Goal: Information Seeking & Learning: Learn about a topic

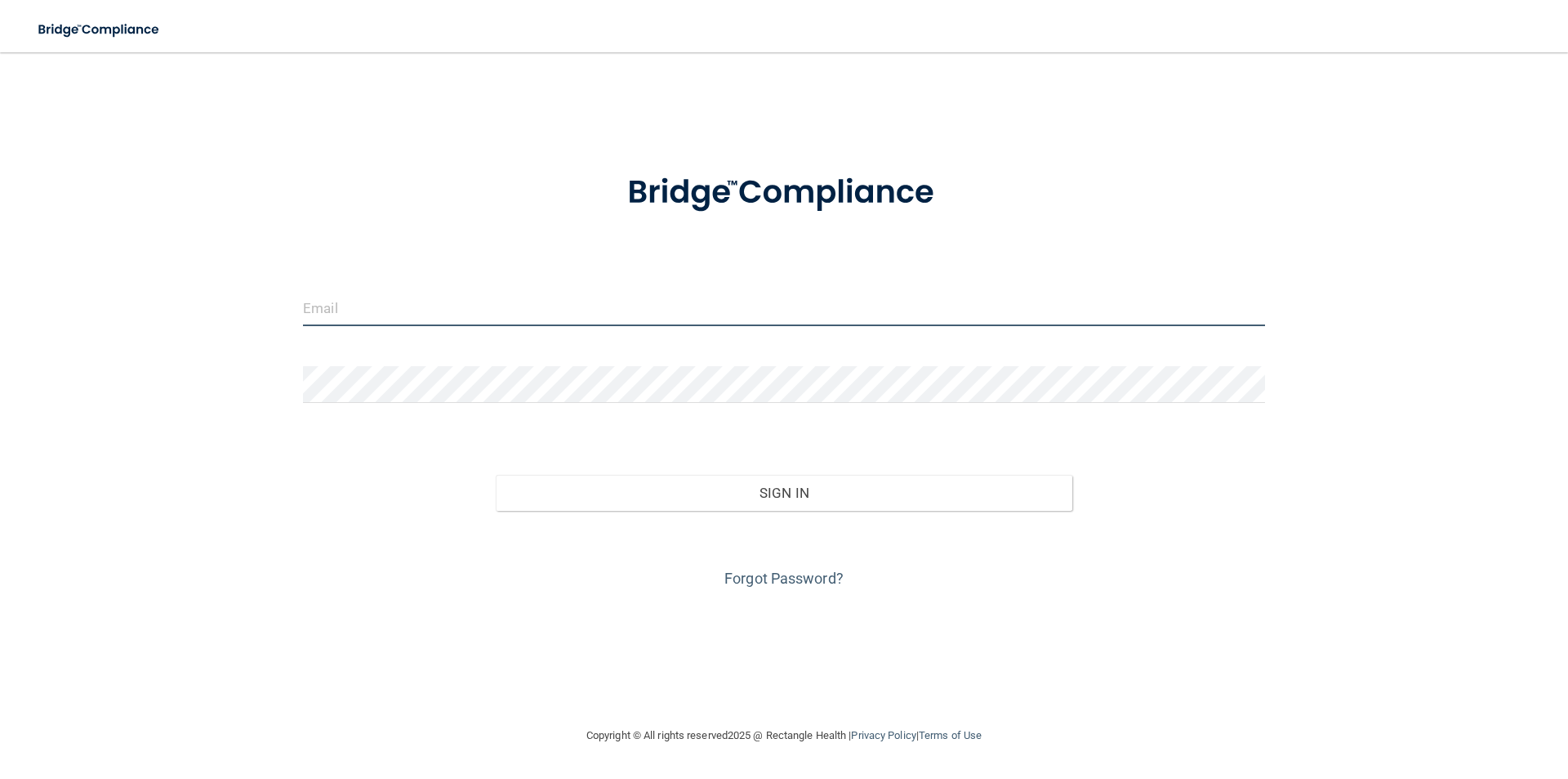
click at [541, 309] on input "email" at bounding box center [784, 307] width 962 height 37
type input "[EMAIL_ADDRESS][DOMAIN_NAME]"
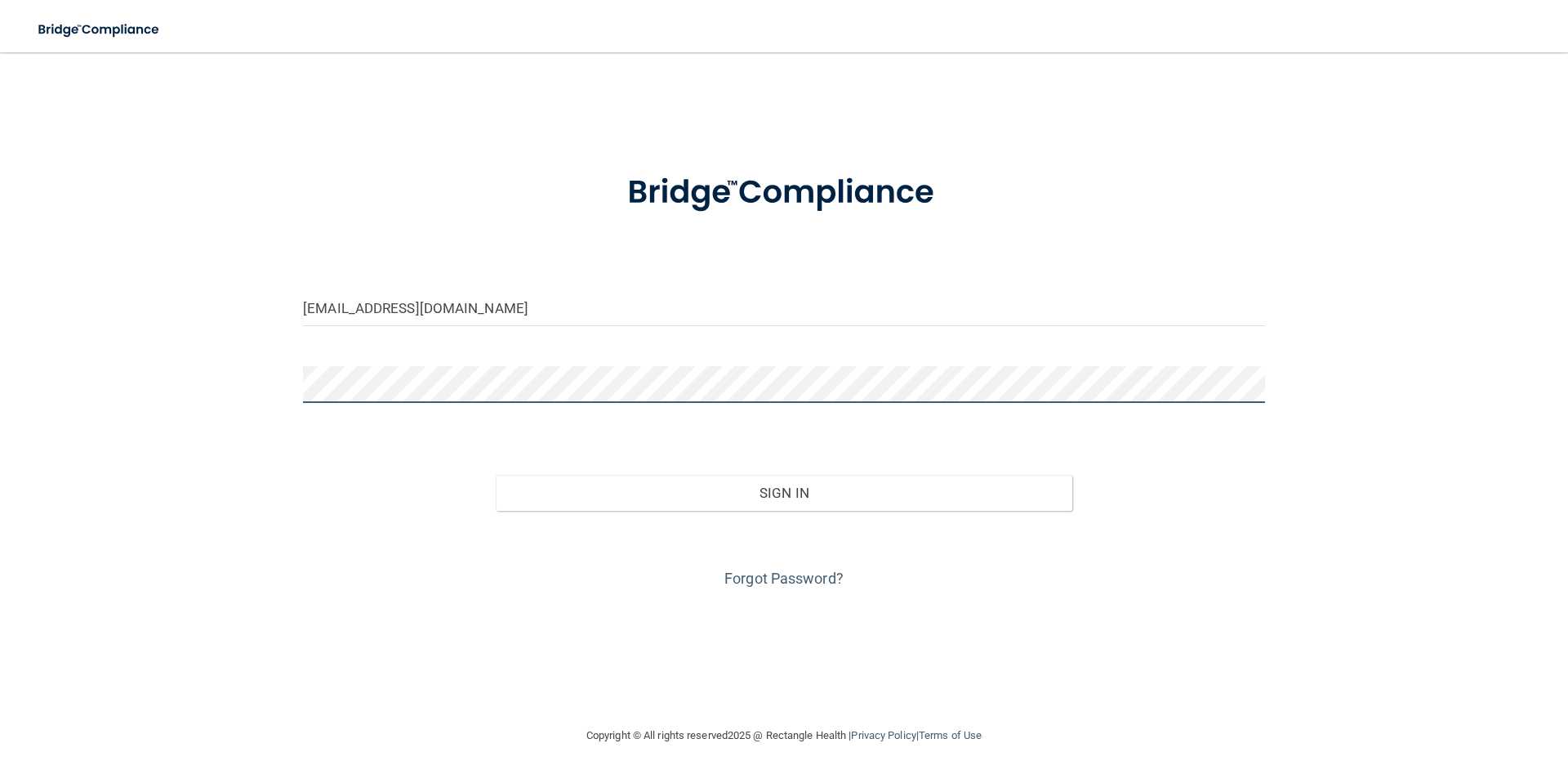
click at [496, 475] on button "Sign In" at bounding box center [784, 492] width 577 height 36
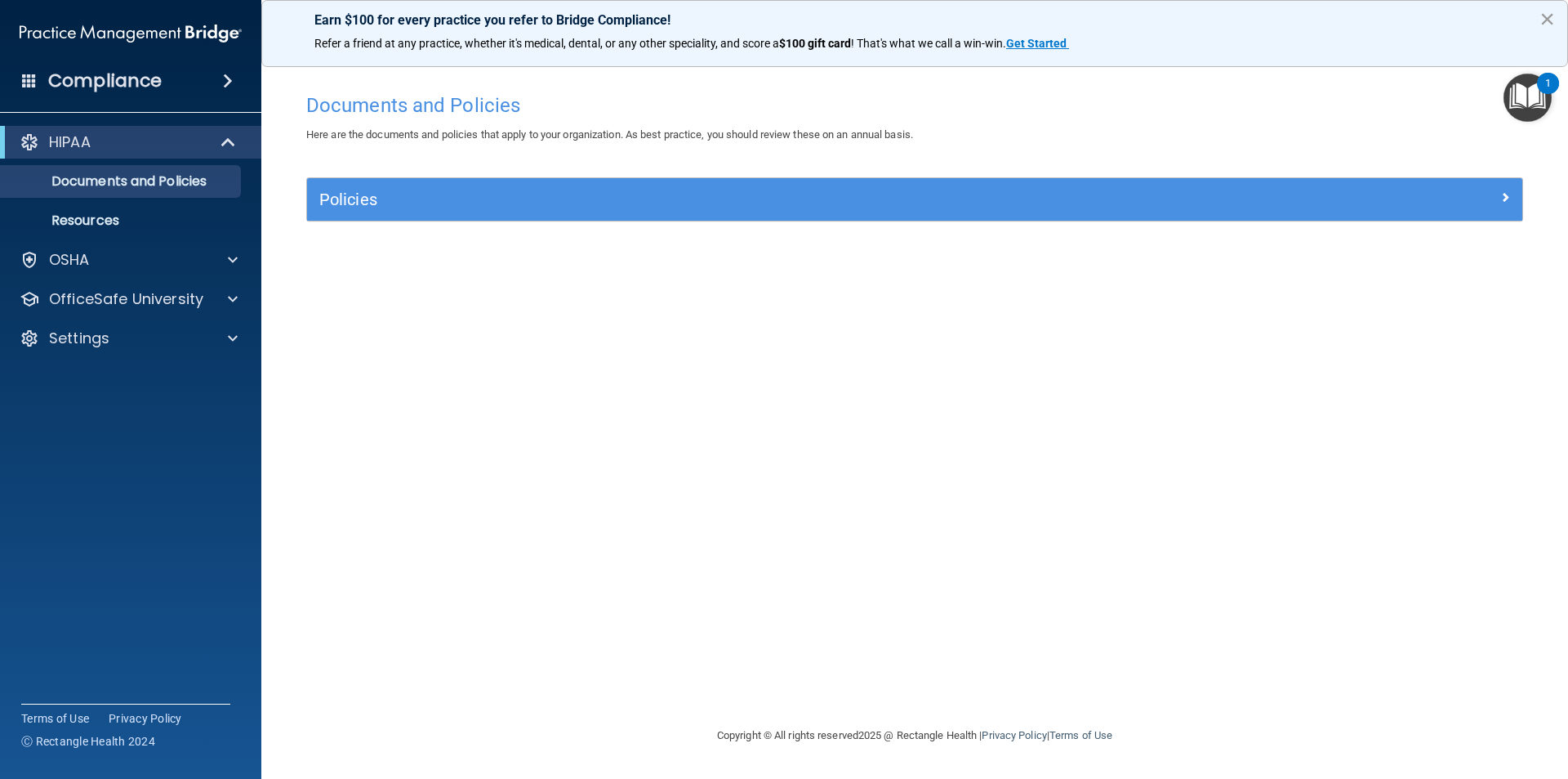
click at [1539, 22] on button "×" at bounding box center [1547, 18] width 15 height 26
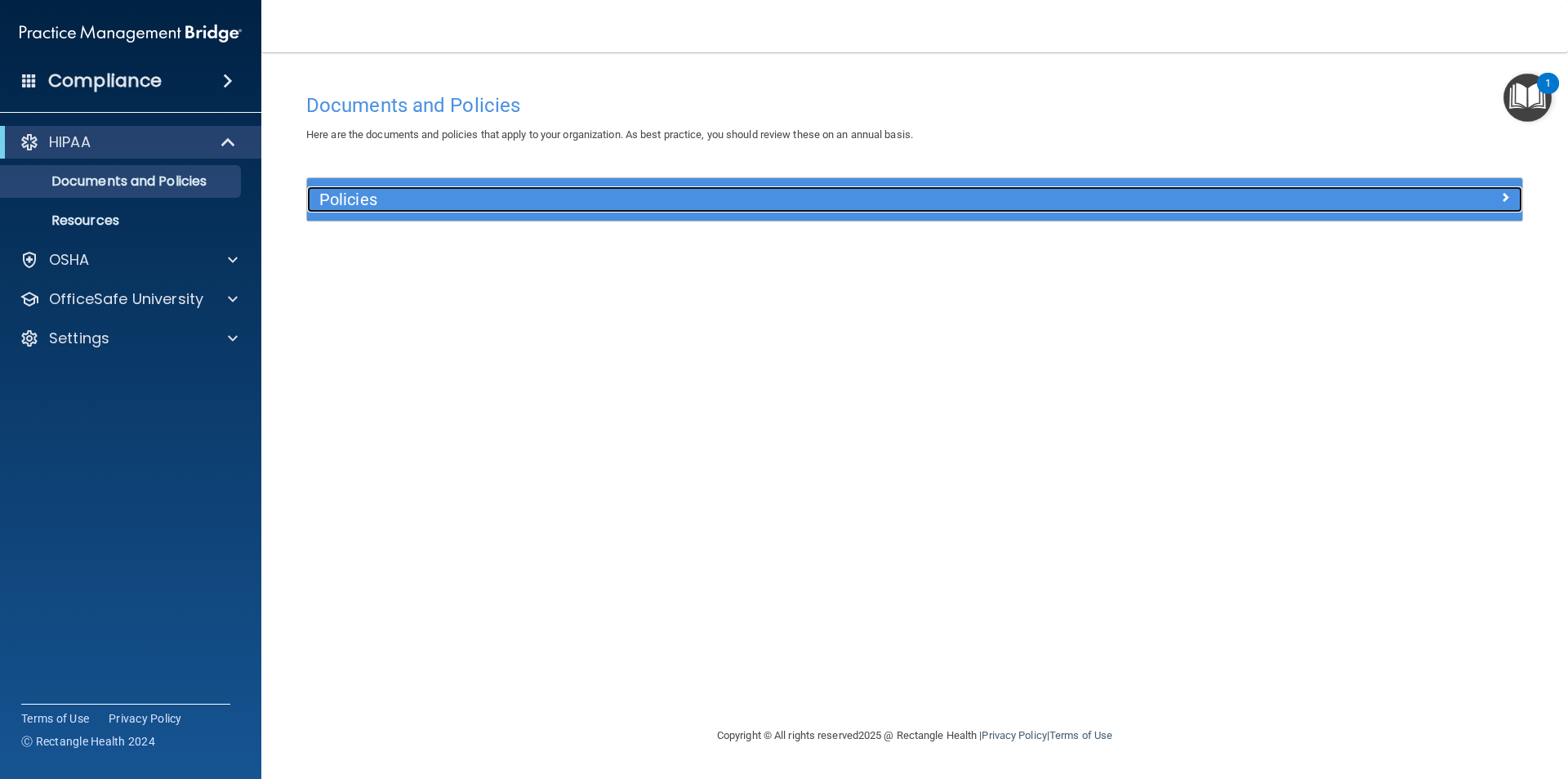
click at [419, 198] on h5 "Policies" at bounding box center [763, 199] width 887 height 18
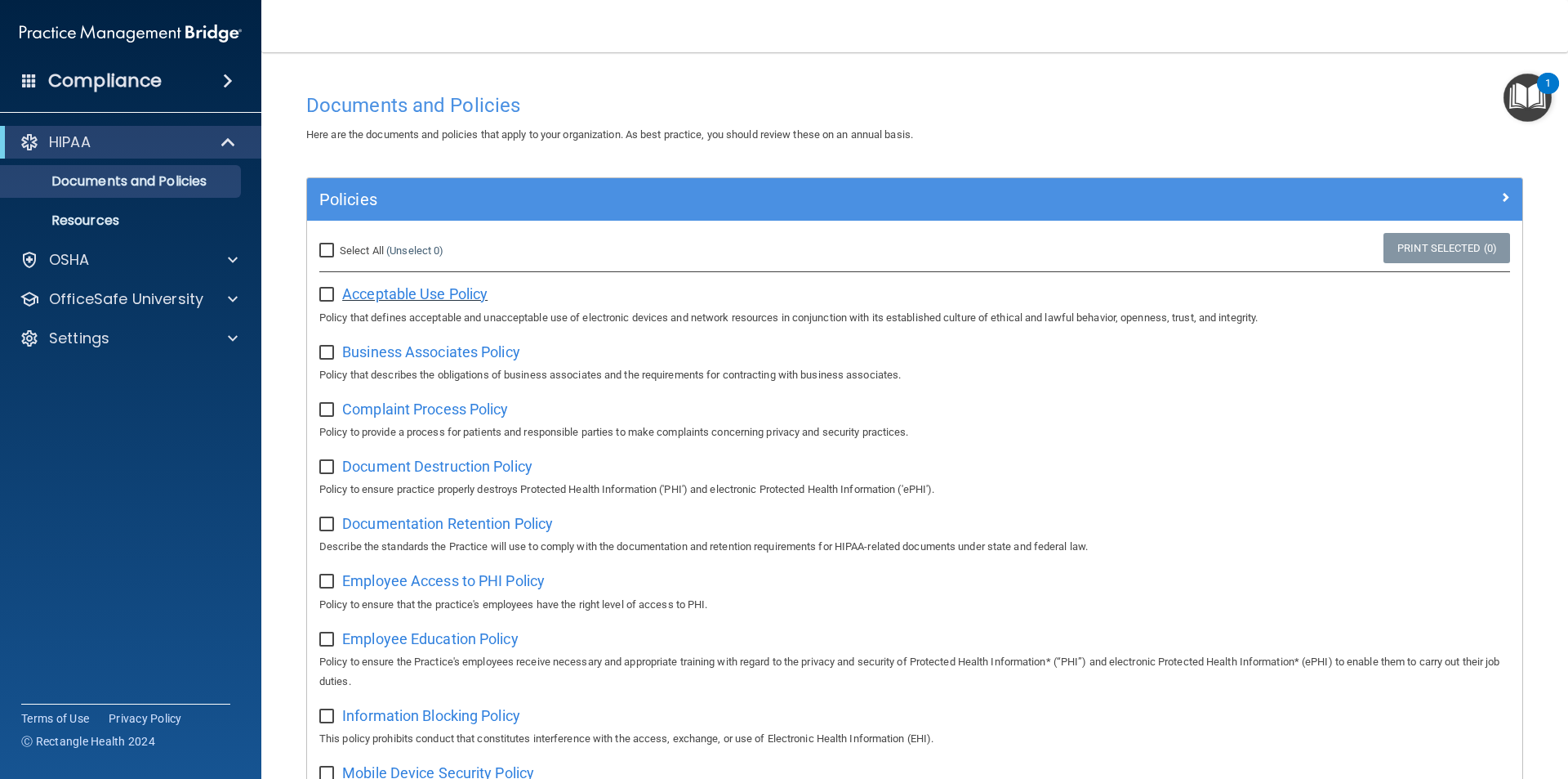
click at [354, 299] on span "Acceptable Use Policy" at bounding box center [415, 294] width 145 height 17
click at [127, 177] on p "Documents and Policies" at bounding box center [122, 181] width 223 height 16
click at [333, 254] on input "Select All (Unselect 0) Unselect All" at bounding box center [328, 250] width 18 height 13
checkbox input "true"
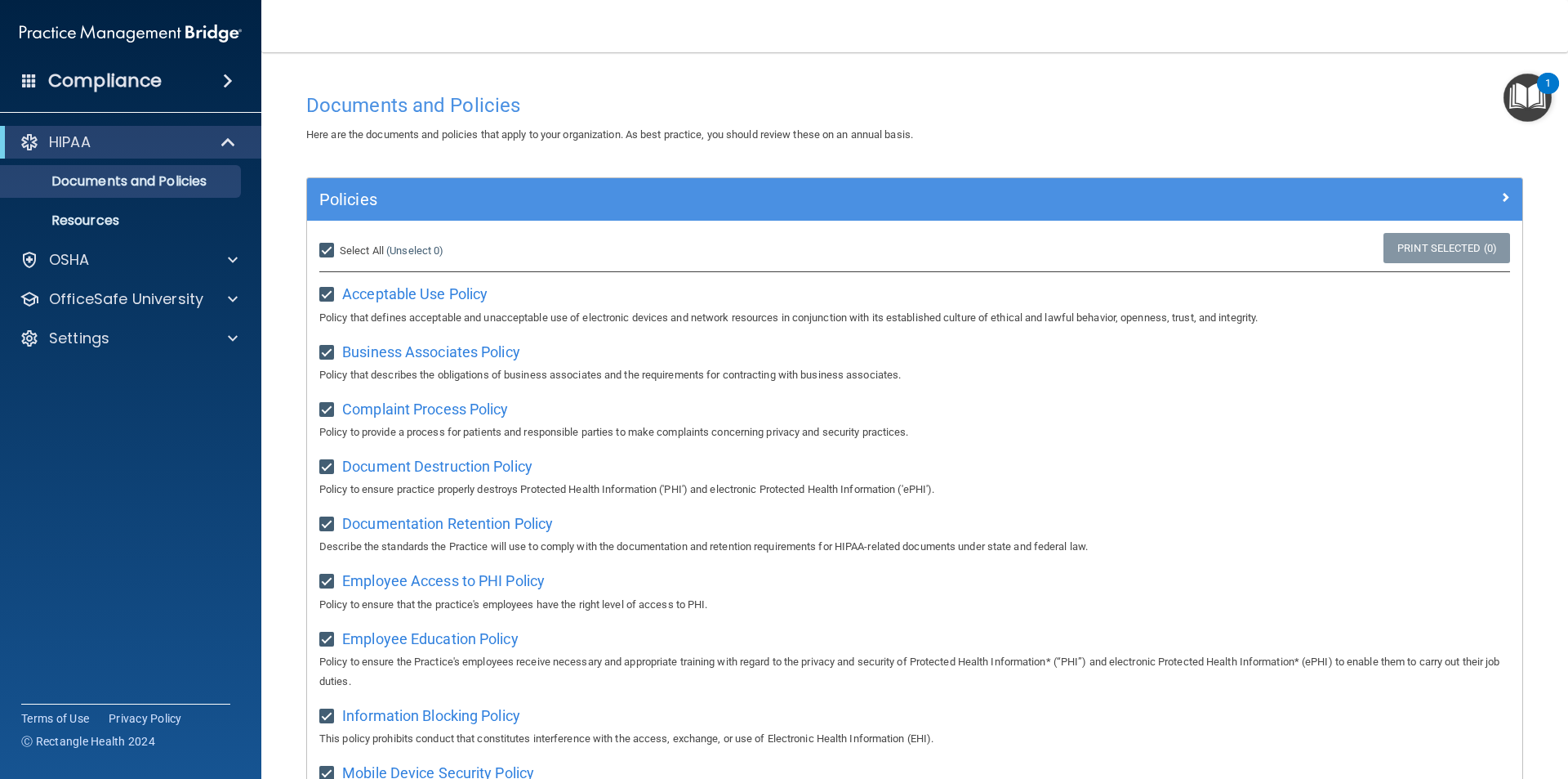
checkbox input "true"
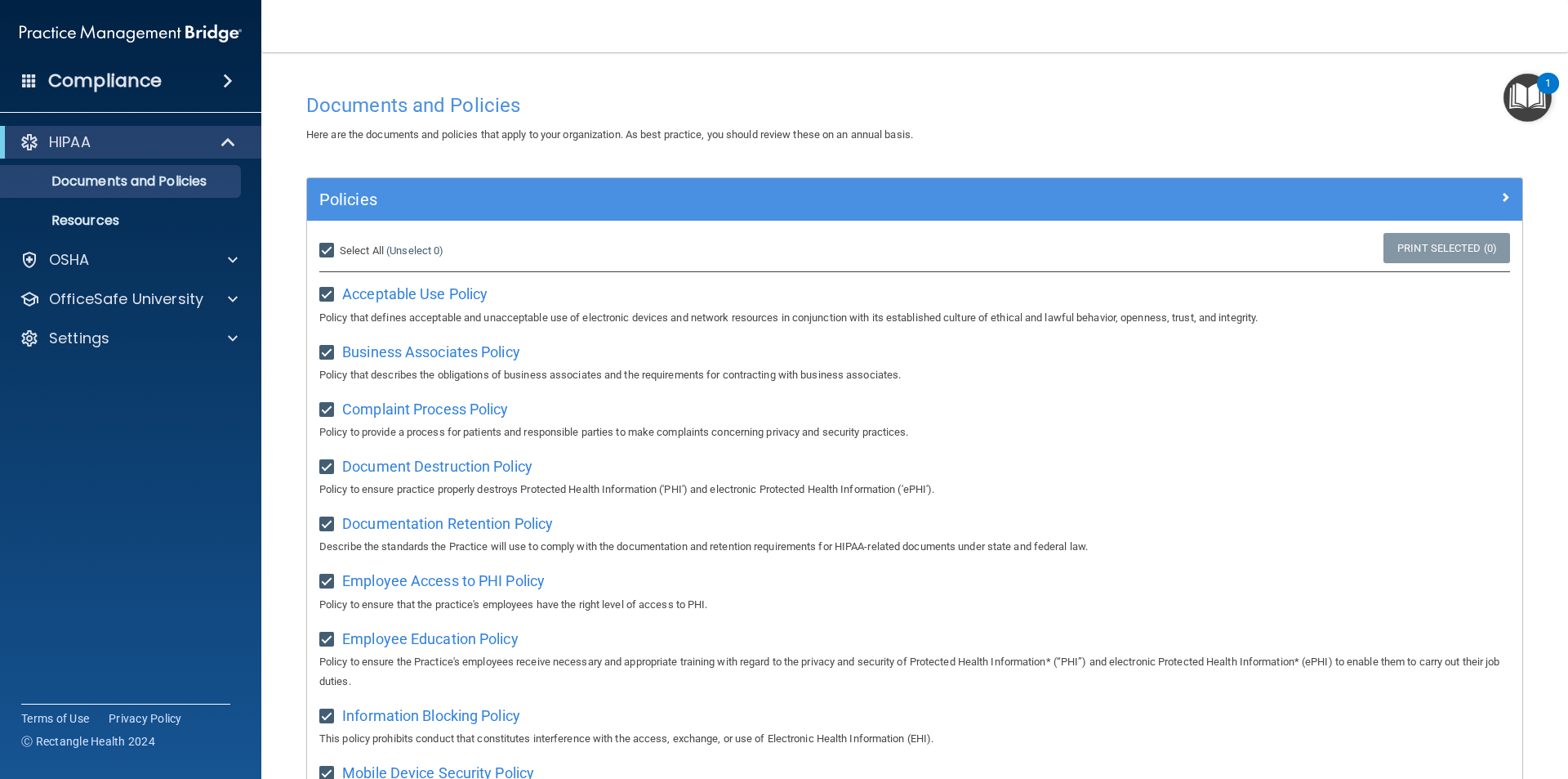
checkbox input "true"
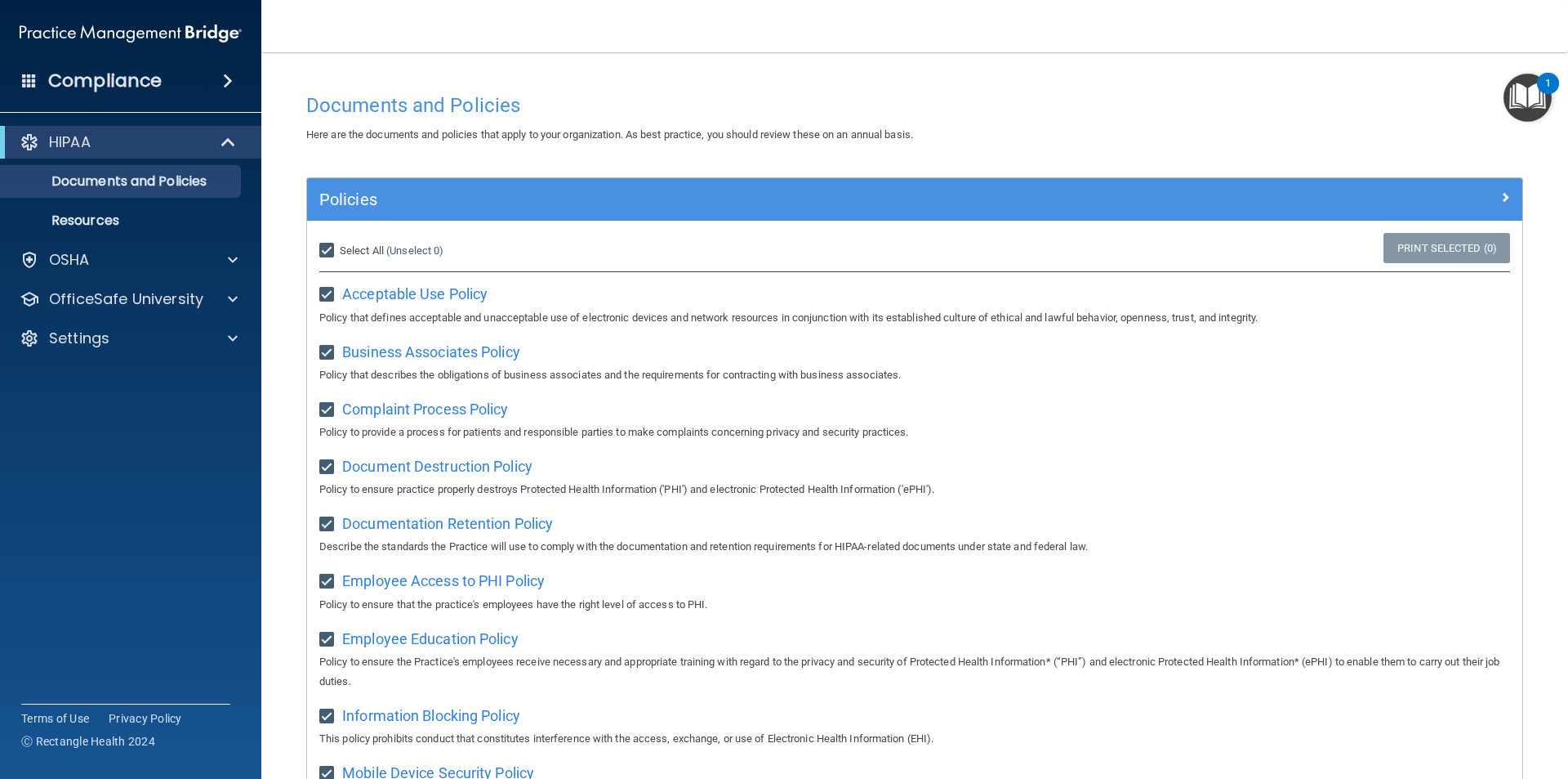
checkbox input "true"
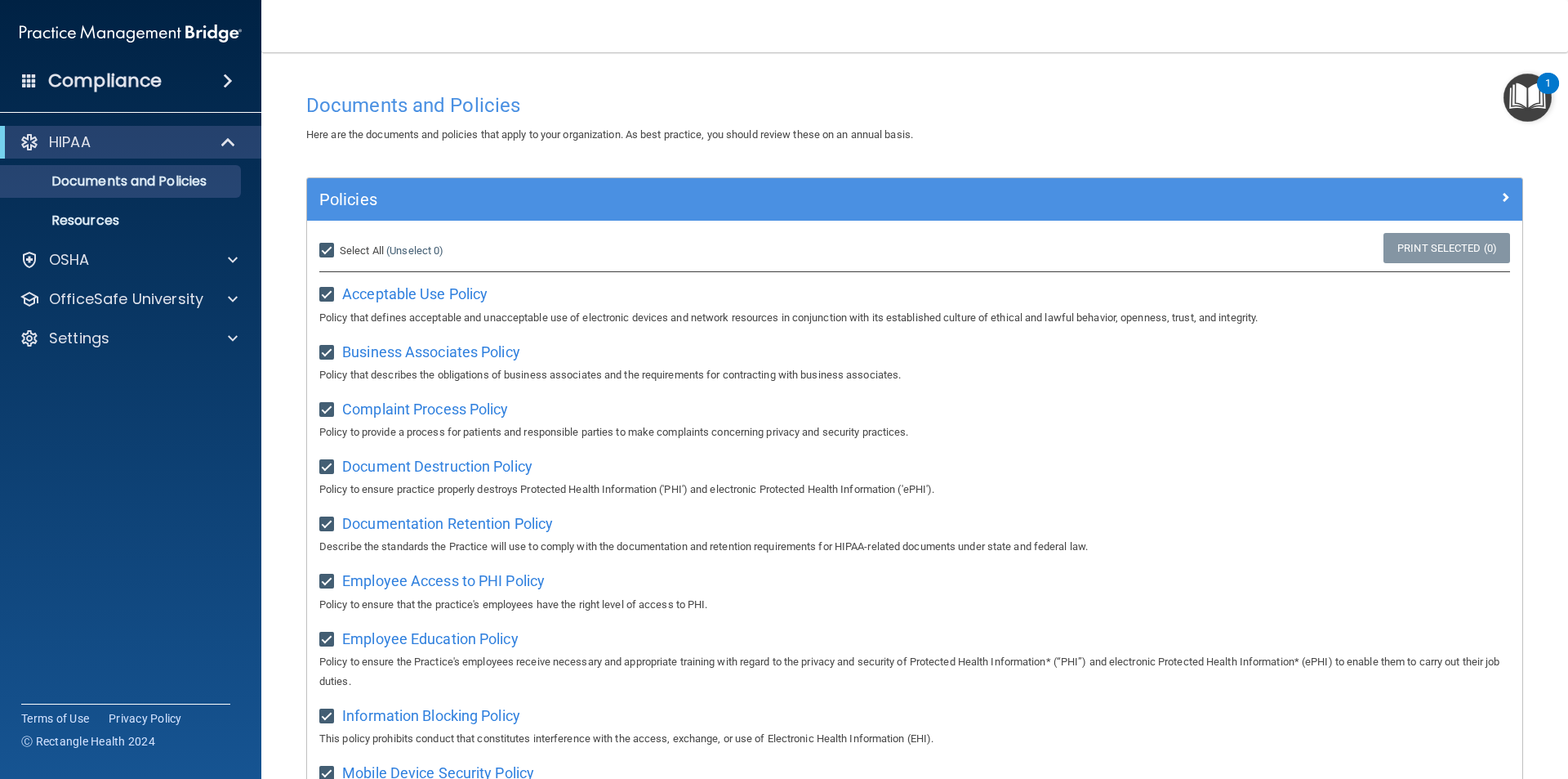
checkbox input "true"
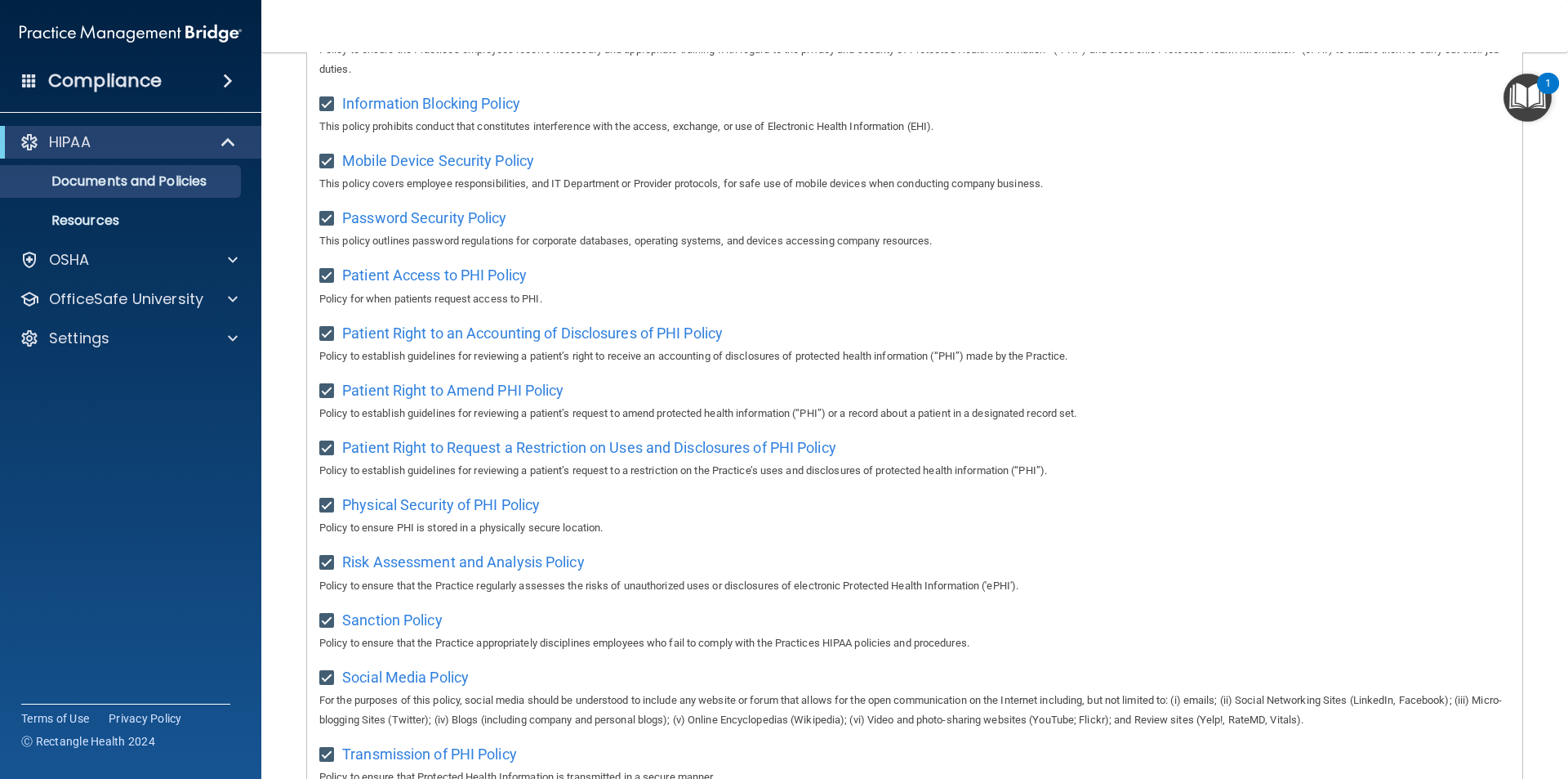
scroll to position [206, 0]
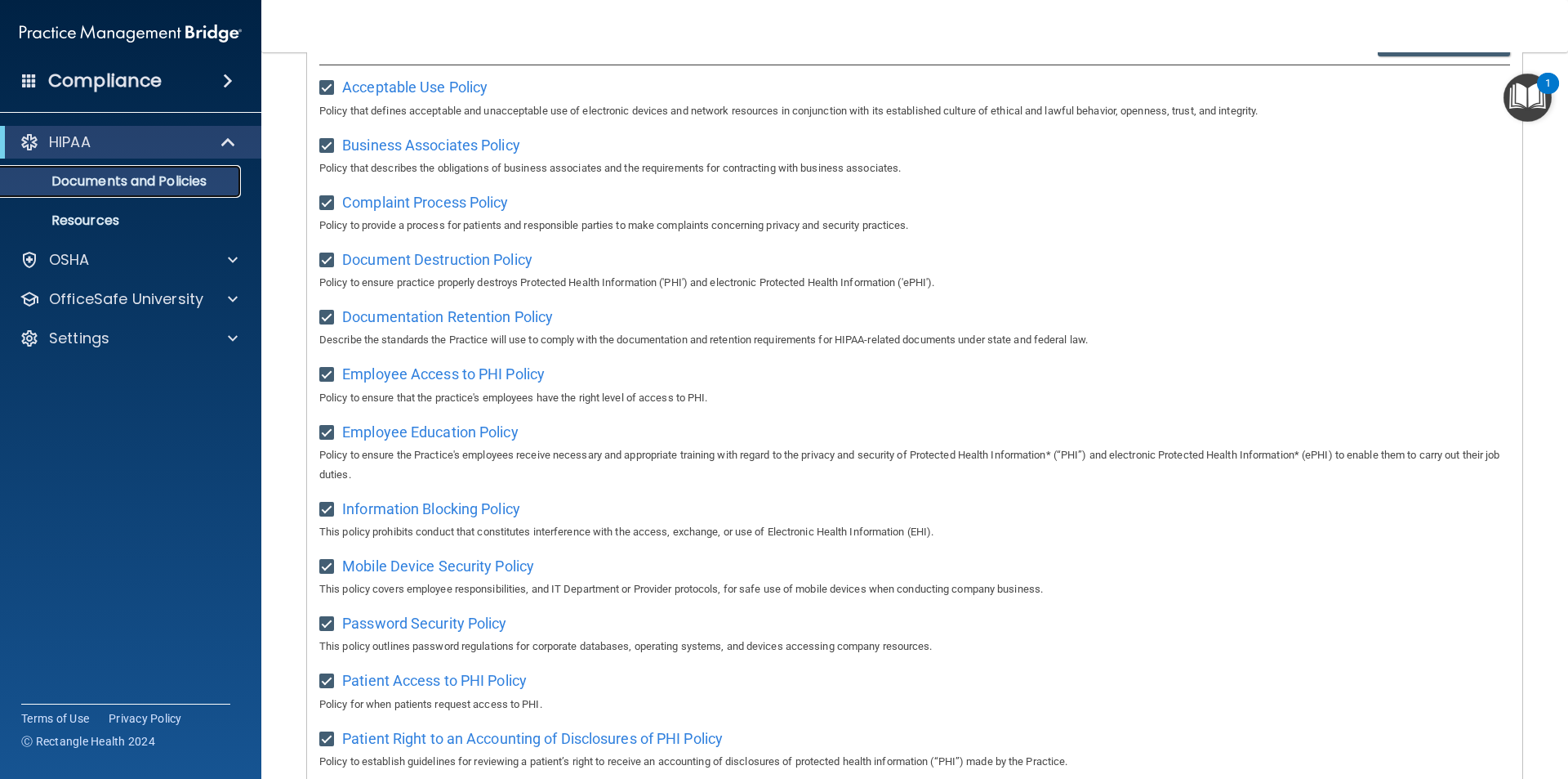
click at [138, 170] on link "Documents and Policies" at bounding box center [112, 181] width 258 height 33
click at [133, 152] on div "HIPAA" at bounding box center [131, 142] width 261 height 33
click at [29, 136] on div at bounding box center [29, 142] width 19 height 19
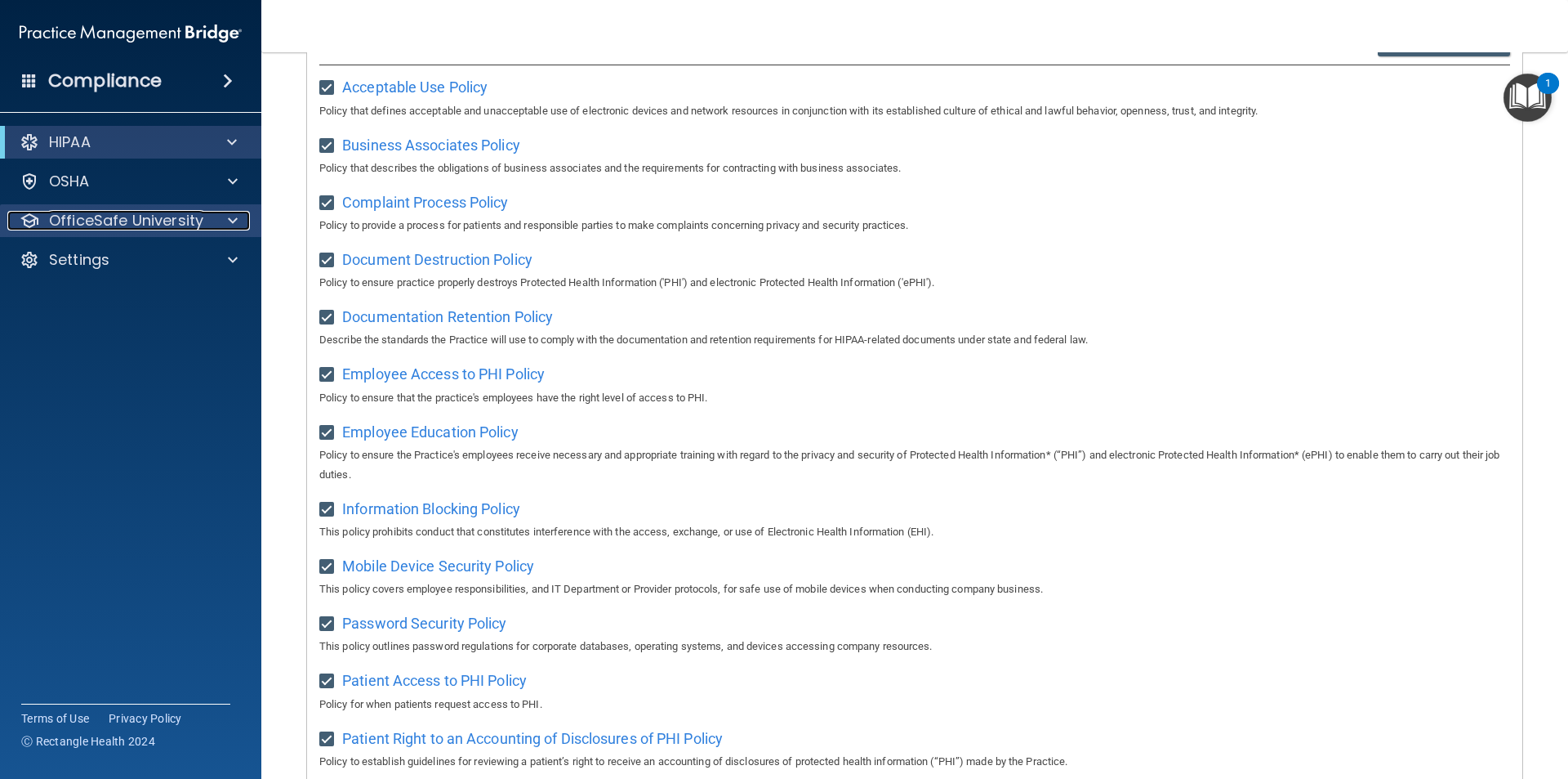
click at [163, 218] on p "OfficeSafe University" at bounding box center [126, 221] width 154 height 19
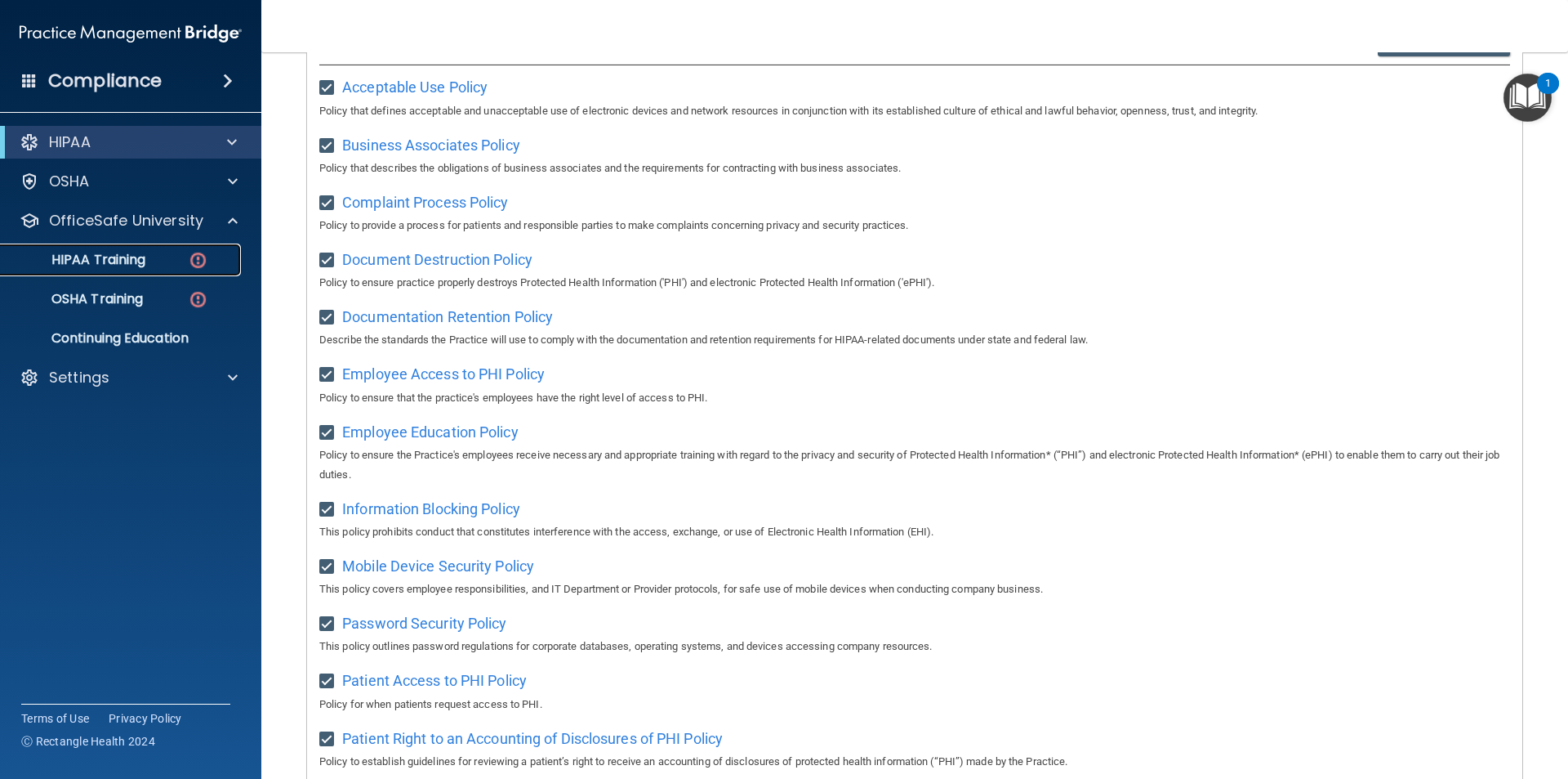
click at [112, 248] on link "HIPAA Training" at bounding box center [112, 260] width 258 height 33
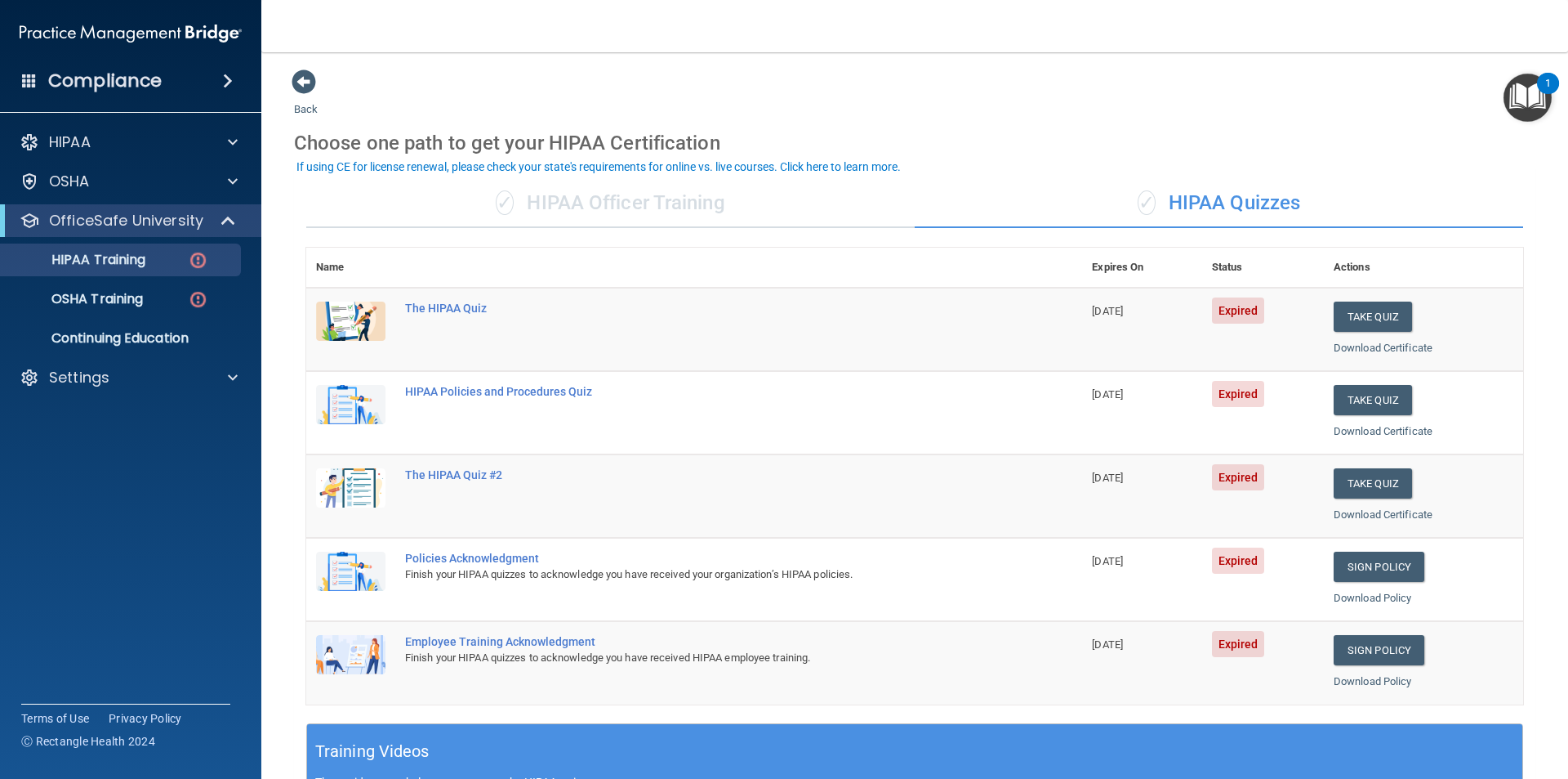
click at [674, 209] on div "✓ HIPAA Officer Training" at bounding box center [610, 203] width 608 height 49
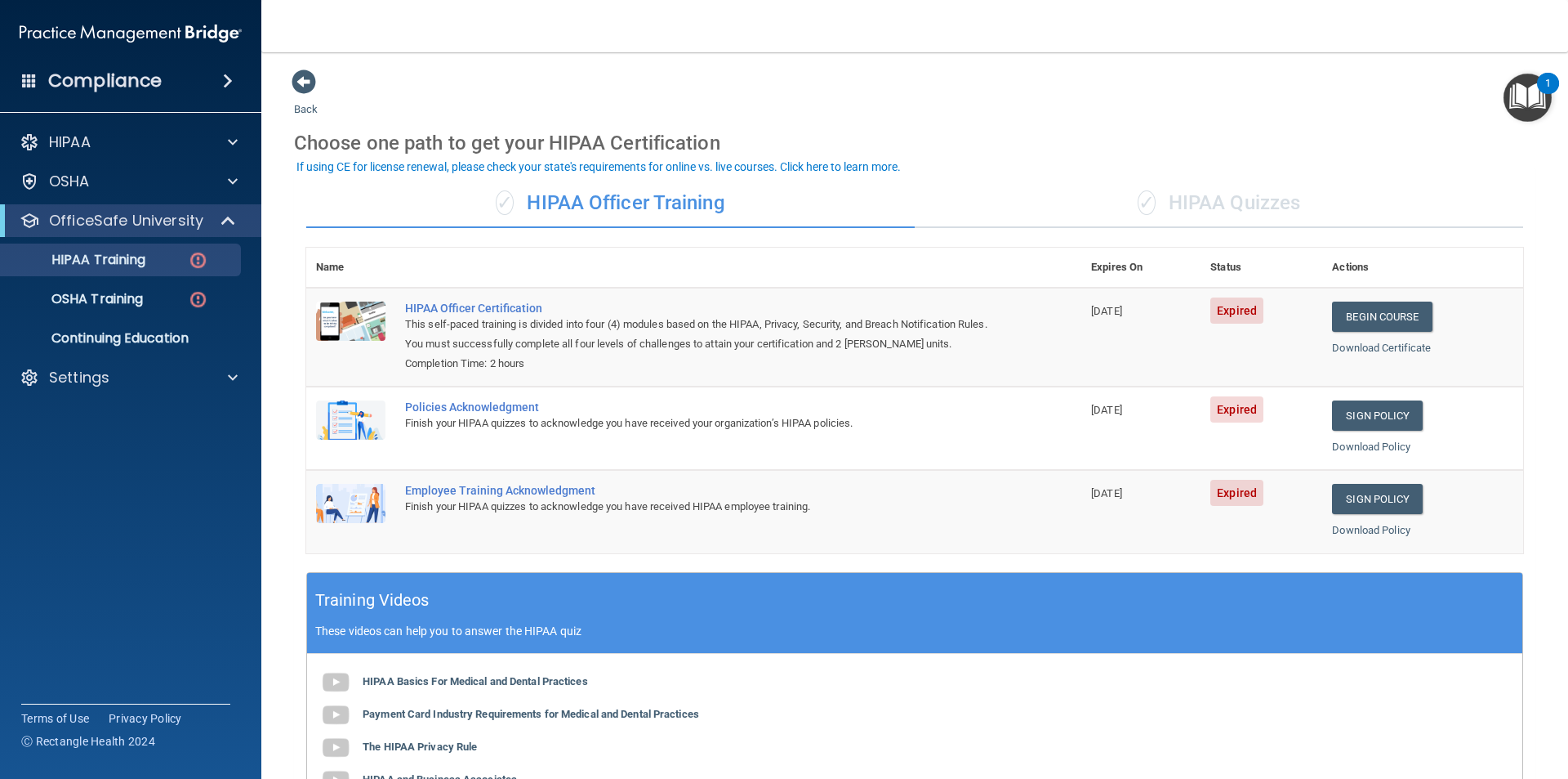
click at [1245, 199] on div "✓ HIPAA Quizzes" at bounding box center [1218, 203] width 608 height 49
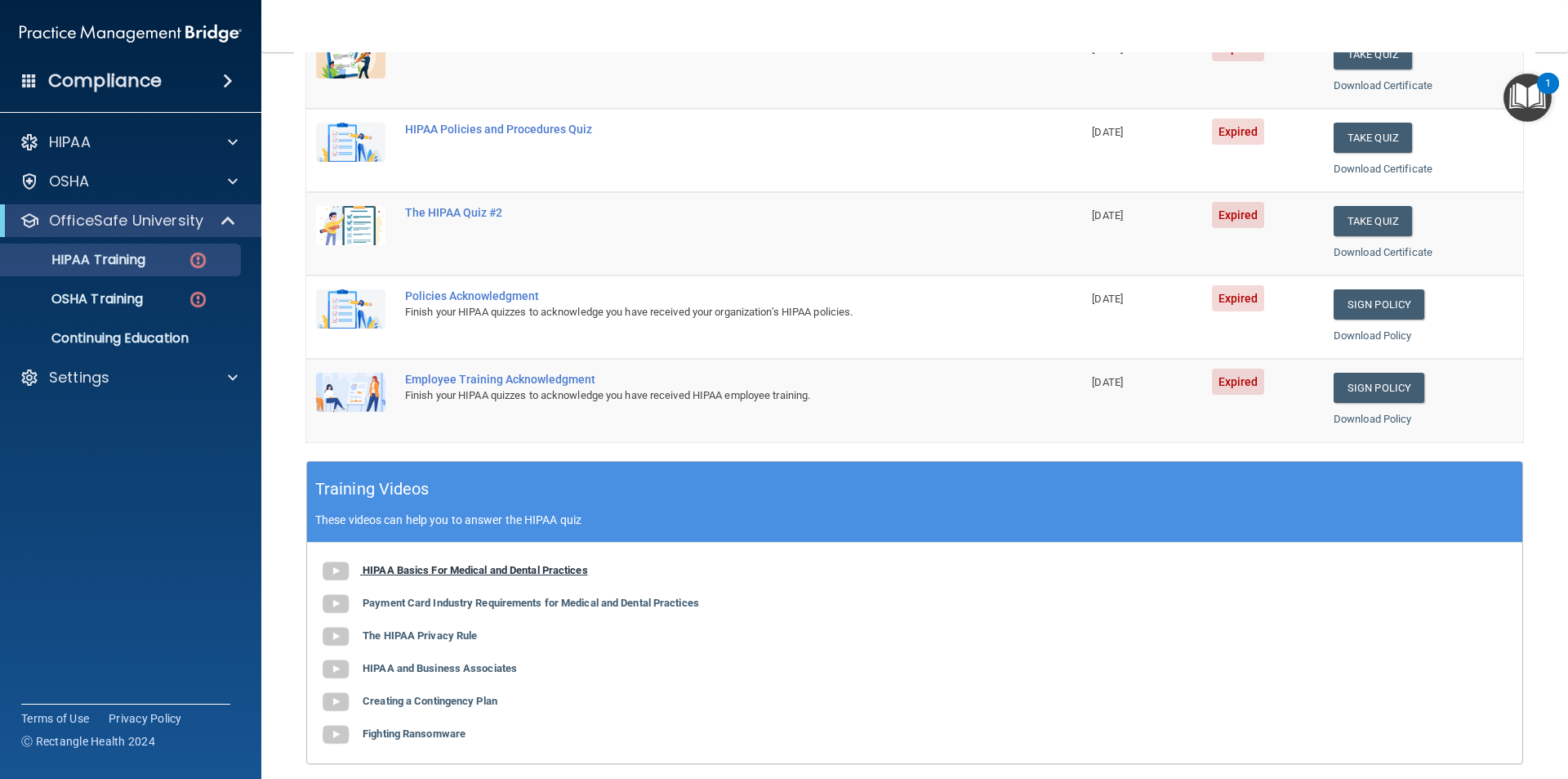
scroll to position [289, 0]
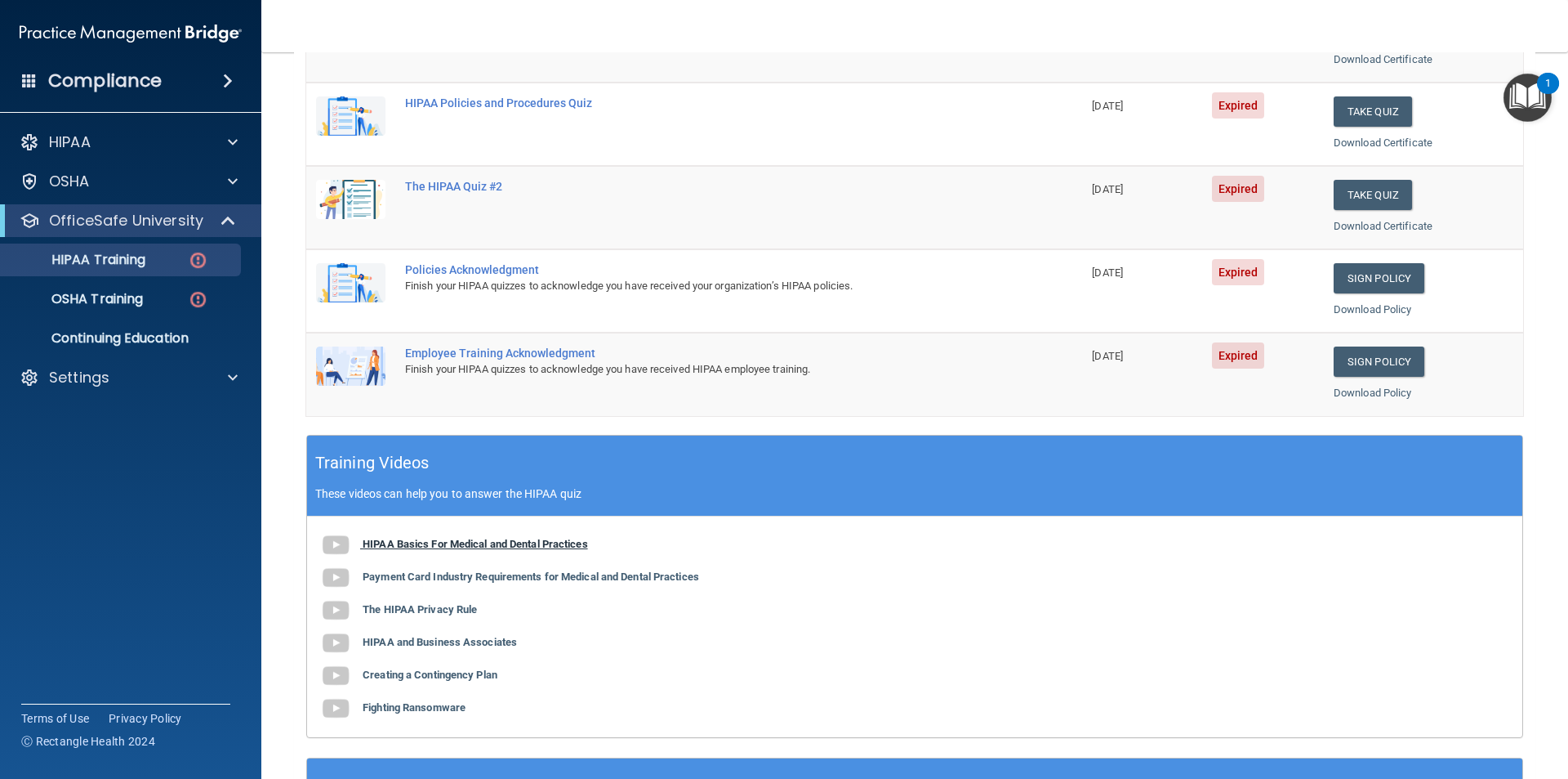
click at [452, 548] on b "HIPAA Basics For Medical and Dental Practices" at bounding box center [475, 544] width 226 height 13
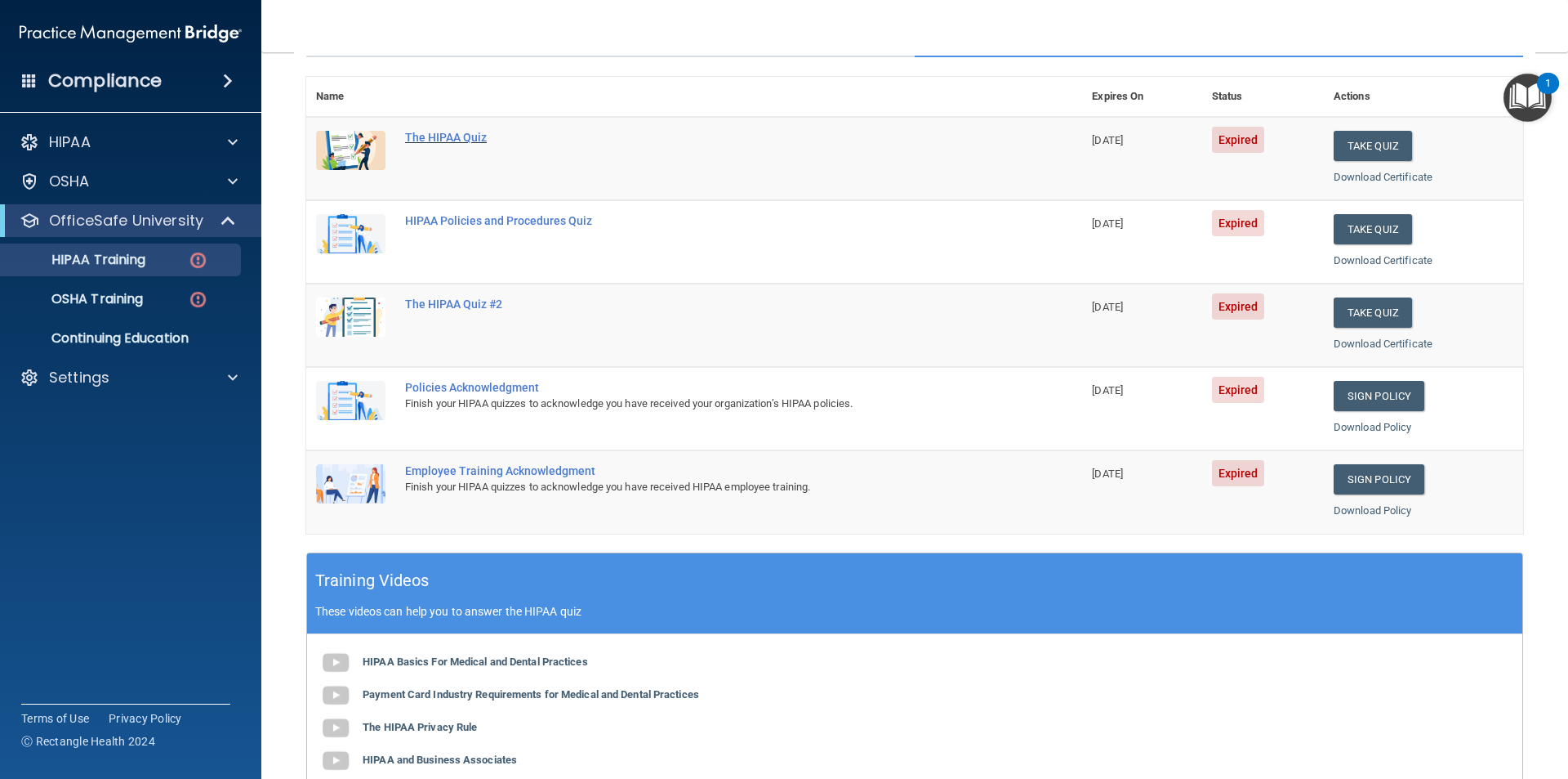
scroll to position [44, 0]
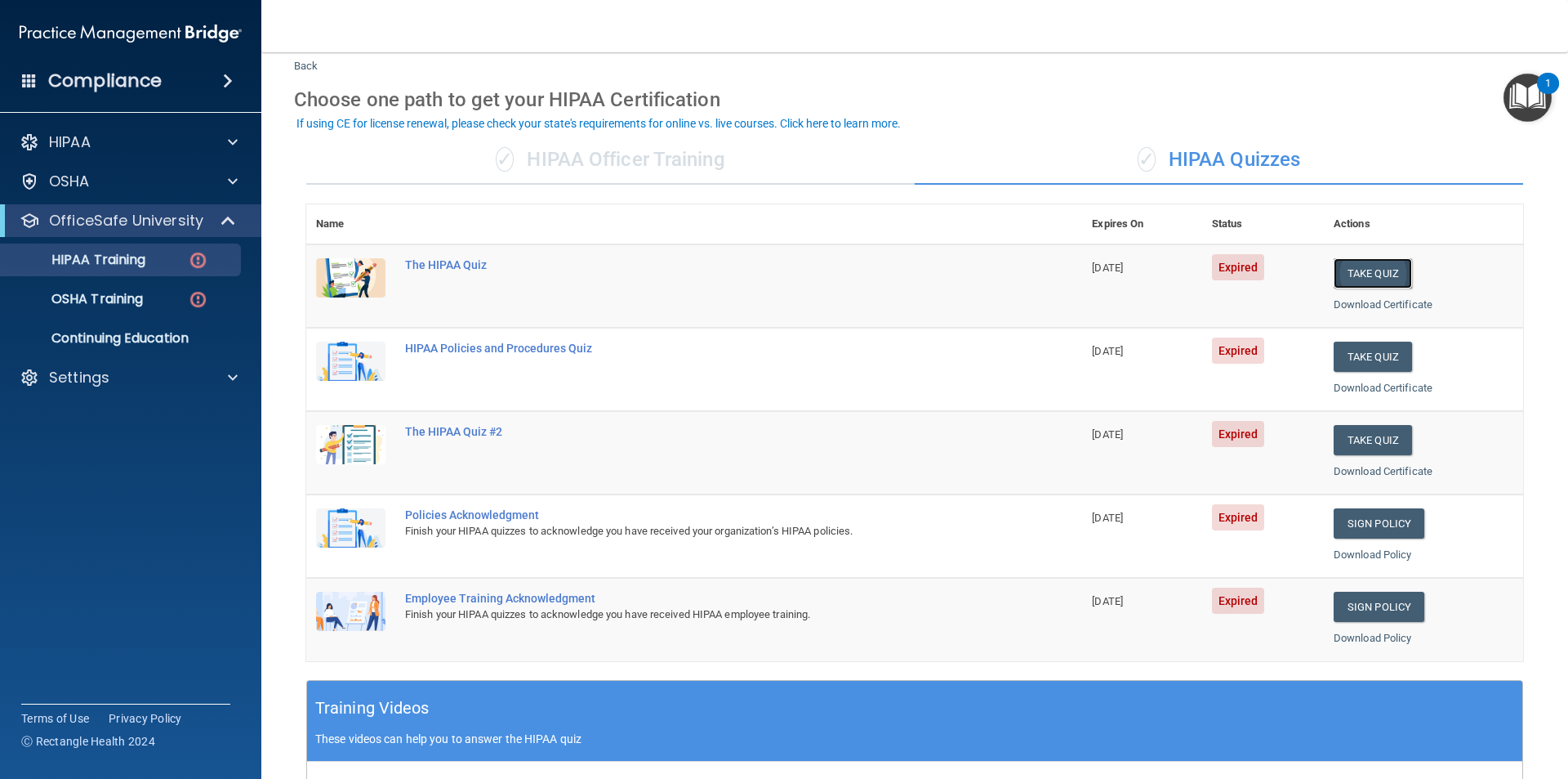
click at [1370, 273] on button "Take Quiz" at bounding box center [1372, 272] width 78 height 30
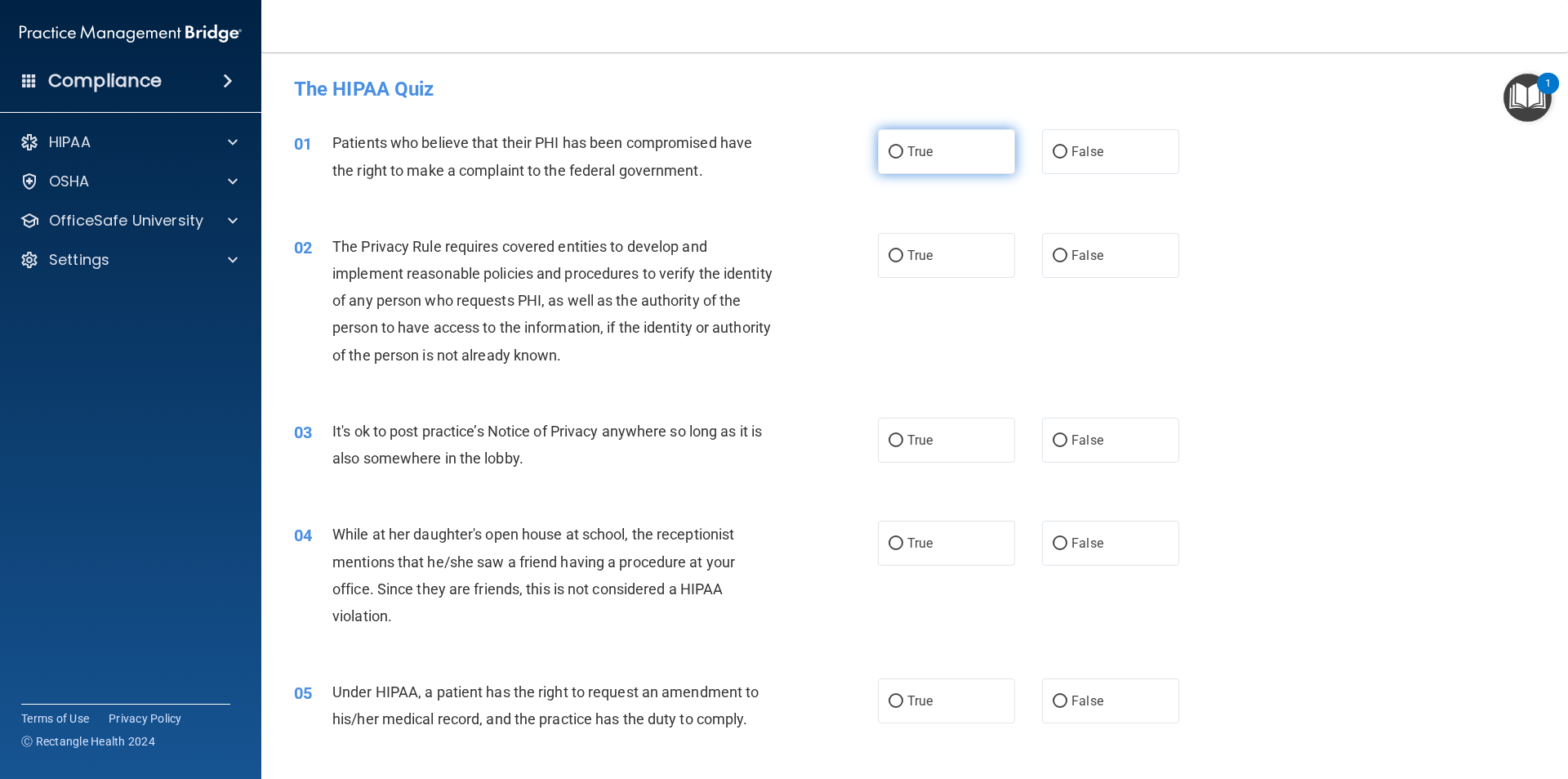
click at [940, 163] on label "True" at bounding box center [946, 151] width 138 height 45
click at [904, 159] on input "True" at bounding box center [895, 152] width 15 height 13
radio input "true"
click at [935, 256] on label "True" at bounding box center [946, 255] width 138 height 45
click at [904, 256] on input "True" at bounding box center [895, 256] width 15 height 13
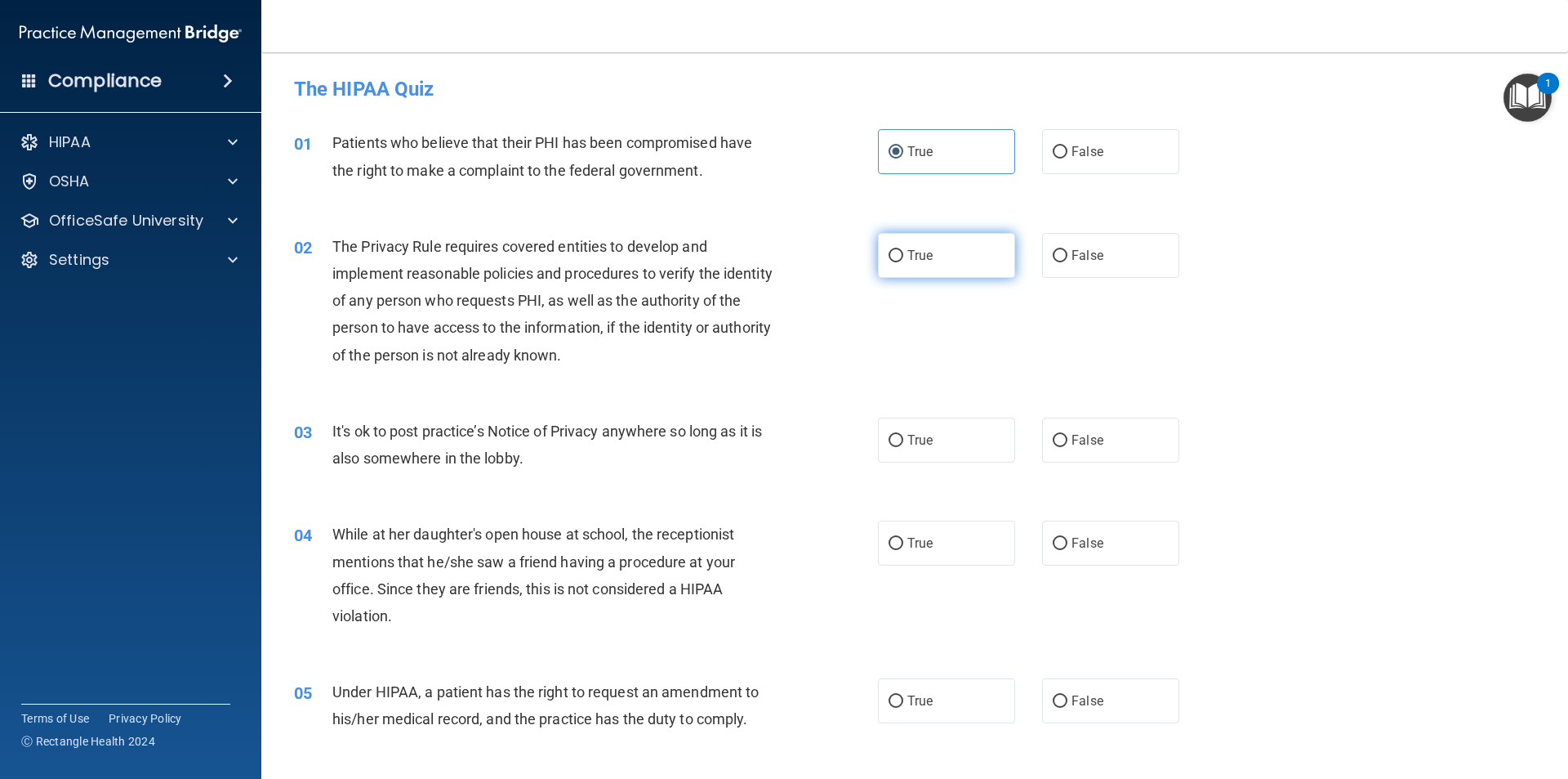
radio input "true"
click at [1153, 451] on label "False" at bounding box center [1111, 440] width 138 height 45
click at [1067, 447] on input "False" at bounding box center [1060, 441] width 15 height 13
radio input "true"
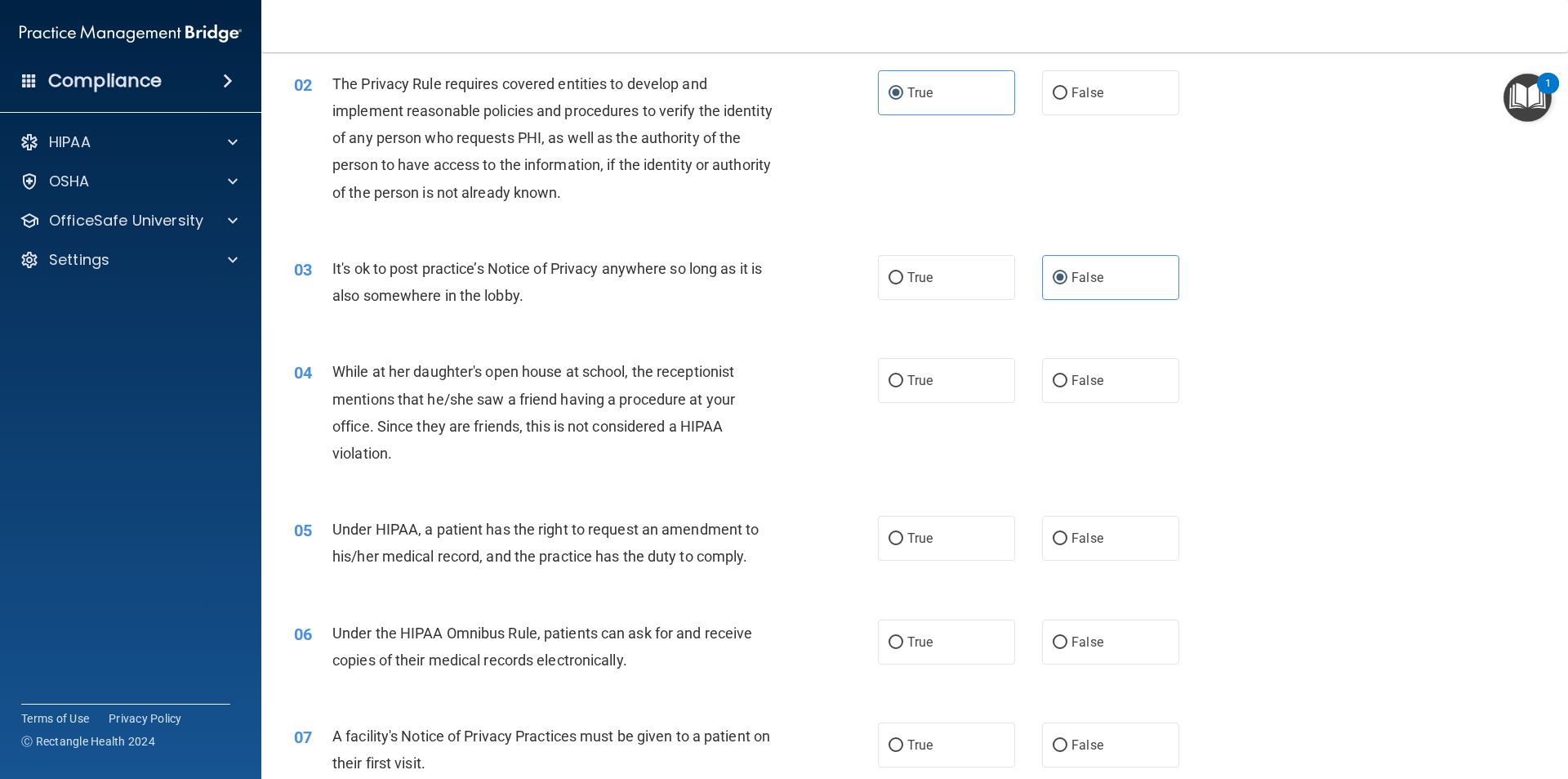
scroll to position [164, 0]
click at [1053, 376] on input "False" at bounding box center [1060, 380] width 15 height 13
radio input "true"
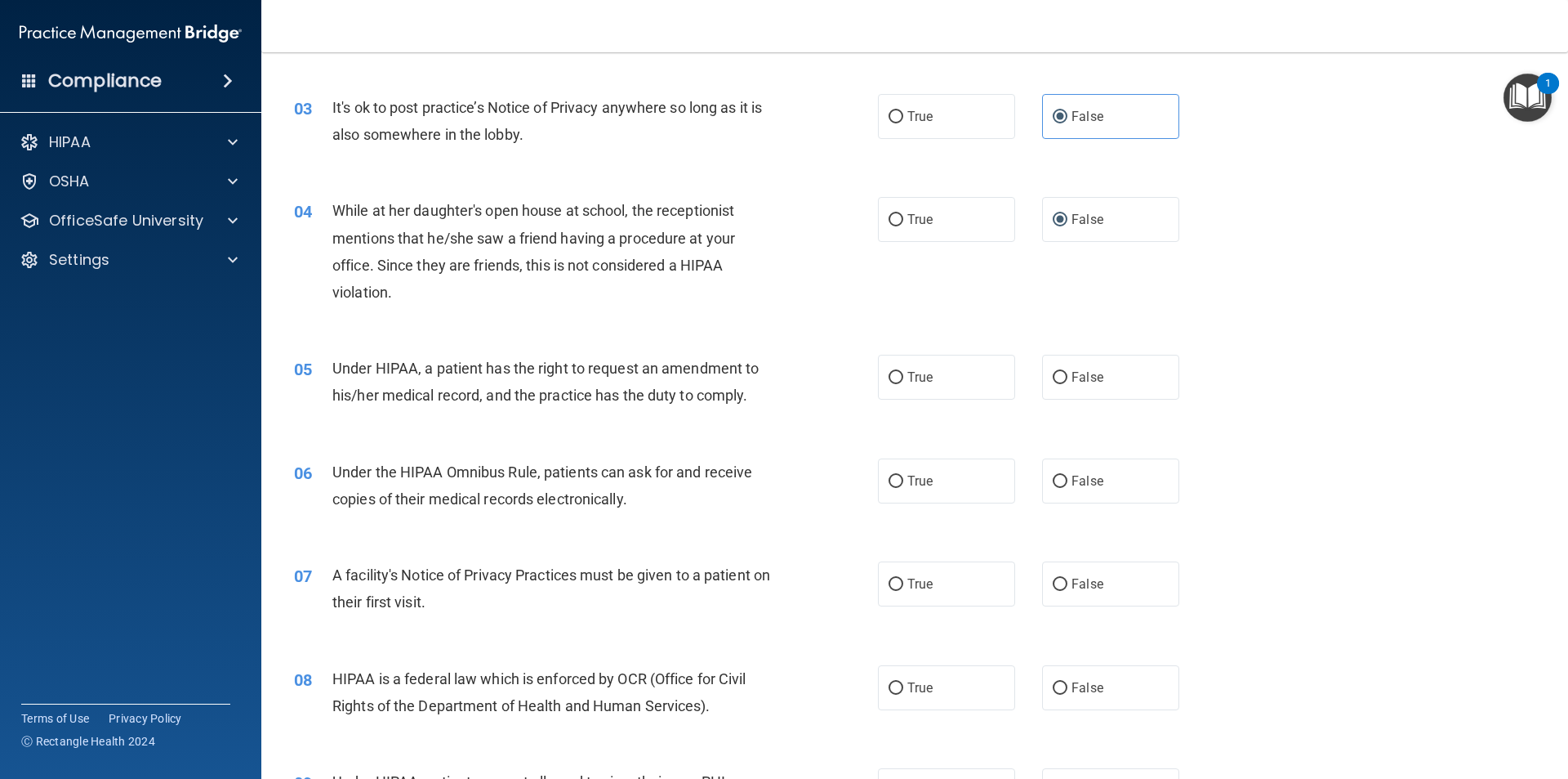
scroll to position [327, 0]
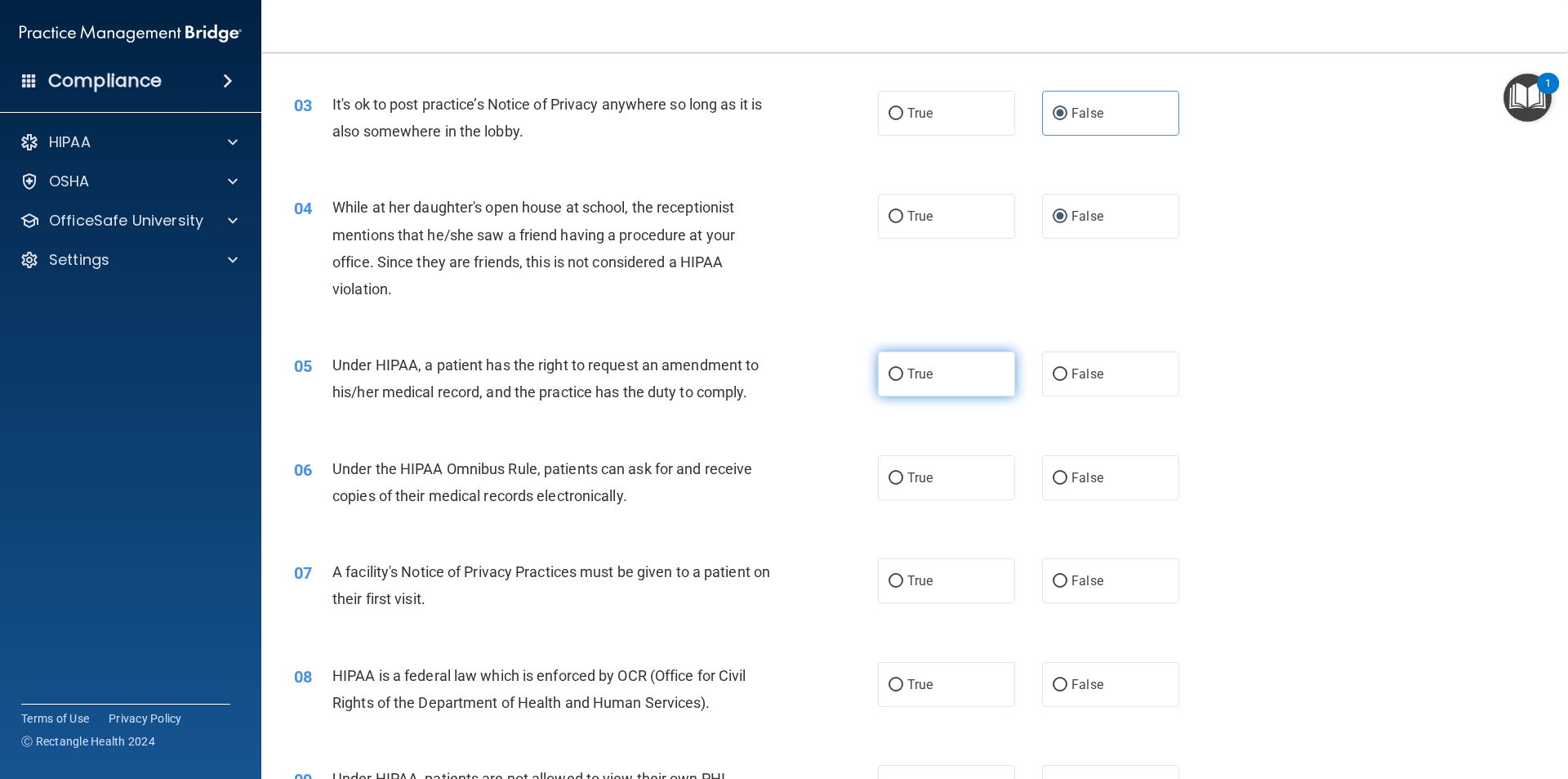
click at [912, 372] on span "True" at bounding box center [920, 374] width 25 height 16
click at [904, 372] on input "True" at bounding box center [895, 374] width 15 height 13
radio input "true"
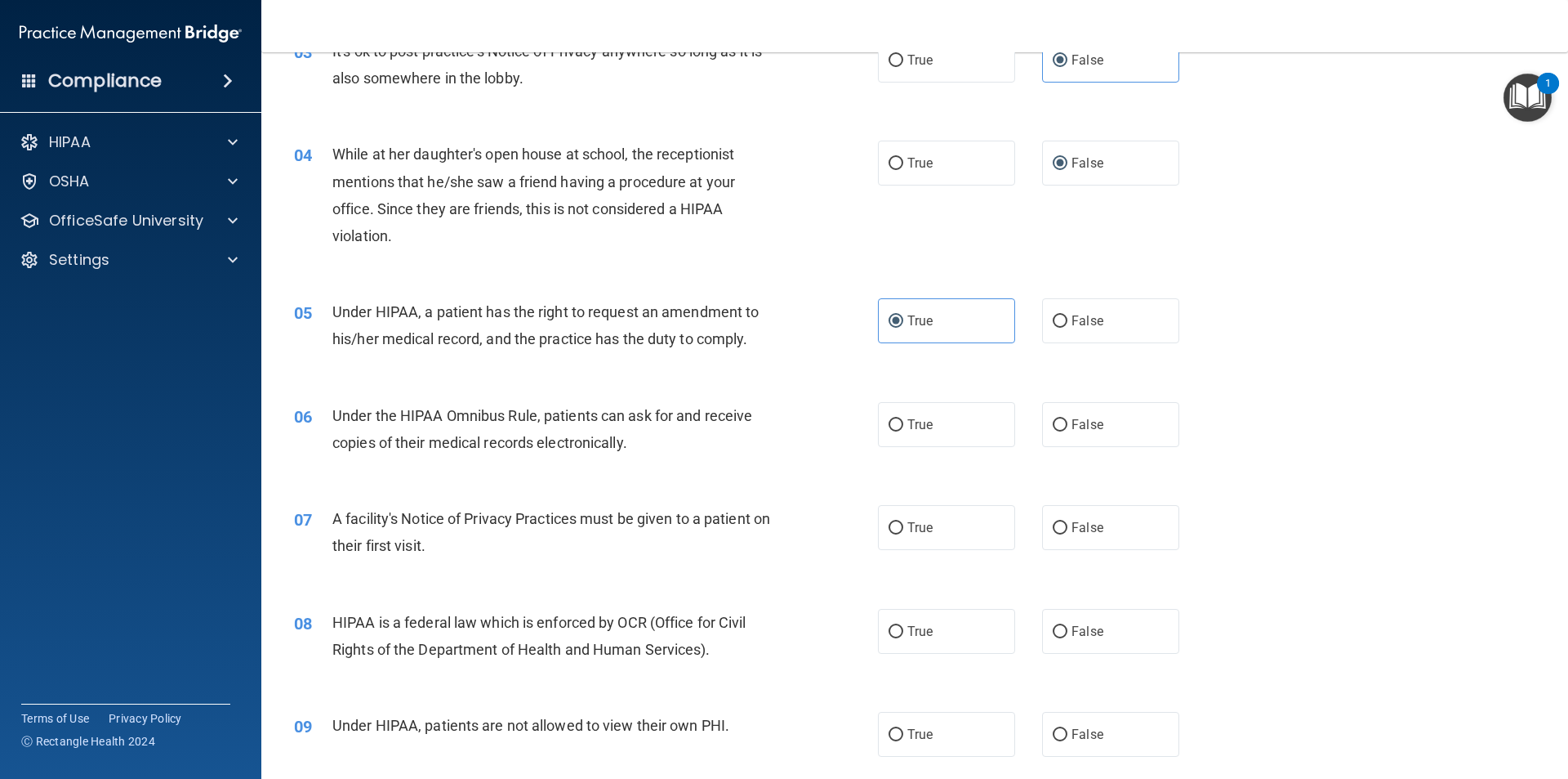
scroll to position [409, 0]
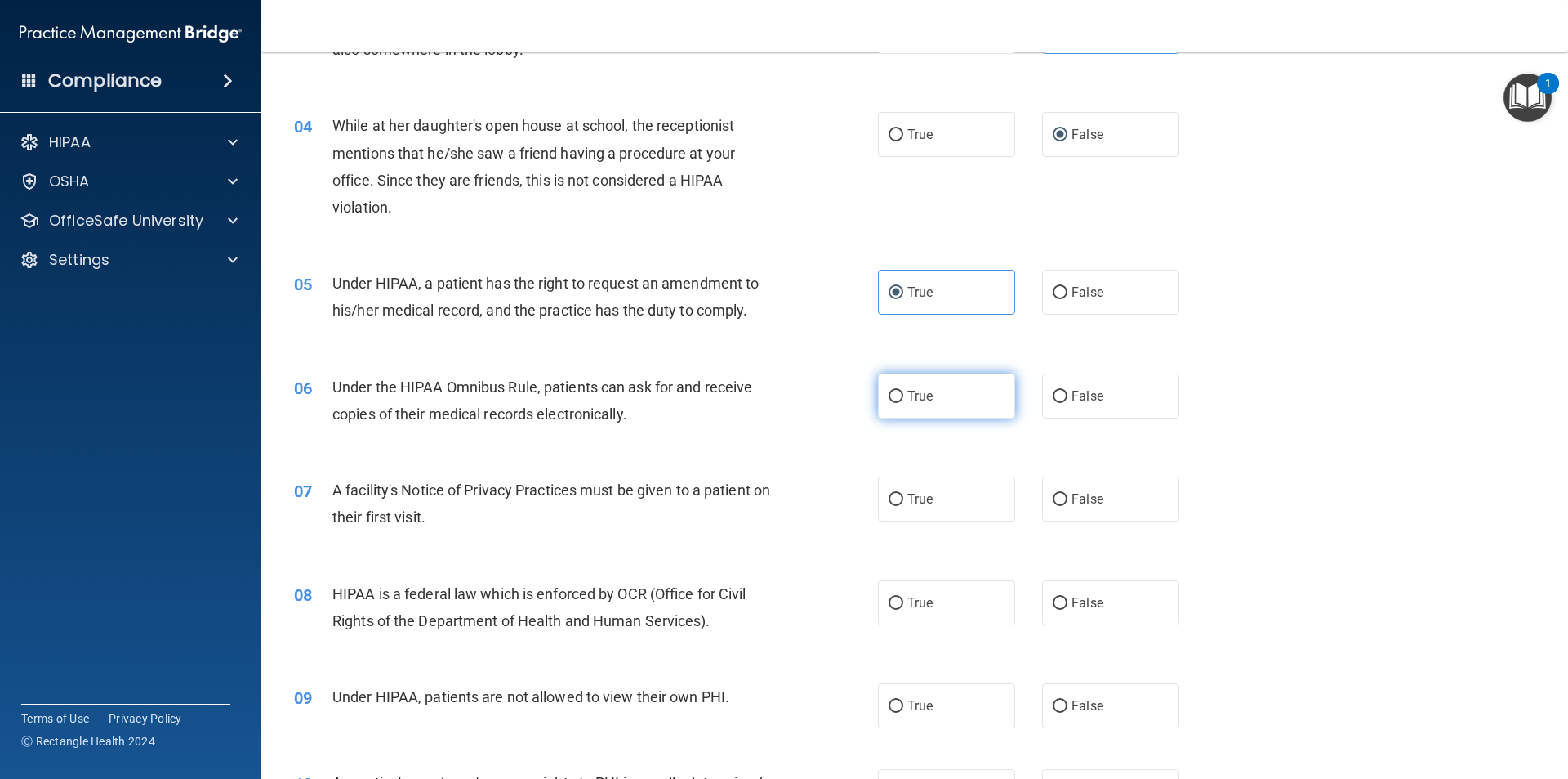
click at [981, 390] on label "True" at bounding box center [946, 395] width 138 height 45
click at [904, 390] on input "True" at bounding box center [895, 396] width 15 height 13
radio input "true"
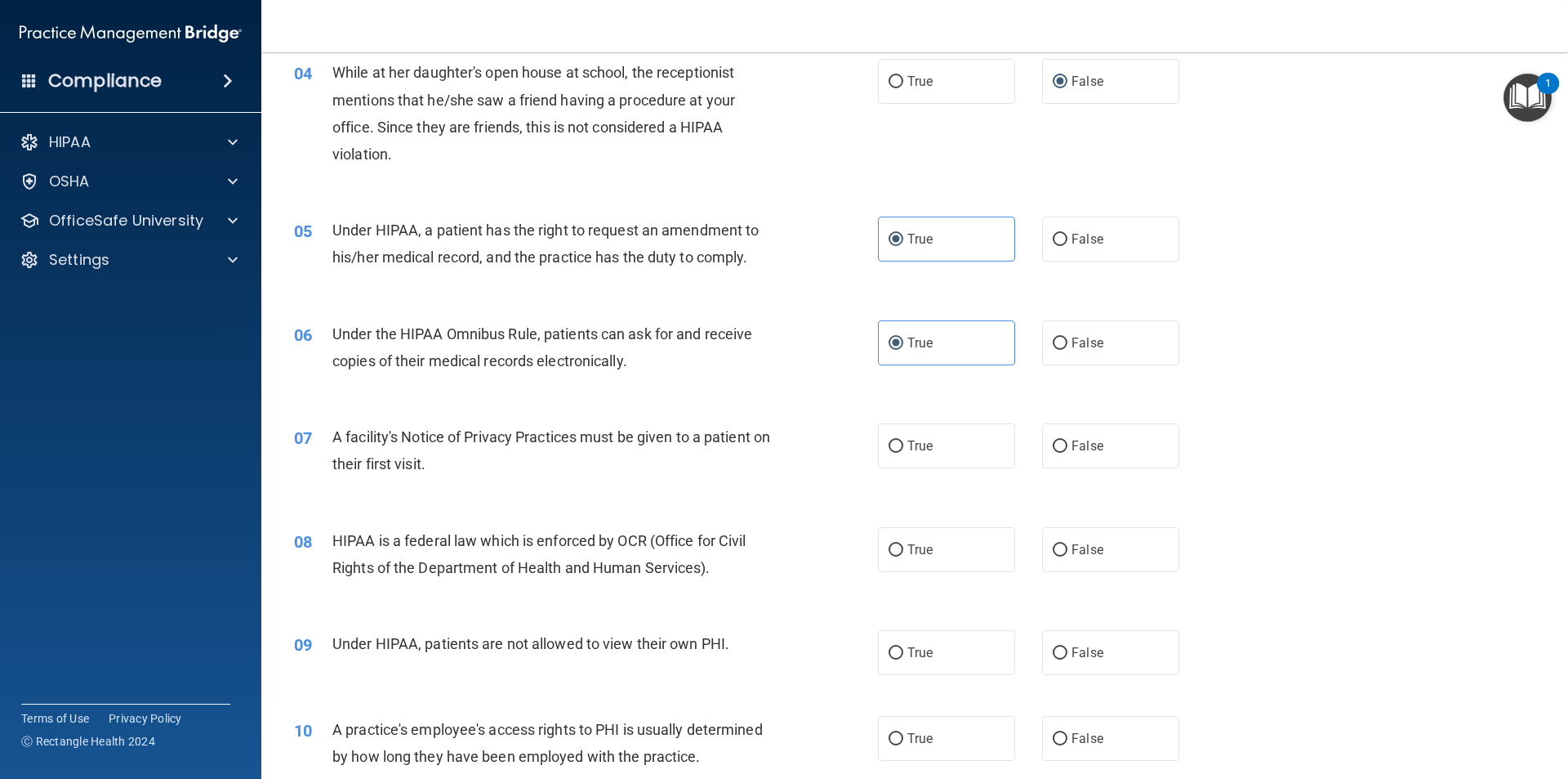
scroll to position [490, 0]
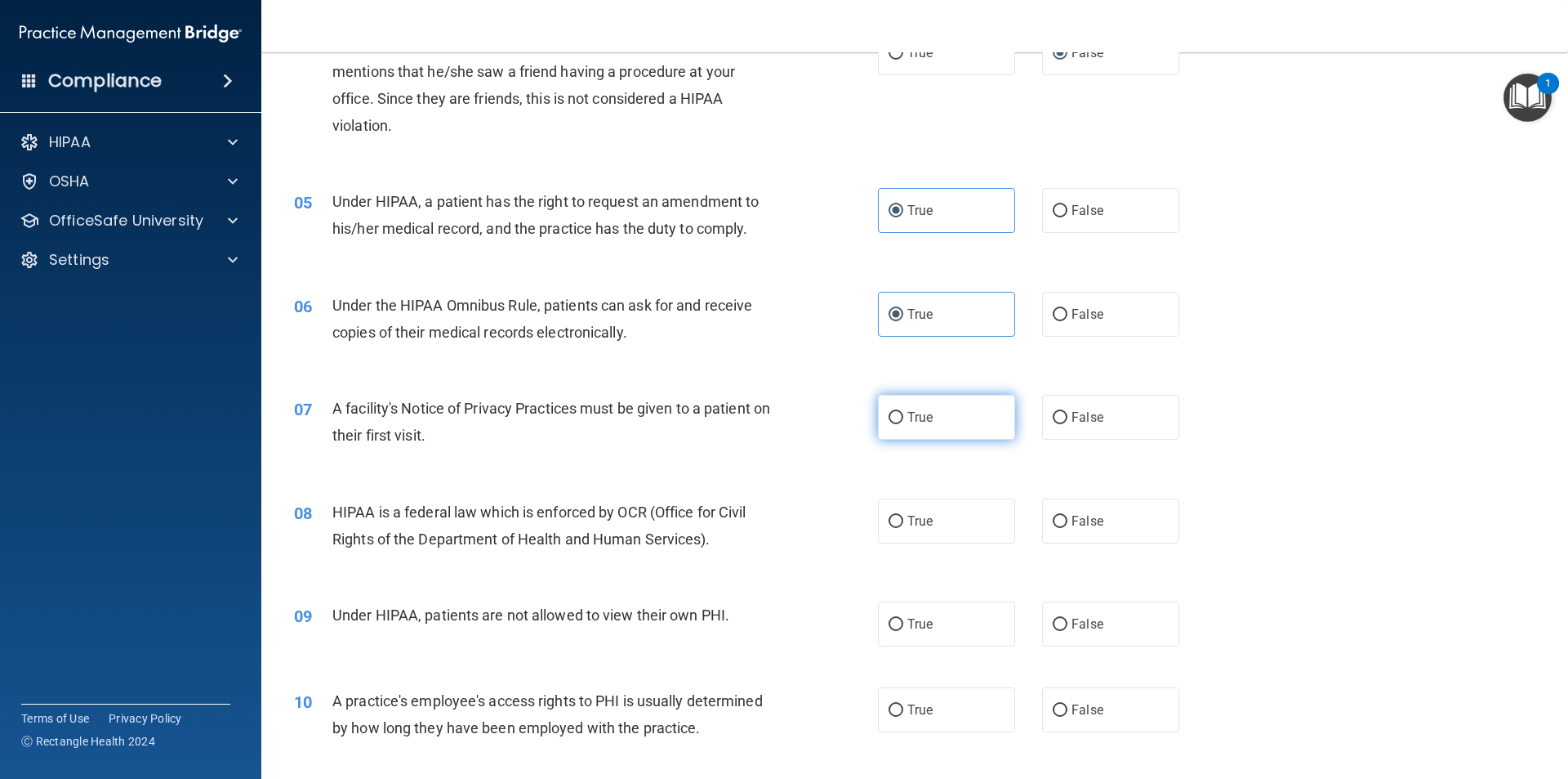
click at [929, 399] on label "True" at bounding box center [946, 417] width 138 height 45
click at [904, 412] on input "True" at bounding box center [895, 418] width 15 height 13
radio input "true"
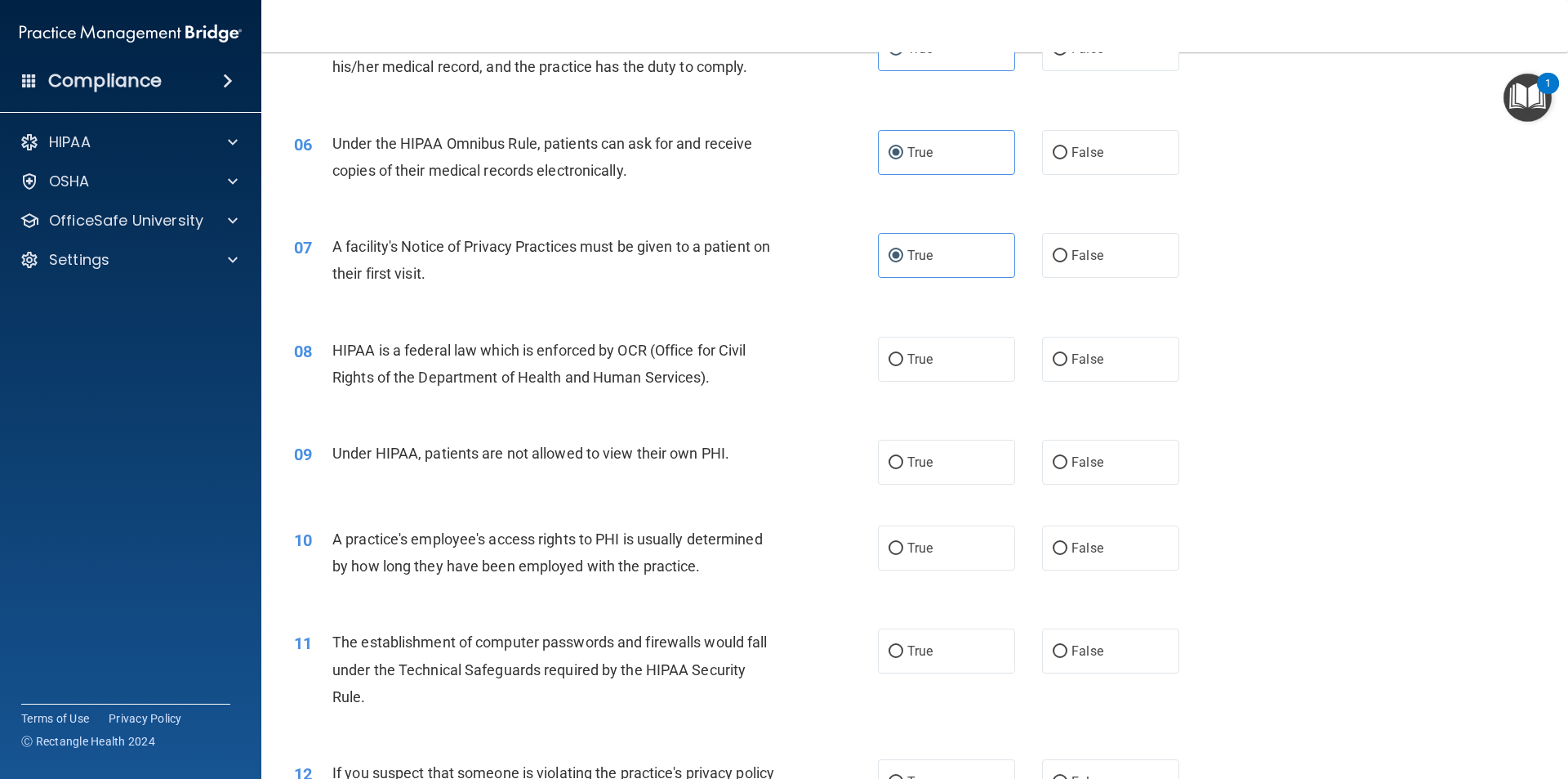
scroll to position [654, 0]
click at [1071, 455] on span "False" at bounding box center [1087, 460] width 32 height 16
click at [1067, 455] on input "False" at bounding box center [1060, 461] width 15 height 13
radio input "true"
click at [933, 355] on label "True" at bounding box center [946, 358] width 138 height 45
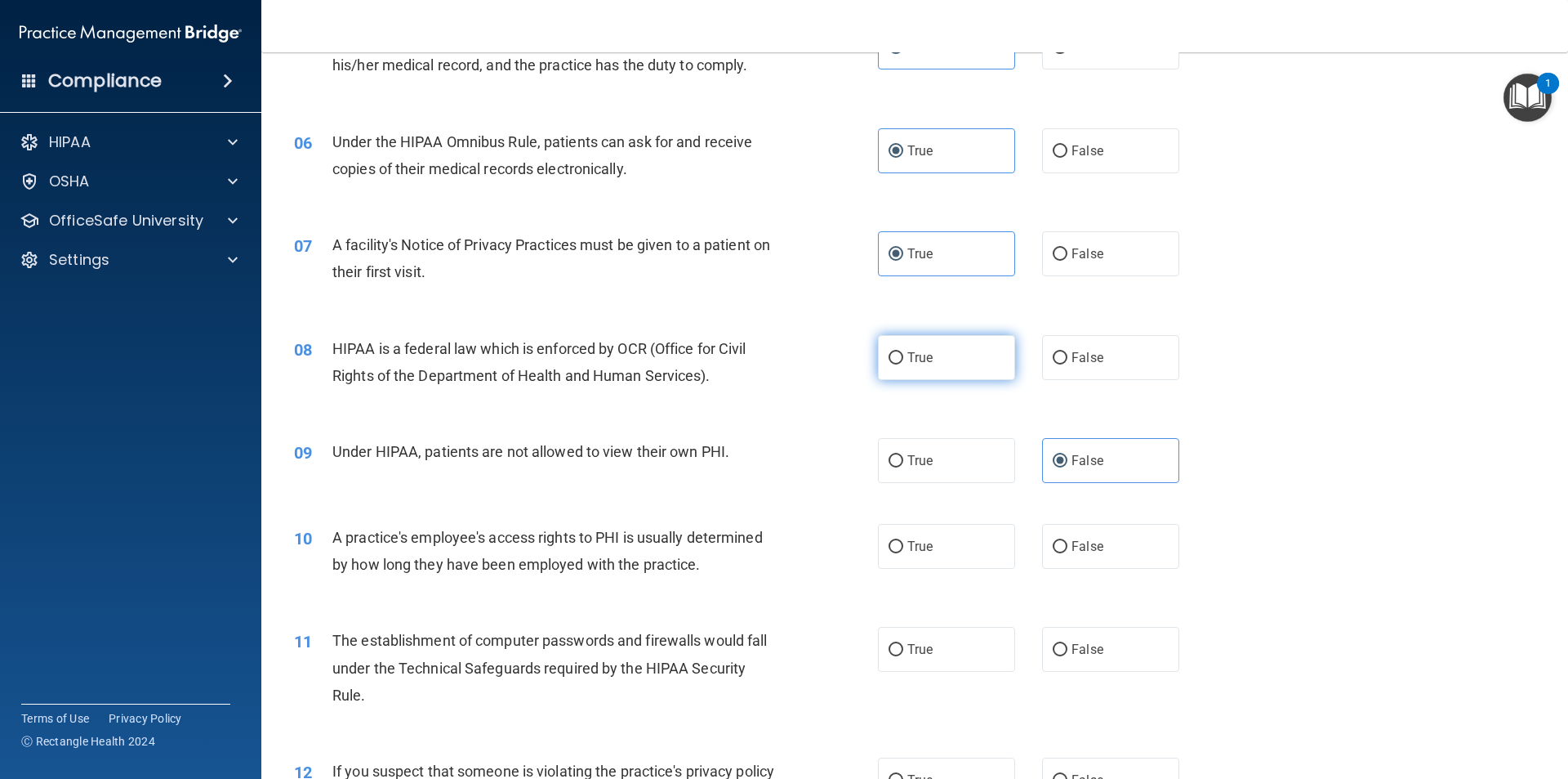
click at [904, 355] on input "True" at bounding box center [895, 358] width 15 height 13
radio input "true"
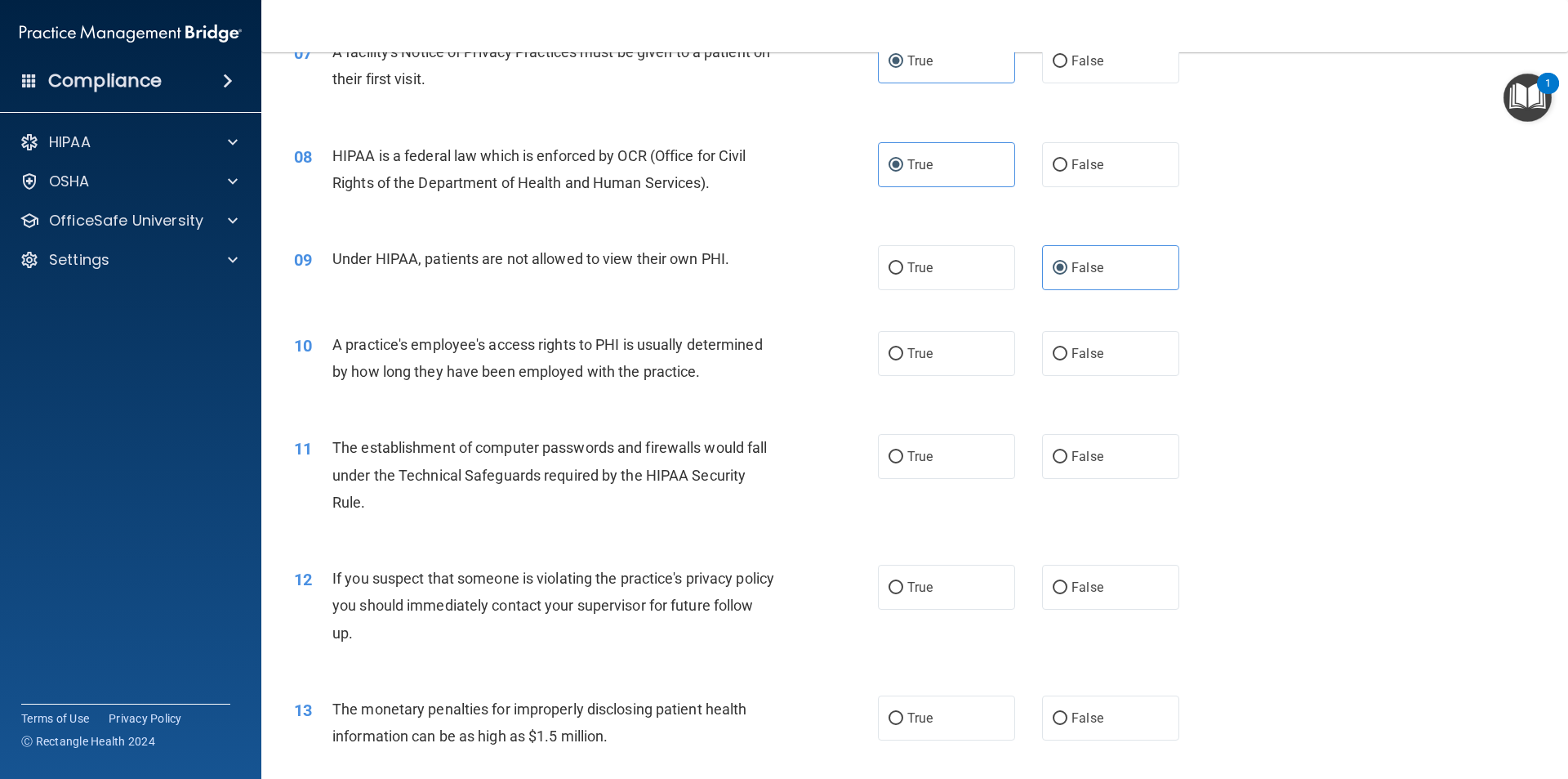
scroll to position [898, 0]
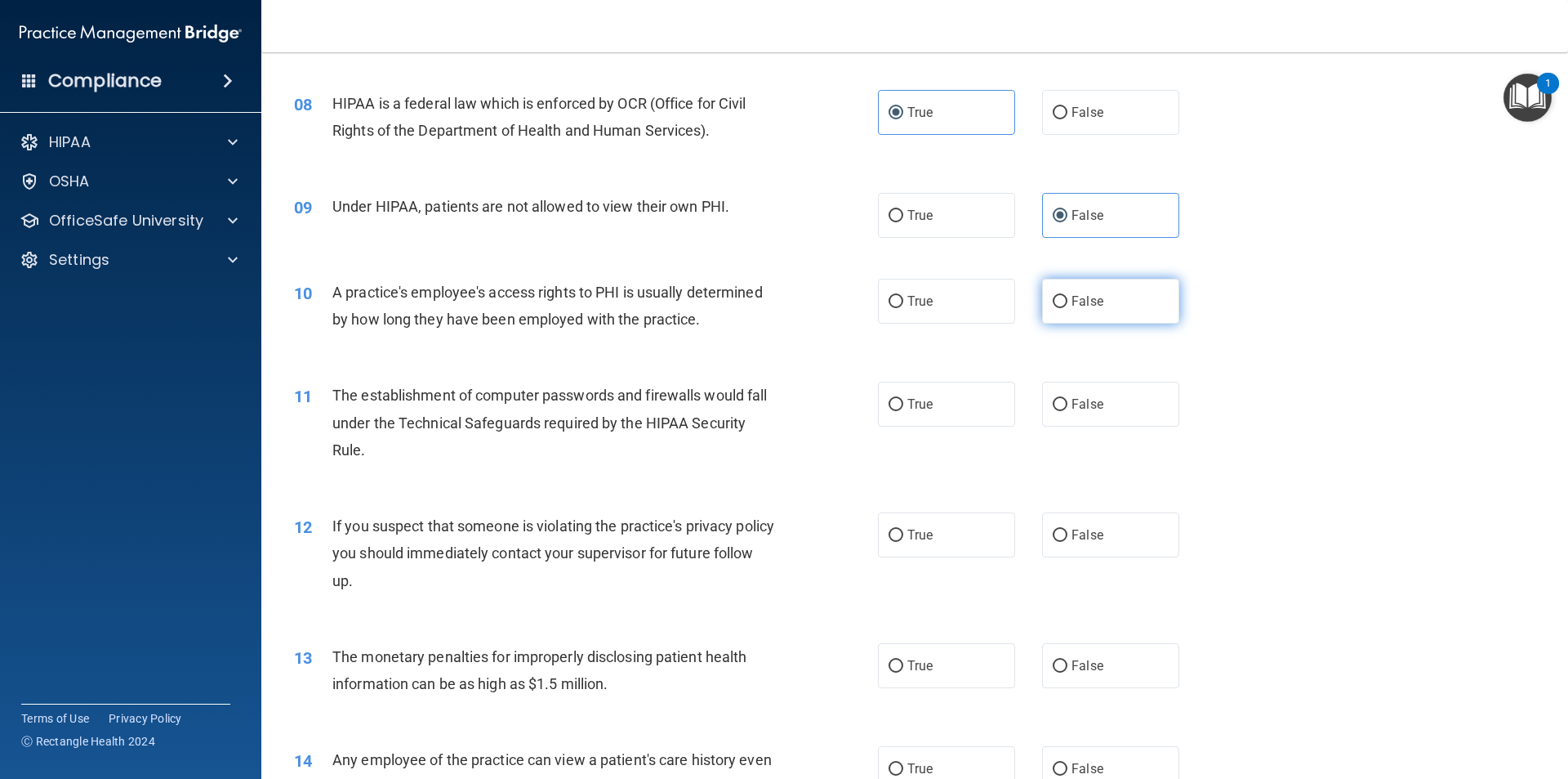
click at [1075, 303] on span "False" at bounding box center [1087, 301] width 32 height 16
click at [1067, 303] on input "False" at bounding box center [1060, 301] width 15 height 13
radio input "true"
click at [914, 407] on span "True" at bounding box center [920, 404] width 25 height 16
click at [904, 407] on input "True" at bounding box center [895, 404] width 15 height 13
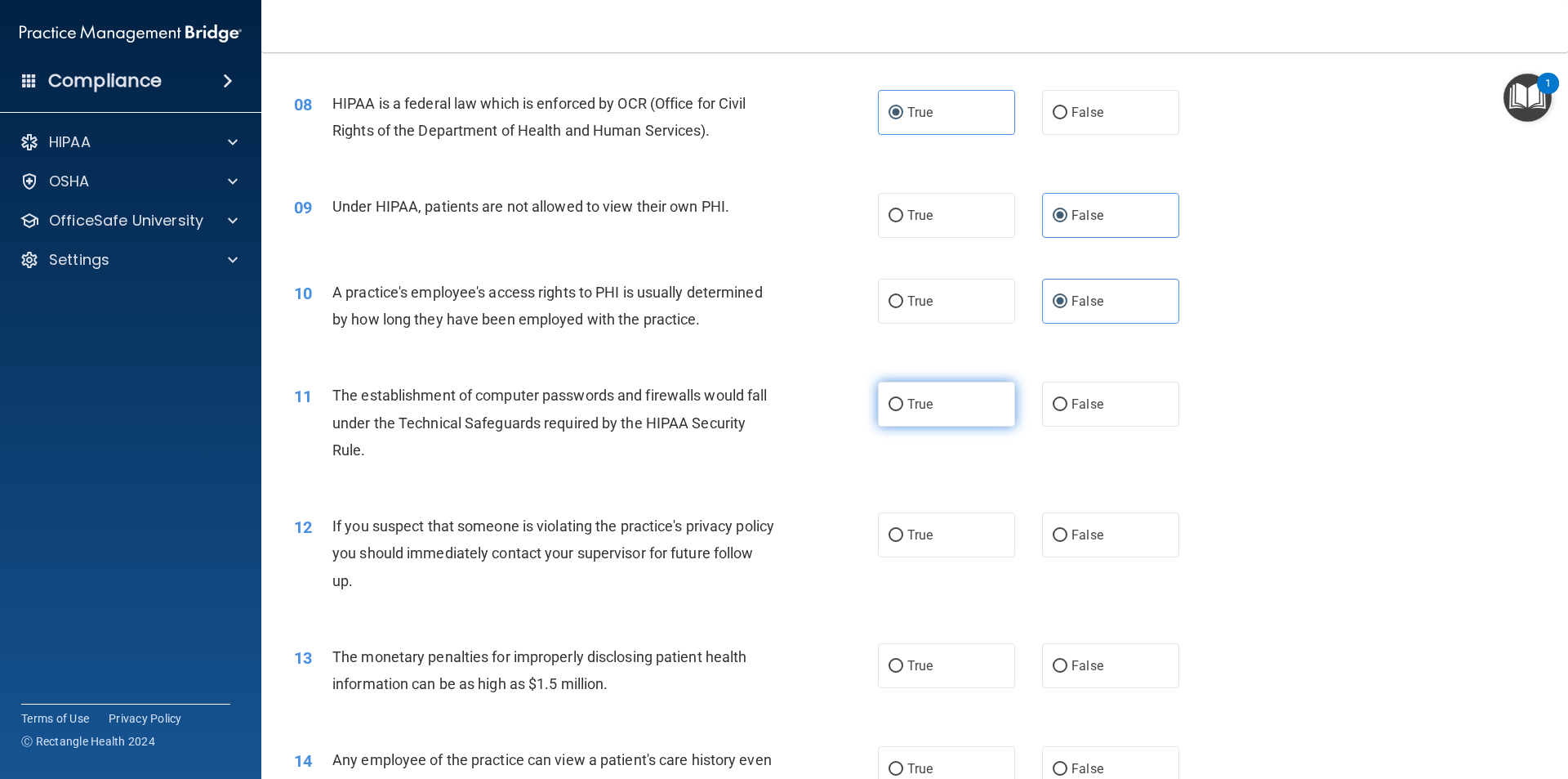
radio input "true"
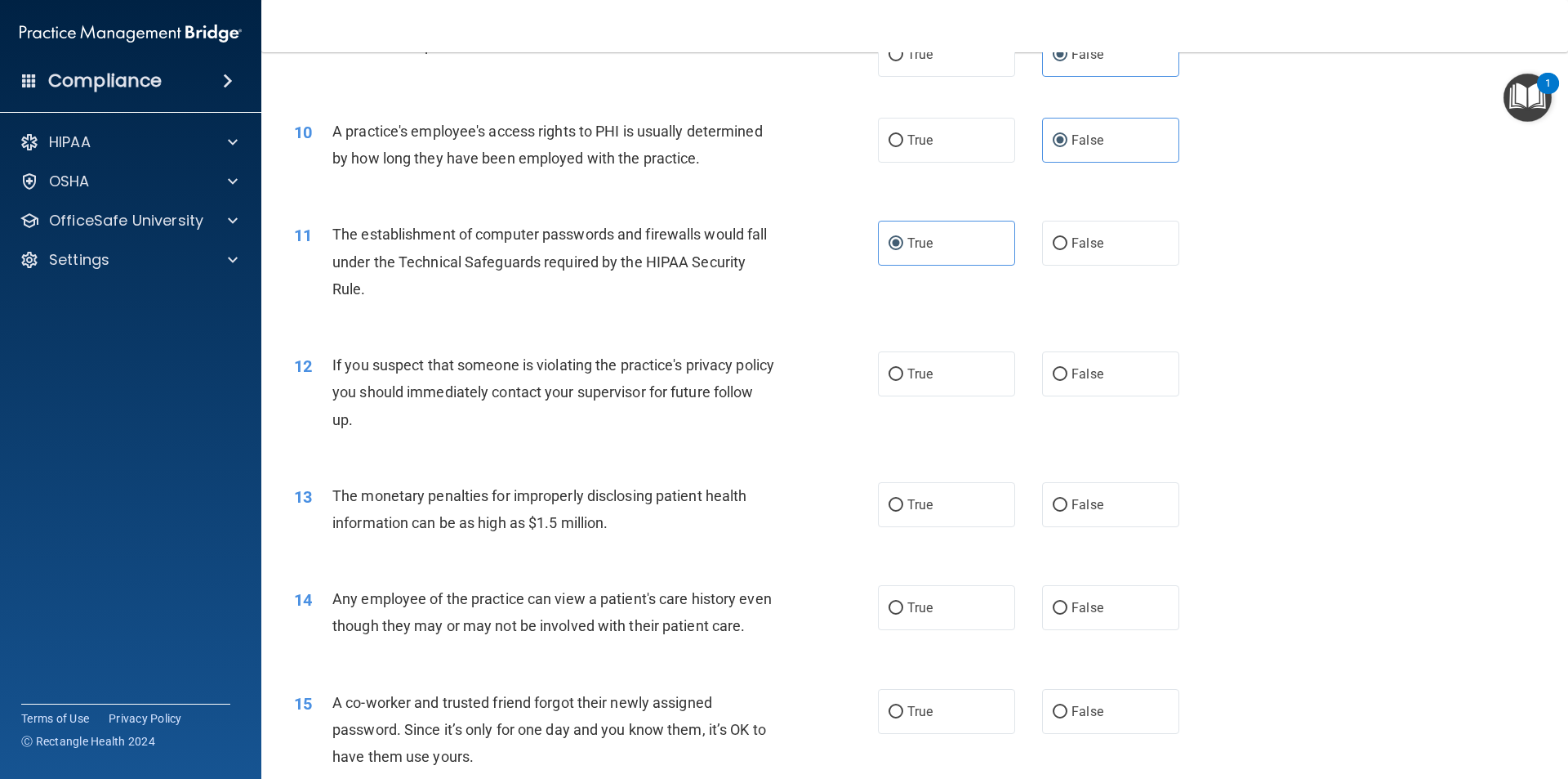
scroll to position [1062, 0]
click at [966, 362] on label "True" at bounding box center [946, 371] width 138 height 45
click at [904, 366] on input "True" at bounding box center [895, 372] width 15 height 13
radio input "true"
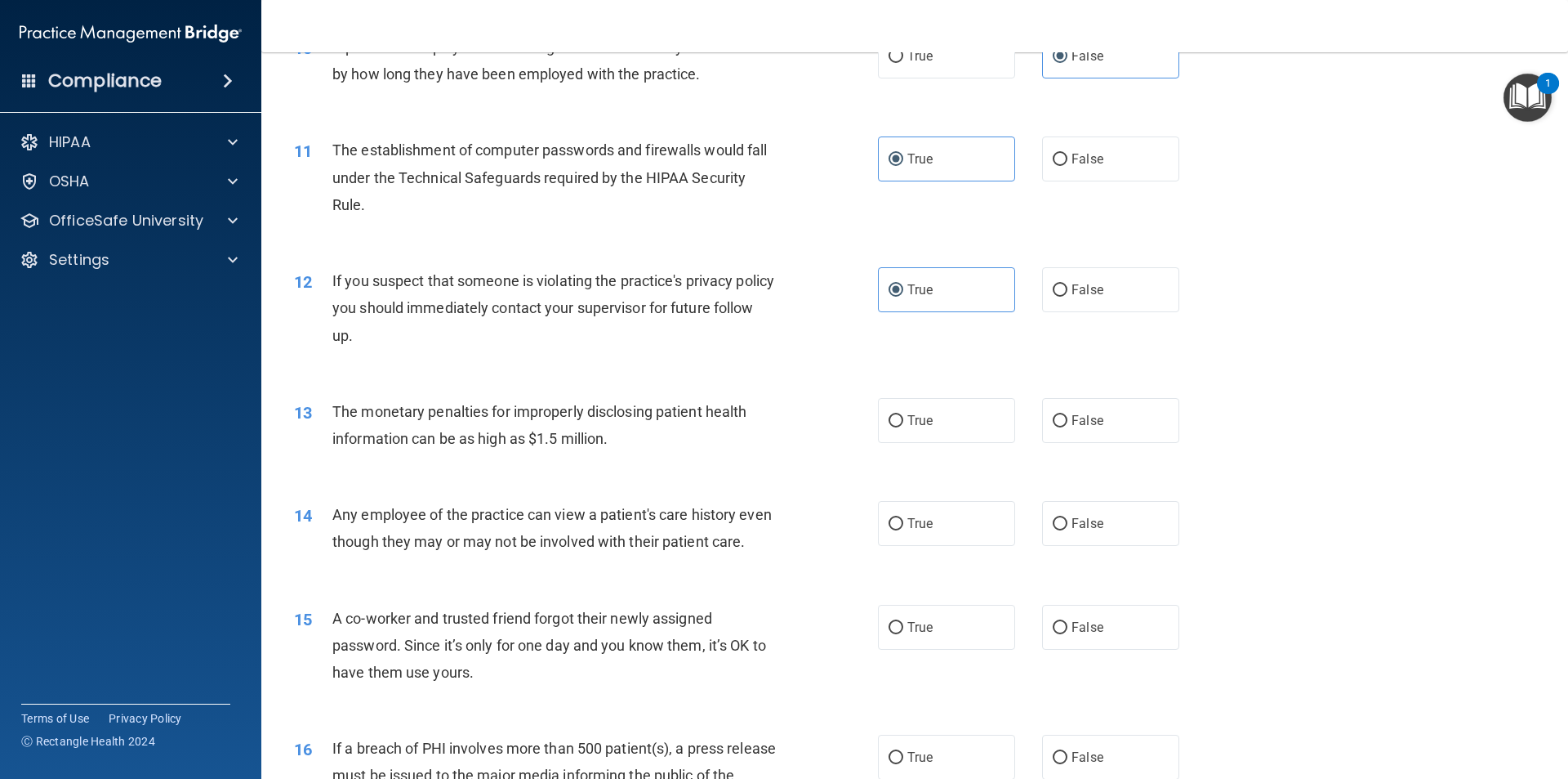
scroll to position [1226, 0]
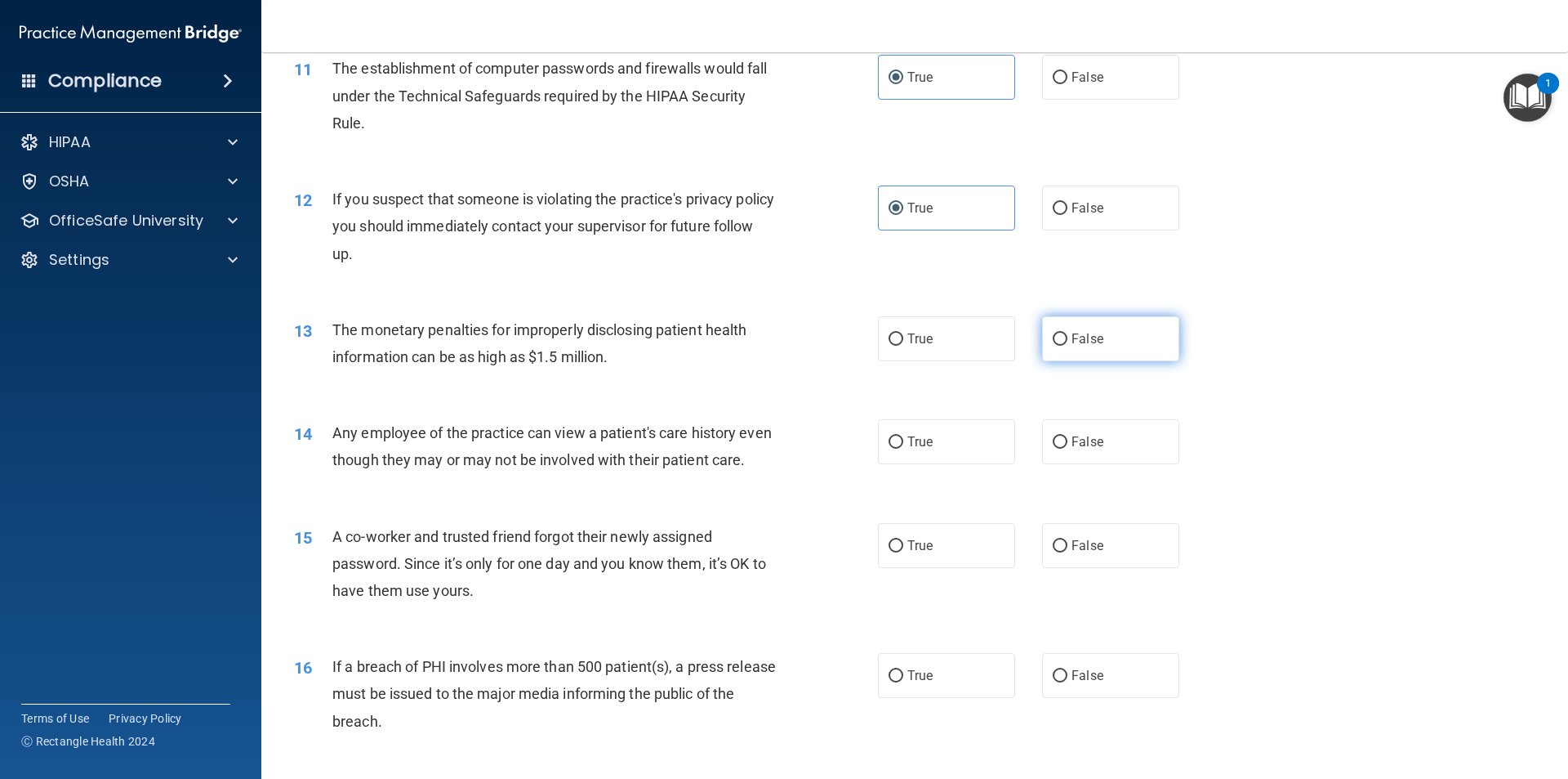
click at [1125, 335] on label "False" at bounding box center [1111, 338] width 138 height 45
click at [1067, 335] on input "False" at bounding box center [1060, 339] width 15 height 13
radio input "true"
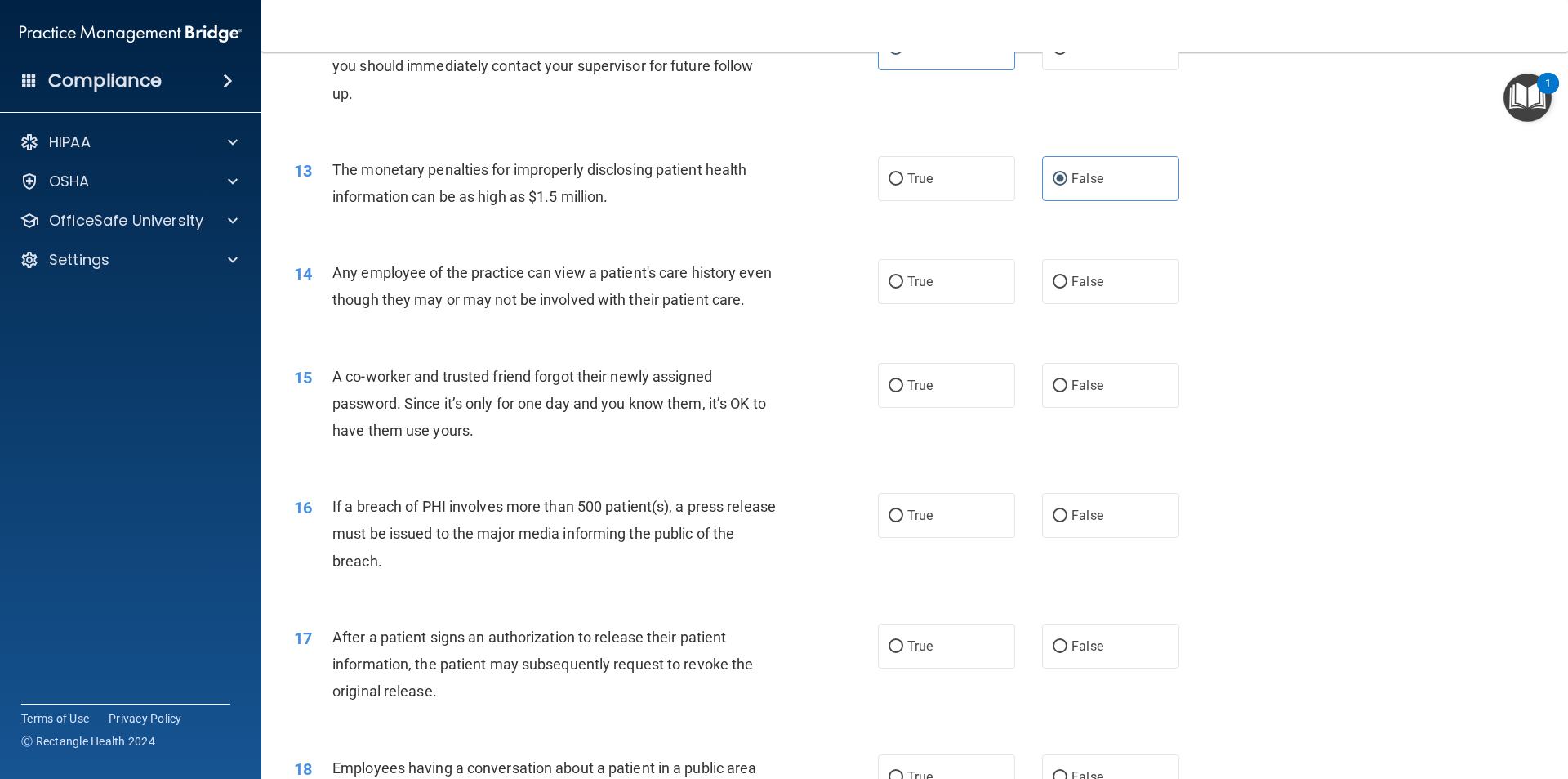
scroll to position [1388, 0]
click at [925, 282] on span "True" at bounding box center [920, 278] width 25 height 16
click at [904, 282] on input "True" at bounding box center [895, 279] width 15 height 13
radio input "true"
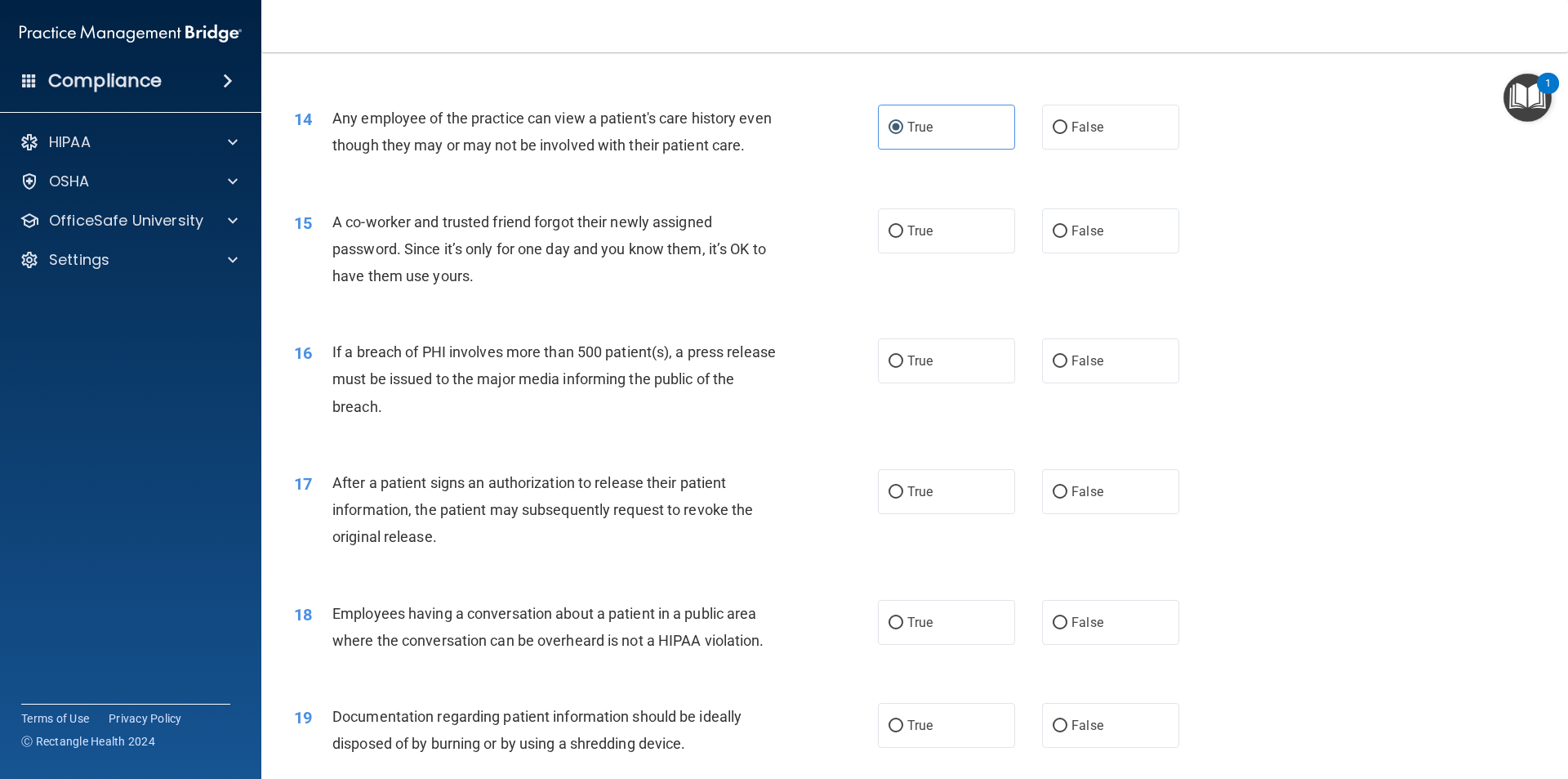
scroll to position [1552, 0]
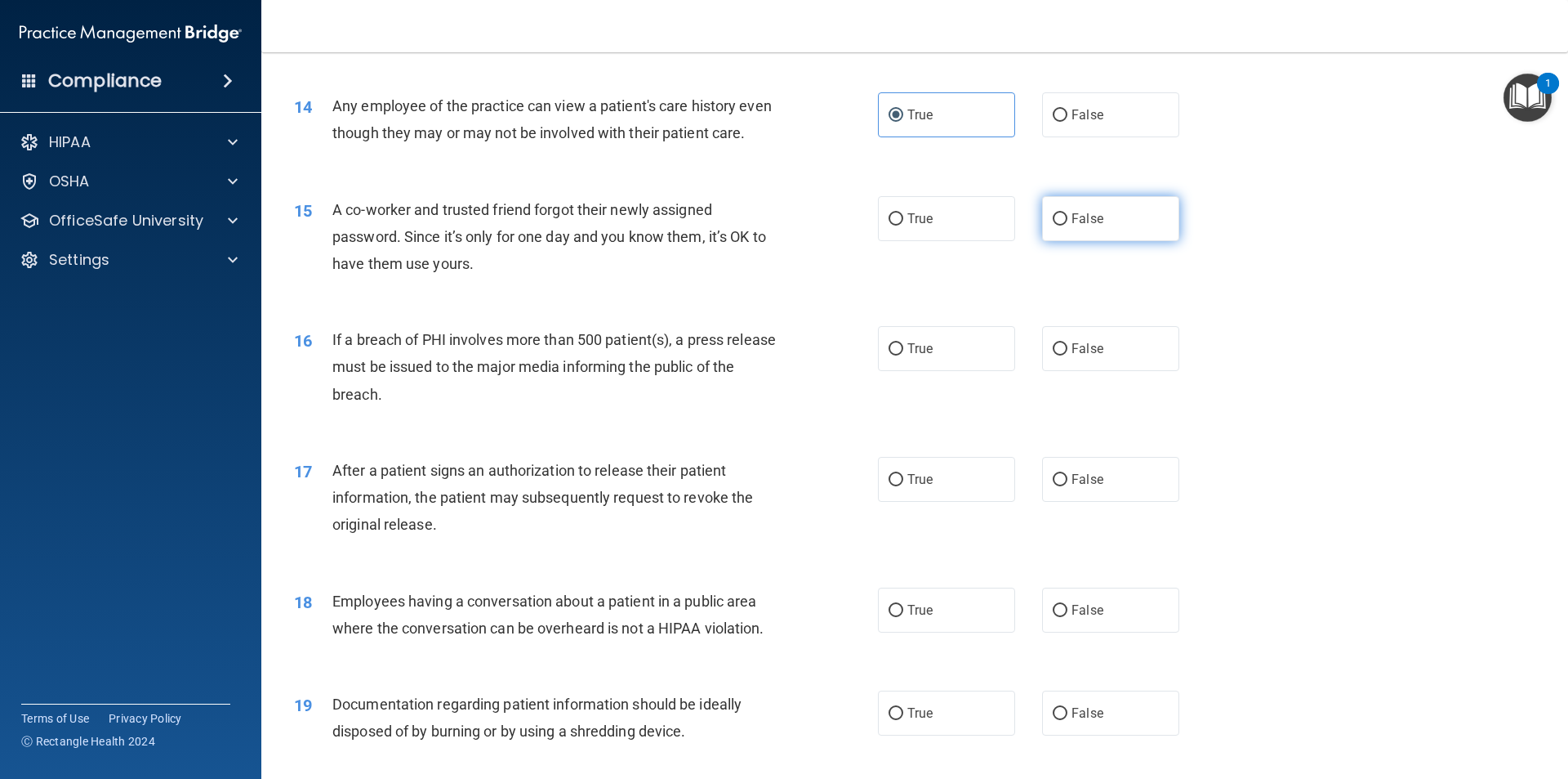
click at [1046, 236] on label "False" at bounding box center [1111, 218] width 138 height 45
click at [1053, 226] on input "False" at bounding box center [1060, 219] width 15 height 13
radio input "true"
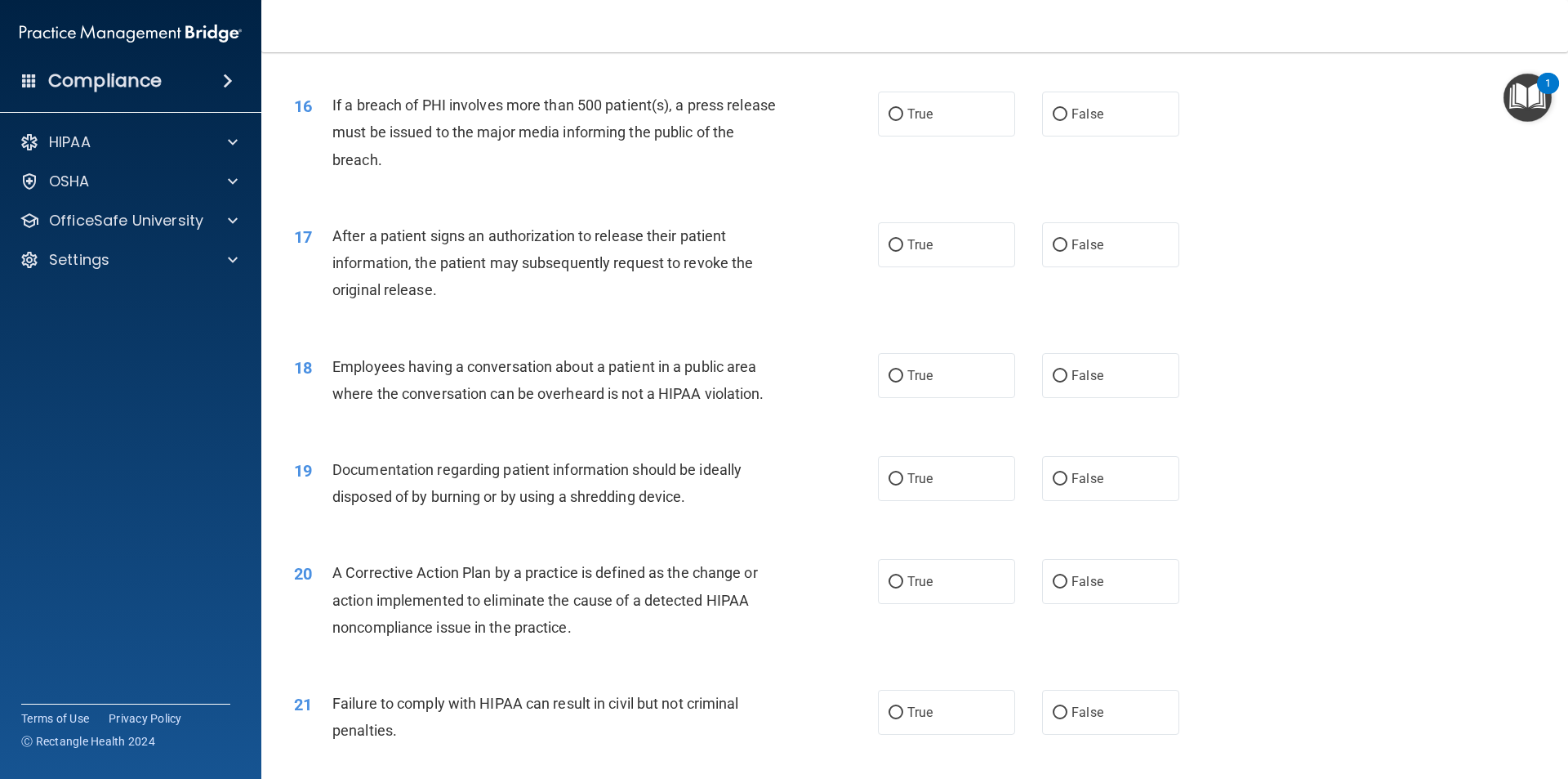
scroll to position [1797, 0]
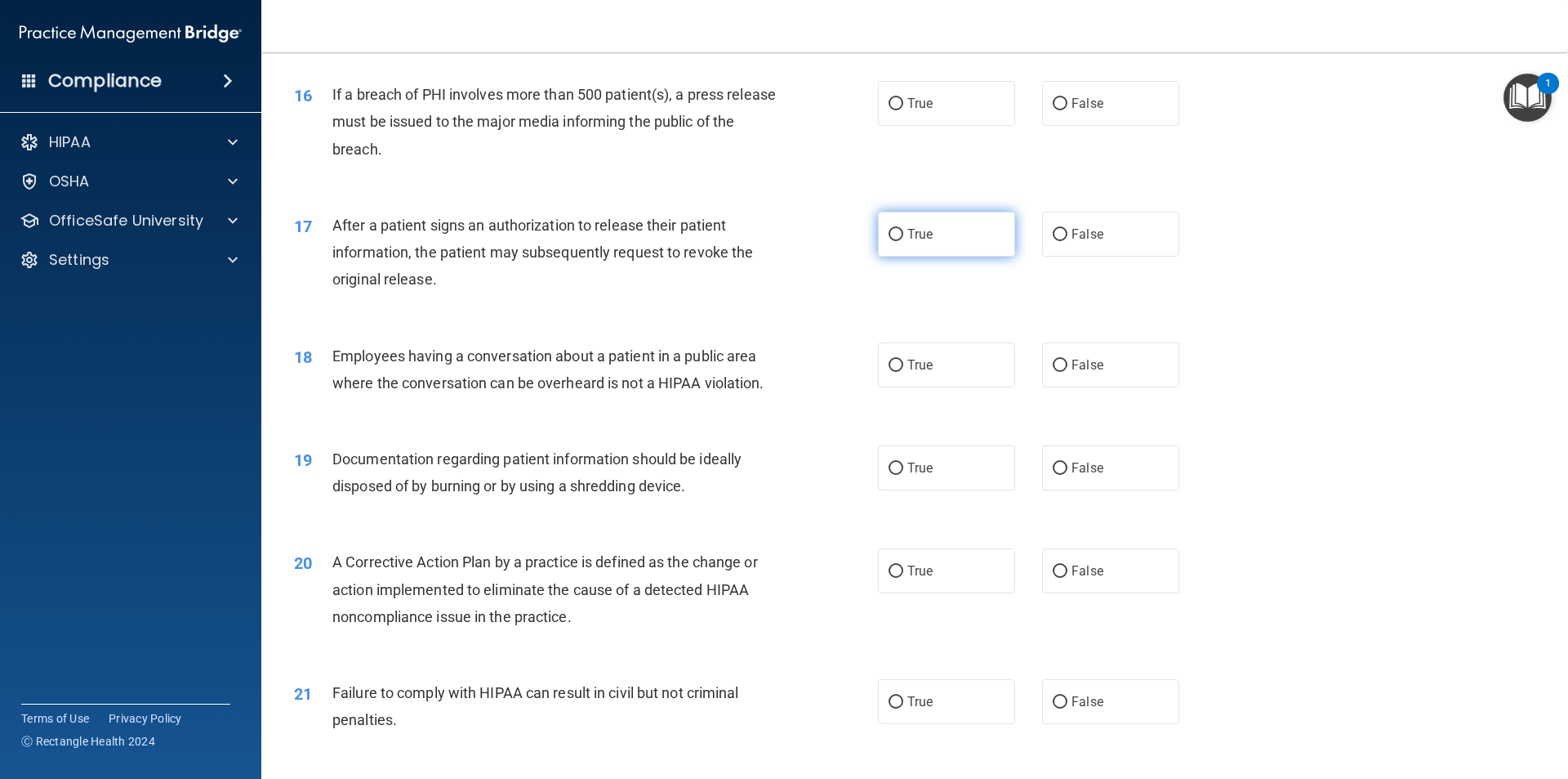
click at [953, 257] on label "True" at bounding box center [946, 234] width 138 height 45
click at [904, 241] on input "True" at bounding box center [895, 234] width 15 height 13
radio input "true"
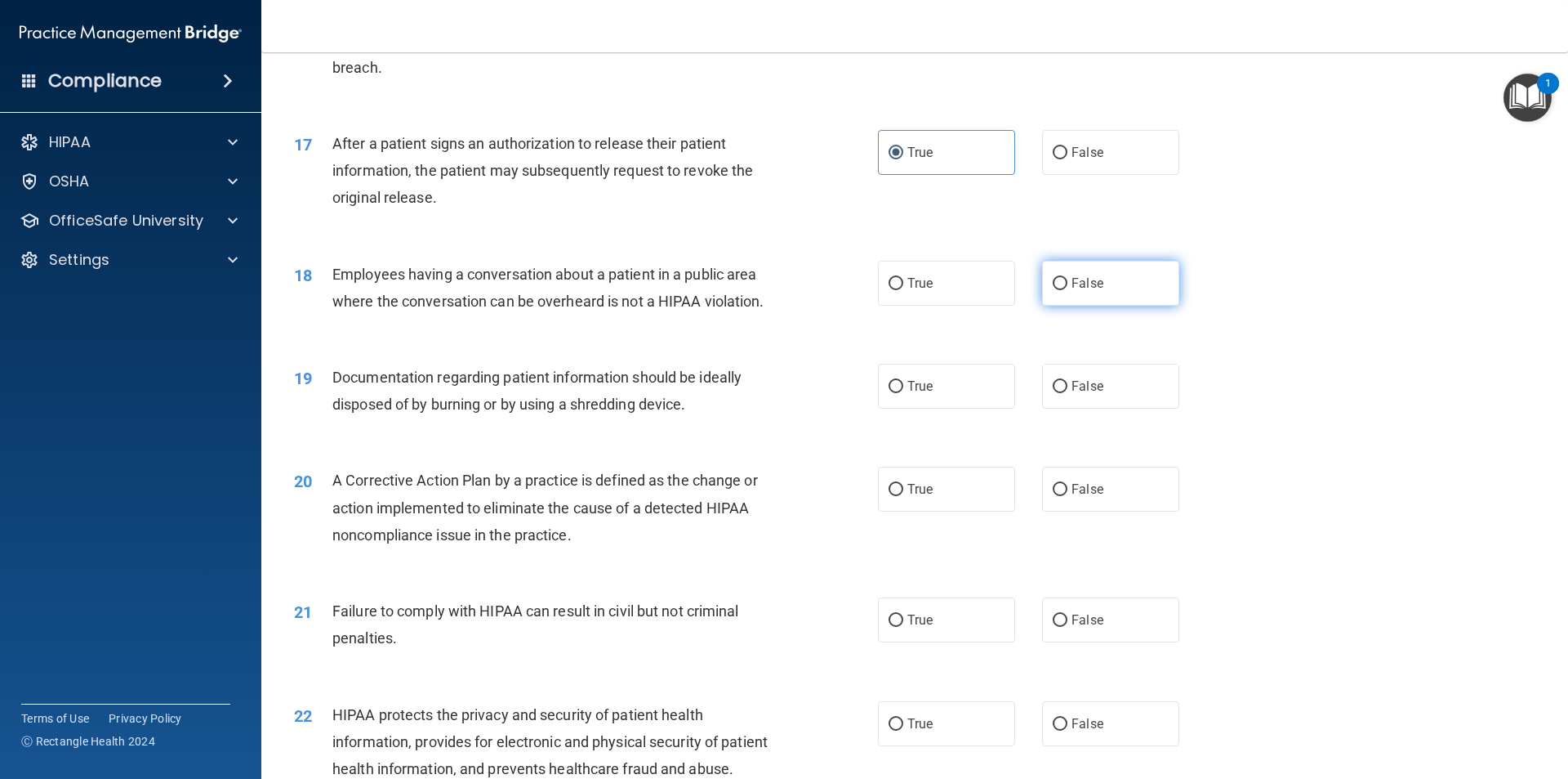
click at [1077, 291] on span "False" at bounding box center [1087, 283] width 32 height 16
click at [1067, 290] on input "False" at bounding box center [1060, 284] width 15 height 13
radio input "true"
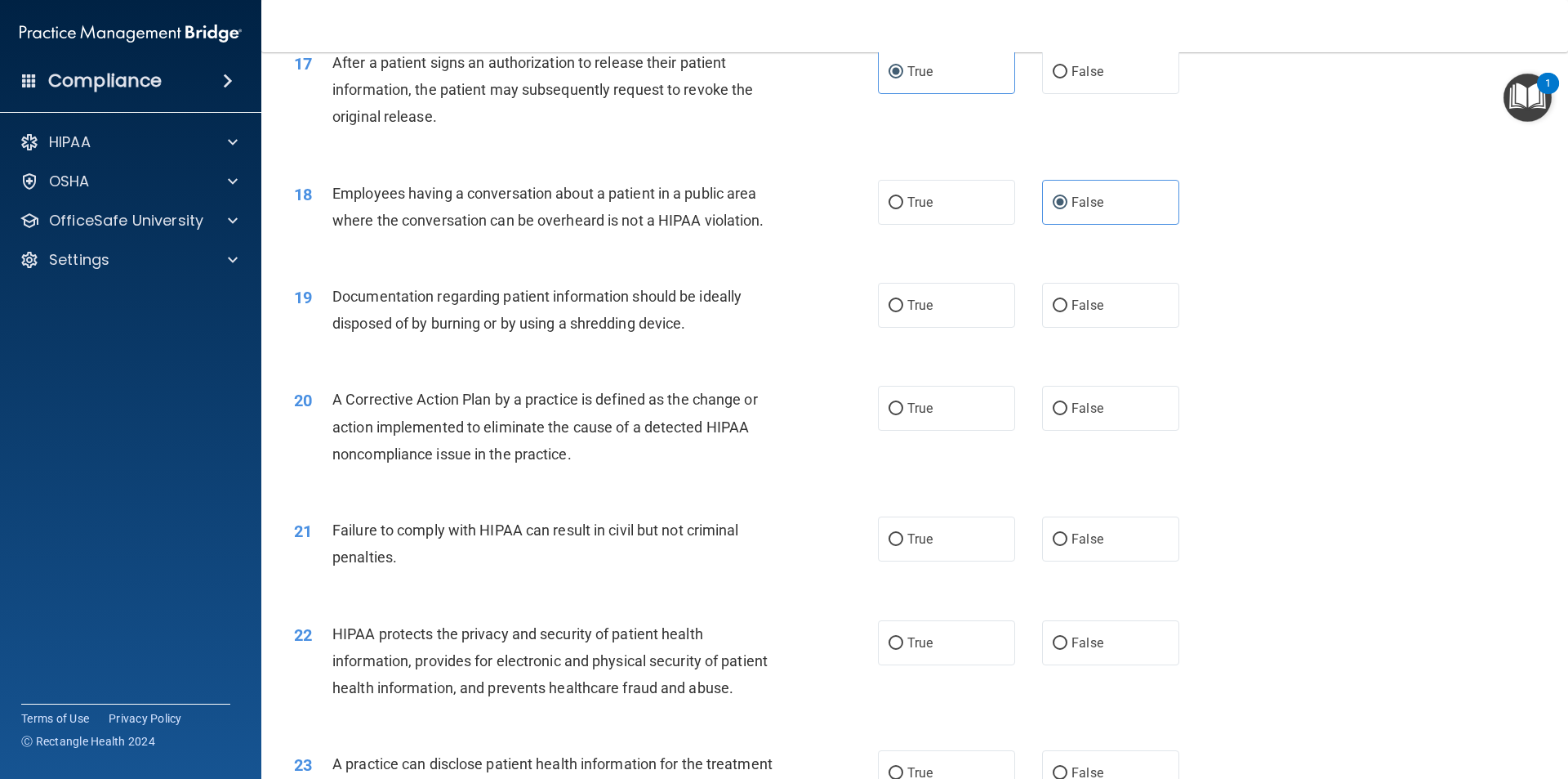
scroll to position [1961, 0]
click at [937, 327] on label "True" at bounding box center [946, 304] width 138 height 45
click at [904, 311] on input "True" at bounding box center [895, 305] width 15 height 13
radio input "true"
click at [936, 430] on label "True" at bounding box center [946, 407] width 138 height 45
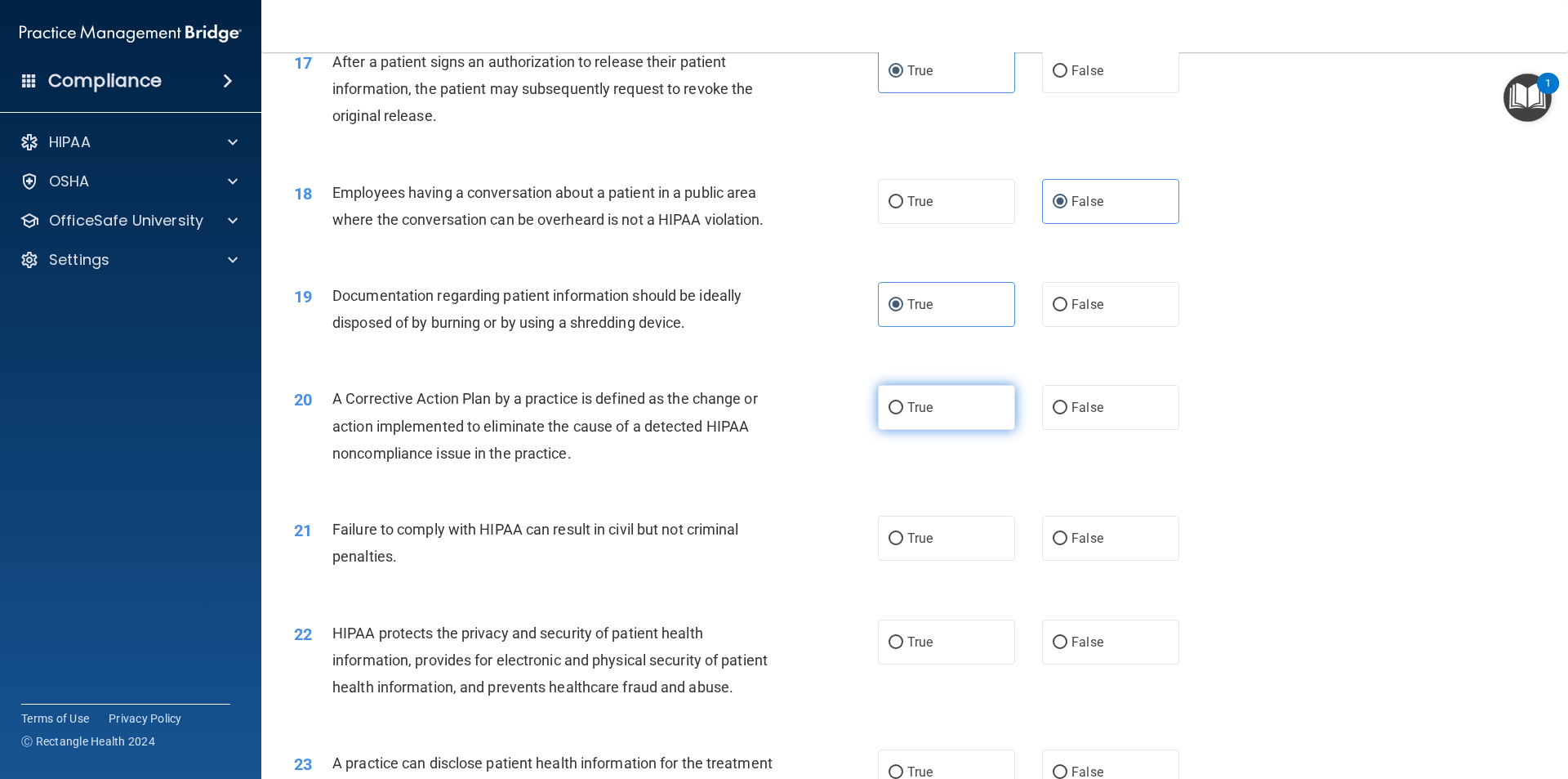
click at [904, 414] on input "True" at bounding box center [895, 408] width 15 height 13
radio input "true"
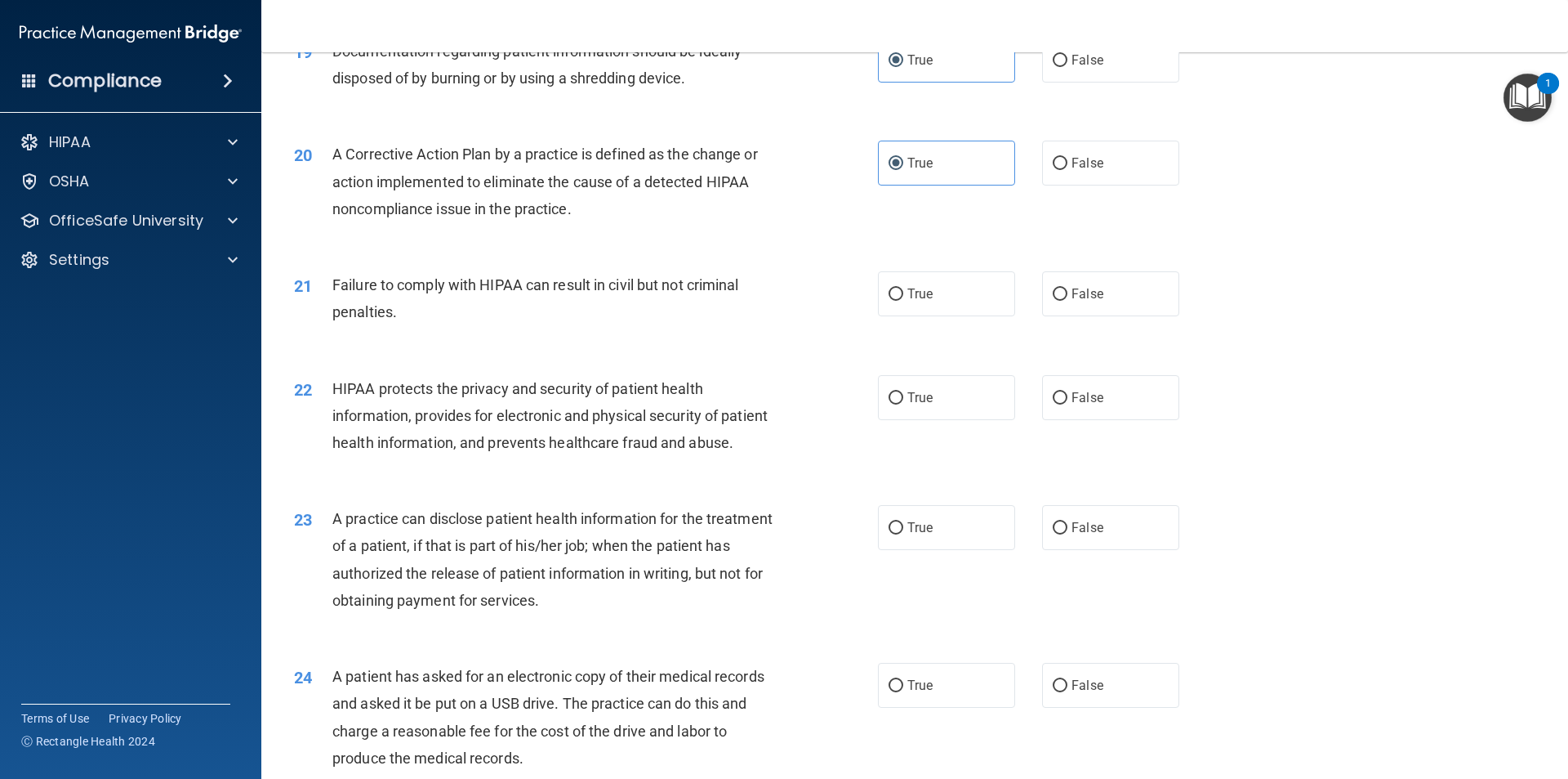
scroll to position [2206, 0]
click at [1099, 315] on label "False" at bounding box center [1111, 293] width 138 height 45
click at [1067, 299] on input "False" at bounding box center [1060, 294] width 15 height 13
radio input "true"
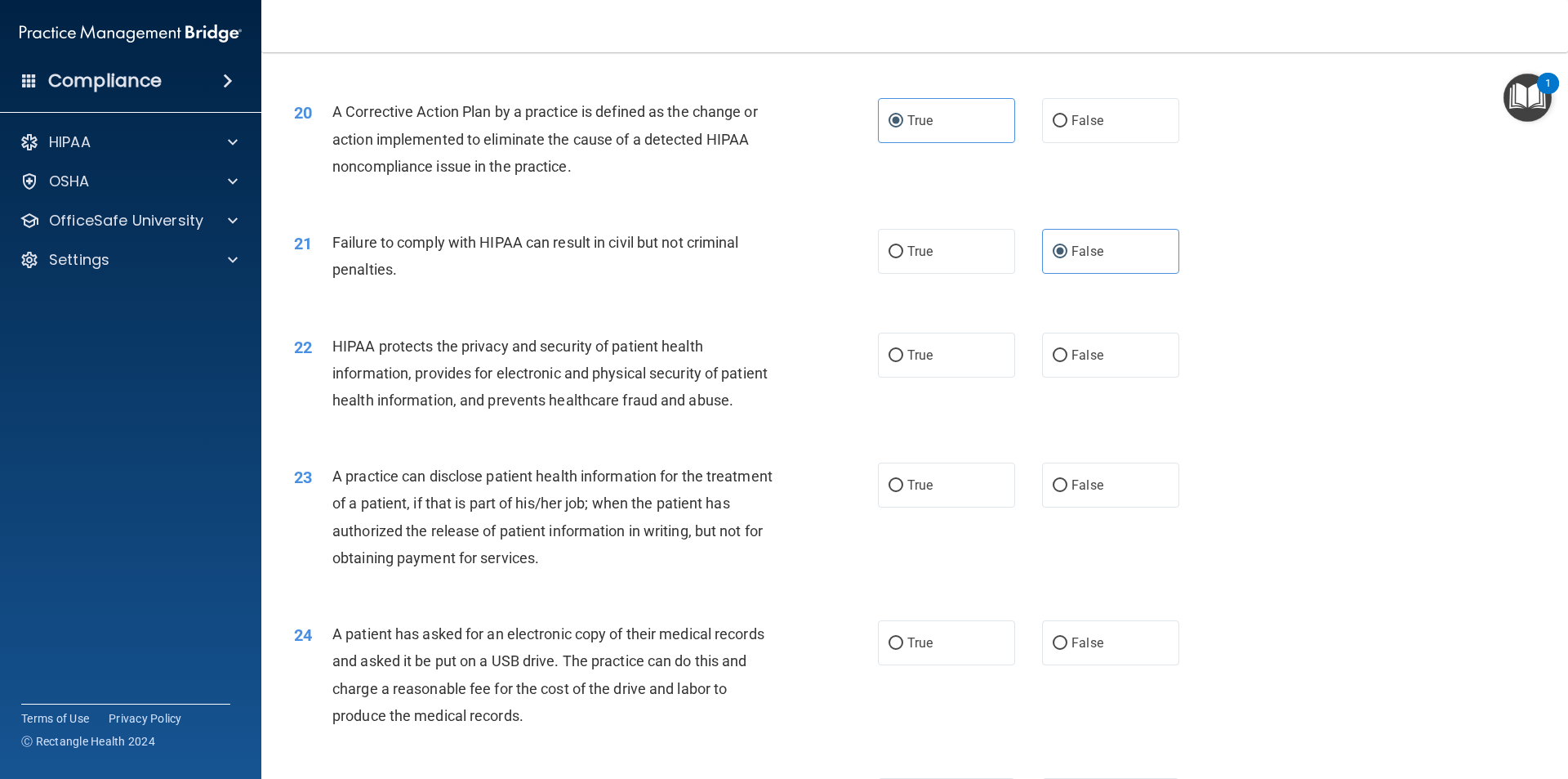
scroll to position [2288, 0]
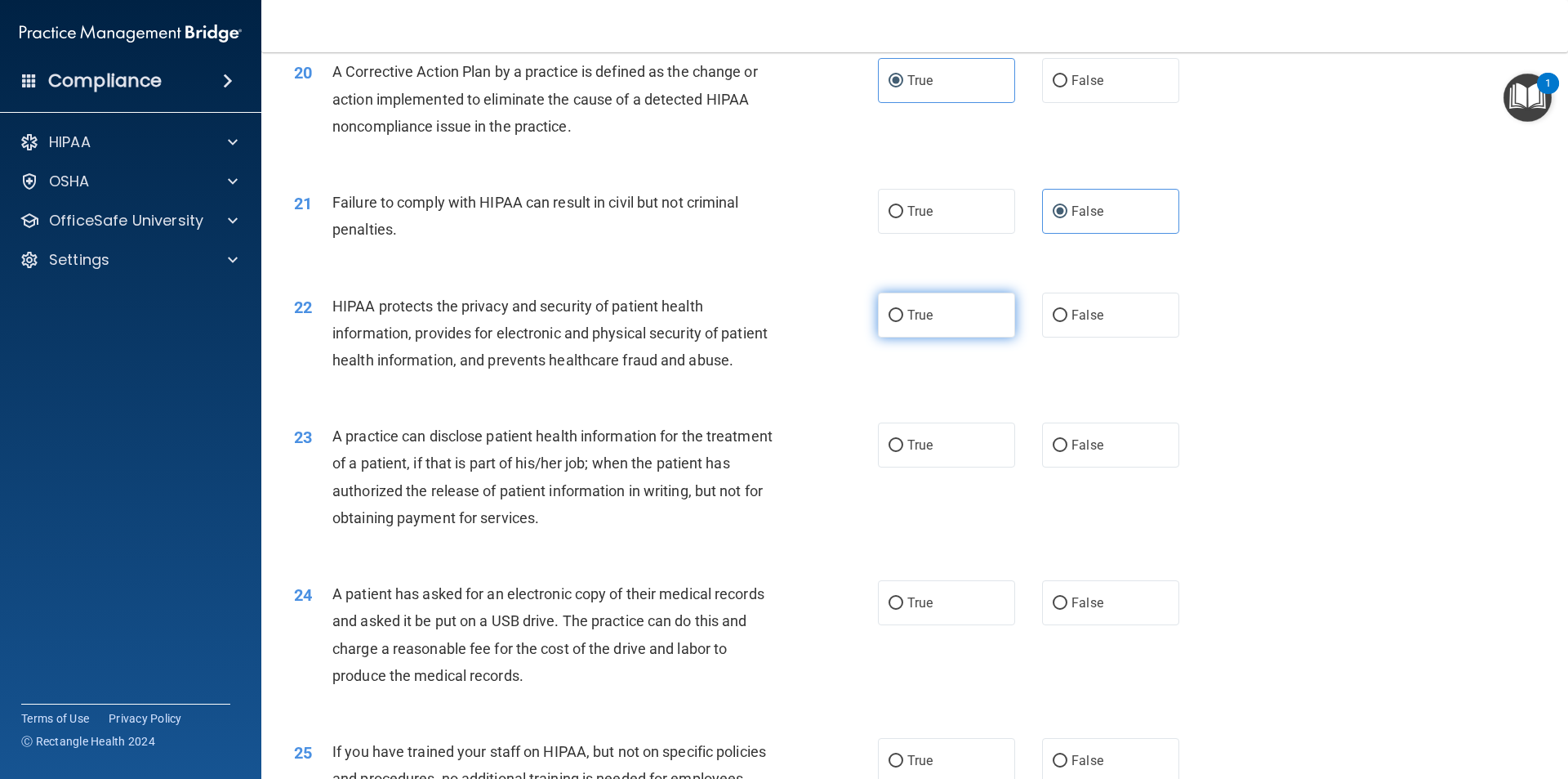
click at [955, 337] on label "True" at bounding box center [946, 315] width 138 height 45
click at [904, 322] on input "True" at bounding box center [895, 316] width 15 height 13
radio input "true"
click at [930, 467] on label "True" at bounding box center [946, 445] width 138 height 45
click at [904, 452] on input "True" at bounding box center [895, 446] width 15 height 13
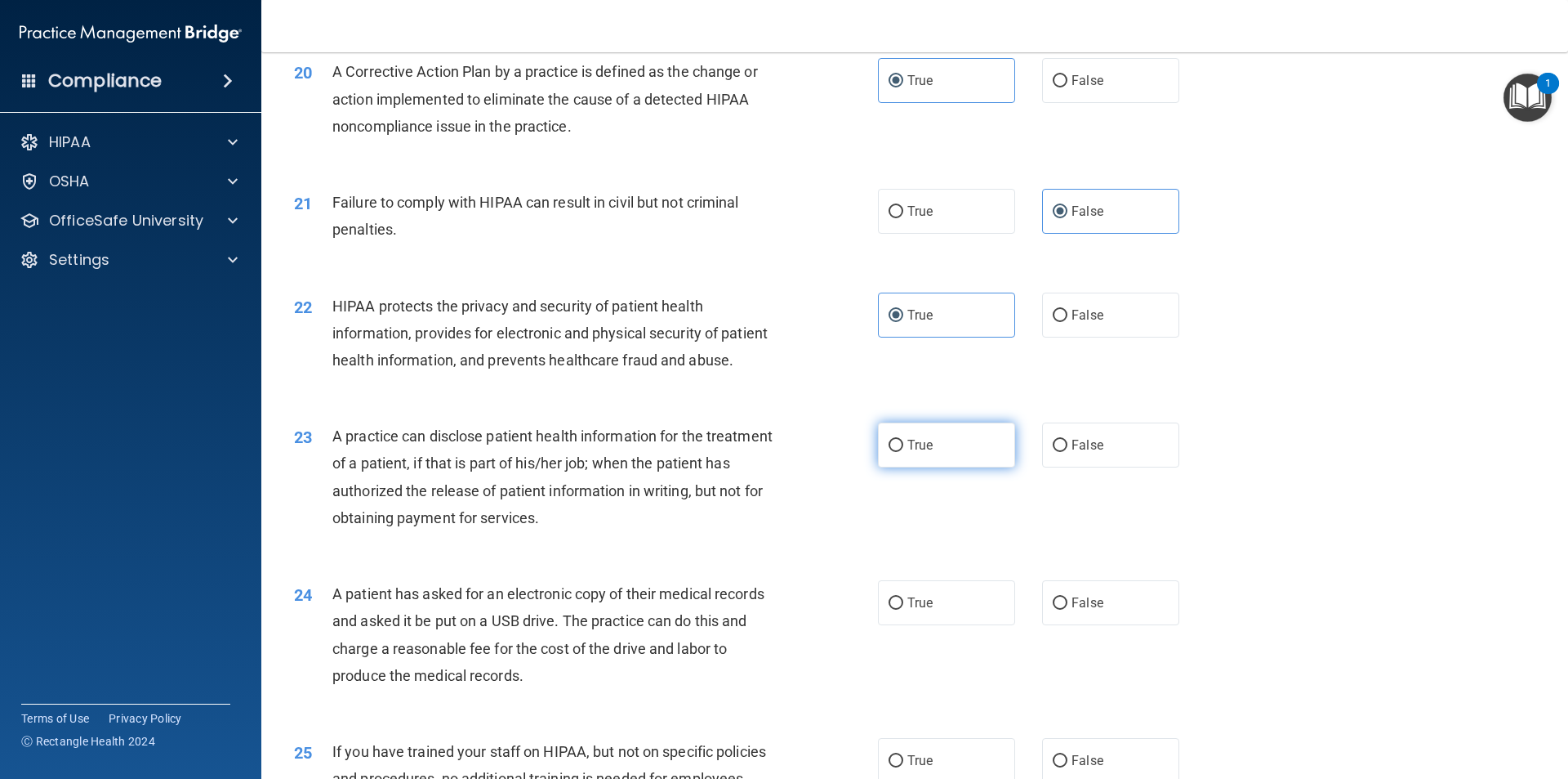
radio input "true"
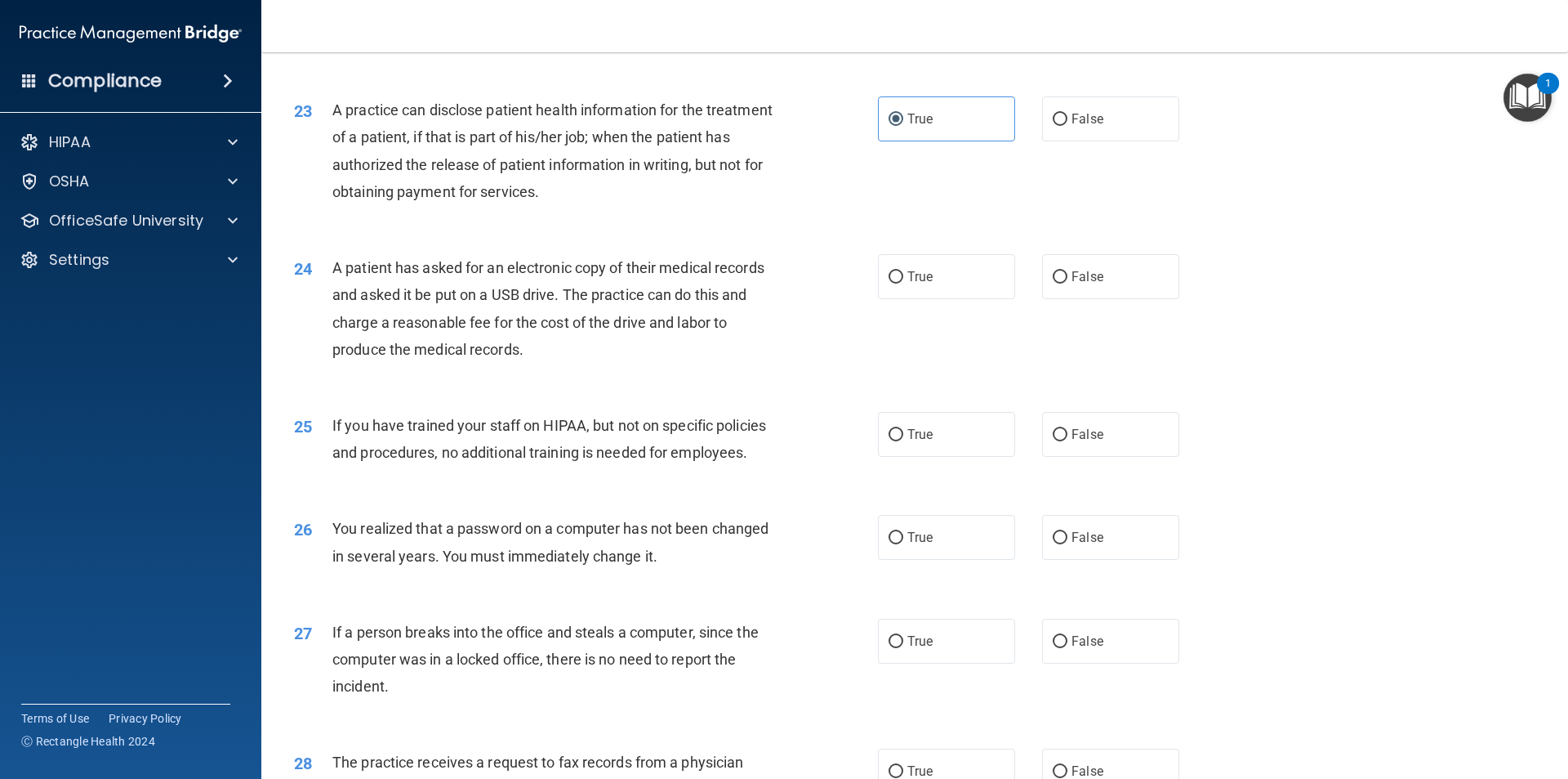
scroll to position [2614, 0]
click at [951, 559] on label "True" at bounding box center [946, 536] width 138 height 45
click at [904, 544] on input "True" at bounding box center [895, 537] width 15 height 13
radio input "true"
click at [1096, 298] on label "False" at bounding box center [1111, 275] width 138 height 45
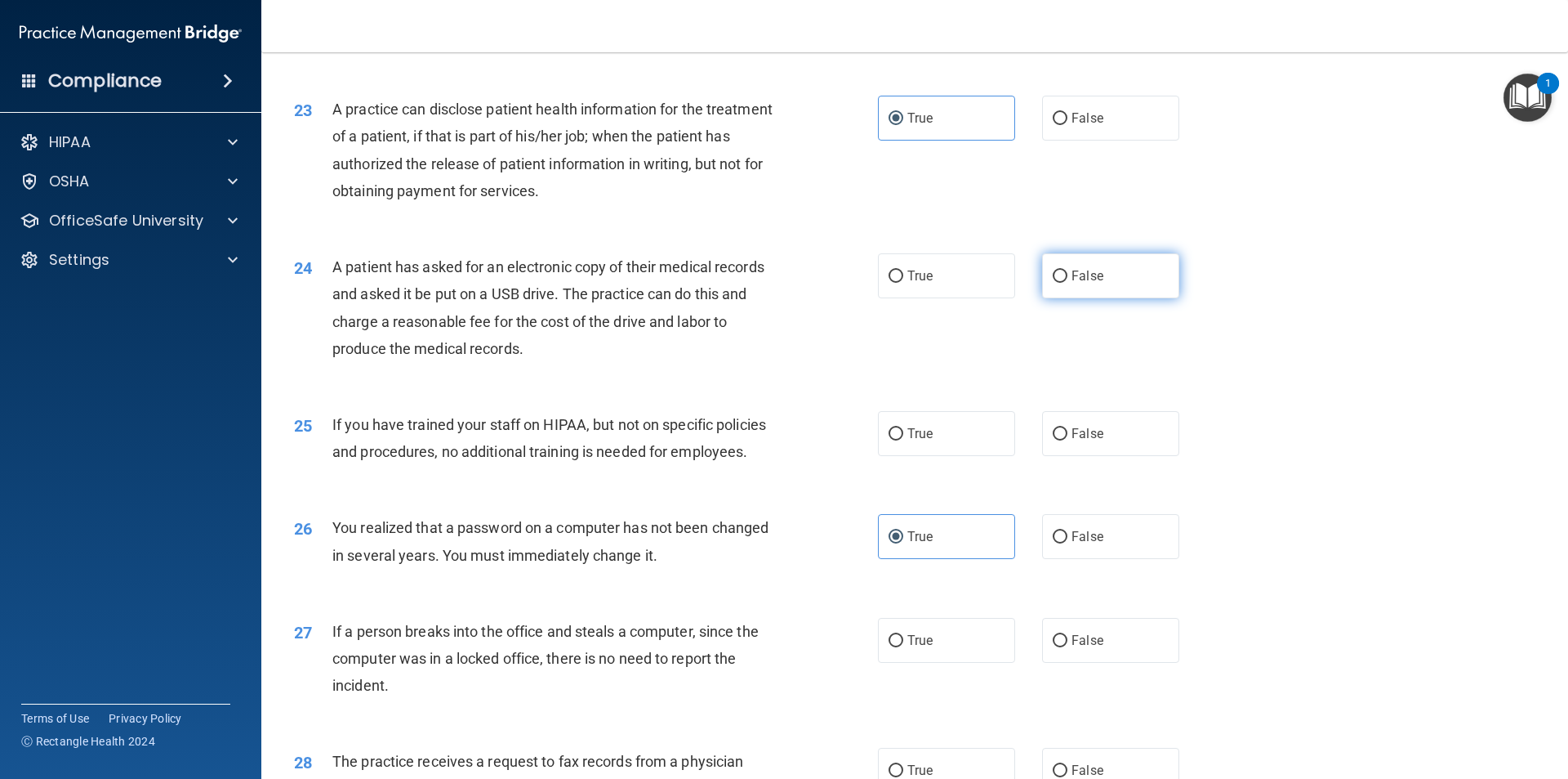
click at [1067, 283] on input "False" at bounding box center [1060, 276] width 15 height 13
radio input "true"
click at [1099, 455] on label "False" at bounding box center [1111, 433] width 138 height 45
click at [1067, 440] on input "False" at bounding box center [1060, 434] width 15 height 13
radio input "true"
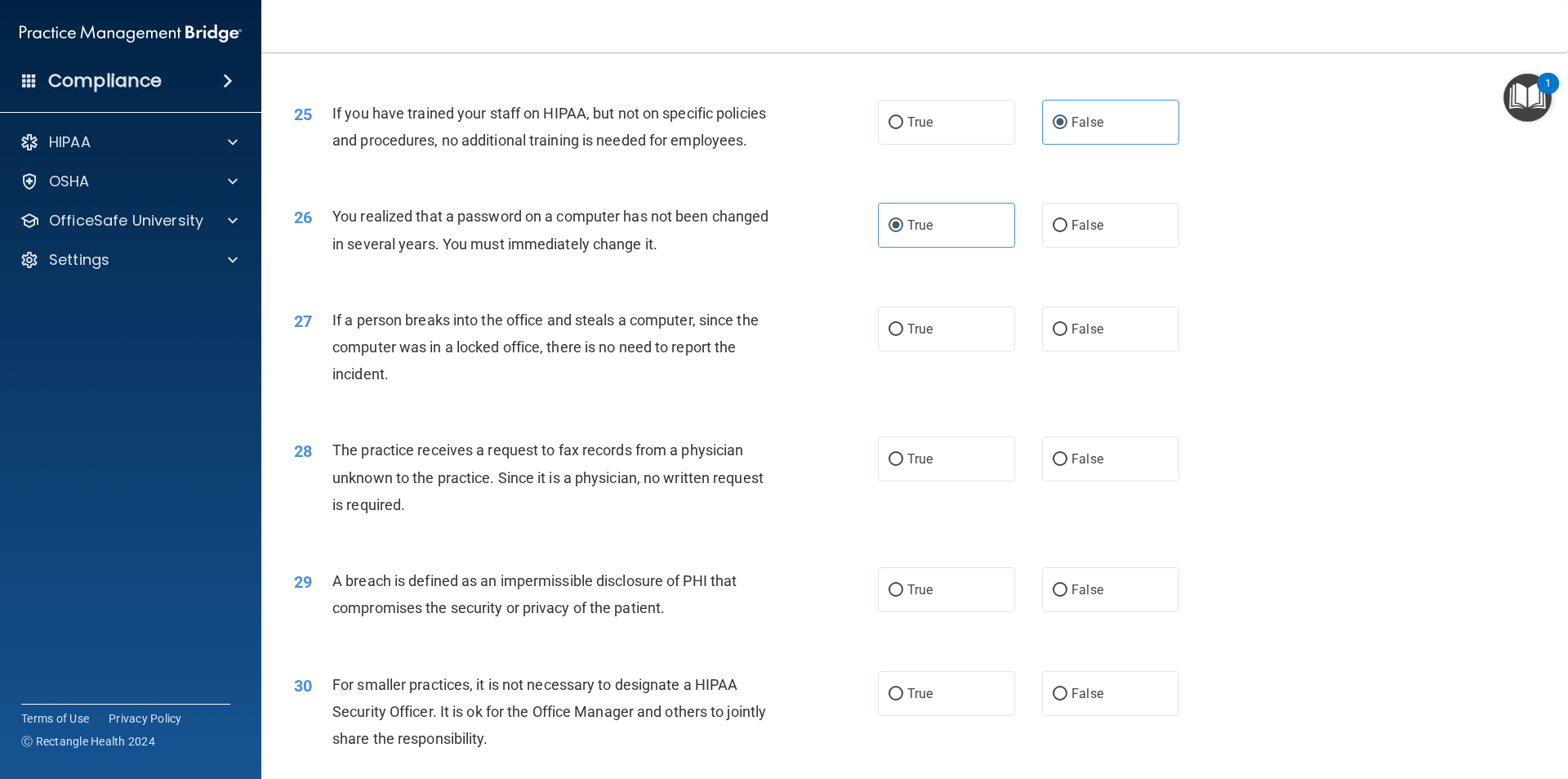
scroll to position [2941, 0]
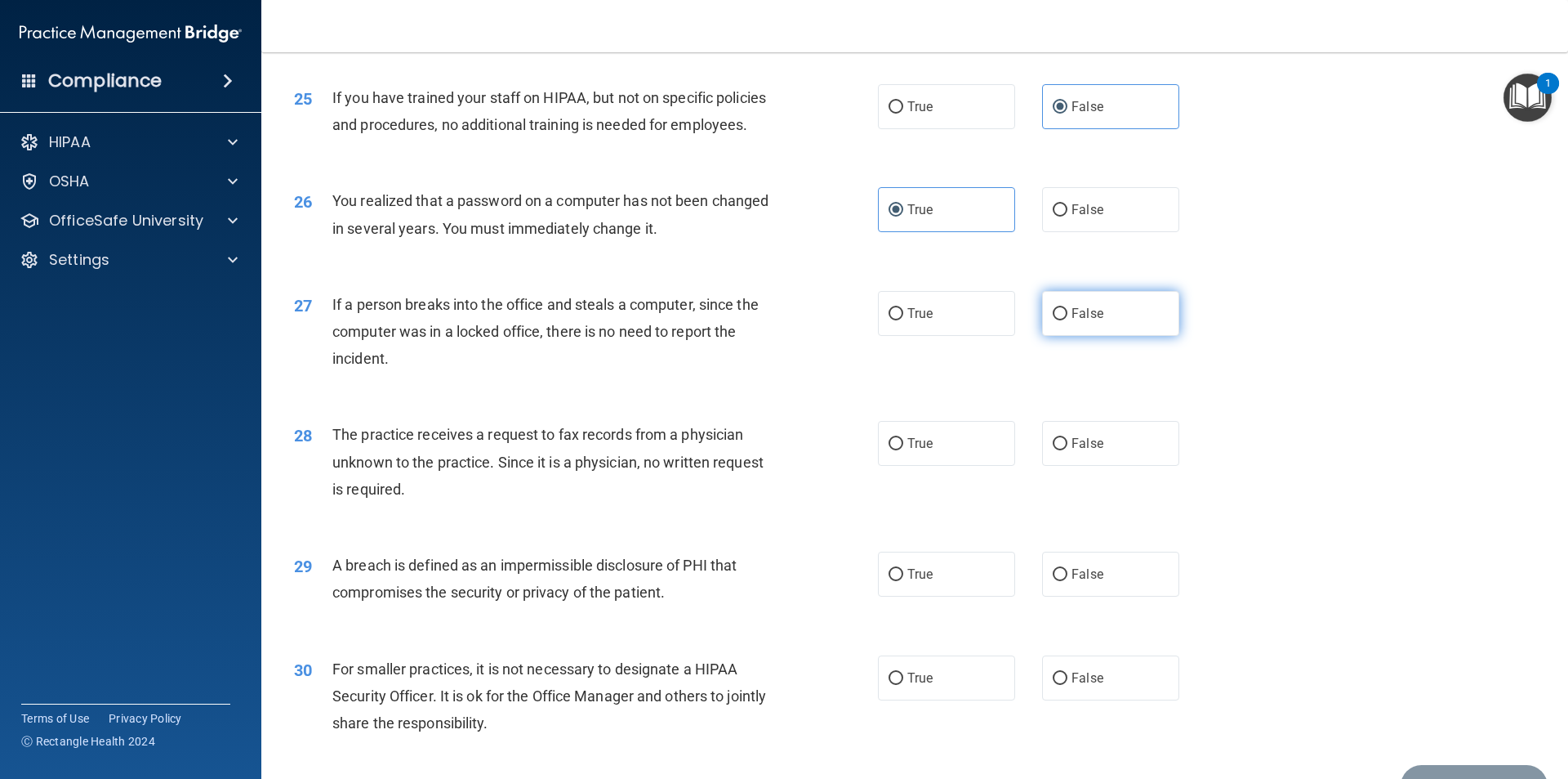
click at [1086, 321] on span "False" at bounding box center [1087, 313] width 32 height 16
click at [1067, 321] on input "False" at bounding box center [1060, 314] width 15 height 13
radio input "true"
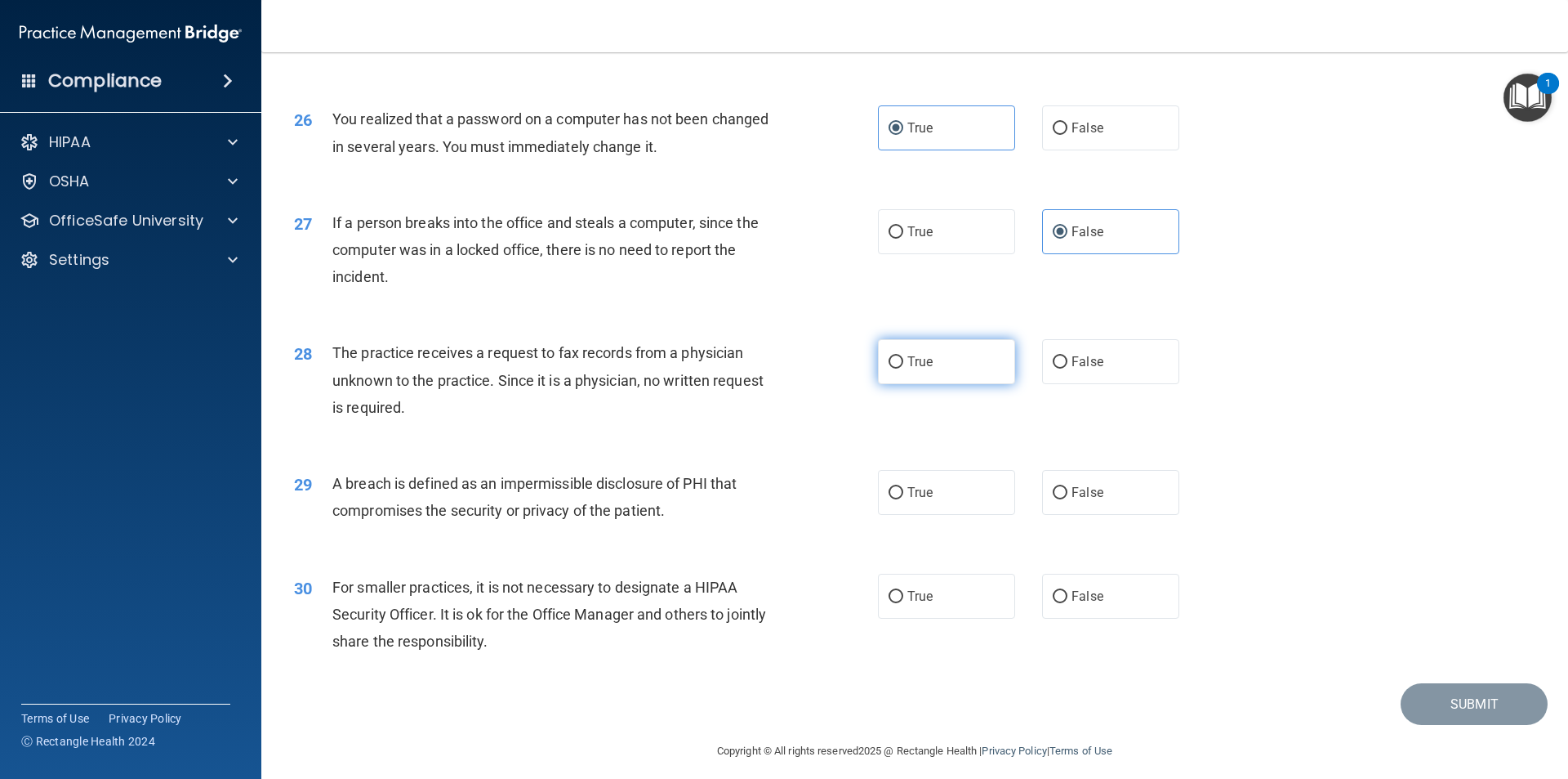
click at [909, 384] on label "True" at bounding box center [946, 361] width 138 height 45
click at [904, 368] on input "True" at bounding box center [895, 362] width 15 height 13
radio input "true"
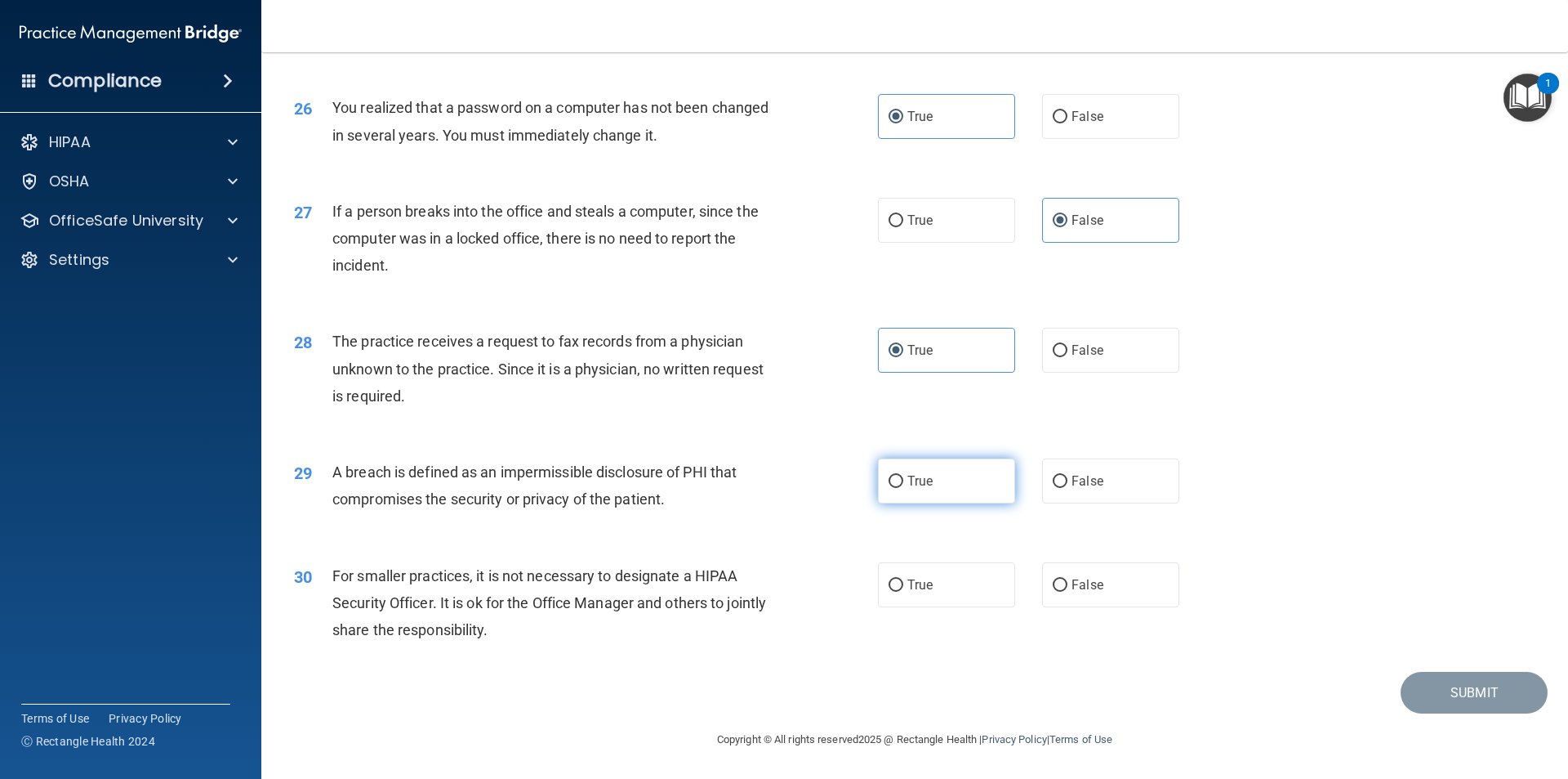
click at [918, 484] on span "True" at bounding box center [920, 481] width 25 height 16
click at [904, 484] on input "True" at bounding box center [895, 482] width 15 height 13
radio input "true"
click at [929, 582] on label "True" at bounding box center [946, 584] width 138 height 45
click at [904, 582] on input "True" at bounding box center [895, 585] width 15 height 13
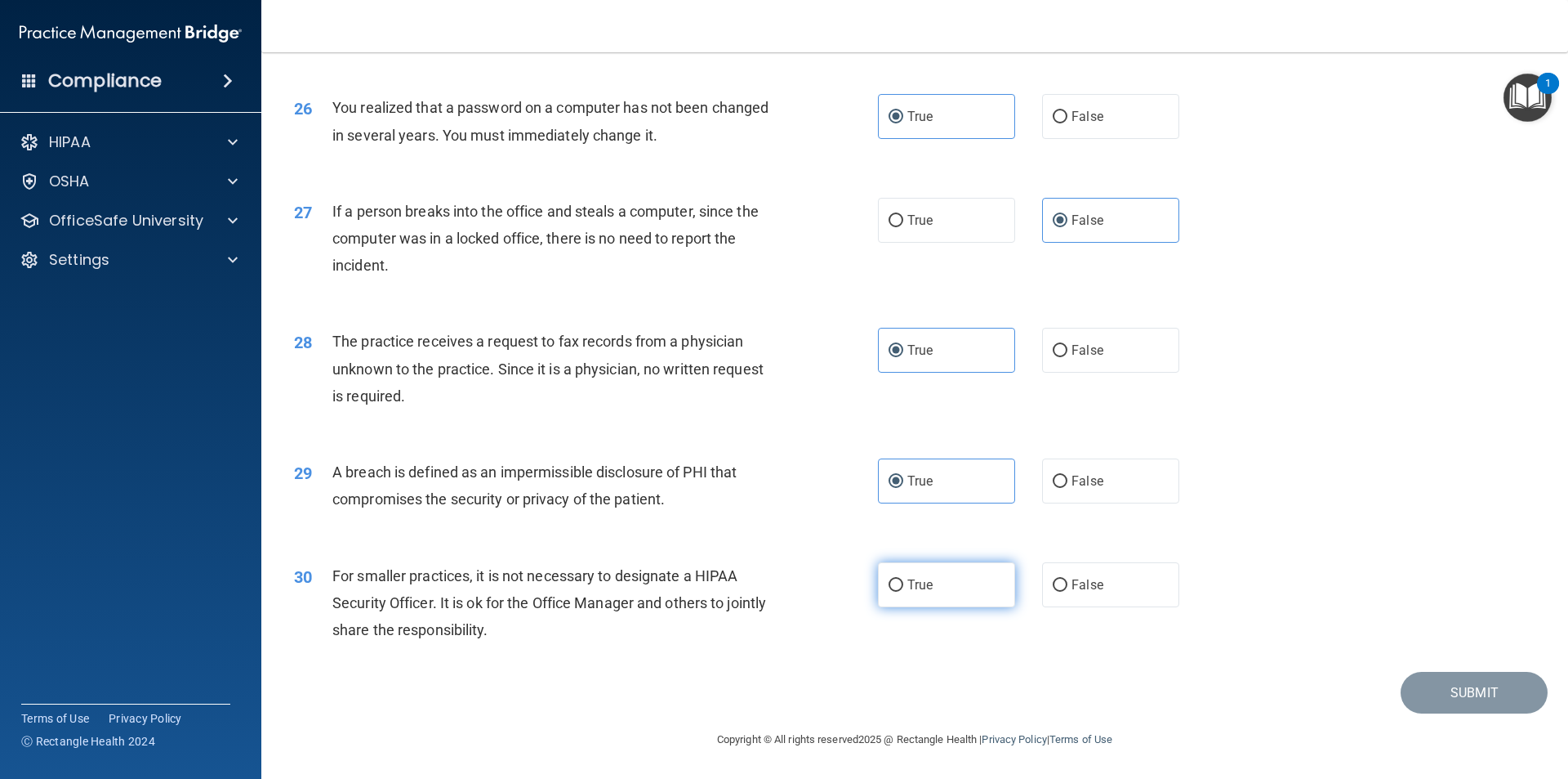
radio input "true"
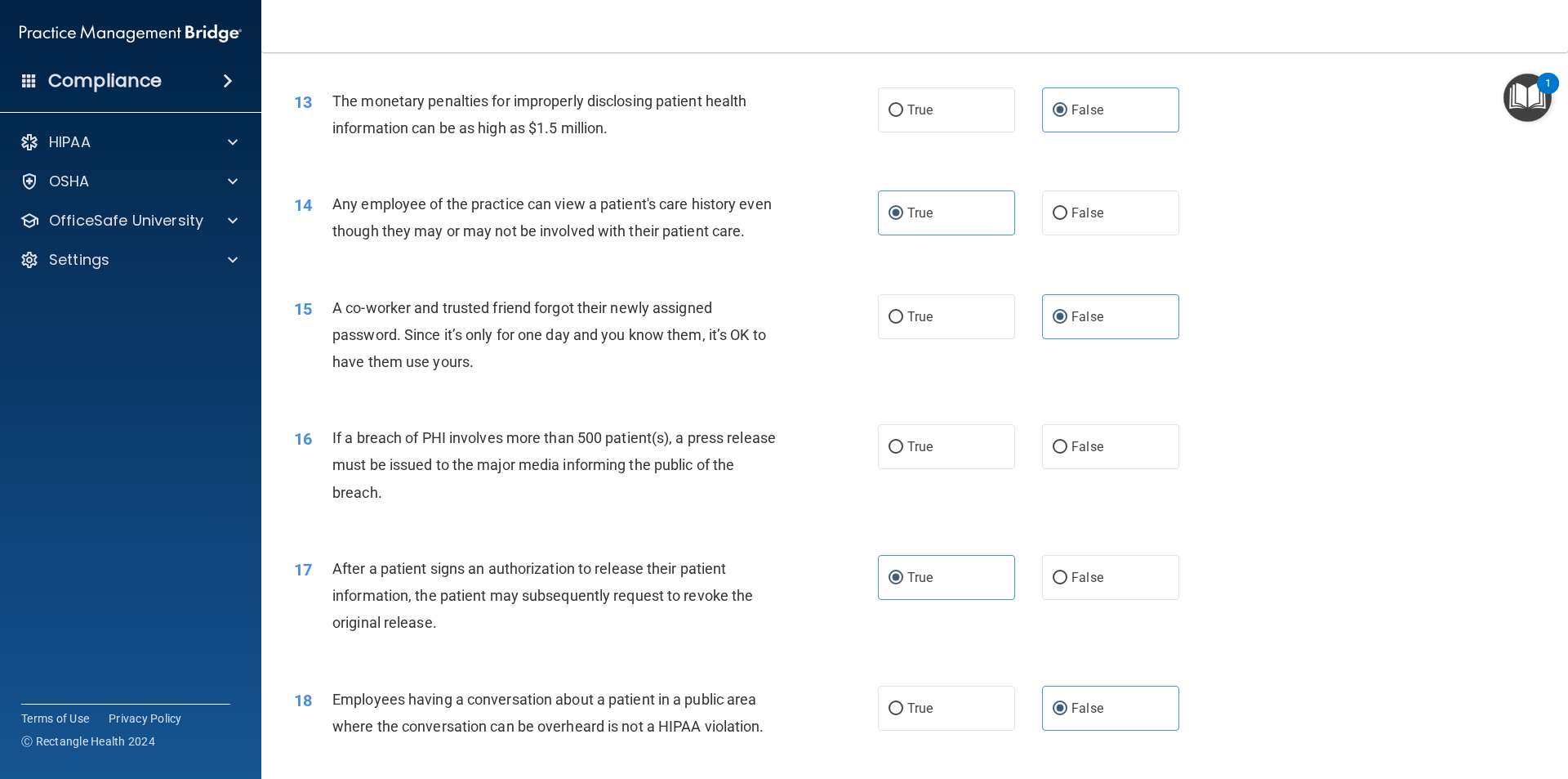
scroll to position [1536, 0]
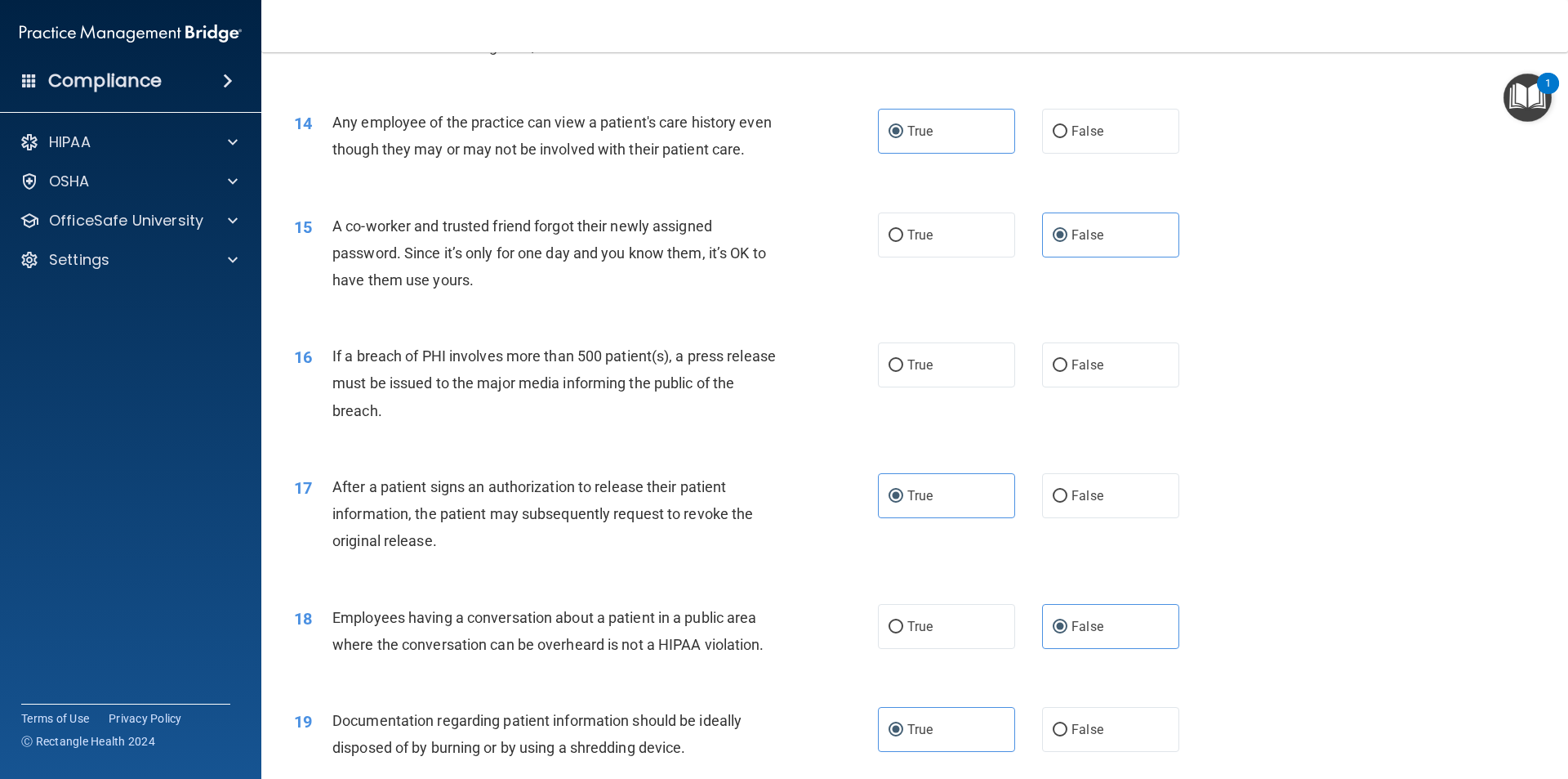
click at [602, 490] on div "17 After a patient signs an authorization to release their patient information,…" at bounding box center [914, 517] width 1266 height 131
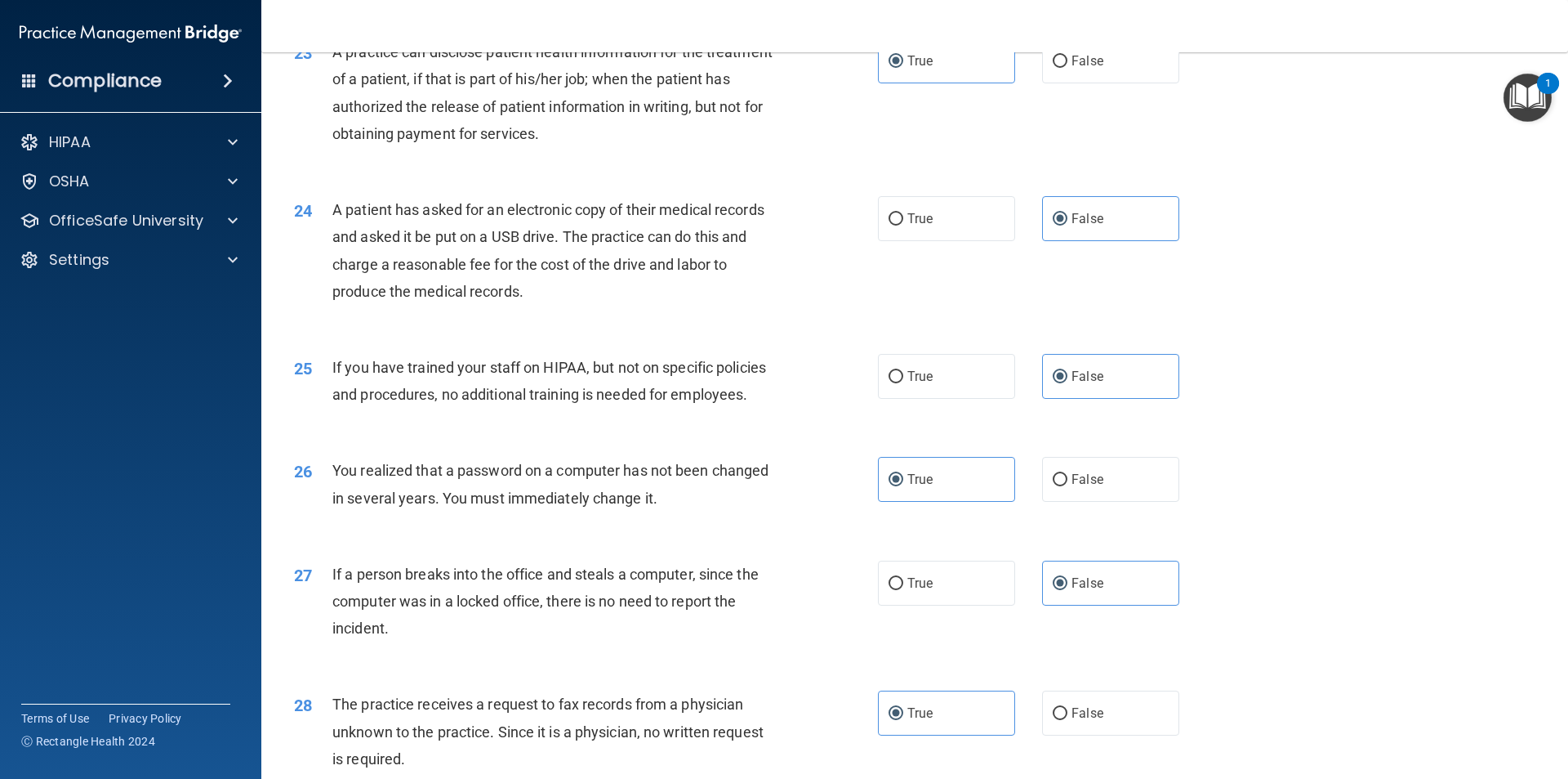
scroll to position [2680, 0]
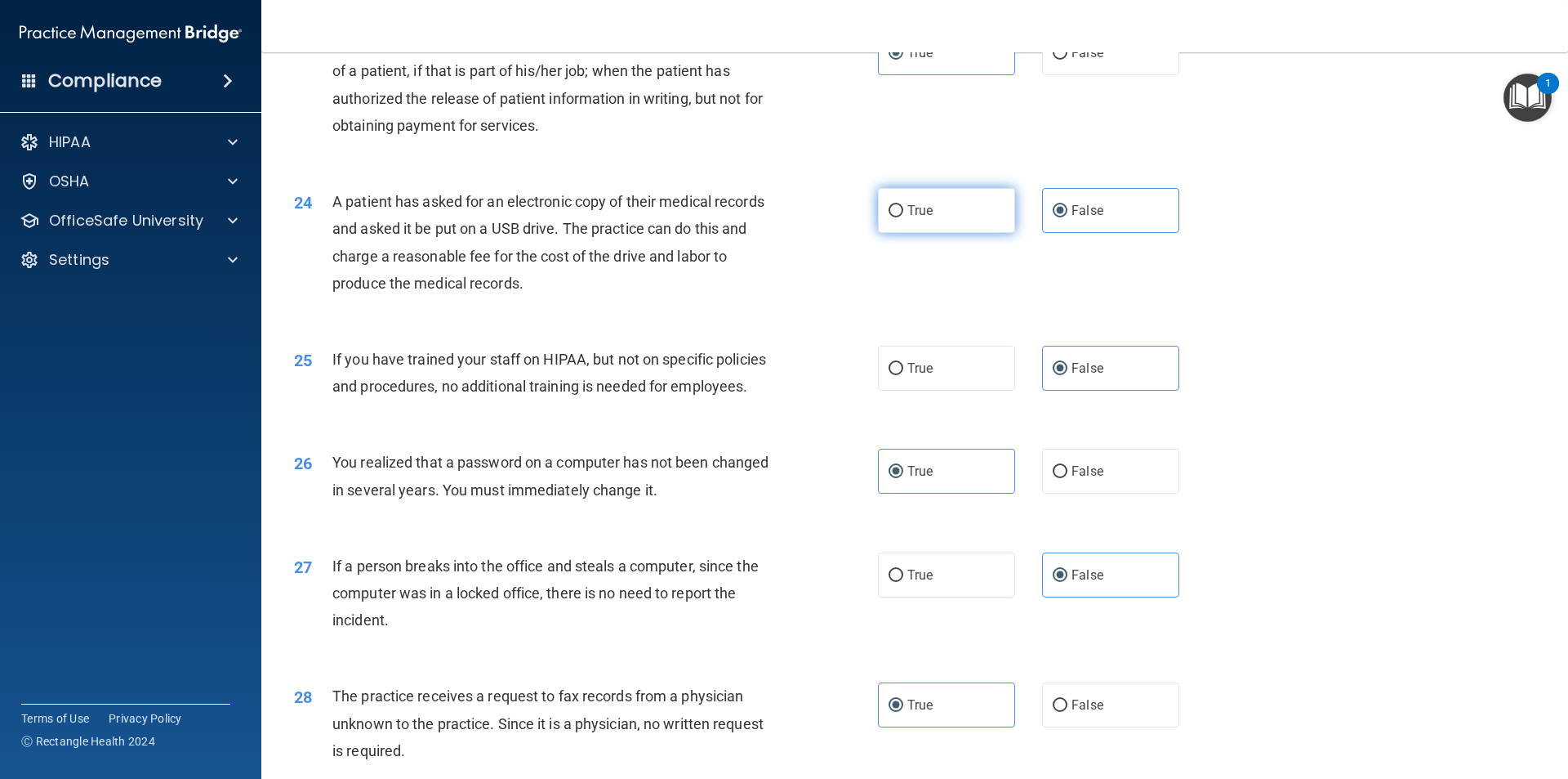
click at [959, 233] on label "True" at bounding box center [946, 210] width 138 height 45
click at [904, 217] on input "True" at bounding box center [895, 211] width 15 height 13
radio input "true"
radio input "false"
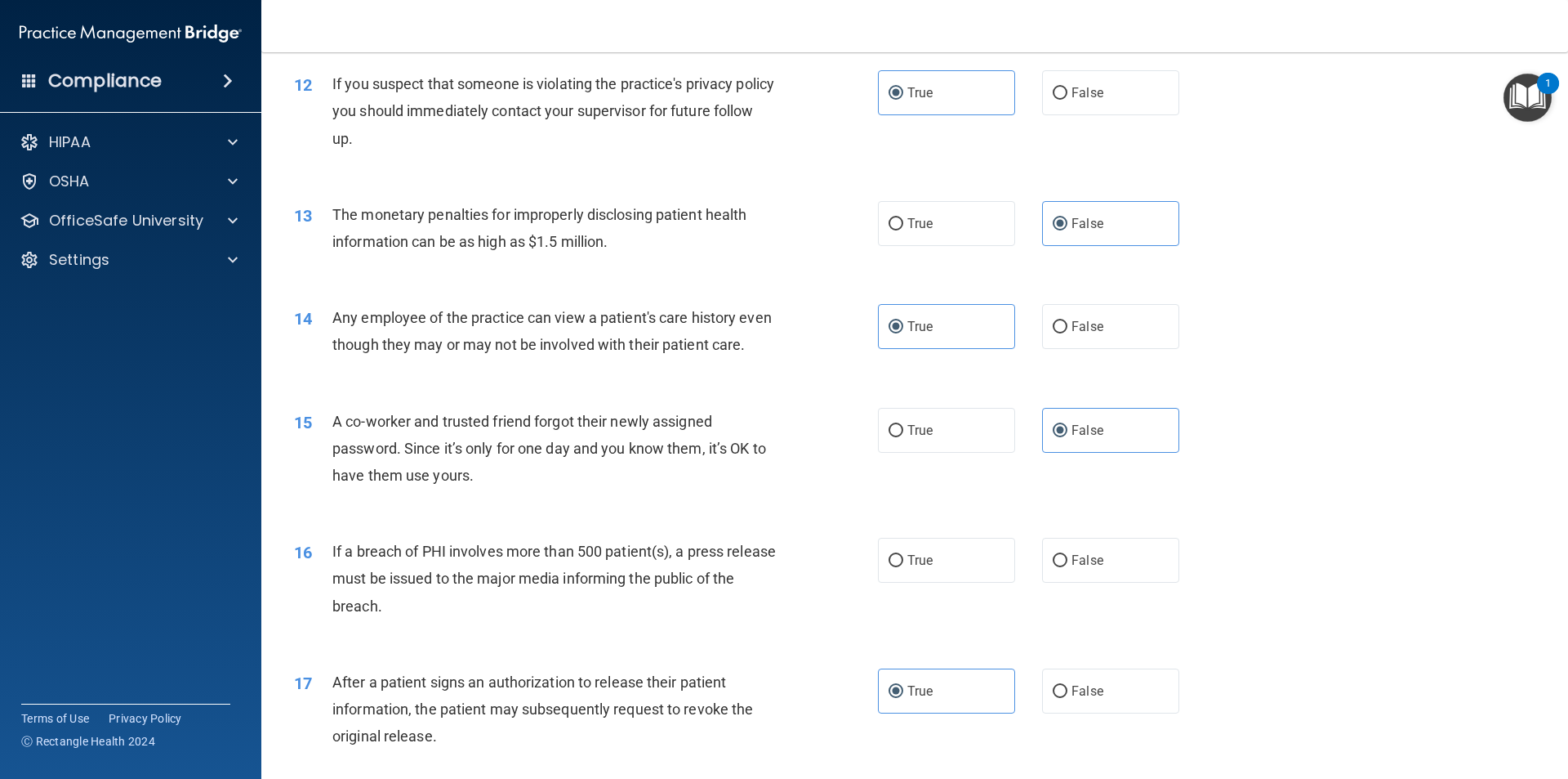
scroll to position [1291, 0]
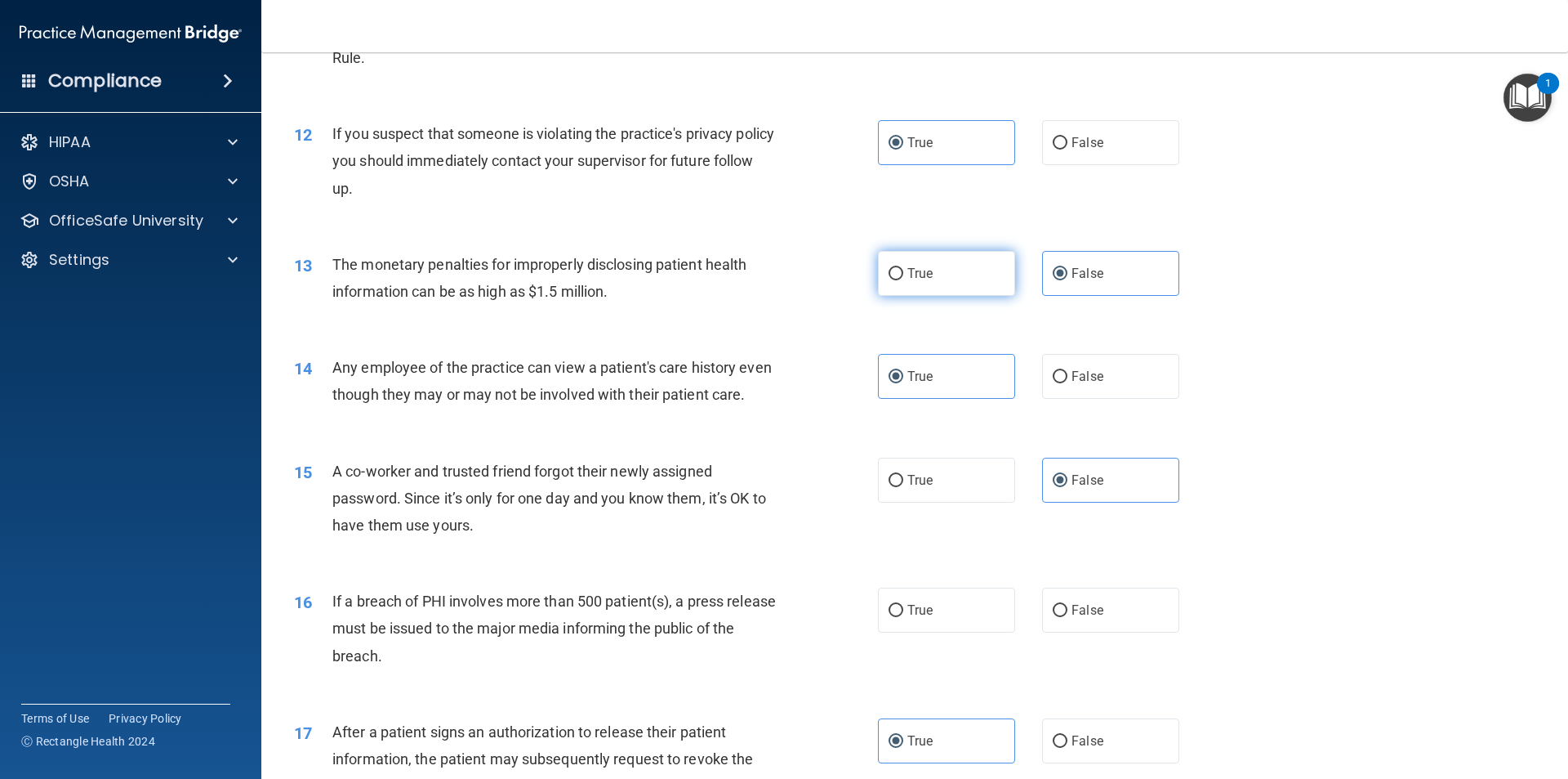
click at [979, 273] on label "True" at bounding box center [946, 273] width 138 height 45
click at [904, 273] on input "True" at bounding box center [895, 274] width 15 height 13
radio input "true"
radio input "false"
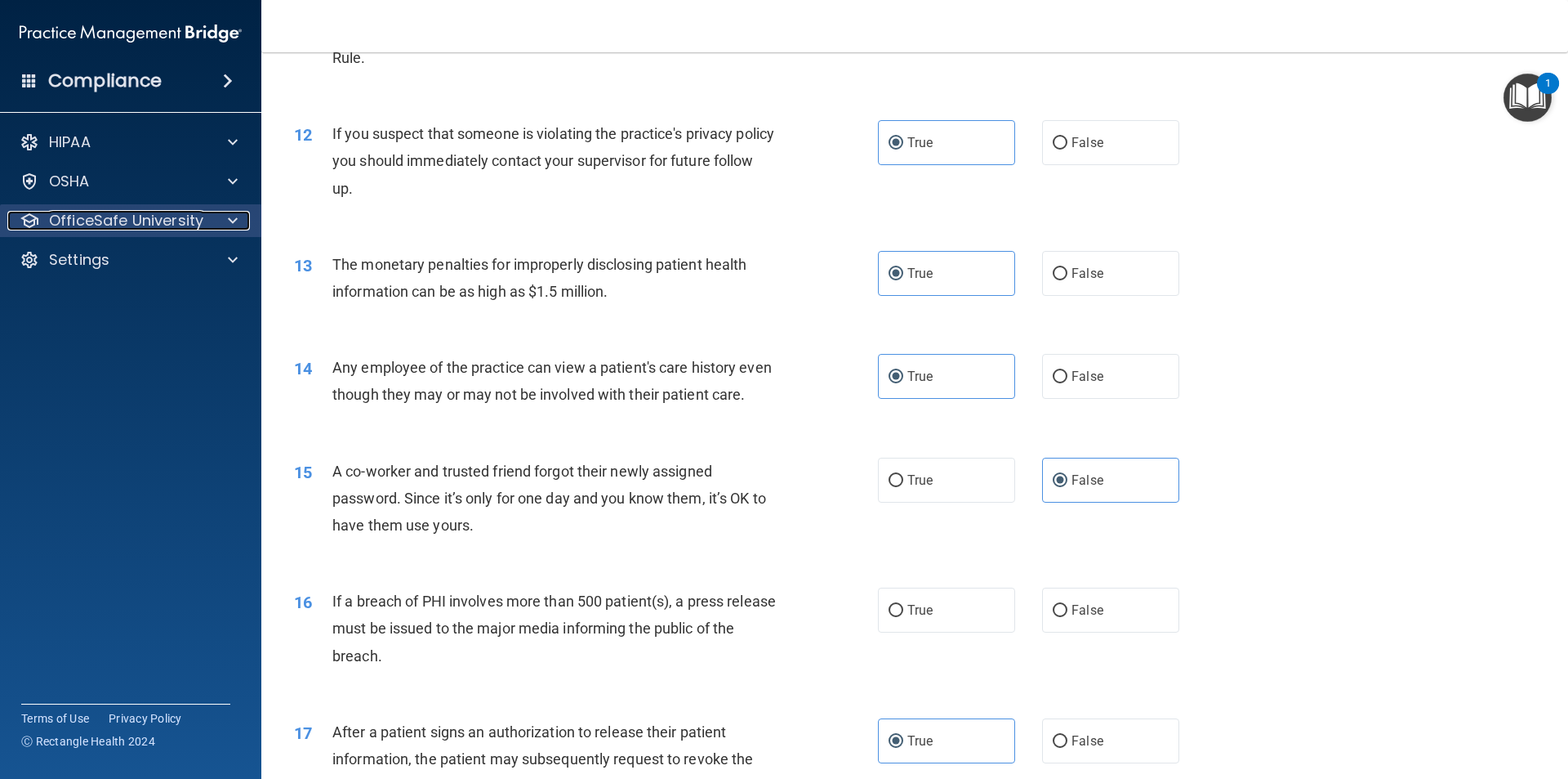
click at [204, 220] on div "OfficeSafe University" at bounding box center [108, 221] width 202 height 19
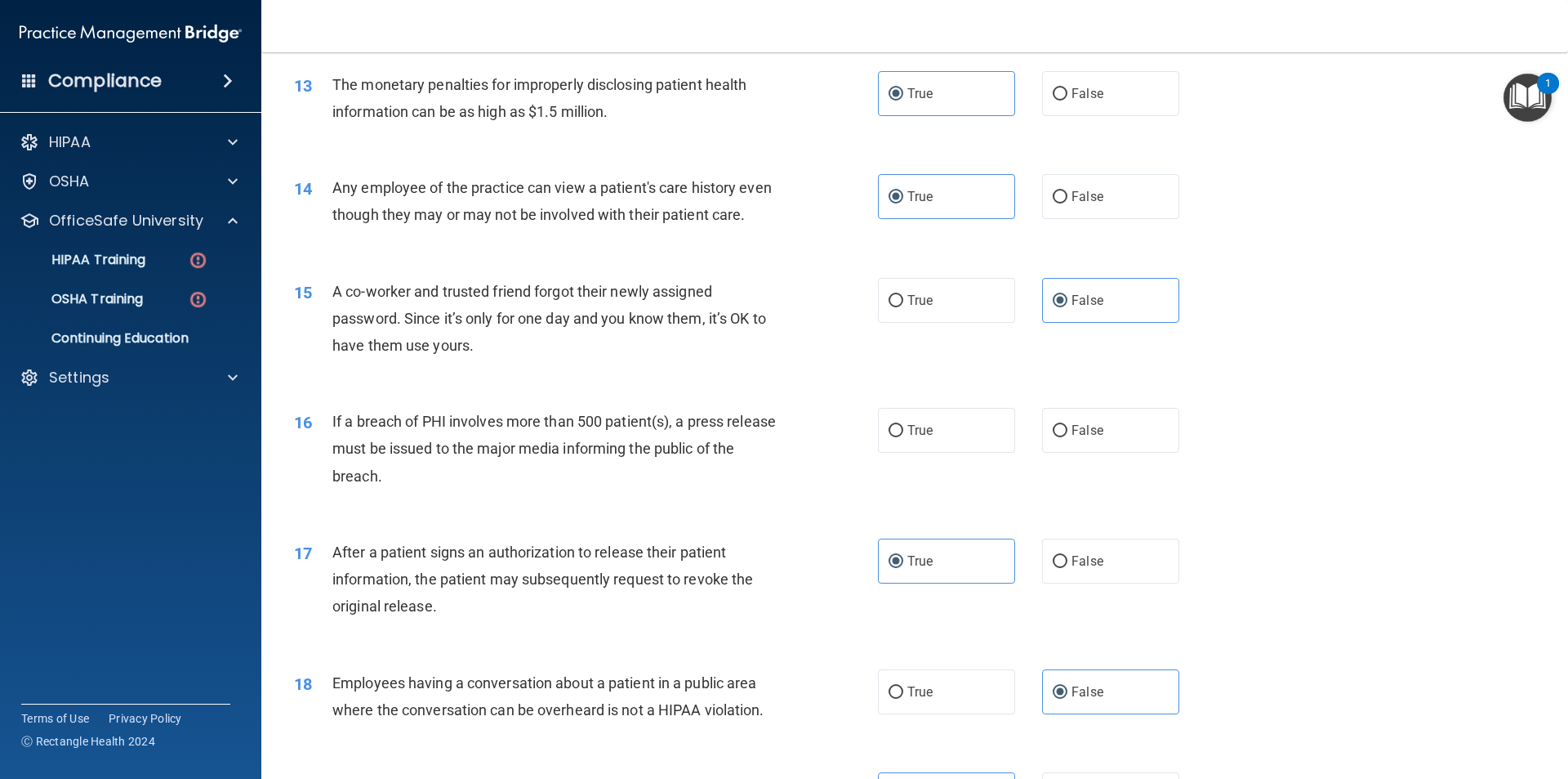
scroll to position [1552, 0]
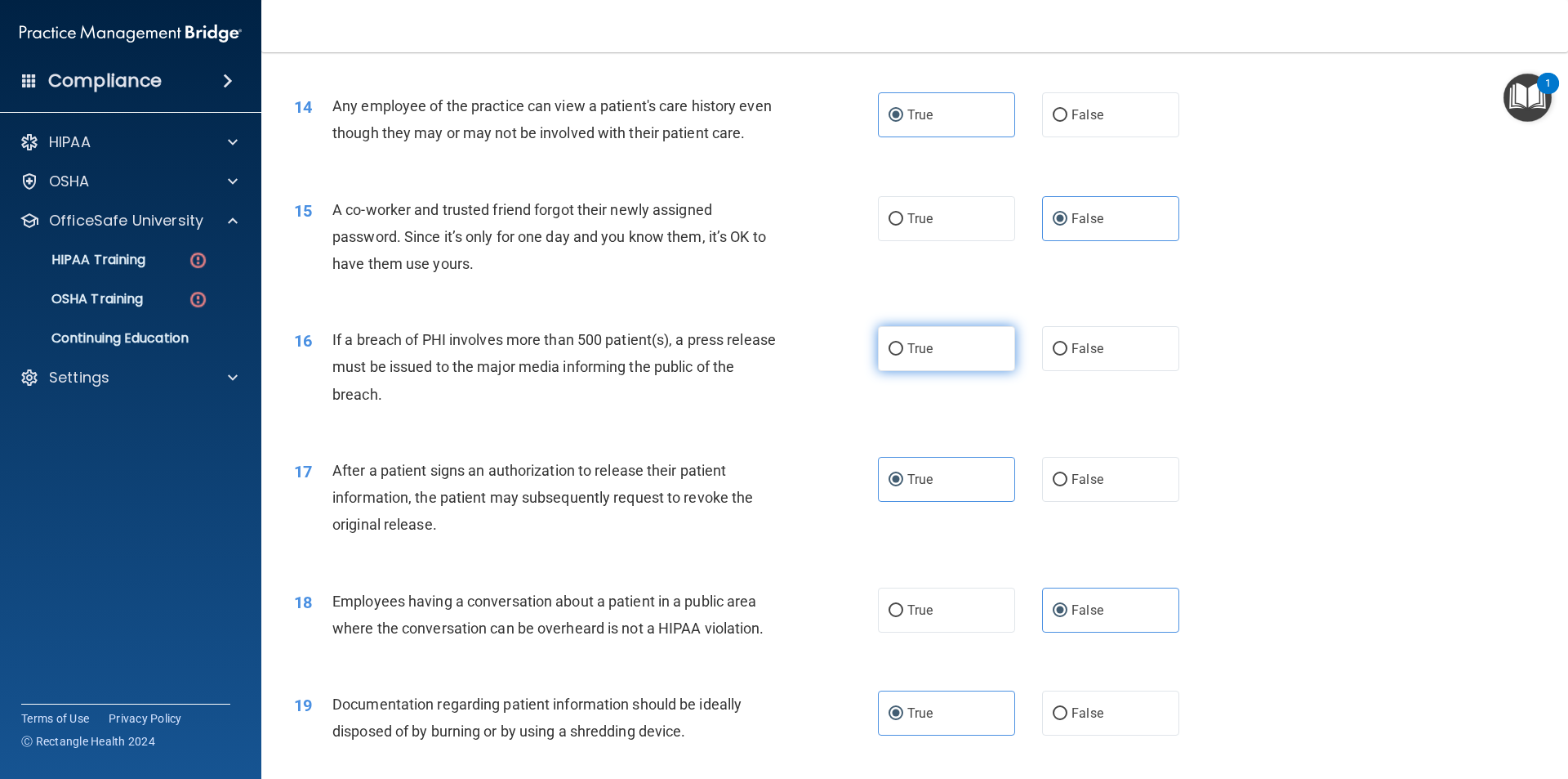
click at [888, 356] on input "True" at bounding box center [895, 349] width 15 height 13
radio input "true"
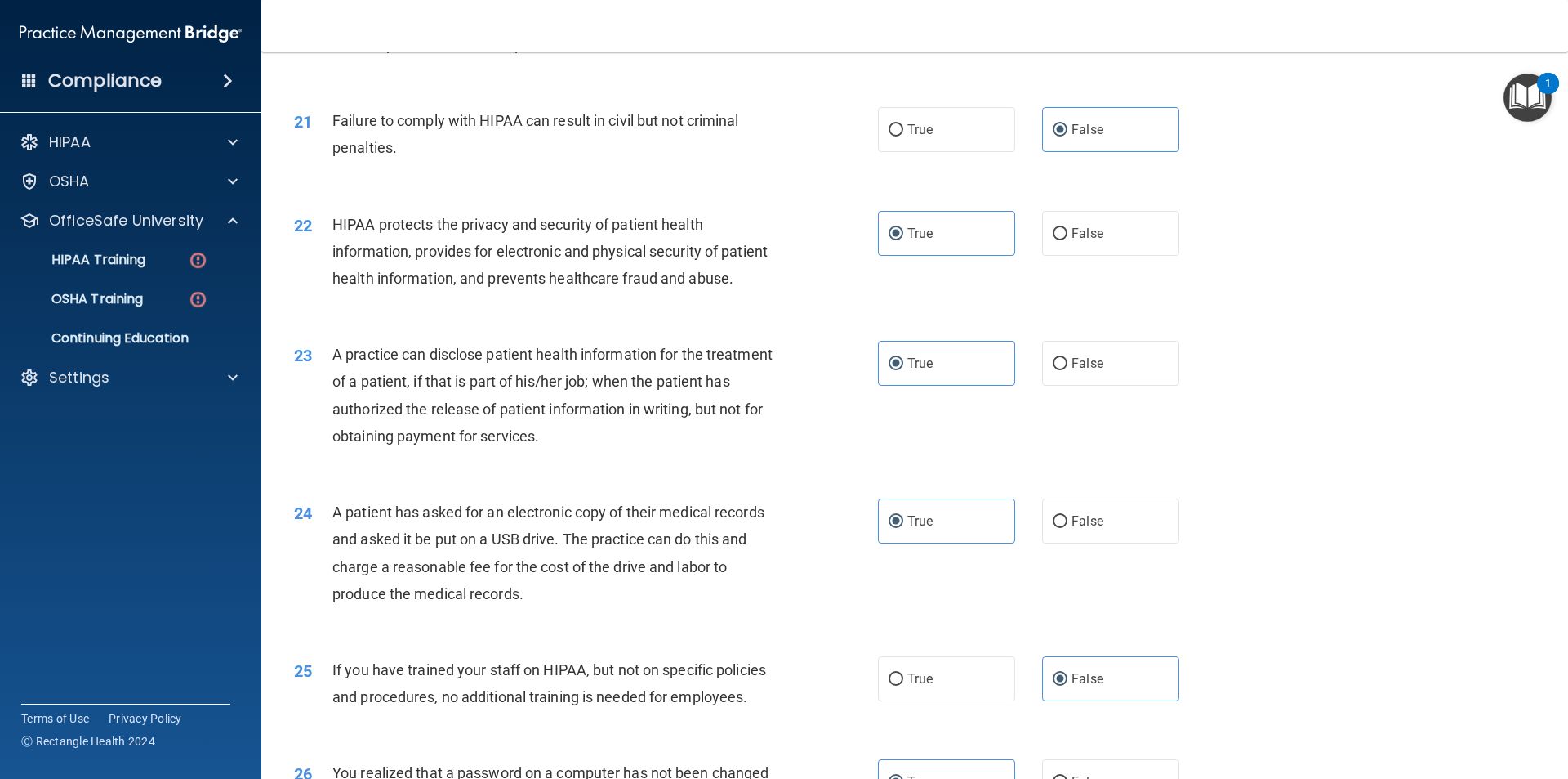
scroll to position [2451, 0]
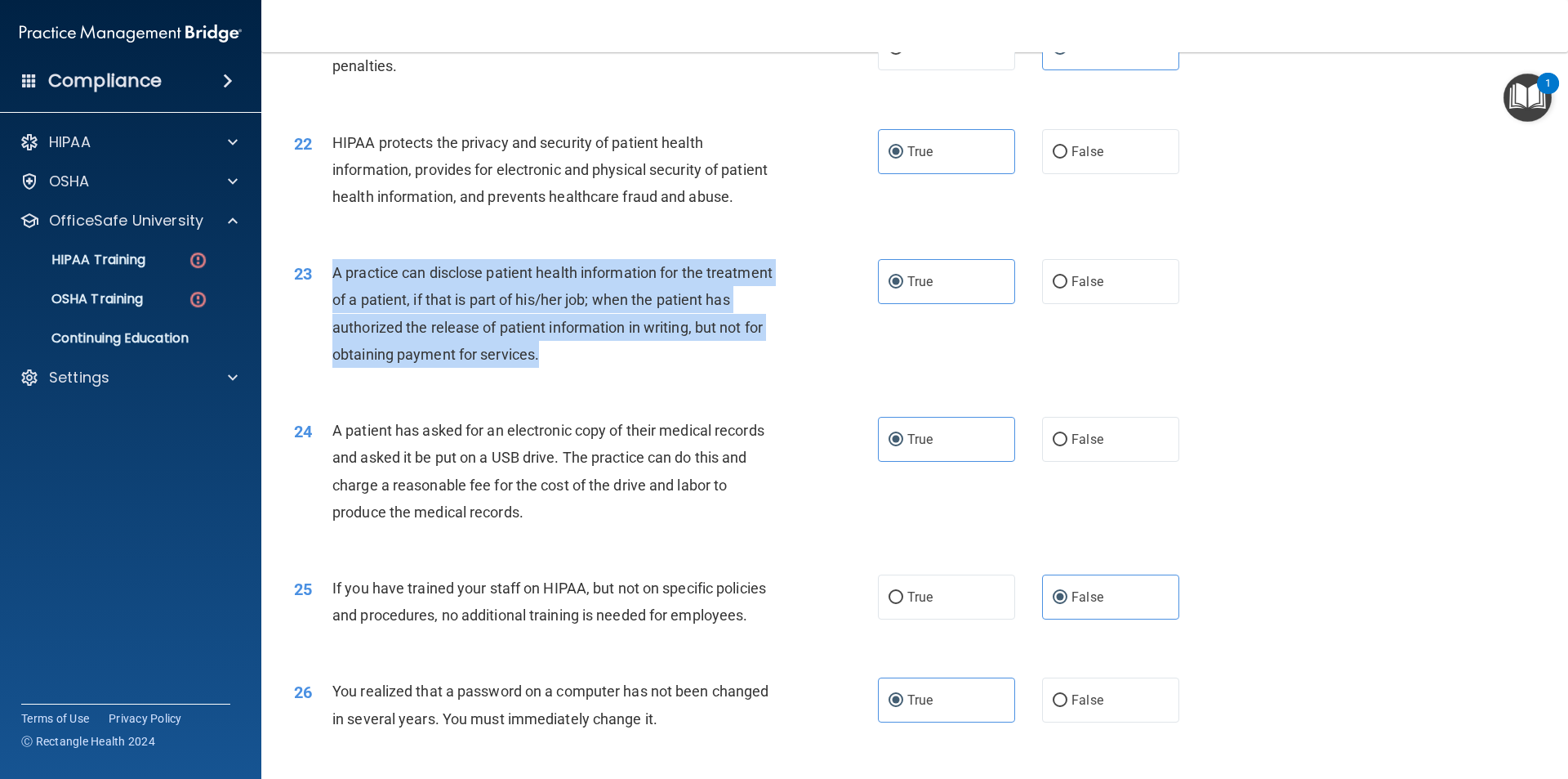
drag, startPoint x: 333, startPoint y: 326, endPoint x: 622, endPoint y: 413, distance: 301.8
click at [622, 367] on div "A practice can disclose patient health information for the treatment of a patie…" at bounding box center [560, 313] width 456 height 109
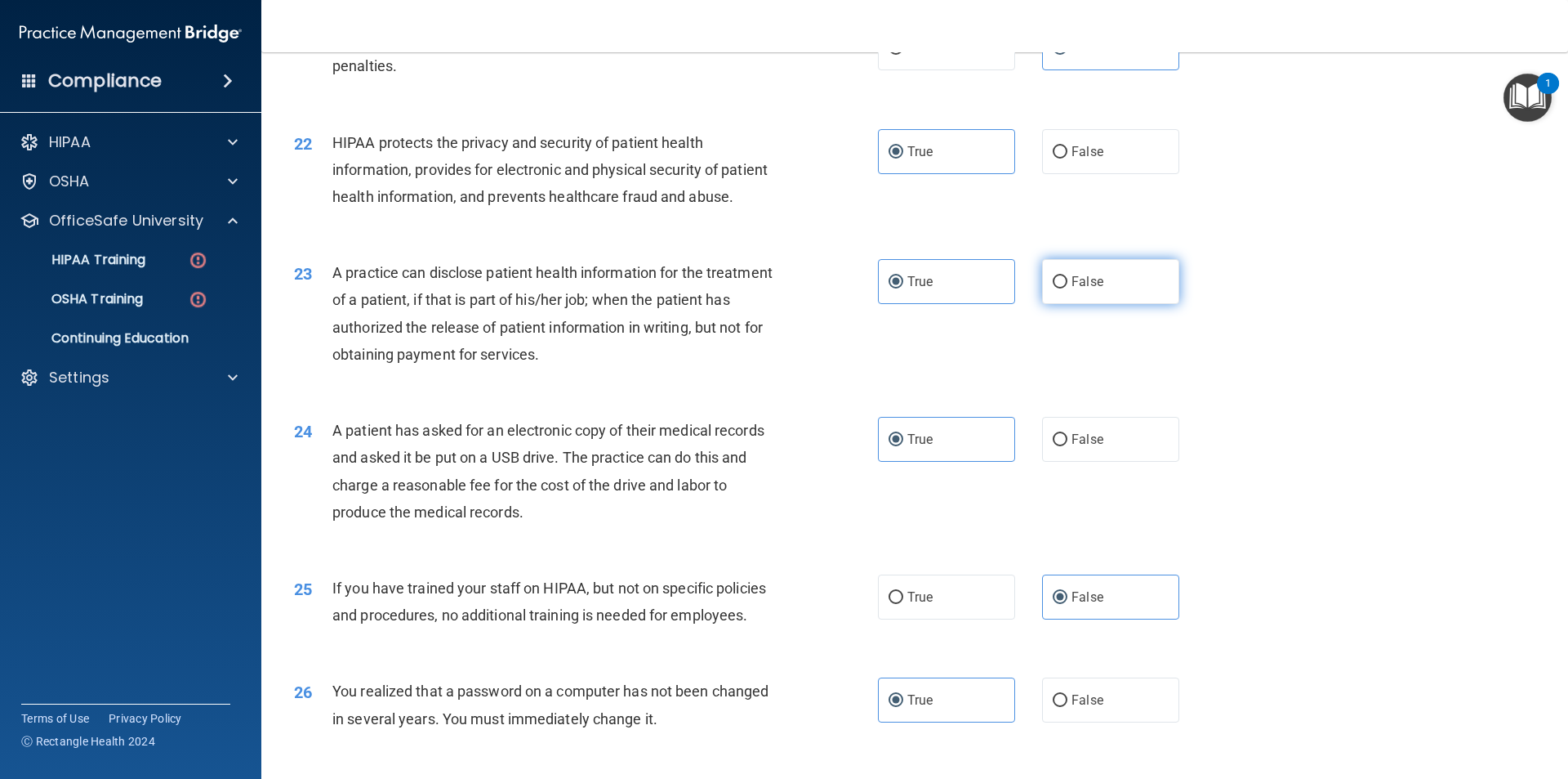
click at [1075, 304] on label "False" at bounding box center [1111, 281] width 138 height 45
click at [1067, 289] on input "False" at bounding box center [1060, 282] width 15 height 13
radio input "true"
radio input "false"
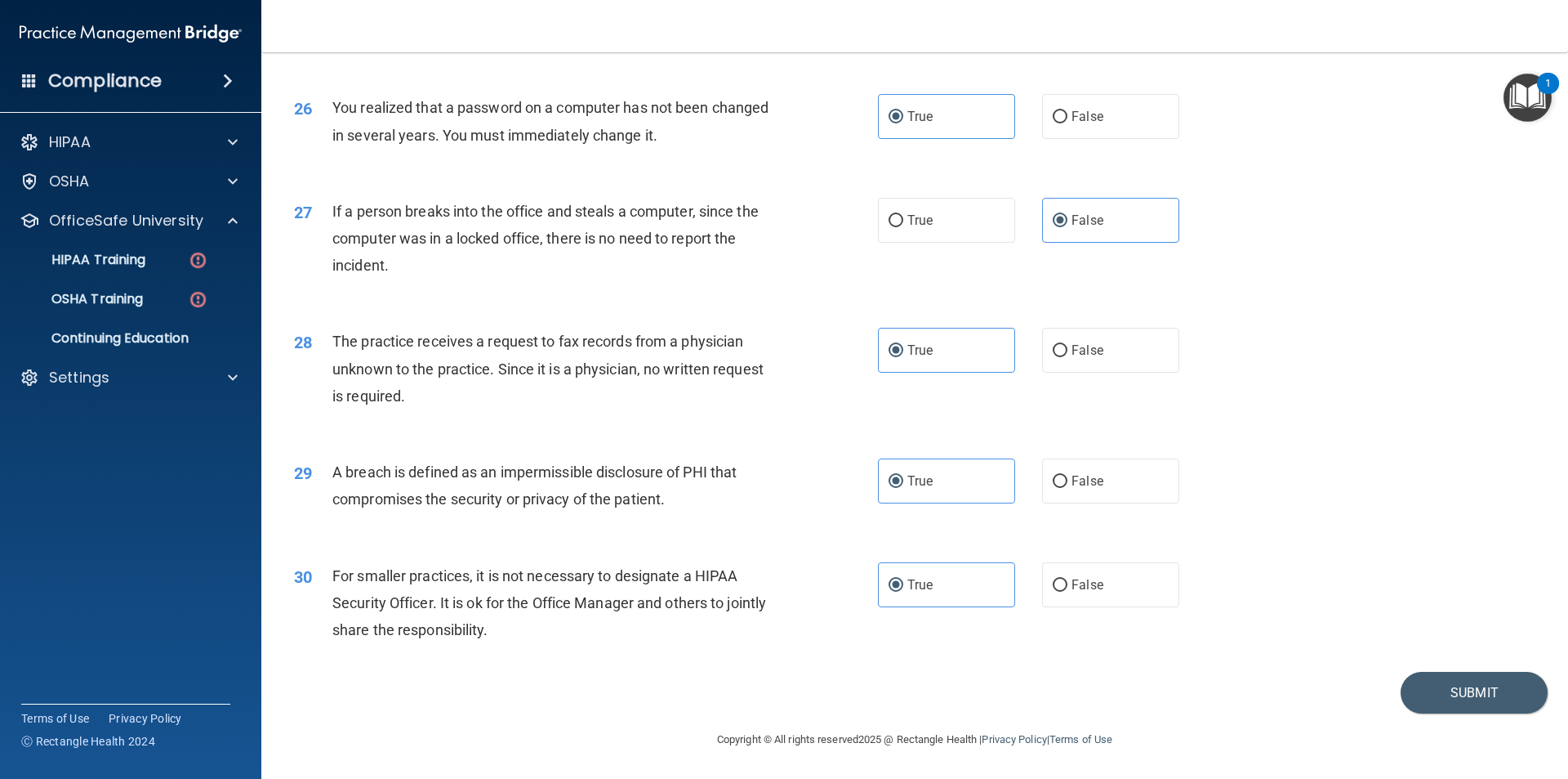
scroll to position [3088, 0]
click at [1479, 692] on button "Submit" at bounding box center [1474, 692] width 147 height 42
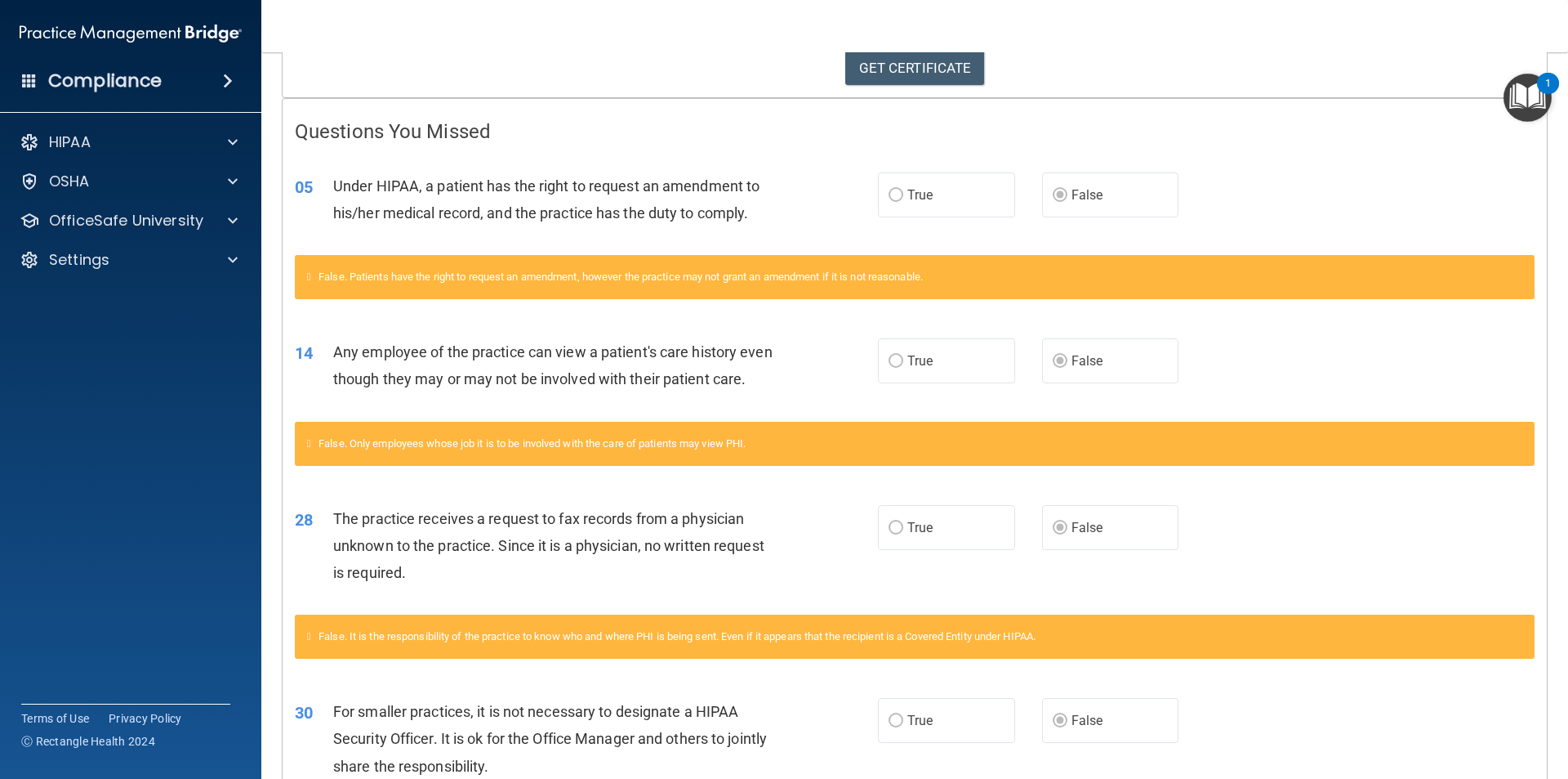
scroll to position [327, 0]
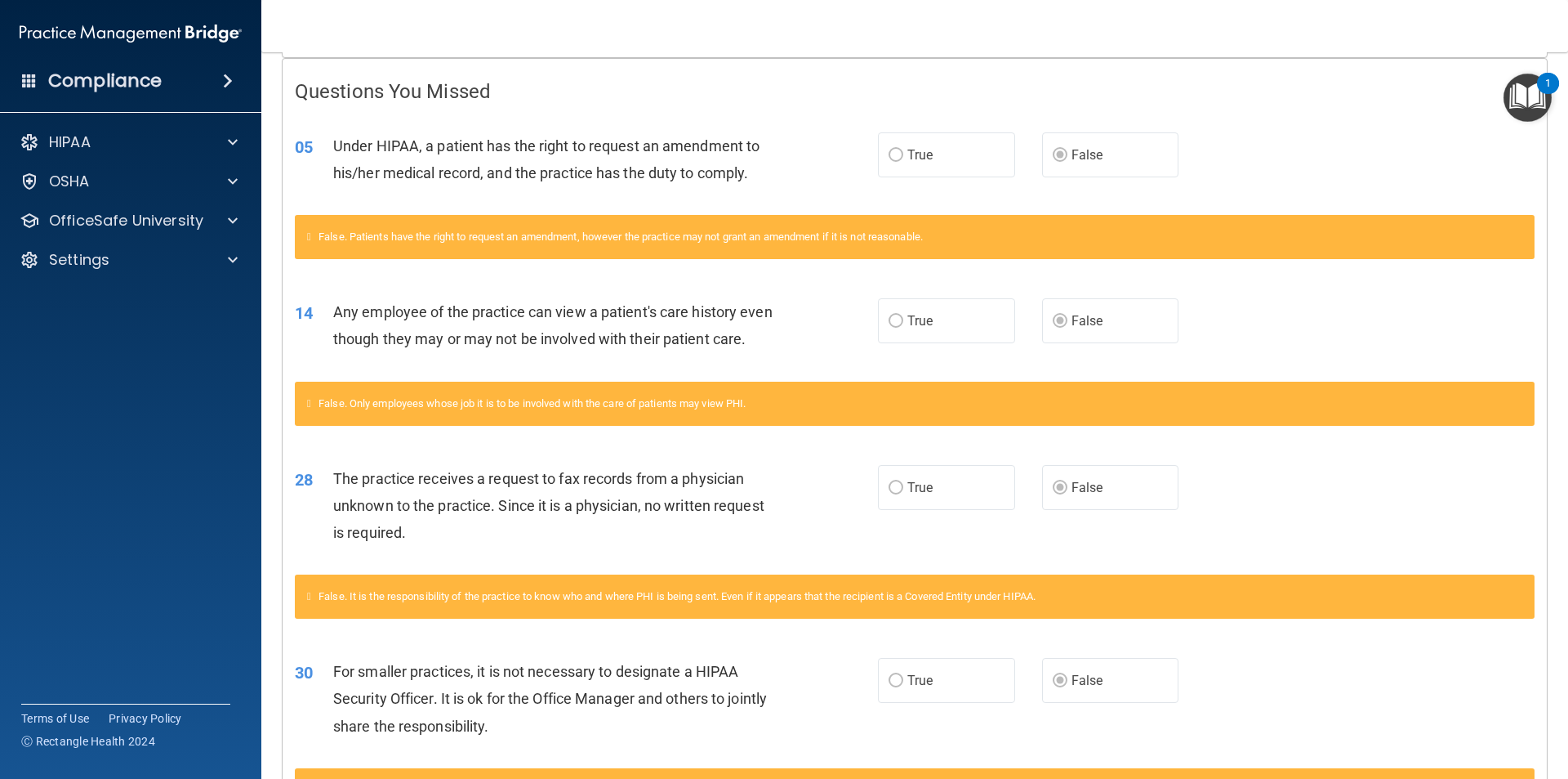
click at [930, 148] on label "True" at bounding box center [946, 155] width 138 height 45
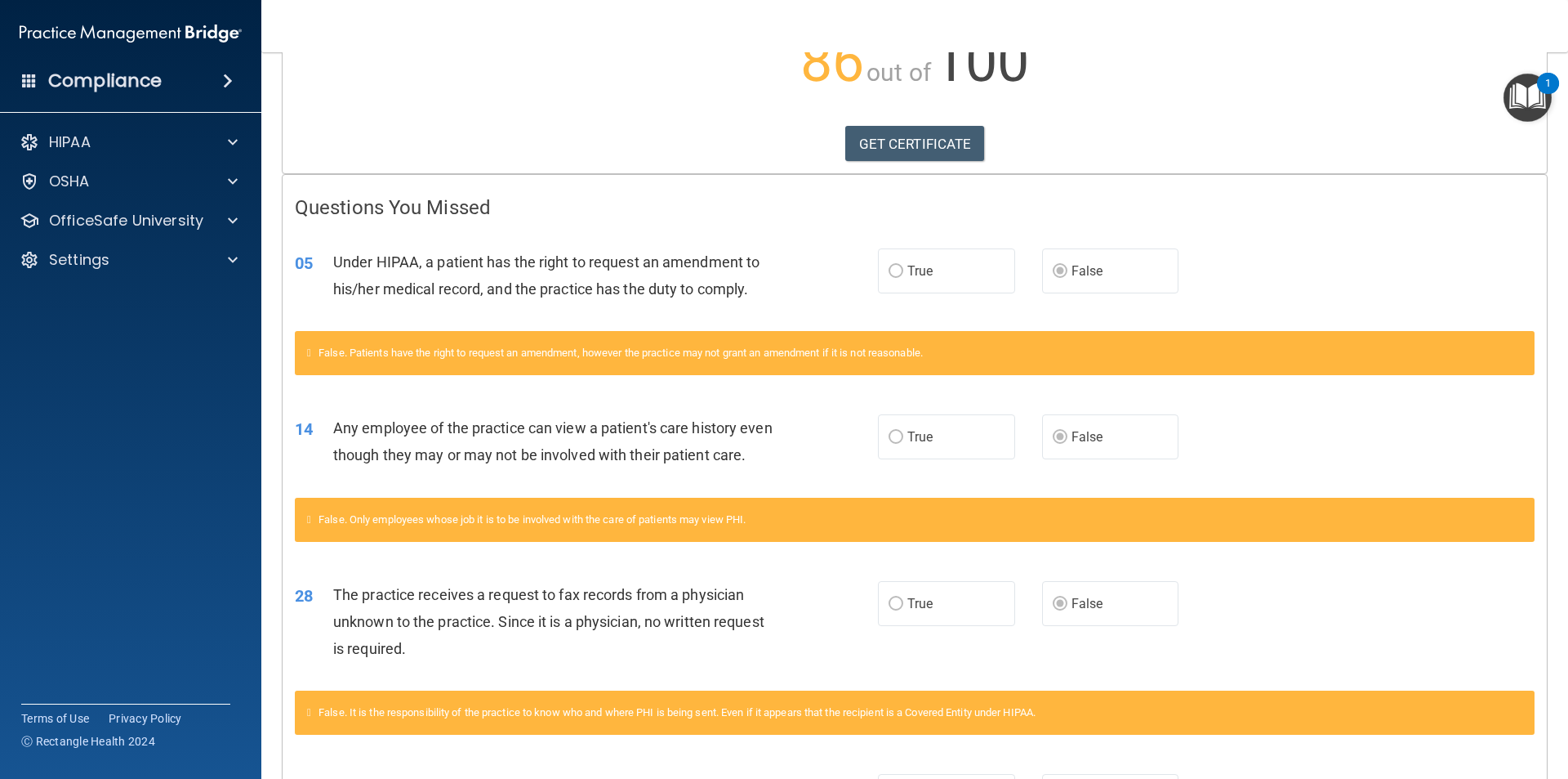
scroll to position [164, 0]
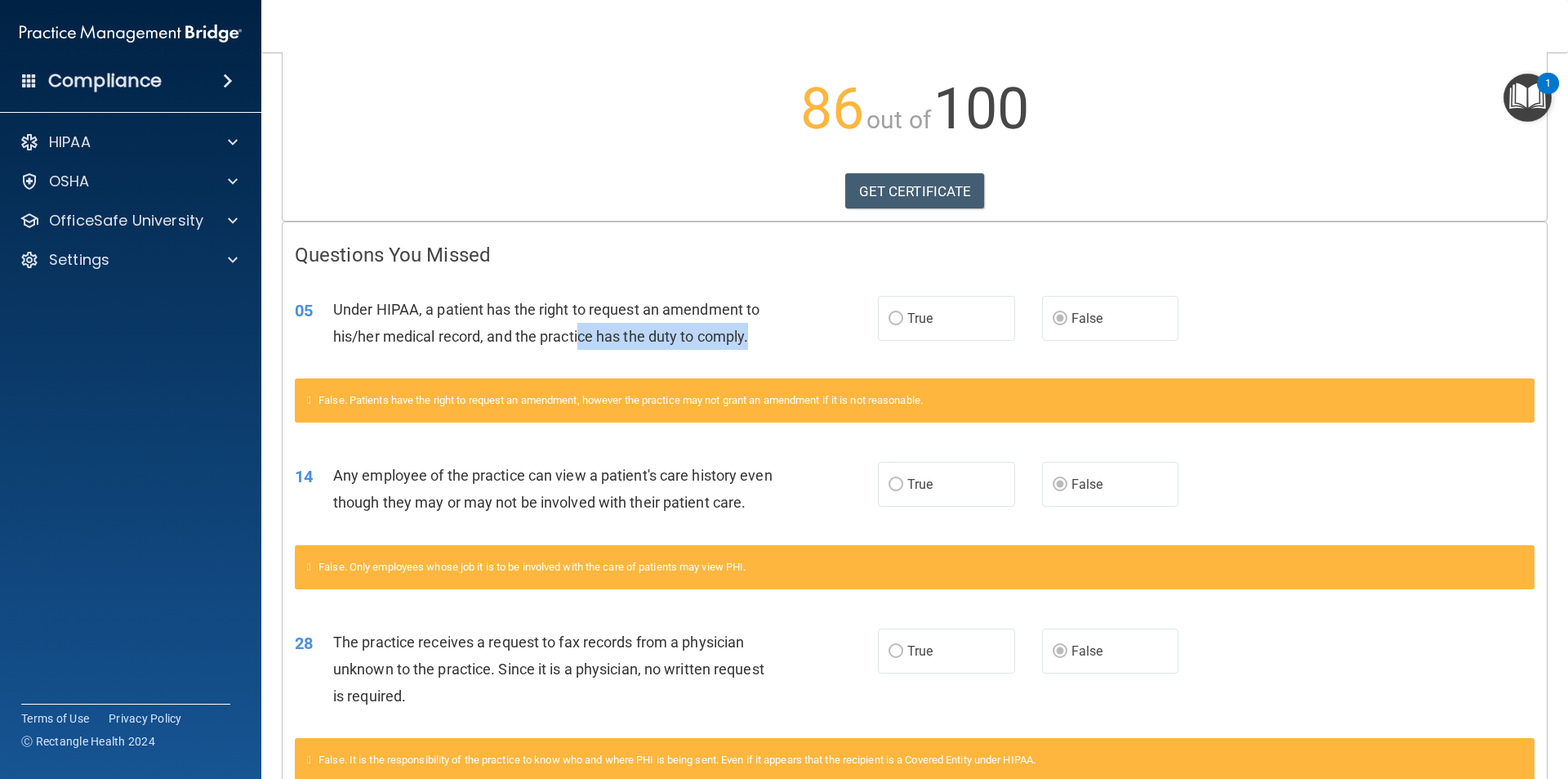
drag, startPoint x: 756, startPoint y: 336, endPoint x: 580, endPoint y: 334, distance: 176.0
click at [580, 334] on div "Under HIPAA, a patient has the right to request an amendment to his/her medical…" at bounding box center [561, 323] width 455 height 54
click at [786, 326] on div "05 Under HIPAA, a patient has the right to request an amendment to his/her medi…" at bounding box center [586, 327] width 632 height 62
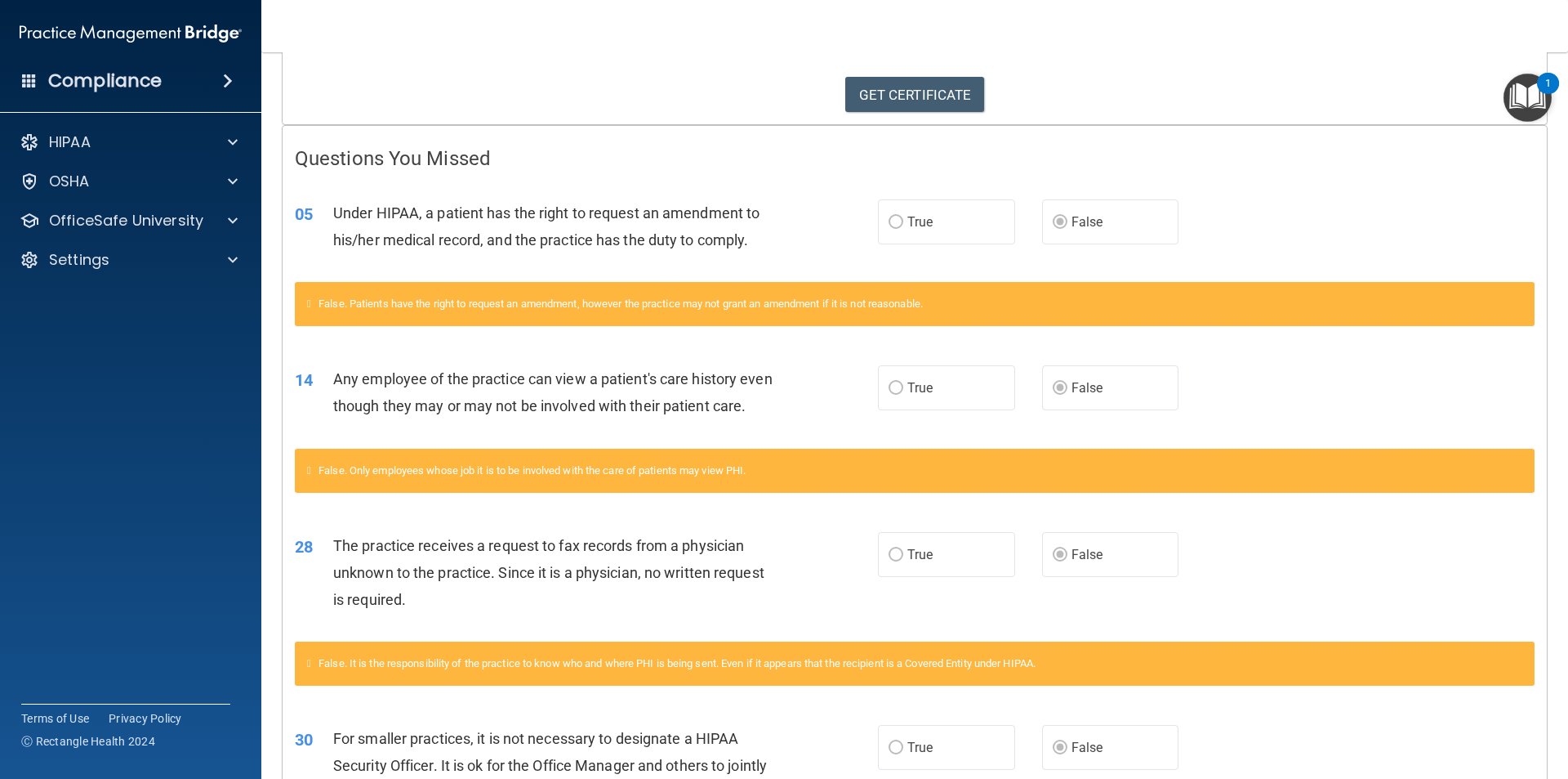
scroll to position [0, 0]
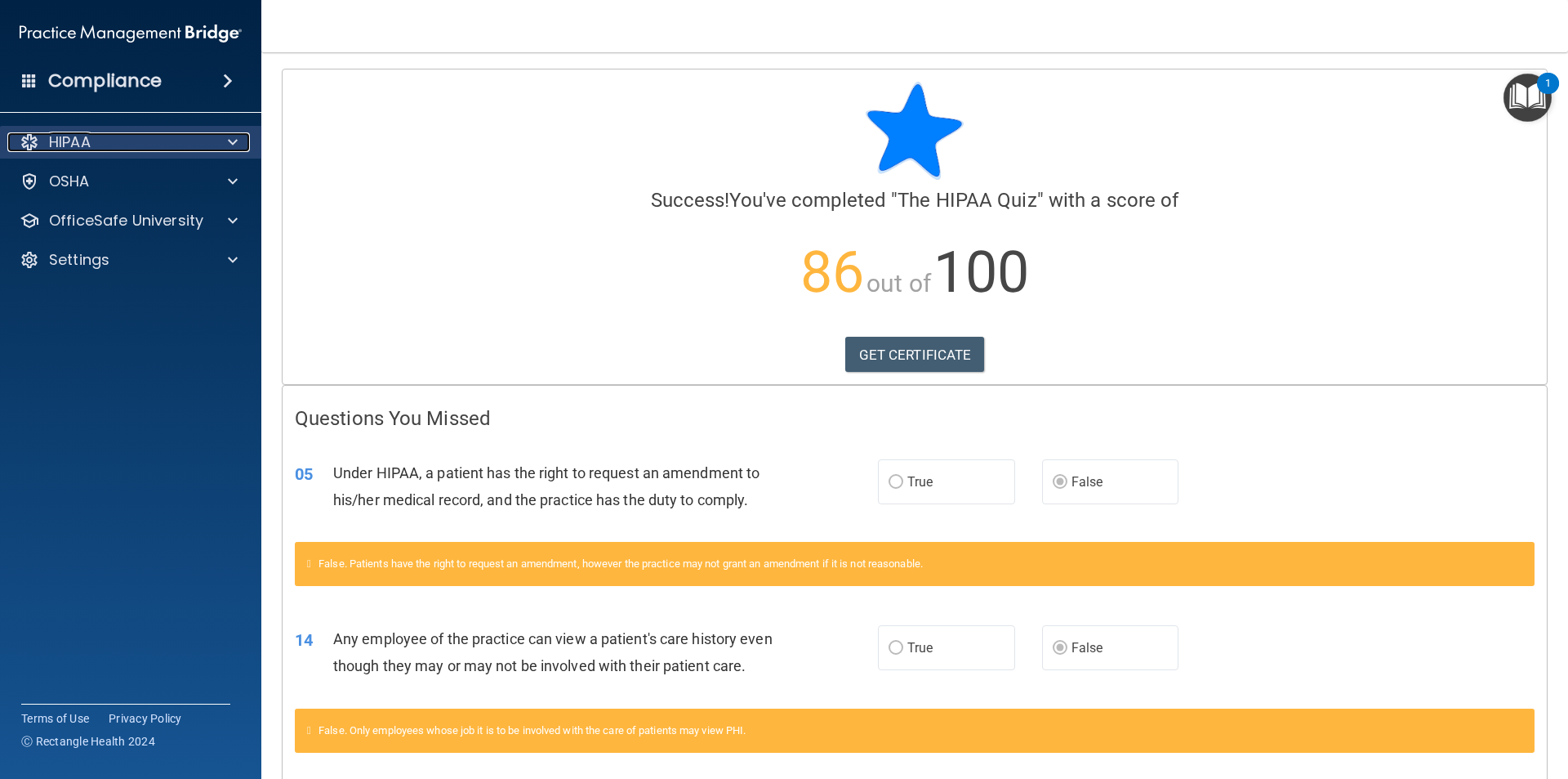
click at [216, 143] on div at bounding box center [231, 142] width 41 height 19
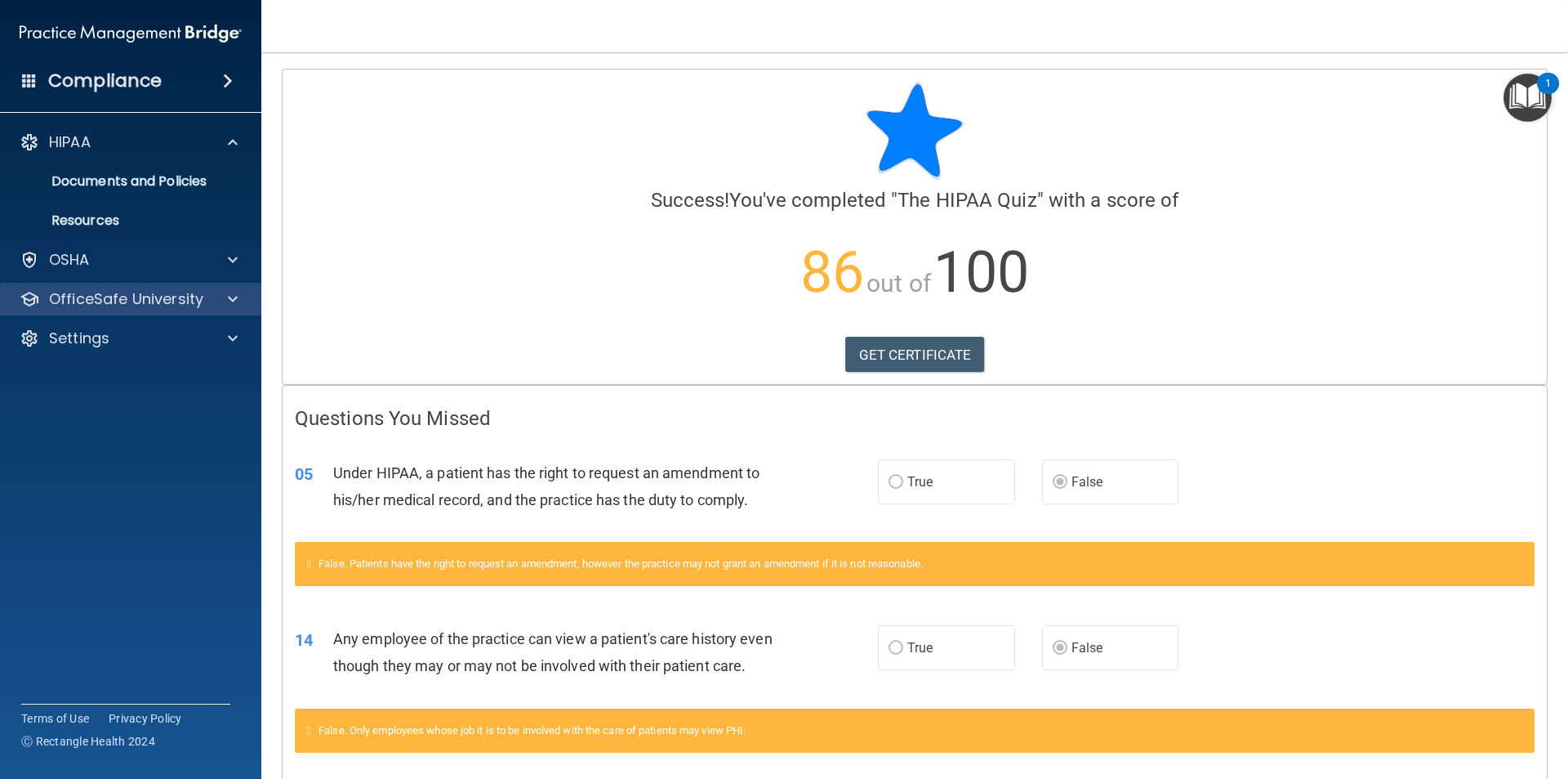
click at [164, 285] on div "OfficeSafe University" at bounding box center [131, 299] width 262 height 33
click at [164, 299] on p "OfficeSafe University" at bounding box center [126, 298] width 154 height 19
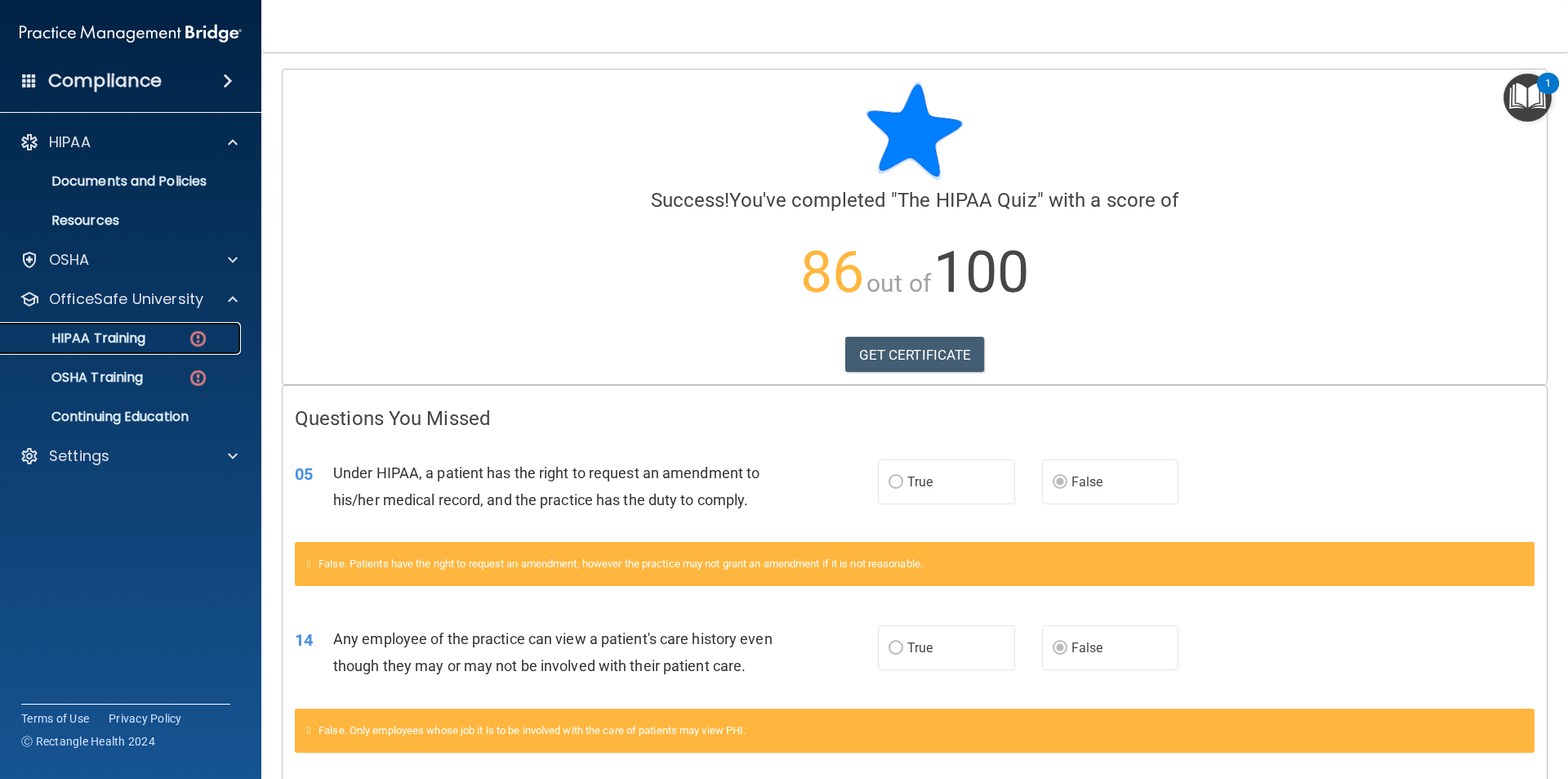
click at [174, 333] on div "HIPAA Training" at bounding box center [122, 338] width 223 height 16
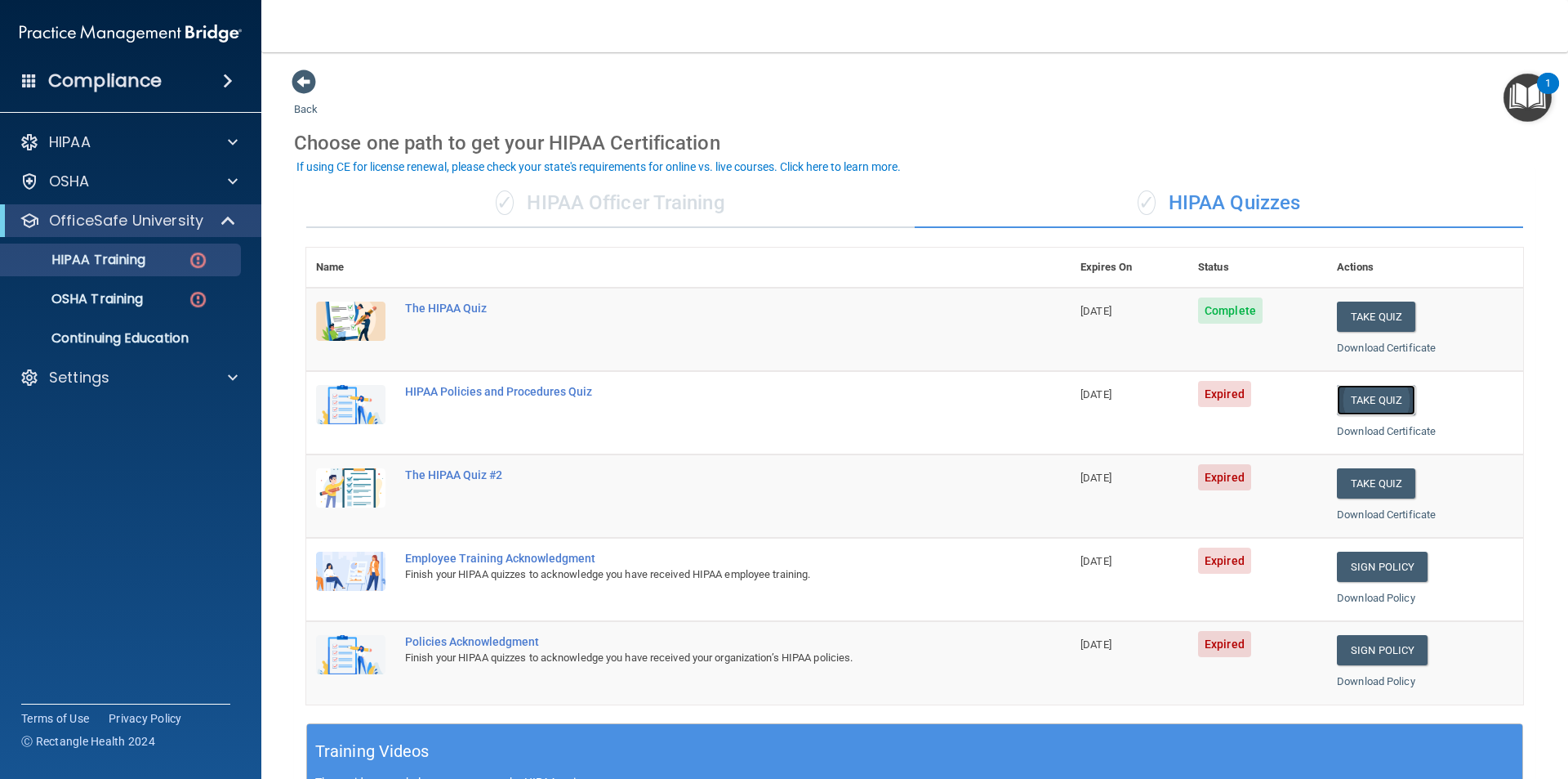
click at [1367, 400] on button "Take Quiz" at bounding box center [1375, 399] width 78 height 30
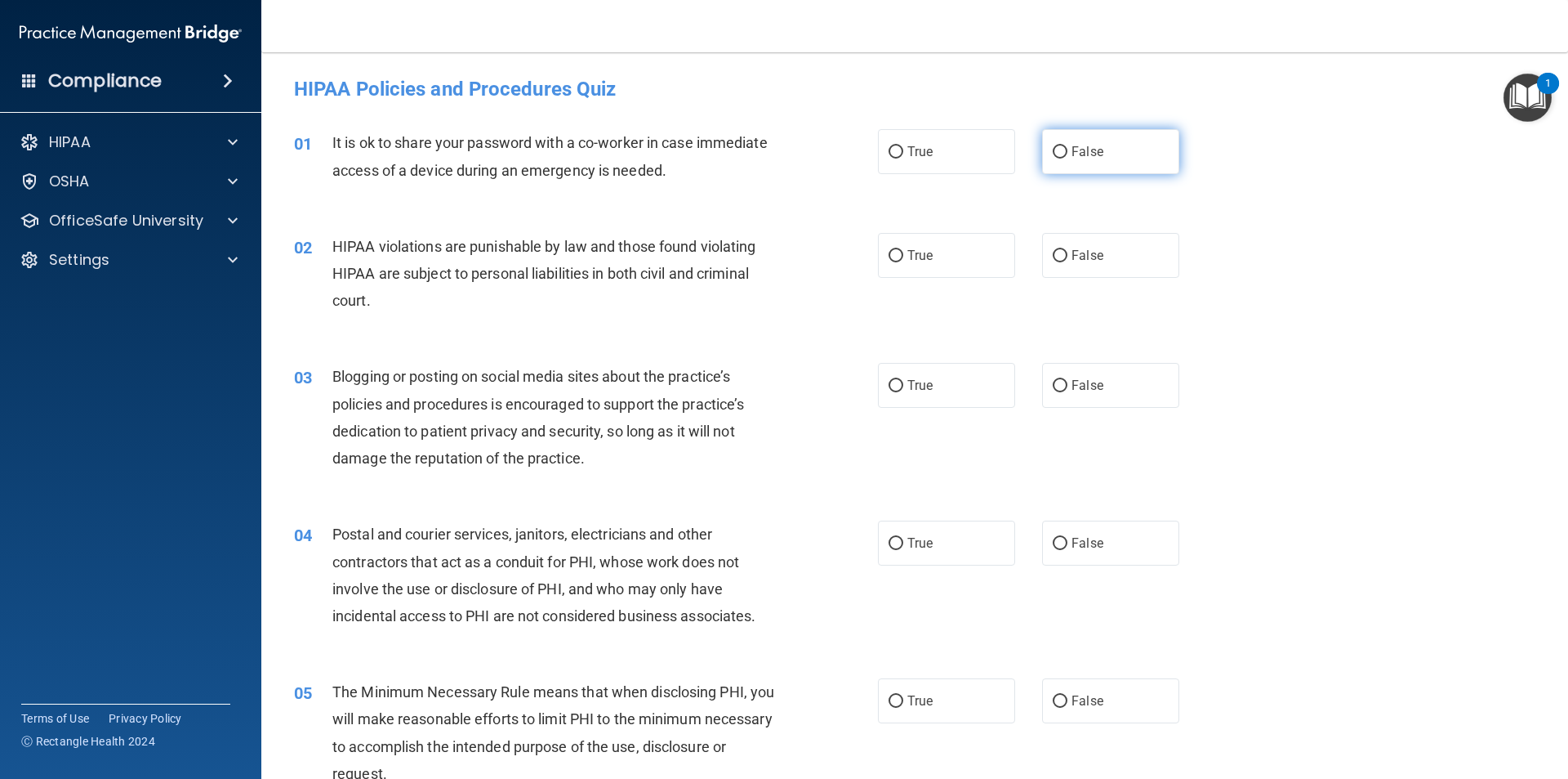
click at [1126, 140] on label "False" at bounding box center [1111, 151] width 138 height 45
click at [1067, 146] on input "False" at bounding box center [1060, 152] width 15 height 13
radio input "true"
click at [960, 244] on label "True" at bounding box center [946, 255] width 138 height 45
click at [904, 250] on input "True" at bounding box center [895, 256] width 15 height 13
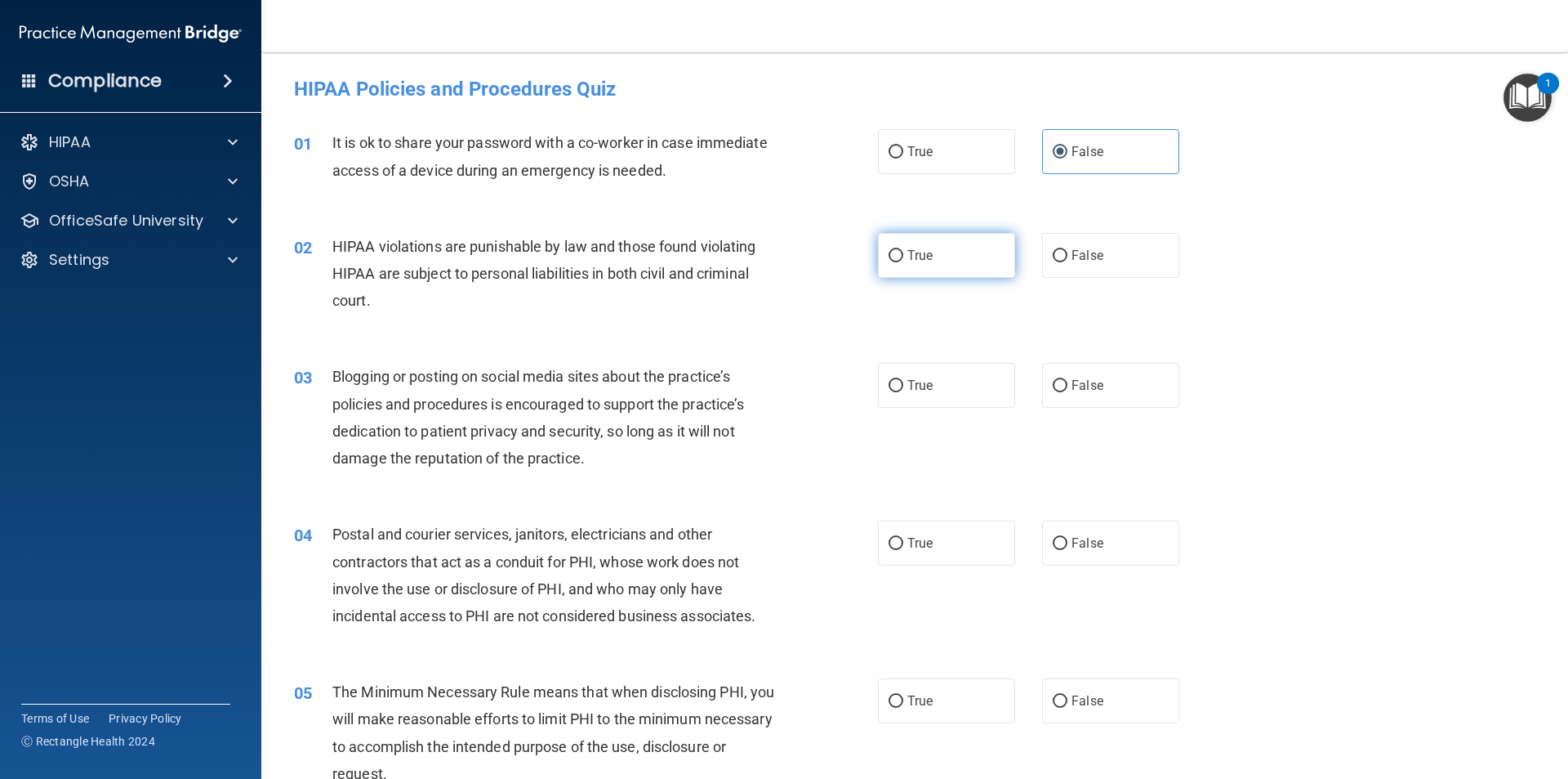
radio input "true"
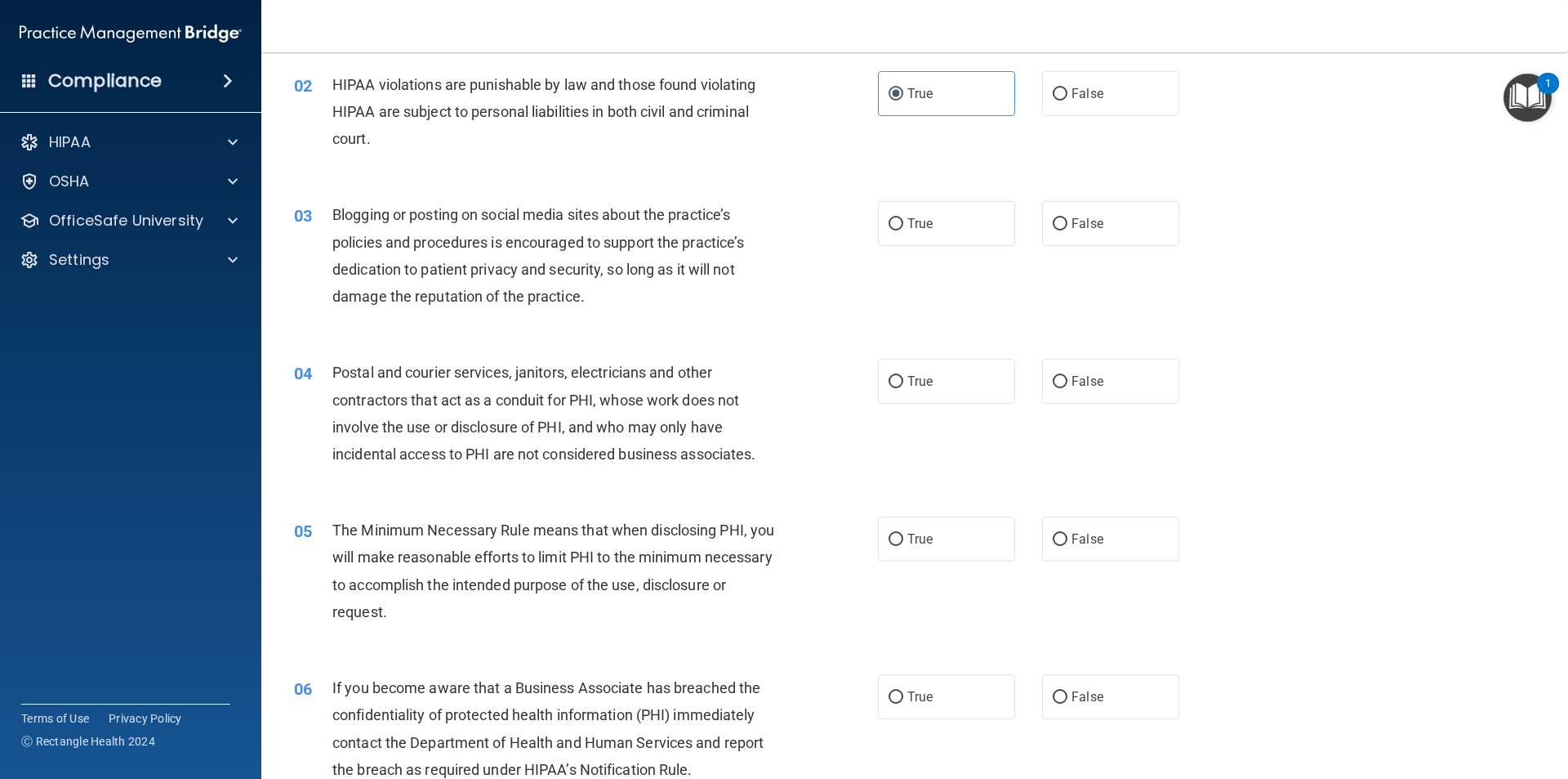
scroll to position [164, 0]
click at [1083, 386] on span "False" at bounding box center [1087, 380] width 32 height 16
click at [1067, 386] on input "False" at bounding box center [1060, 380] width 15 height 13
radio input "true"
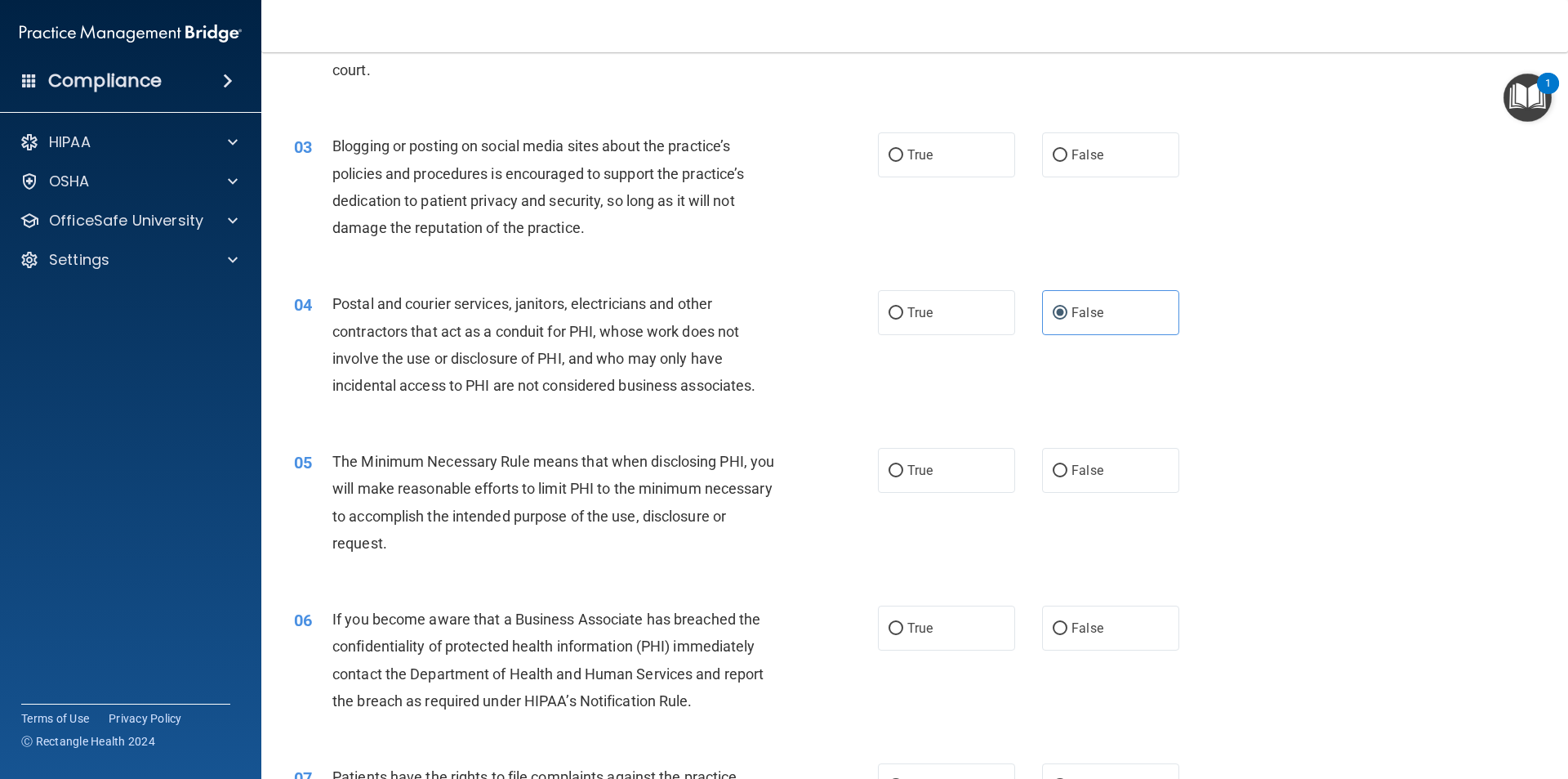
scroll to position [245, 0]
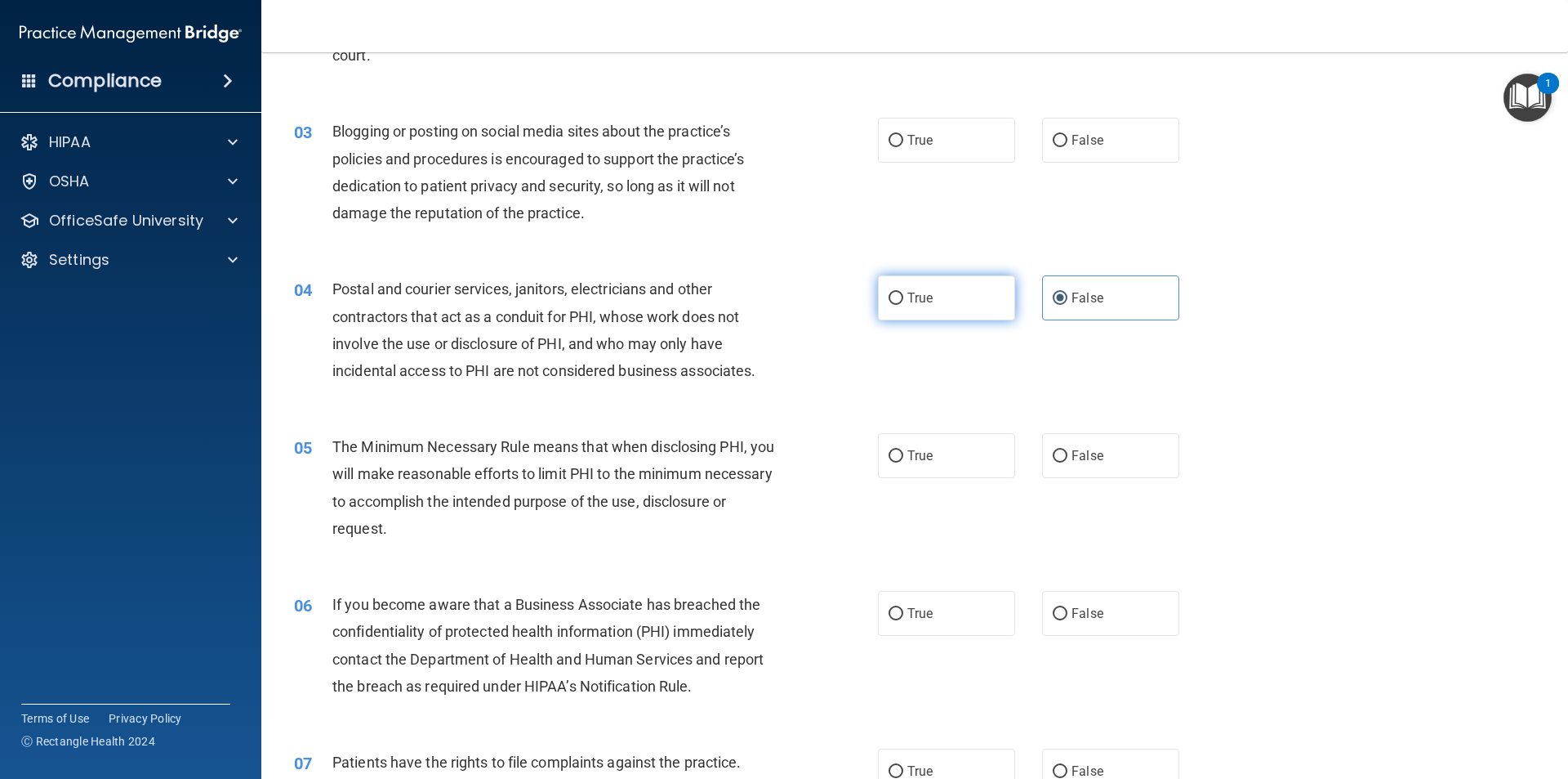
click at [900, 285] on label "True" at bounding box center [946, 297] width 138 height 45
click at [900, 293] on input "True" at bounding box center [895, 298] width 15 height 13
radio input "true"
radio input "false"
click at [919, 457] on span "True" at bounding box center [920, 455] width 25 height 16
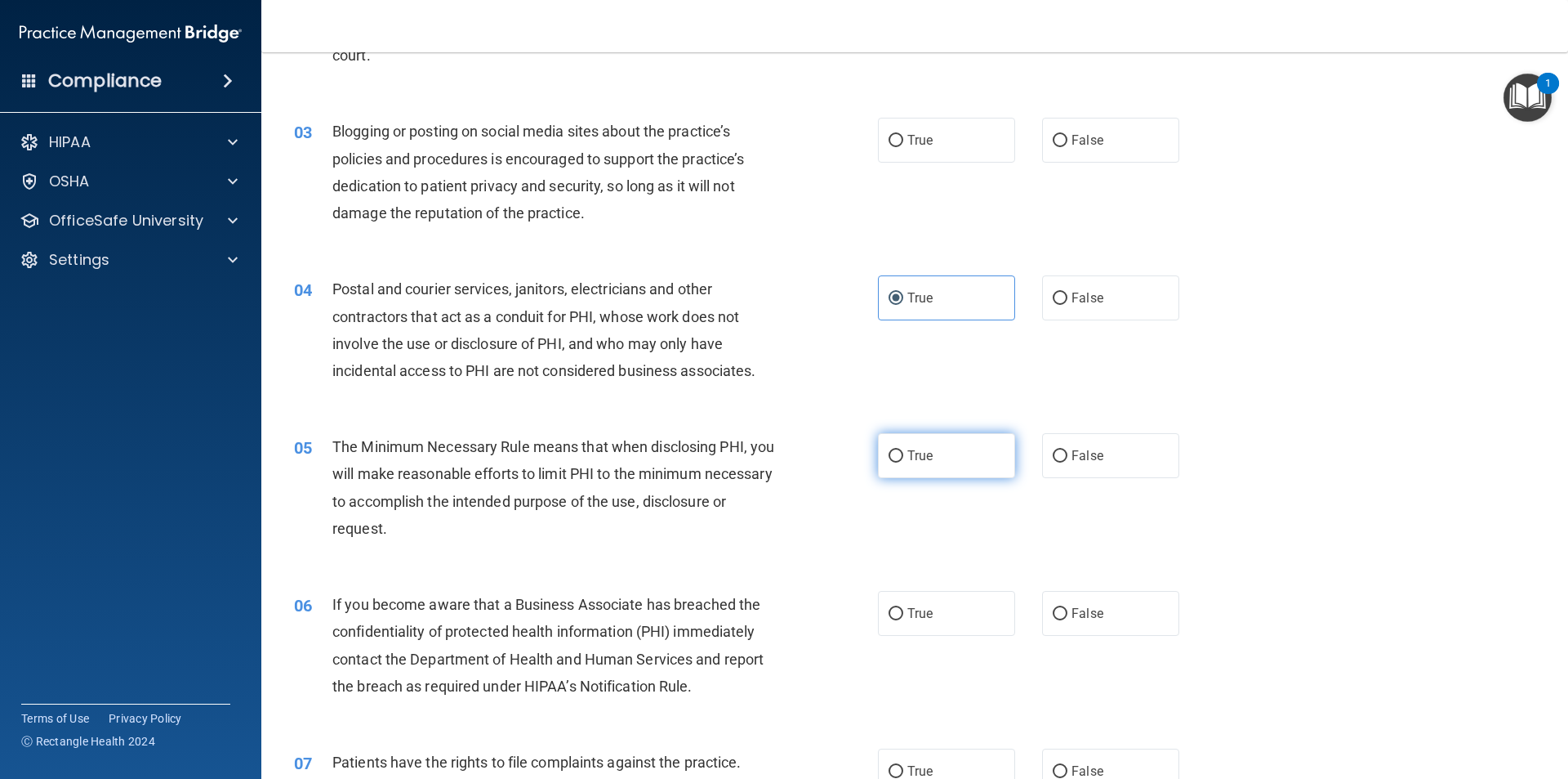
click at [904, 457] on input "True" at bounding box center [895, 456] width 15 height 13
radio input "true"
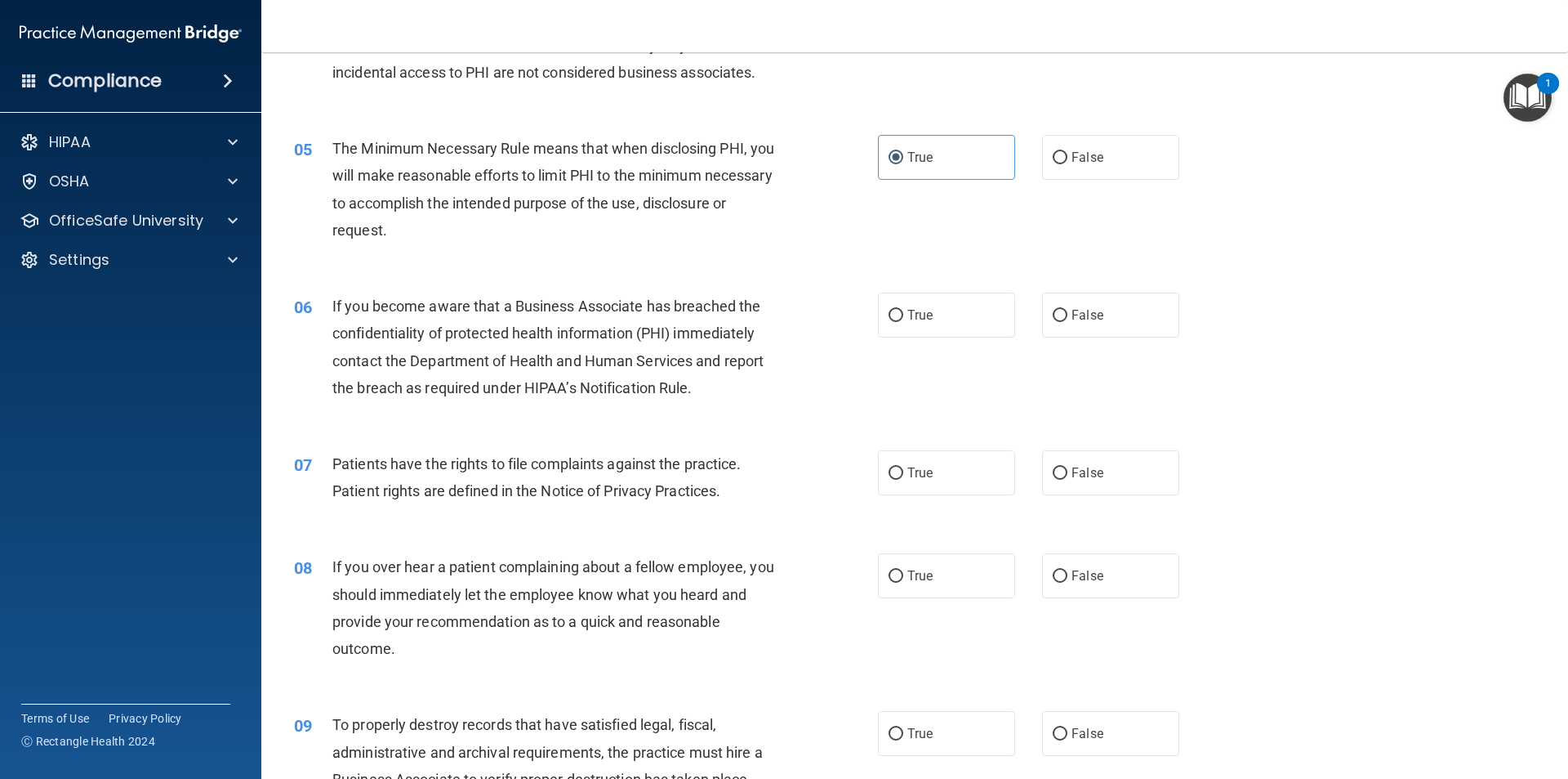
scroll to position [572, 0]
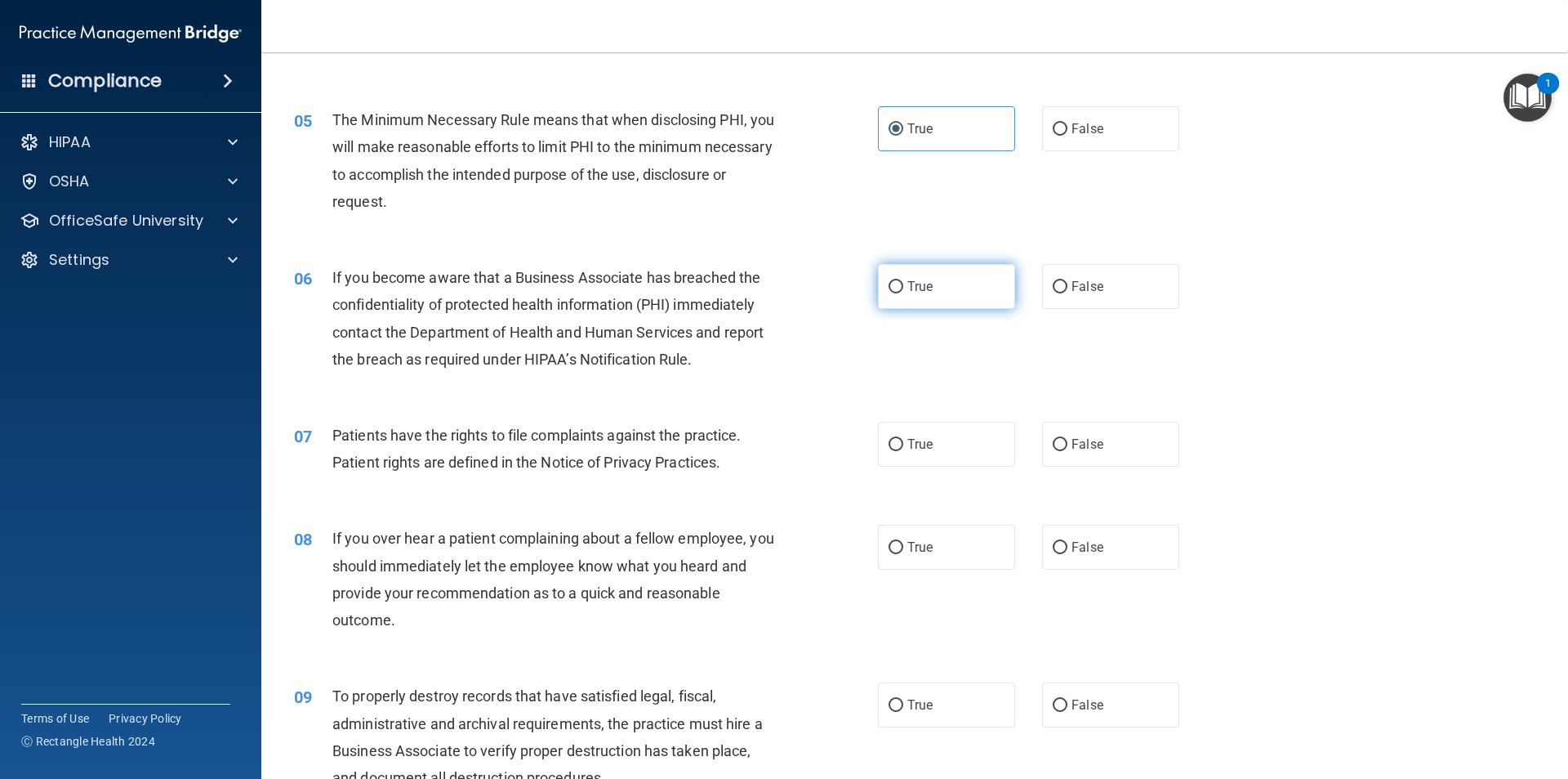
click at [921, 280] on span "True" at bounding box center [920, 287] width 25 height 16
click at [904, 281] on input "True" at bounding box center [895, 287] width 15 height 13
radio input "true"
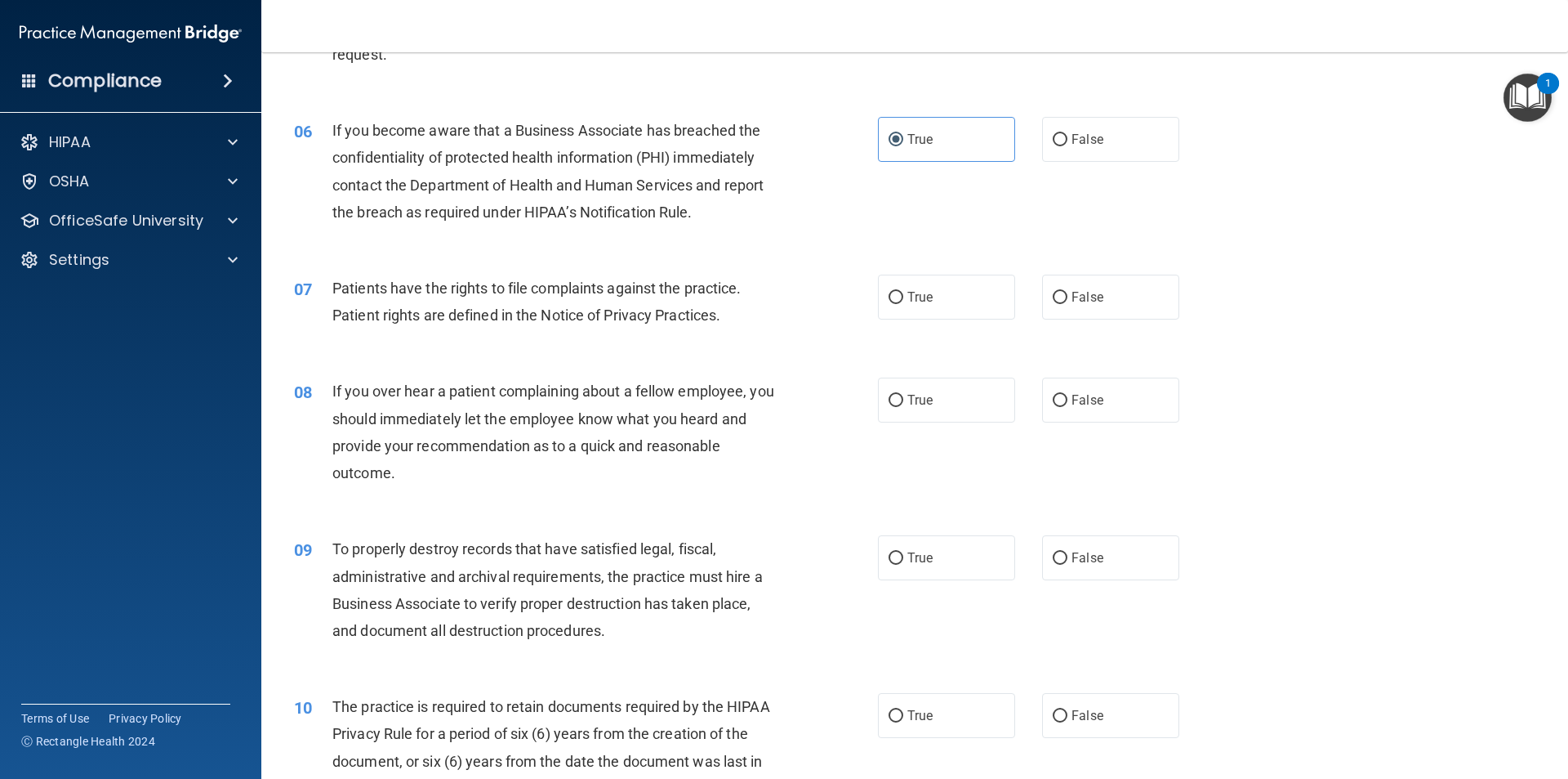
scroll to position [735, 0]
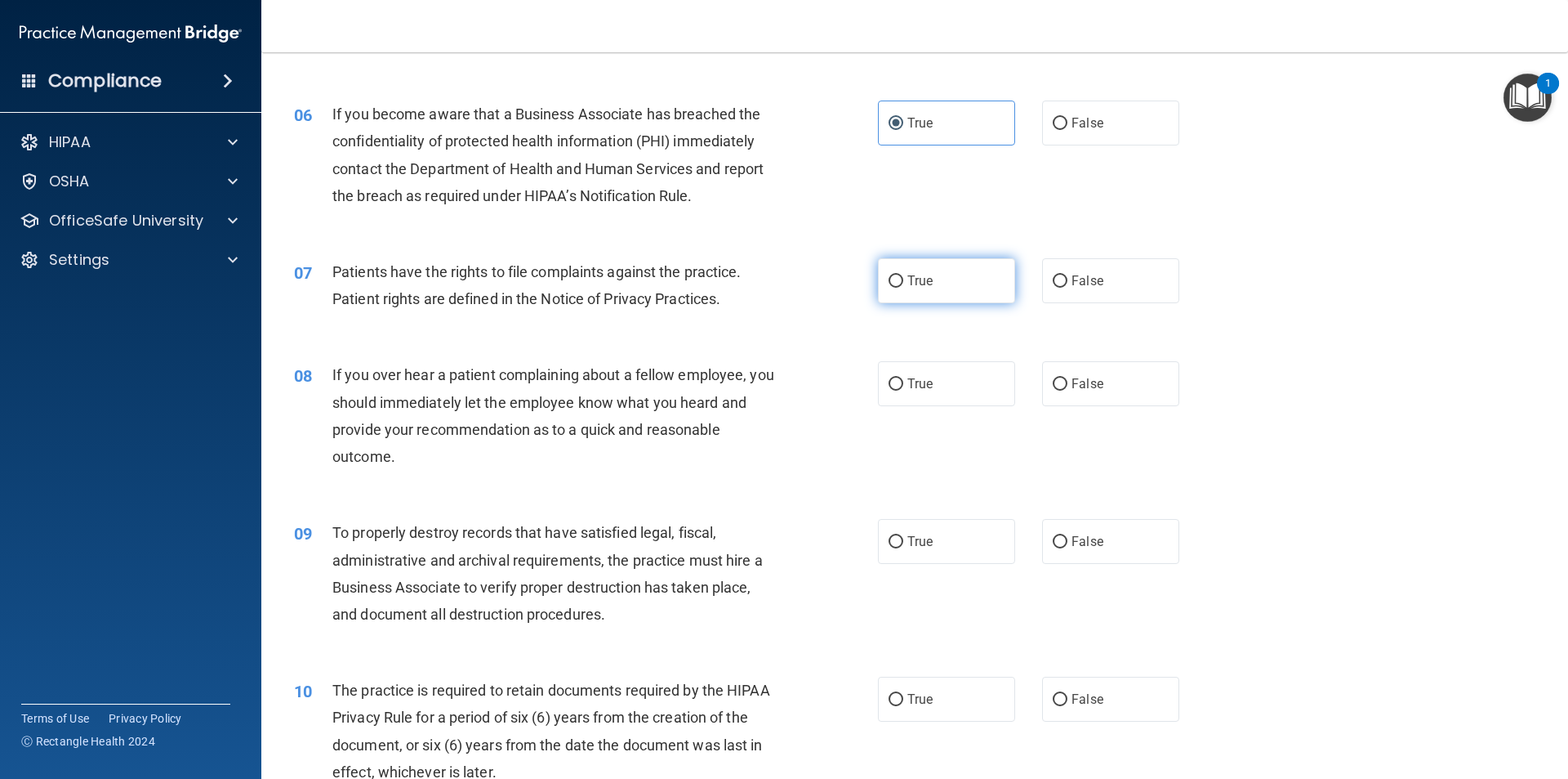
click at [908, 284] on span "True" at bounding box center [920, 281] width 25 height 16
click at [904, 284] on input "True" at bounding box center [895, 281] width 15 height 13
radio input "true"
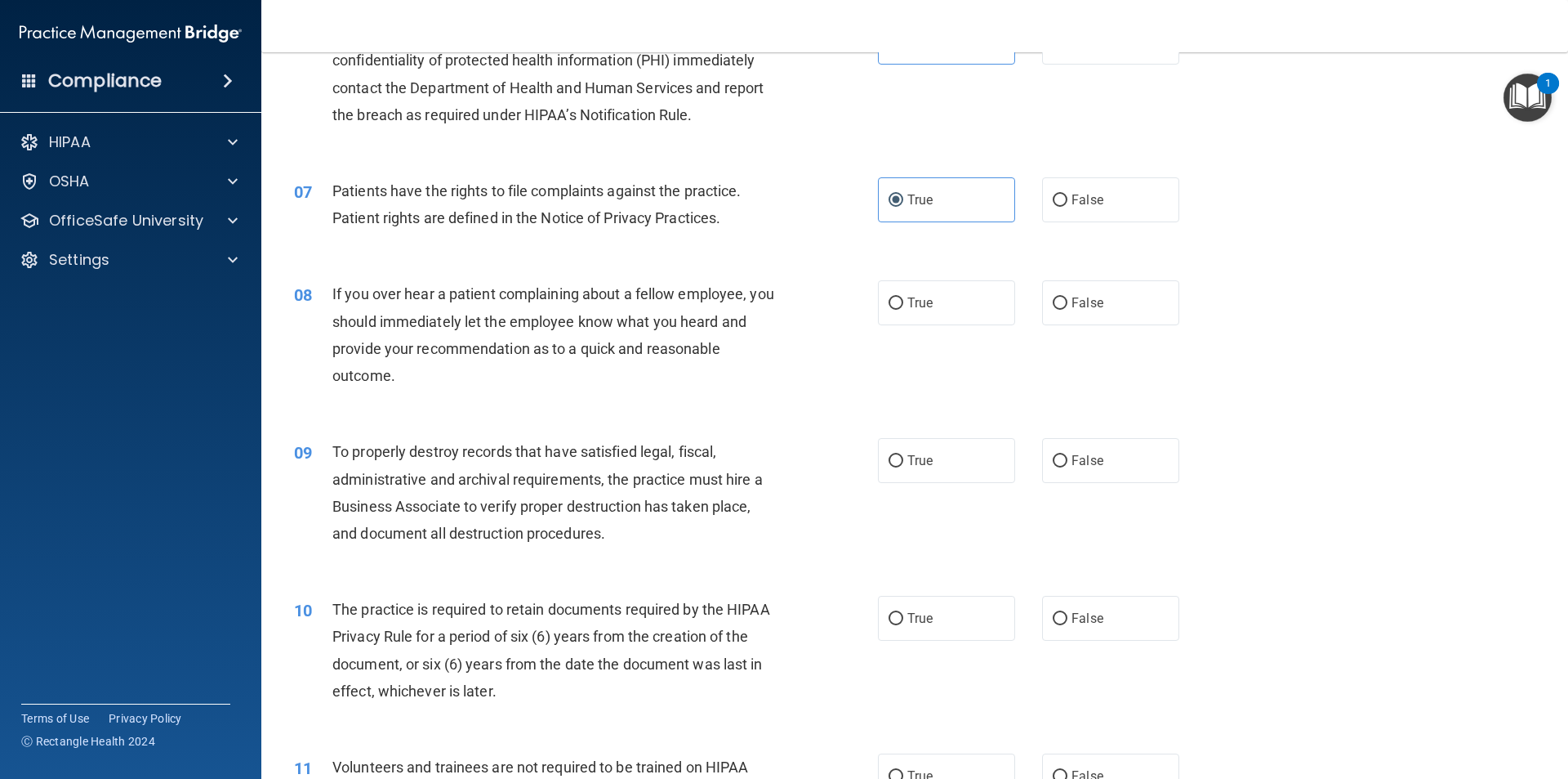
scroll to position [654, 0]
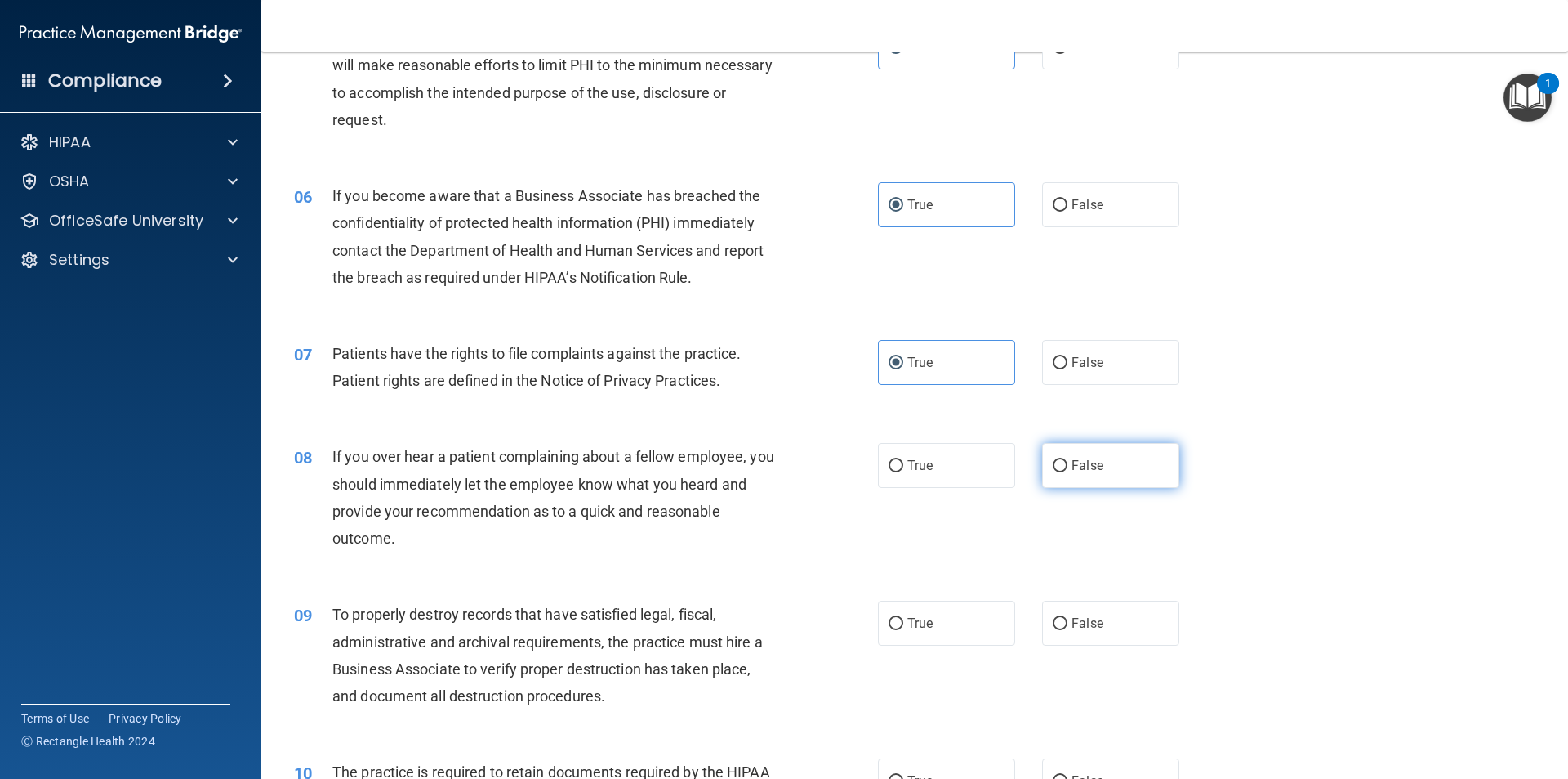
click at [1067, 445] on label "False" at bounding box center [1111, 465] width 138 height 45
click at [1067, 460] on input "False" at bounding box center [1060, 466] width 15 height 13
radio input "true"
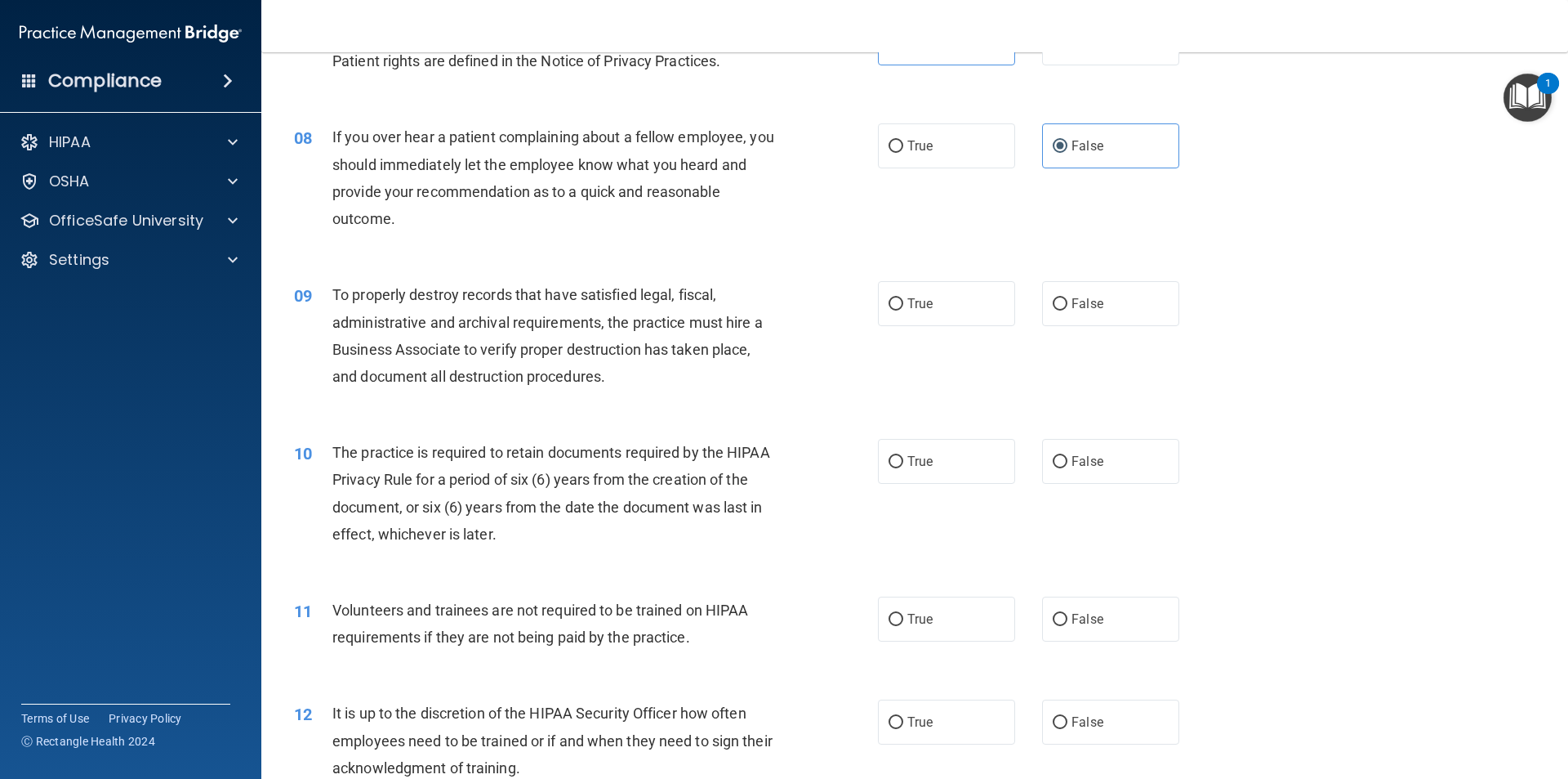
scroll to position [981, 0]
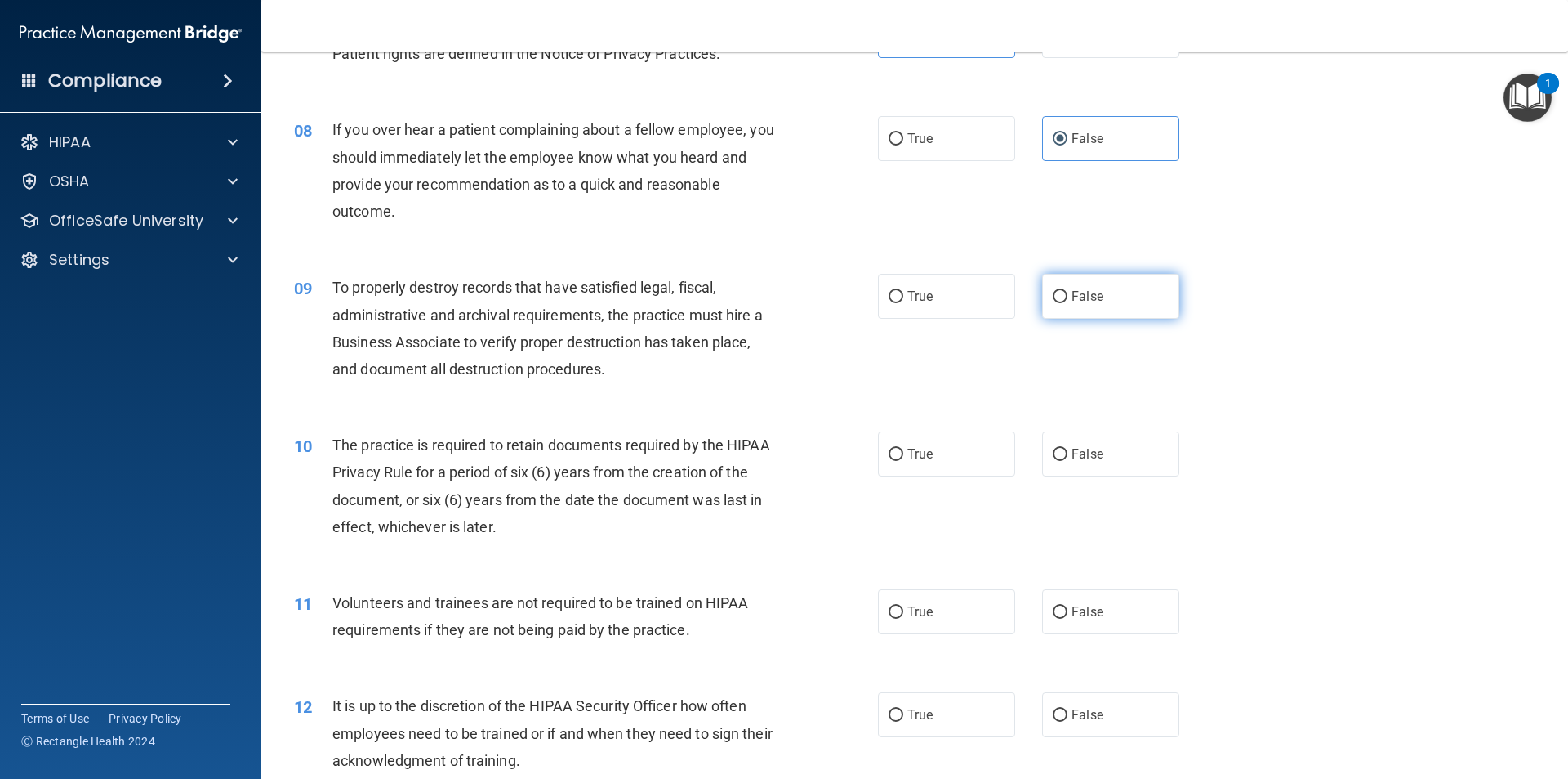
click at [1065, 285] on label "False" at bounding box center [1111, 296] width 138 height 45
click at [1065, 291] on input "False" at bounding box center [1060, 296] width 15 height 13
radio input "true"
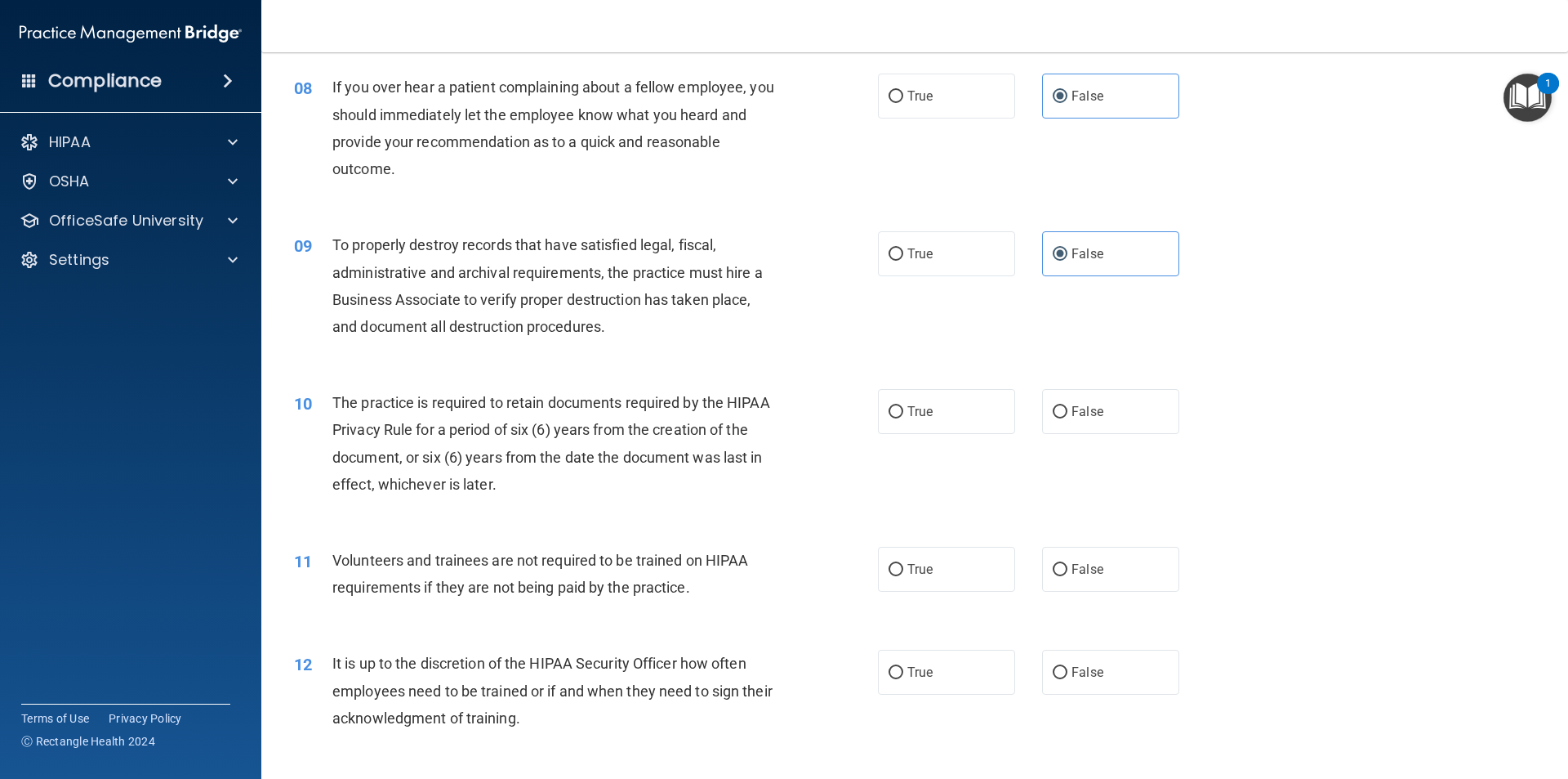
scroll to position [1062, 0]
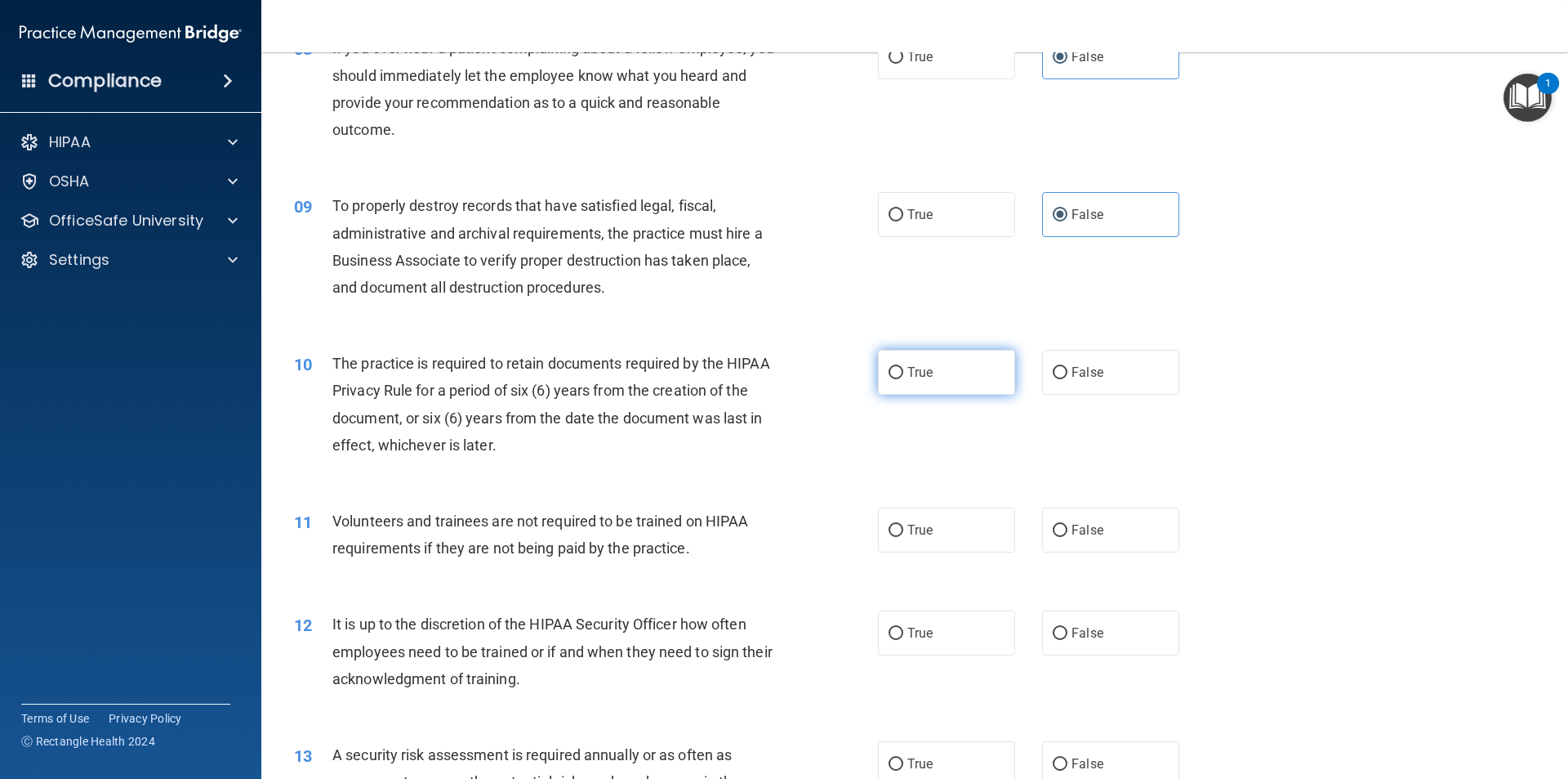
click at [944, 374] on label "True" at bounding box center [946, 372] width 138 height 45
click at [904, 374] on input "True" at bounding box center [895, 373] width 15 height 13
radio input "true"
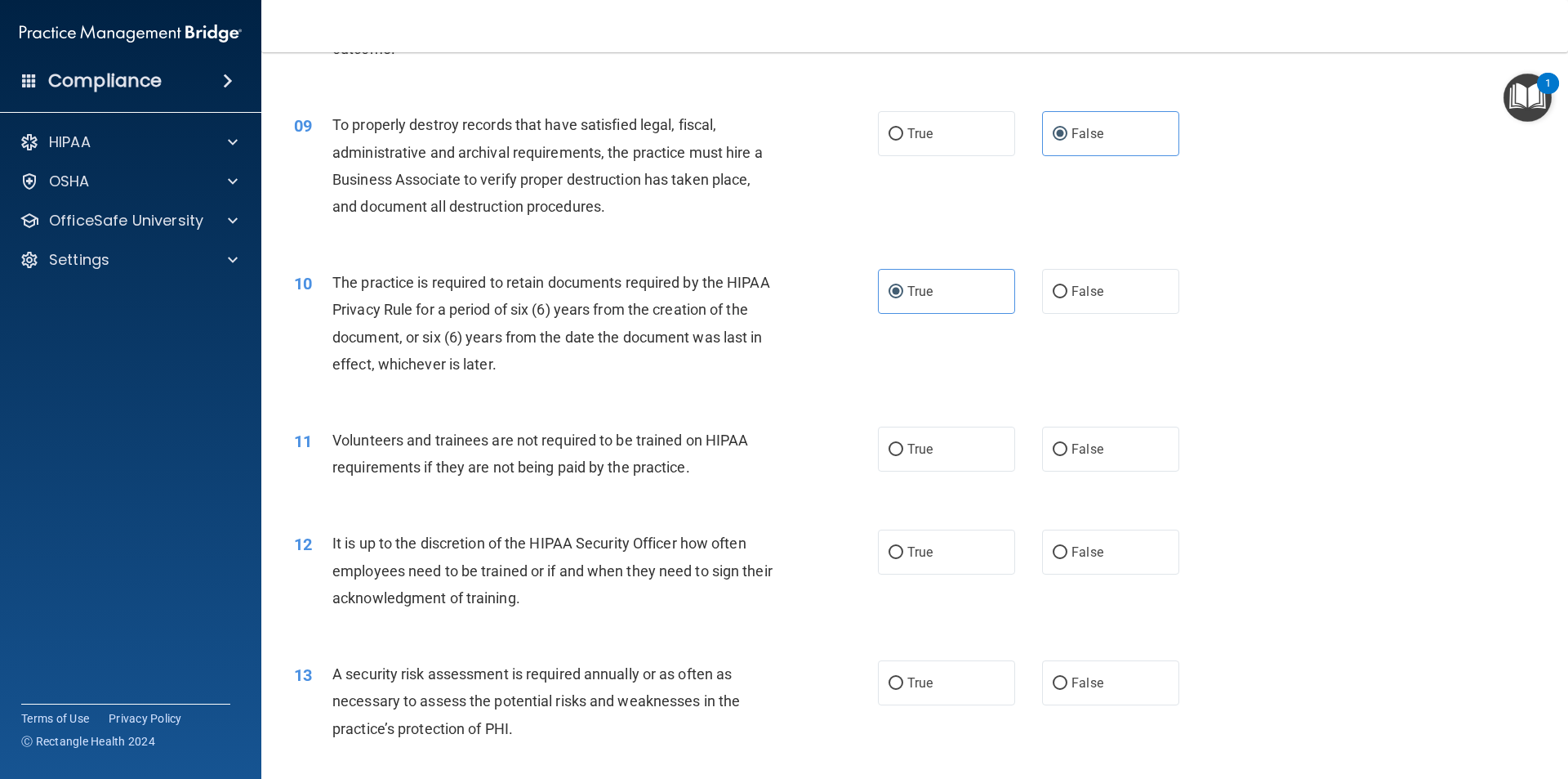
scroll to position [1143, 0]
click at [506, 83] on div "08 If you over hear a patient complaining about a fellow employee, you should i…" at bounding box center [914, 11] width 1266 height 158
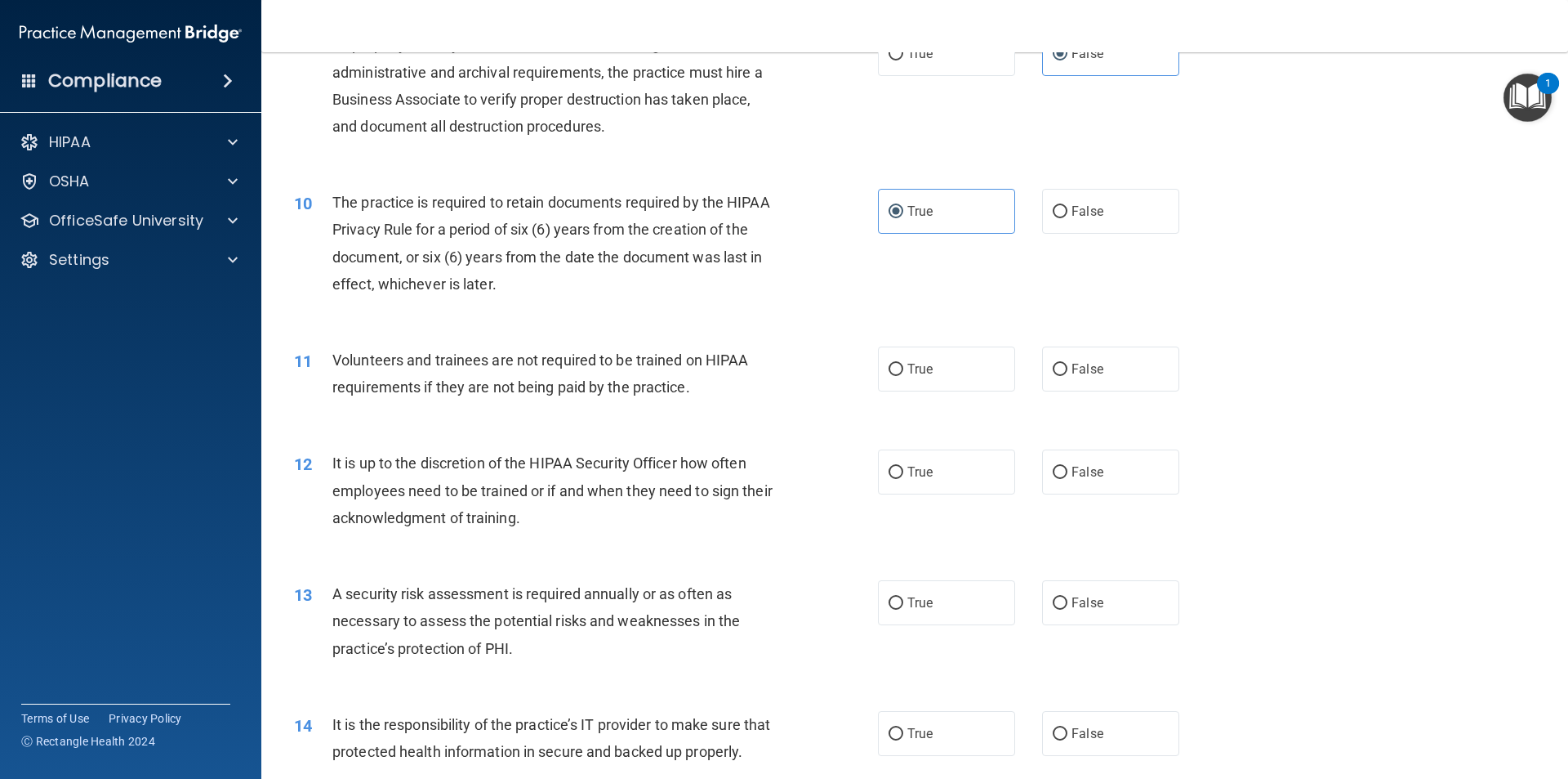
scroll to position [1388, 0]
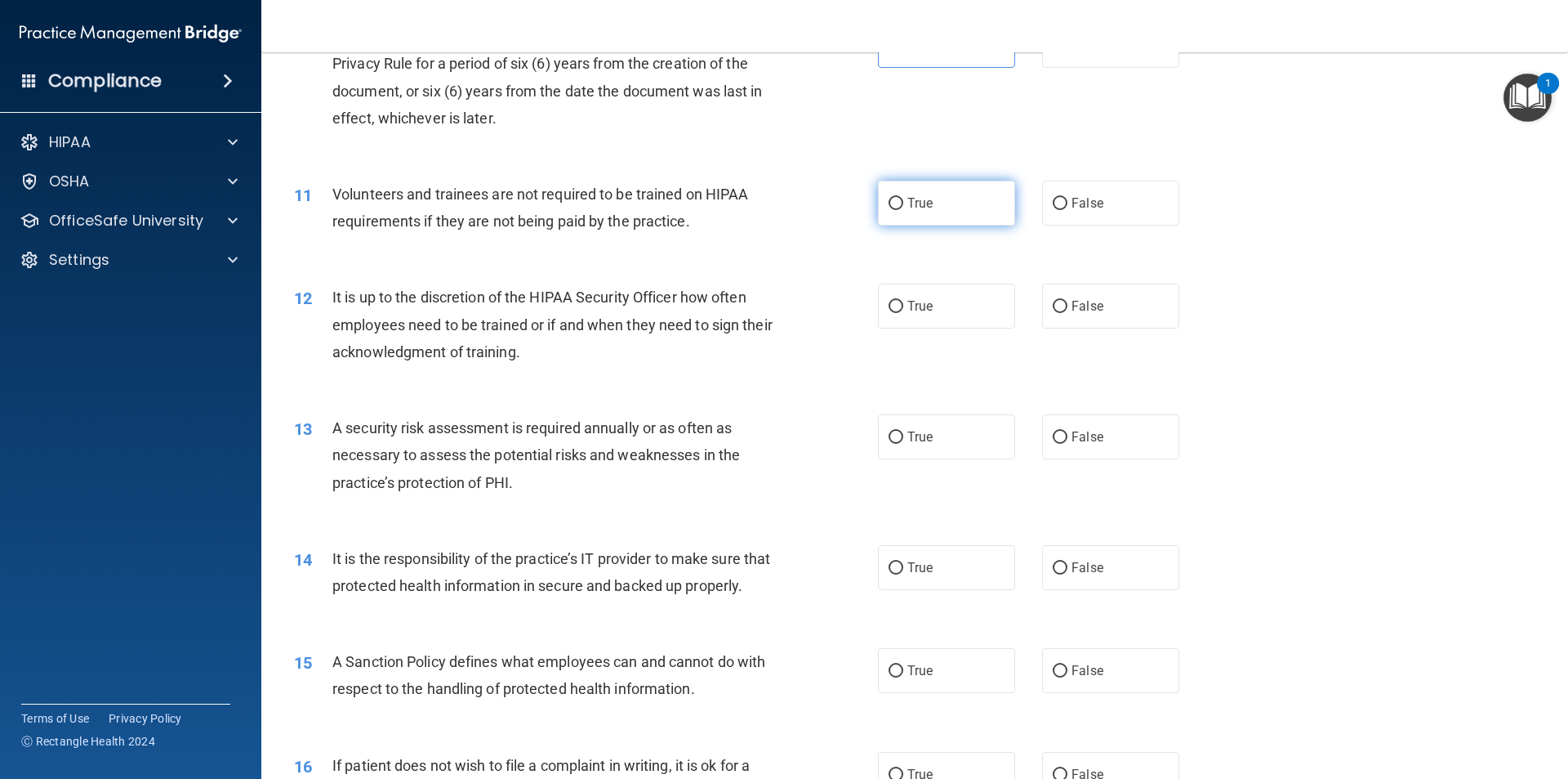
click at [1002, 205] on label "True" at bounding box center [946, 203] width 138 height 45
click at [904, 205] on input "True" at bounding box center [895, 203] width 15 height 13
radio input "true"
click at [1098, 307] on label "False" at bounding box center [1111, 306] width 138 height 45
click at [1067, 307] on input "False" at bounding box center [1060, 306] width 15 height 13
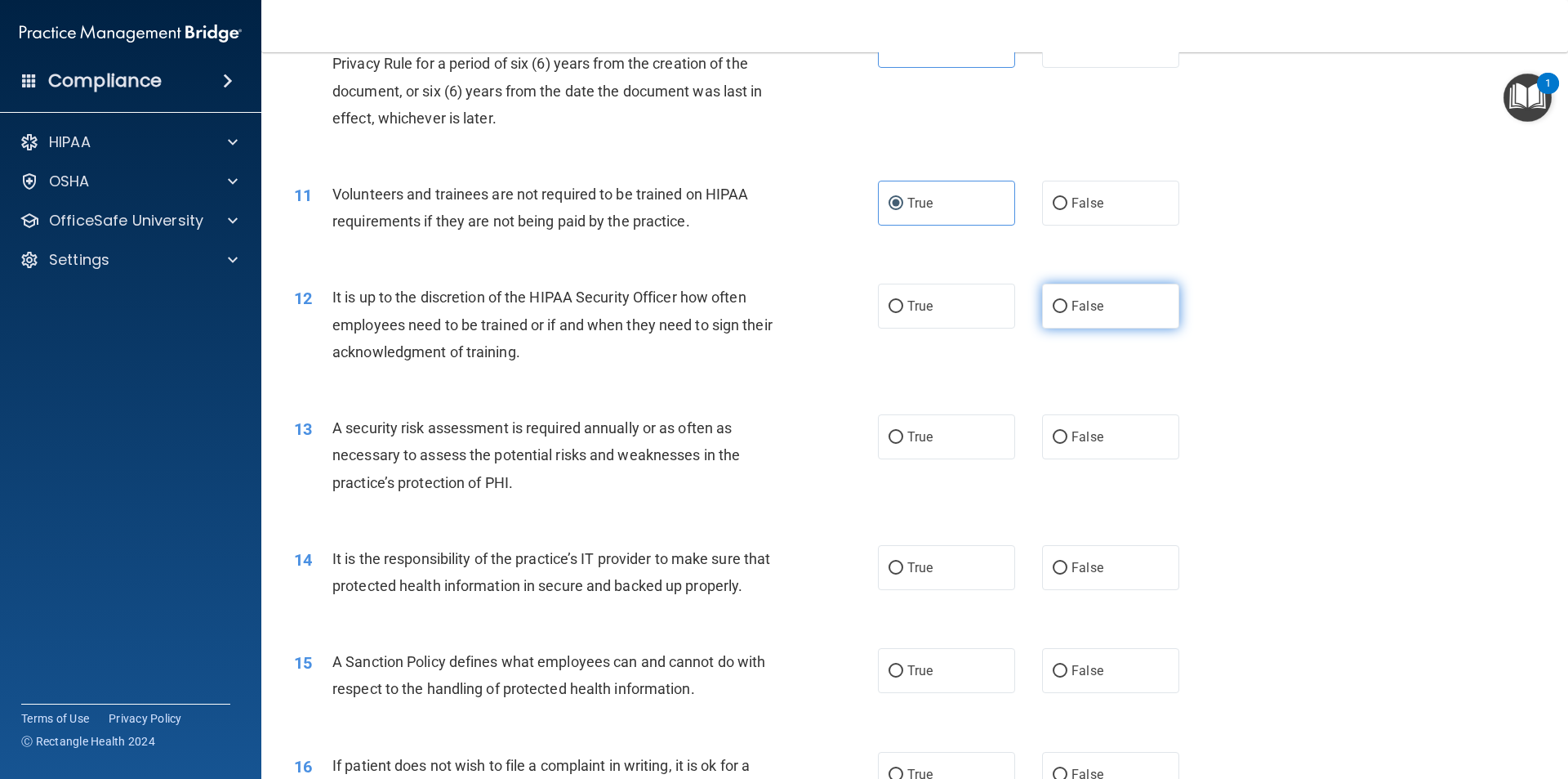
radio input "true"
click at [924, 431] on span "True" at bounding box center [920, 437] width 25 height 16
click at [904, 431] on input "True" at bounding box center [895, 437] width 15 height 13
radio input "true"
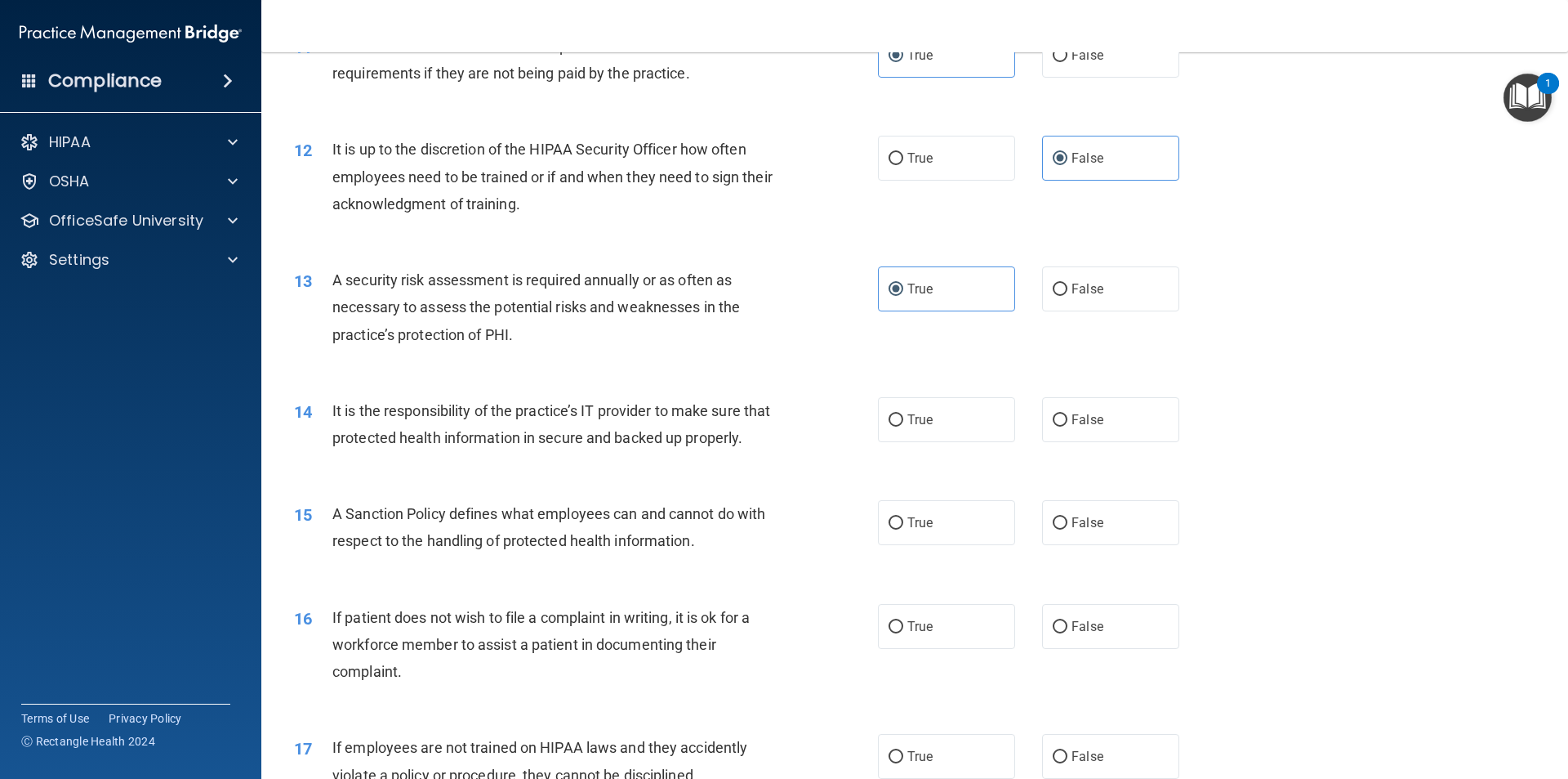
scroll to position [1552, 0]
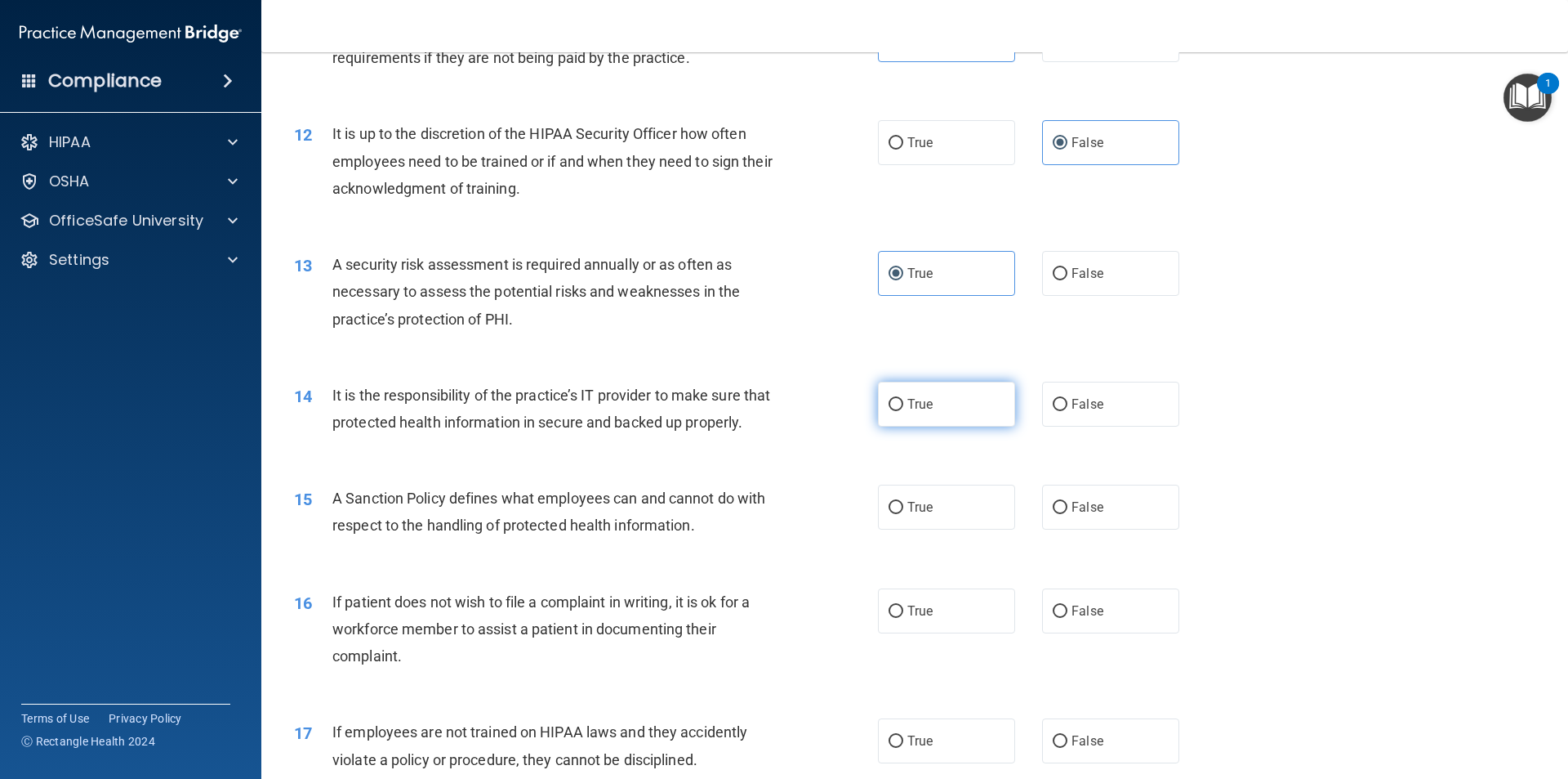
click at [970, 403] on label "True" at bounding box center [946, 404] width 138 height 45
click at [904, 403] on input "True" at bounding box center [895, 404] width 15 height 13
radio input "true"
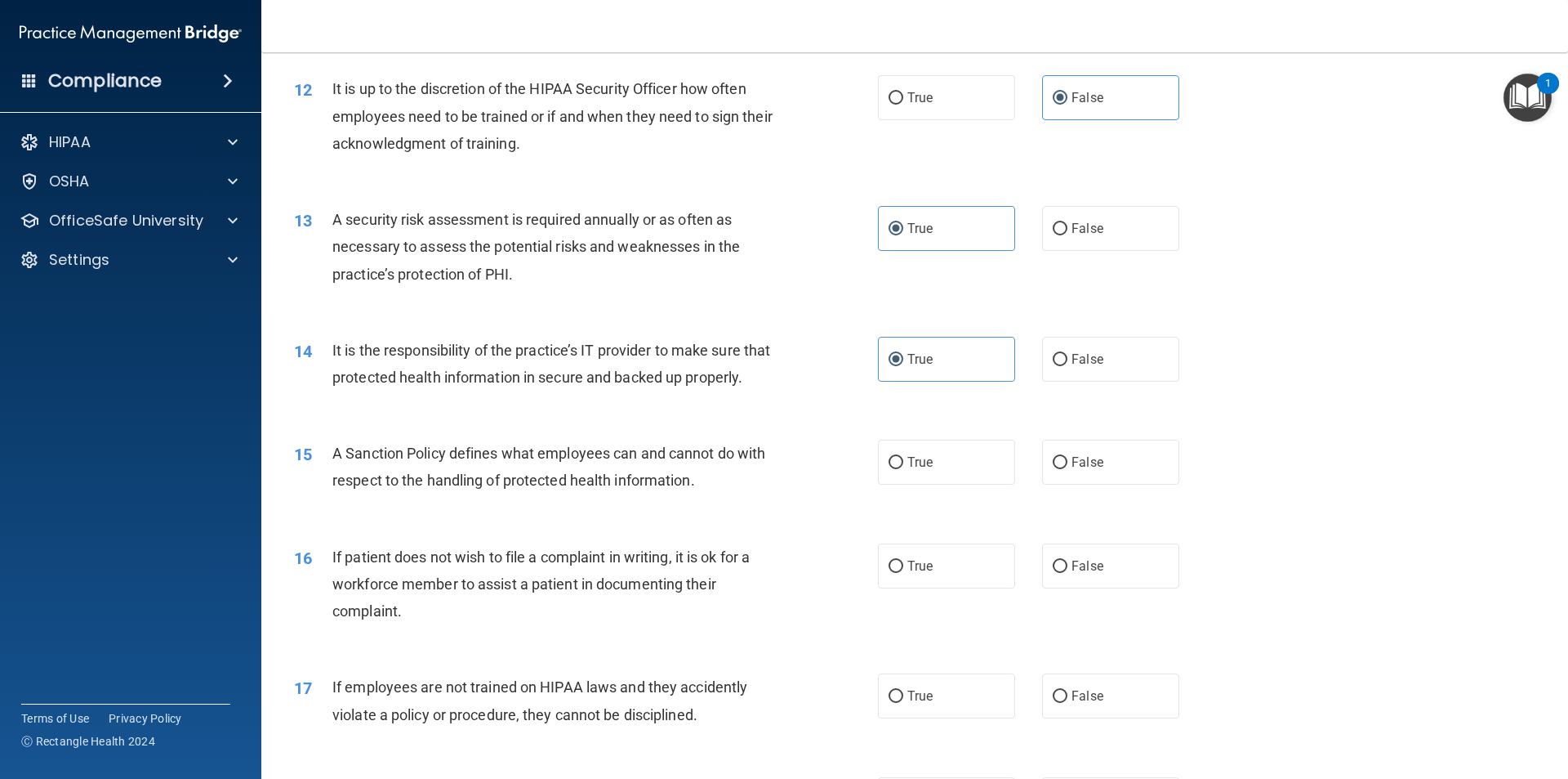
scroll to position [1634, 0]
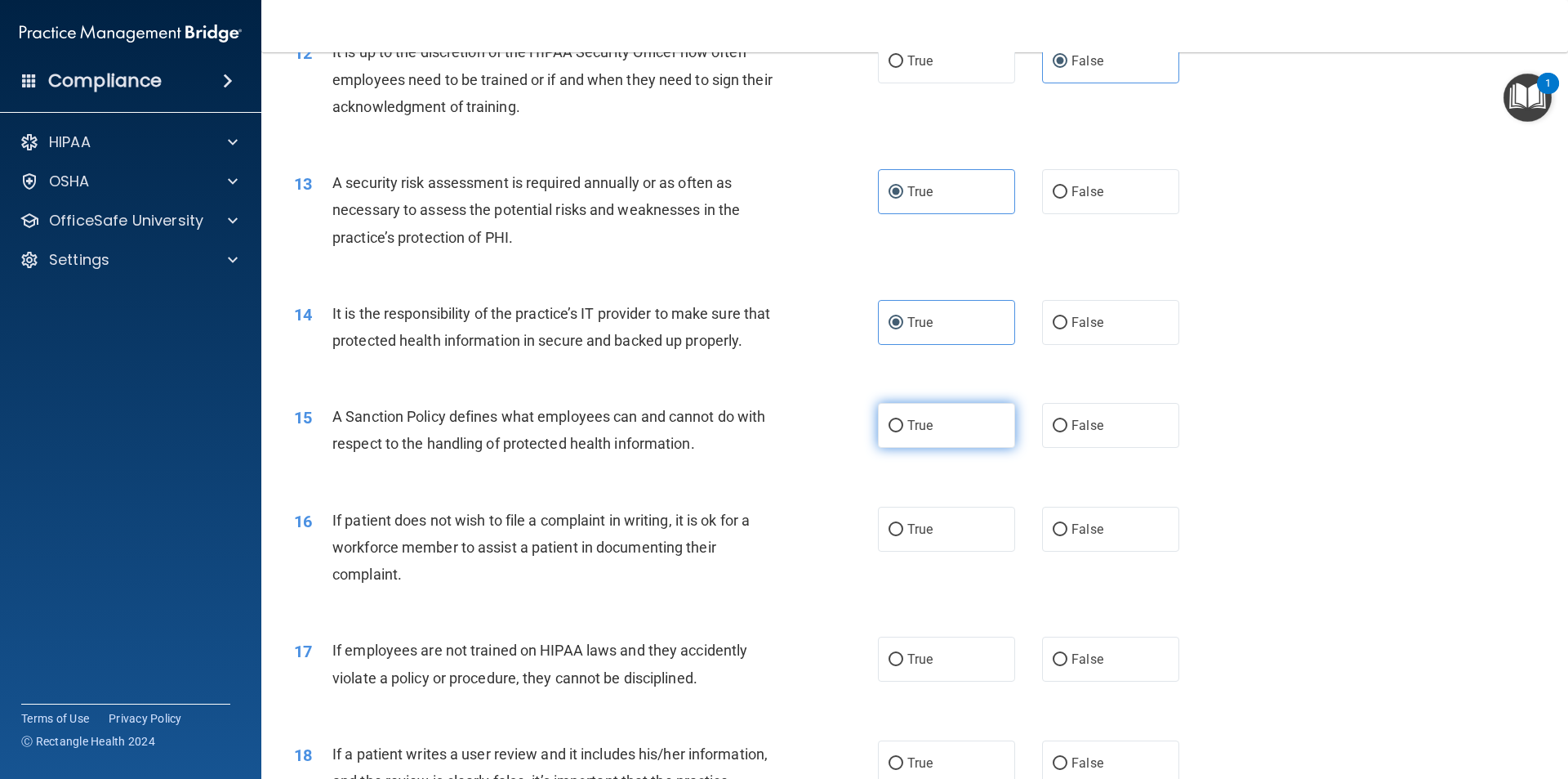
click at [938, 448] on label "True" at bounding box center [946, 425] width 138 height 45
click at [904, 432] on input "True" at bounding box center [895, 425] width 15 height 13
radio input "true"
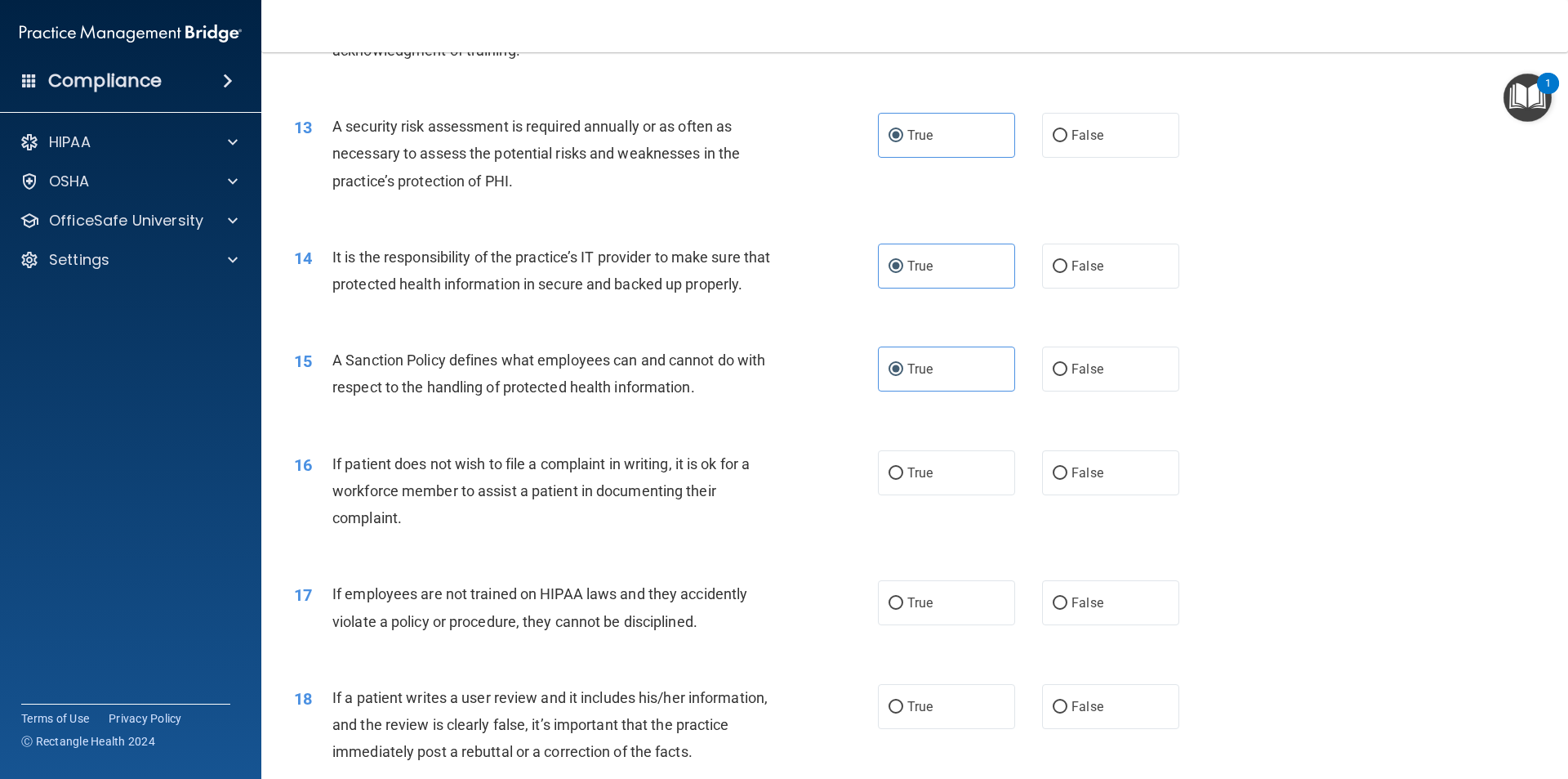
scroll to position [1716, 0]
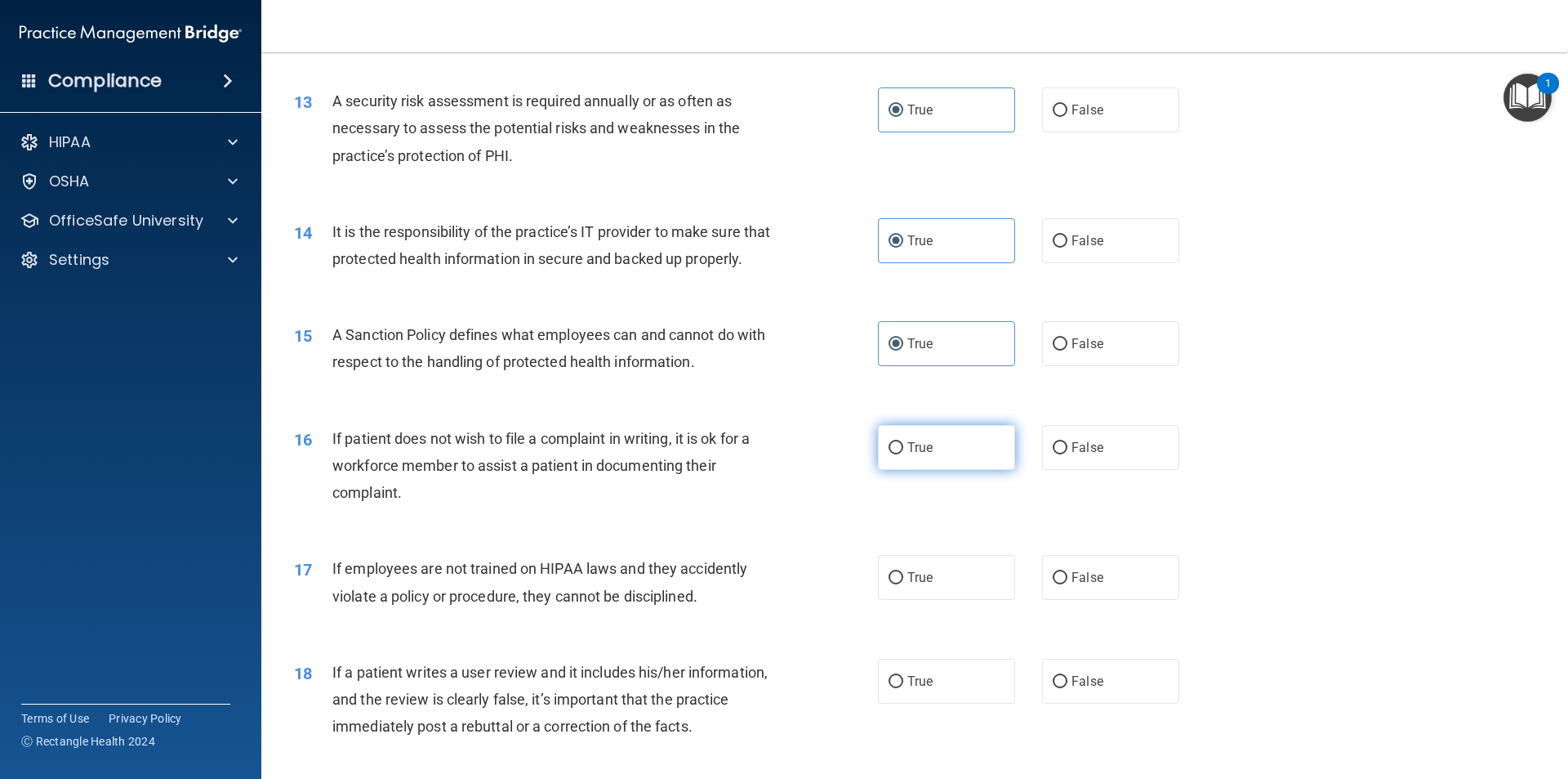
click at [974, 470] on label "True" at bounding box center [946, 447] width 138 height 45
click at [904, 454] on input "True" at bounding box center [895, 448] width 15 height 13
radio input "true"
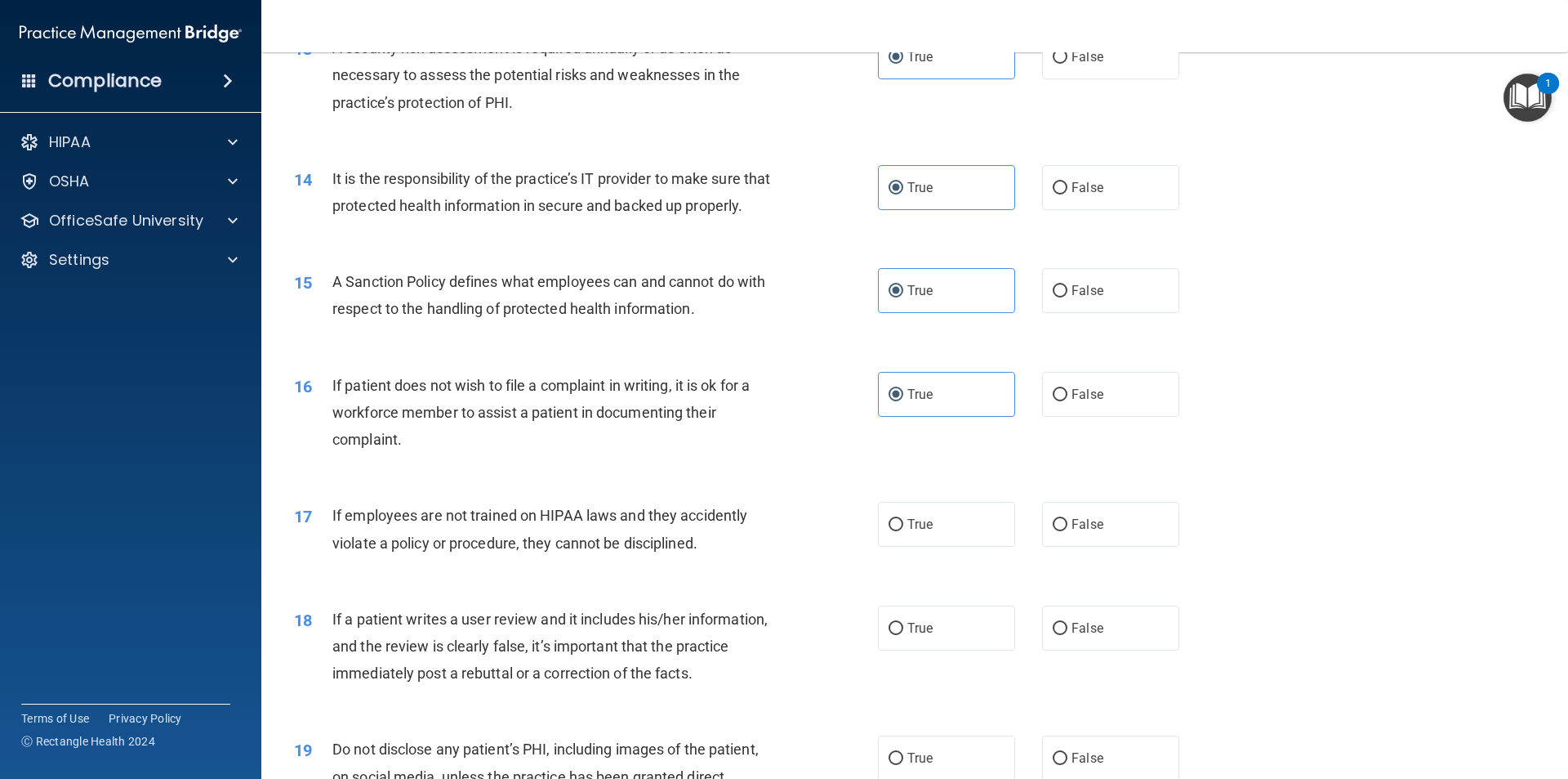
scroll to position [1797, 0]
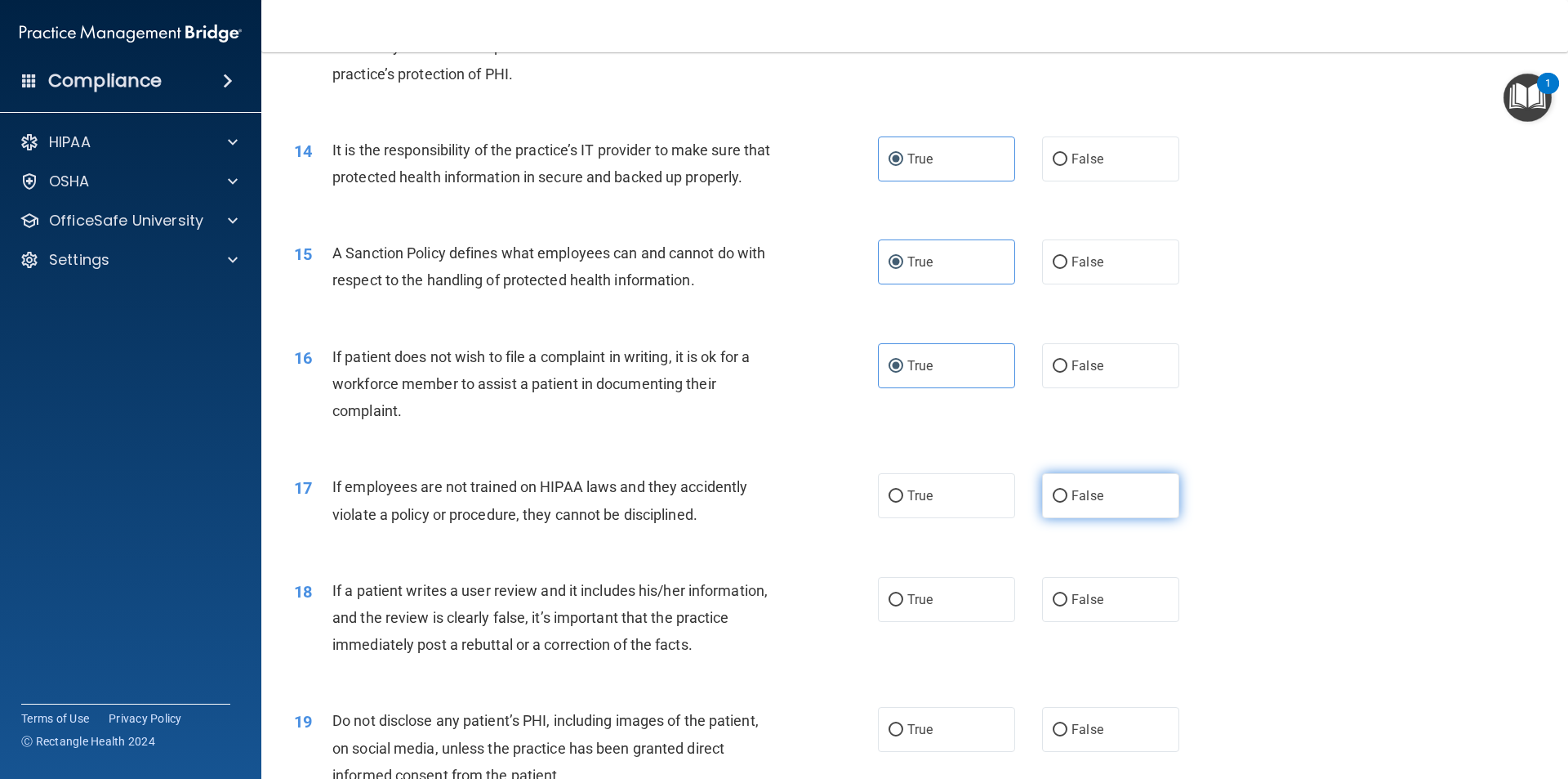
click at [1062, 518] on label "False" at bounding box center [1111, 495] width 138 height 45
click at [1062, 503] on input "False" at bounding box center [1060, 496] width 15 height 13
radio input "true"
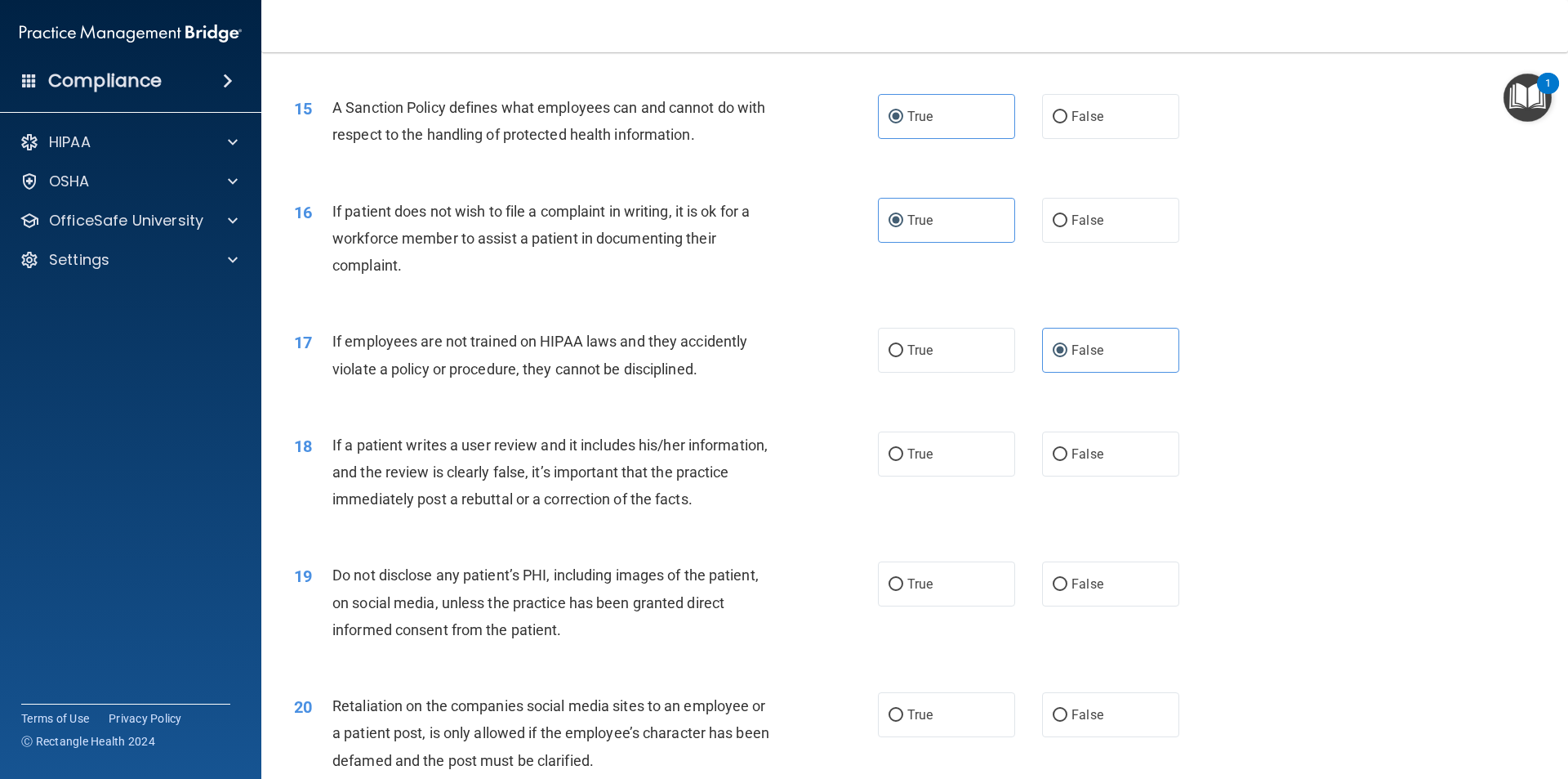
scroll to position [1961, 0]
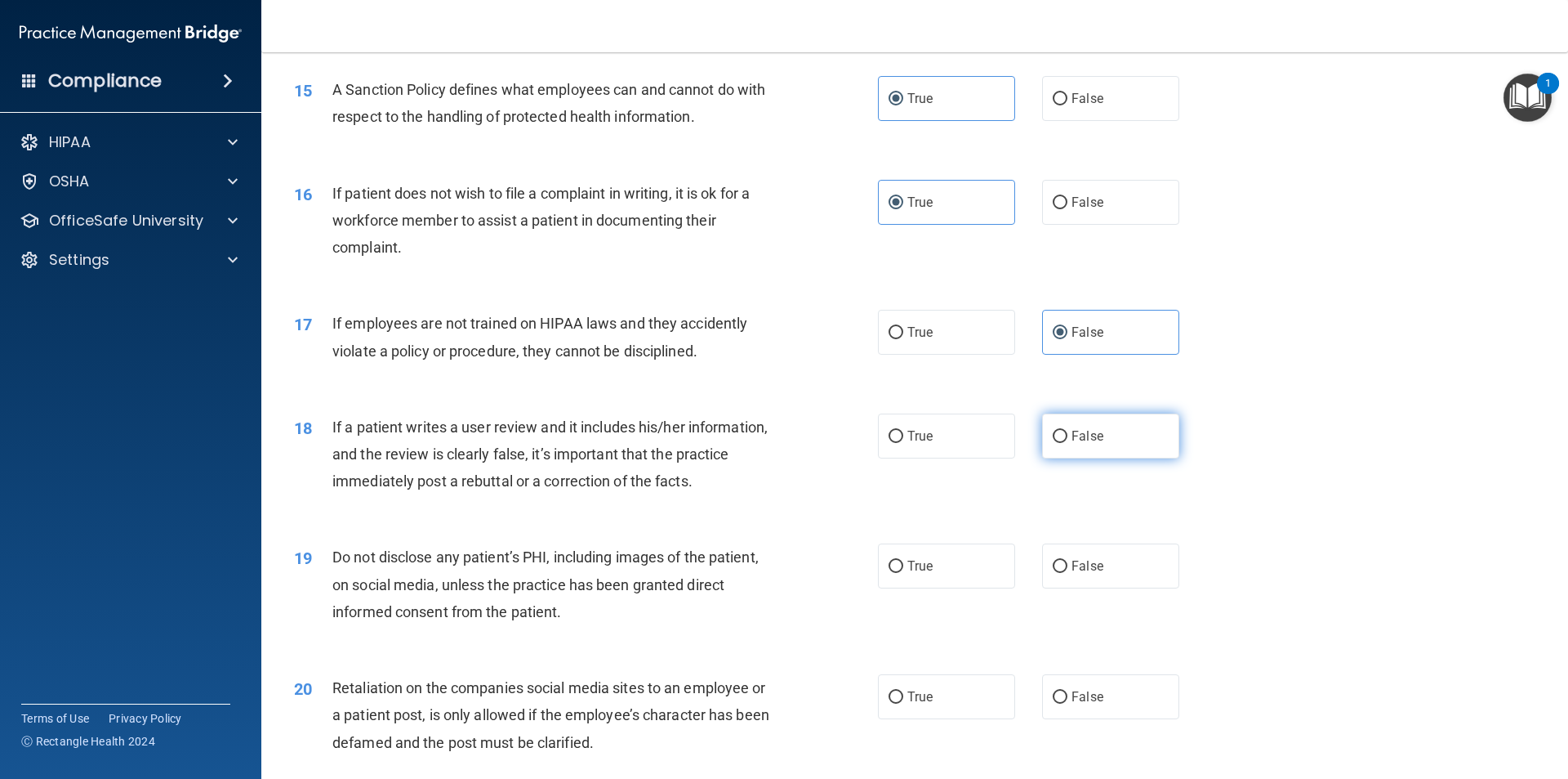
click at [1127, 453] on label "False" at bounding box center [1111, 436] width 138 height 45
click at [1067, 443] on input "False" at bounding box center [1060, 436] width 15 height 13
radio input "true"
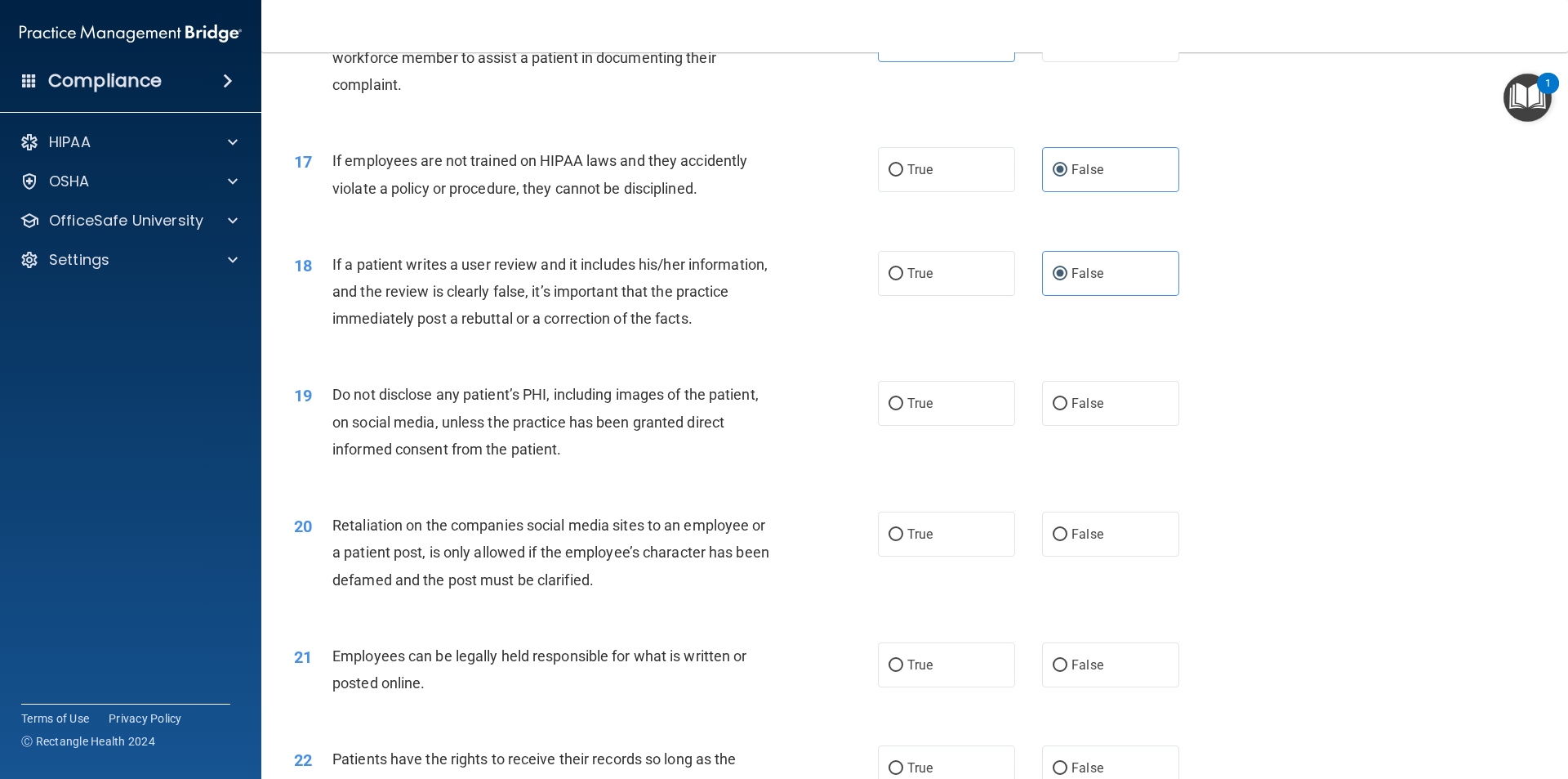
scroll to position [2124, 0]
click at [913, 410] on span "True" at bounding box center [920, 402] width 25 height 16
click at [904, 409] on input "True" at bounding box center [895, 403] width 15 height 13
radio input "true"
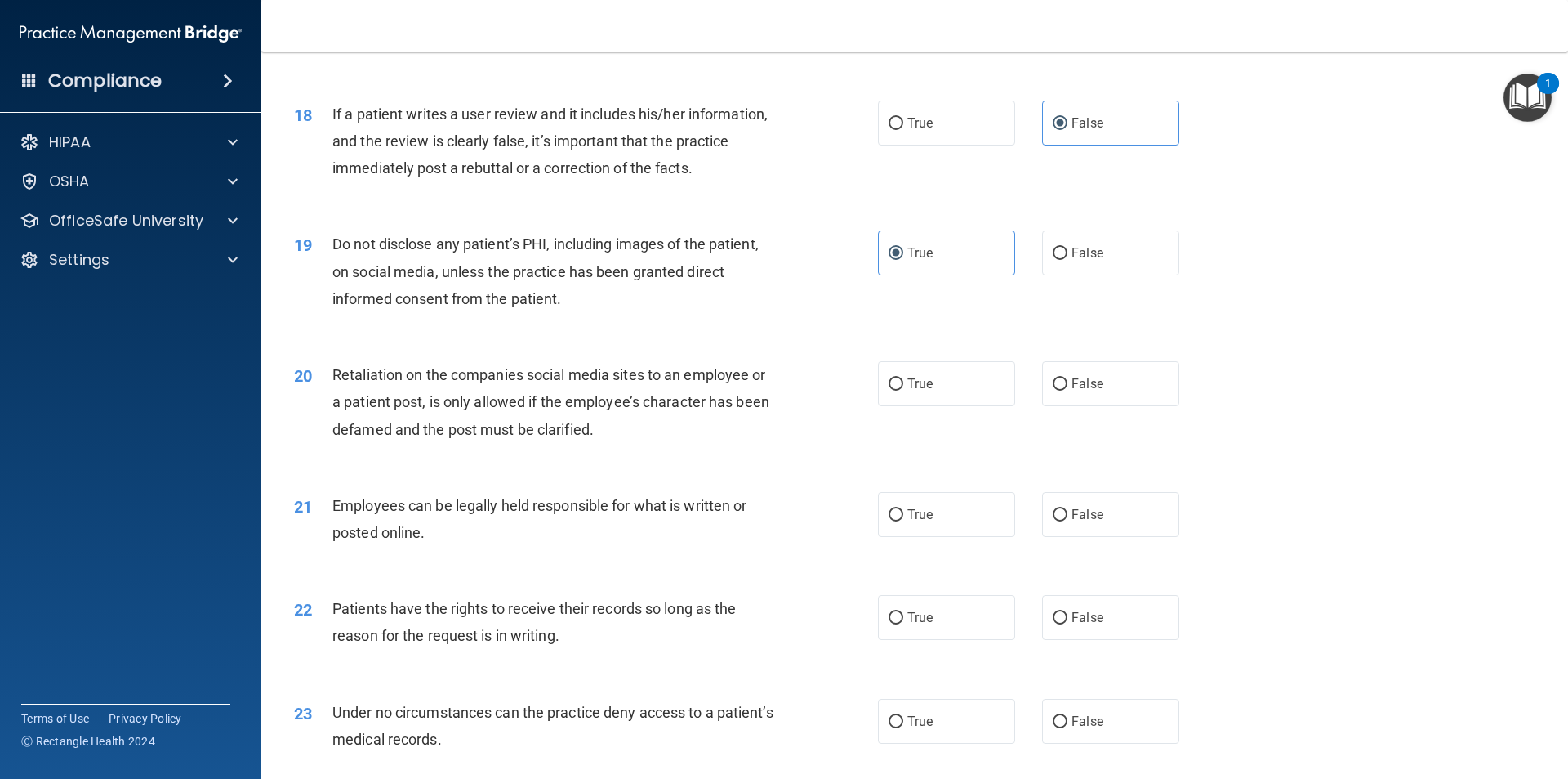
scroll to position [2288, 0]
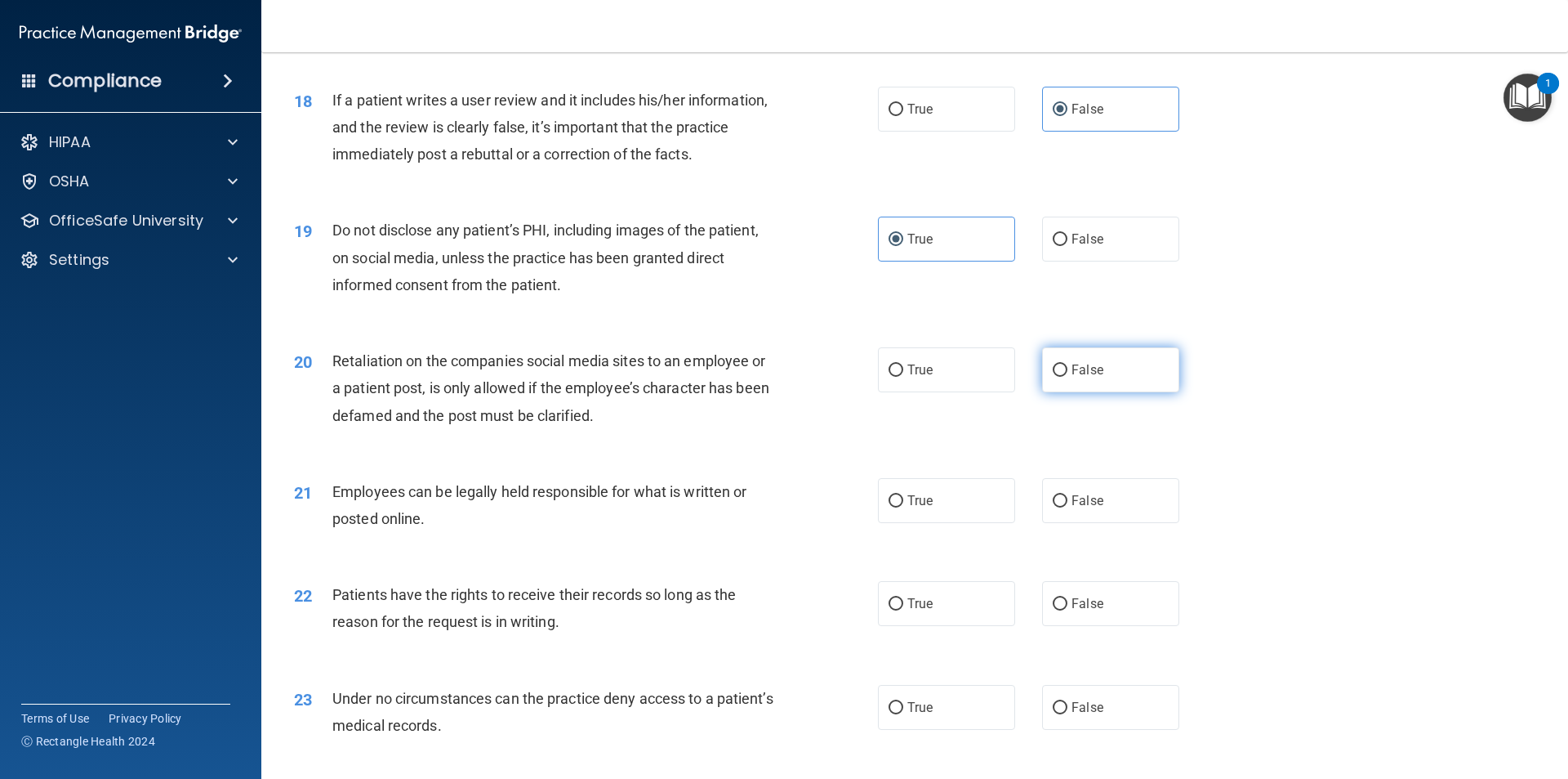
click at [1081, 378] on span "False" at bounding box center [1087, 370] width 32 height 16
click at [1067, 377] on input "False" at bounding box center [1060, 370] width 15 height 13
radio input "true"
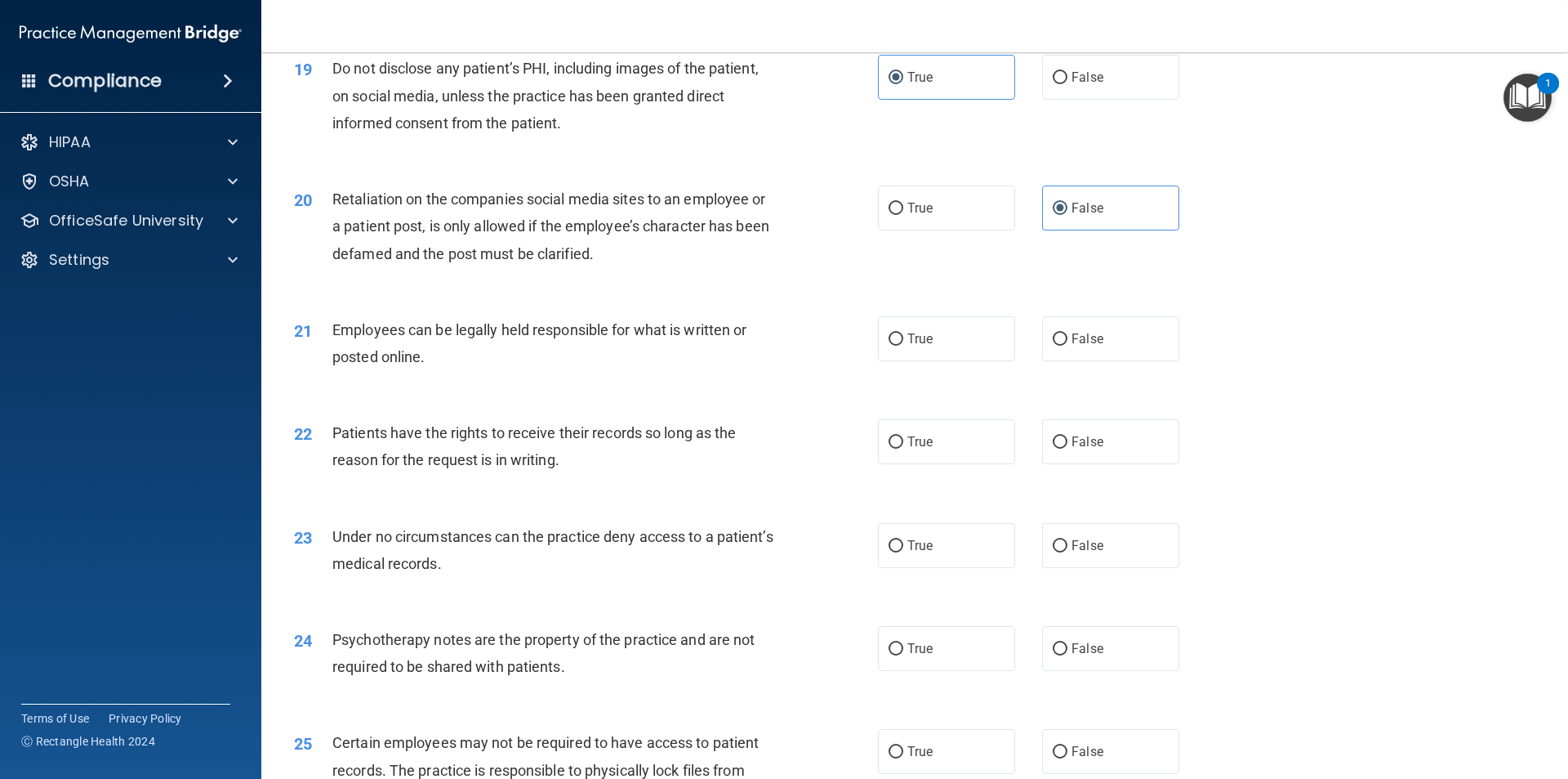
scroll to position [2451, 0]
click at [877, 359] on label "True" at bounding box center [946, 337] width 138 height 45
click at [888, 344] on input "True" at bounding box center [895, 337] width 15 height 13
radio input "true"
click at [896, 458] on label "True" at bounding box center [946, 440] width 138 height 45
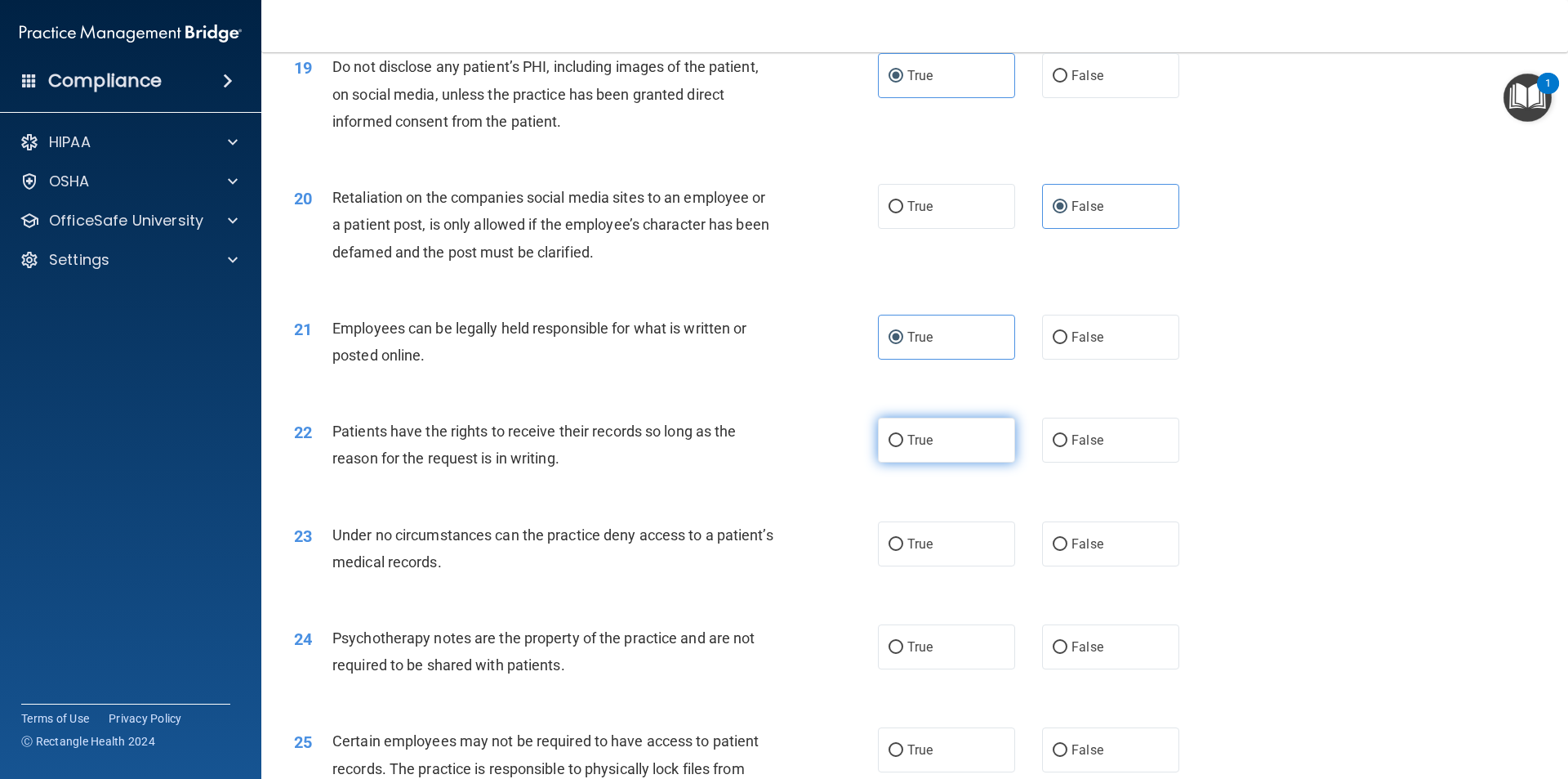
click at [896, 447] on input "True" at bounding box center [895, 441] width 15 height 13
radio input "true"
click at [1091, 453] on label "False" at bounding box center [1111, 440] width 138 height 45
click at [1067, 447] on input "False" at bounding box center [1060, 441] width 15 height 13
radio input "true"
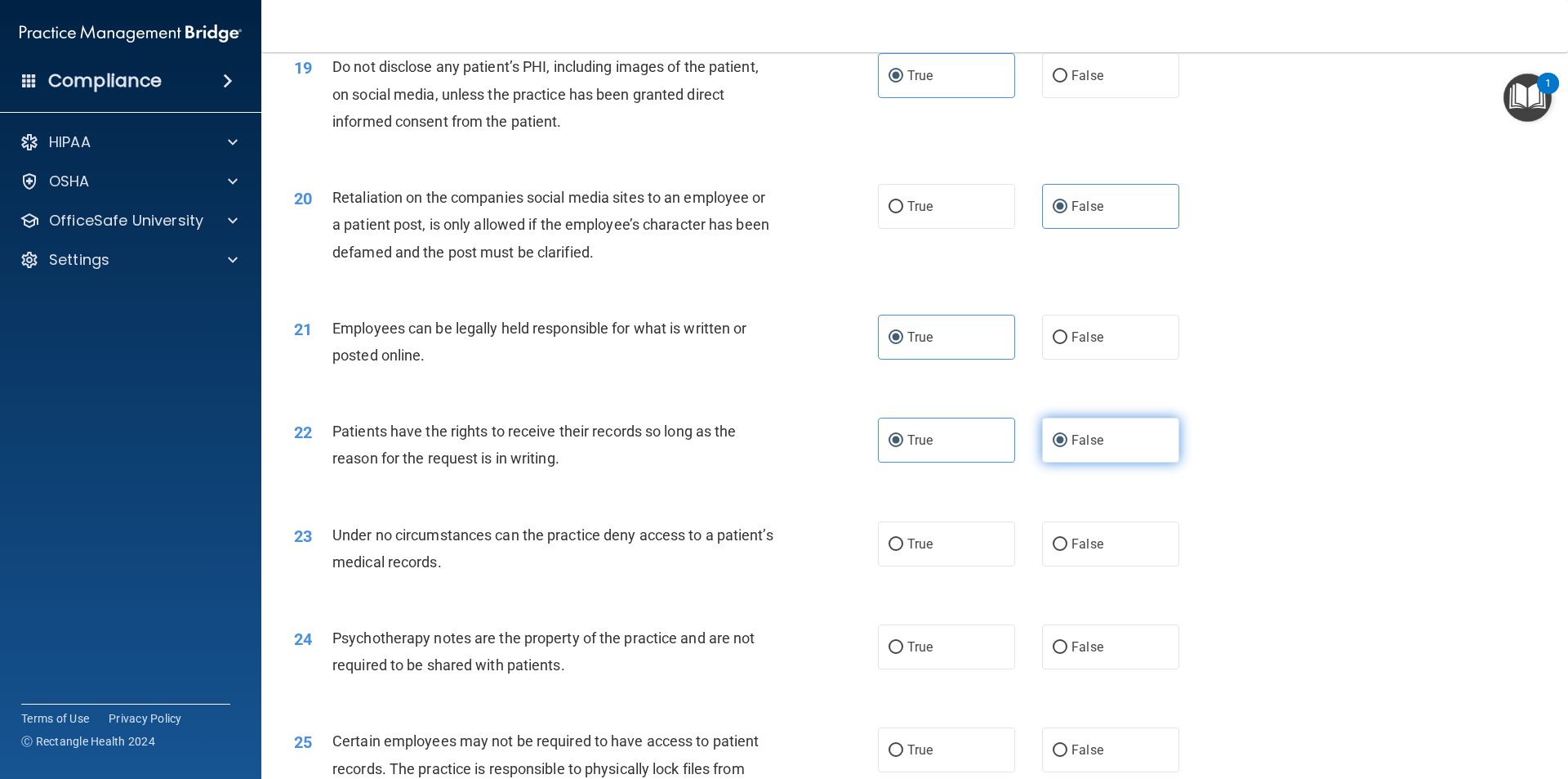
radio input "false"
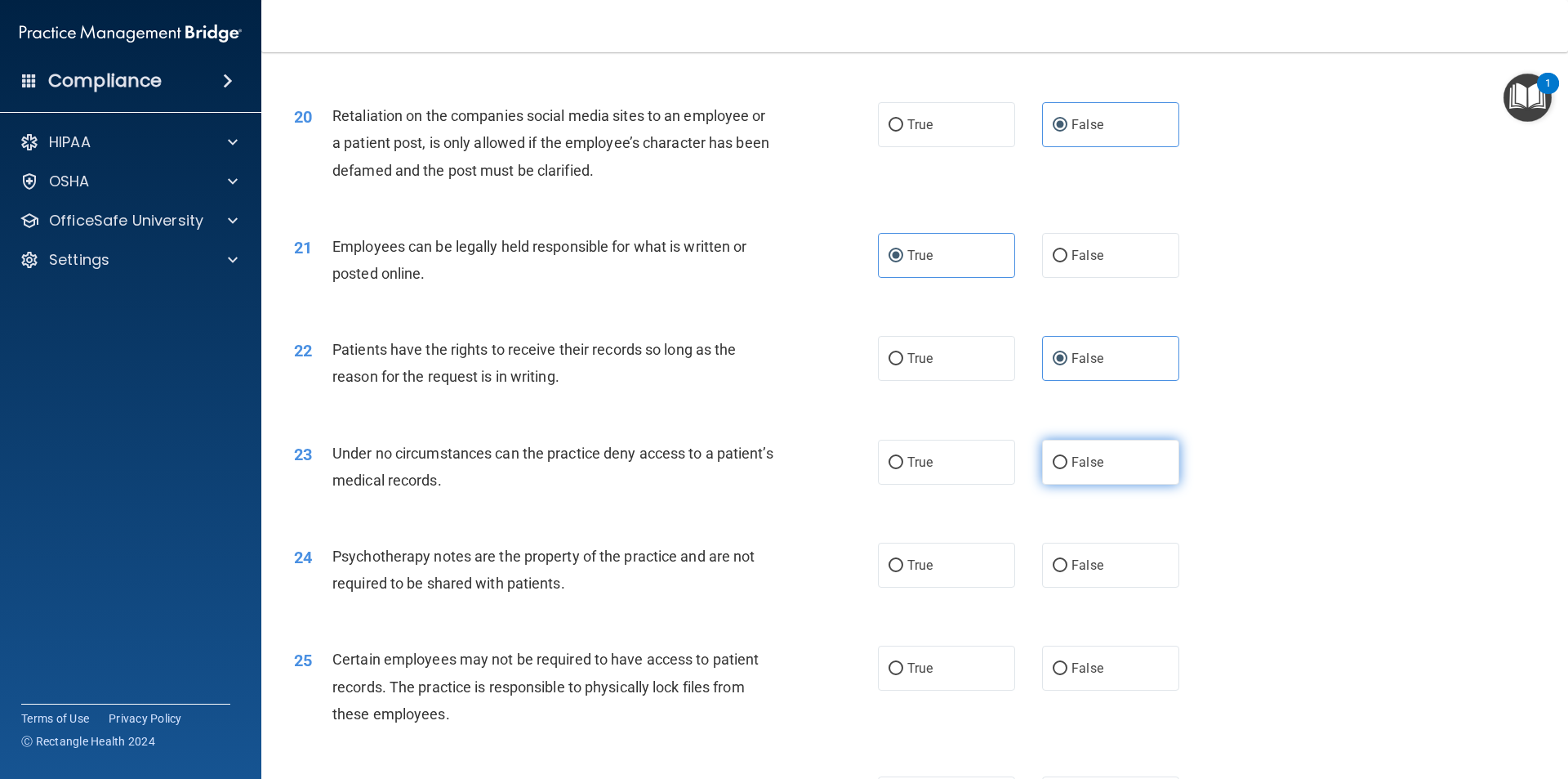
click at [1078, 470] on span "False" at bounding box center [1087, 462] width 32 height 16
click at [1067, 469] on input "False" at bounding box center [1060, 462] width 15 height 13
radio input "true"
click at [881, 587] on label "True" at bounding box center [946, 565] width 138 height 45
click at [888, 572] on input "True" at bounding box center [895, 566] width 15 height 13
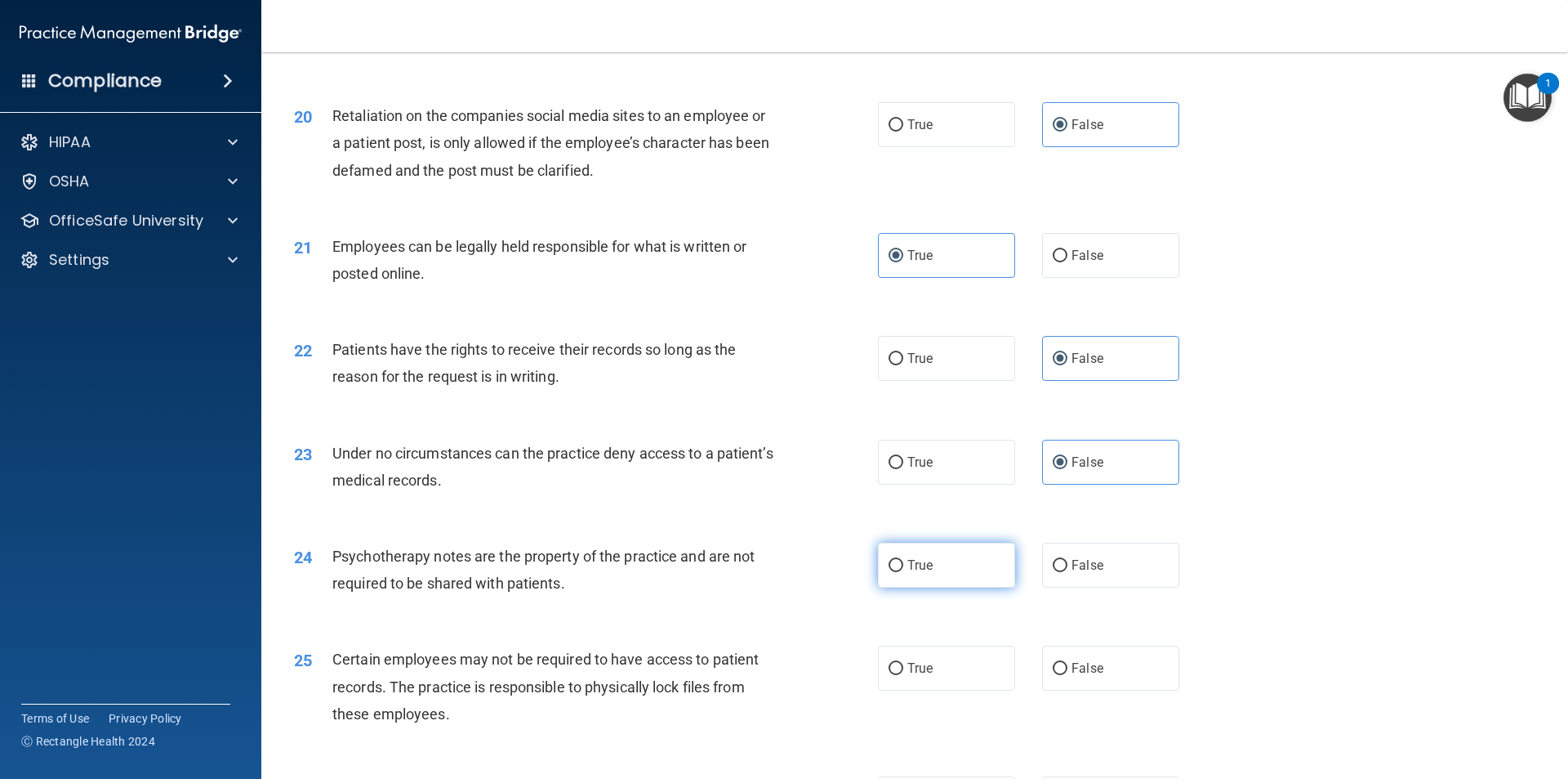
radio input "true"
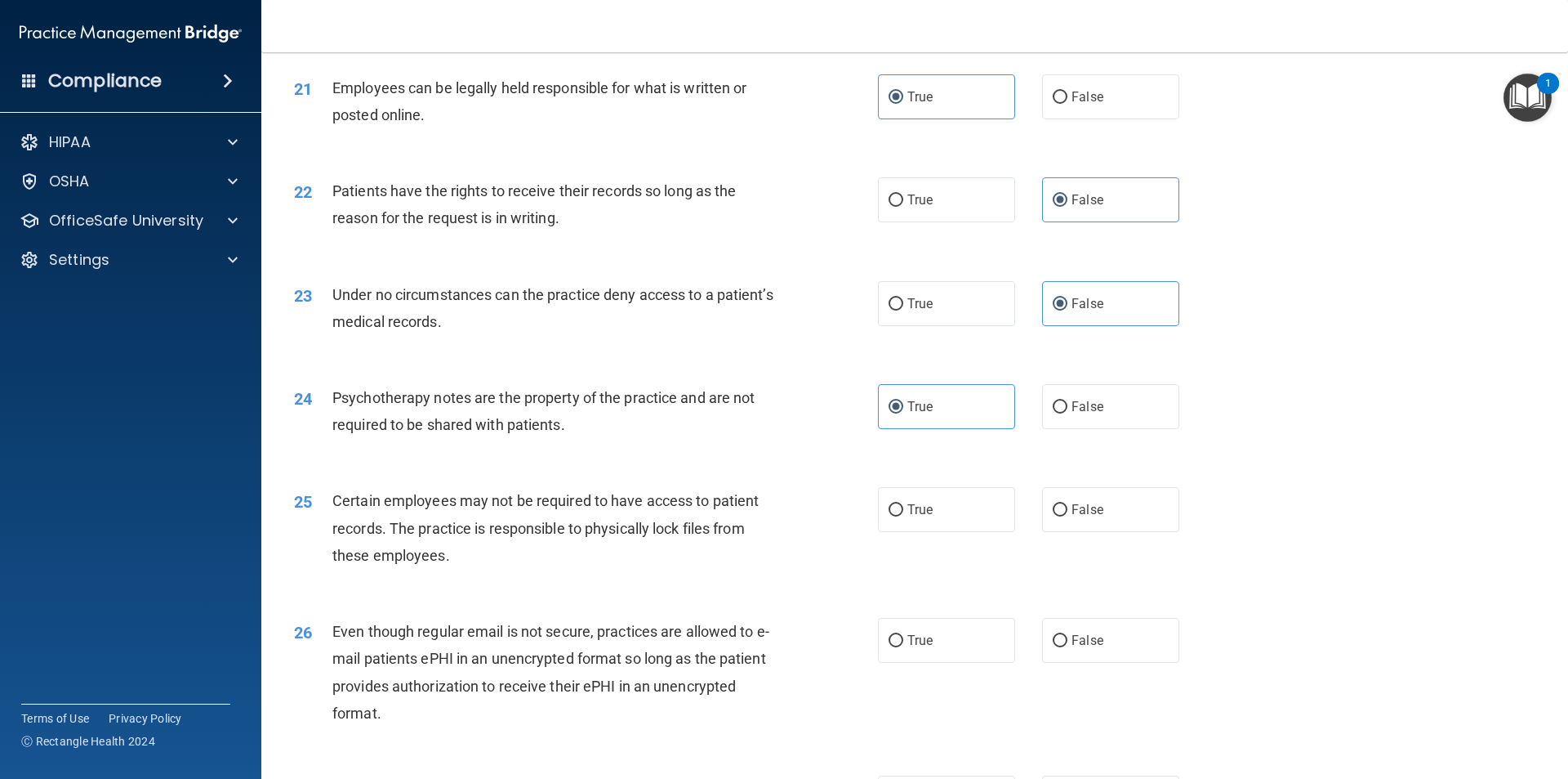
scroll to position [2695, 0]
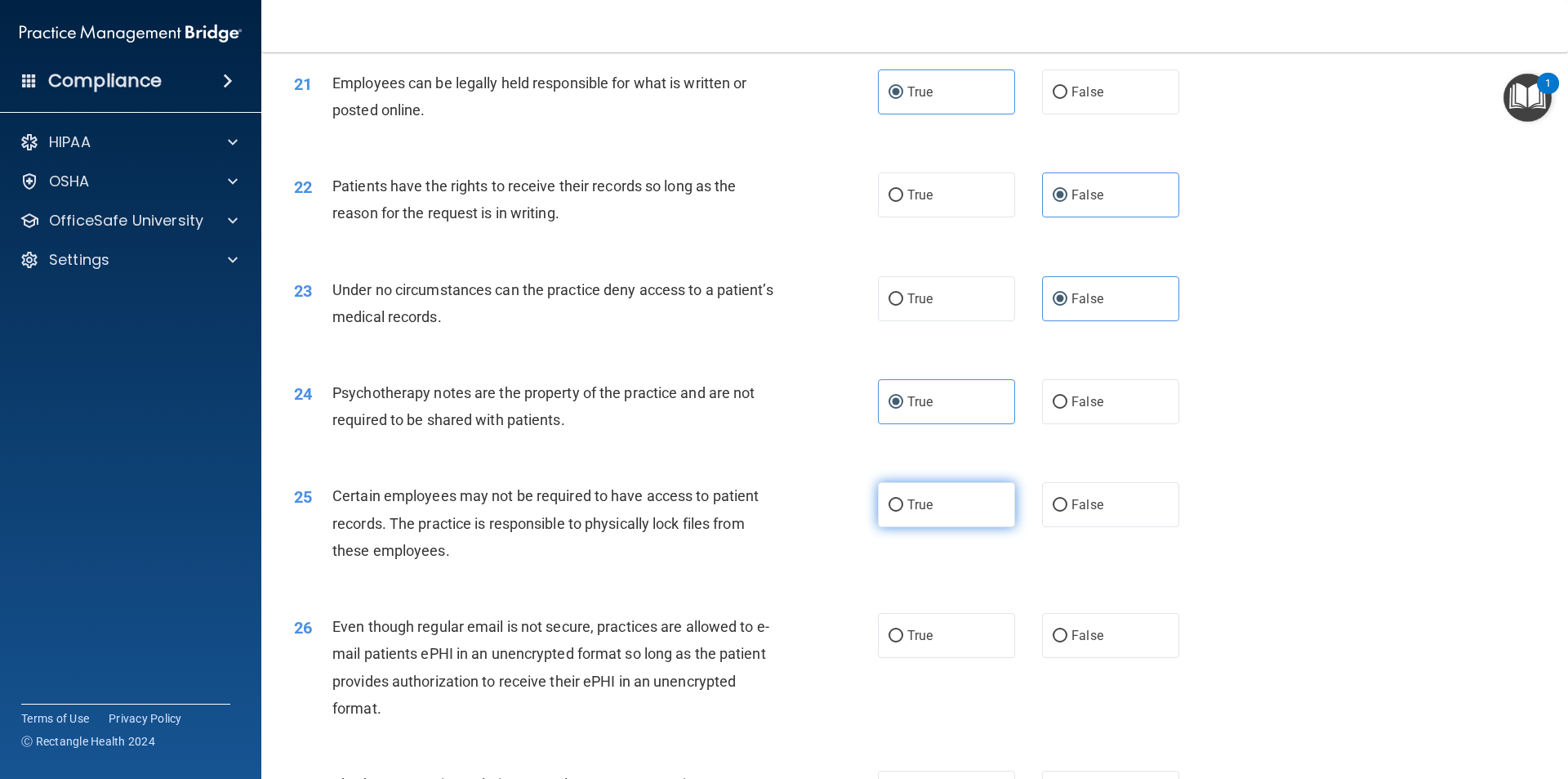
click at [914, 527] on label "True" at bounding box center [946, 504] width 138 height 45
click at [904, 512] on input "True" at bounding box center [895, 505] width 15 height 13
radio input "true"
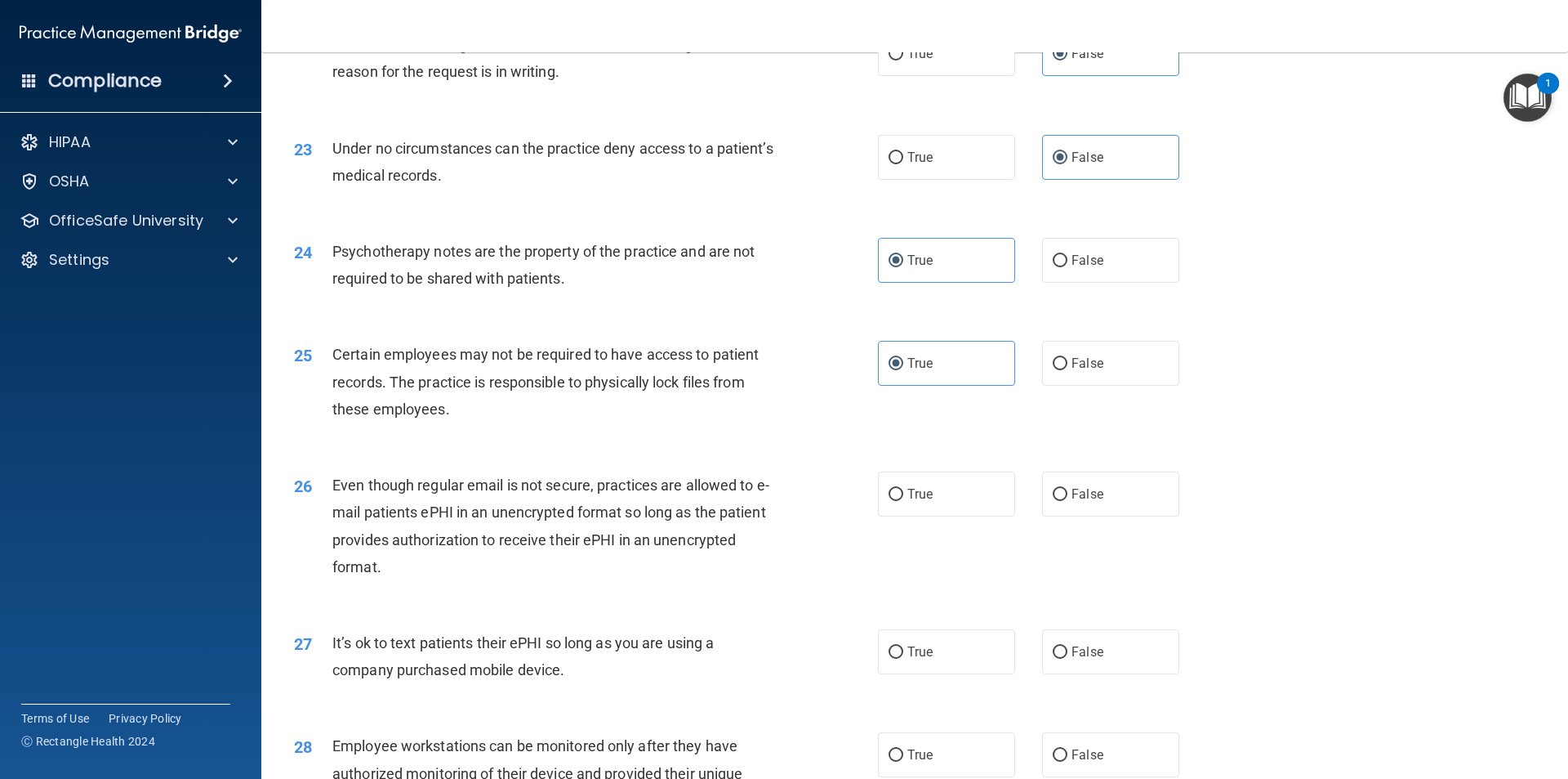
scroll to position [2859, 0]
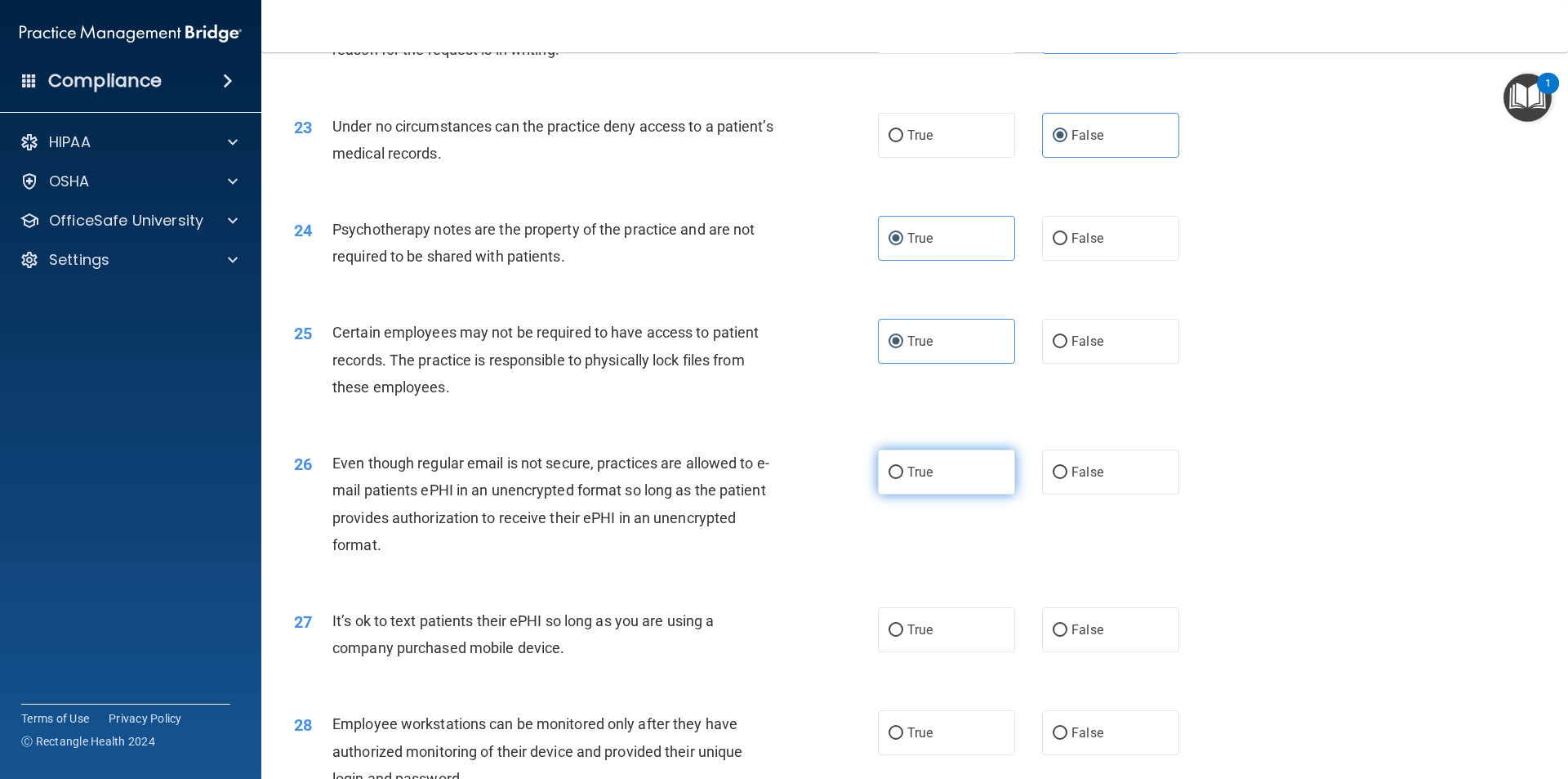
click at [907, 480] on span "True" at bounding box center [920, 472] width 25 height 16
click at [904, 479] on input "True" at bounding box center [895, 472] width 15 height 13
radio input "true"
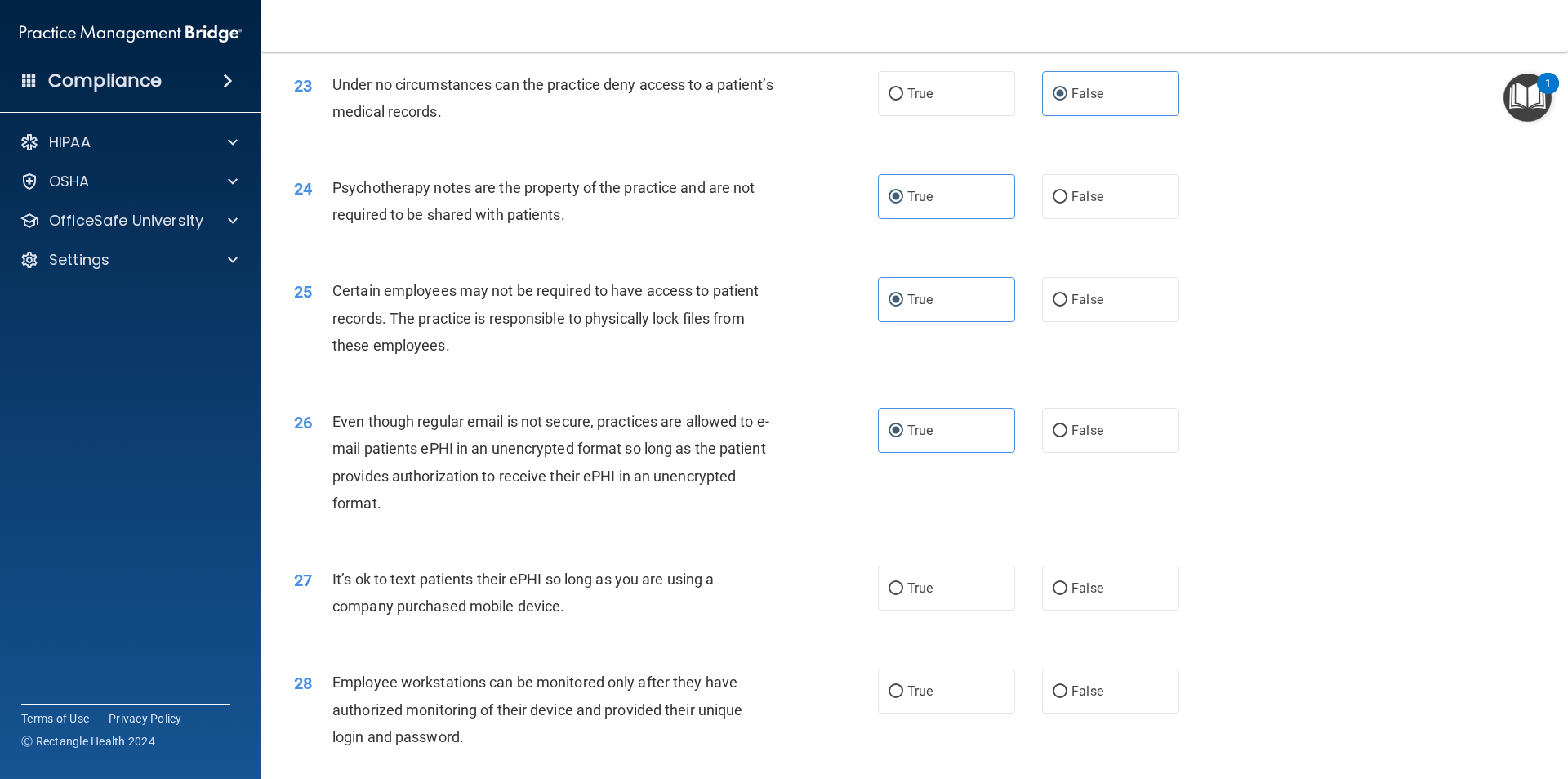
scroll to position [2941, 0]
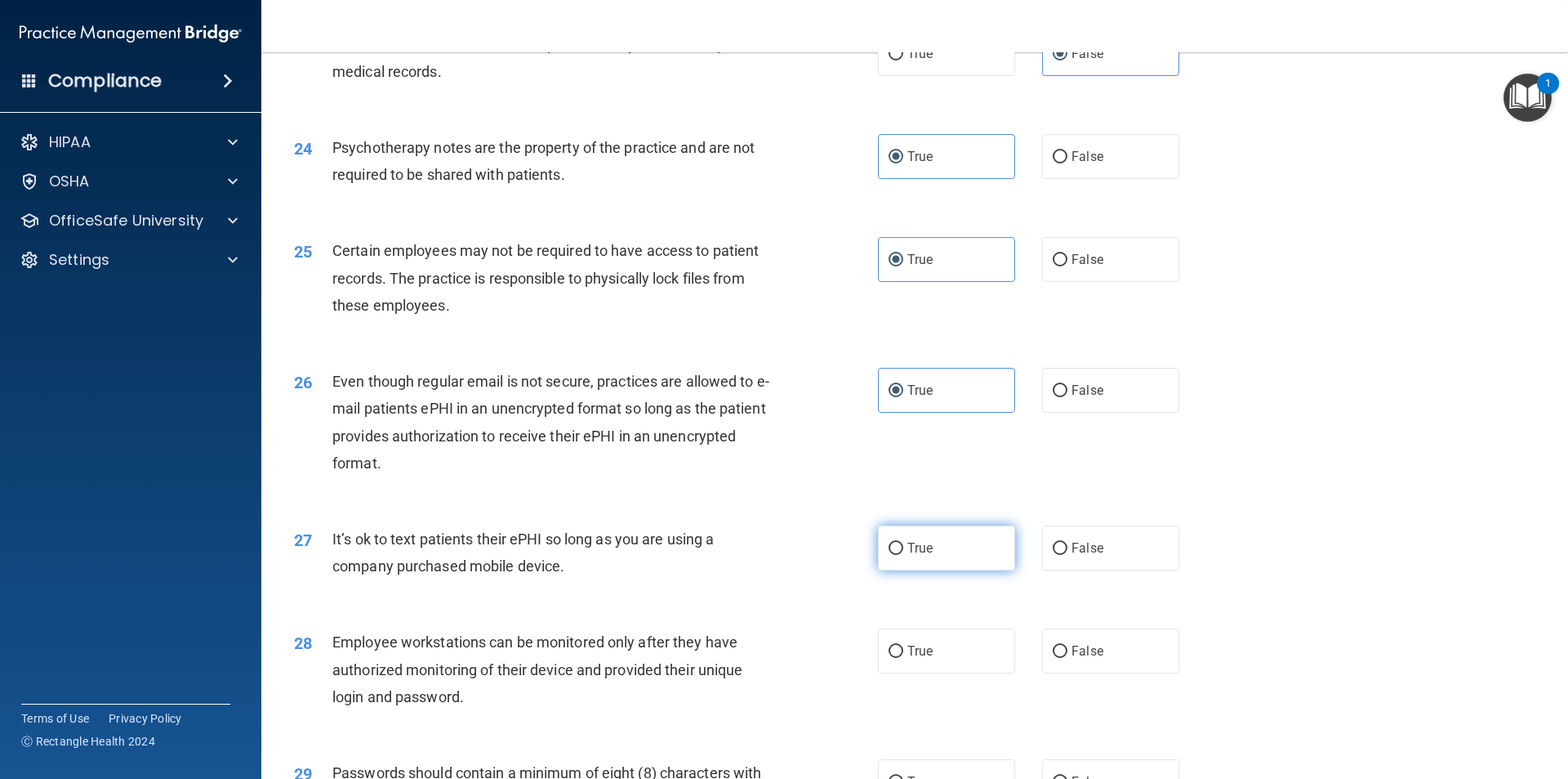
click at [888, 565] on label "True" at bounding box center [946, 547] width 138 height 45
click at [888, 555] on input "True" at bounding box center [895, 548] width 15 height 13
radio input "true"
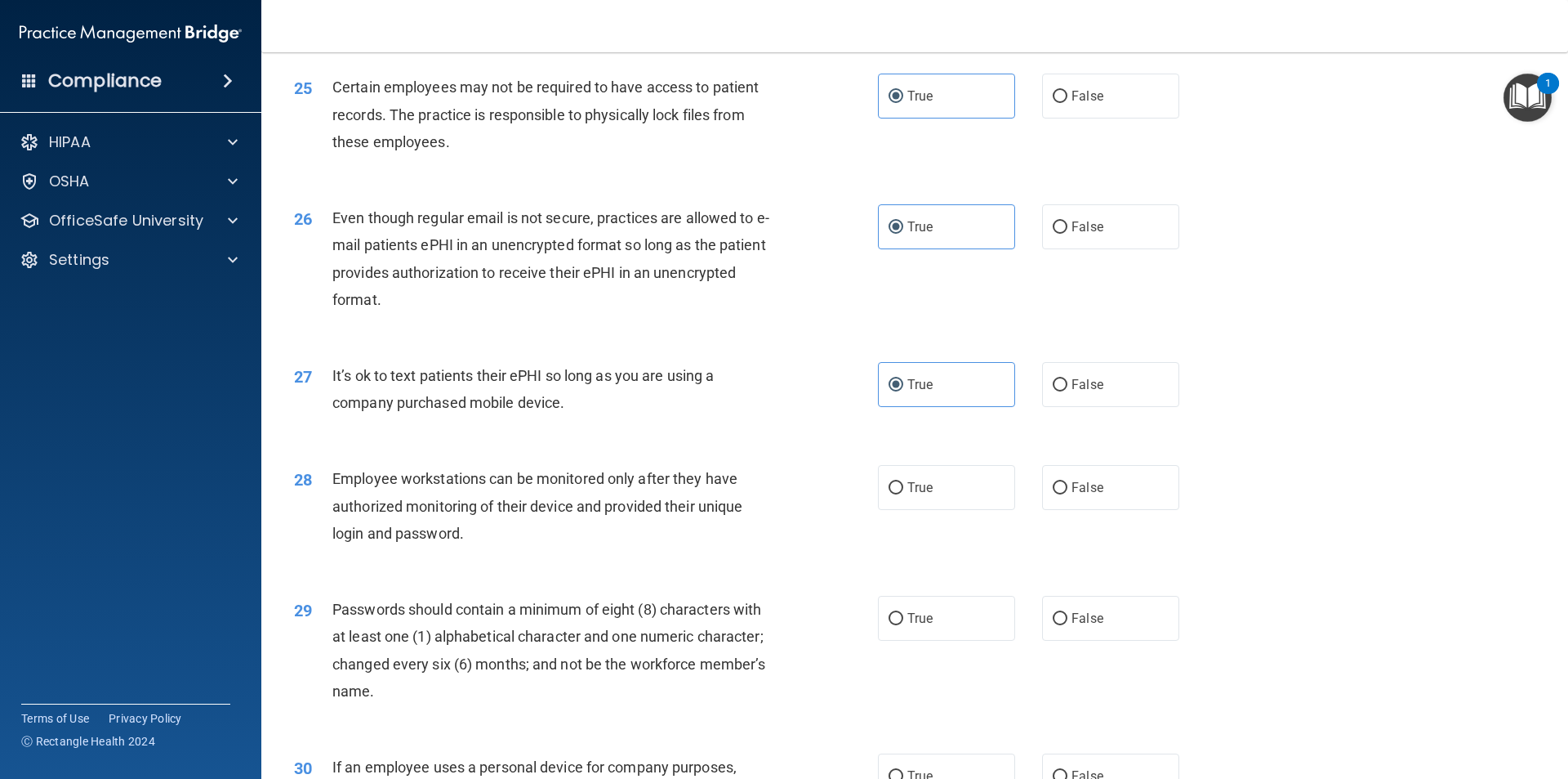
scroll to position [3186, 0]
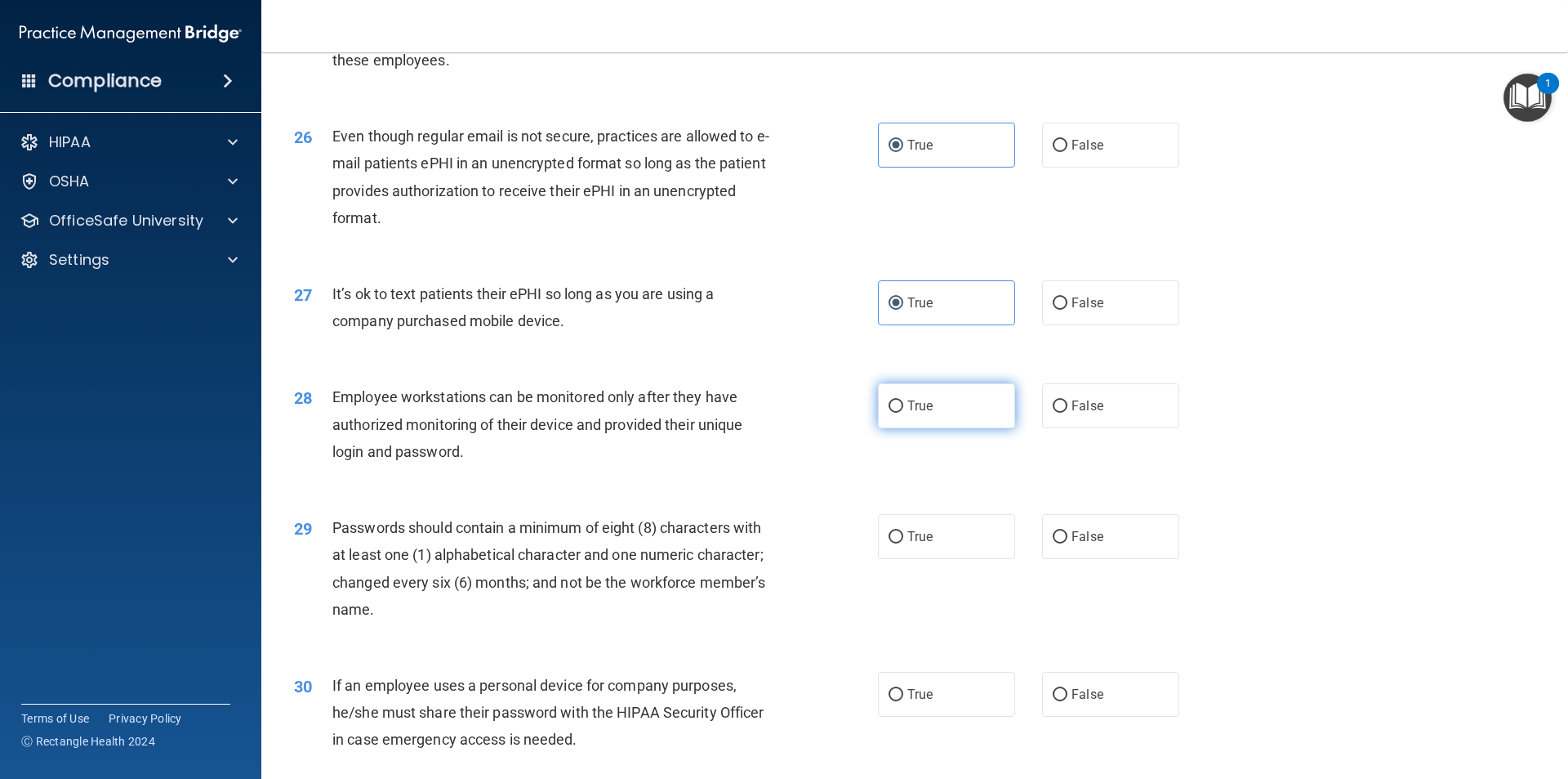
click at [965, 428] on label "True" at bounding box center [946, 405] width 138 height 45
click at [904, 413] on input "True" at bounding box center [895, 406] width 15 height 13
radio input "true"
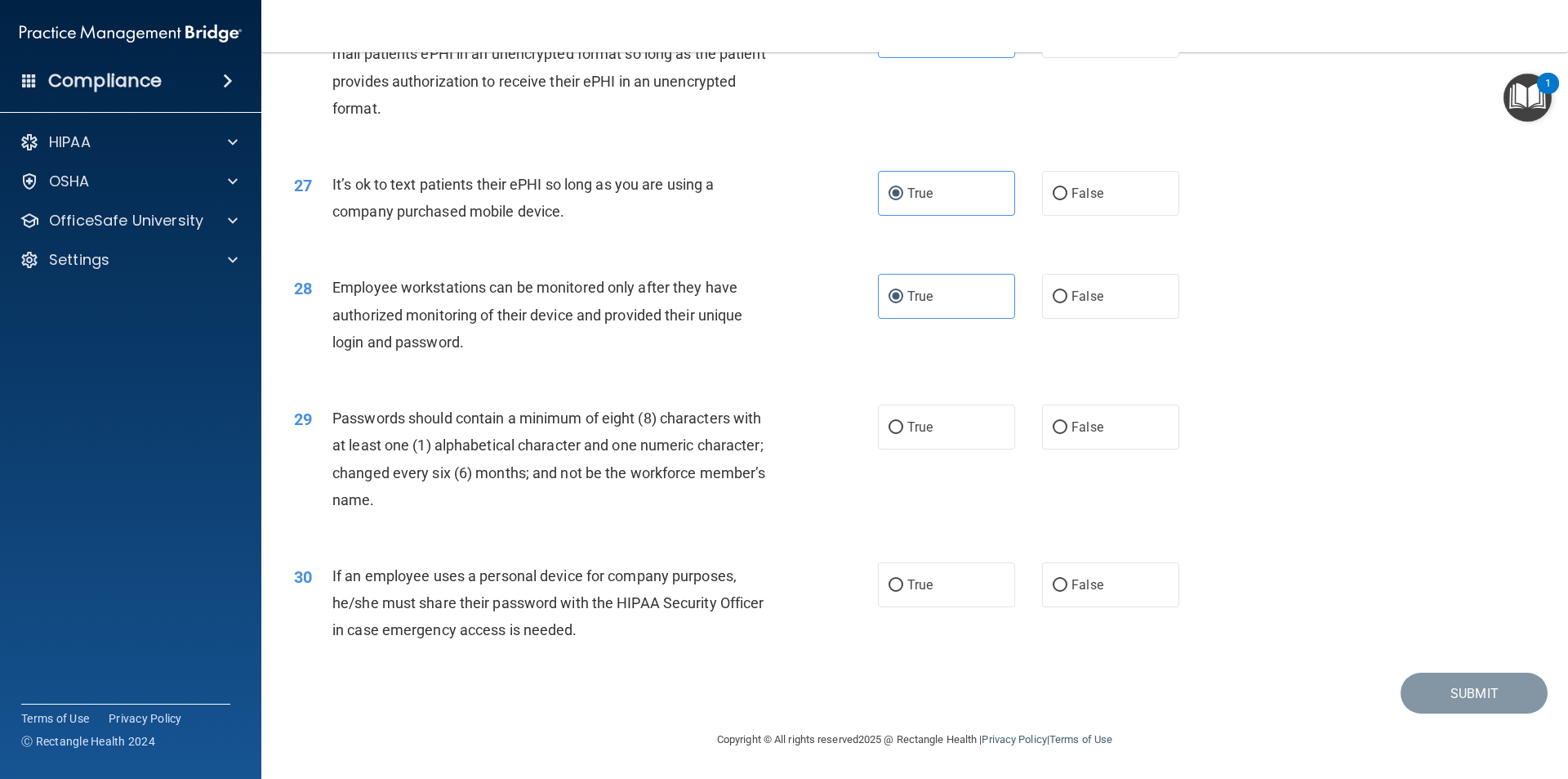
scroll to position [3322, 0]
click at [914, 414] on label "True" at bounding box center [946, 426] width 138 height 45
click at [904, 421] on input "True" at bounding box center [895, 427] width 15 height 13
radio input "true"
click at [934, 584] on label "True" at bounding box center [946, 584] width 138 height 45
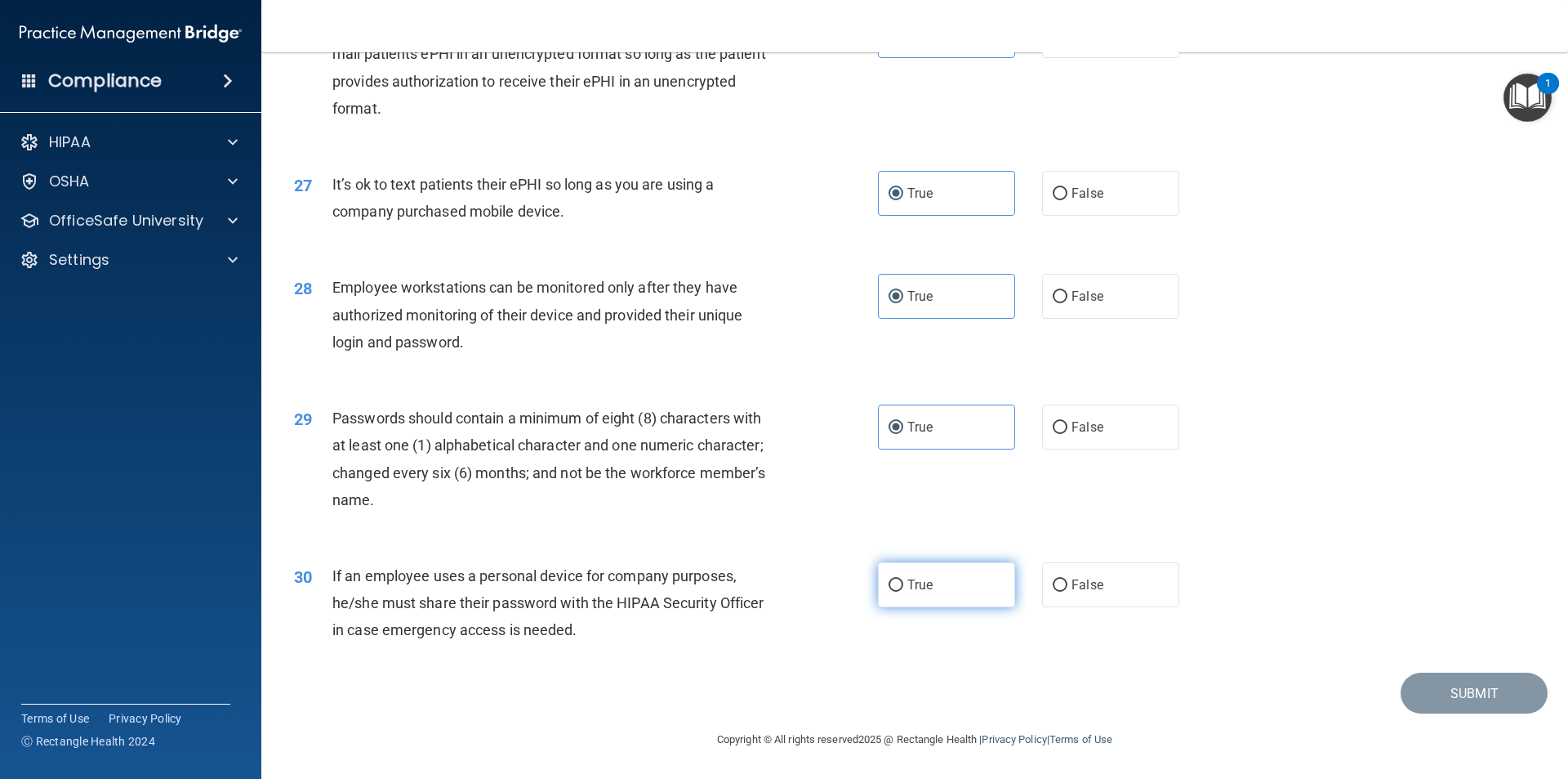
click at [904, 584] on input "True" at bounding box center [895, 585] width 15 height 13
radio input "true"
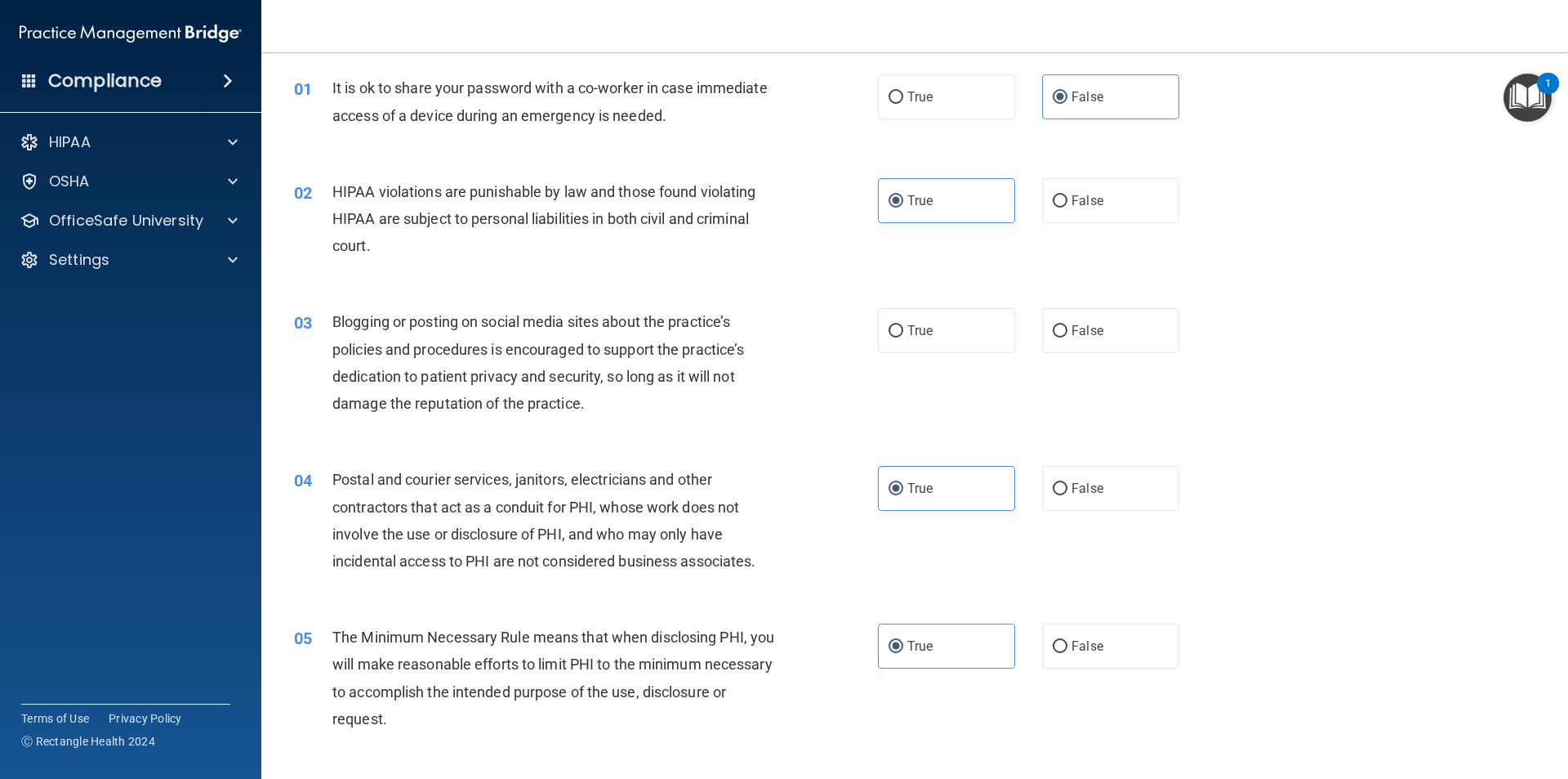
scroll to position [0, 0]
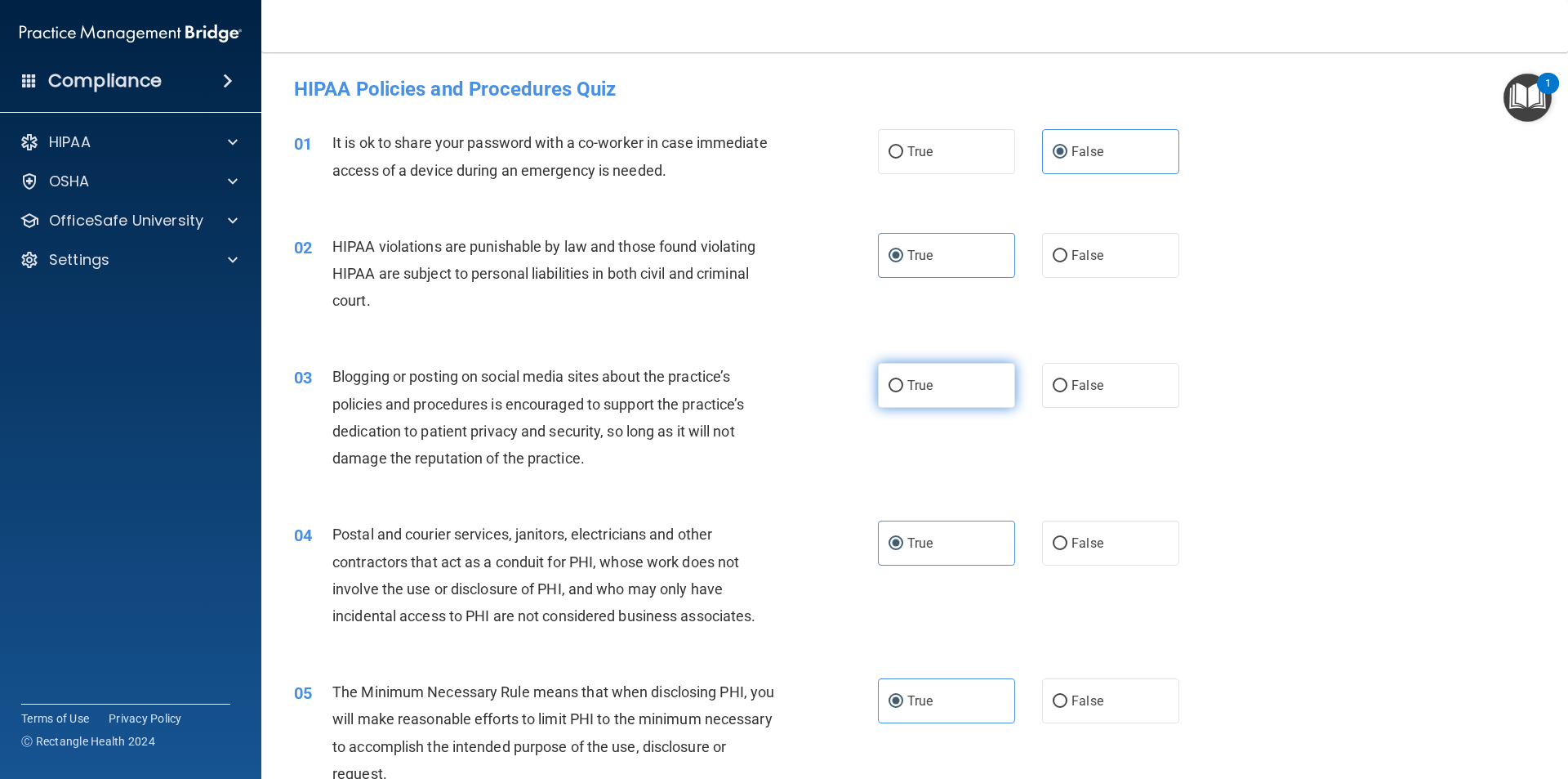
click at [893, 392] on input "True" at bounding box center [895, 386] width 15 height 13
radio input "true"
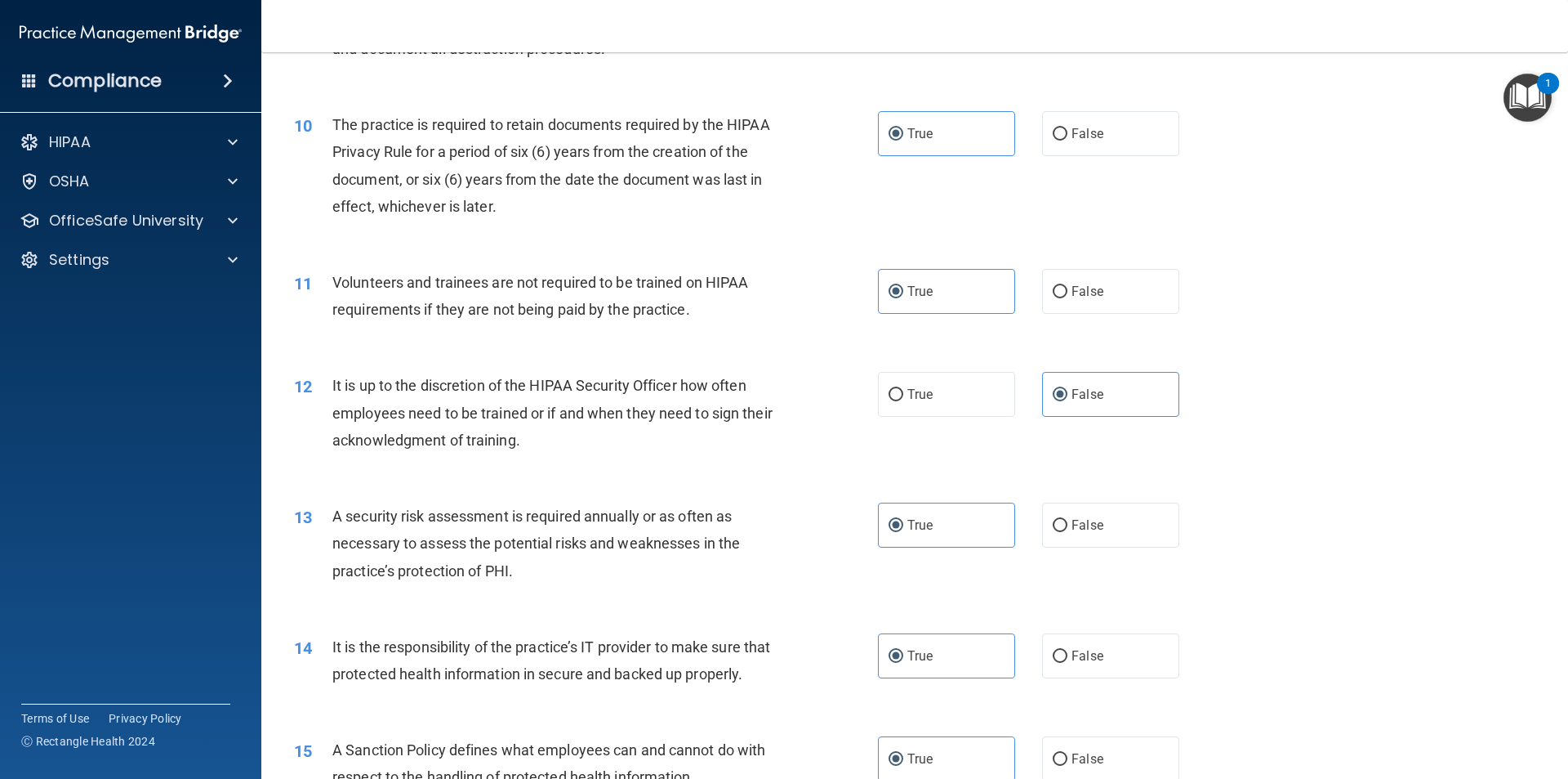
scroll to position [1307, 0]
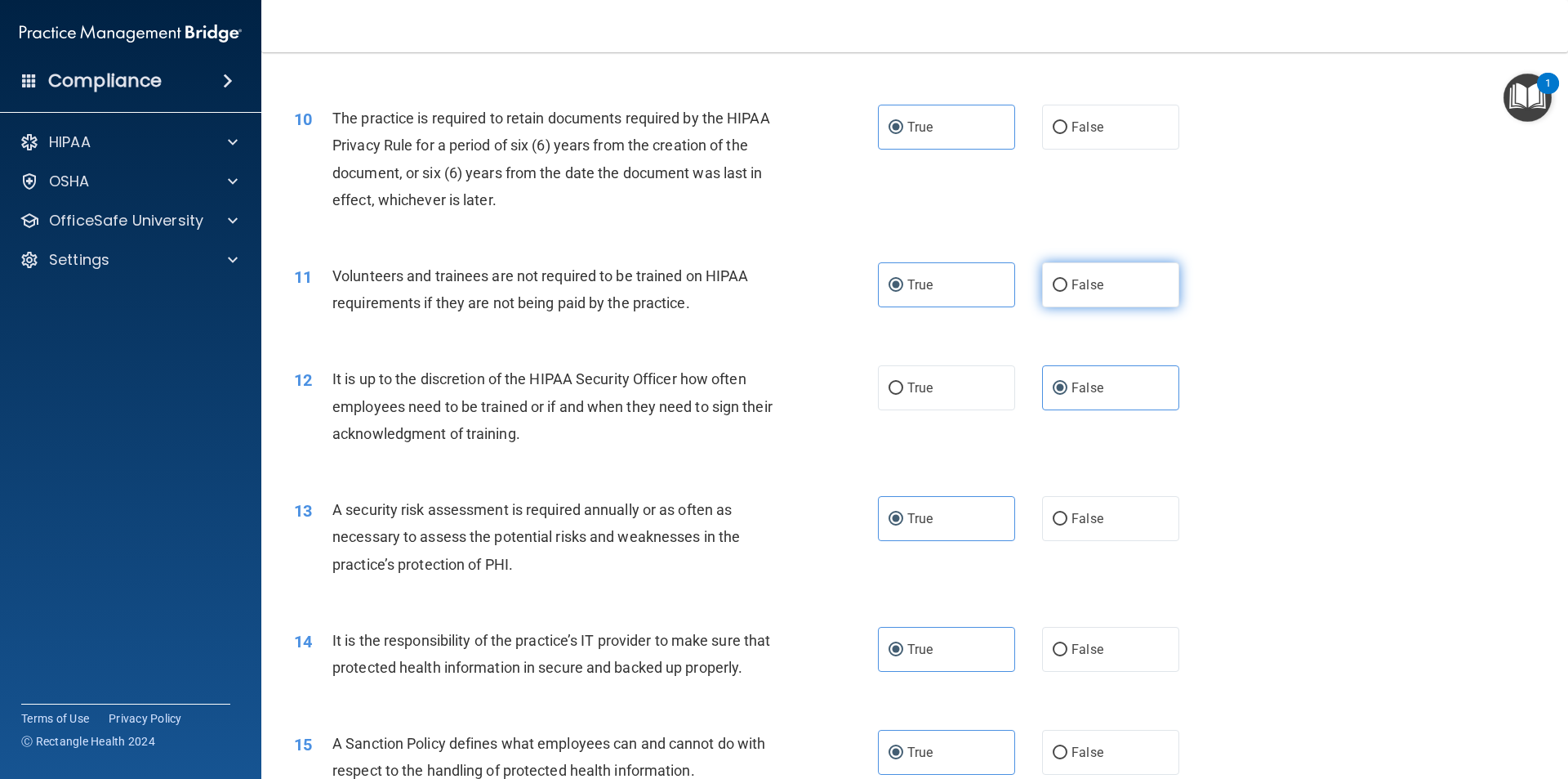
click at [1086, 284] on span "False" at bounding box center [1087, 285] width 32 height 16
click at [1067, 284] on input "False" at bounding box center [1060, 285] width 15 height 13
radio input "true"
radio input "false"
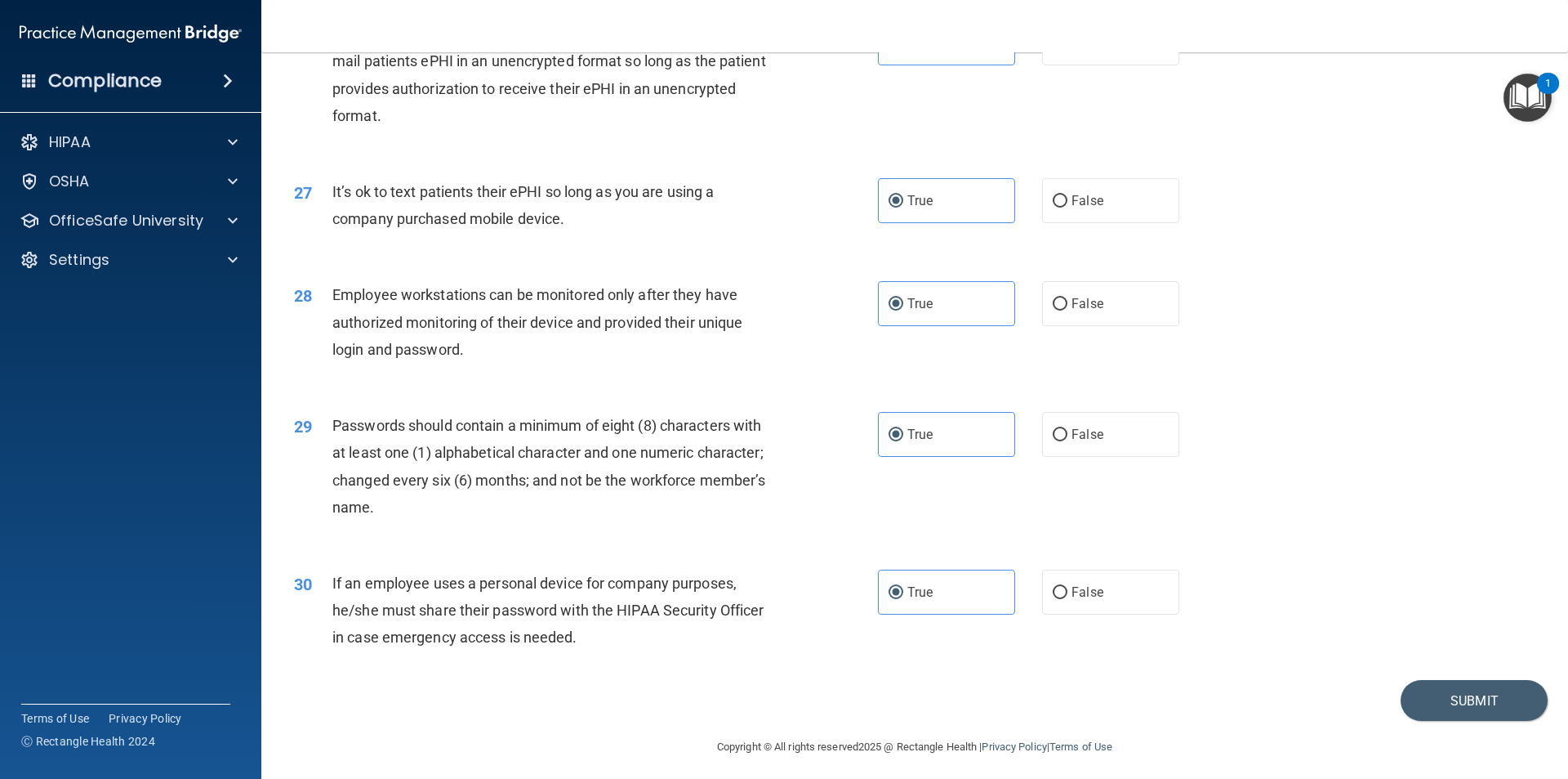
scroll to position [3322, 0]
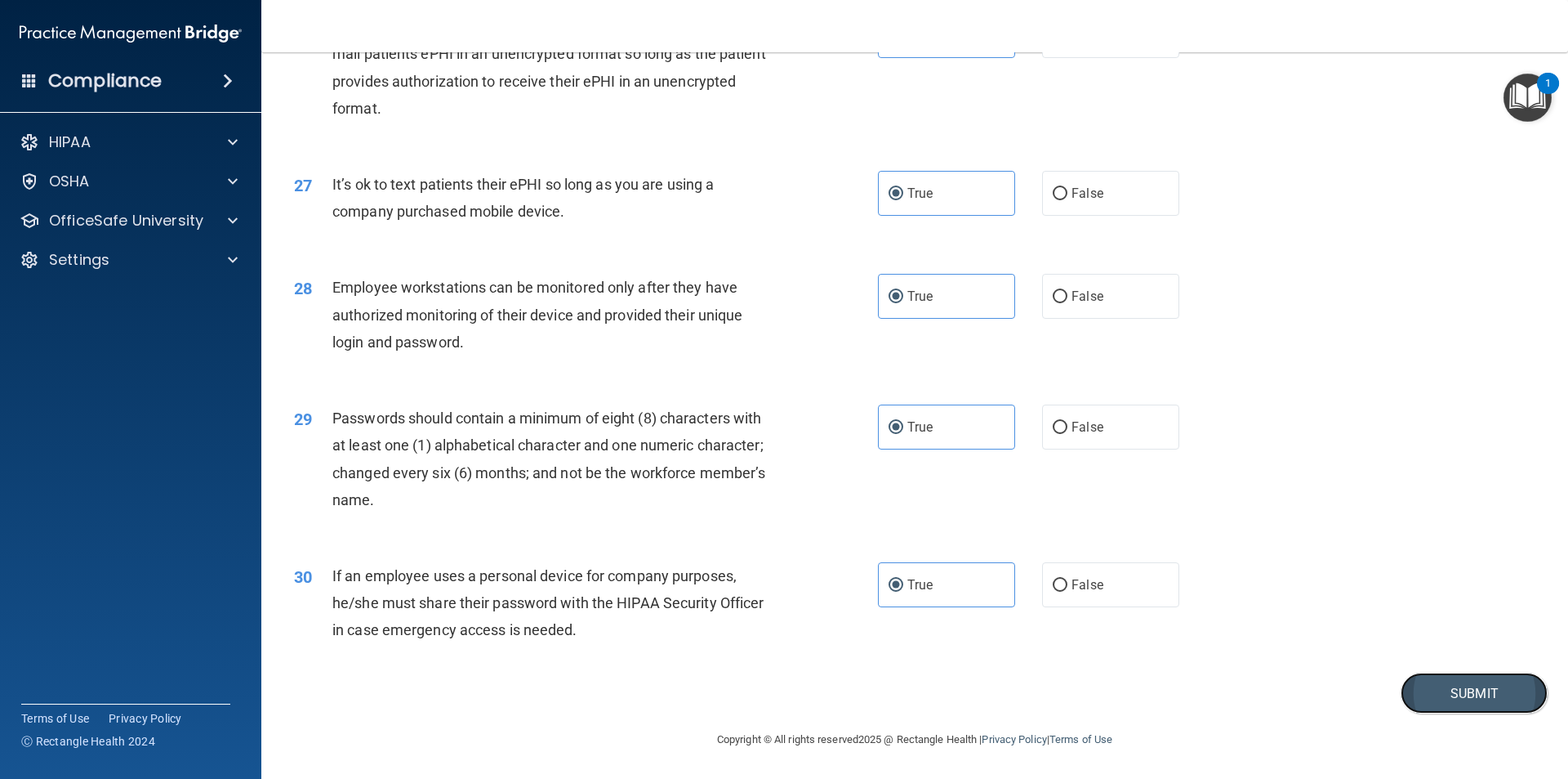
click at [1471, 691] on button "Submit" at bounding box center [1474, 693] width 147 height 42
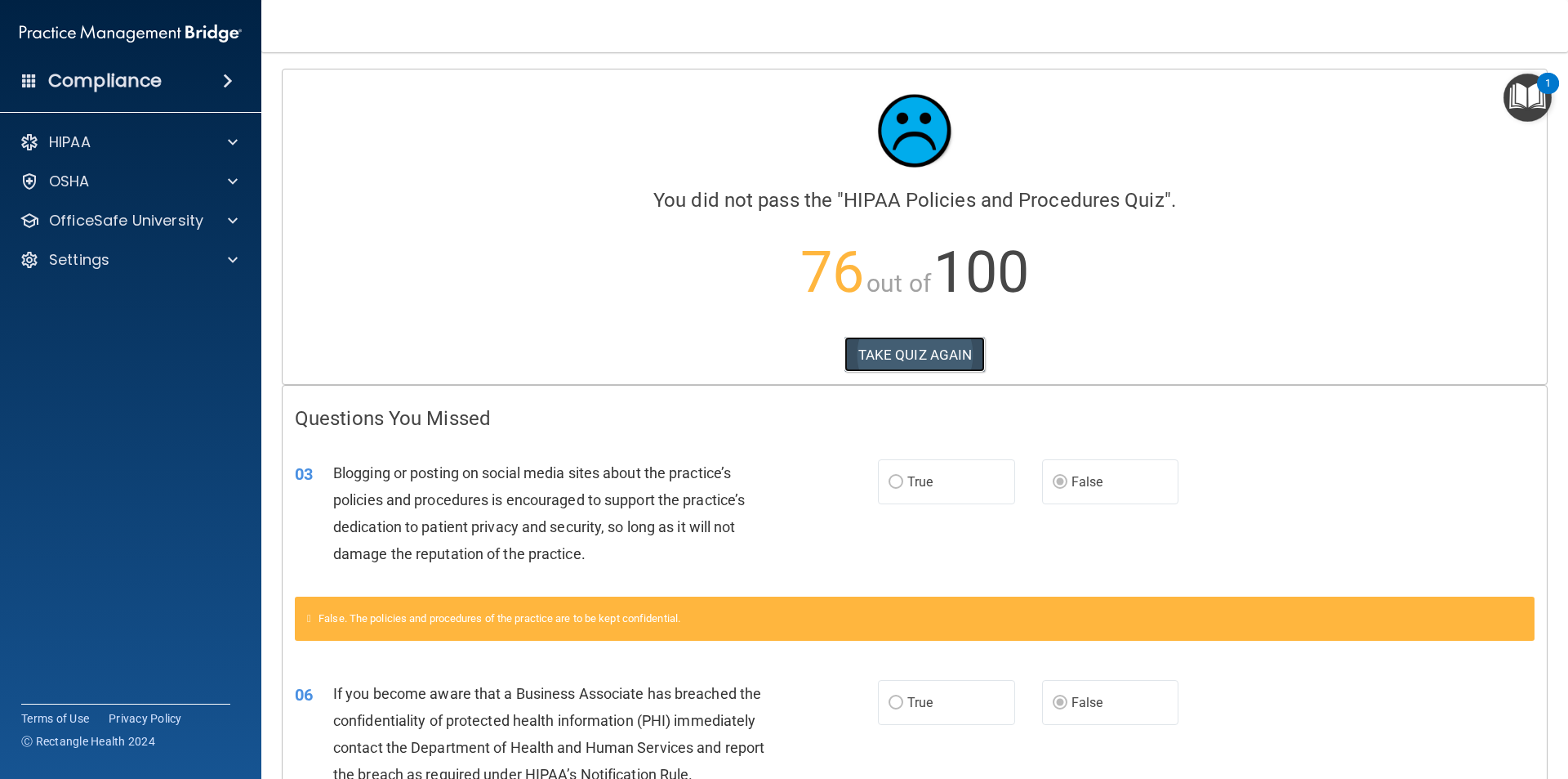
click at [914, 350] on button "TAKE QUIZ AGAIN" at bounding box center [915, 354] width 141 height 36
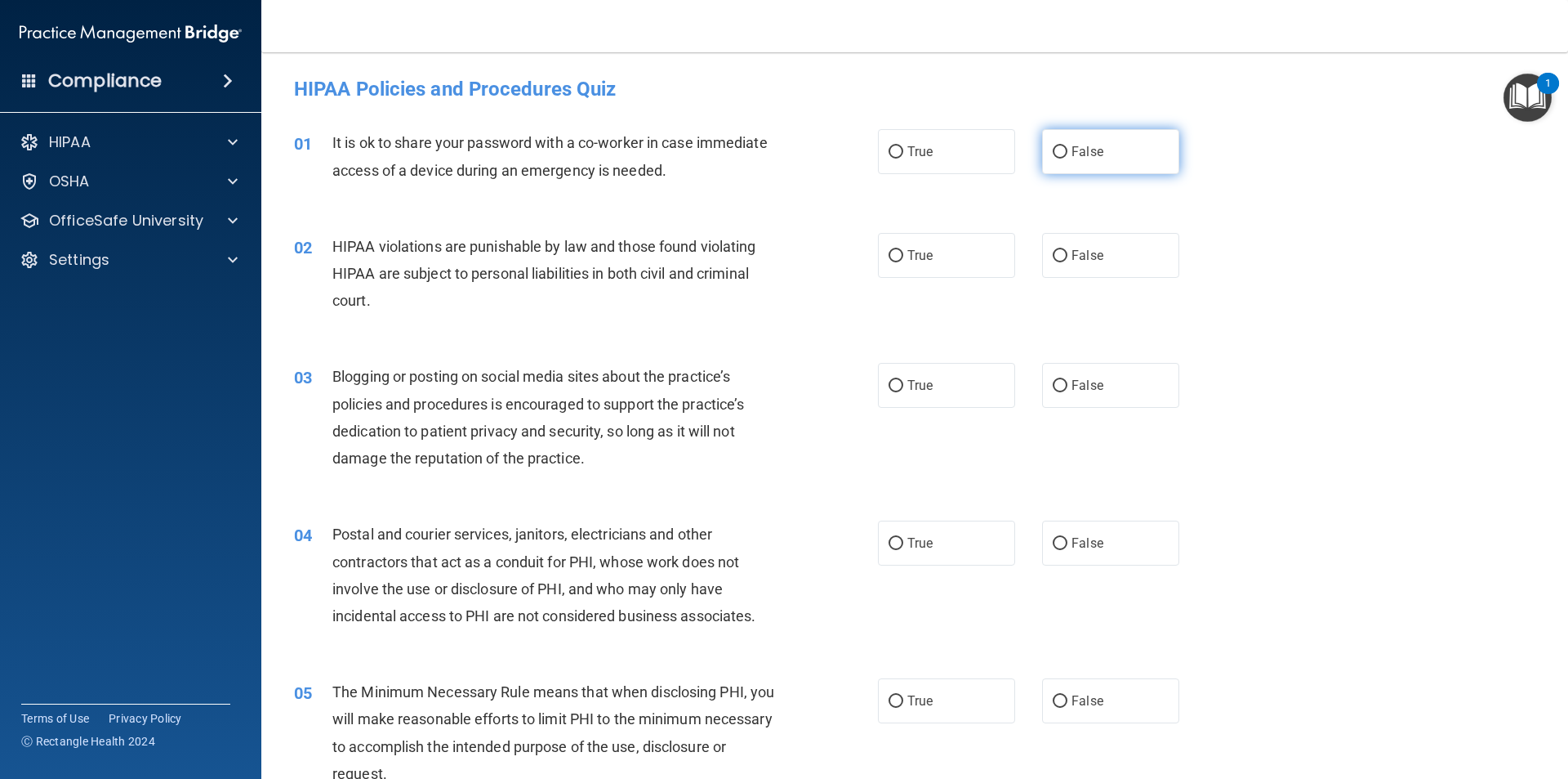
click at [1081, 149] on span "False" at bounding box center [1087, 151] width 32 height 16
click at [1067, 149] on input "False" at bounding box center [1060, 152] width 15 height 13
radio input "true"
click at [908, 249] on span "True" at bounding box center [920, 255] width 25 height 16
click at [904, 250] on input "True" at bounding box center [895, 256] width 15 height 13
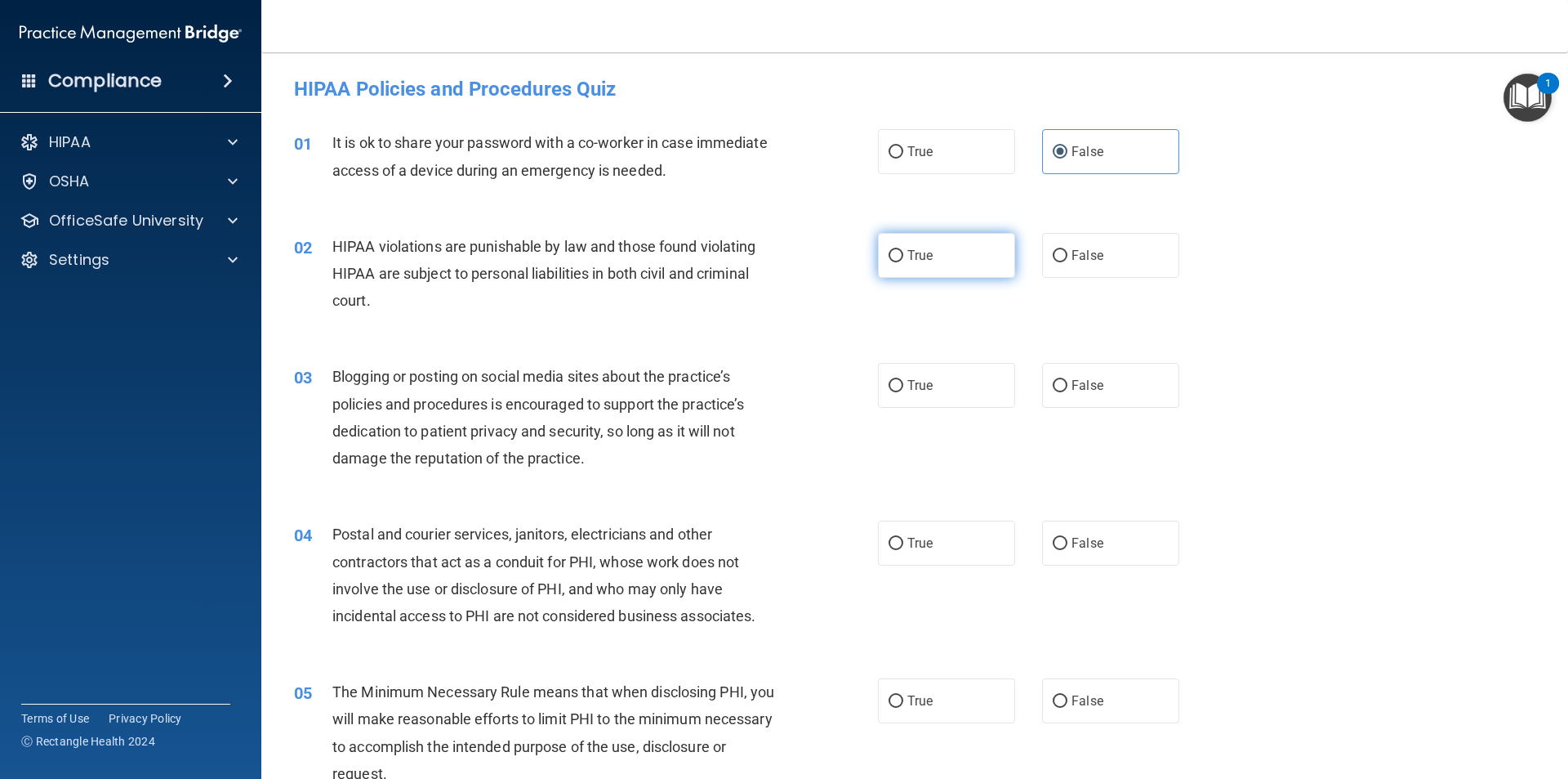
radio input "true"
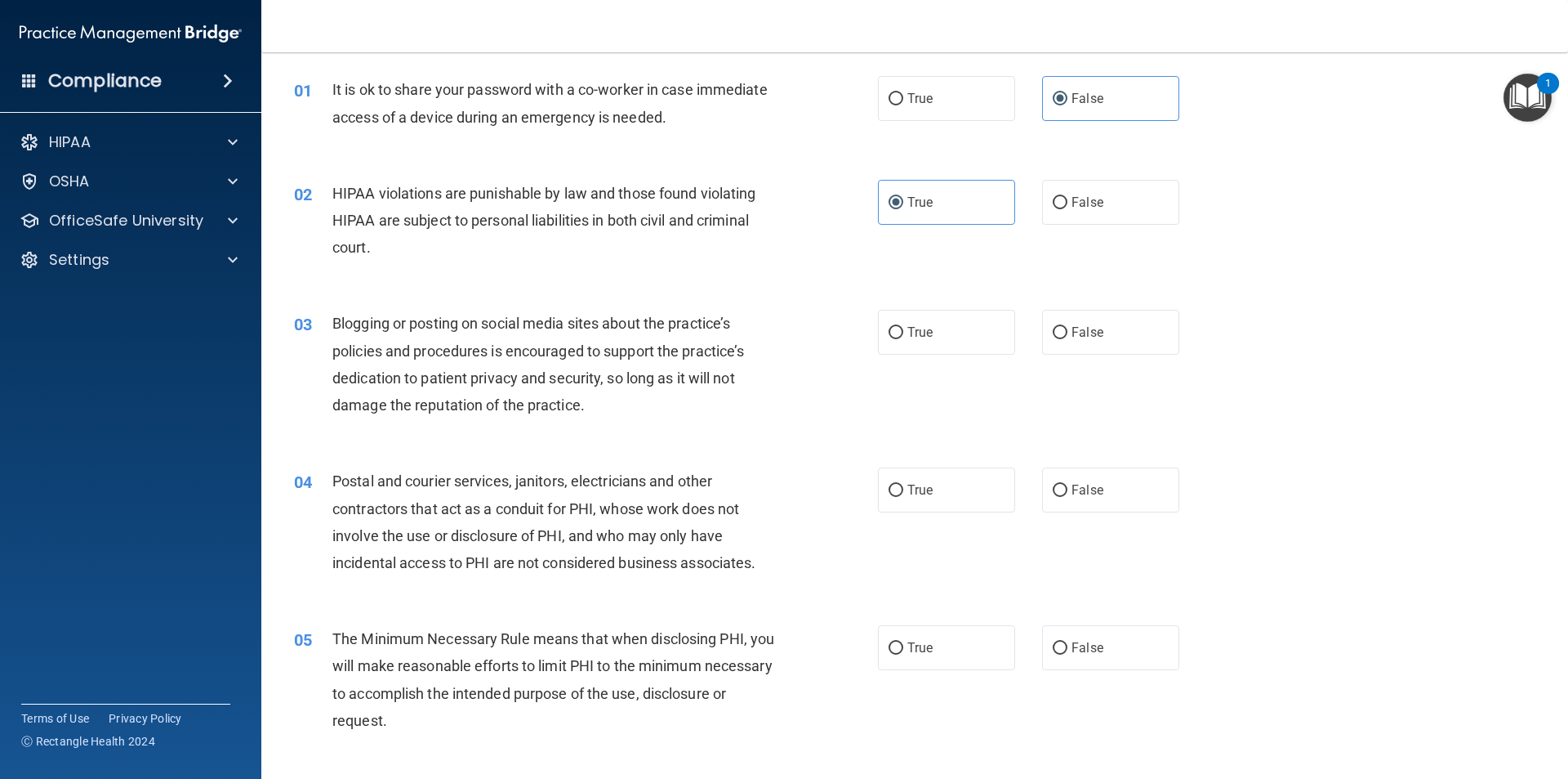
scroll to position [81, 0]
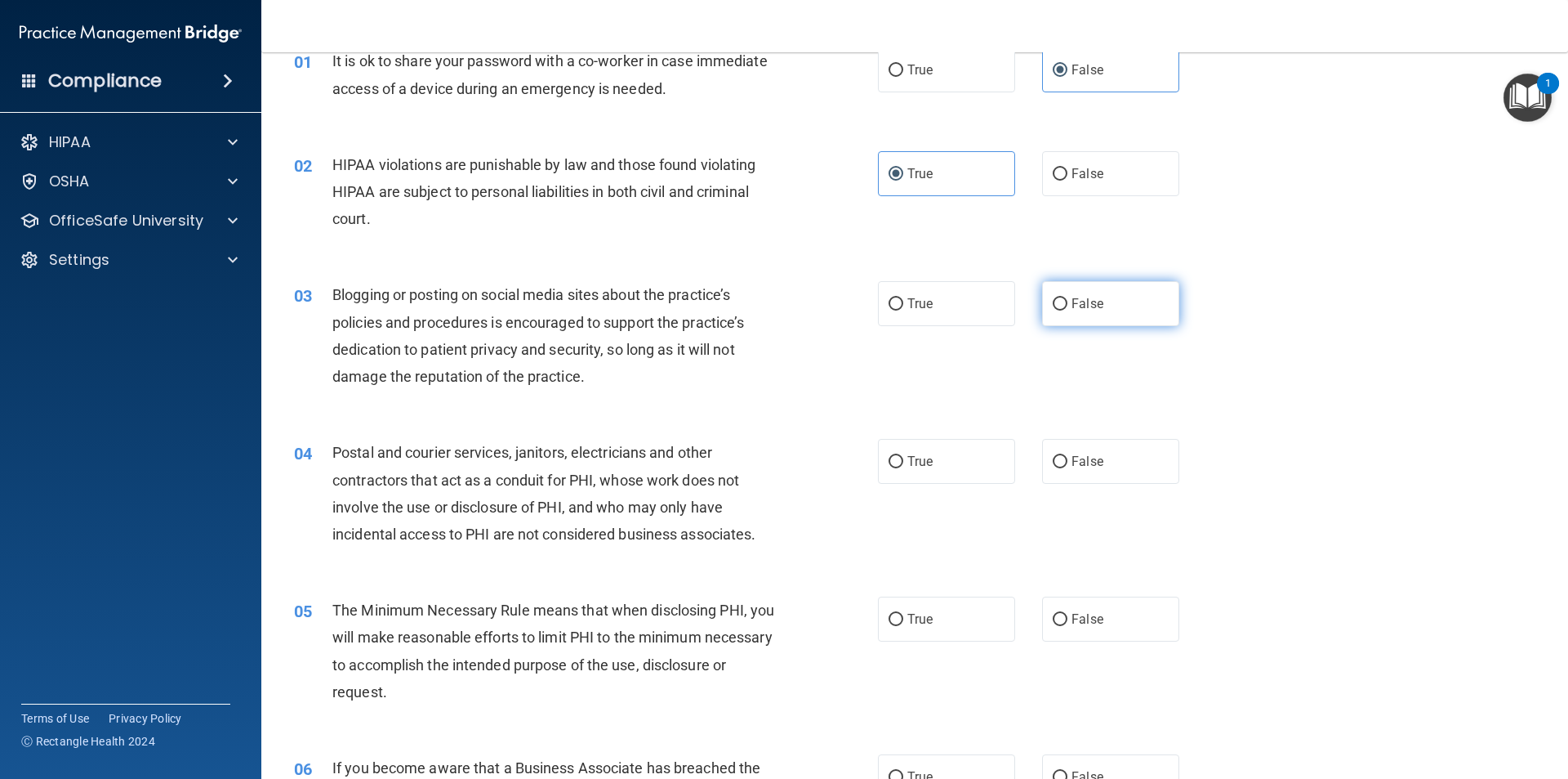
click at [1090, 310] on span "False" at bounding box center [1087, 303] width 32 height 16
click at [1067, 310] on input "False" at bounding box center [1060, 304] width 15 height 13
radio input "true"
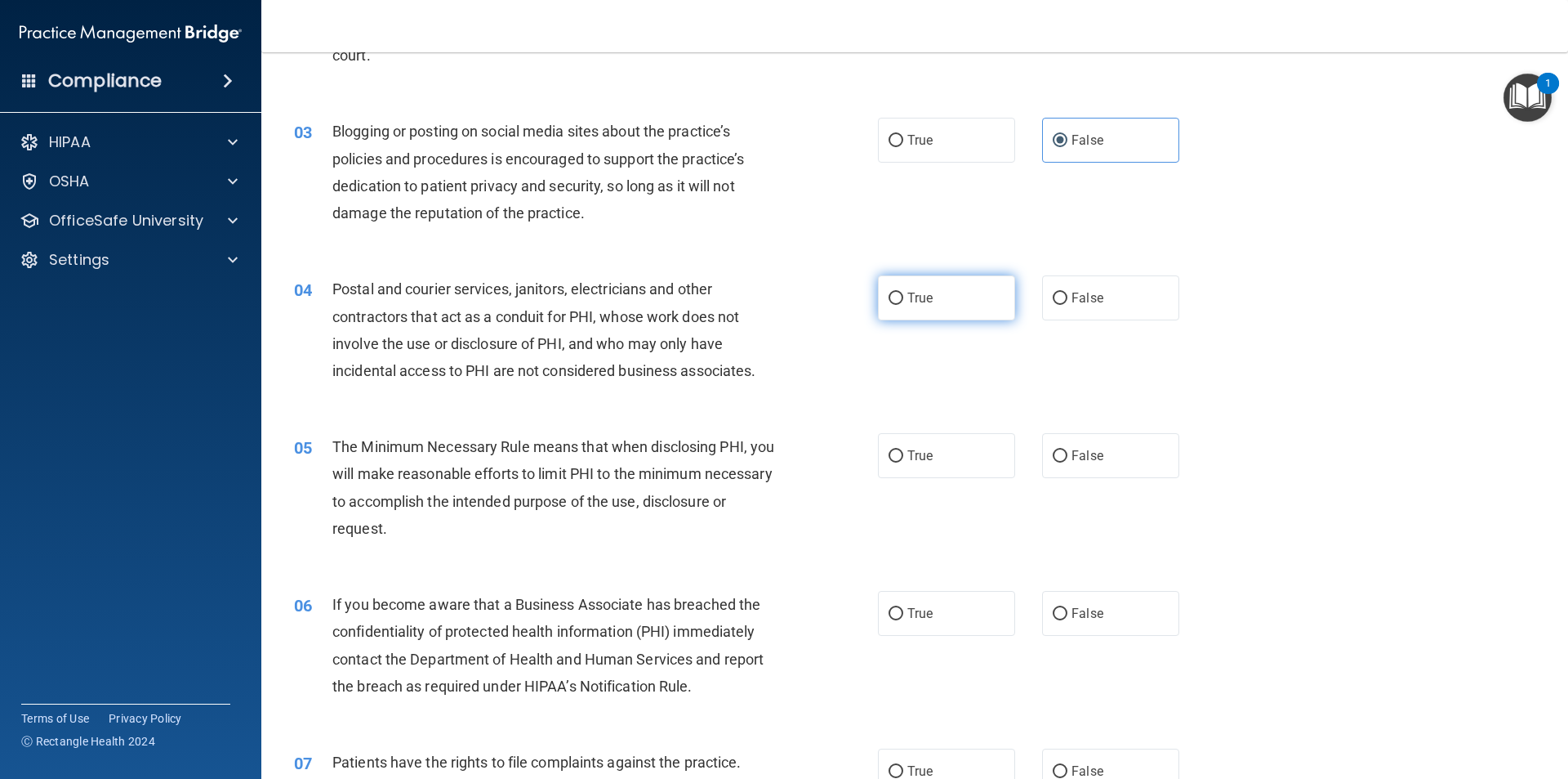
click at [907, 308] on label "True" at bounding box center [946, 297] width 138 height 45
click at [904, 305] on input "True" at bounding box center [895, 298] width 15 height 13
radio input "true"
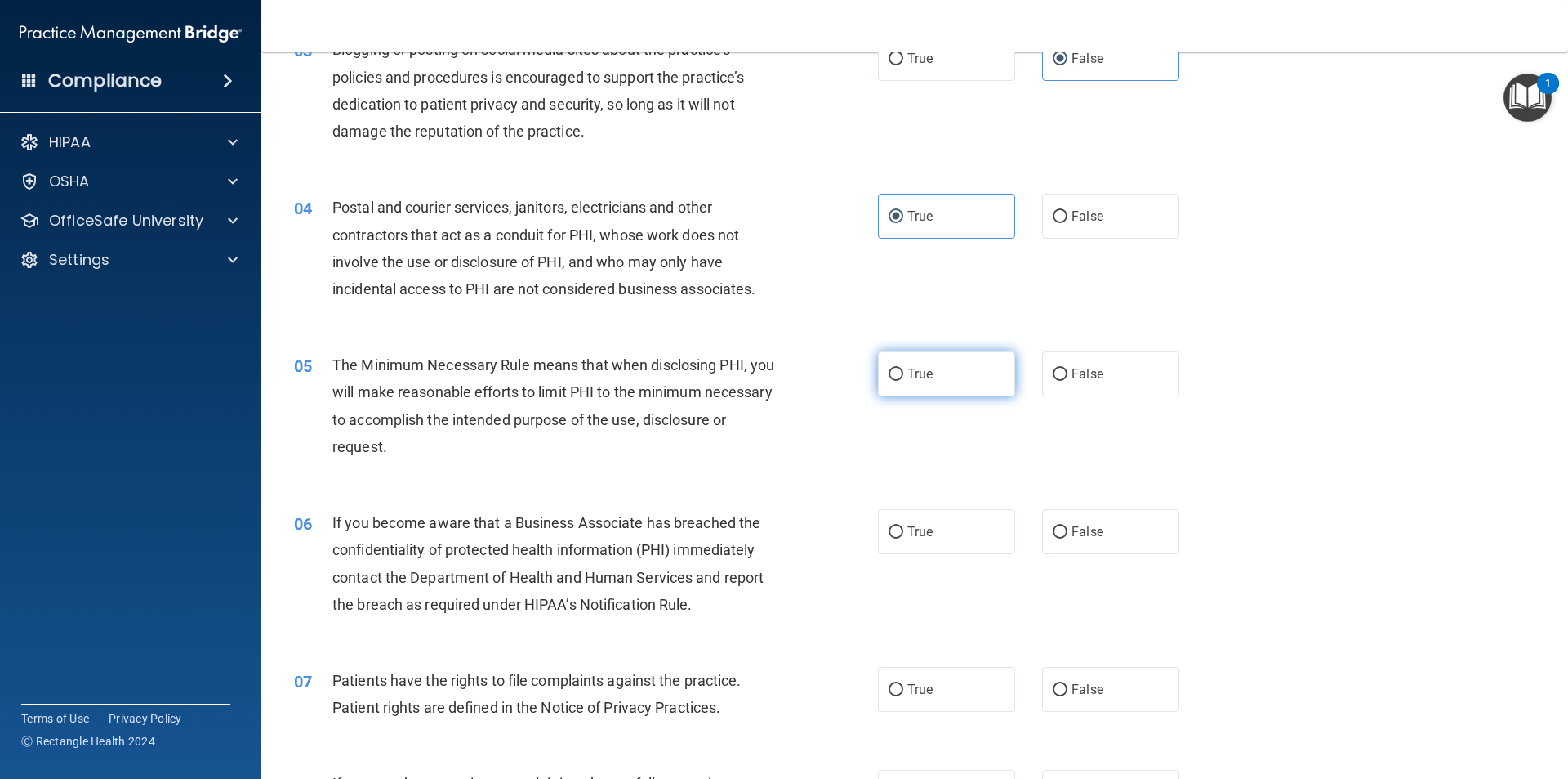
click at [932, 358] on label "True" at bounding box center [946, 374] width 138 height 45
click at [904, 368] on input "True" at bounding box center [895, 374] width 15 height 13
radio input "true"
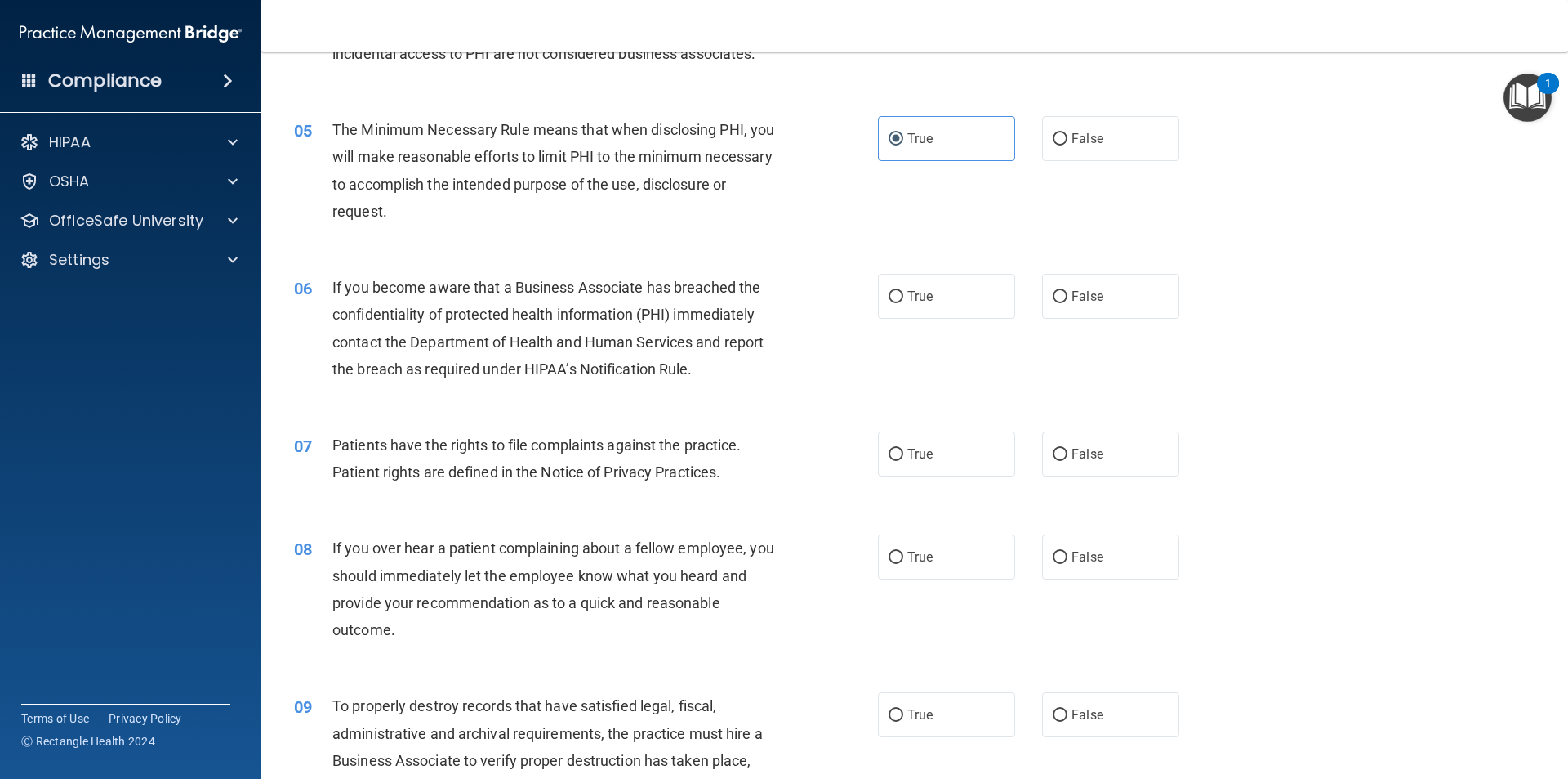
scroll to position [572, 0]
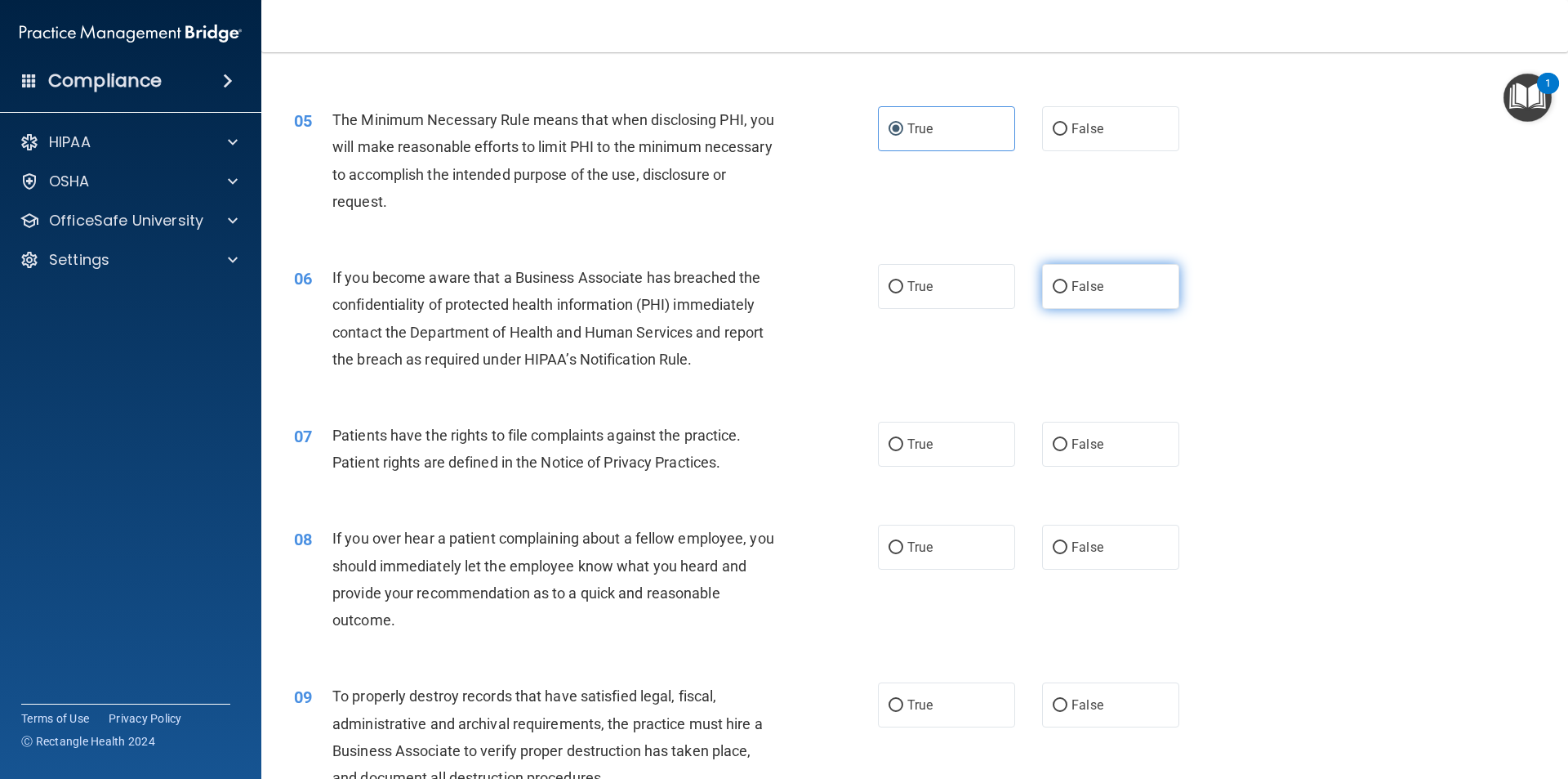
click at [1079, 284] on span "False" at bounding box center [1087, 287] width 32 height 16
click at [1067, 284] on input "False" at bounding box center [1060, 287] width 15 height 13
radio input "true"
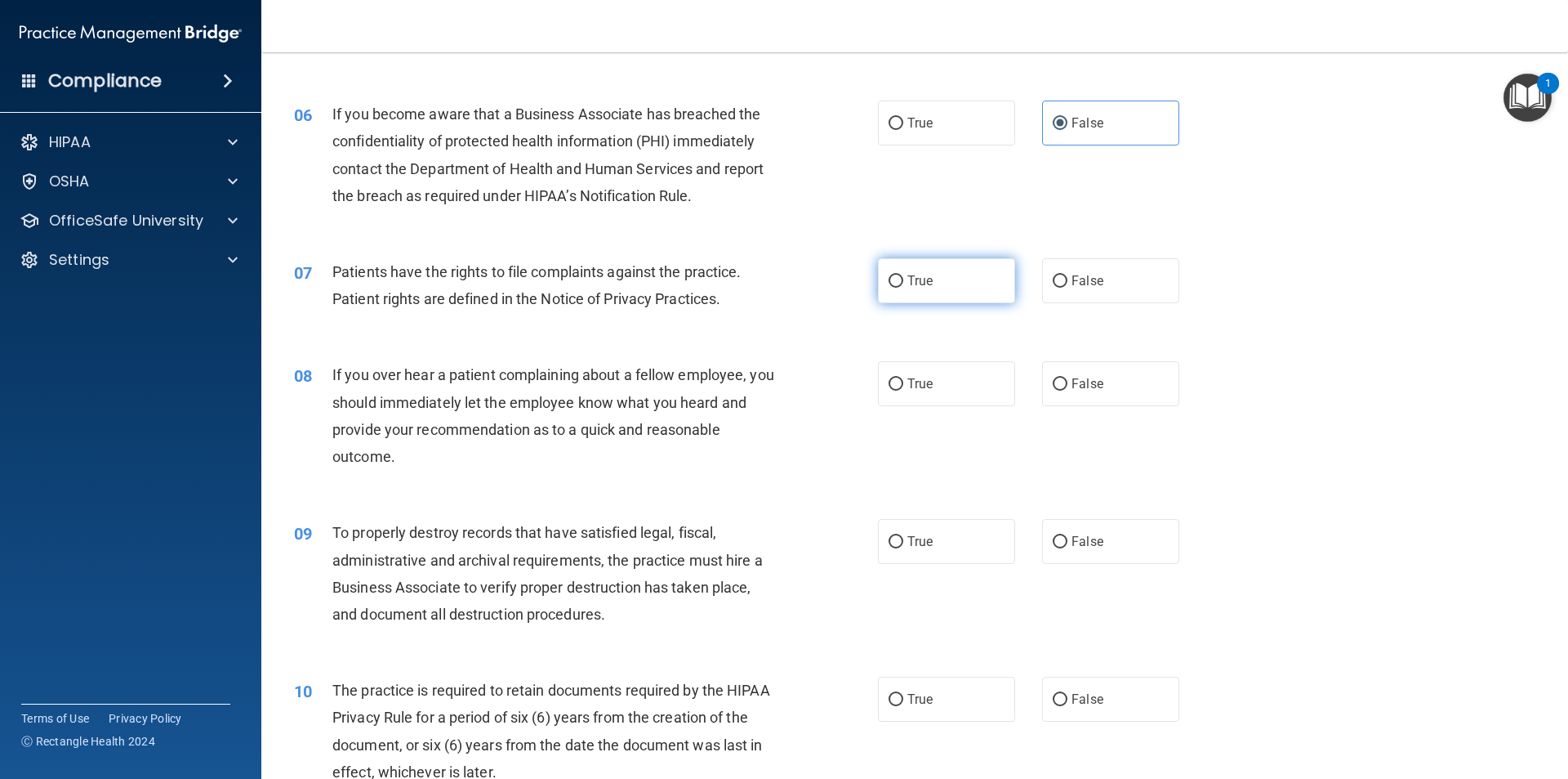
click at [941, 283] on label "True" at bounding box center [946, 280] width 138 height 45
click at [904, 283] on input "True" at bounding box center [895, 281] width 15 height 13
radio input "true"
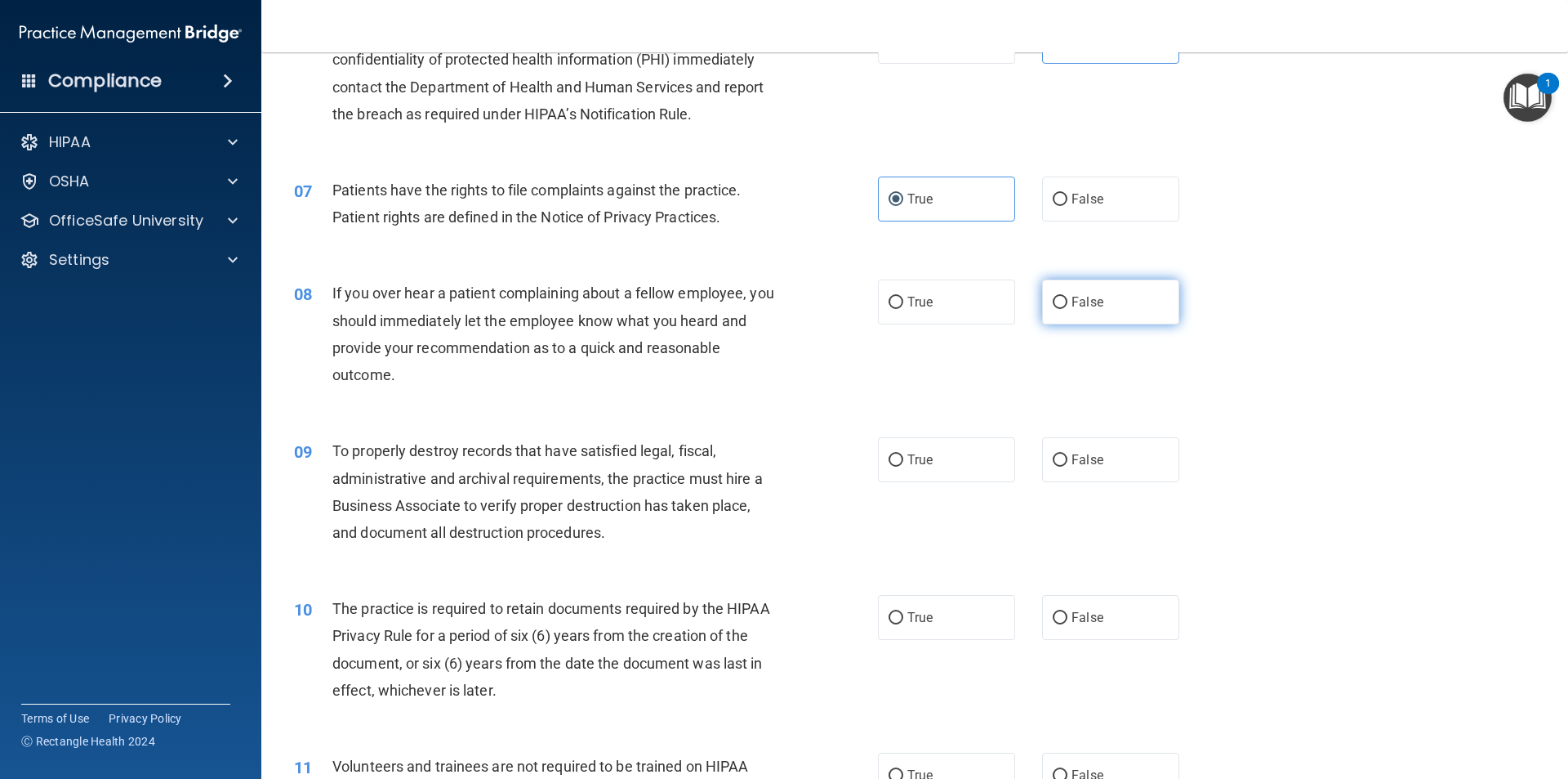
click at [1079, 307] on span "False" at bounding box center [1087, 302] width 32 height 16
click at [1067, 307] on input "False" at bounding box center [1060, 302] width 15 height 13
radio input "true"
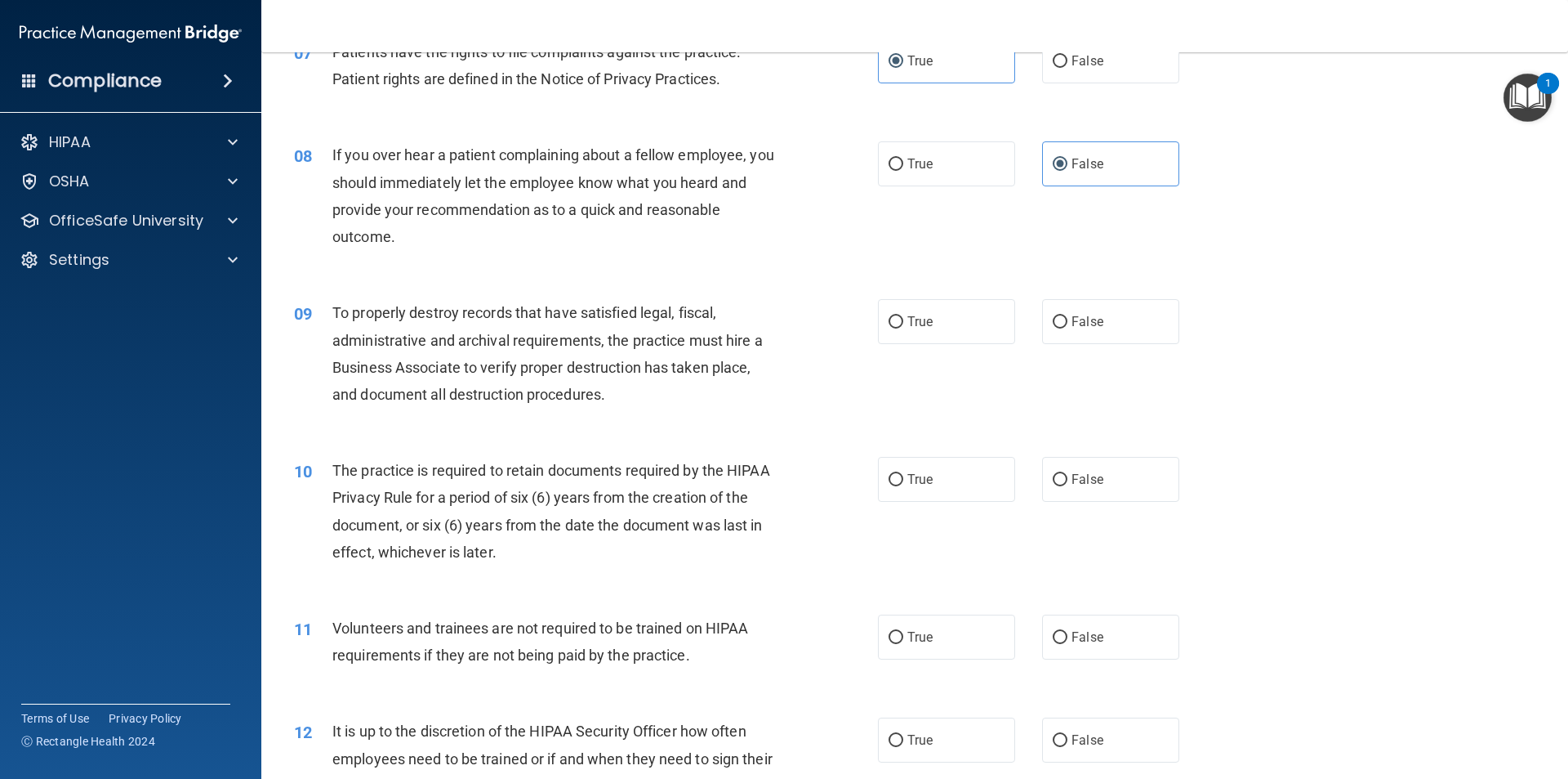
scroll to position [981, 0]
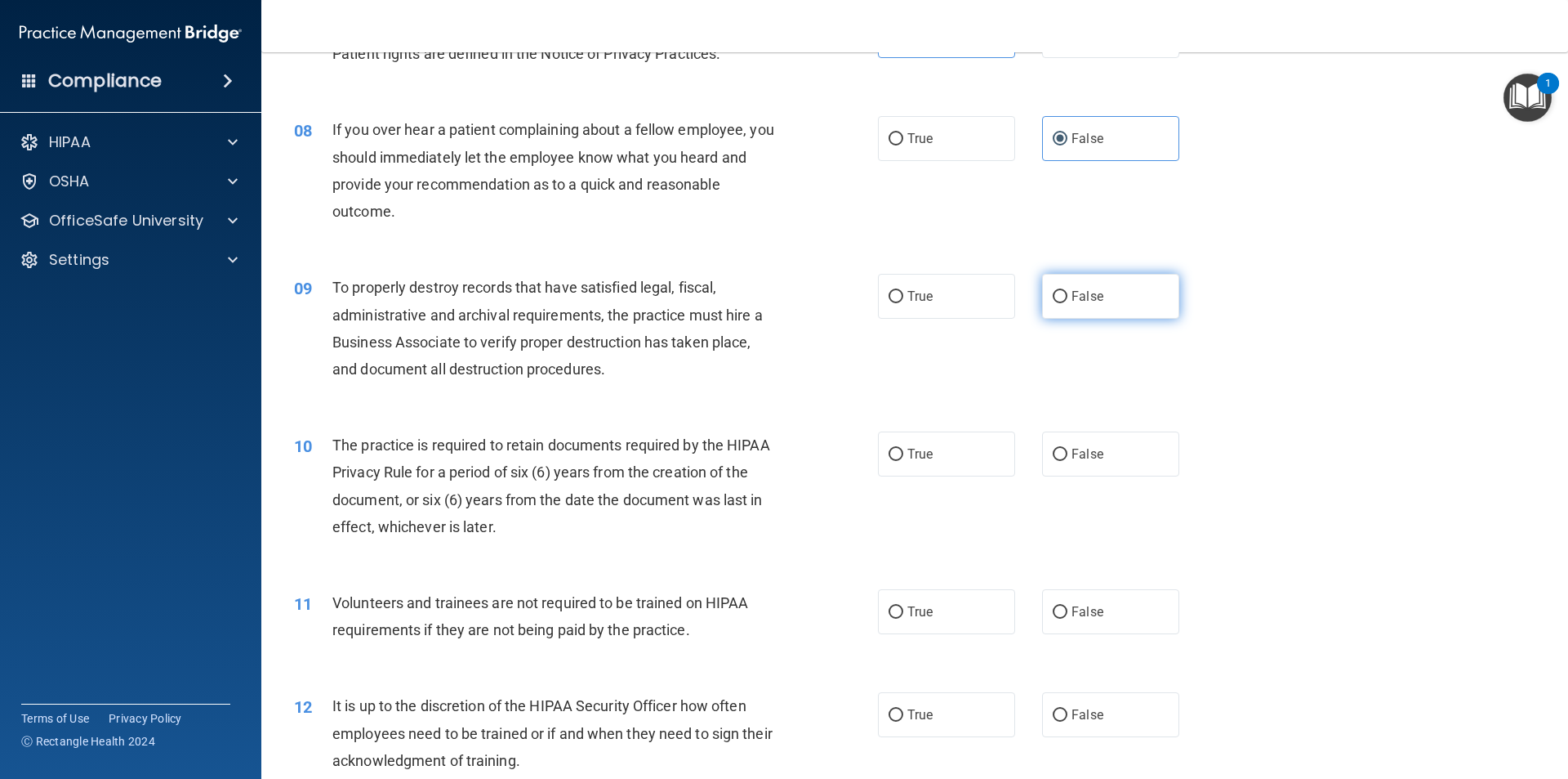
click at [1093, 296] on span "False" at bounding box center [1087, 296] width 32 height 16
click at [1067, 296] on input "False" at bounding box center [1060, 296] width 15 height 13
radio input "true"
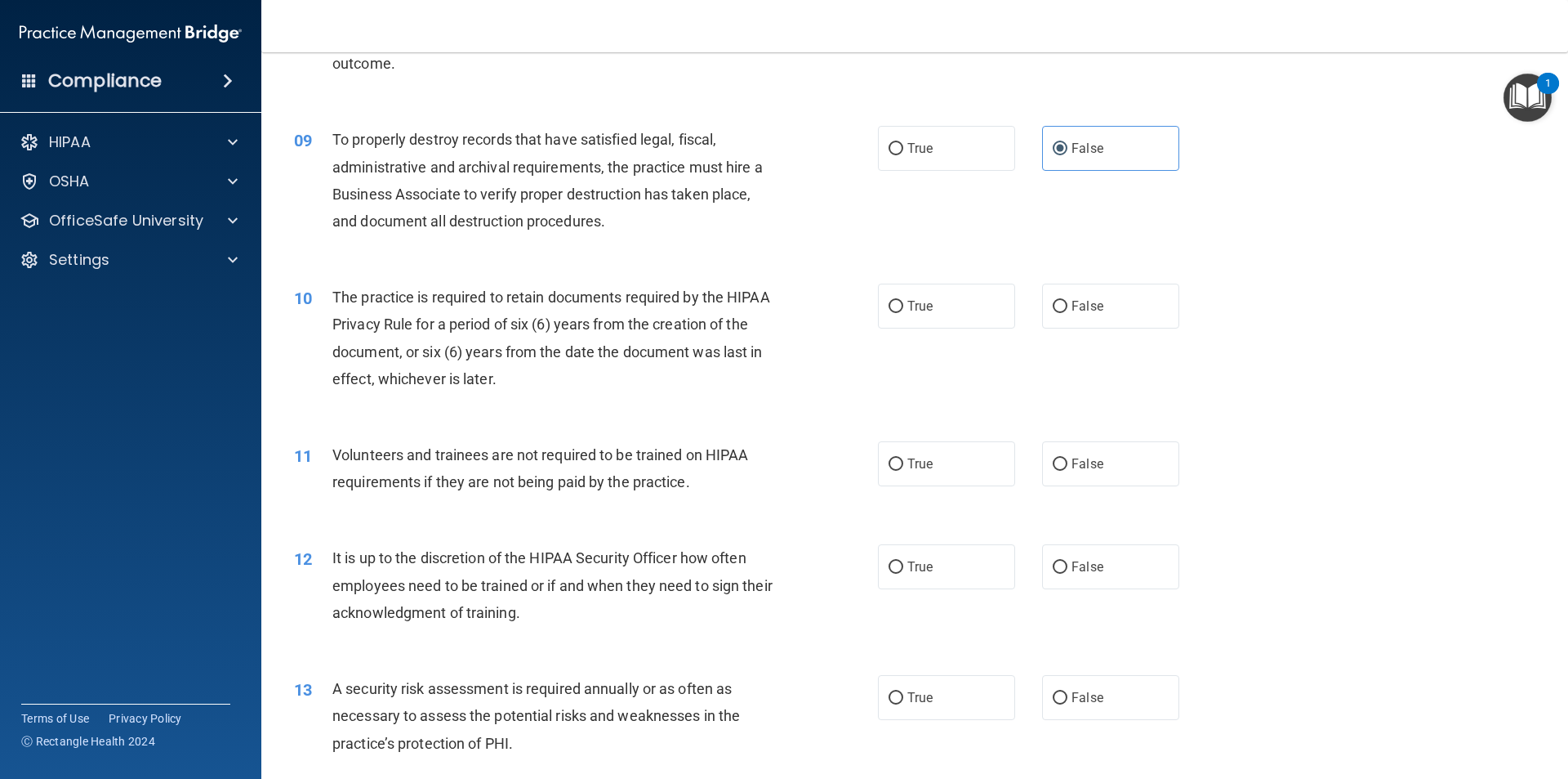
scroll to position [1143, 0]
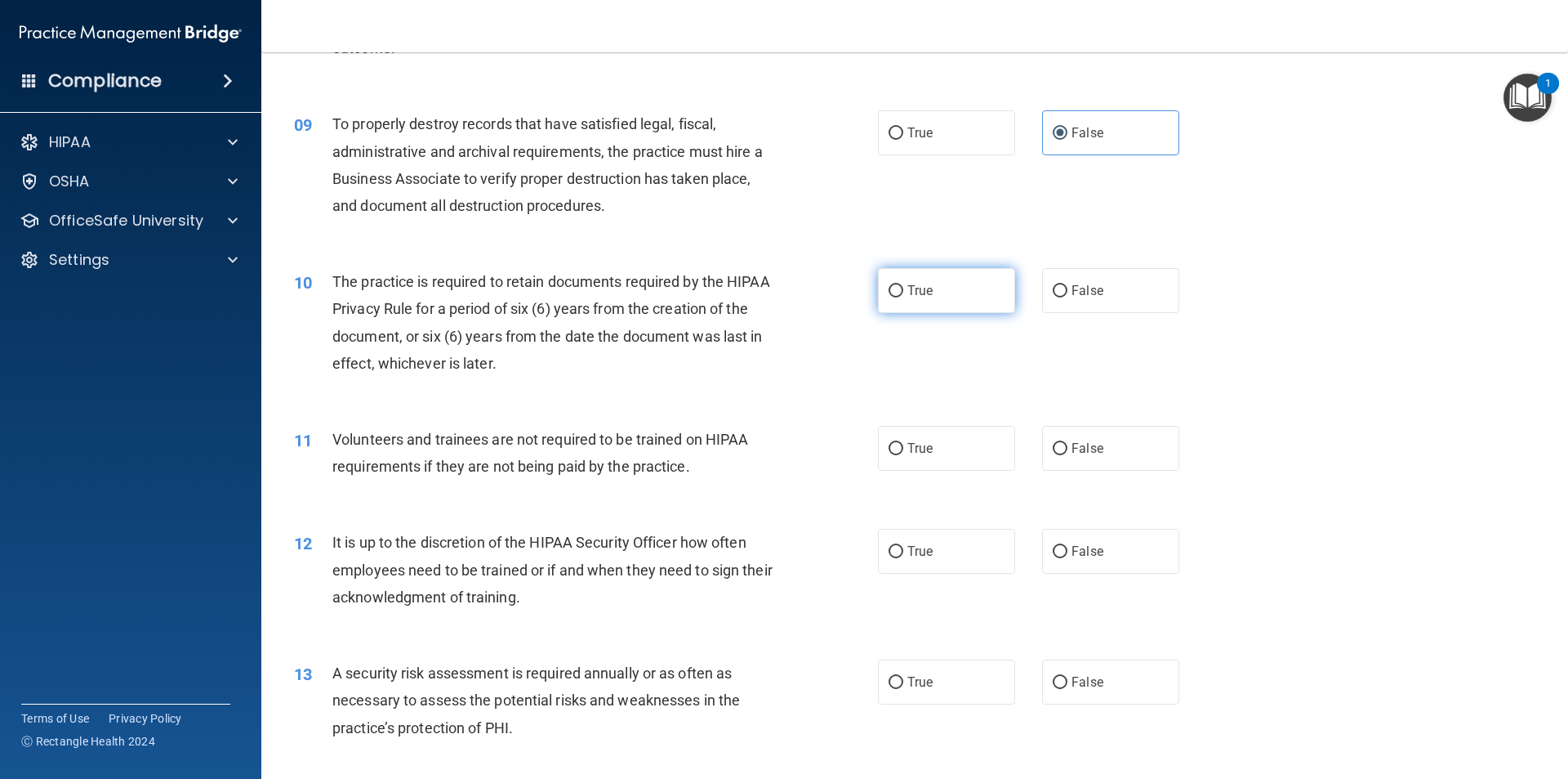
click at [922, 297] on span "True" at bounding box center [920, 291] width 25 height 16
click at [904, 297] on input "True" at bounding box center [895, 291] width 15 height 13
radio input "true"
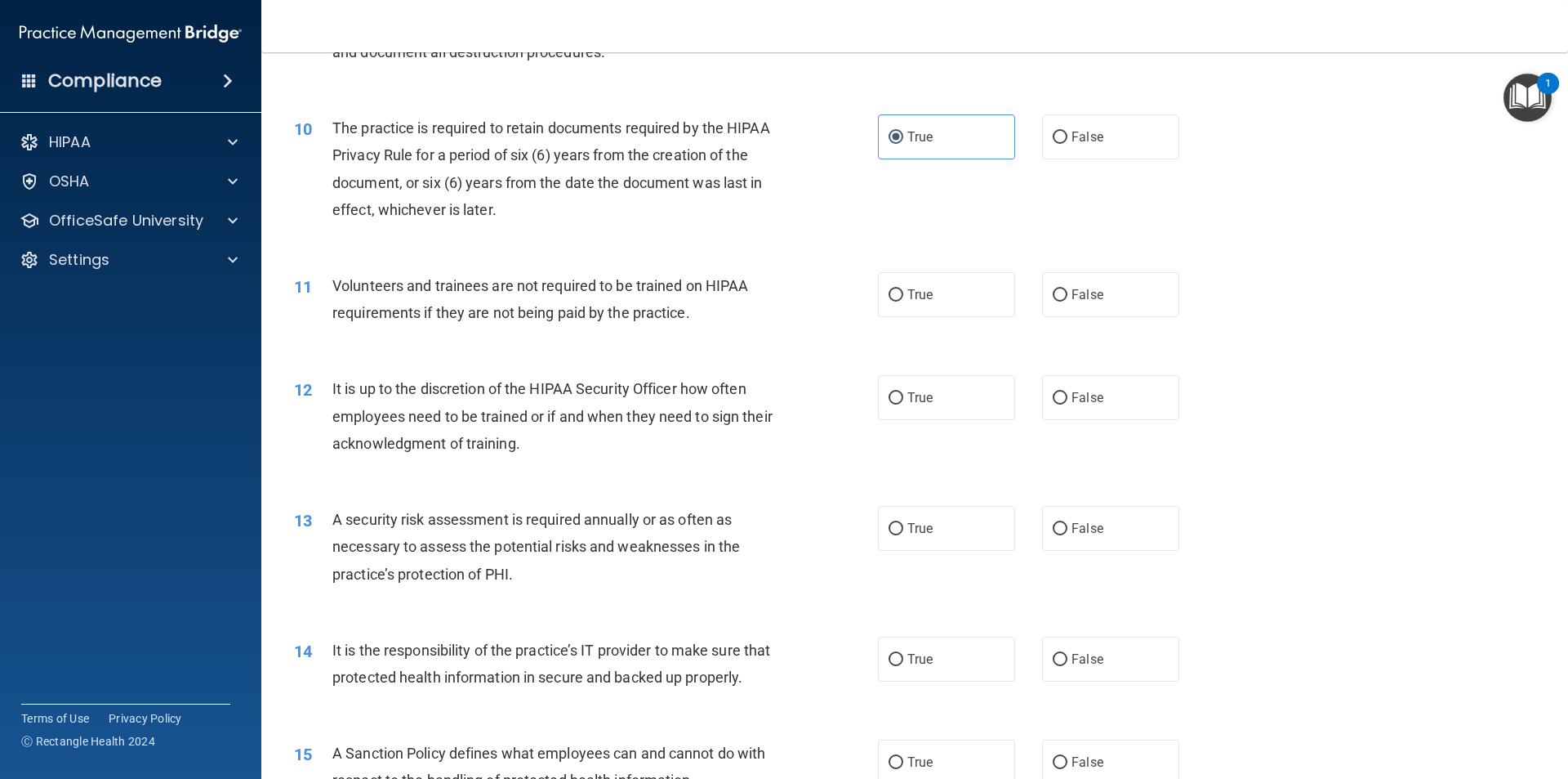
scroll to position [1307, 0]
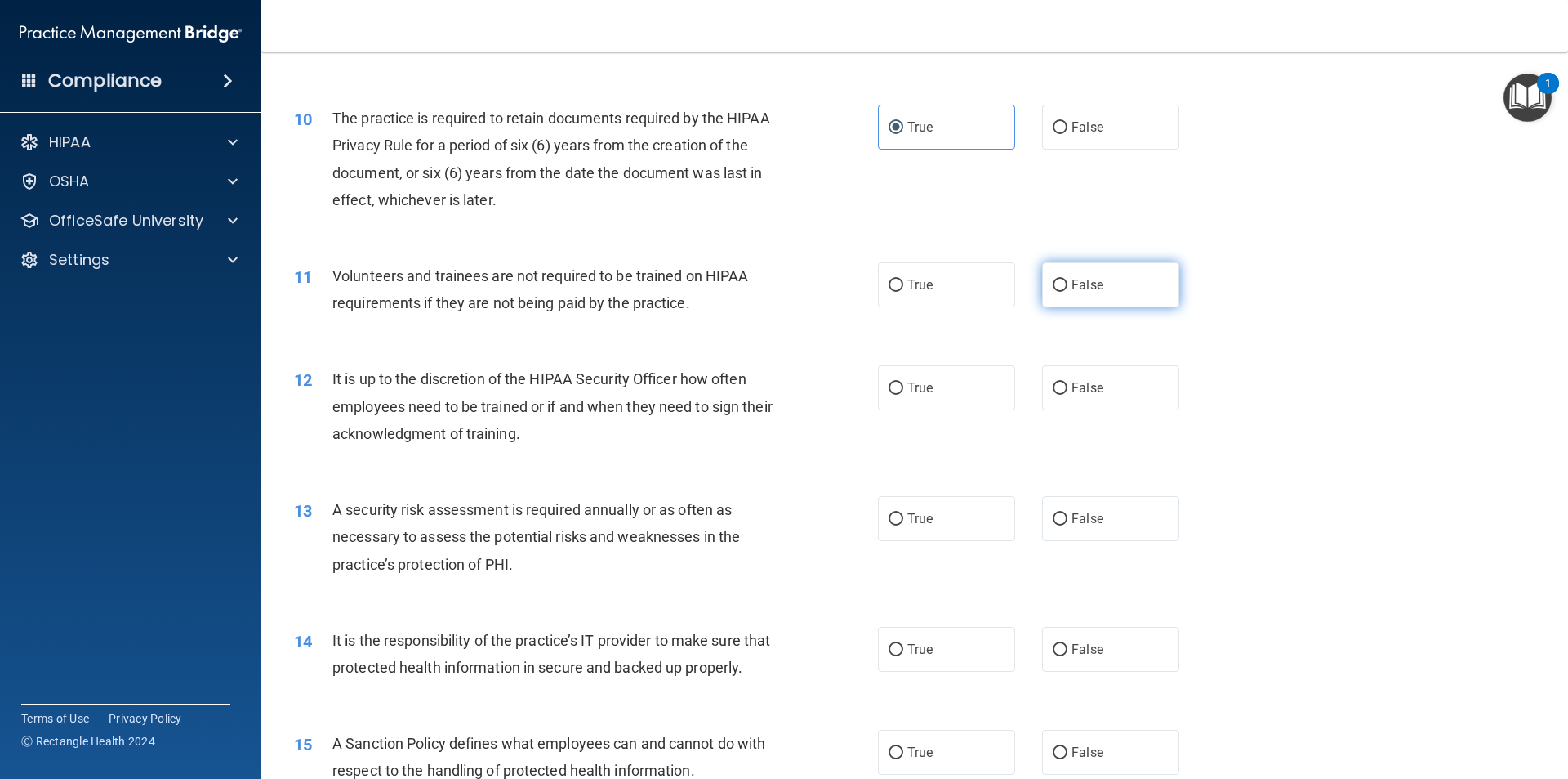
click at [1105, 286] on label "False" at bounding box center [1111, 285] width 138 height 45
click at [1067, 286] on input "False" at bounding box center [1060, 285] width 15 height 13
radio input "true"
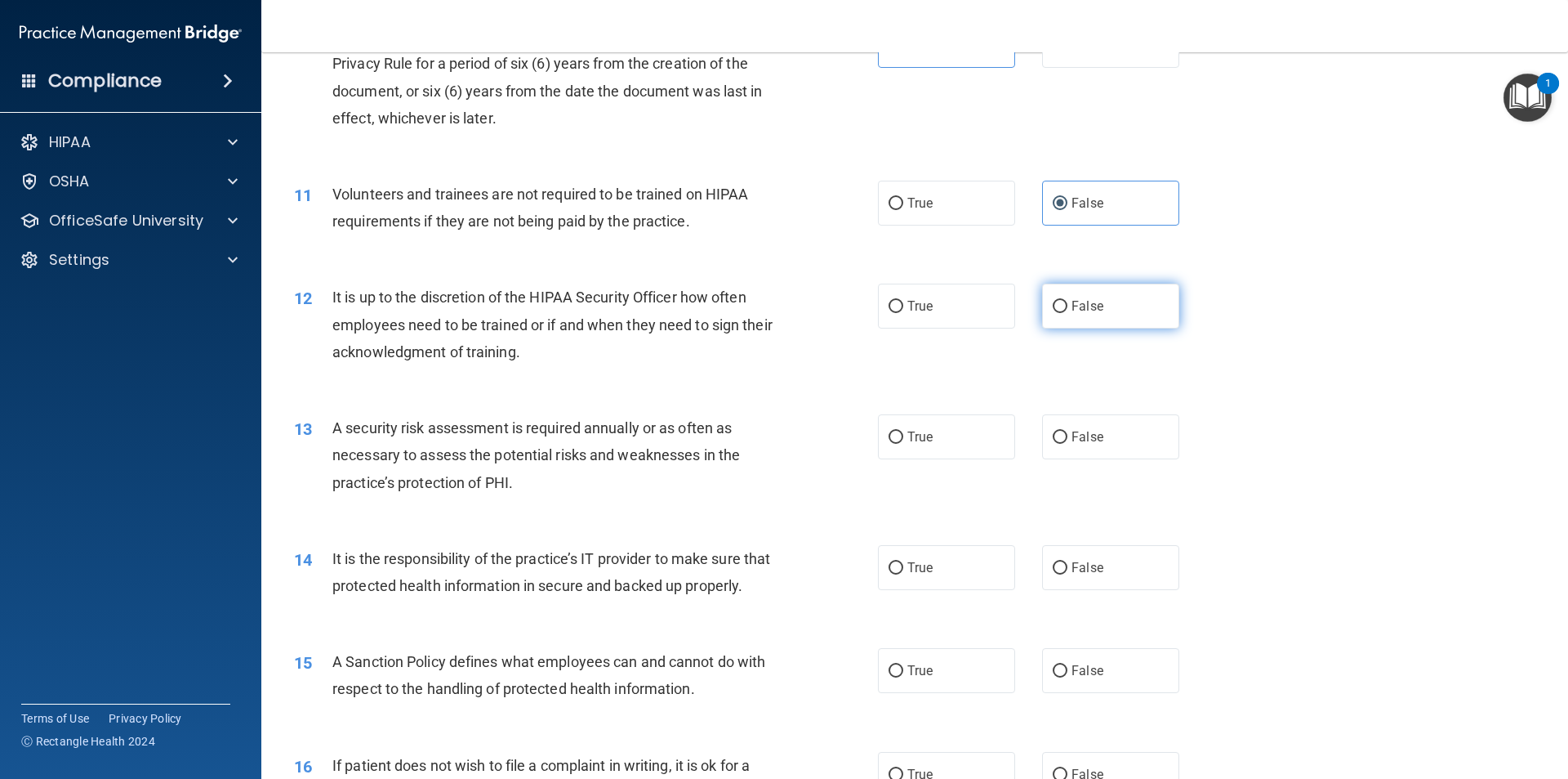
click at [1086, 305] on span "False" at bounding box center [1087, 306] width 32 height 16
click at [1067, 305] on input "False" at bounding box center [1060, 306] width 15 height 13
radio input "true"
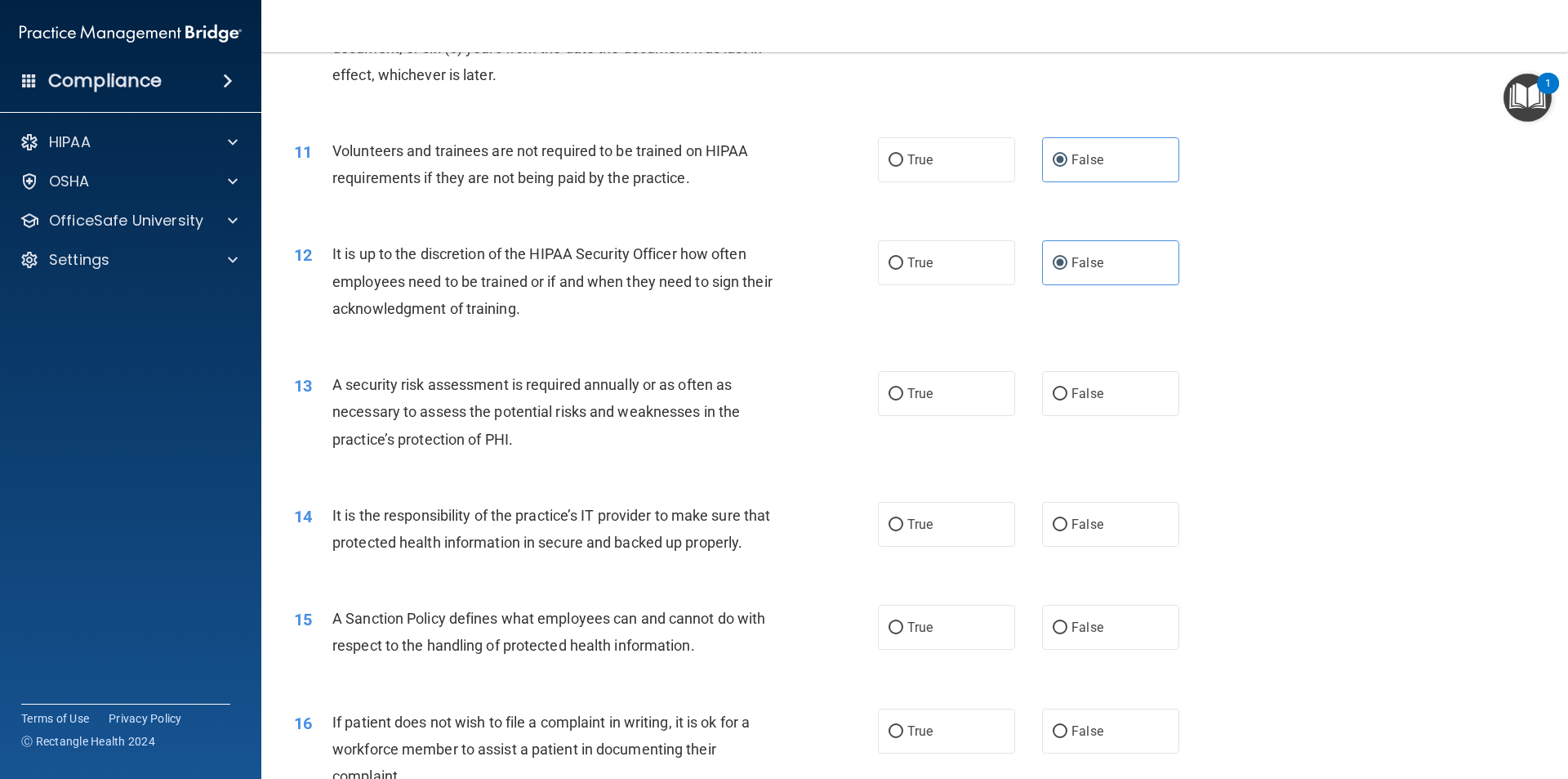
scroll to position [1552, 0]
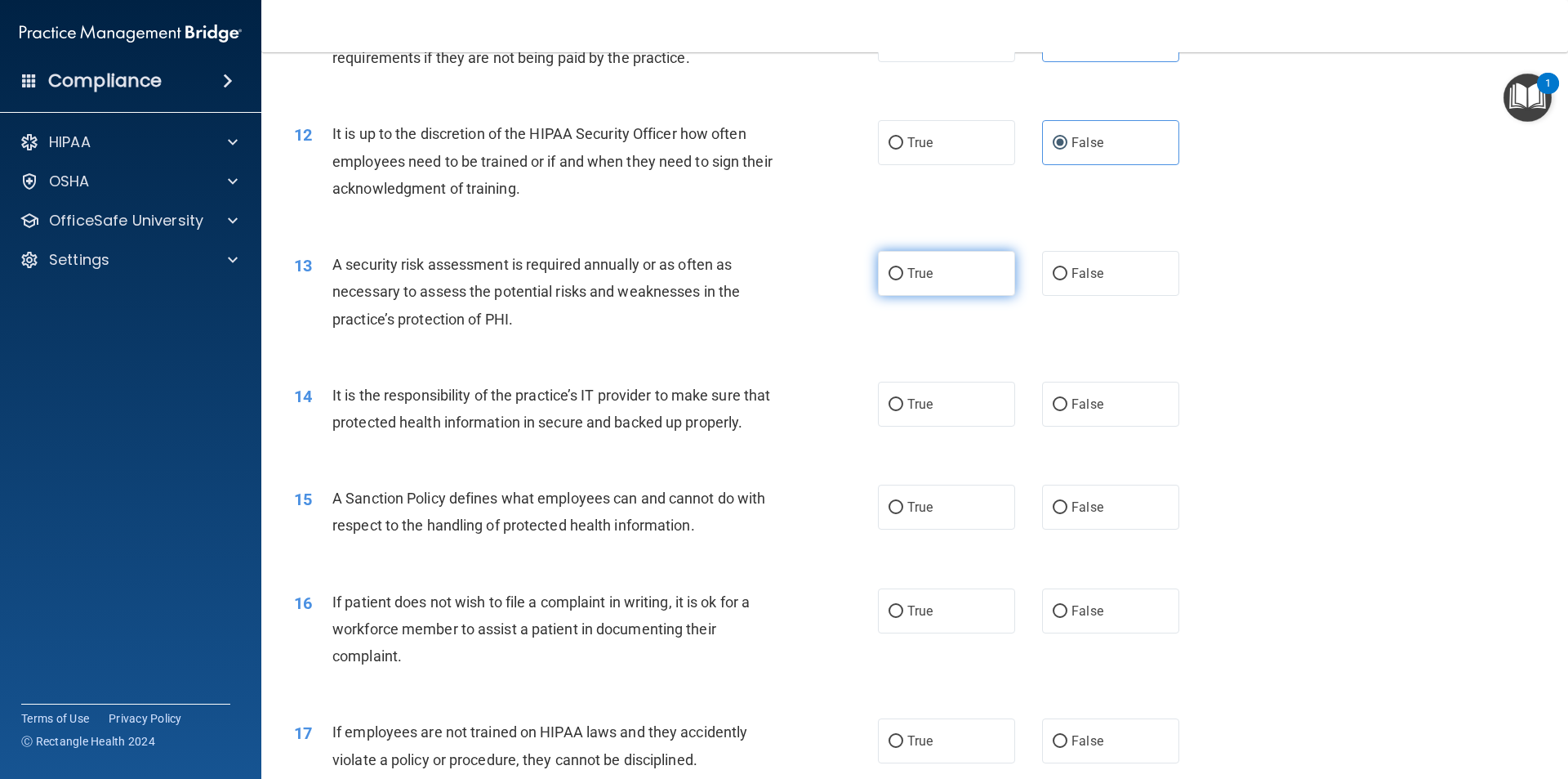
click at [950, 284] on label "True" at bounding box center [946, 273] width 138 height 45
click at [904, 280] on input "True" at bounding box center [895, 274] width 15 height 13
radio input "true"
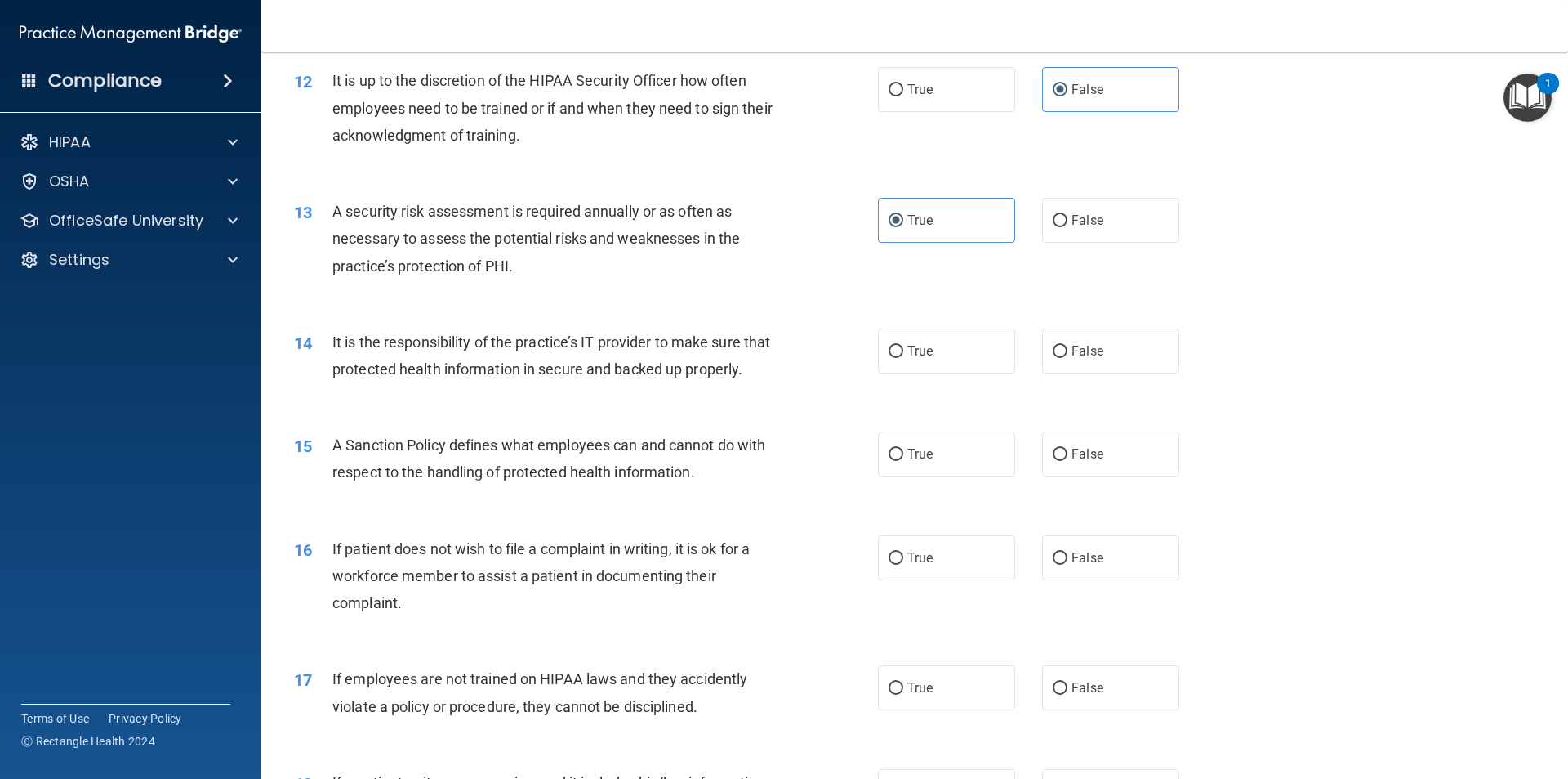
scroll to position [1634, 0]
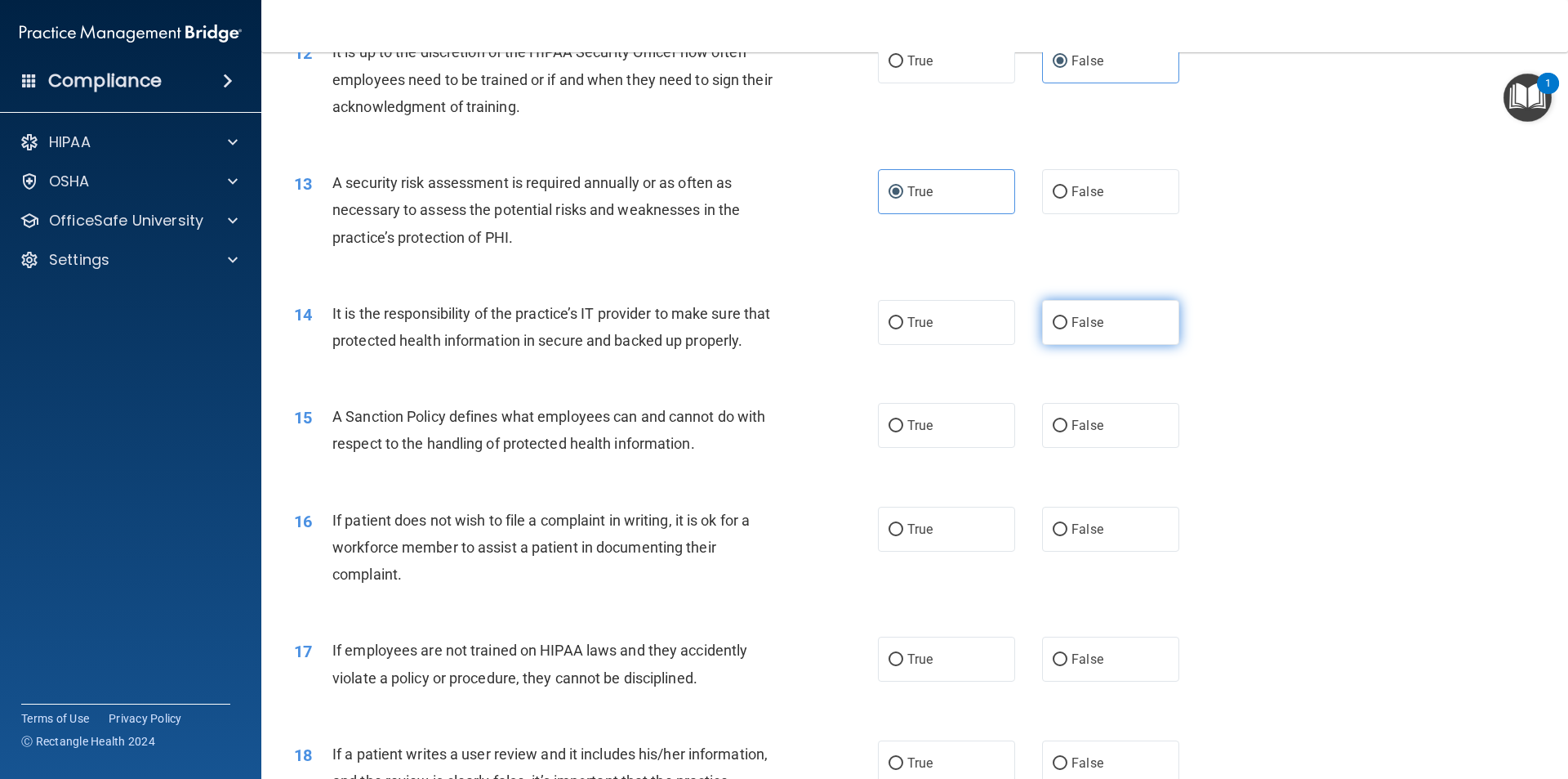
click at [1120, 322] on label "False" at bounding box center [1111, 322] width 138 height 45
click at [1067, 322] on input "False" at bounding box center [1060, 323] width 15 height 13
radio input "true"
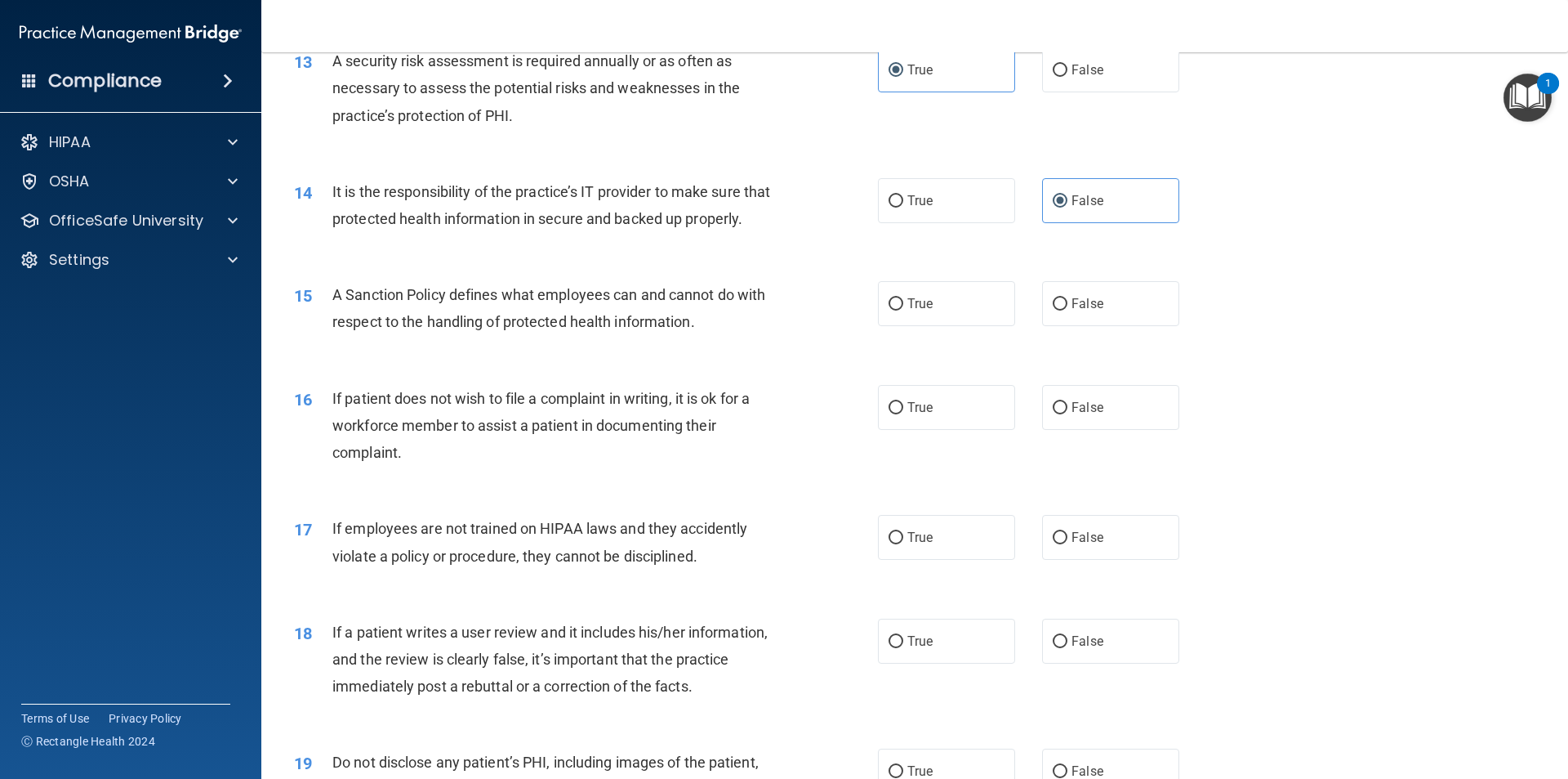
scroll to position [1797, 0]
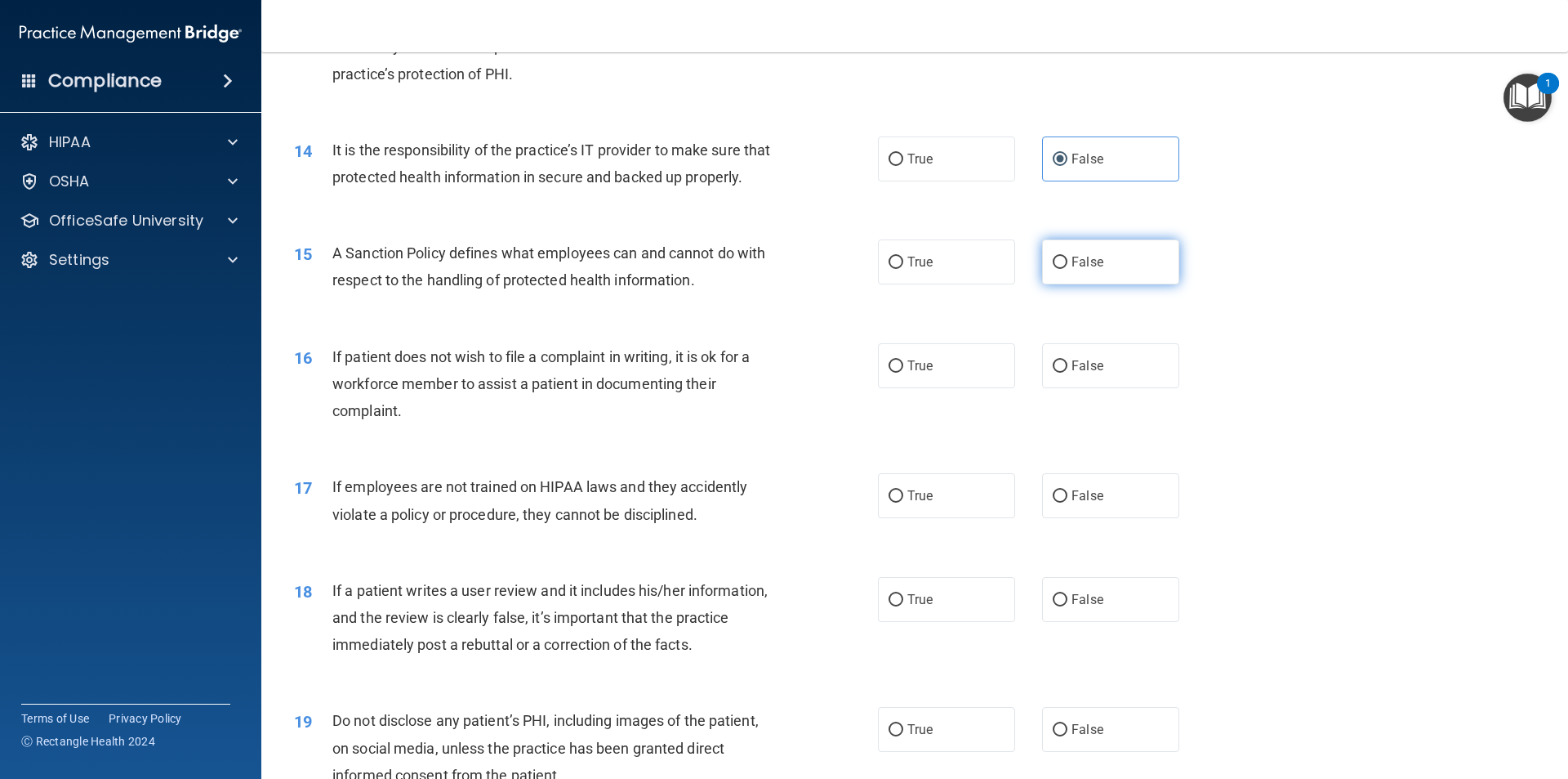
click at [1108, 284] on label "False" at bounding box center [1111, 262] width 138 height 45
click at [1067, 268] on input "False" at bounding box center [1060, 263] width 15 height 13
radio input "true"
click at [930, 379] on label "True" at bounding box center [946, 365] width 138 height 45
click at [904, 372] on input "True" at bounding box center [895, 366] width 15 height 13
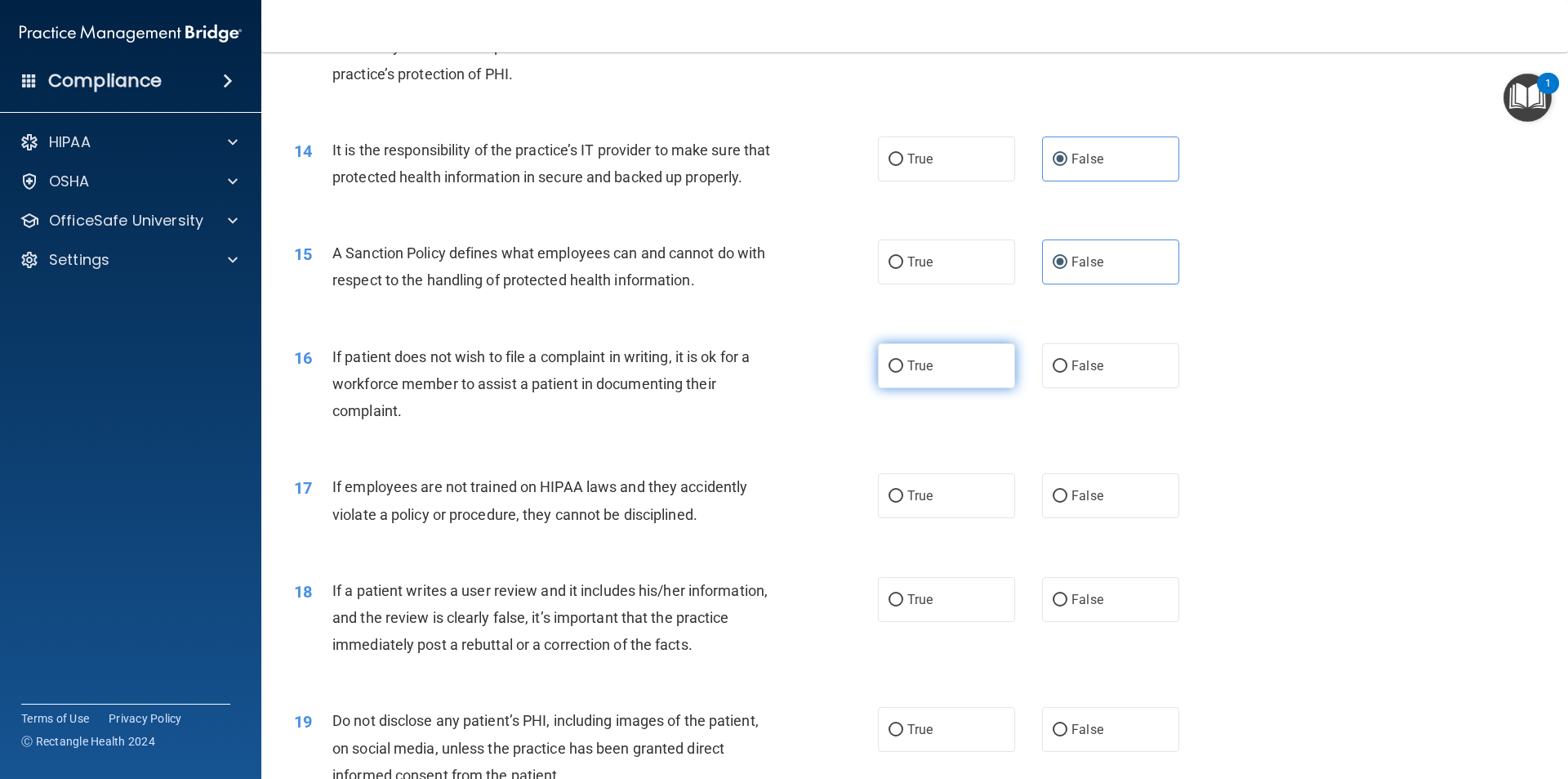
radio input "true"
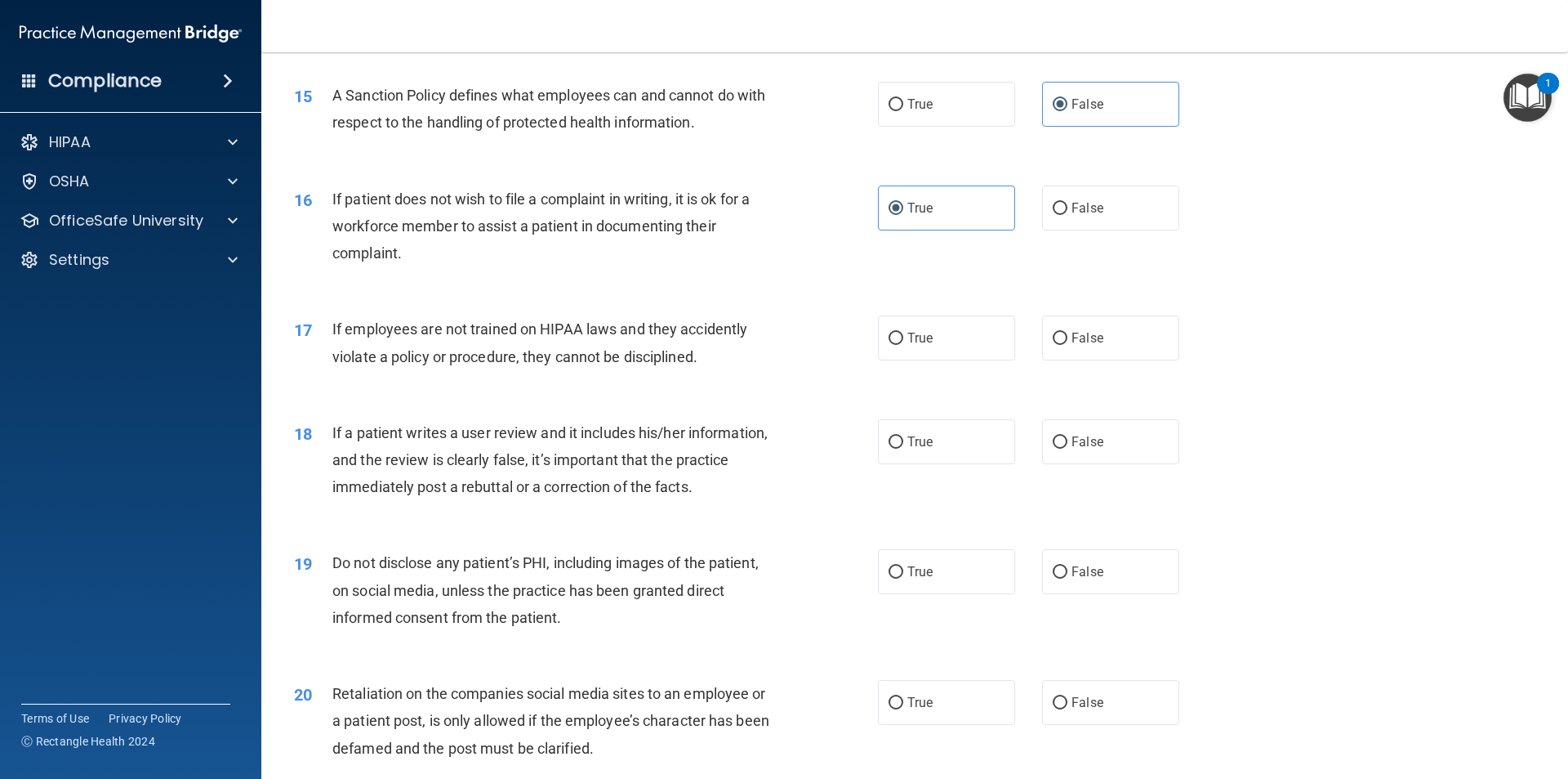
scroll to position [1961, 0]
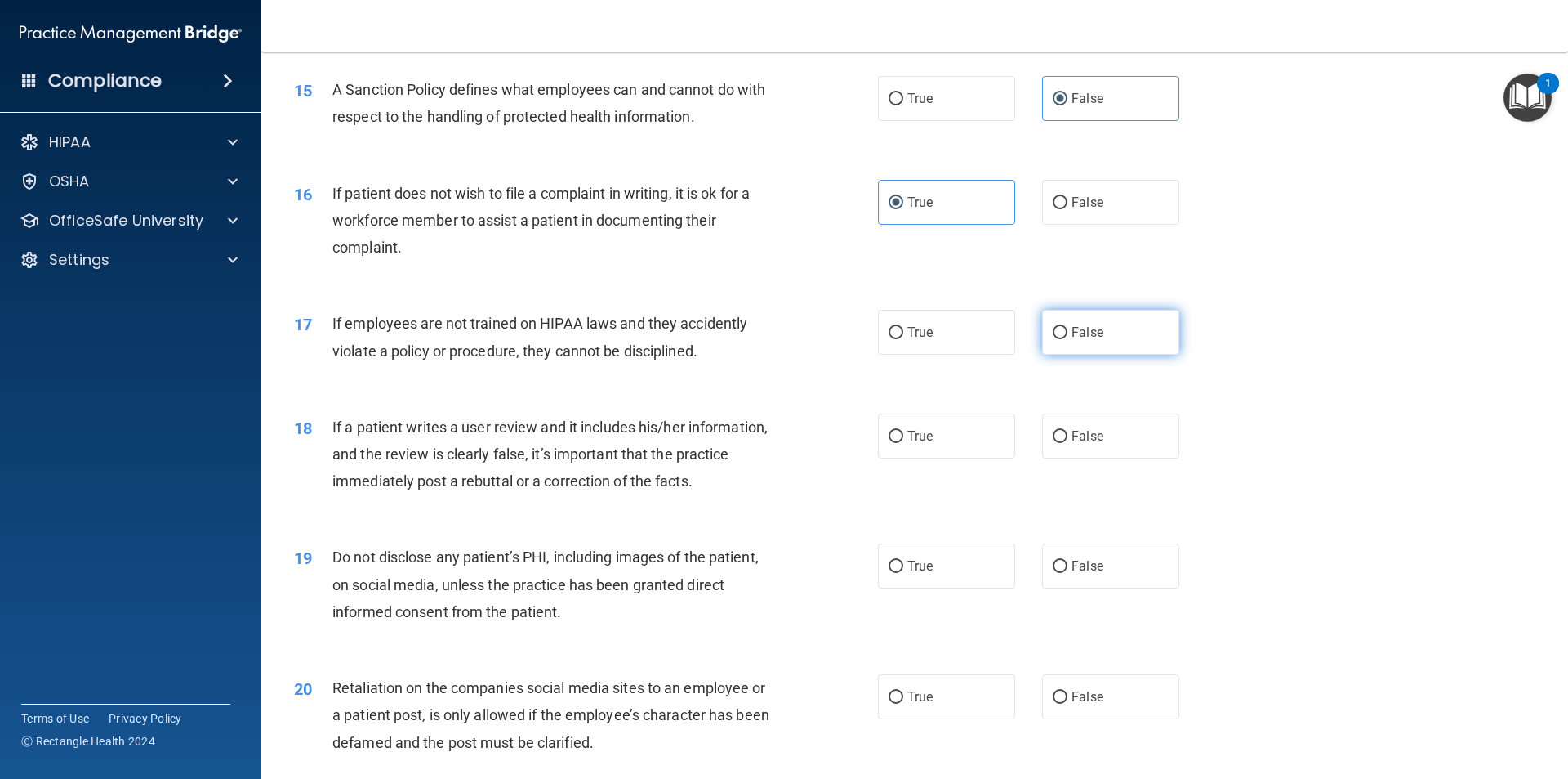
click at [1053, 339] on input "False" at bounding box center [1060, 332] width 15 height 13
radio input "true"
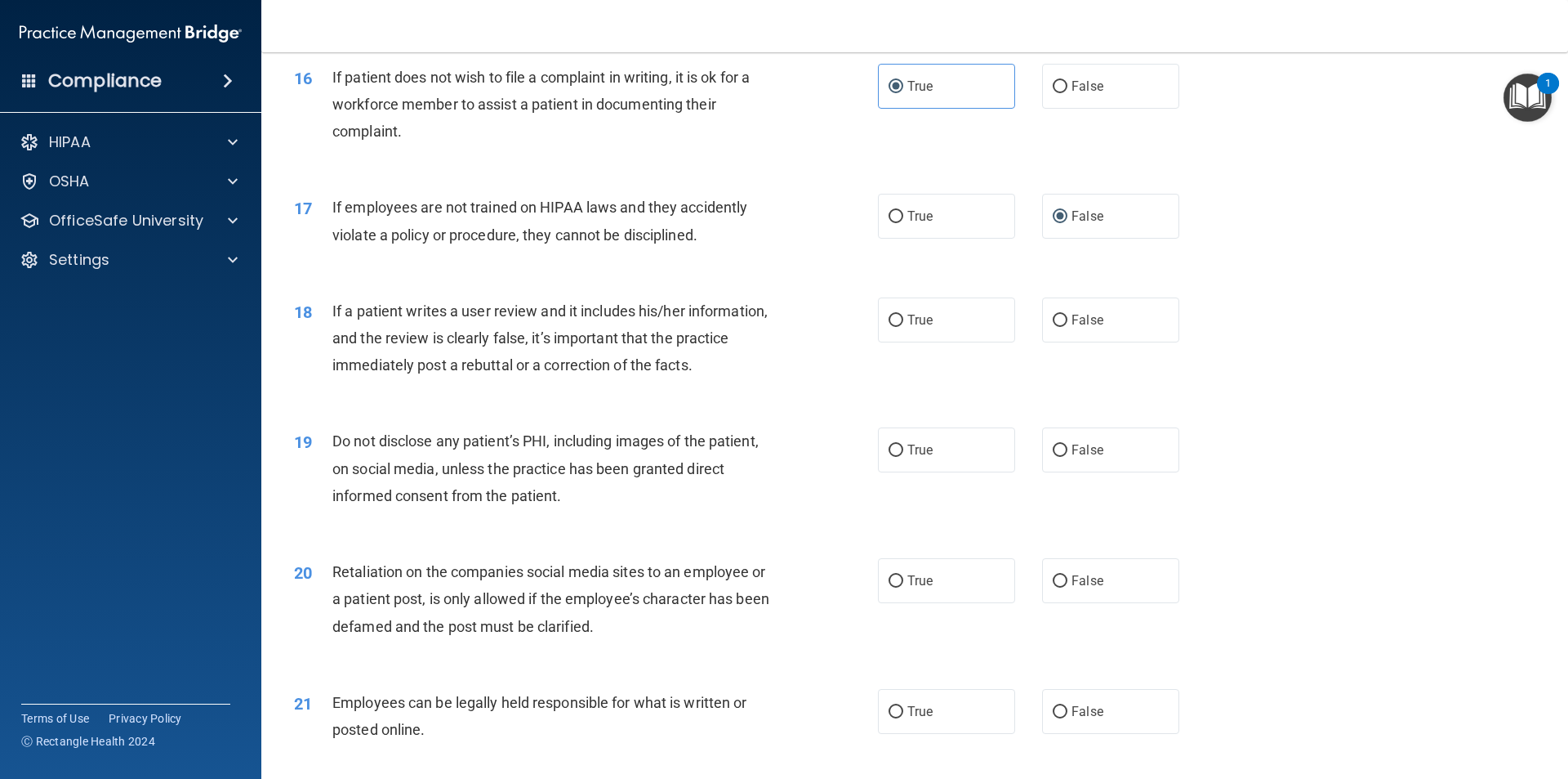
scroll to position [2124, 0]
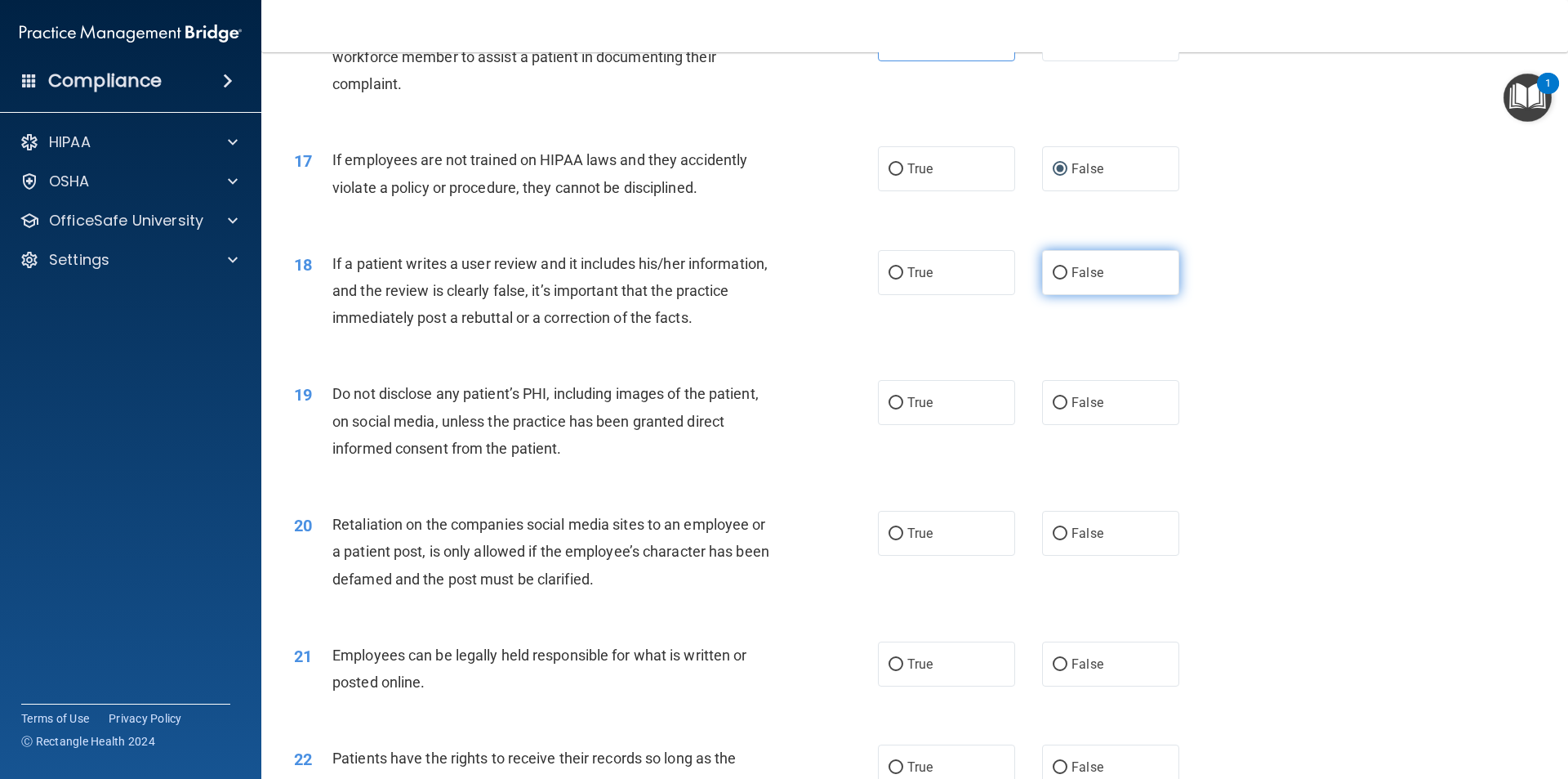
click at [1104, 295] on label "False" at bounding box center [1111, 272] width 138 height 45
click at [1067, 279] on input "False" at bounding box center [1060, 273] width 15 height 13
radio input "true"
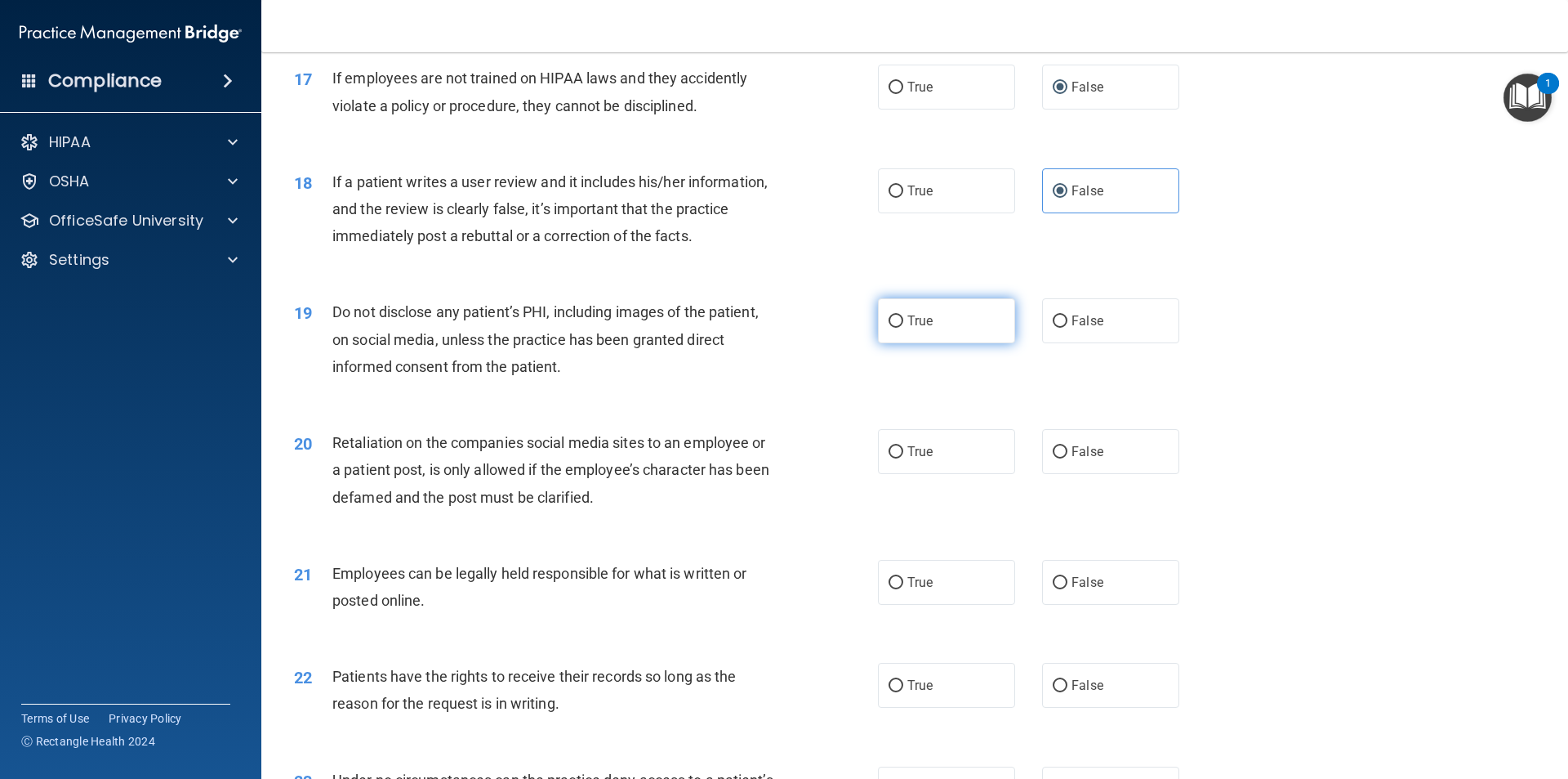
click at [927, 328] on span "True" at bounding box center [920, 321] width 25 height 16
click at [904, 327] on input "True" at bounding box center [895, 321] width 15 height 13
radio input "true"
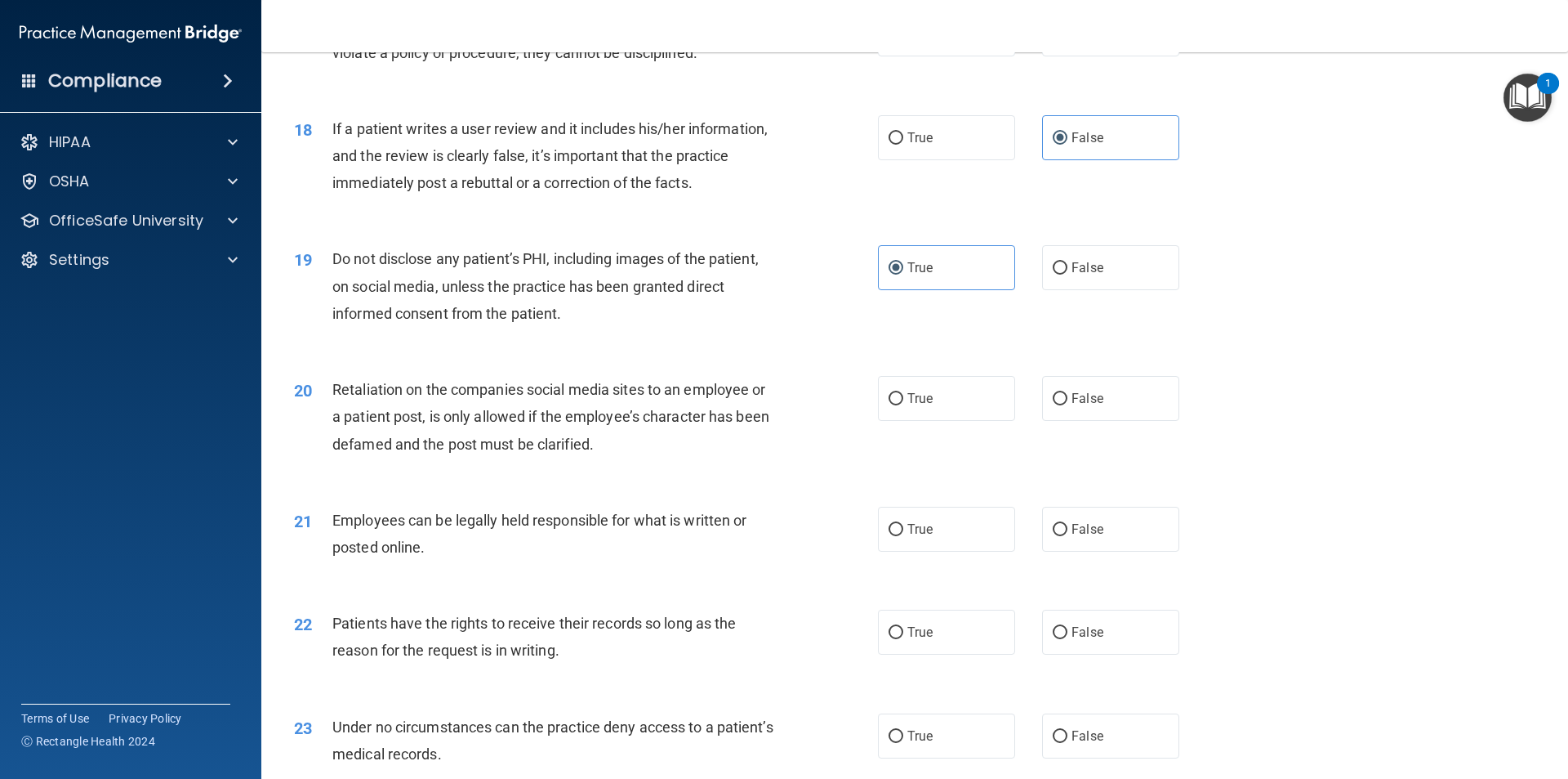
scroll to position [2288, 0]
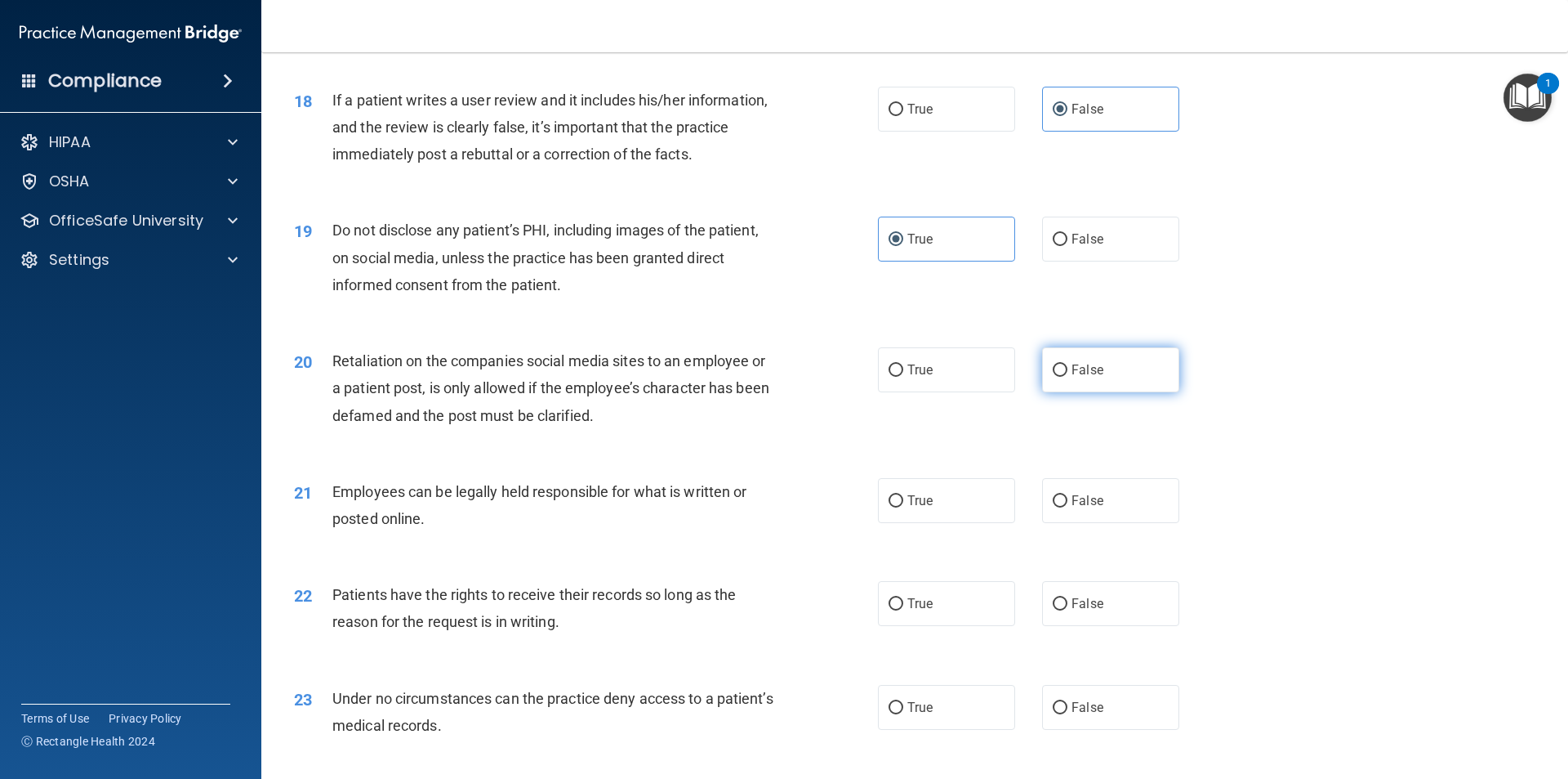
click at [1059, 377] on input "False" at bounding box center [1060, 370] width 15 height 13
radio input "true"
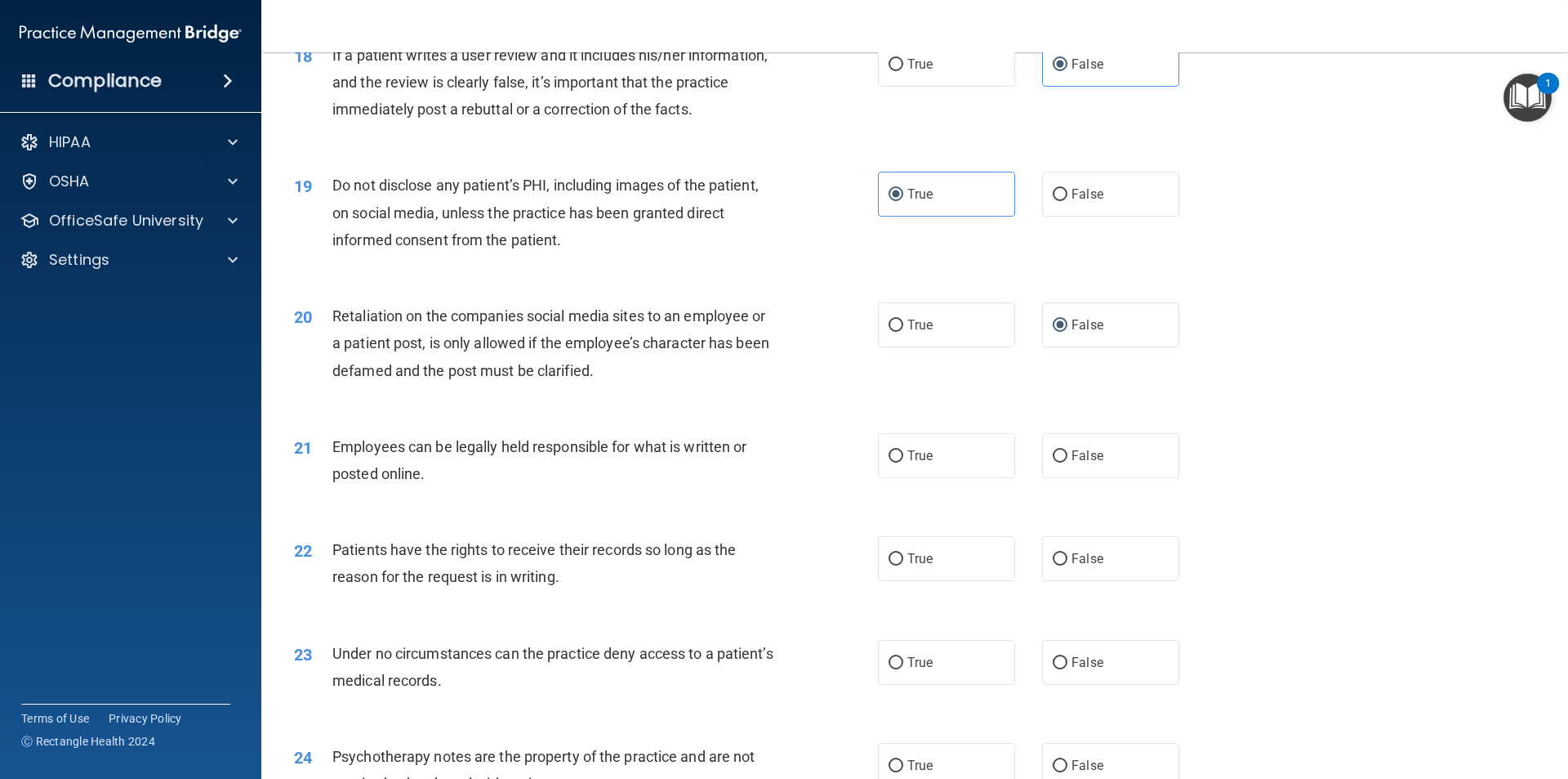
scroll to position [2451, 0]
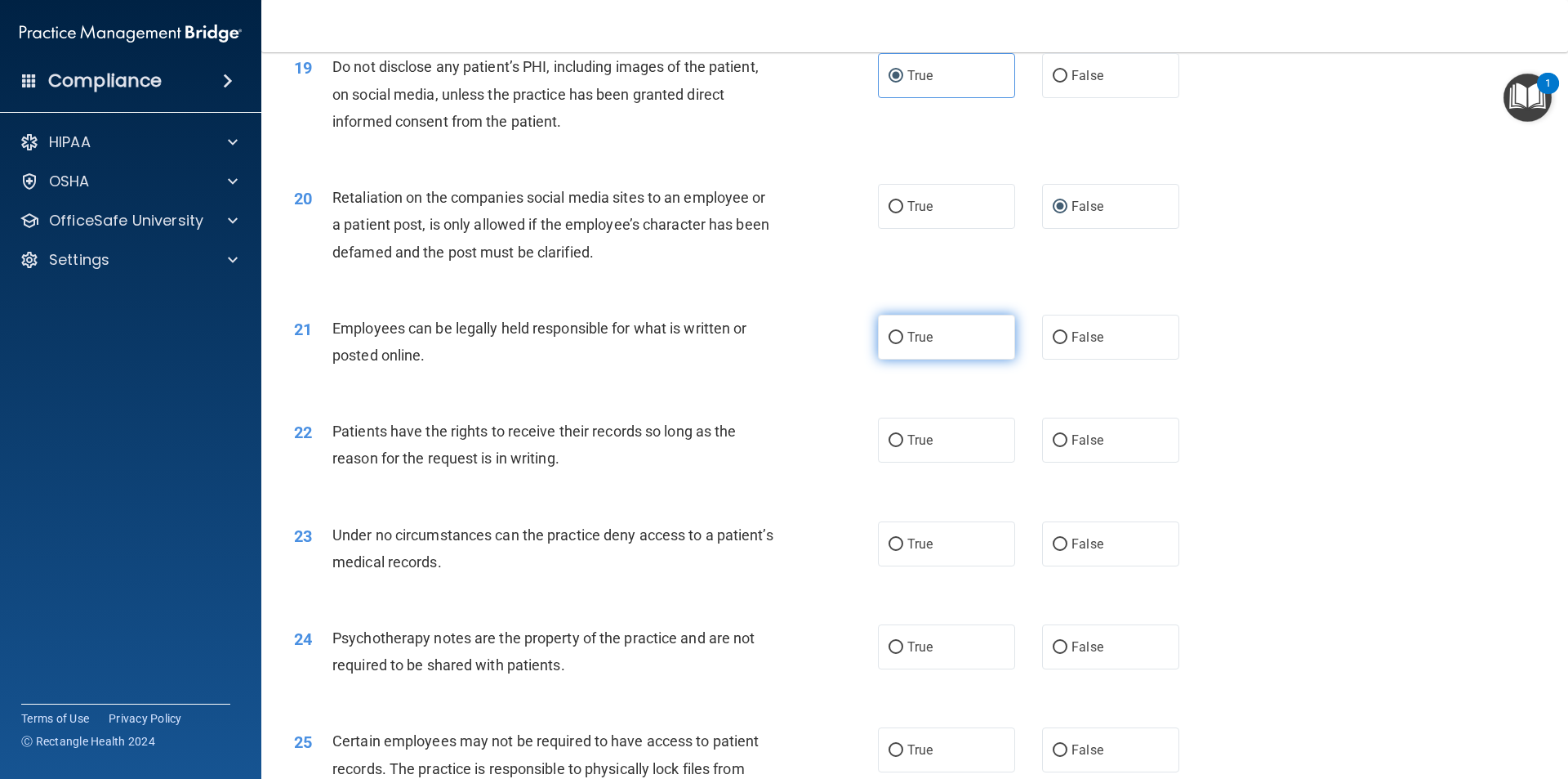
click at [932, 359] on label "True" at bounding box center [946, 337] width 138 height 45
click at [904, 344] on input "True" at bounding box center [895, 337] width 15 height 13
radio input "true"
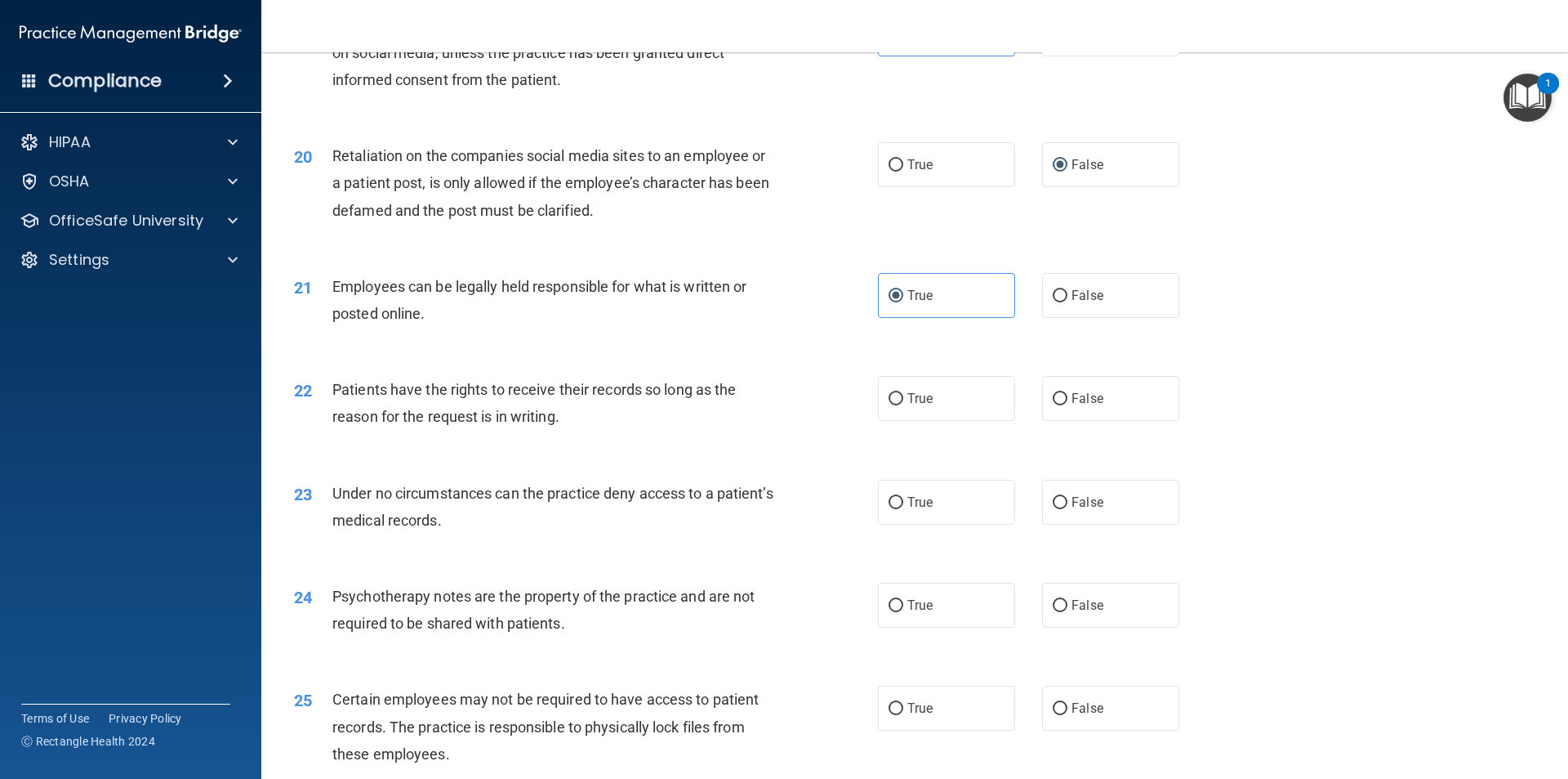
scroll to position [2614, 0]
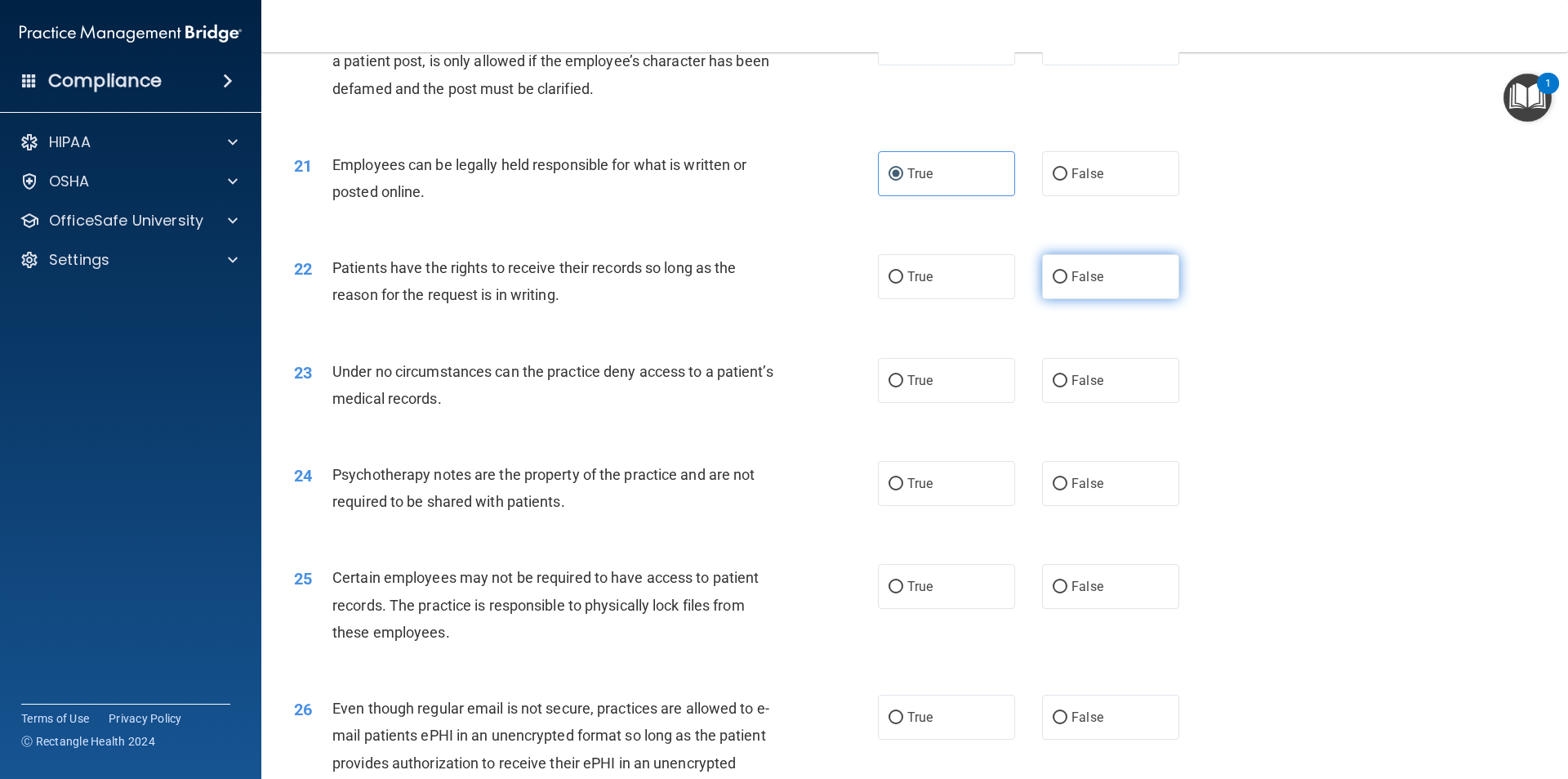
click at [1100, 299] on label "False" at bounding box center [1111, 276] width 138 height 45
click at [1067, 284] on input "False" at bounding box center [1060, 277] width 15 height 13
radio input "true"
click at [1060, 403] on label "False" at bounding box center [1111, 380] width 138 height 45
click at [1060, 388] on input "False" at bounding box center [1060, 381] width 15 height 13
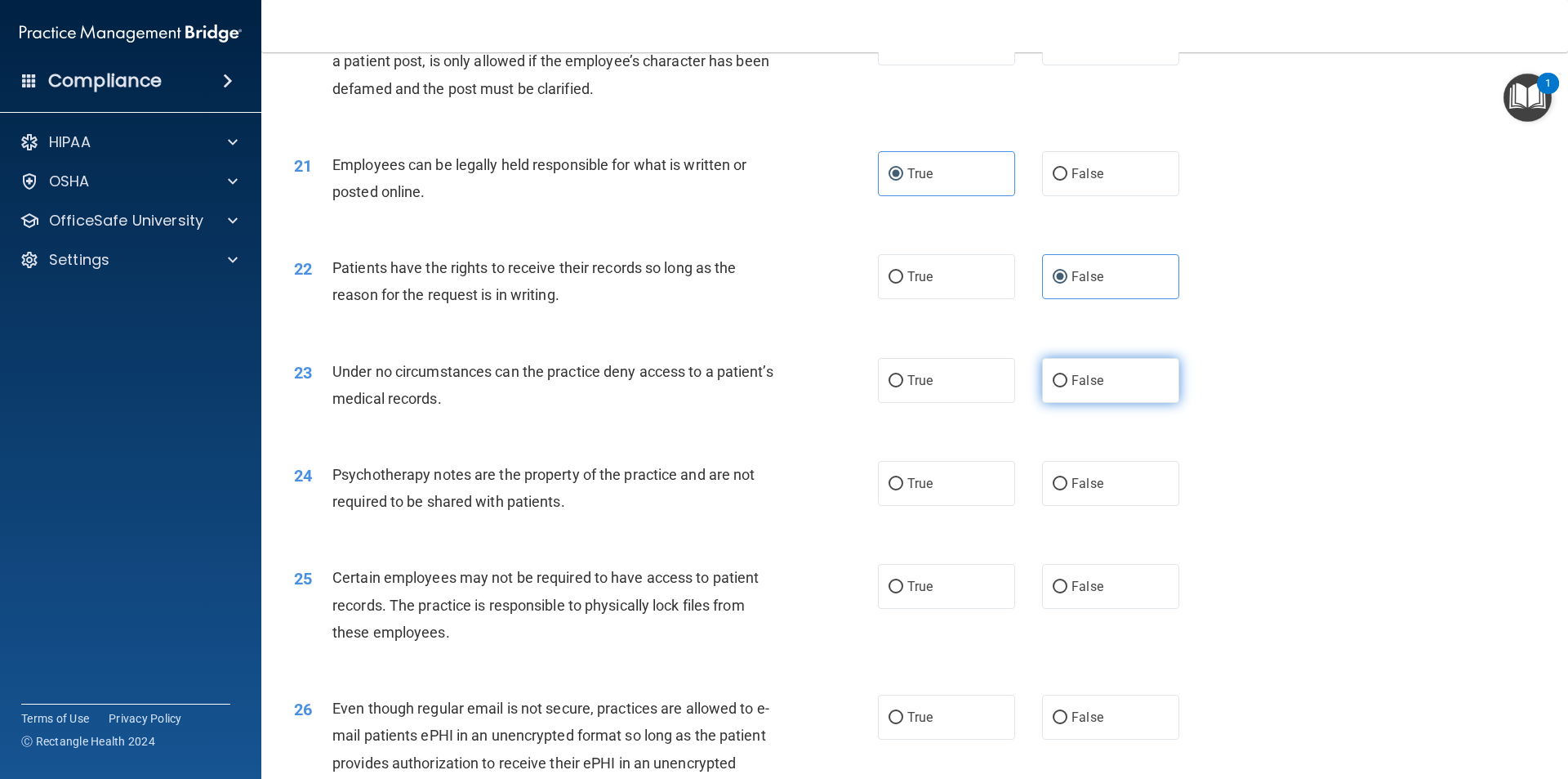
radio input "true"
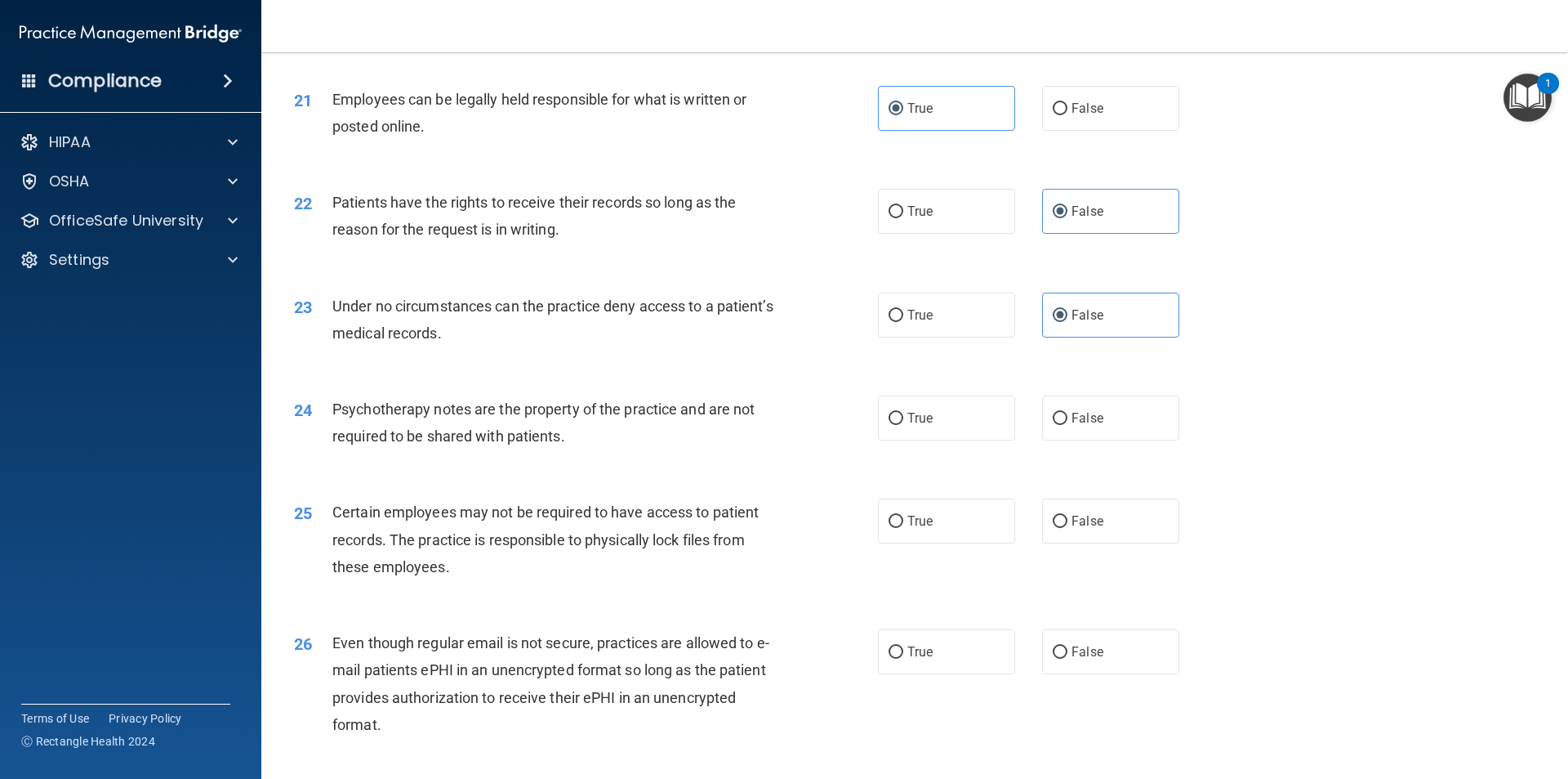
scroll to position [2778, 0]
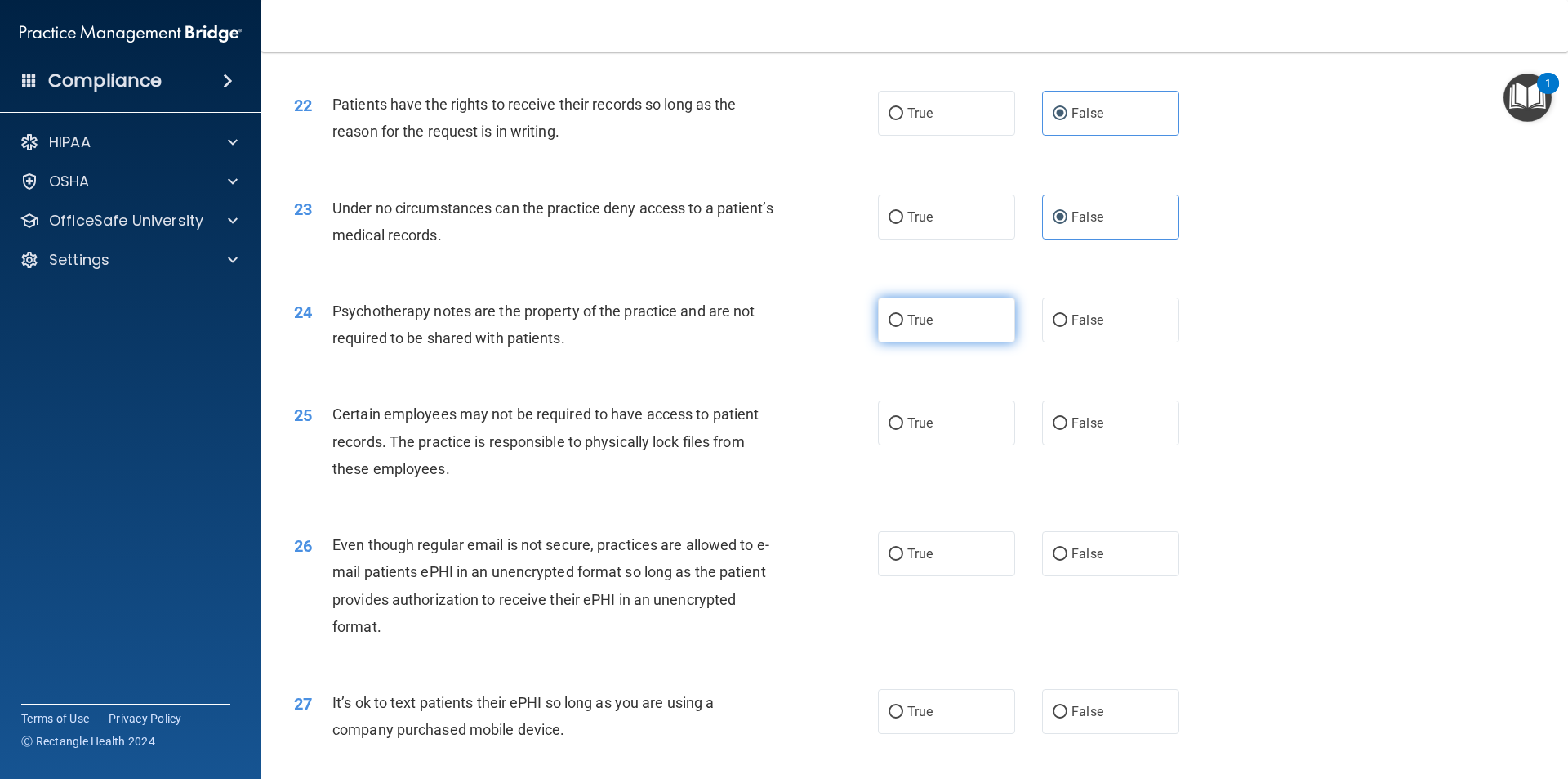
click at [918, 342] on label "True" at bounding box center [946, 320] width 138 height 45
click at [904, 327] on input "True" at bounding box center [895, 321] width 15 height 13
radio input "true"
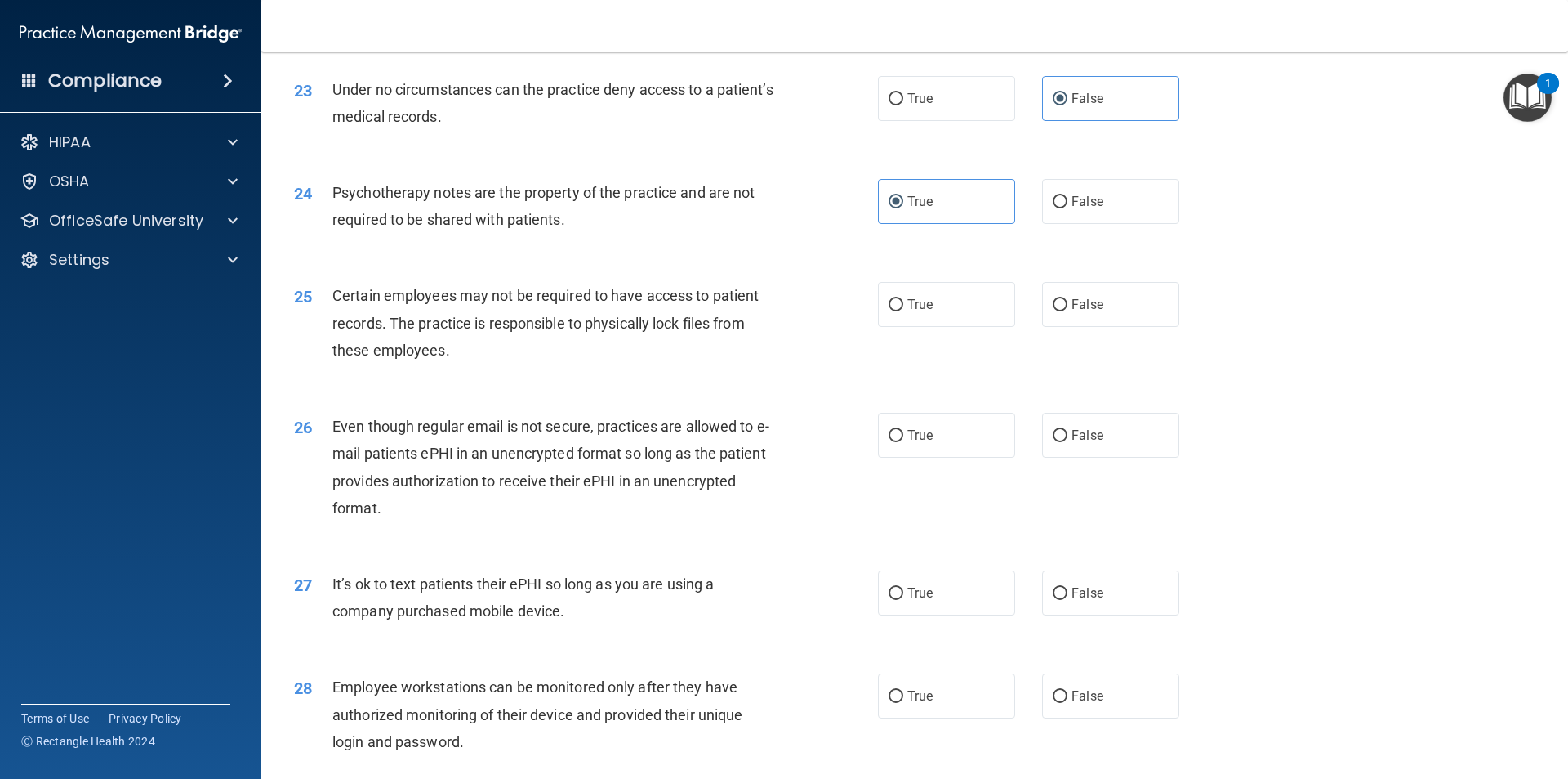
scroll to position [2941, 0]
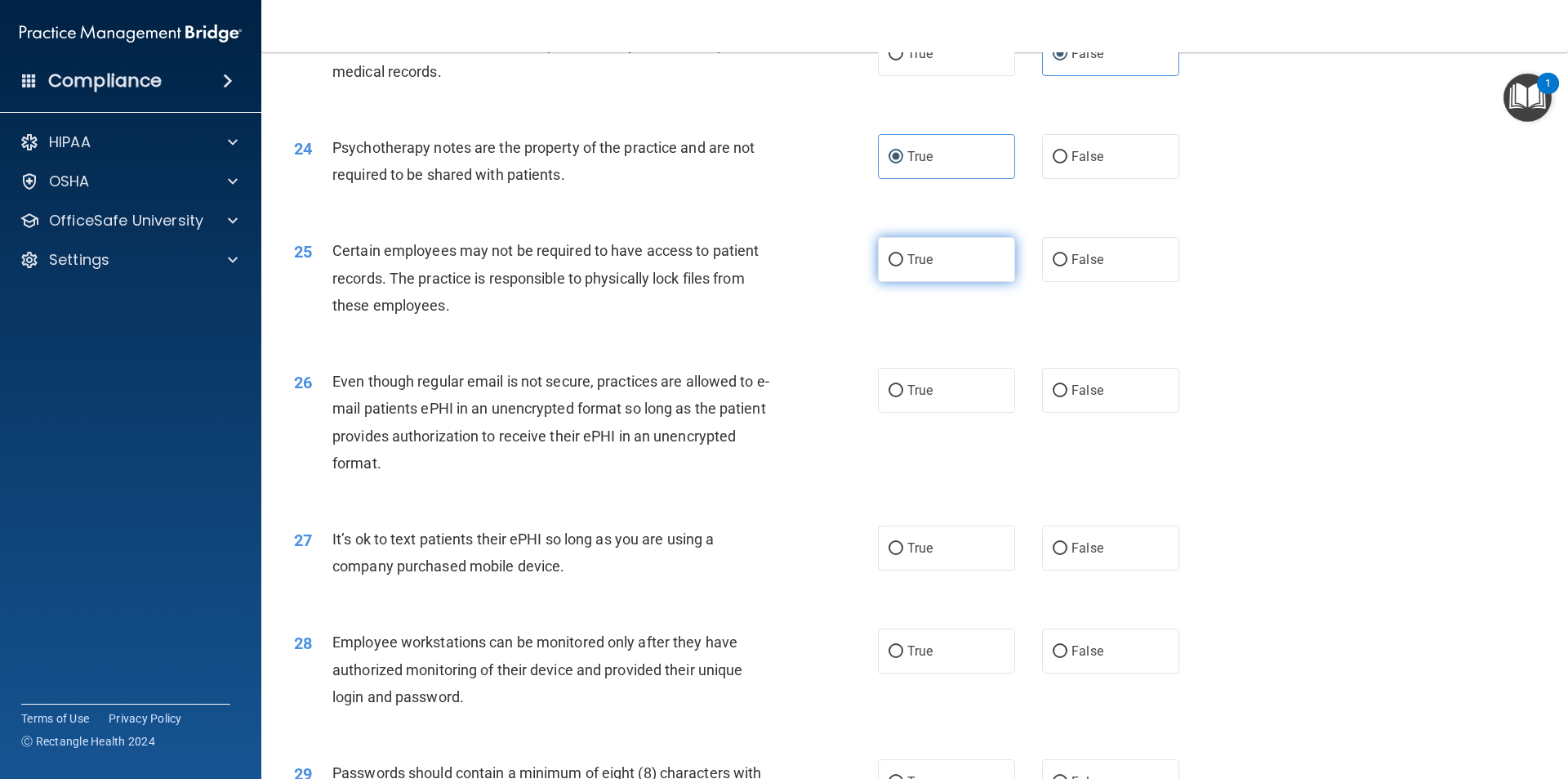
click at [932, 282] on label "True" at bounding box center [946, 260] width 138 height 45
click at [904, 266] on input "True" at bounding box center [895, 260] width 15 height 13
radio input "true"
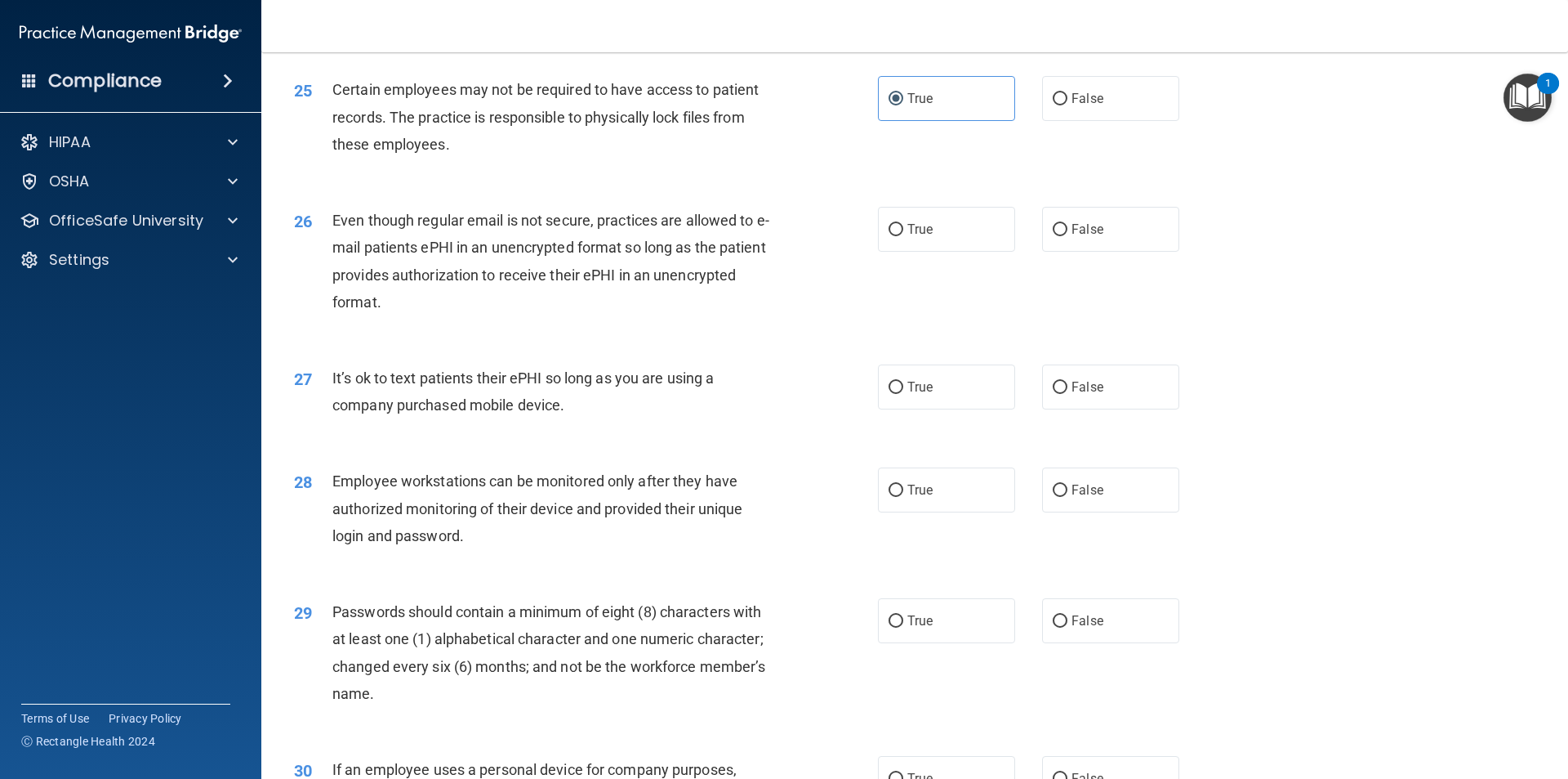
scroll to position [3104, 0]
click at [949, 249] on label "True" at bounding box center [946, 227] width 138 height 45
click at [904, 234] on input "True" at bounding box center [895, 227] width 15 height 13
radio input "true"
click at [1092, 392] on span "False" at bounding box center [1087, 385] width 32 height 16
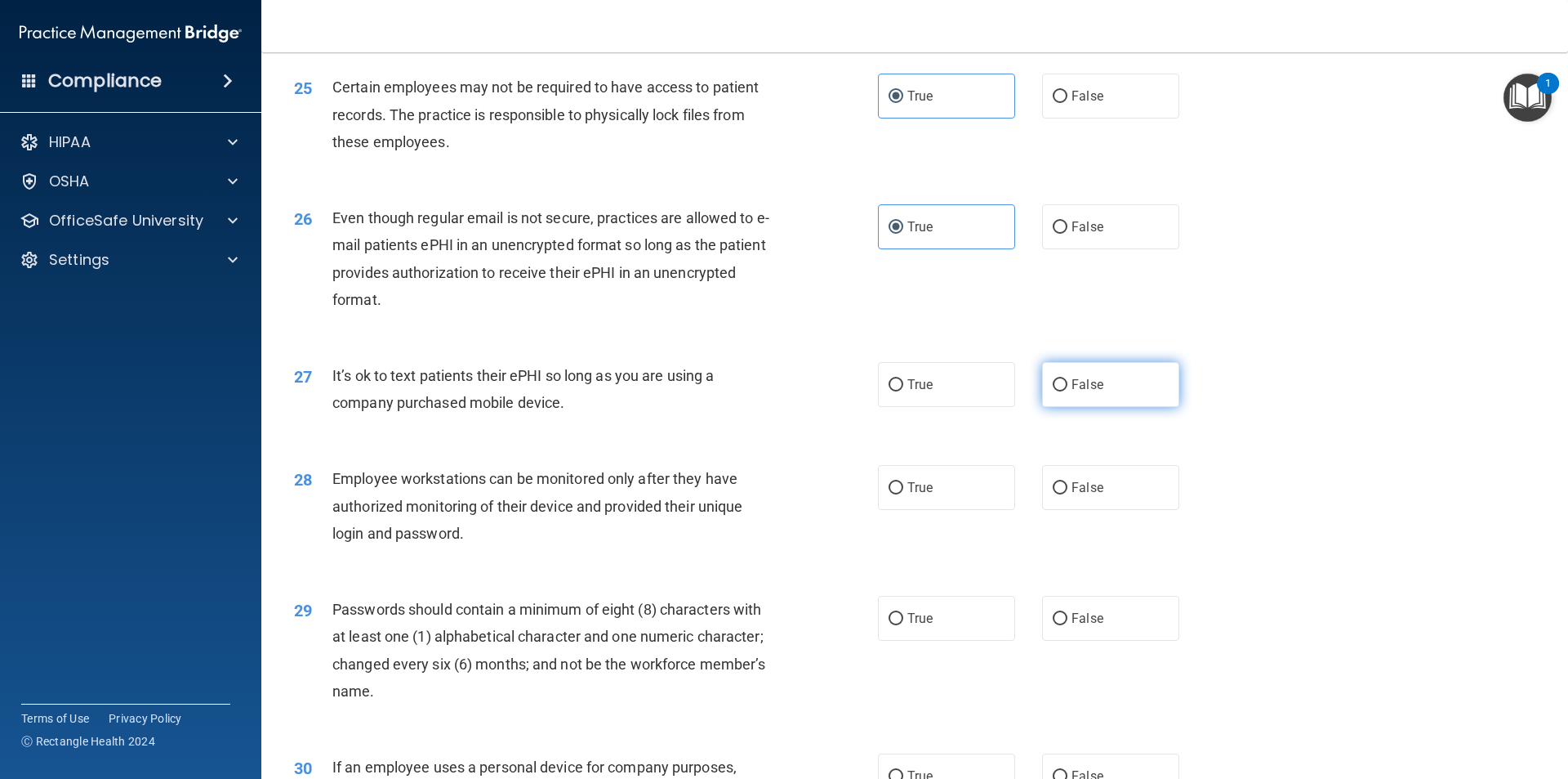
click at [1067, 391] on input "False" at bounding box center [1060, 385] width 15 height 13
radio input "true"
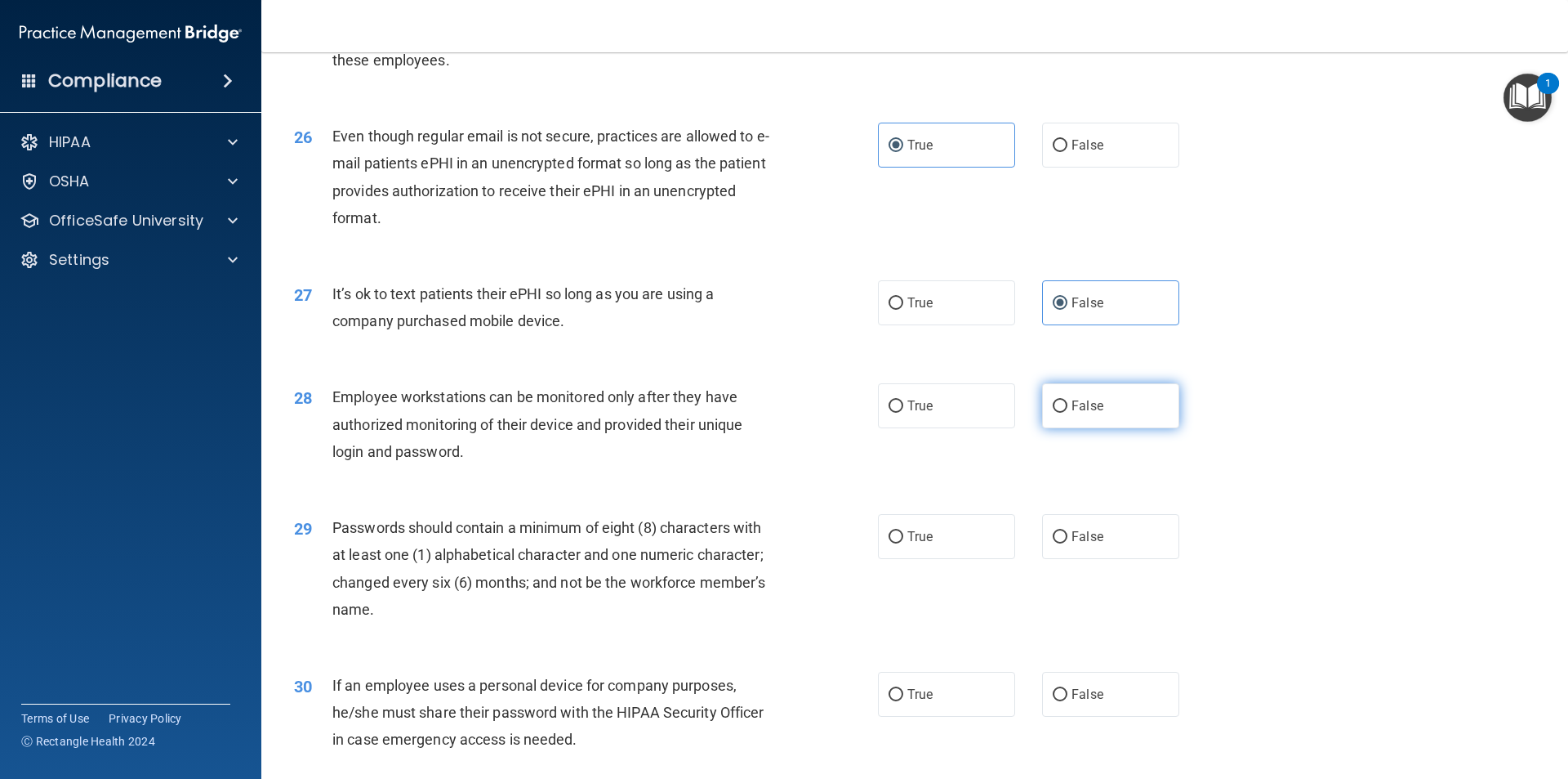
click at [1102, 425] on label "False" at bounding box center [1111, 405] width 138 height 45
click at [1067, 413] on input "False" at bounding box center [1060, 406] width 15 height 13
radio input "true"
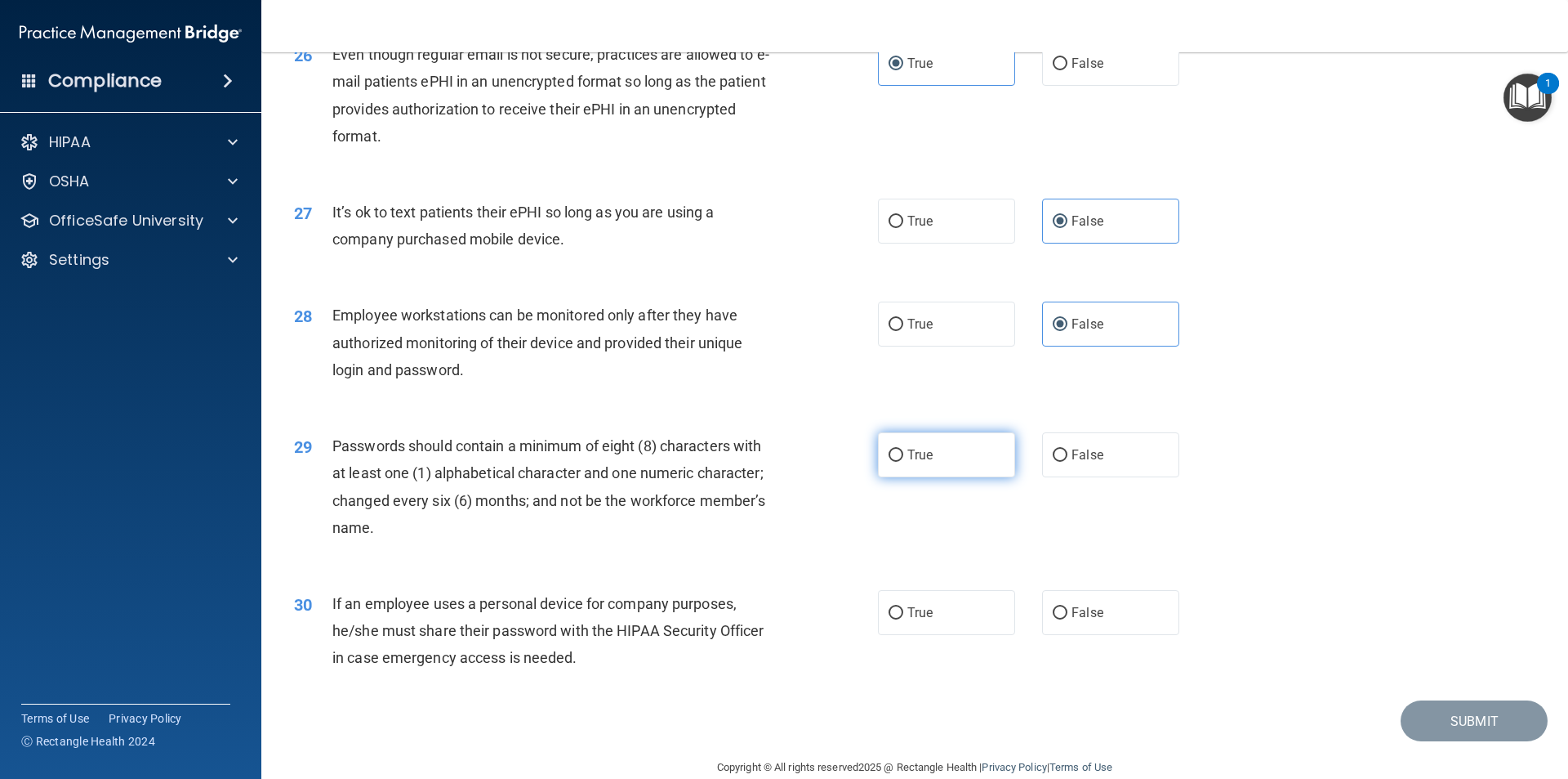
click at [907, 462] on span "True" at bounding box center [920, 454] width 25 height 16
click at [904, 461] on input "True" at bounding box center [895, 455] width 15 height 13
radio input "true"
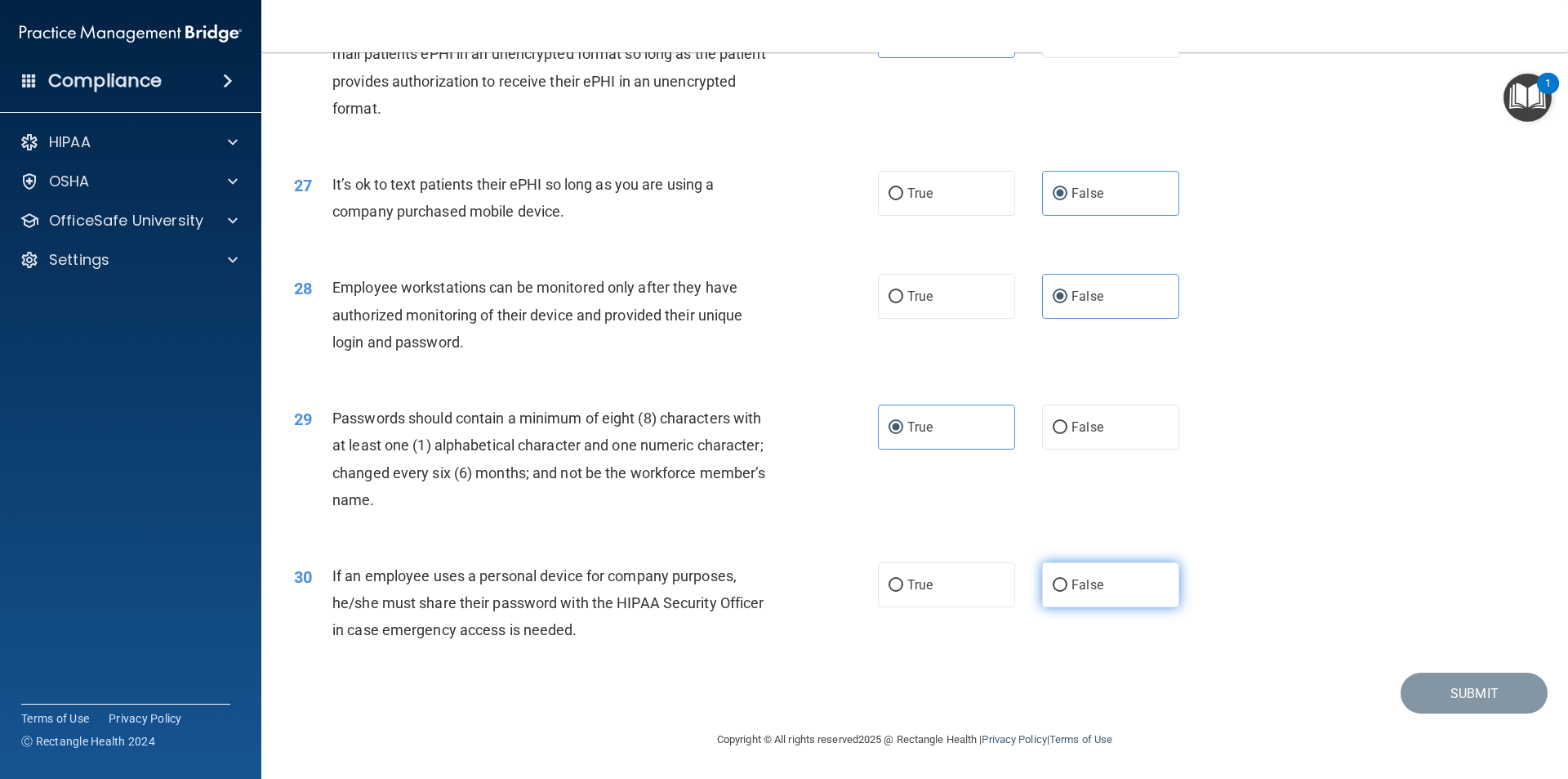
click at [1114, 587] on label "False" at bounding box center [1111, 584] width 138 height 45
click at [1067, 587] on input "False" at bounding box center [1060, 585] width 15 height 13
radio input "true"
click at [1460, 692] on button "Submit" at bounding box center [1474, 693] width 147 height 42
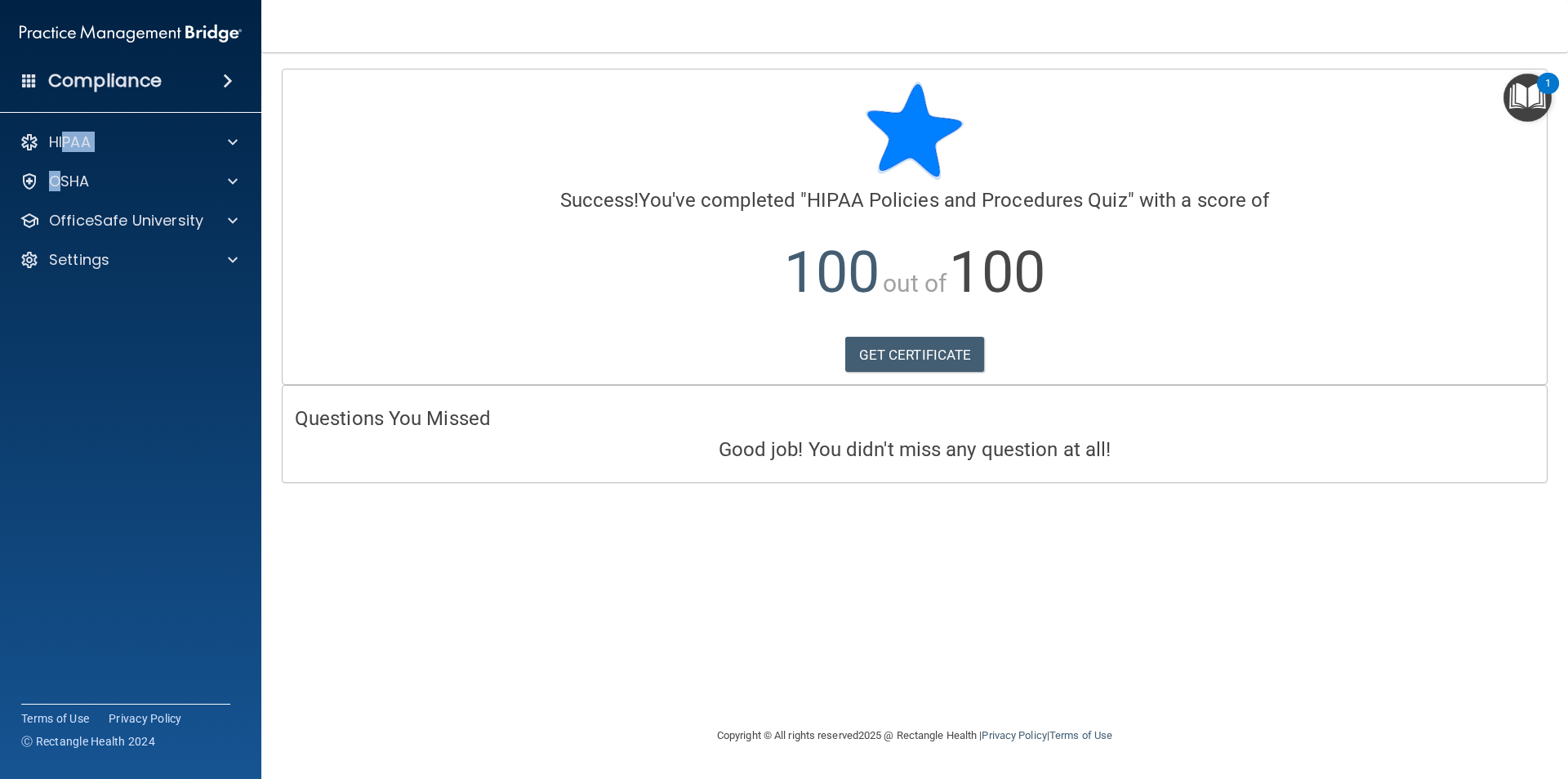
click at [63, 158] on div "HIPAA Documents and Policies Report an Incident Business Associates Emergency P…" at bounding box center [131, 203] width 262 height 170
click at [71, 140] on p "HIPAA" at bounding box center [70, 142] width 42 height 19
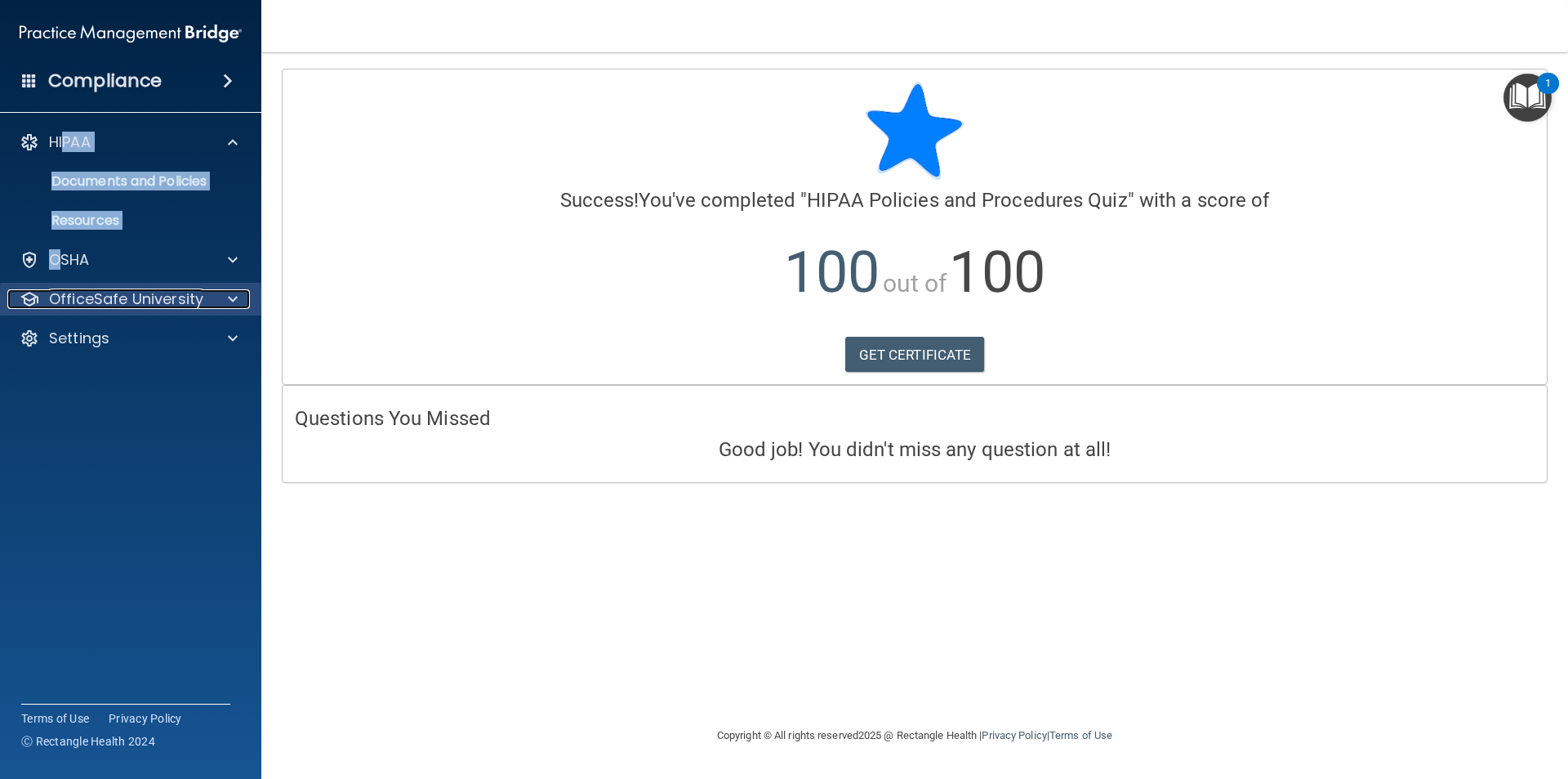
click at [122, 295] on p "OfficeSafe University" at bounding box center [126, 298] width 154 height 19
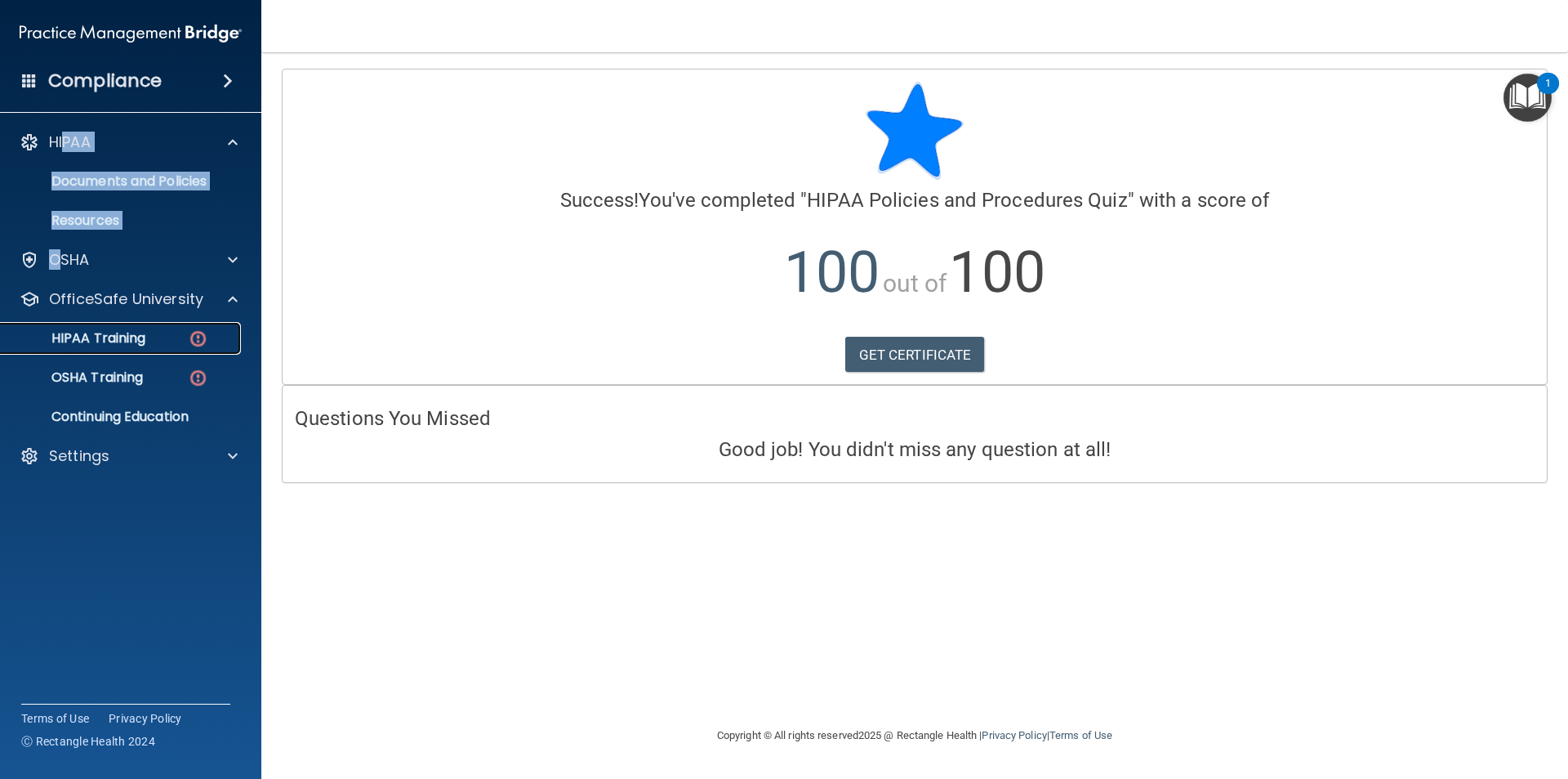
click at [99, 333] on p "HIPAA Training" at bounding box center [77, 338] width 135 height 16
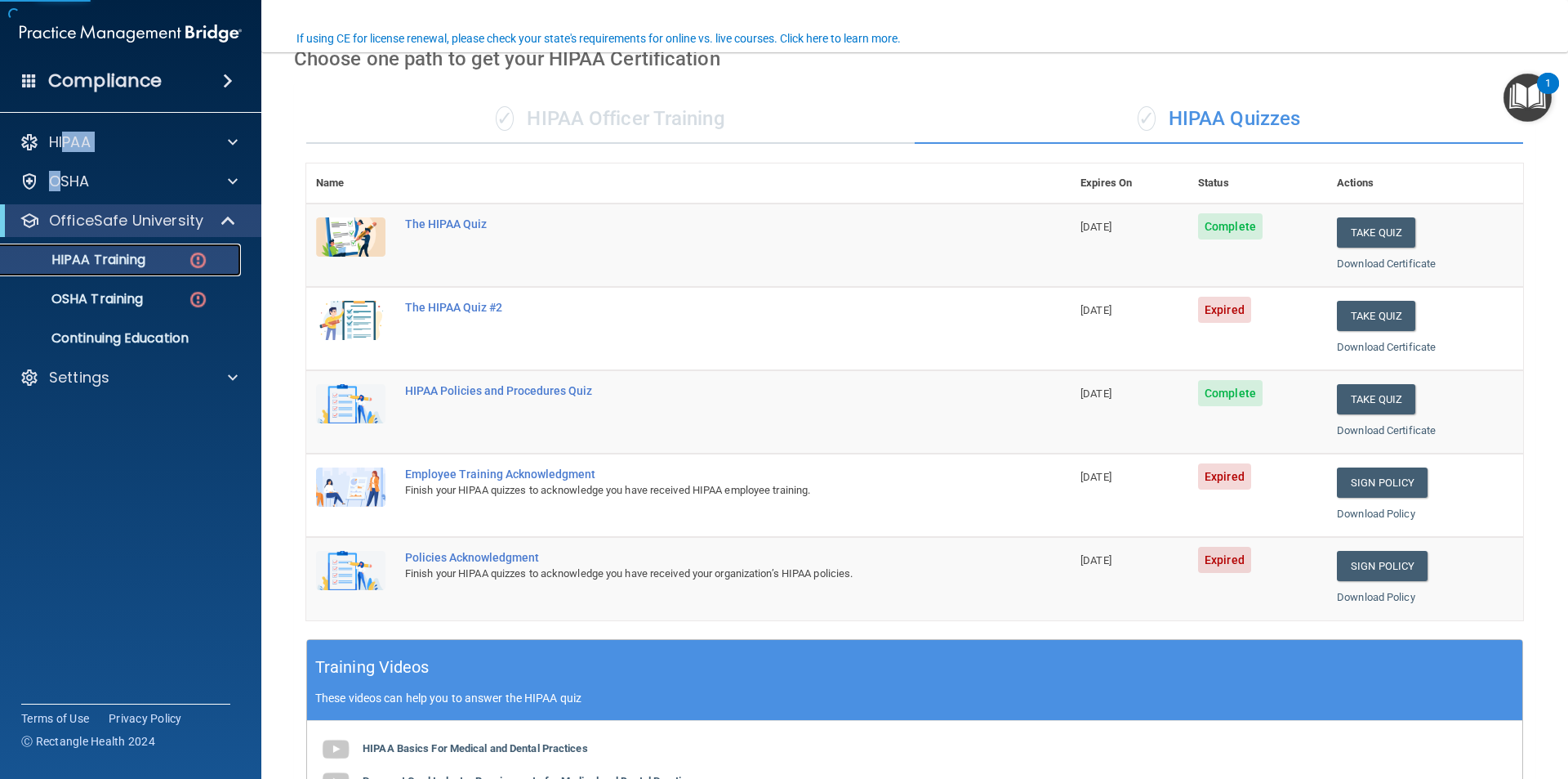
scroll to position [164, 0]
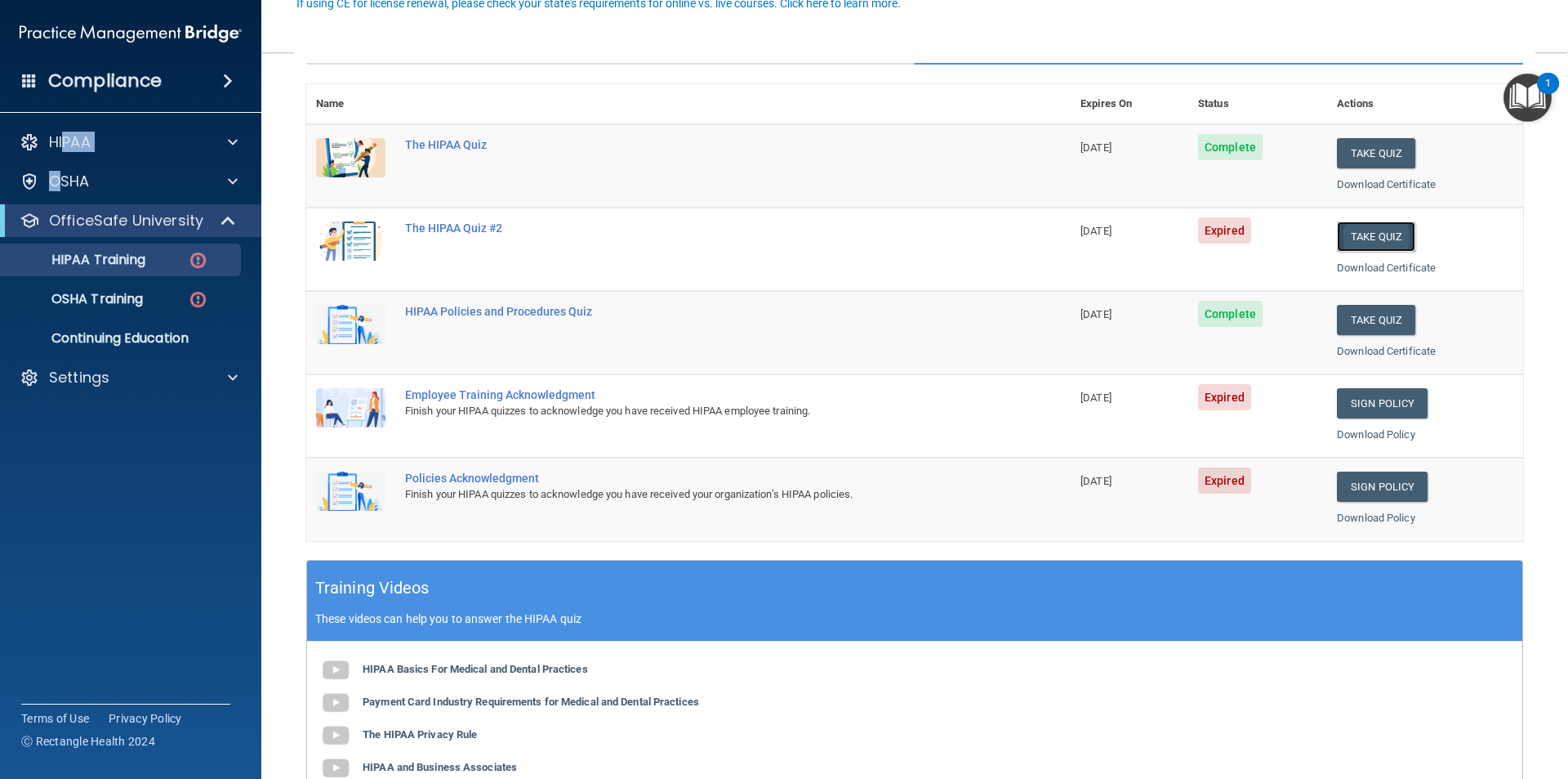
click at [1394, 241] on button "Take Quiz" at bounding box center [1375, 235] width 78 height 30
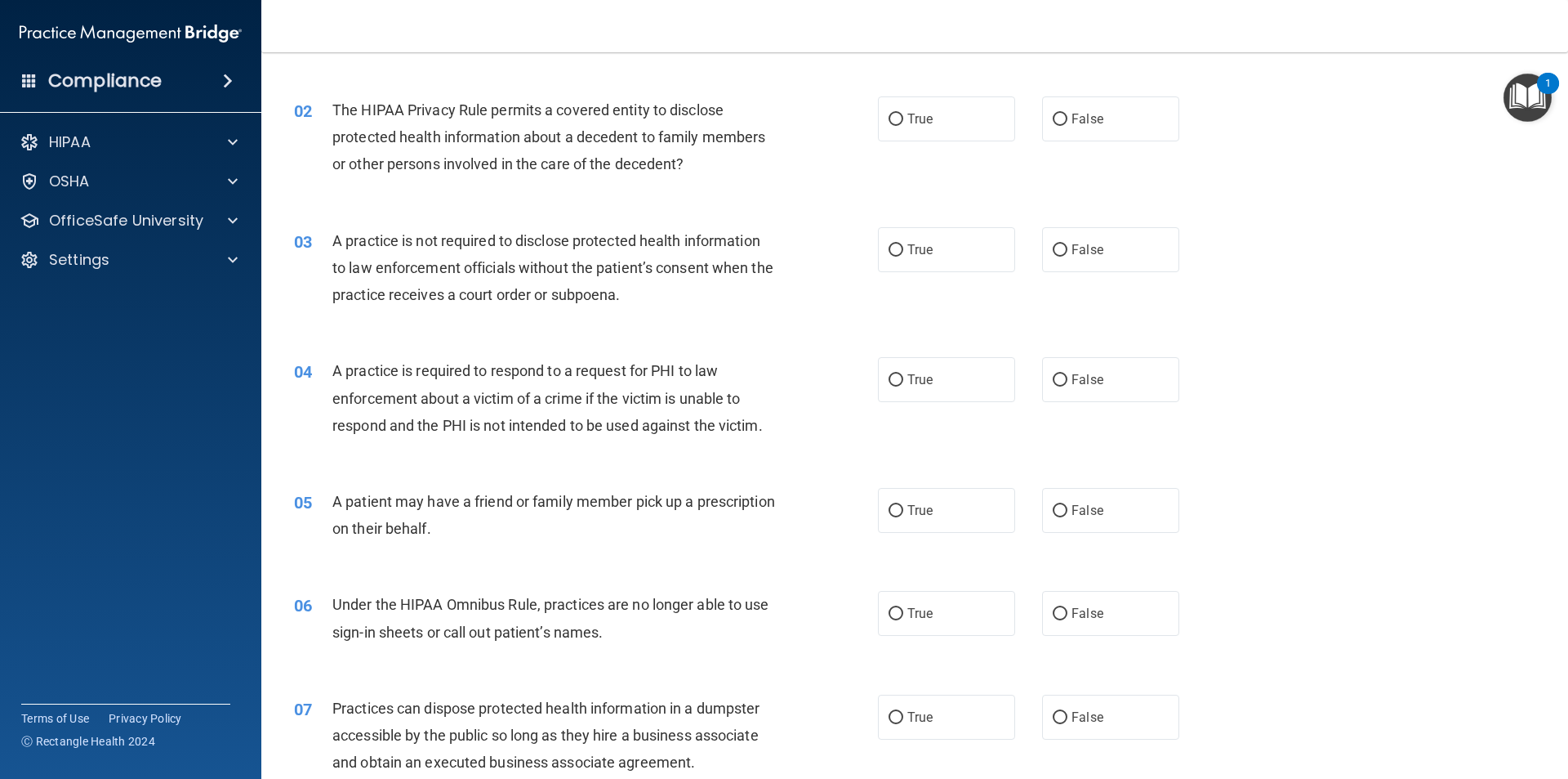
click at [528, 135] on span "The HIPAA Privacy Rule permits a covered entity to disclose protected health in…" at bounding box center [548, 137] width 433 height 71
click at [1079, 119] on span "False" at bounding box center [1087, 119] width 32 height 16
click at [1067, 119] on input "False" at bounding box center [1060, 119] width 15 height 13
radio input "true"
click at [1091, 245] on span "False" at bounding box center [1087, 250] width 32 height 16
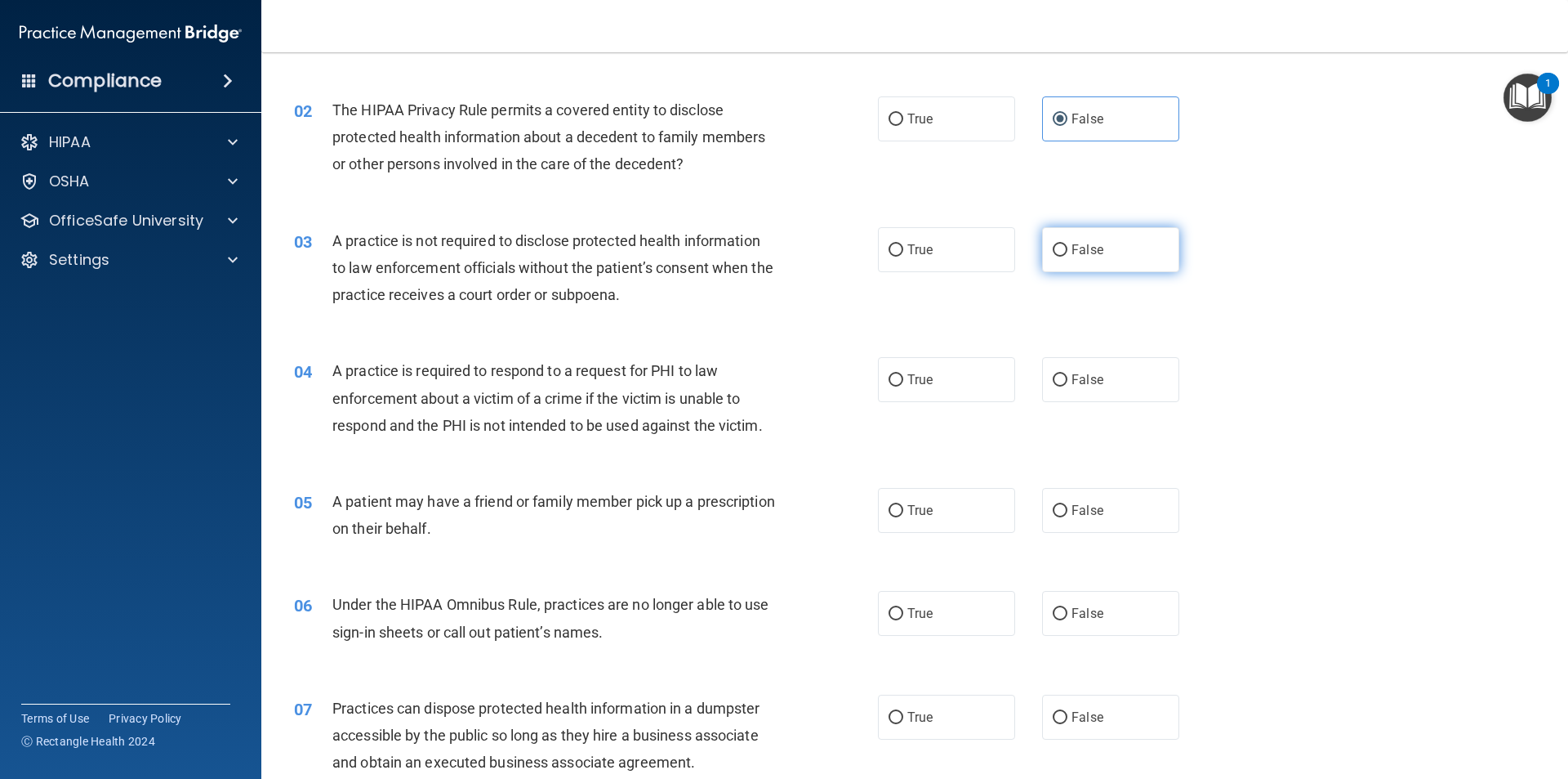
click at [1067, 245] on input "False" at bounding box center [1060, 250] width 15 height 13
radio input "true"
click at [955, 383] on label "True" at bounding box center [946, 379] width 138 height 45
click at [904, 383] on input "True" at bounding box center [895, 380] width 15 height 13
radio input "true"
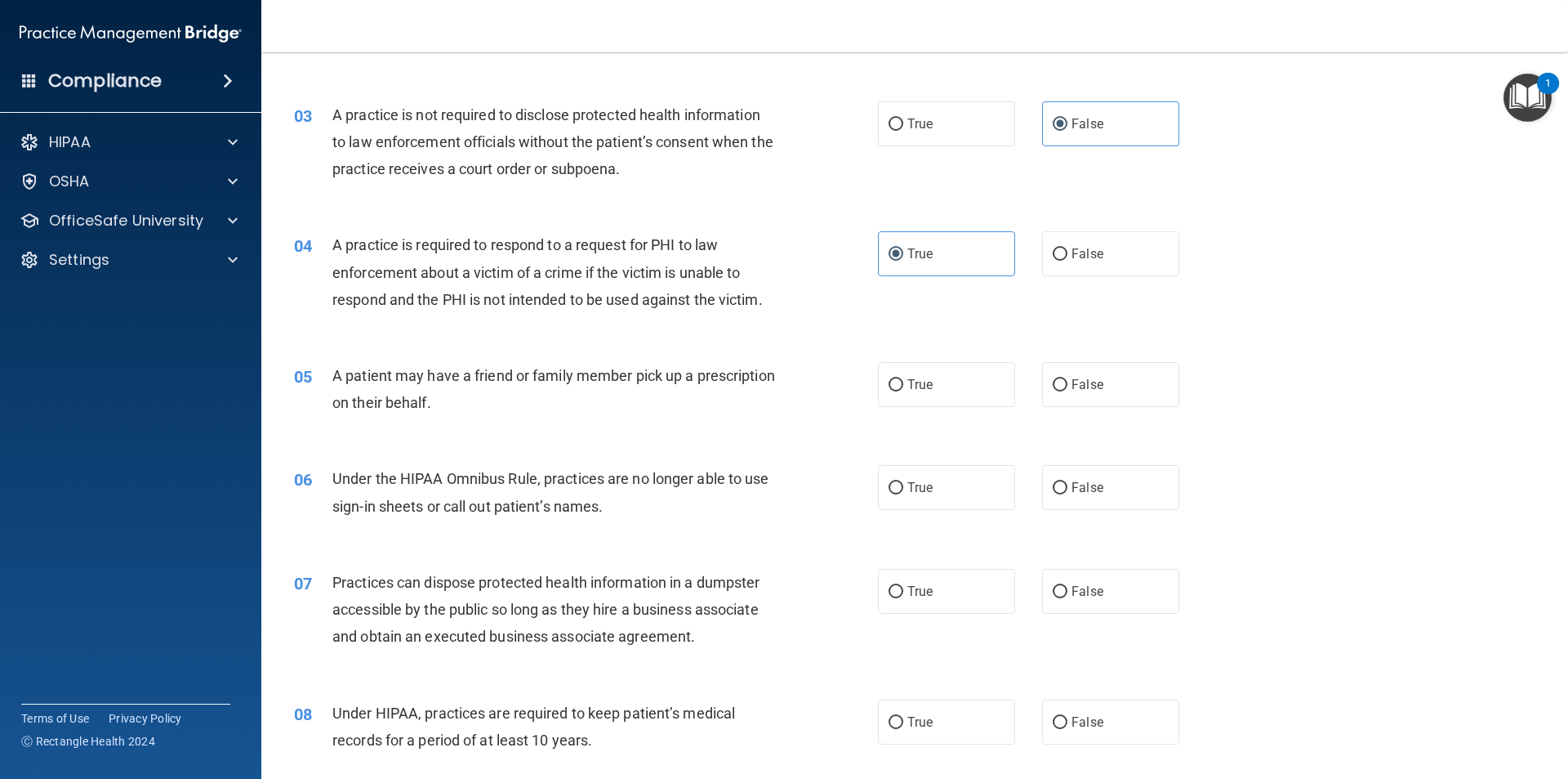
scroll to position [327, 0]
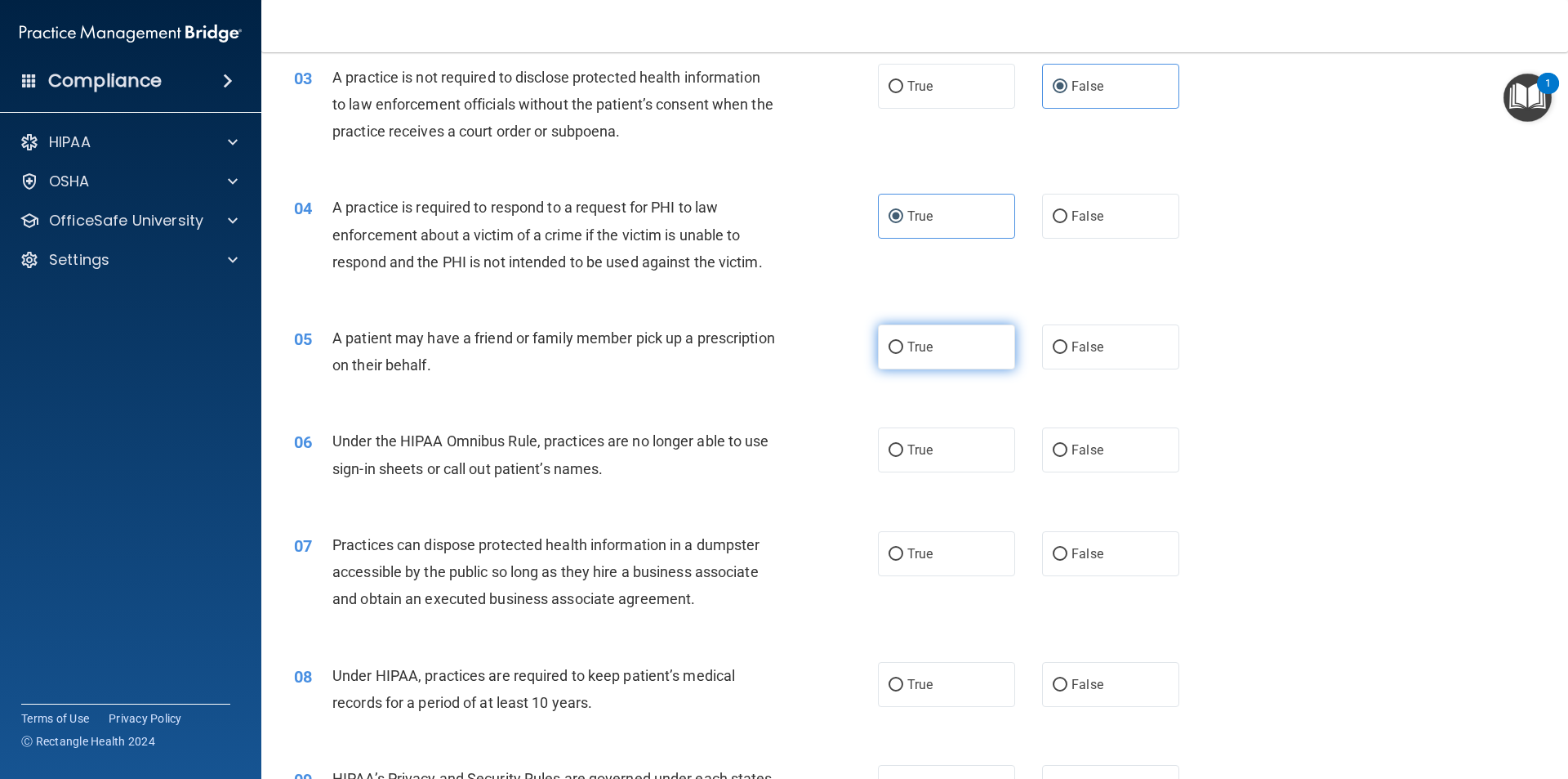
click at [933, 357] on label "True" at bounding box center [946, 347] width 138 height 45
click at [904, 354] on input "True" at bounding box center [895, 347] width 15 height 13
radio input "true"
click at [1075, 461] on label "False" at bounding box center [1111, 450] width 138 height 45
click at [1067, 456] on input "False" at bounding box center [1060, 451] width 15 height 13
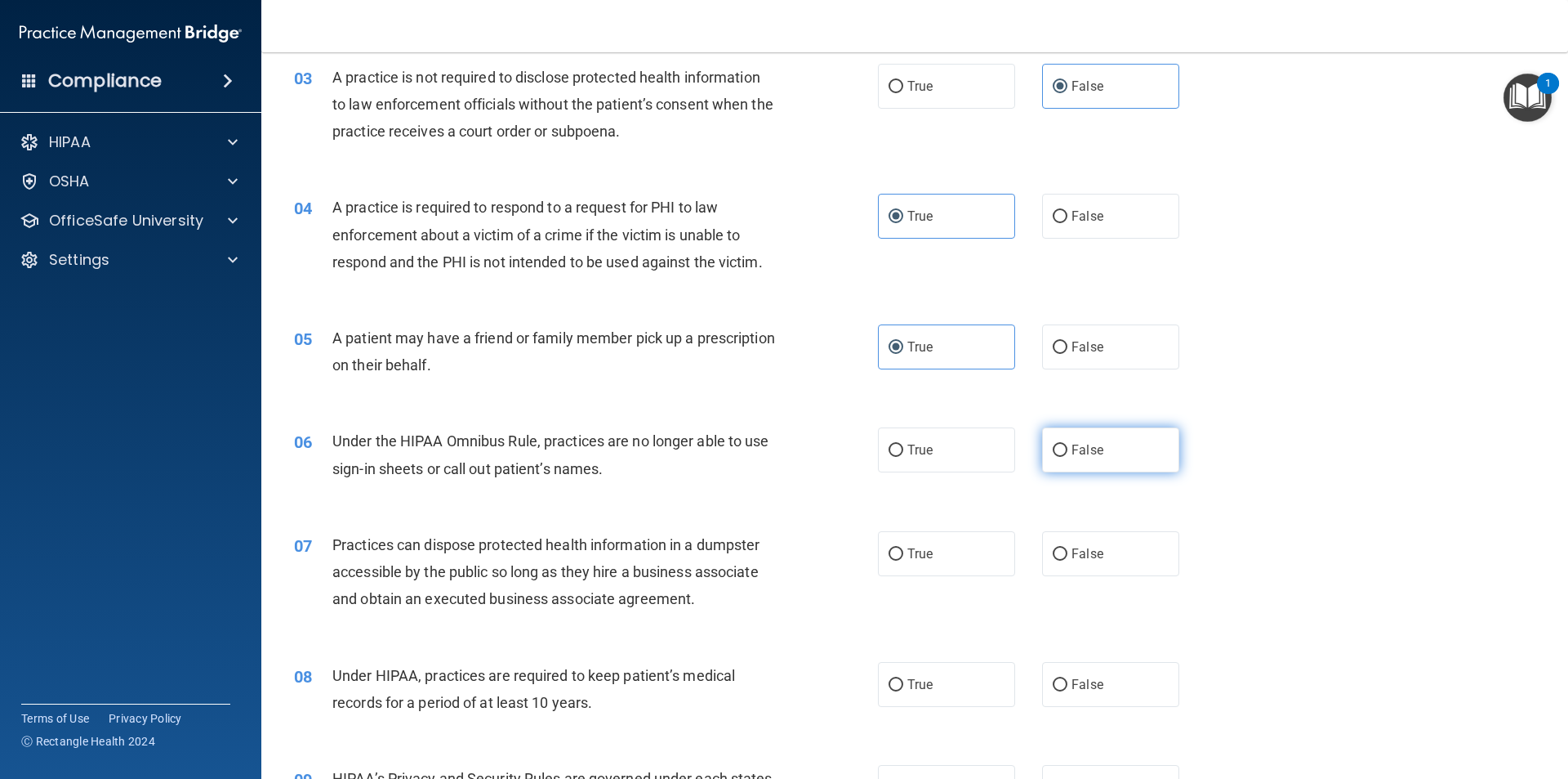
radio input "true"
click at [1355, 645] on div "08 Under HIPAA, practices are required to keep patient’s medical records for a …" at bounding box center [914, 693] width 1266 height 103
click at [1112, 560] on label "False" at bounding box center [1111, 553] width 138 height 45
click at [1067, 560] on input "False" at bounding box center [1060, 554] width 15 height 13
radio input "true"
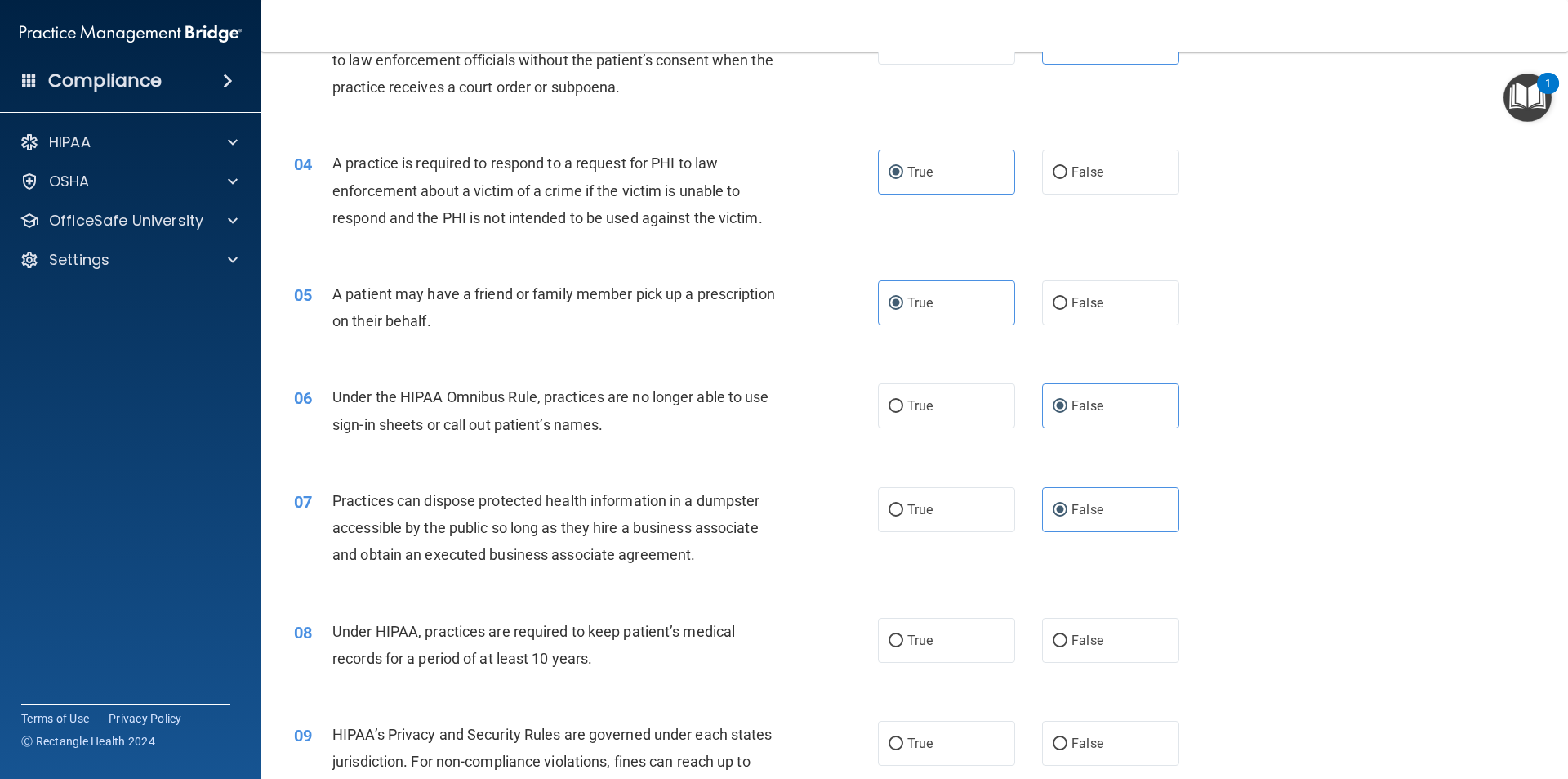
scroll to position [409, 0]
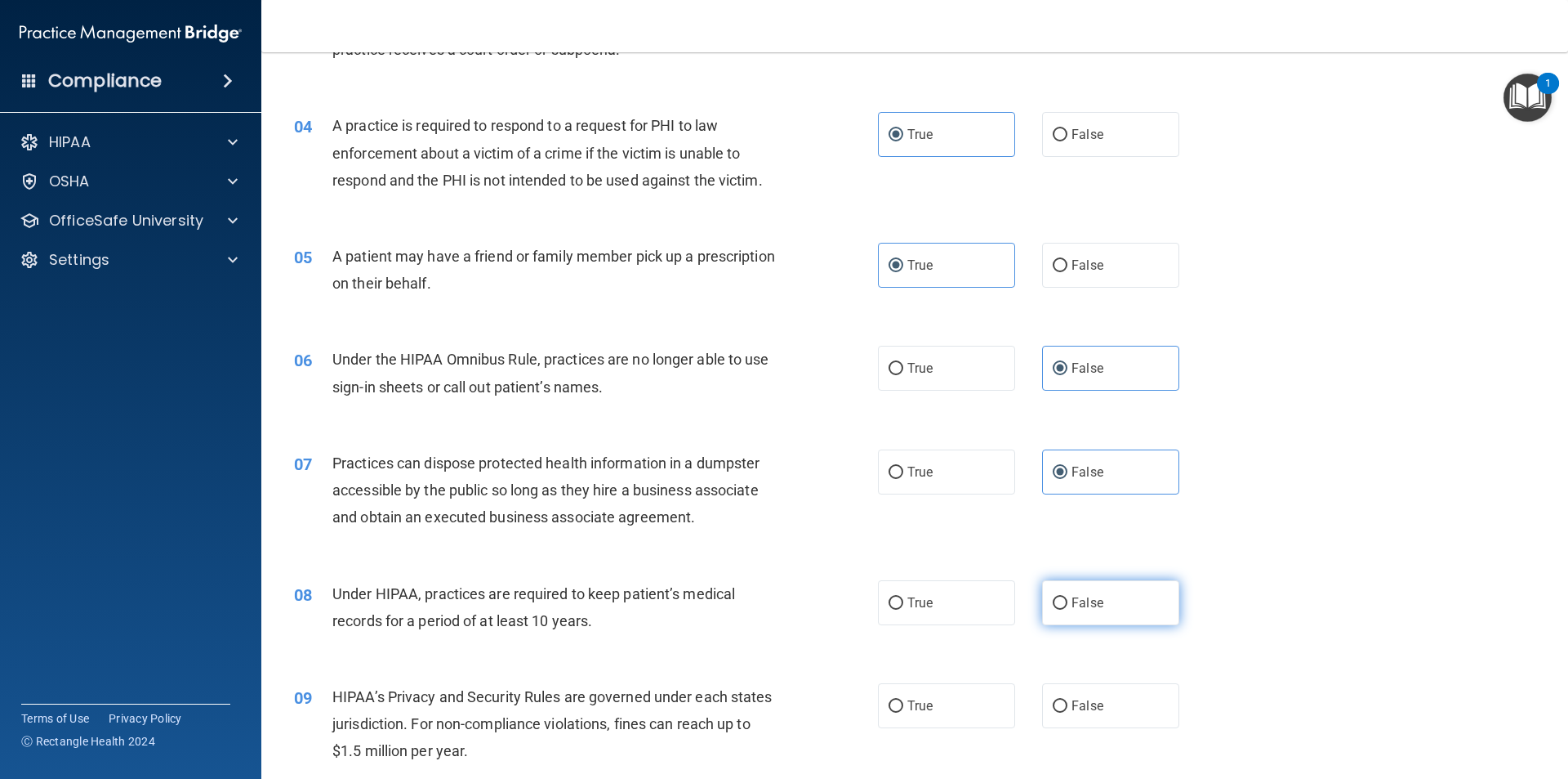
click at [1084, 608] on span "False" at bounding box center [1087, 603] width 32 height 16
click at [1067, 608] on input "False" at bounding box center [1060, 603] width 15 height 13
radio input "true"
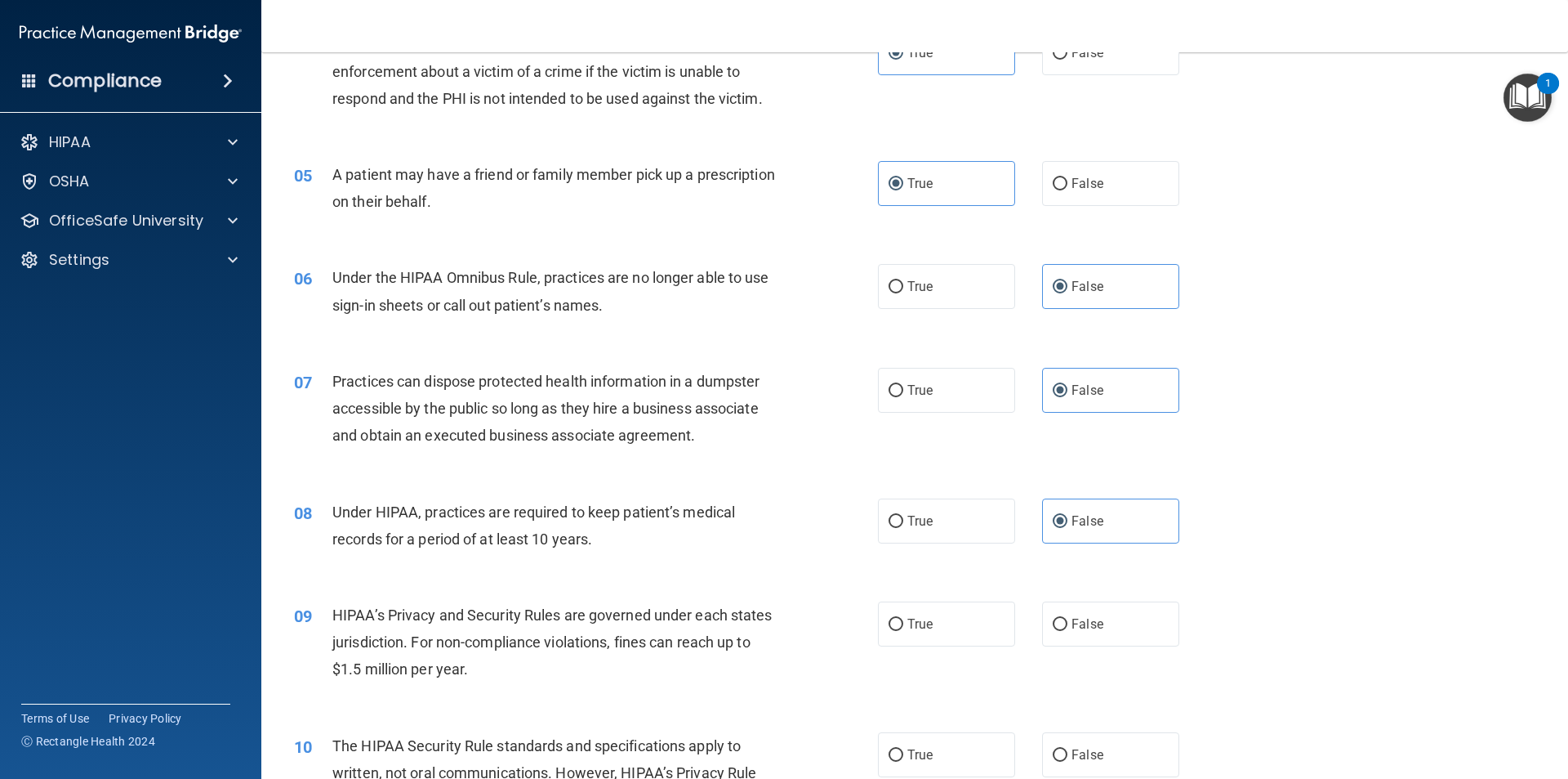
scroll to position [572, 0]
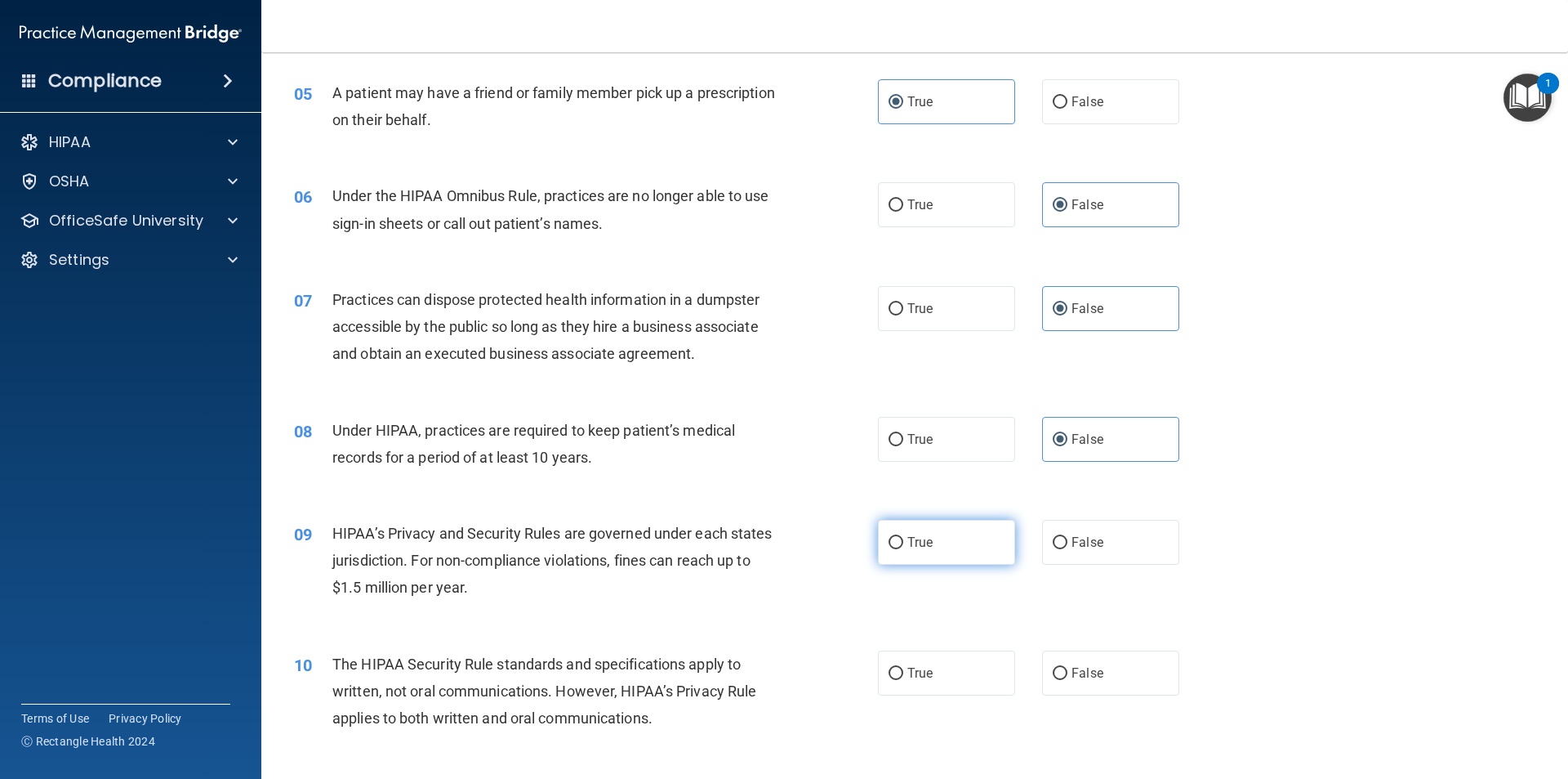
click at [938, 525] on label "True" at bounding box center [946, 542] width 138 height 45
click at [904, 537] on input "True" at bounding box center [895, 543] width 15 height 13
radio input "true"
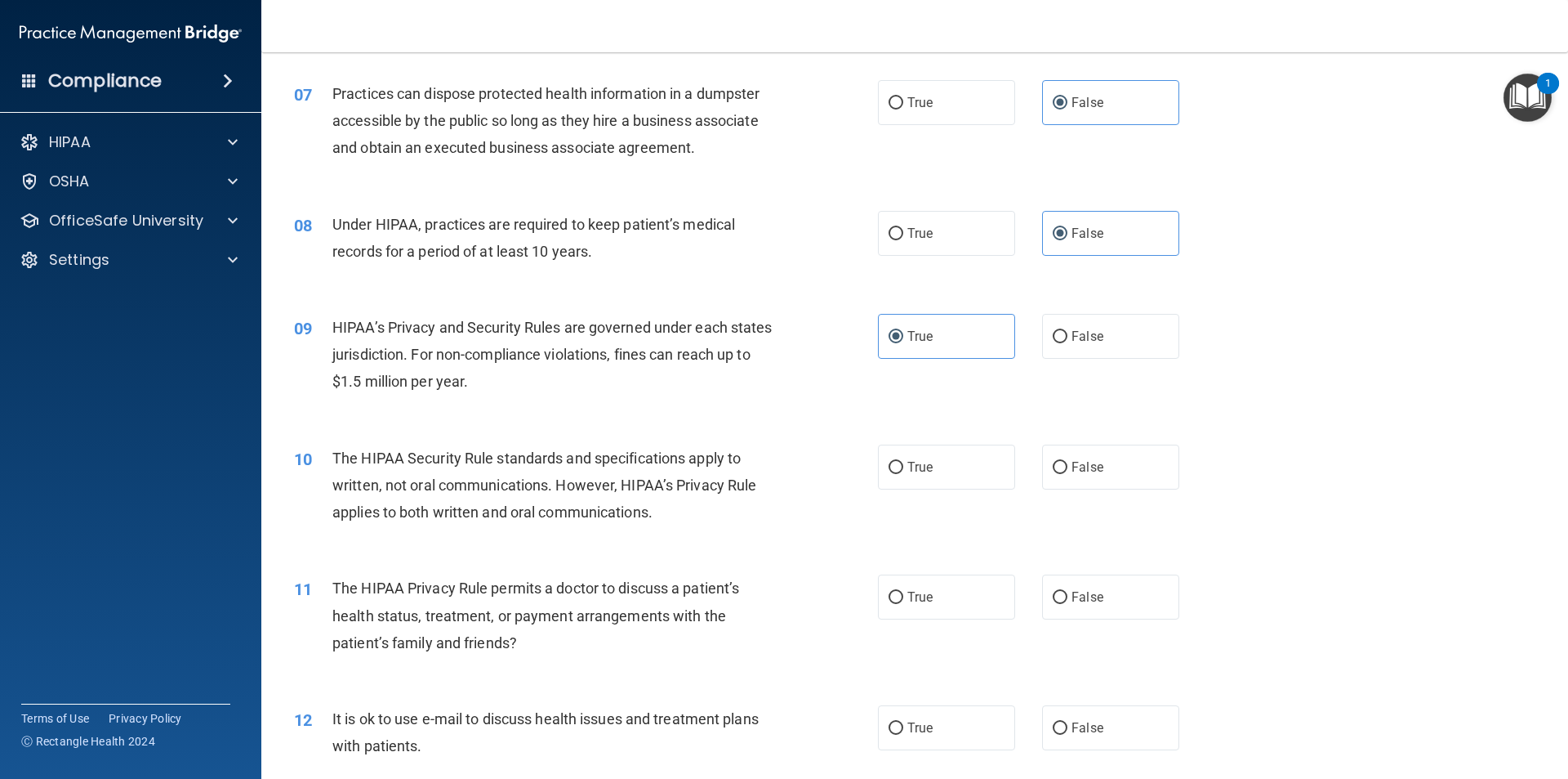
scroll to position [817, 0]
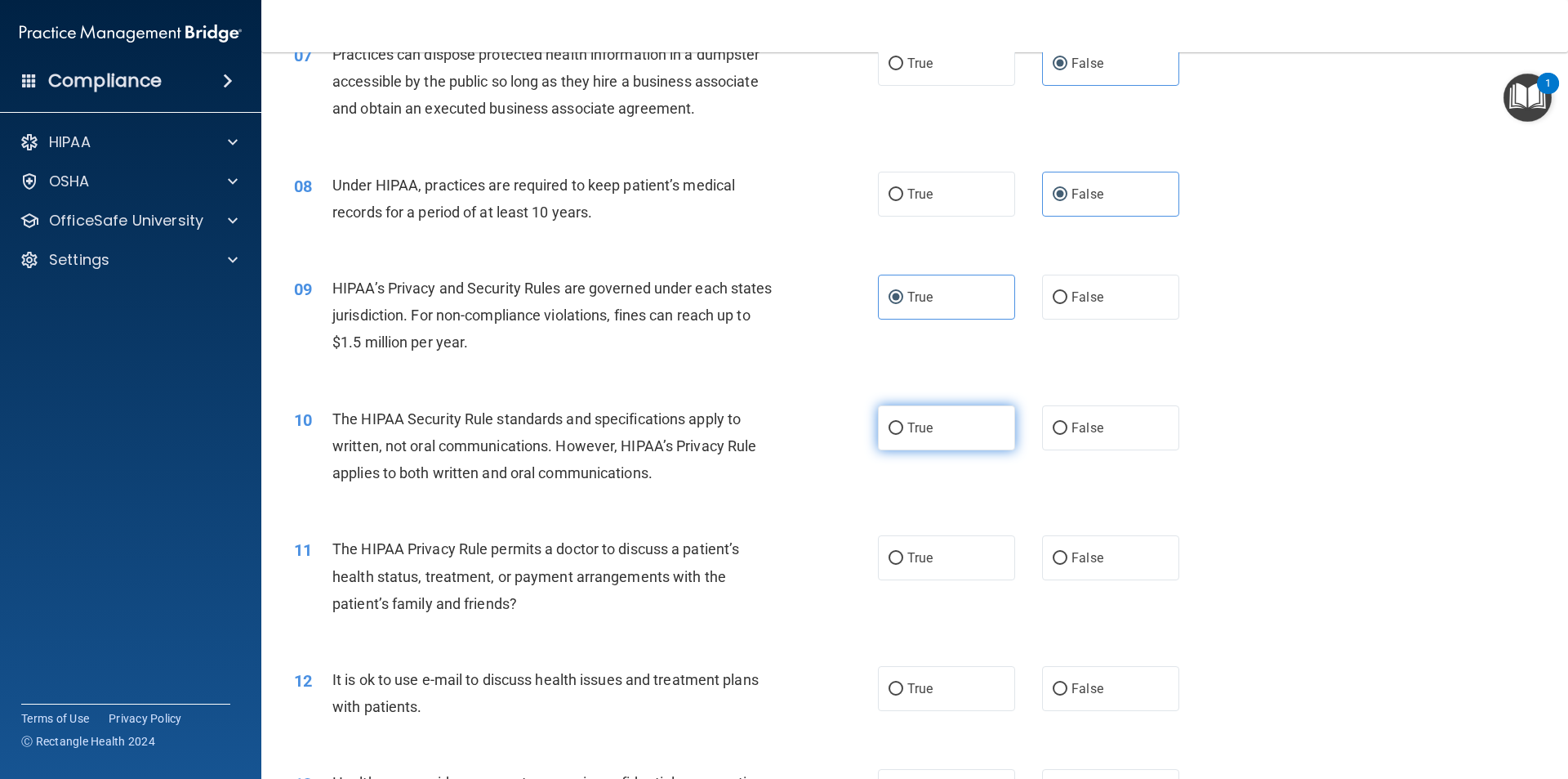
click at [959, 435] on label "True" at bounding box center [946, 427] width 138 height 45
click at [904, 435] on input "True" at bounding box center [895, 428] width 15 height 13
radio input "true"
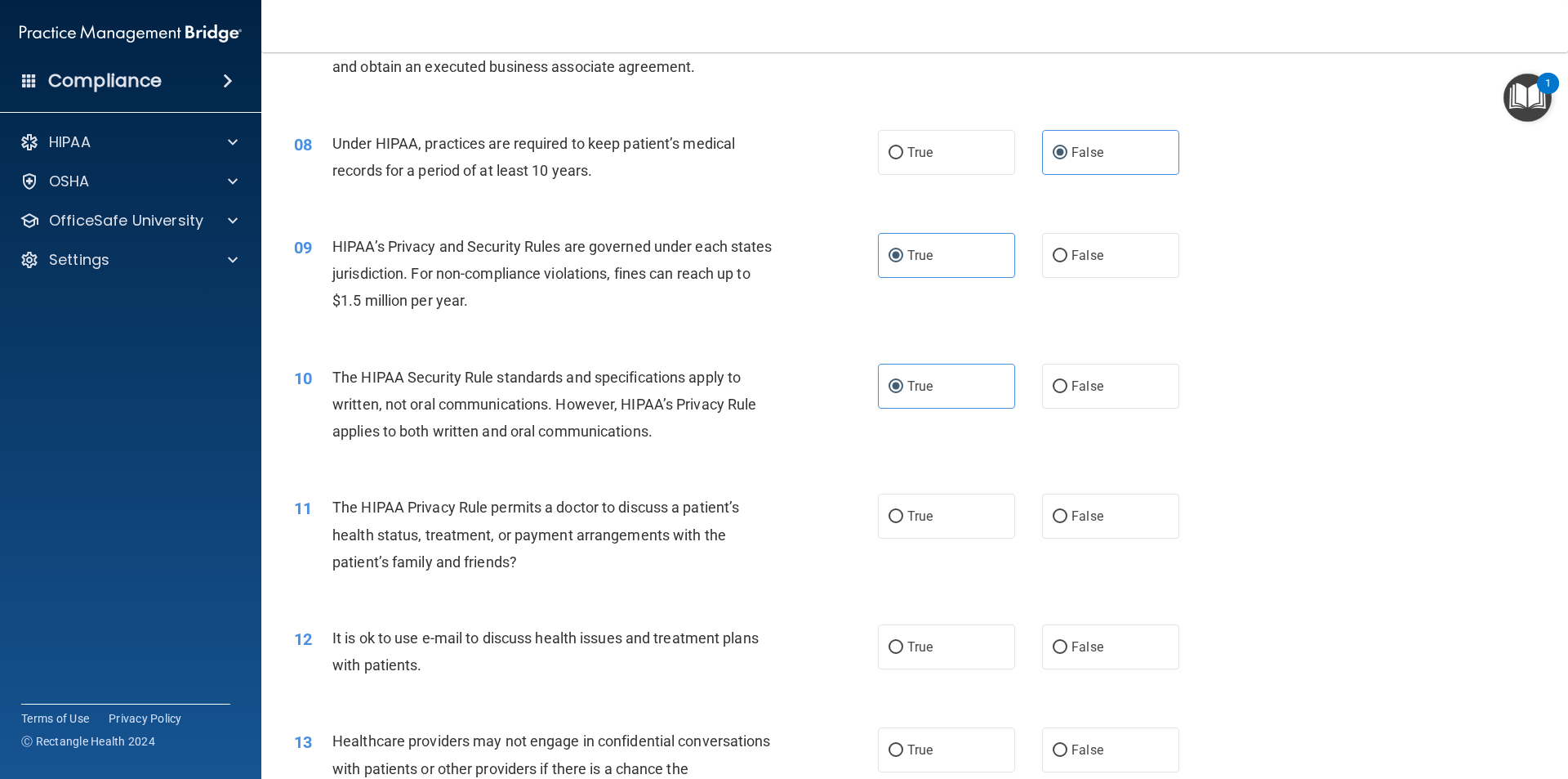
scroll to position [898, 0]
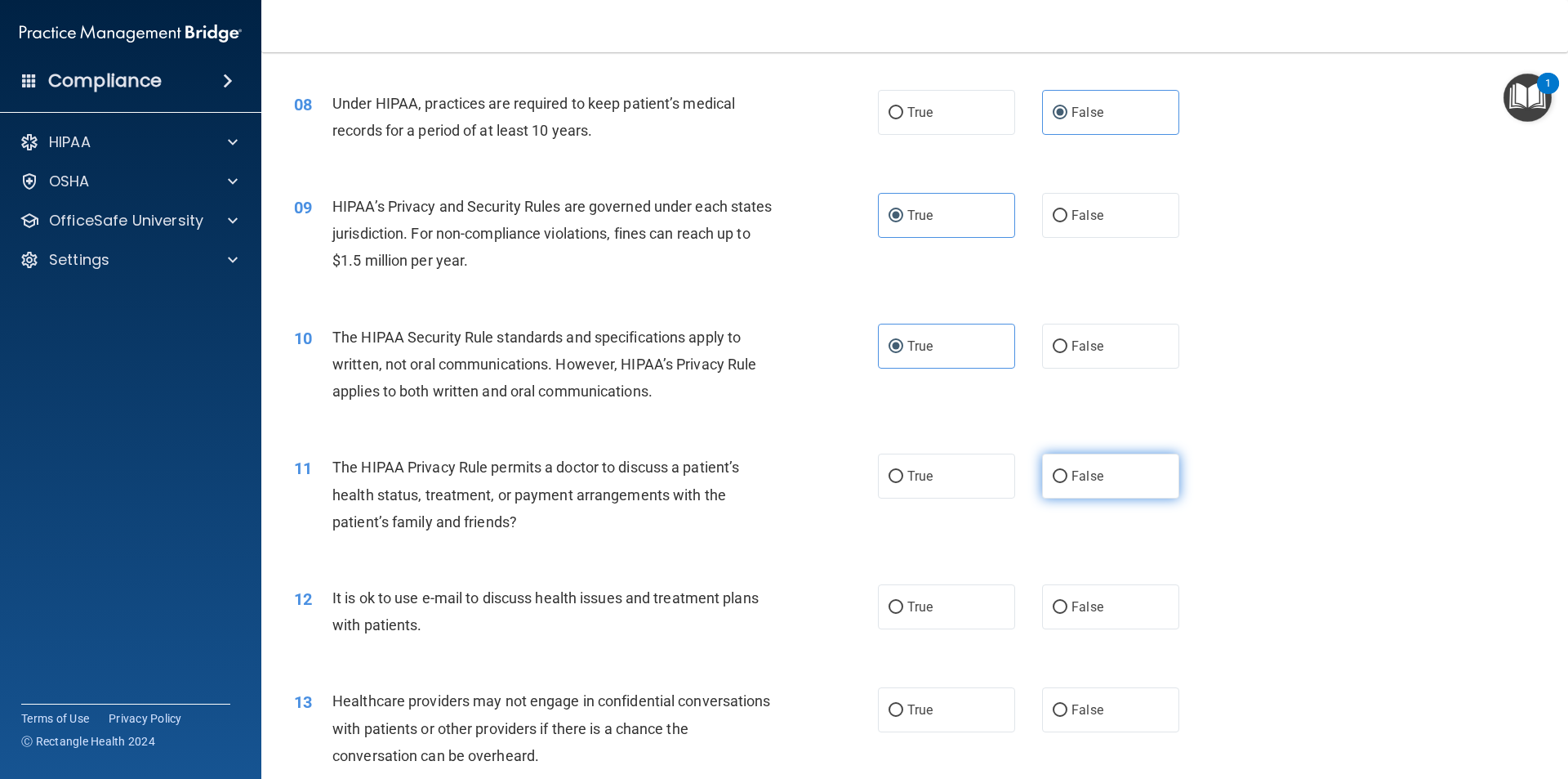
click at [1071, 480] on span "False" at bounding box center [1087, 476] width 32 height 16
click at [1067, 480] on input "False" at bounding box center [1060, 477] width 15 height 13
radio input "true"
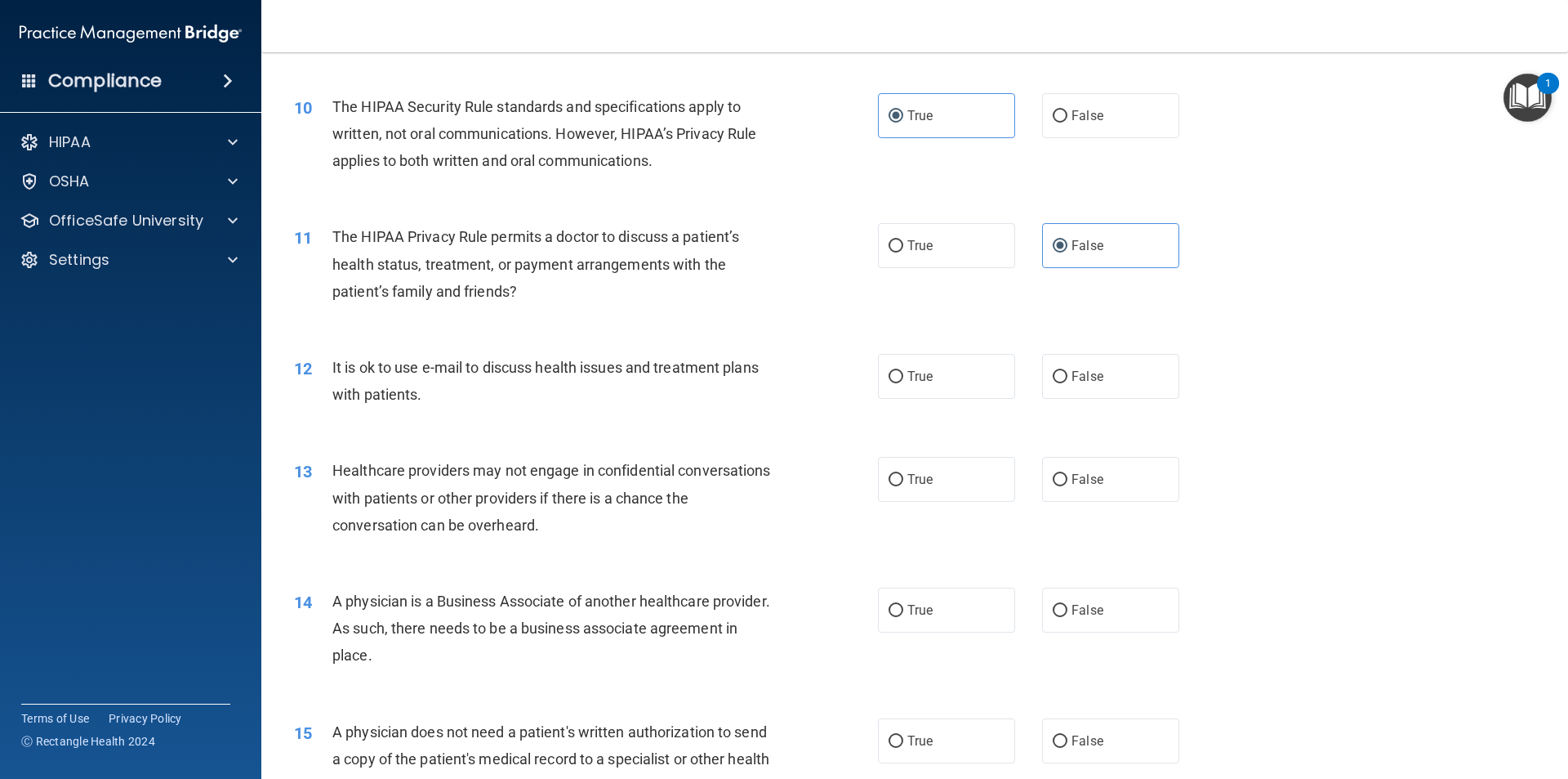
scroll to position [1143, 0]
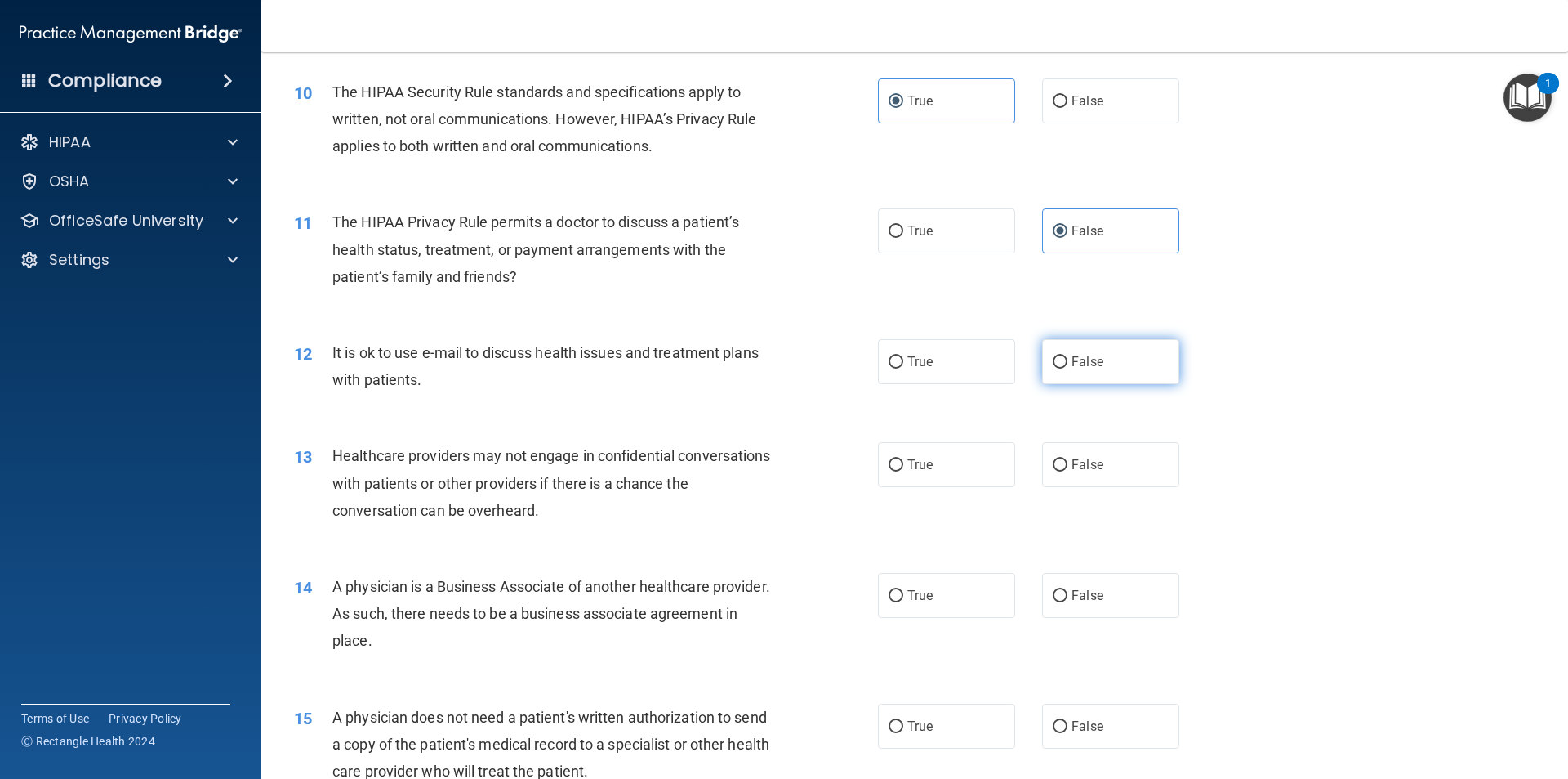
click at [1071, 357] on span "False" at bounding box center [1087, 361] width 32 height 16
click at [1067, 357] on input "False" at bounding box center [1060, 362] width 15 height 13
radio input "true"
click at [893, 461] on input "True" at bounding box center [895, 465] width 15 height 13
radio input "true"
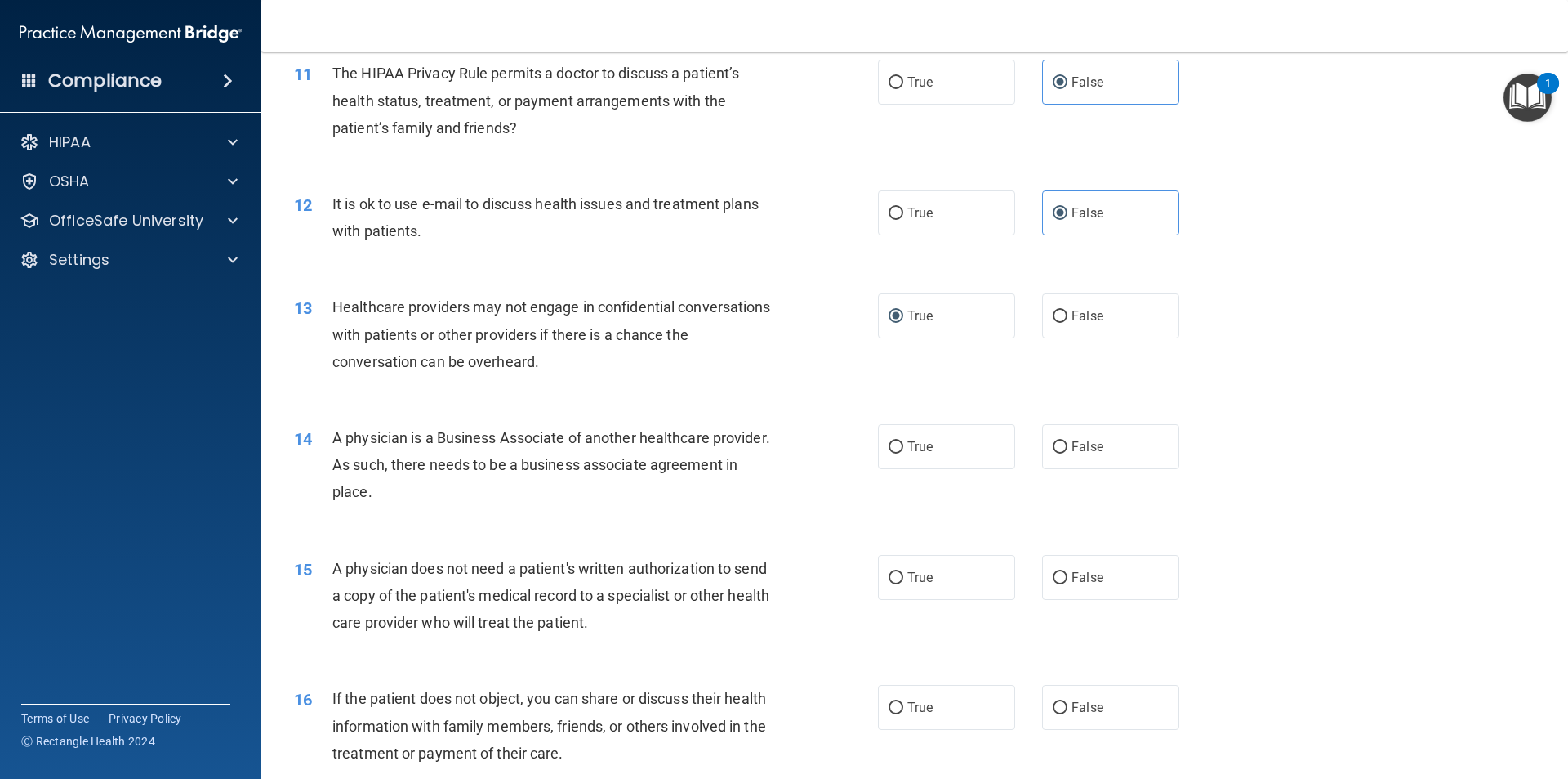
scroll to position [1307, 0]
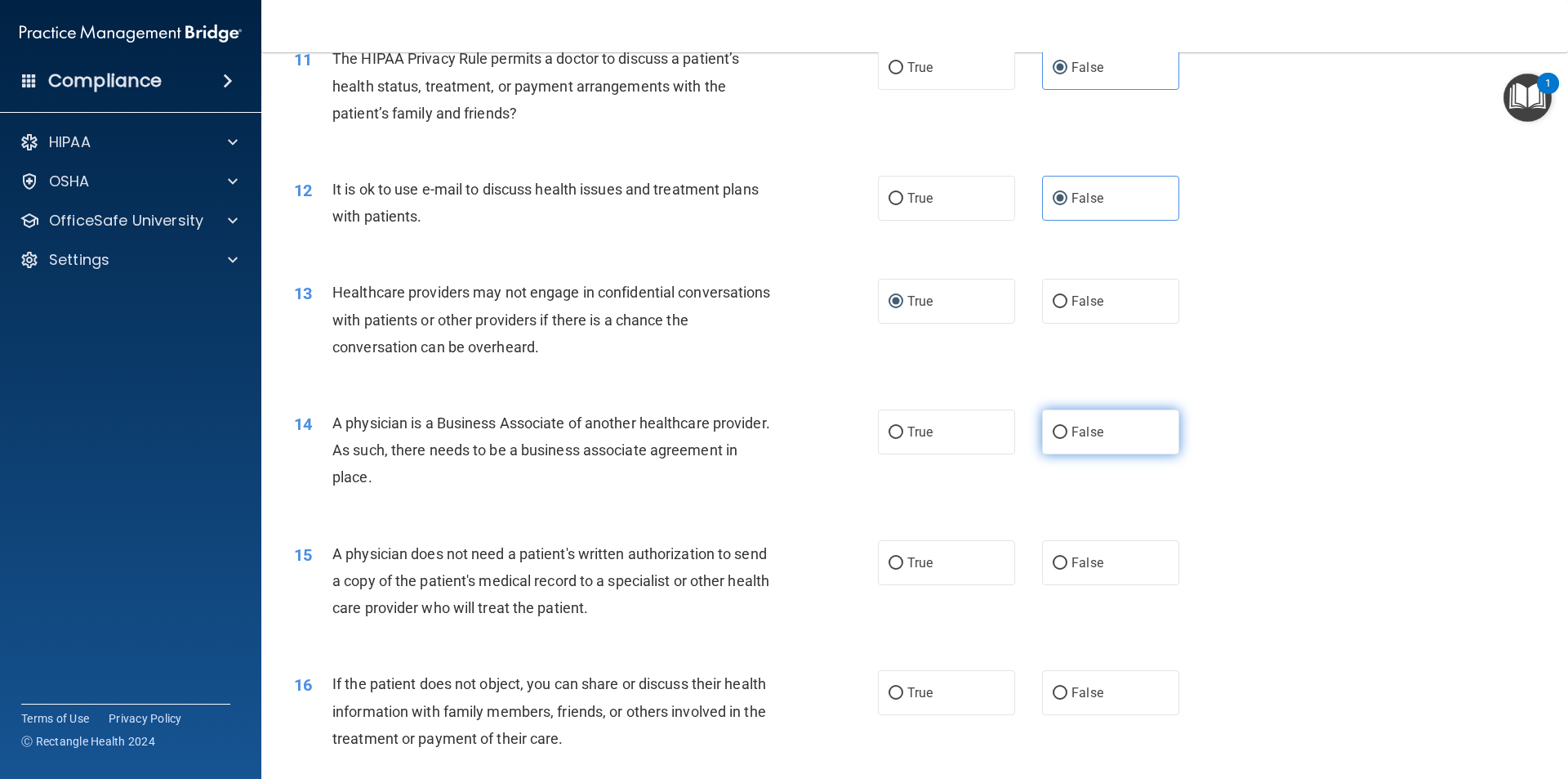
click at [1062, 423] on label "False" at bounding box center [1111, 431] width 138 height 45
click at [1062, 426] on input "False" at bounding box center [1060, 432] width 15 height 13
radio input "true"
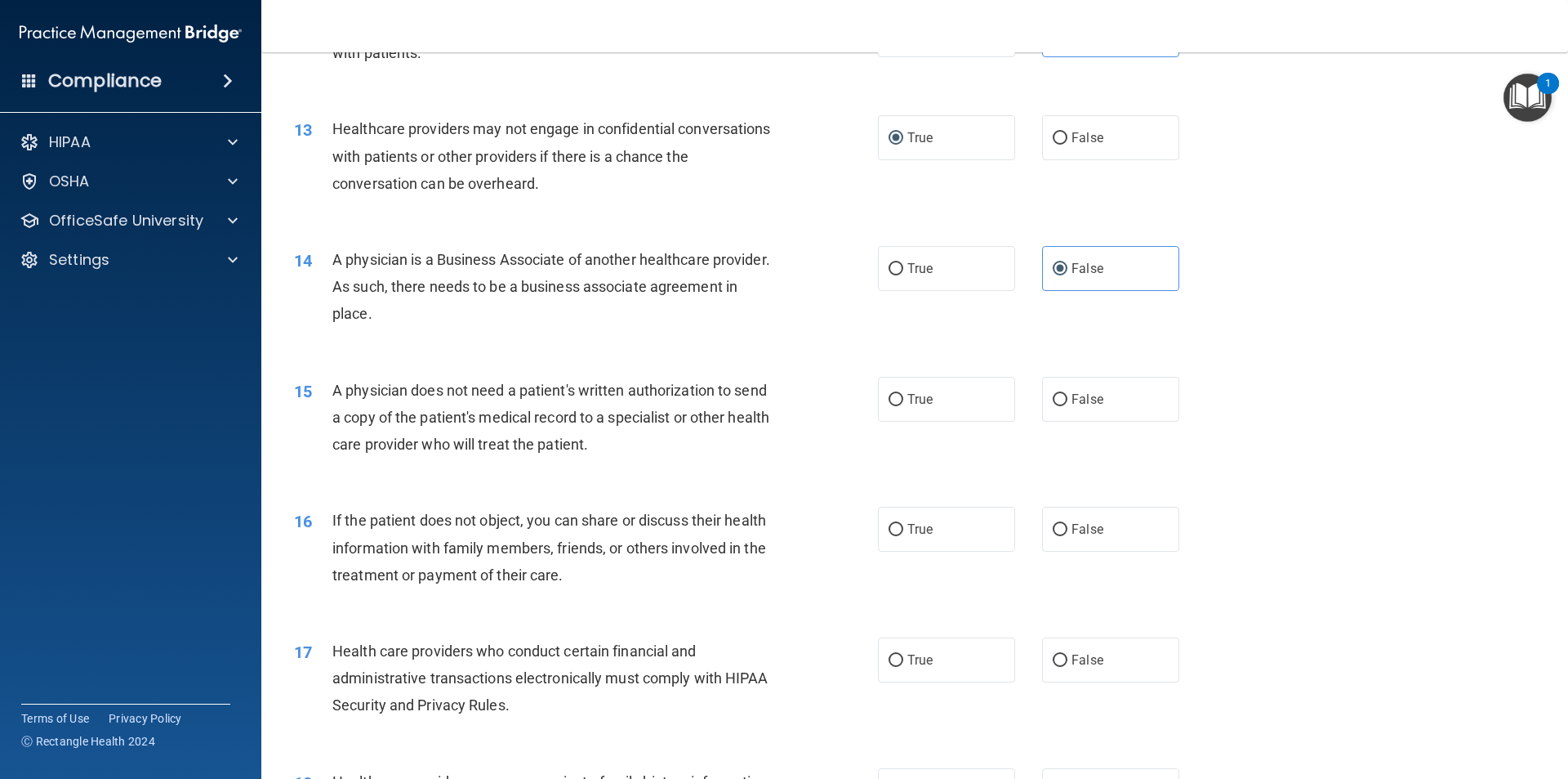
scroll to position [1552, 0]
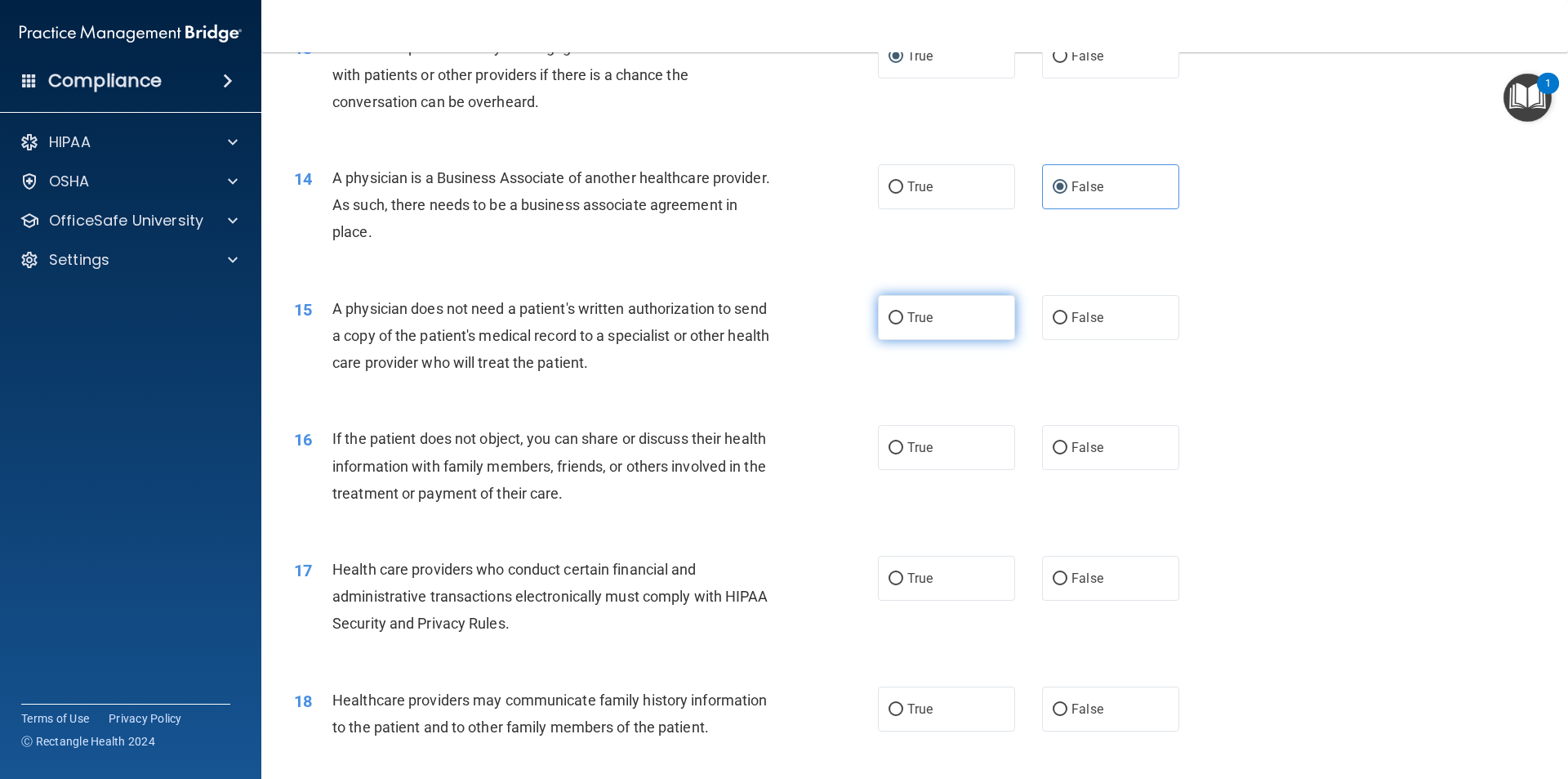
click at [935, 323] on label "True" at bounding box center [946, 317] width 138 height 45
click at [904, 323] on input "True" at bounding box center [895, 318] width 15 height 13
radio input "true"
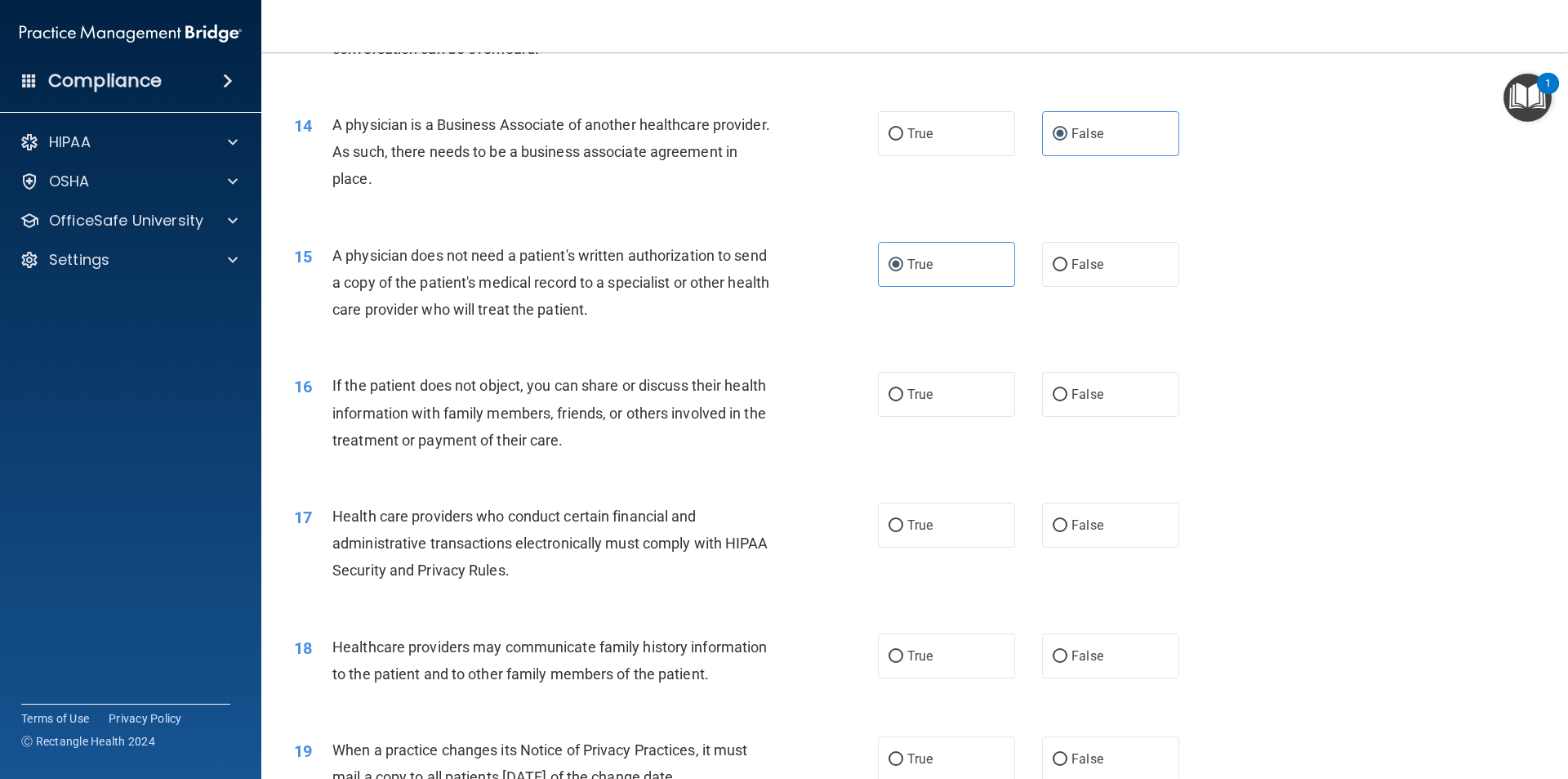
scroll to position [1634, 0]
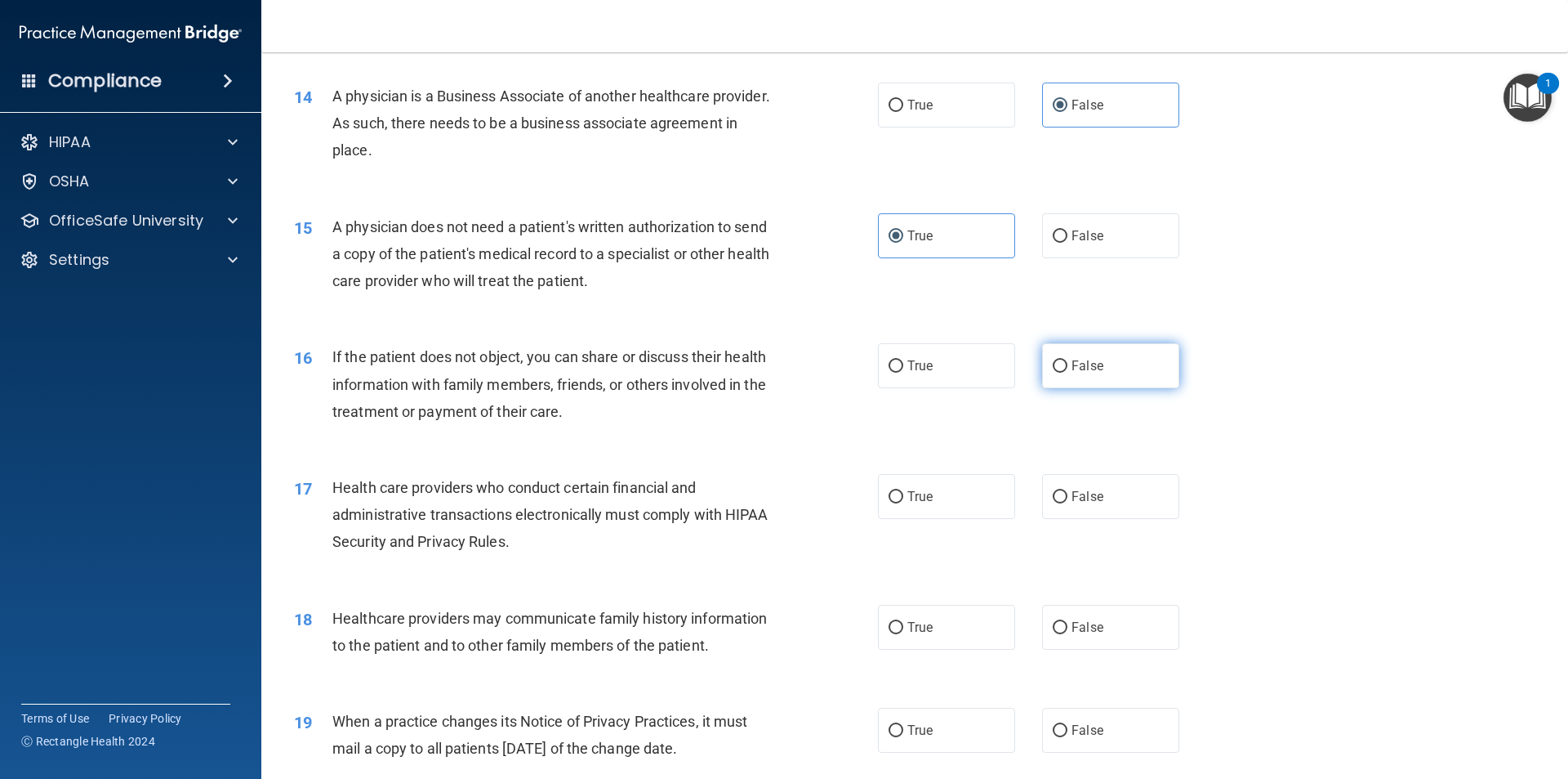
click at [1105, 373] on label "False" at bounding box center [1111, 365] width 138 height 45
click at [1067, 372] on input "False" at bounding box center [1060, 366] width 15 height 13
radio input "true"
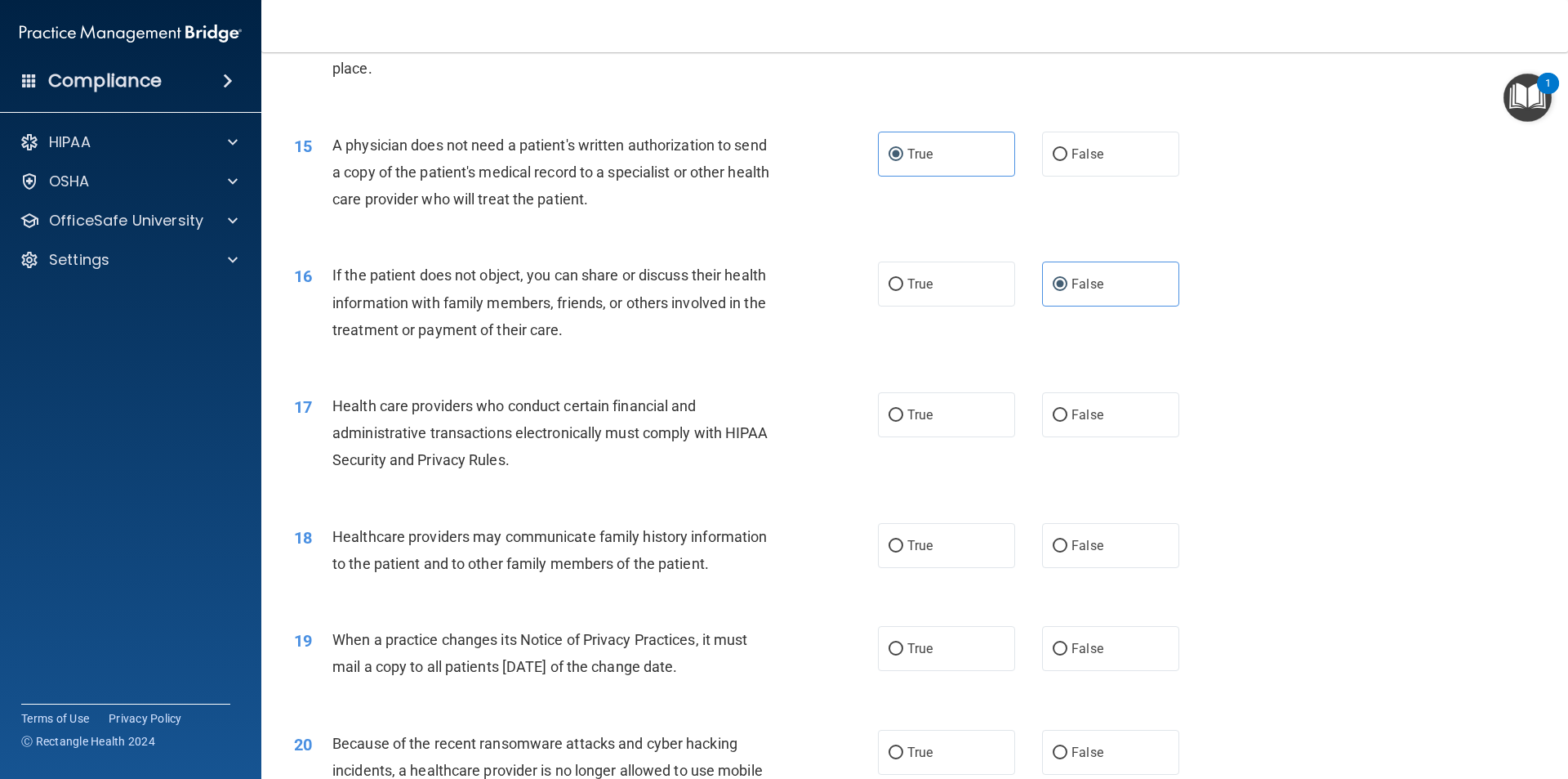
click at [899, 439] on div "17 Health care providers who conduct certain financial and administrative trans…" at bounding box center [914, 437] width 1266 height 131
click at [910, 420] on span "True" at bounding box center [920, 415] width 25 height 16
click at [904, 420] on input "True" at bounding box center [895, 415] width 15 height 13
radio input "true"
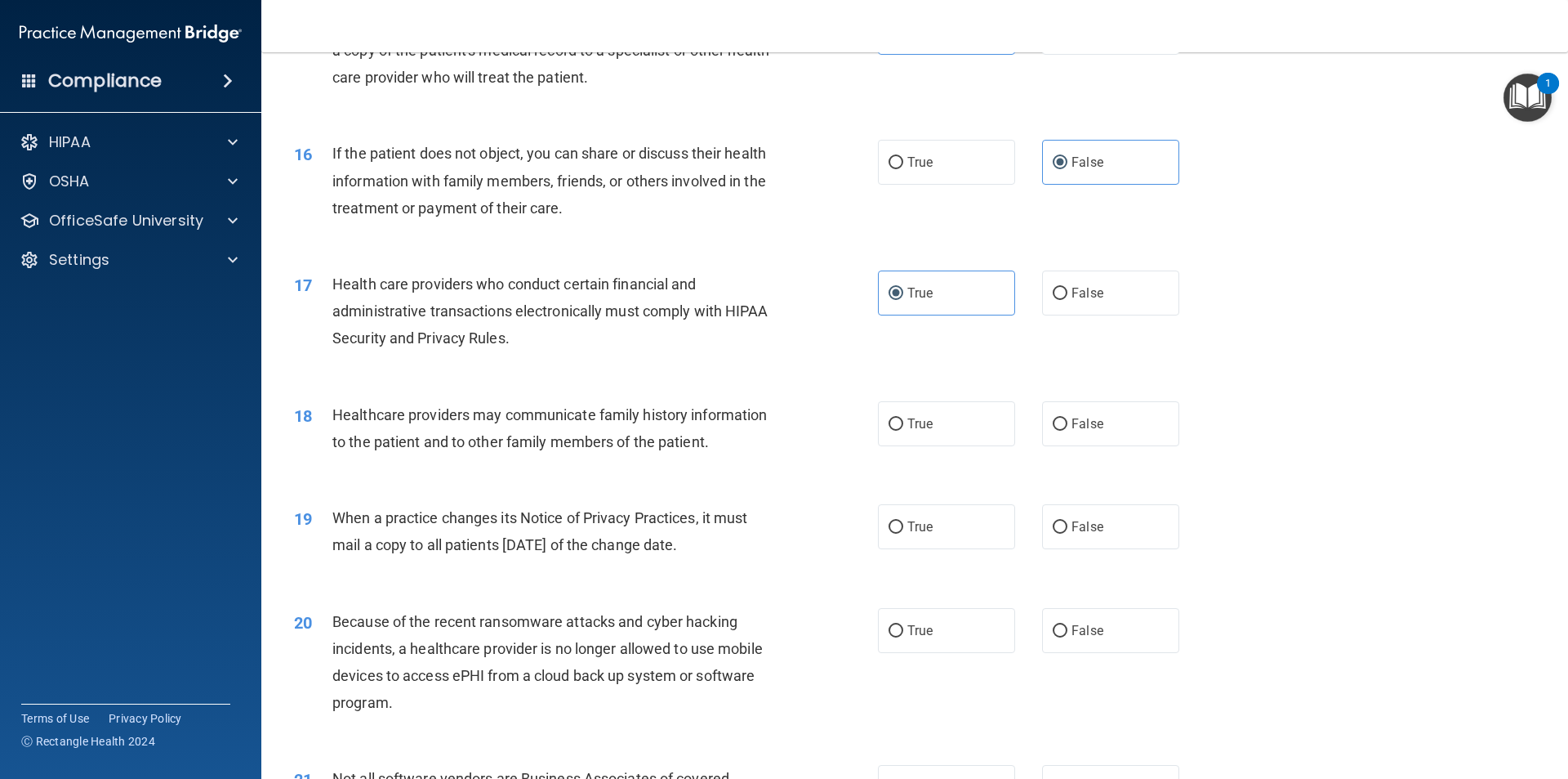
scroll to position [1879, 0]
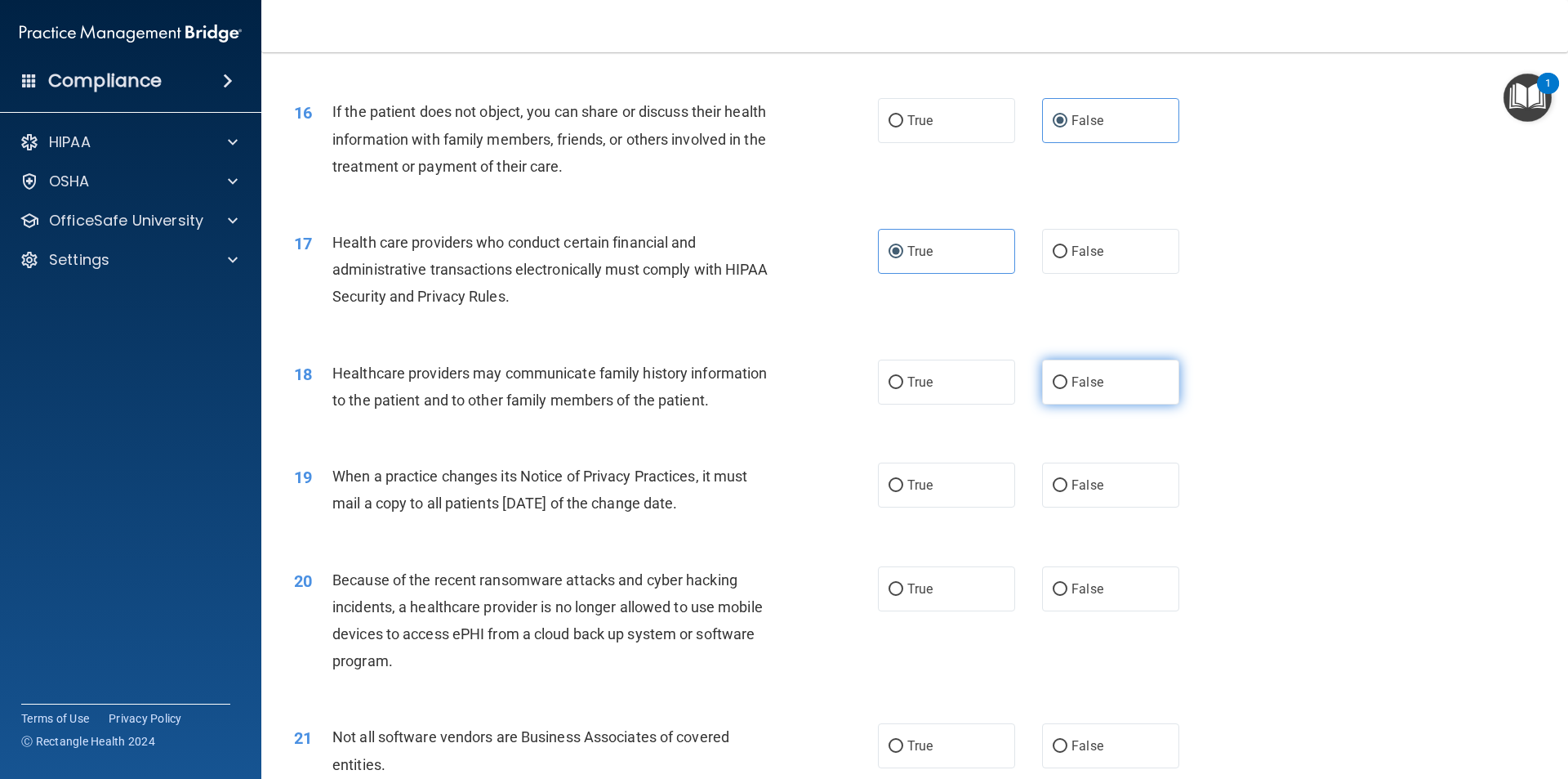
click at [1074, 381] on span "False" at bounding box center [1087, 382] width 32 height 16
click at [1067, 381] on input "False" at bounding box center [1060, 383] width 15 height 13
radio input "true"
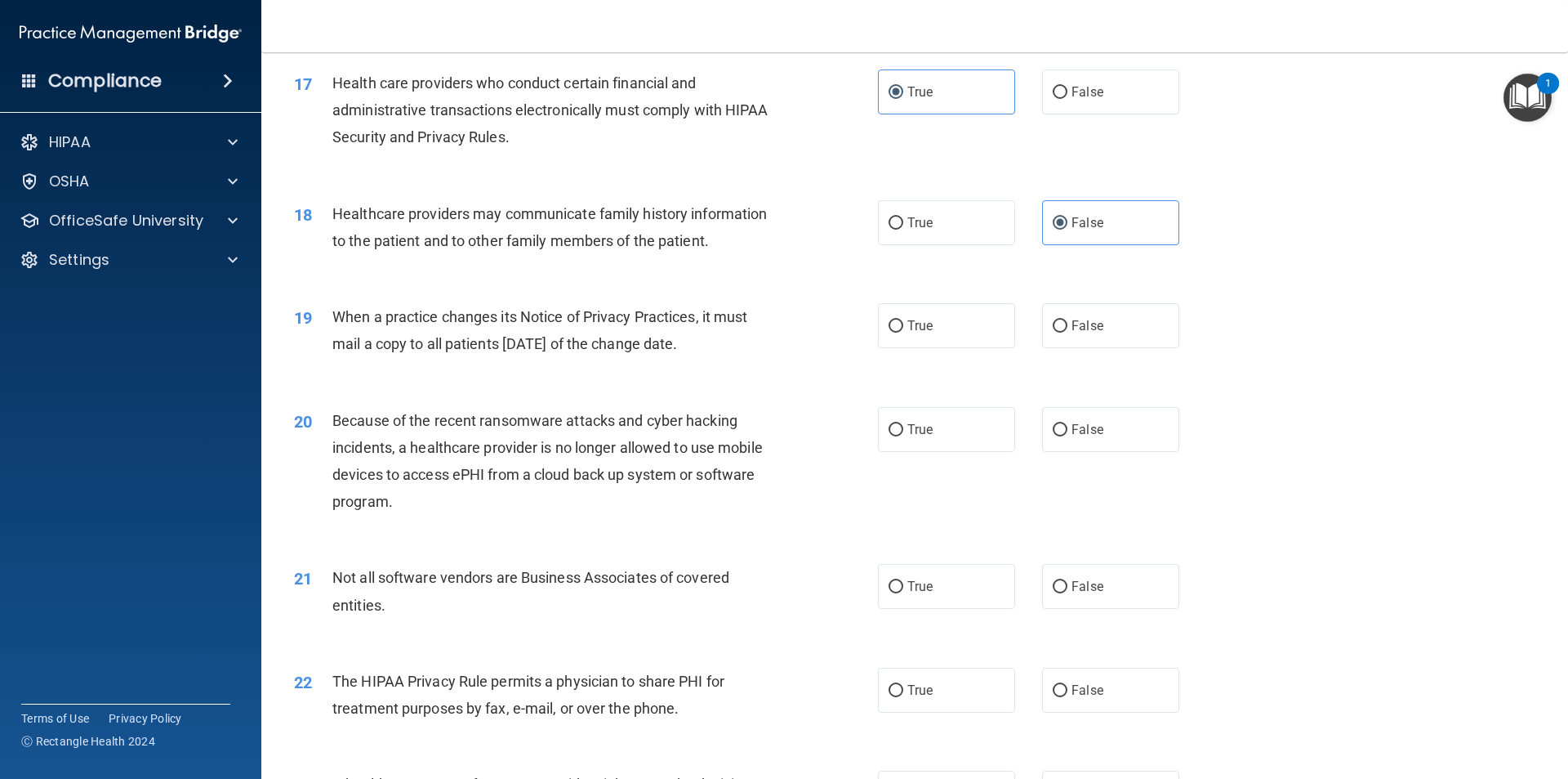
scroll to position [2042, 0]
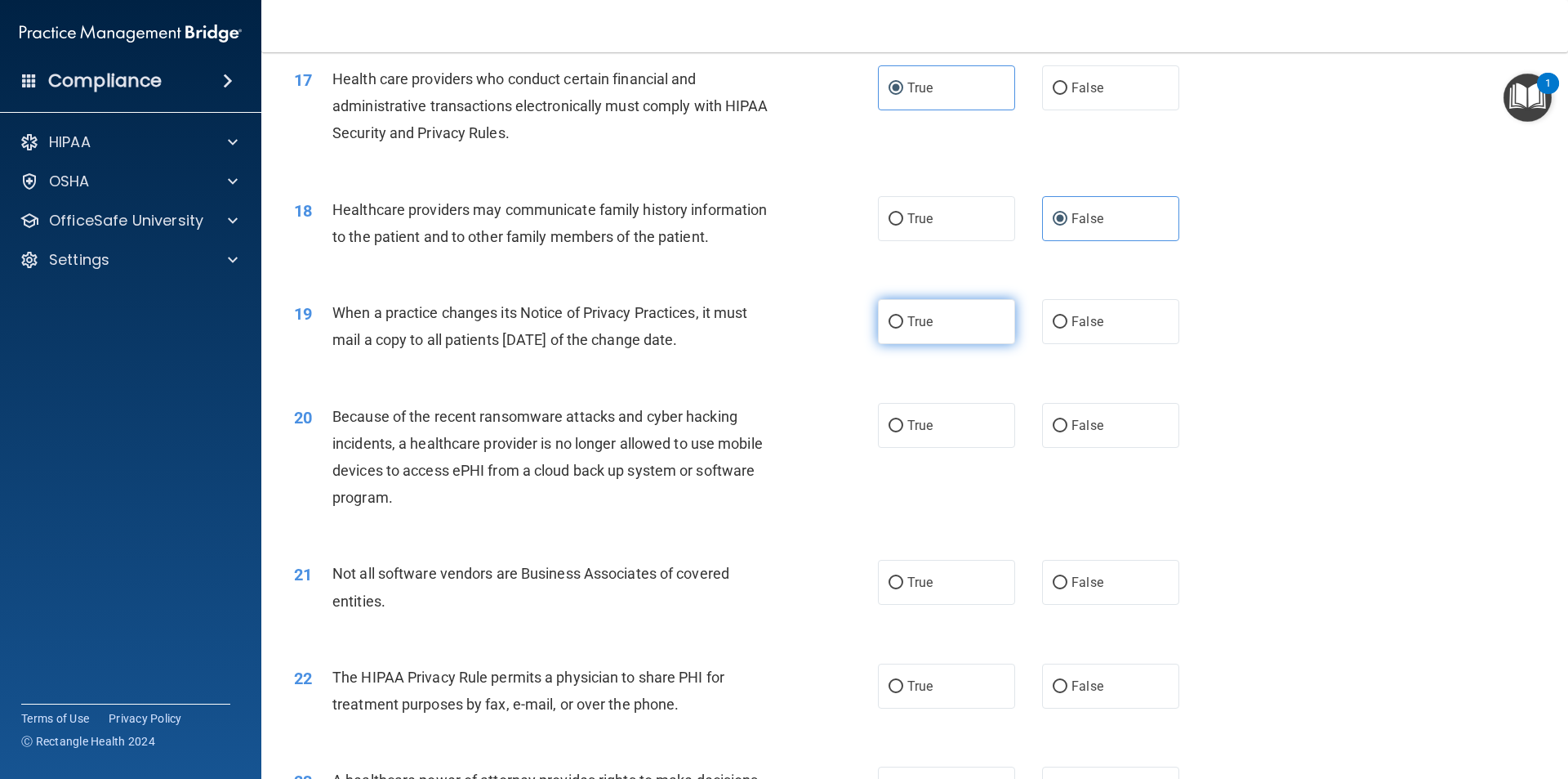
click at [930, 314] on label "True" at bounding box center [946, 322] width 138 height 45
click at [904, 316] on input "True" at bounding box center [895, 322] width 15 height 13
radio input "true"
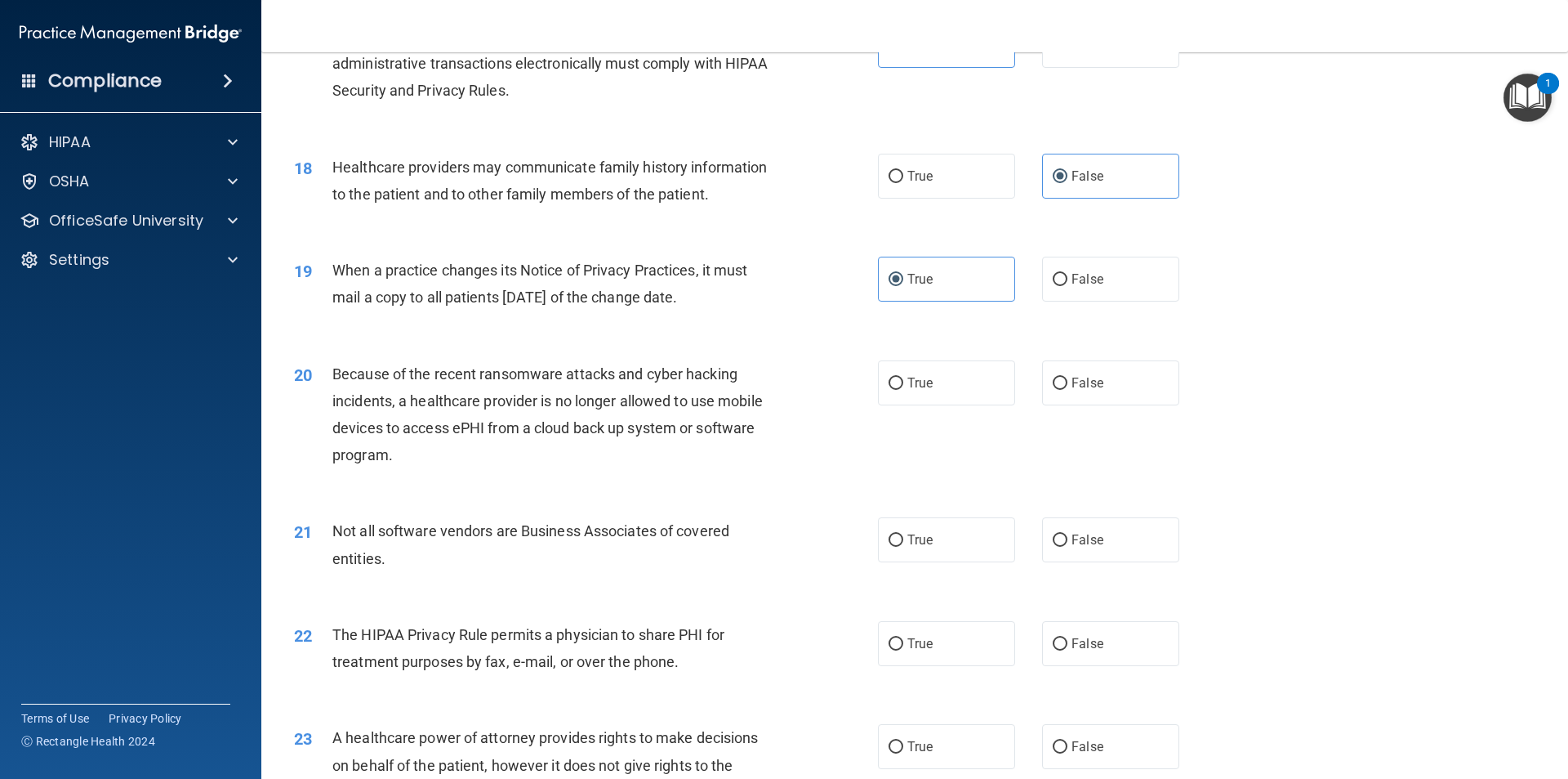
scroll to position [2124, 0]
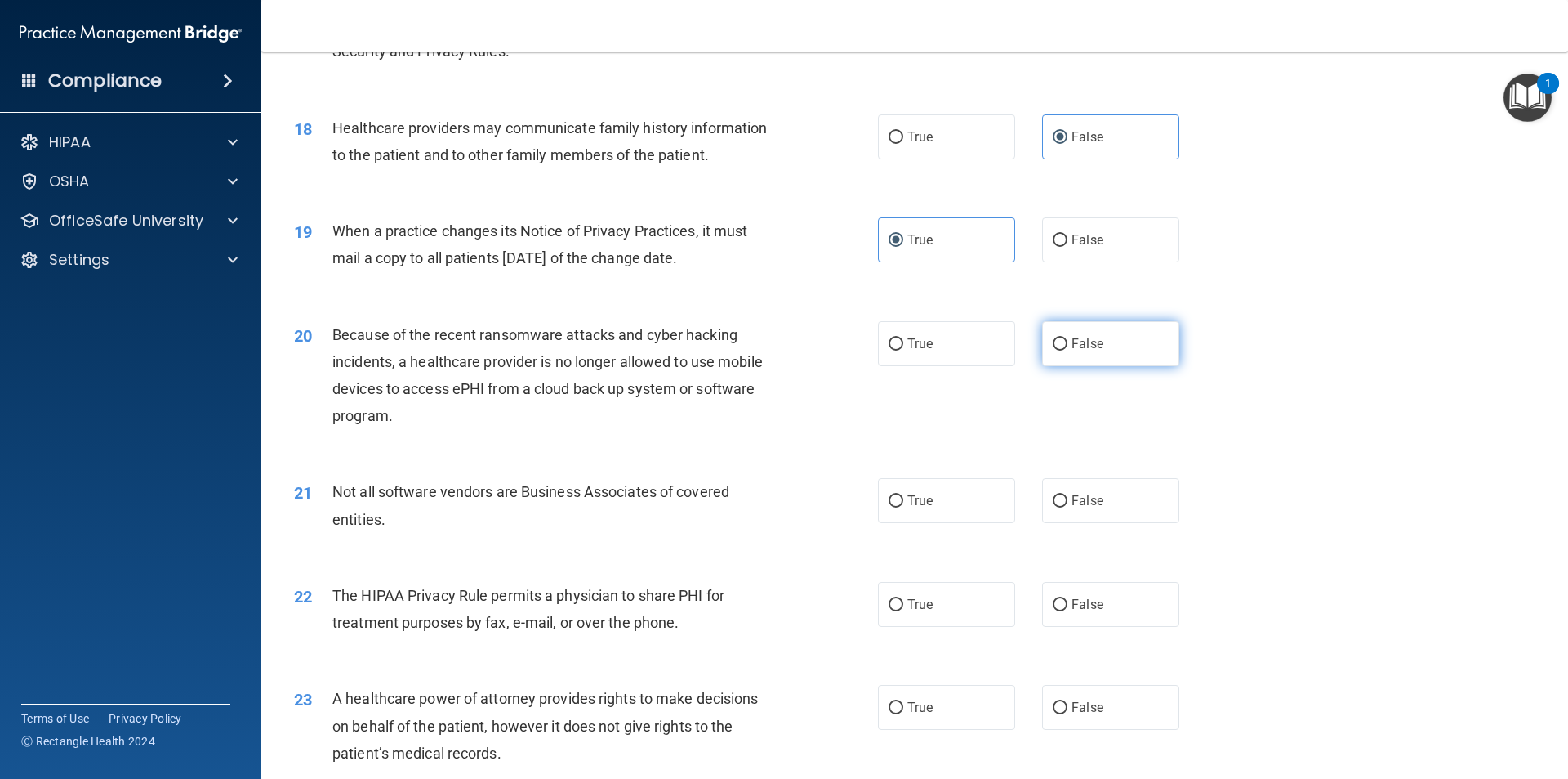
click at [1082, 335] on label "False" at bounding box center [1111, 343] width 138 height 45
click at [1067, 338] on input "False" at bounding box center [1060, 344] width 15 height 13
radio input "true"
click at [898, 353] on label "True" at bounding box center [946, 343] width 138 height 45
click at [898, 351] on input "True" at bounding box center [895, 344] width 15 height 13
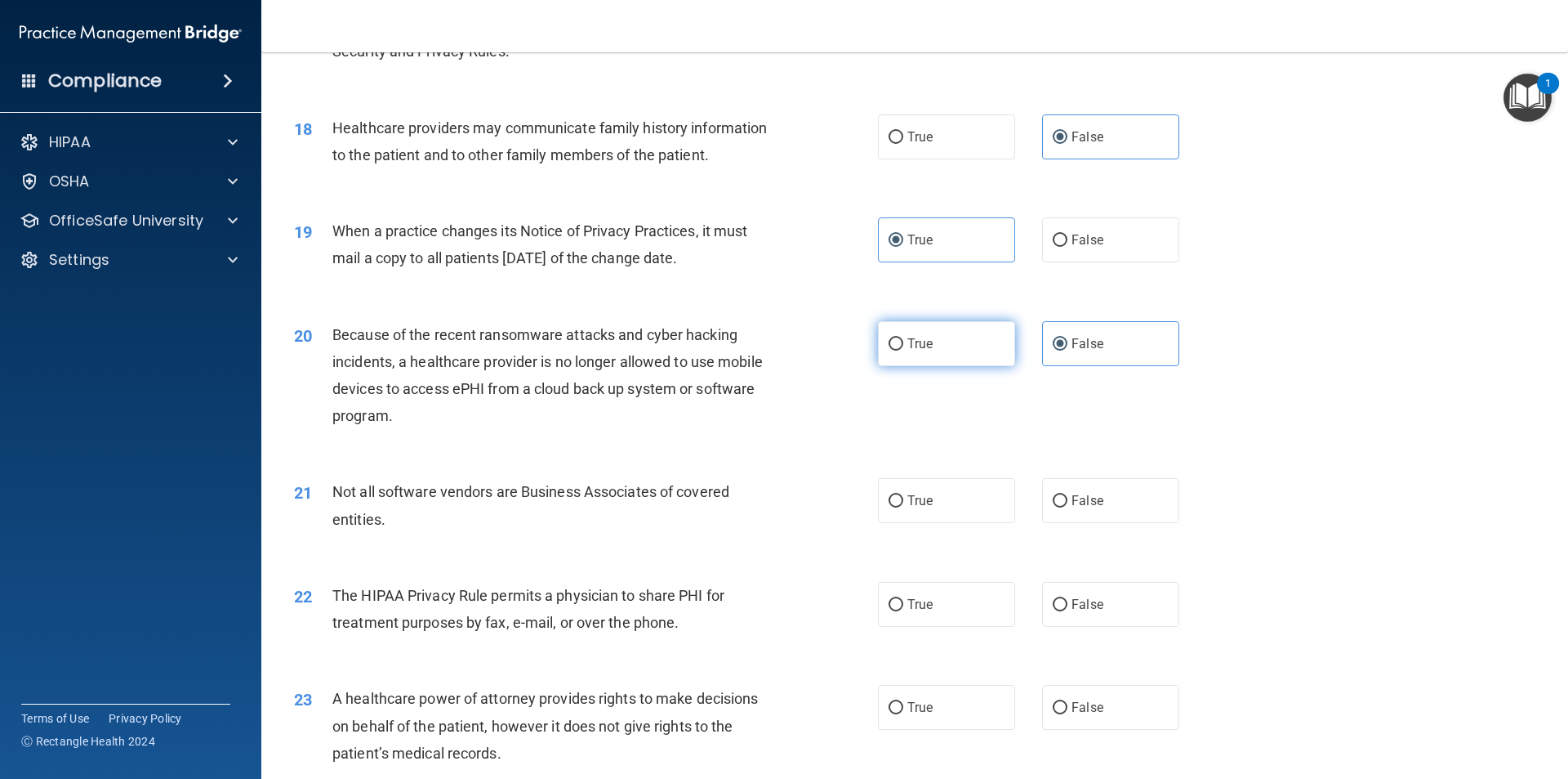
radio input "true"
radio input "false"
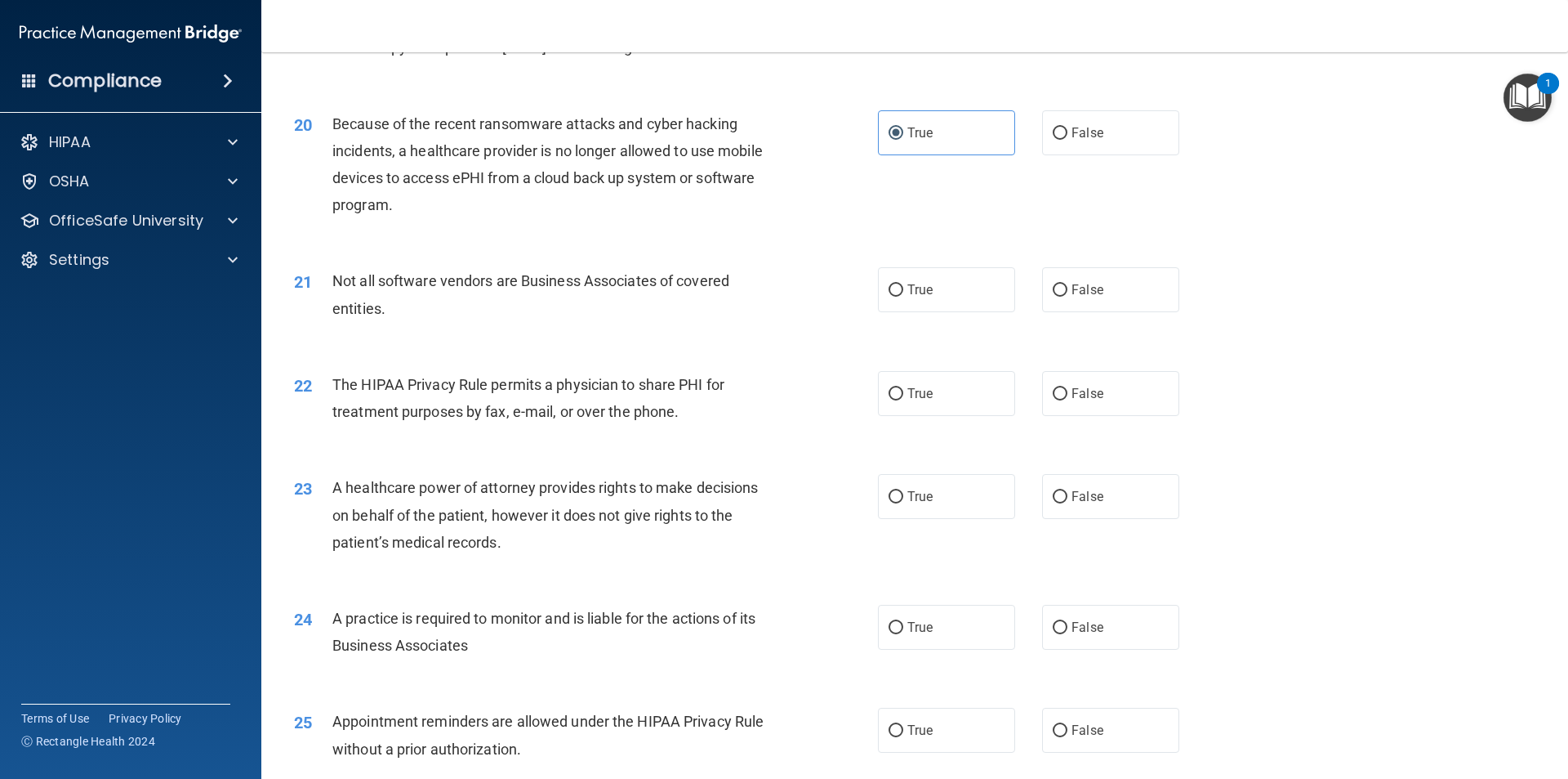
scroll to position [2369, 0]
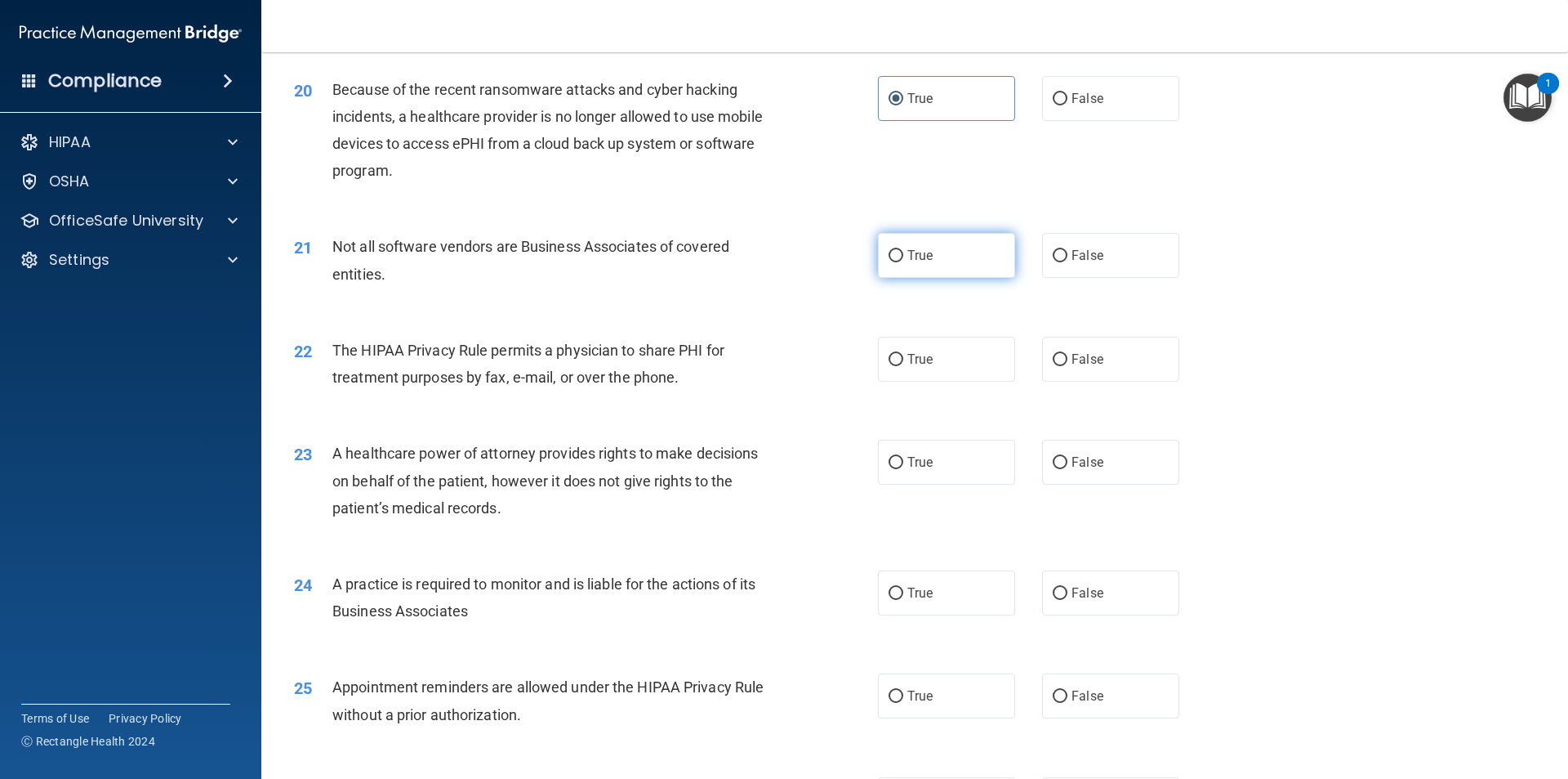
click at [908, 247] on span "True" at bounding box center [920, 255] width 25 height 16
click at [904, 250] on input "True" at bounding box center [895, 256] width 15 height 13
radio input "true"
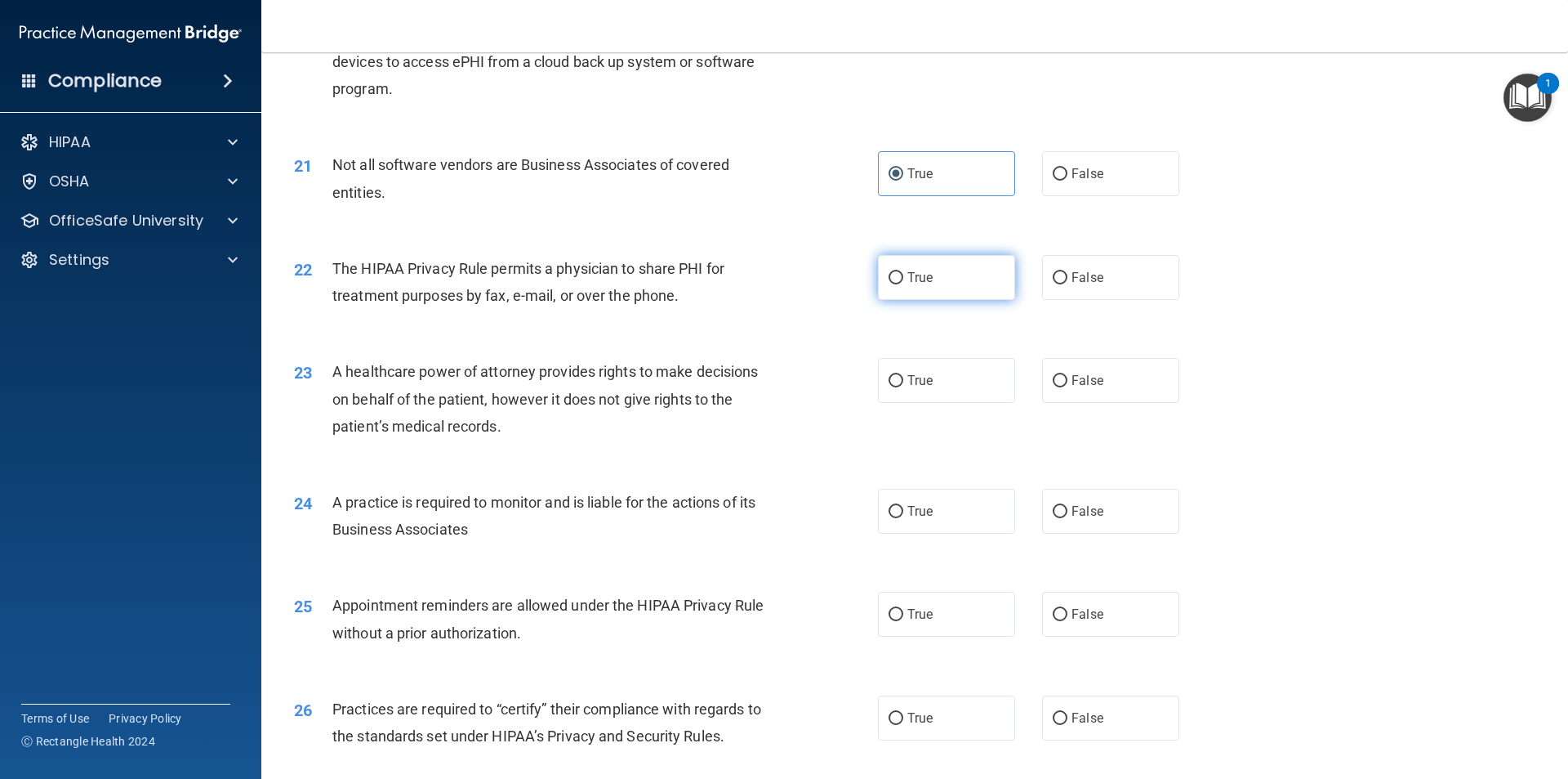
click at [931, 271] on label "True" at bounding box center [946, 277] width 138 height 45
click at [904, 272] on input "True" at bounding box center [895, 278] width 15 height 13
radio input "true"
click at [1103, 392] on label "False" at bounding box center [1111, 380] width 138 height 45
click at [1067, 388] on input "False" at bounding box center [1060, 381] width 15 height 13
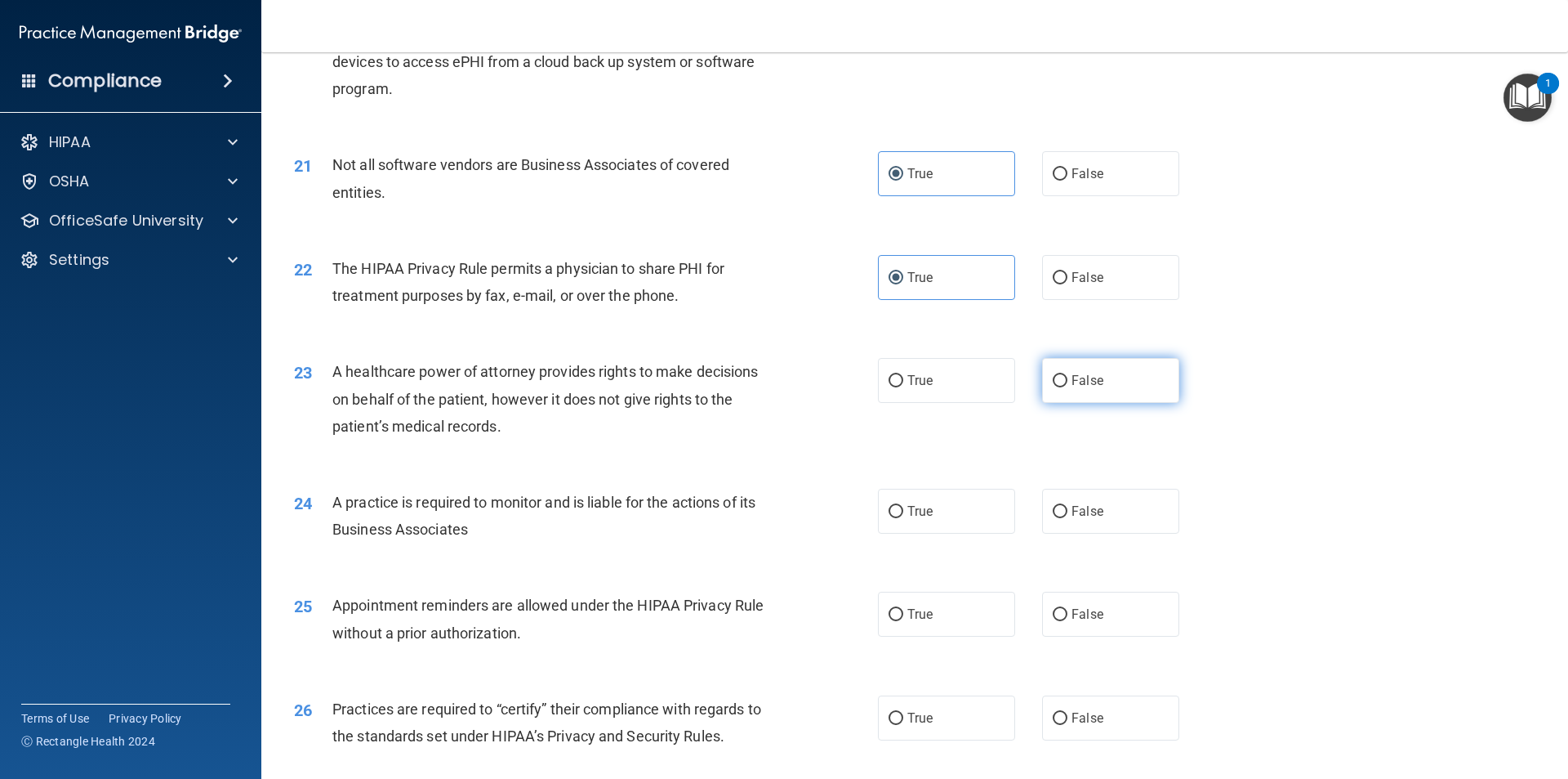
radio input "true"
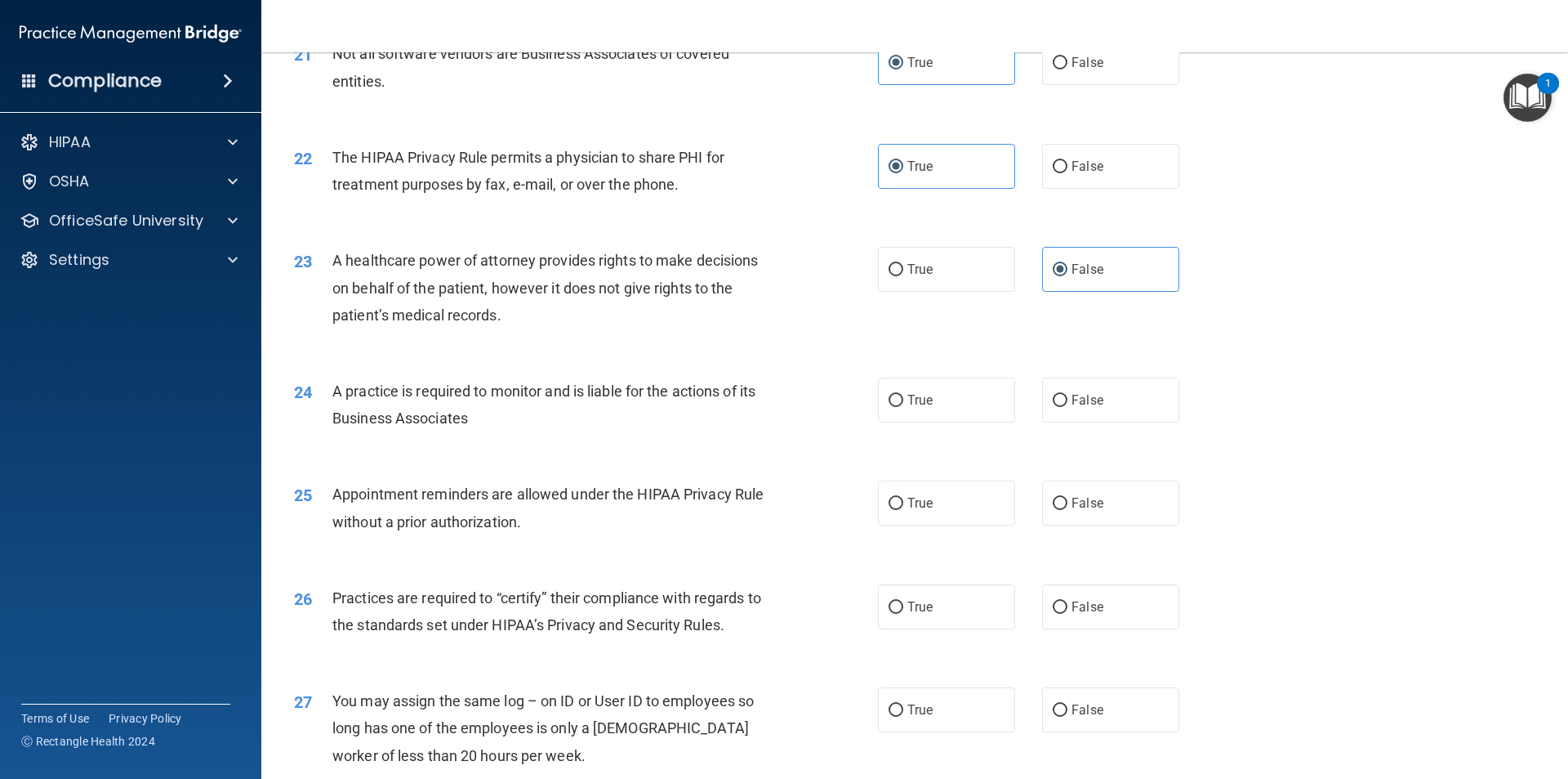
scroll to position [2614, 0]
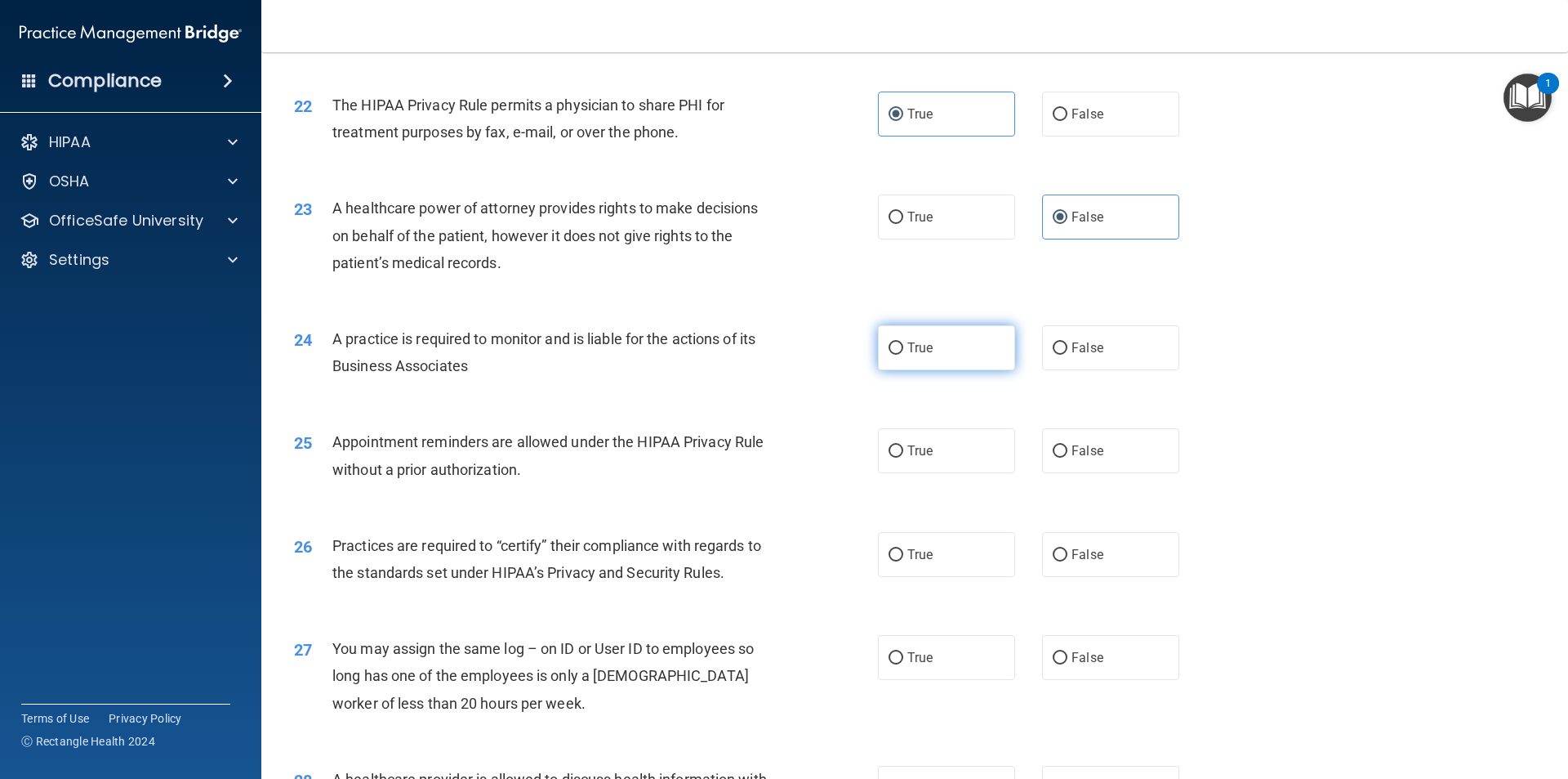
click at [921, 349] on span "True" at bounding box center [920, 348] width 25 height 16
click at [904, 349] on input "True" at bounding box center [895, 348] width 15 height 13
radio input "true"
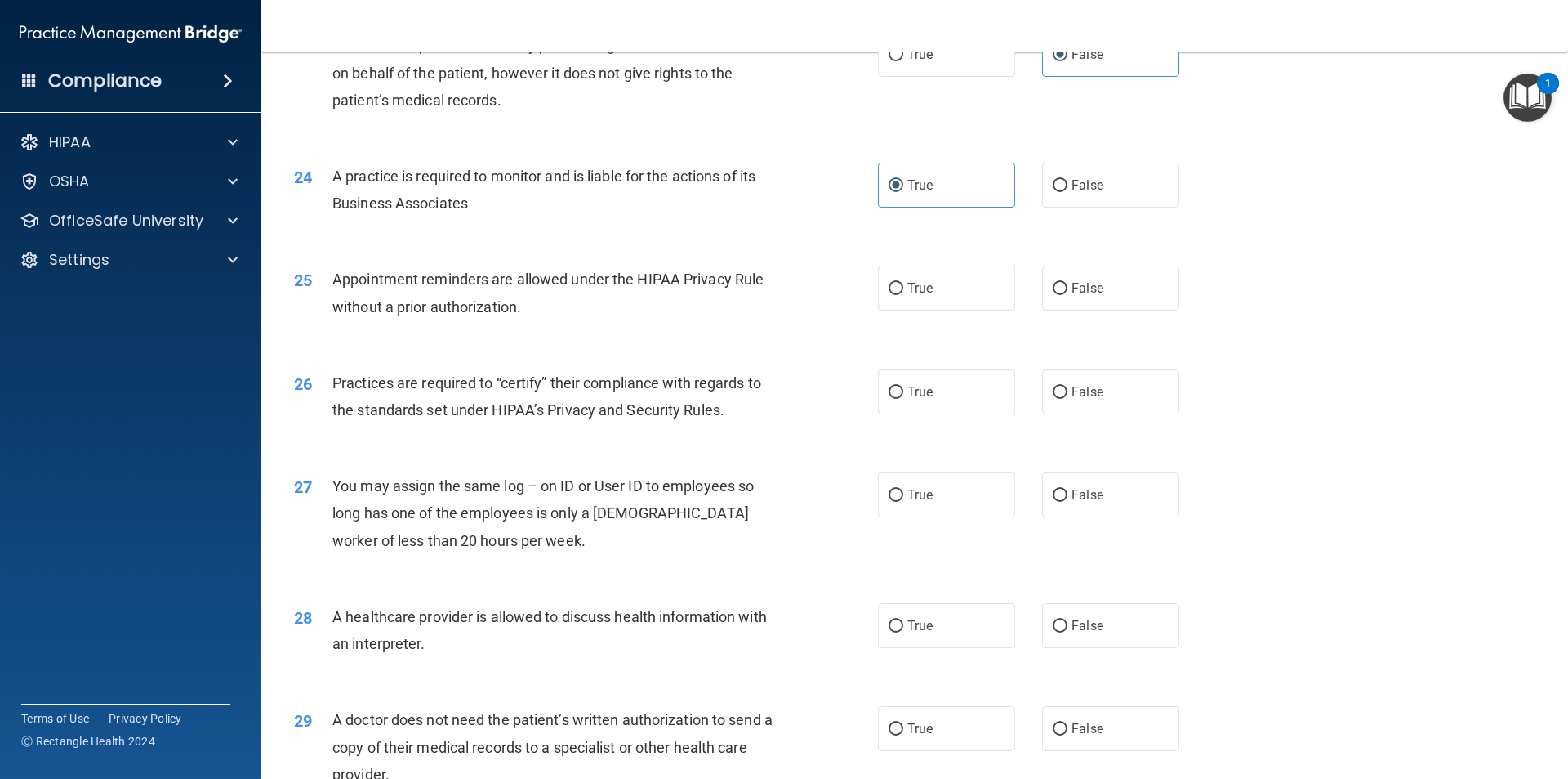
scroll to position [2778, 0]
click at [1080, 266] on label "False" at bounding box center [1111, 287] width 138 height 45
click at [1067, 282] on input "False" at bounding box center [1060, 288] width 15 height 13
radio input "true"
click at [912, 393] on span "True" at bounding box center [920, 390] width 25 height 16
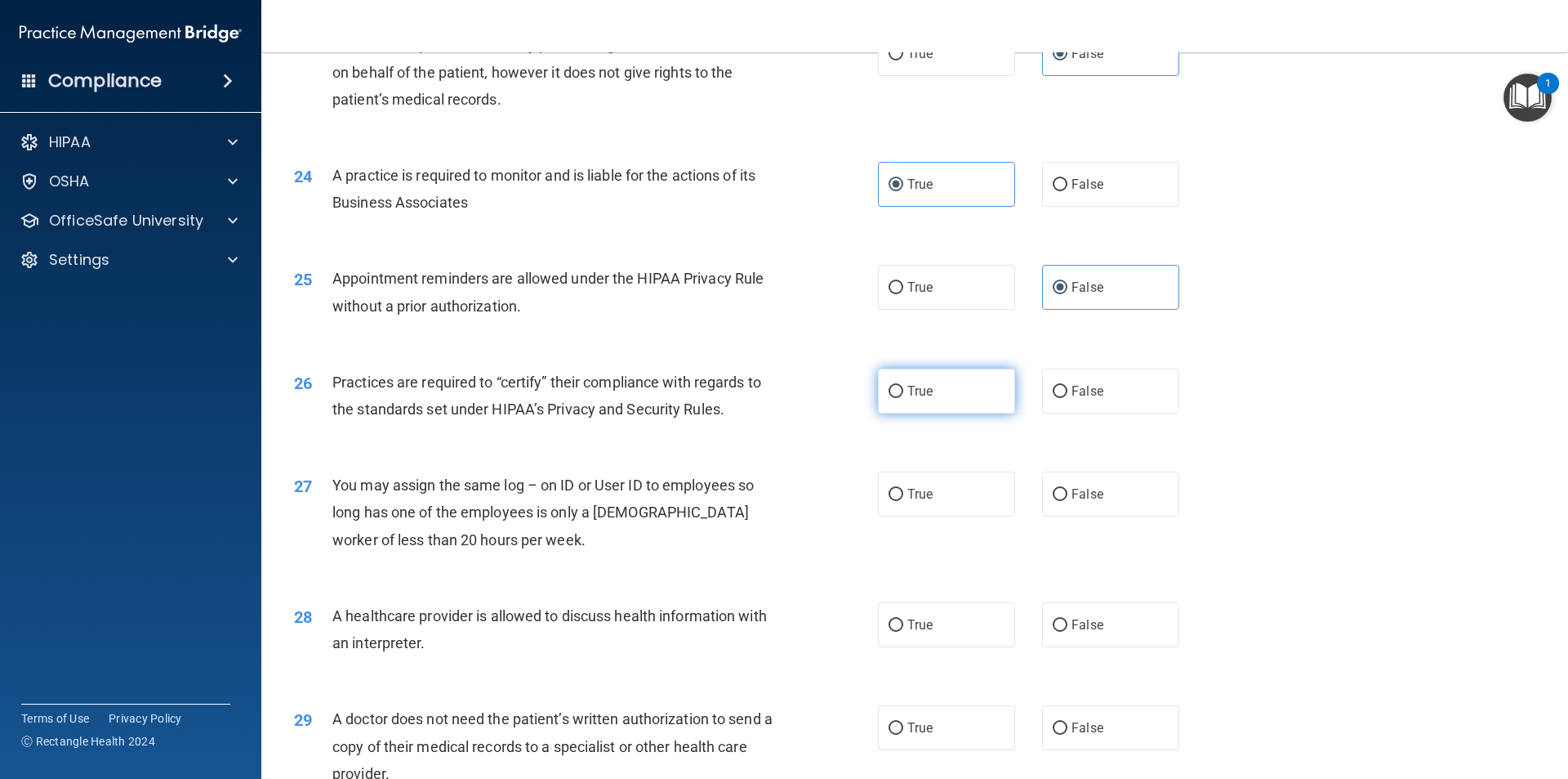
click at [904, 393] on input "True" at bounding box center [895, 391] width 15 height 13
radio input "true"
click at [1103, 486] on label "False" at bounding box center [1111, 494] width 138 height 45
click at [1067, 488] on input "False" at bounding box center [1060, 494] width 15 height 13
radio input "true"
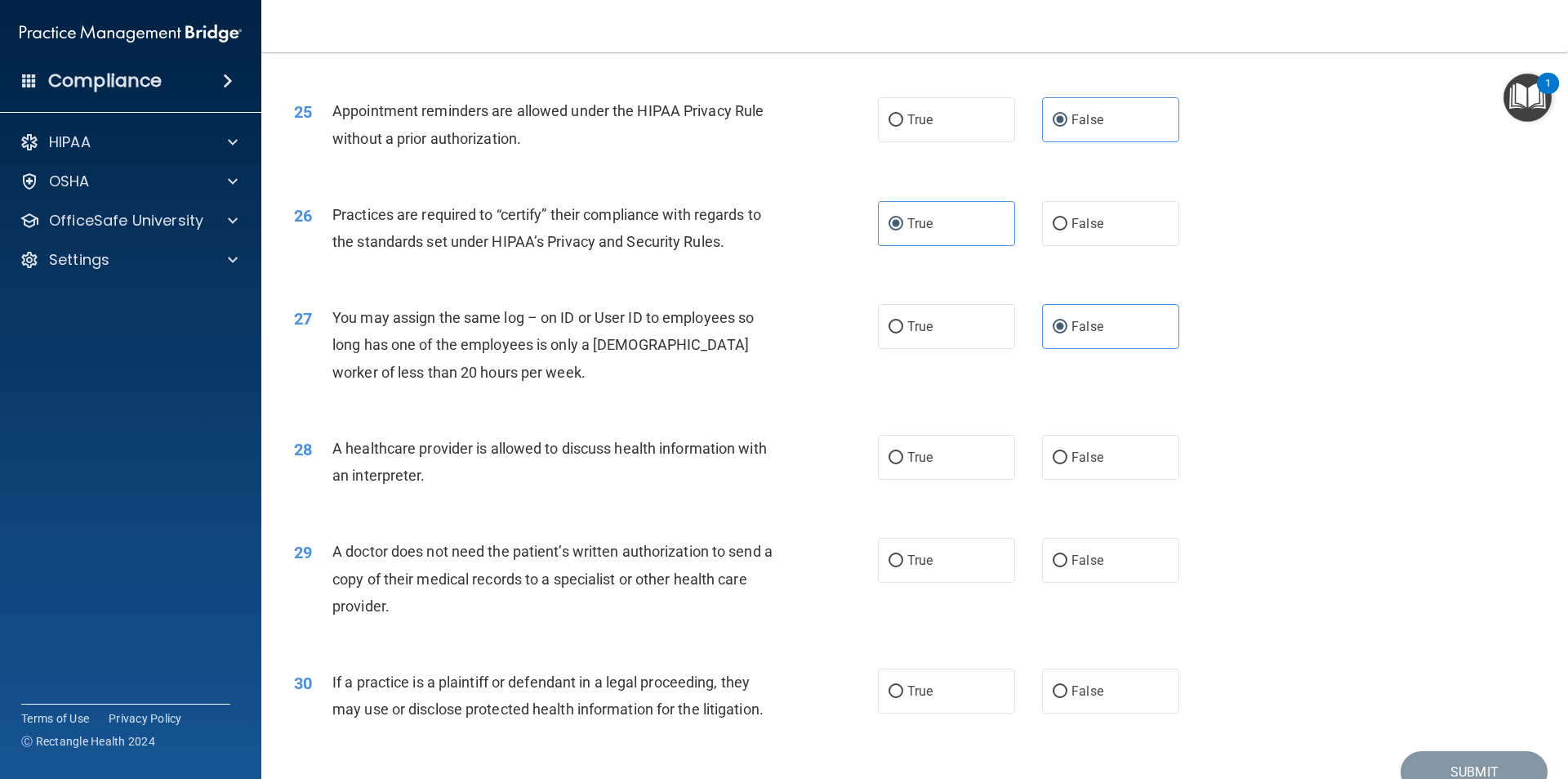
scroll to position [3023, 0]
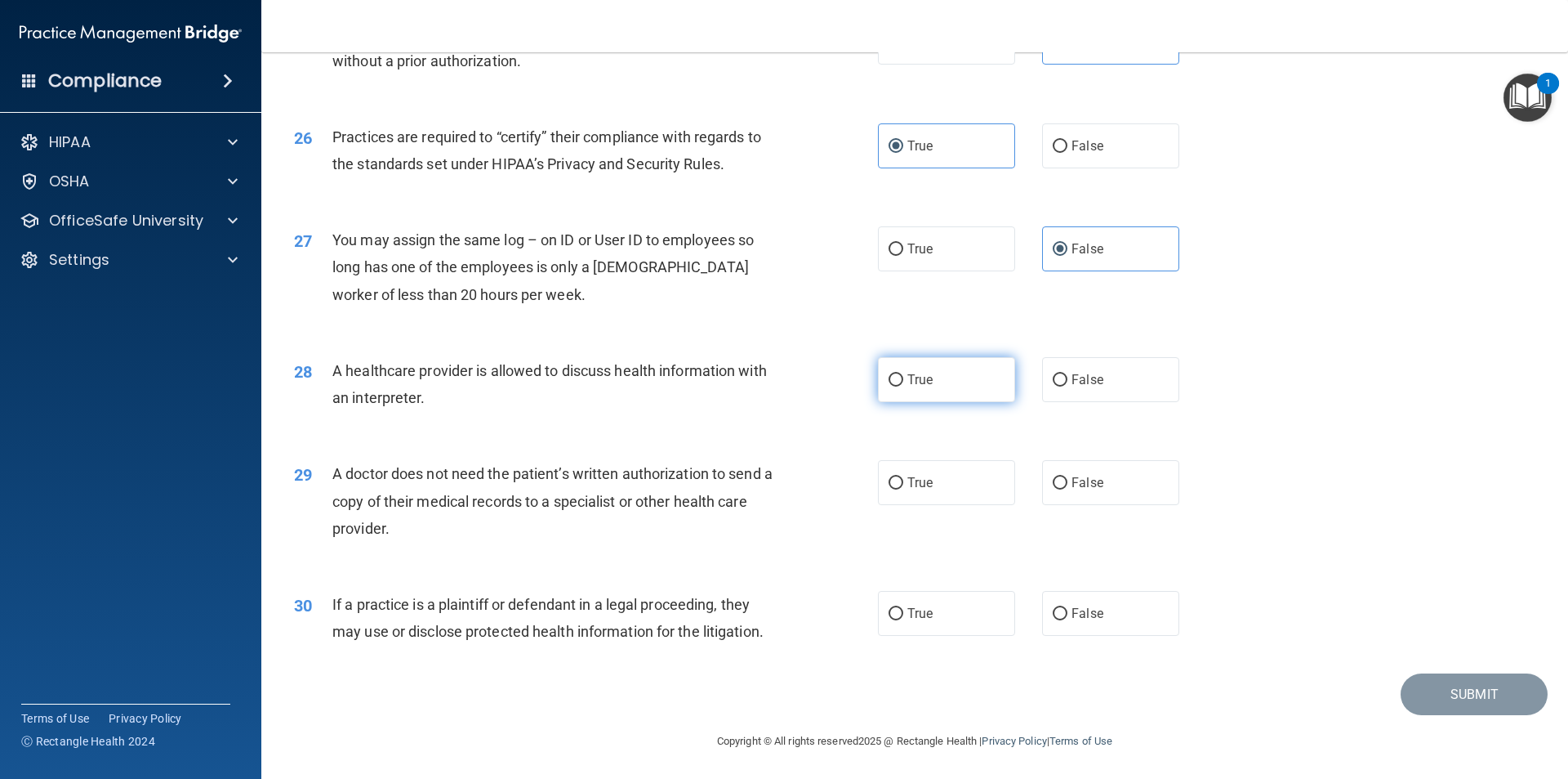
click at [935, 382] on label "True" at bounding box center [946, 379] width 138 height 45
click at [904, 382] on input "True" at bounding box center [895, 380] width 15 height 13
radio input "true"
click at [907, 481] on span "True" at bounding box center [920, 483] width 25 height 16
click at [904, 481] on input "True" at bounding box center [895, 483] width 15 height 13
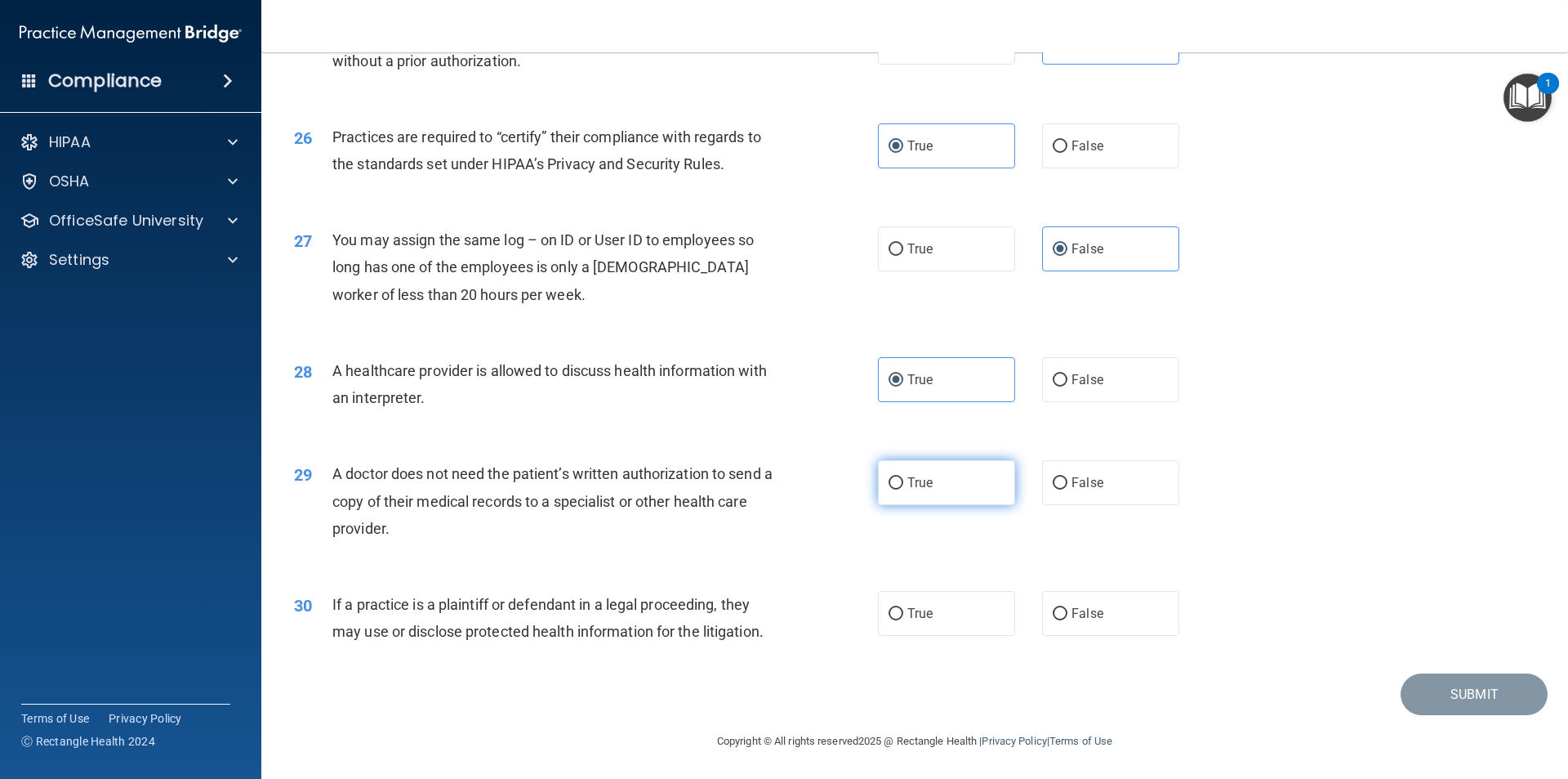
radio input "true"
click at [924, 616] on span "True" at bounding box center [920, 613] width 25 height 16
click at [904, 616] on input "True" at bounding box center [895, 613] width 15 height 13
radio input "true"
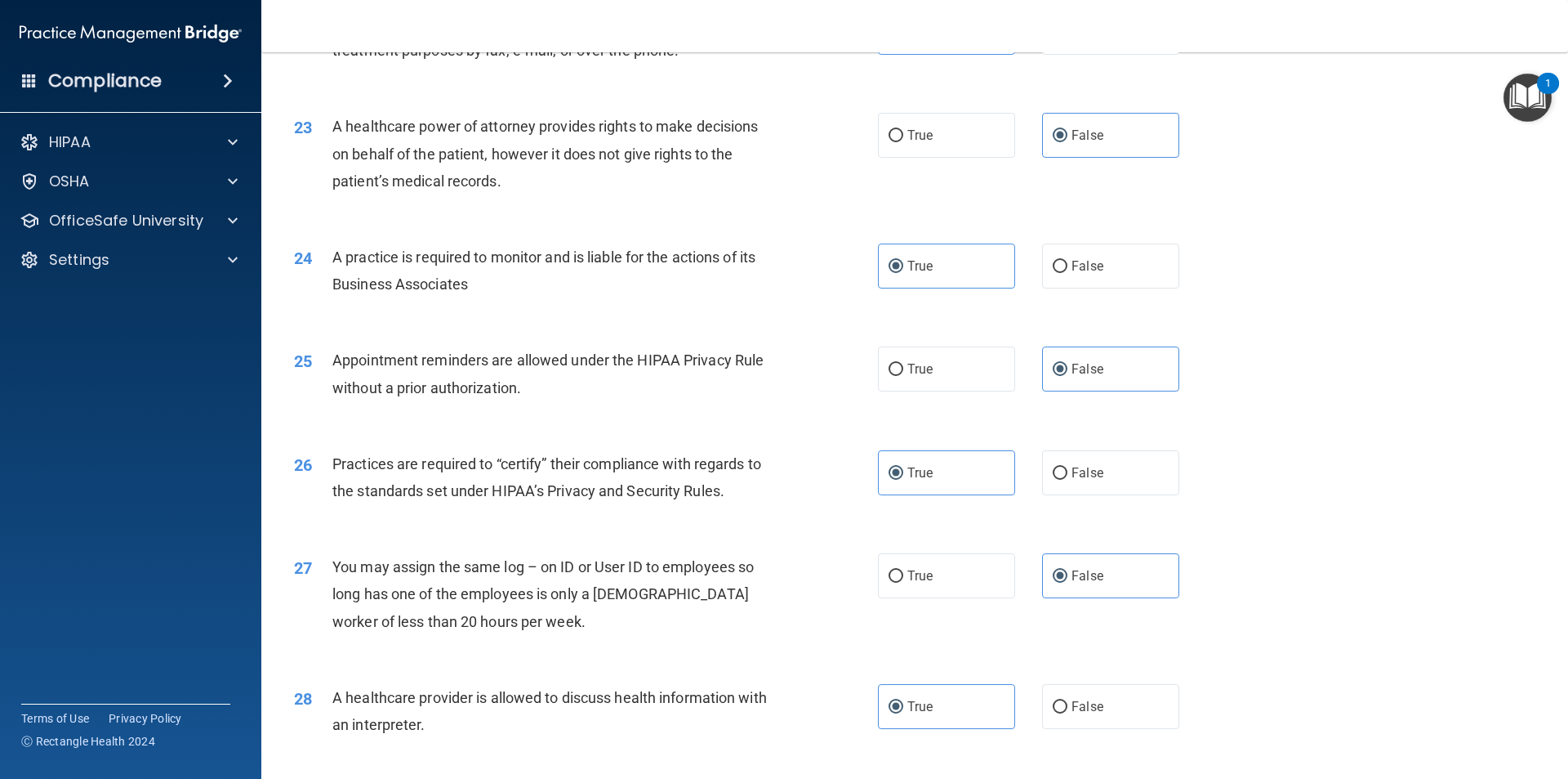
scroll to position [2614, 0]
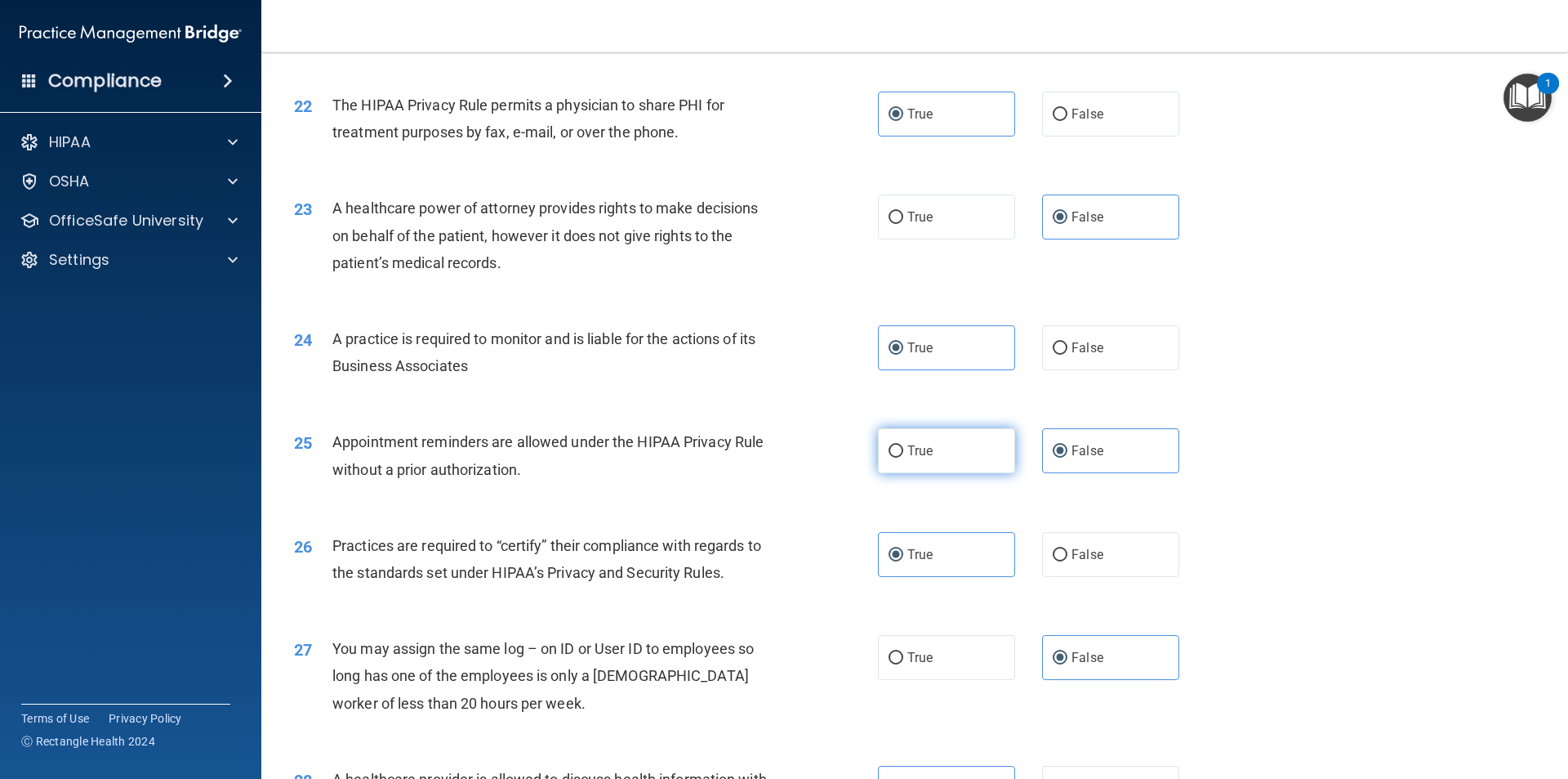
click at [936, 451] on label "True" at bounding box center [946, 451] width 138 height 45
click at [904, 451] on input "True" at bounding box center [895, 452] width 15 height 13
radio input "true"
click at [1060, 448] on label "False" at bounding box center [1111, 451] width 138 height 45
click at [1060, 448] on input "False" at bounding box center [1060, 452] width 15 height 13
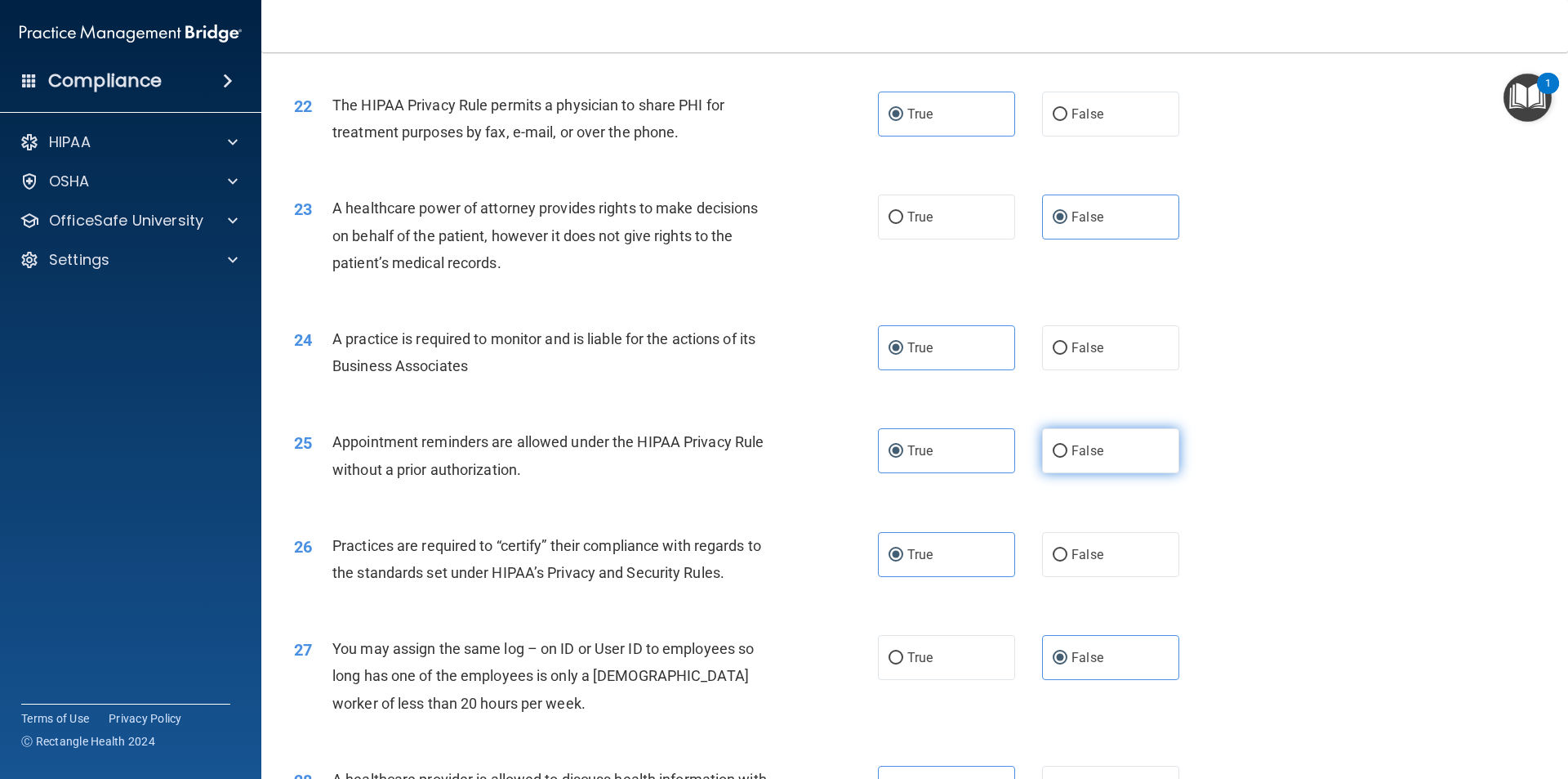
radio input "true"
radio input "false"
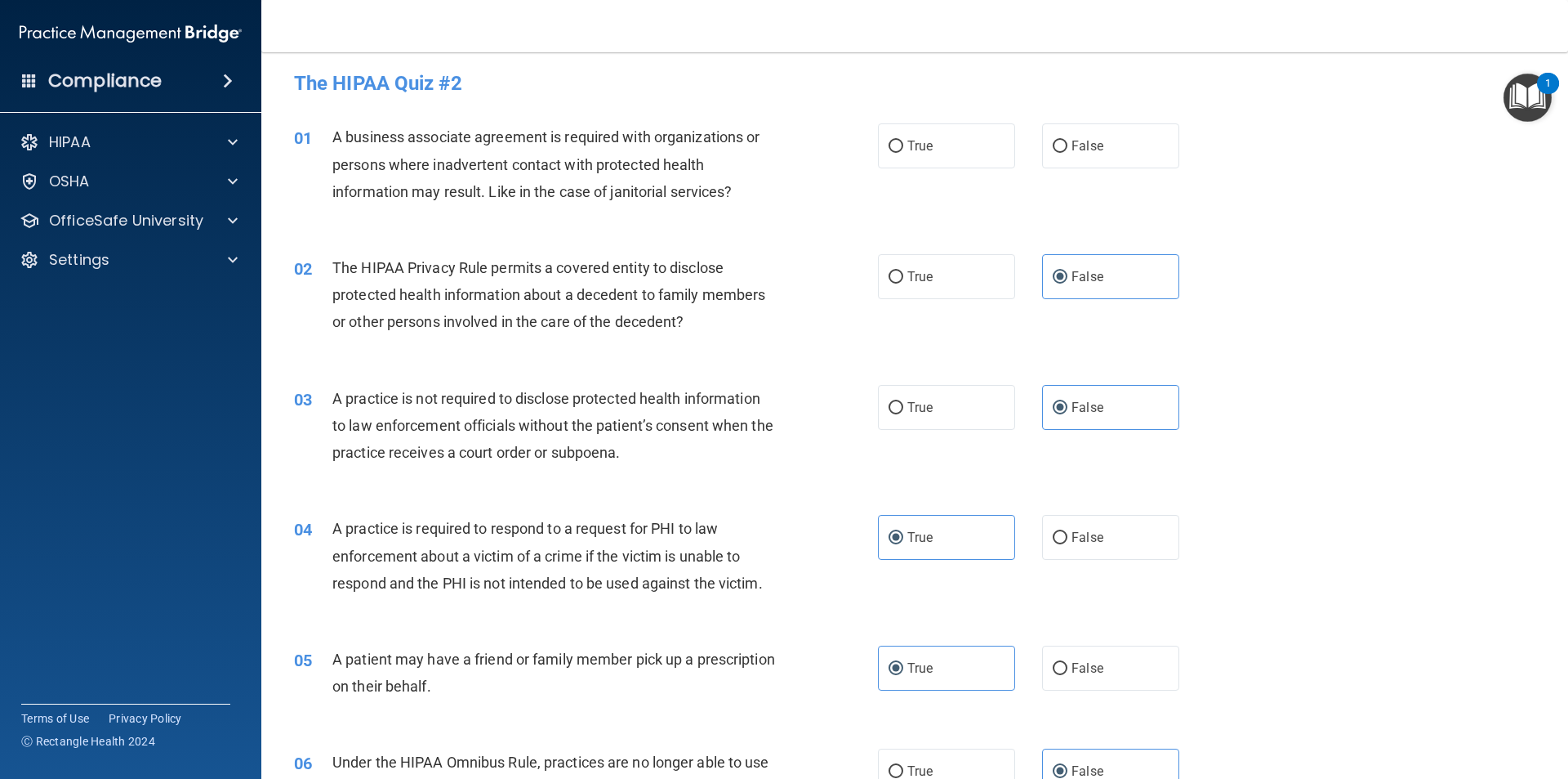
scroll to position [0, 0]
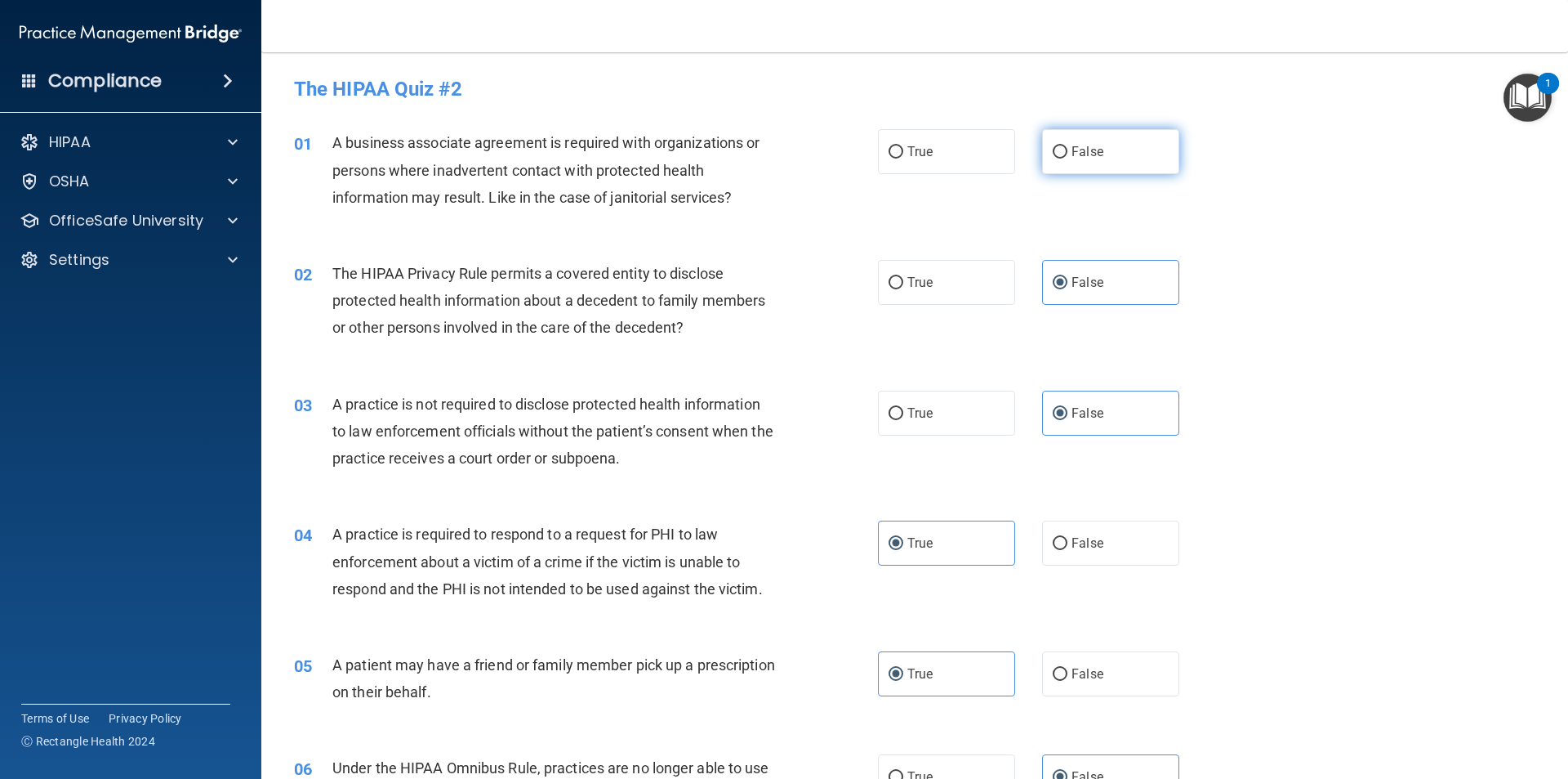
click at [1064, 140] on label "False" at bounding box center [1111, 151] width 138 height 45
click at [1064, 146] on input "False" at bounding box center [1060, 152] width 15 height 13
radio input "true"
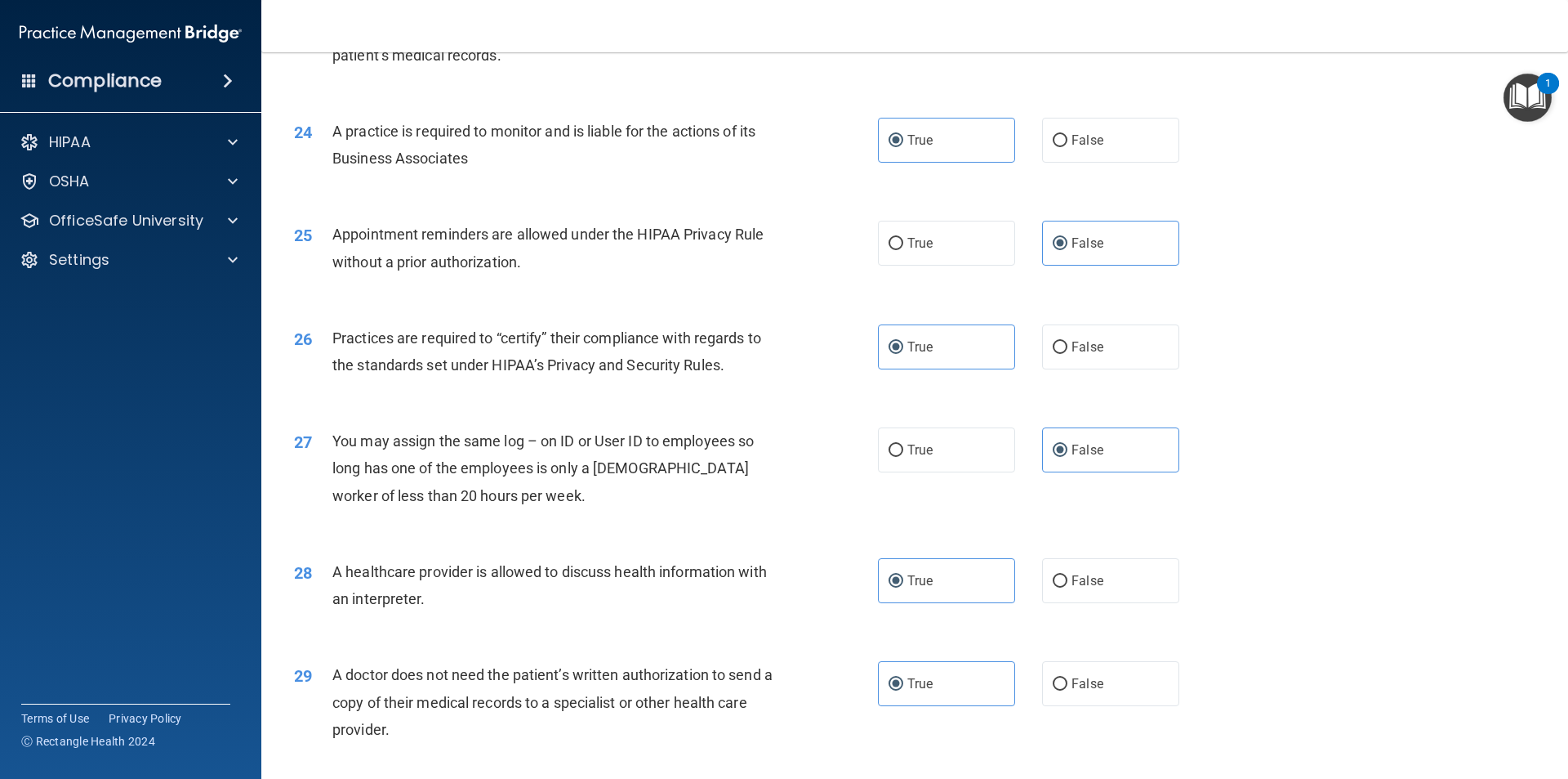
scroll to position [3024, 0]
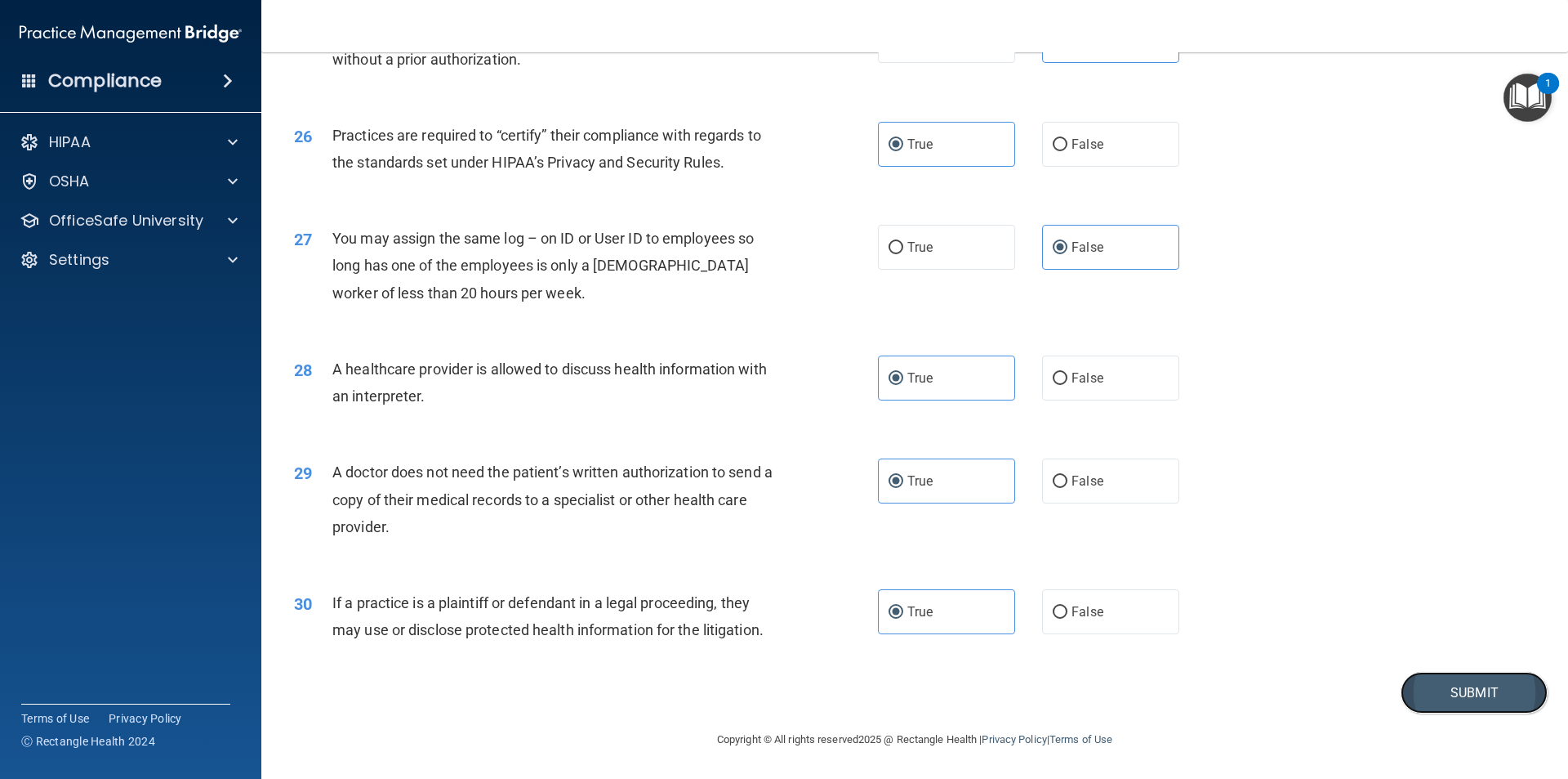
click at [1497, 706] on button "Submit" at bounding box center [1474, 692] width 147 height 42
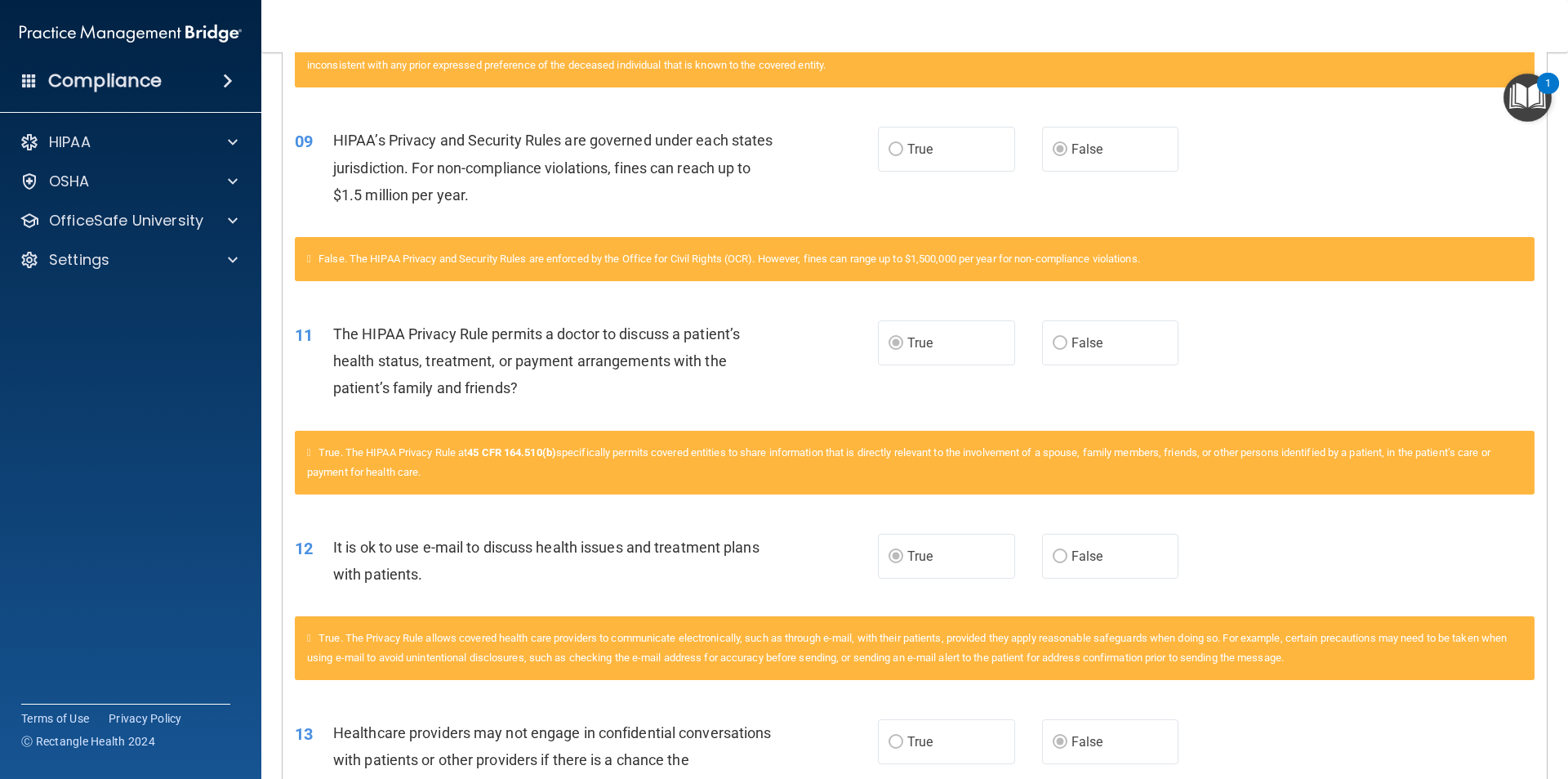
scroll to position [276, 0]
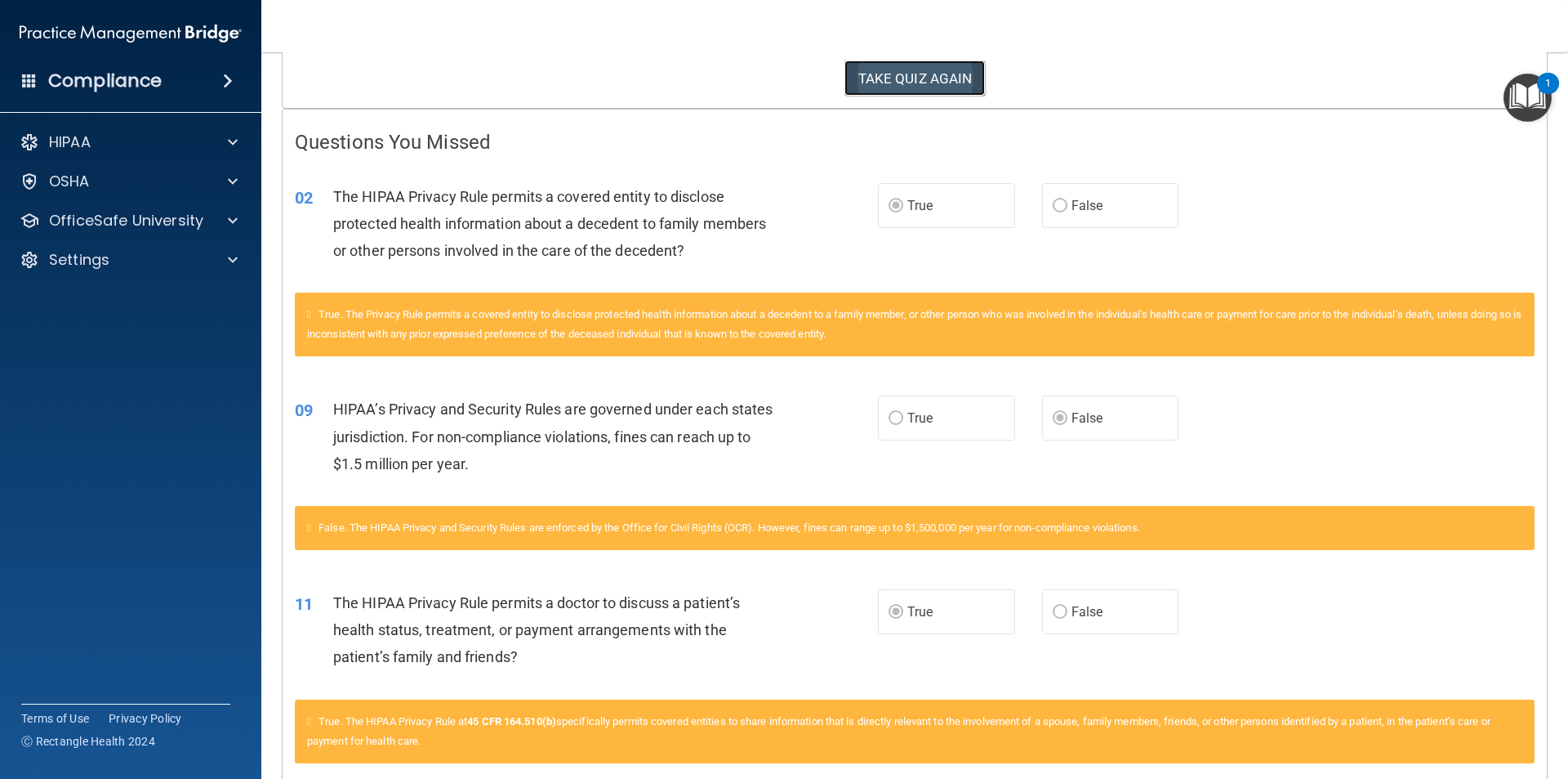
click at [930, 80] on button "TAKE QUIZ AGAIN" at bounding box center [915, 78] width 141 height 36
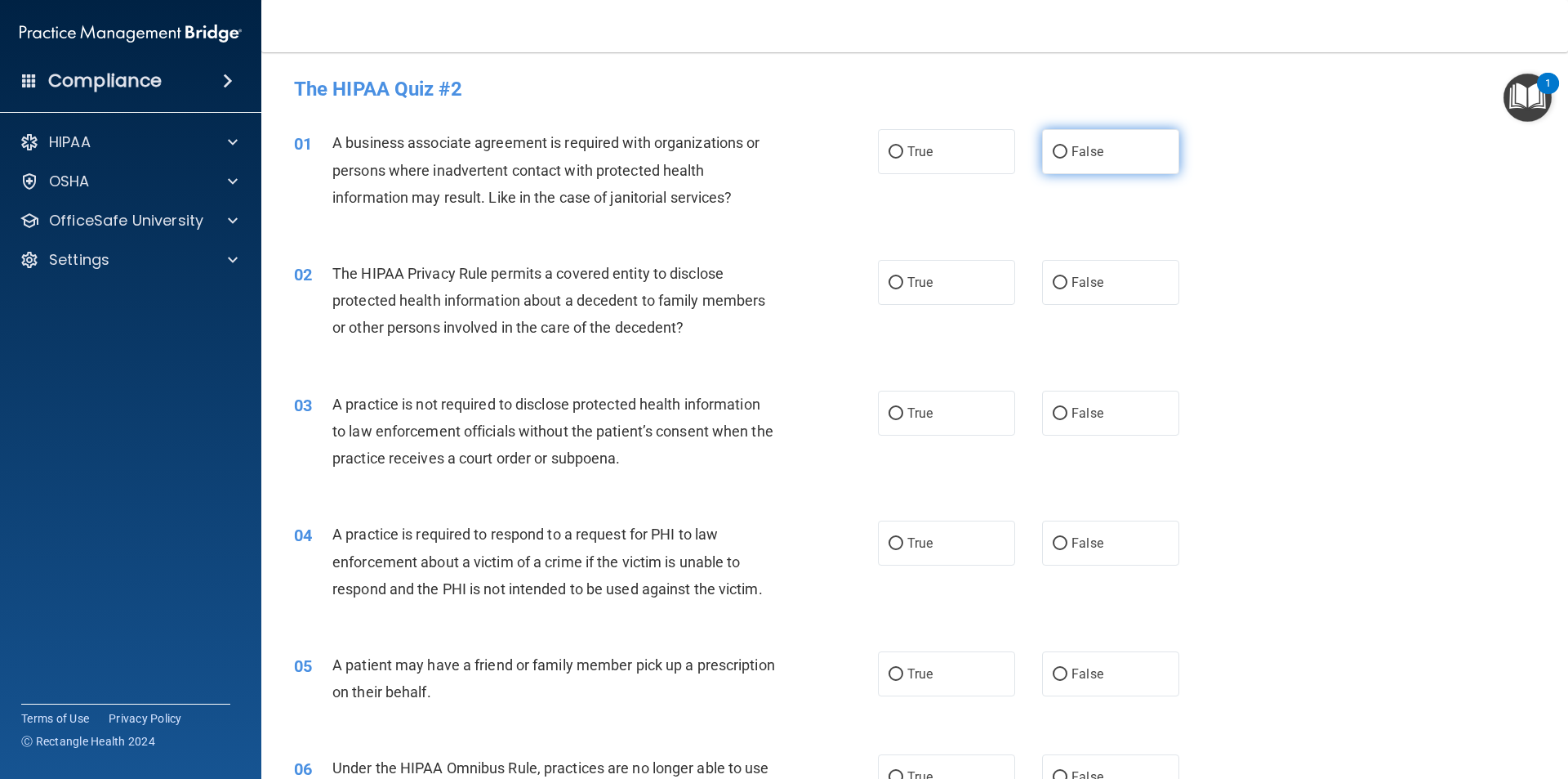
click at [1091, 154] on span "False" at bounding box center [1087, 151] width 32 height 16
click at [1067, 154] on input "False" at bounding box center [1060, 152] width 15 height 13
radio input "true"
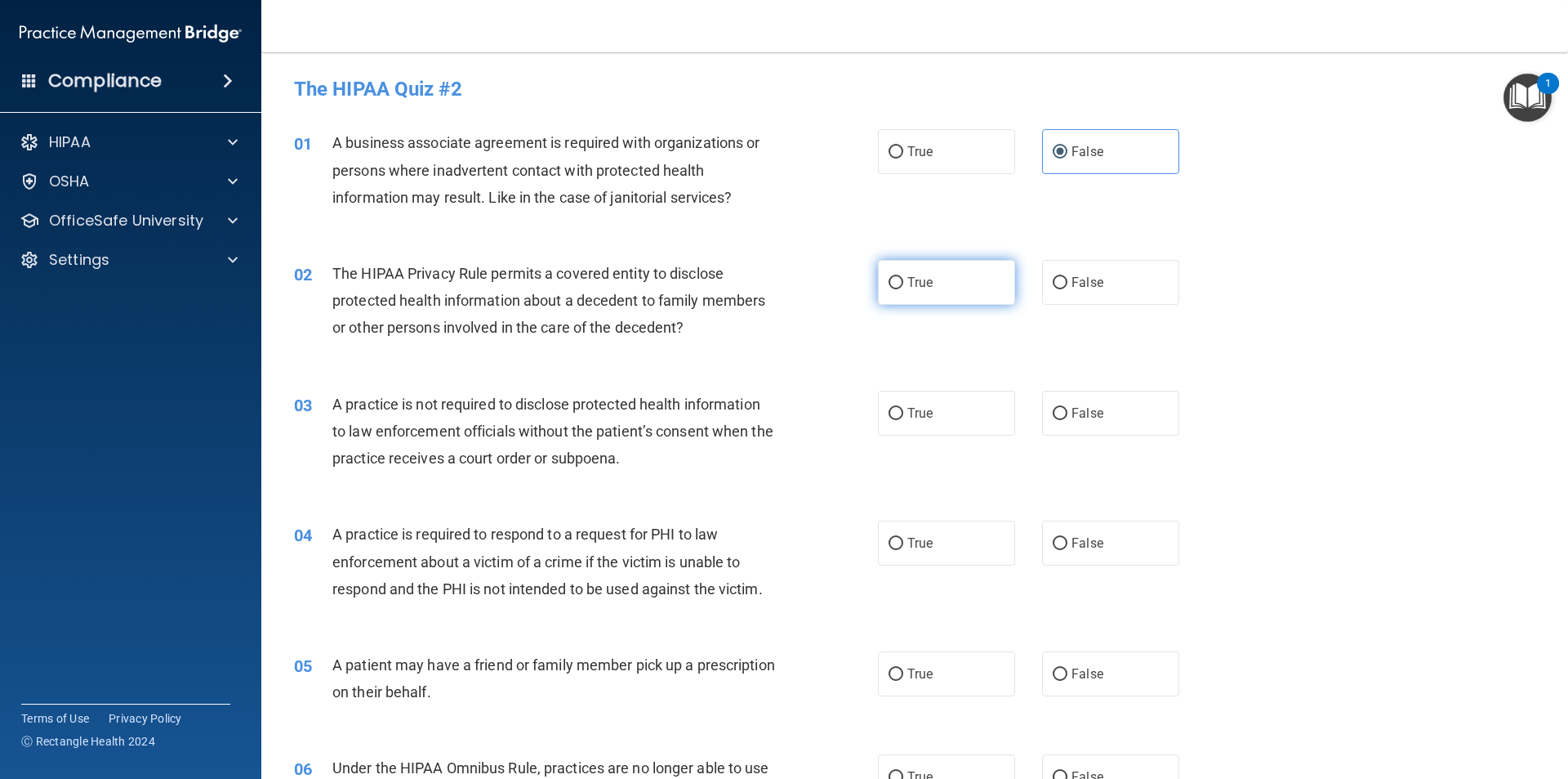
click at [923, 282] on span "True" at bounding box center [920, 282] width 25 height 16
click at [904, 282] on input "True" at bounding box center [895, 283] width 15 height 13
radio input "true"
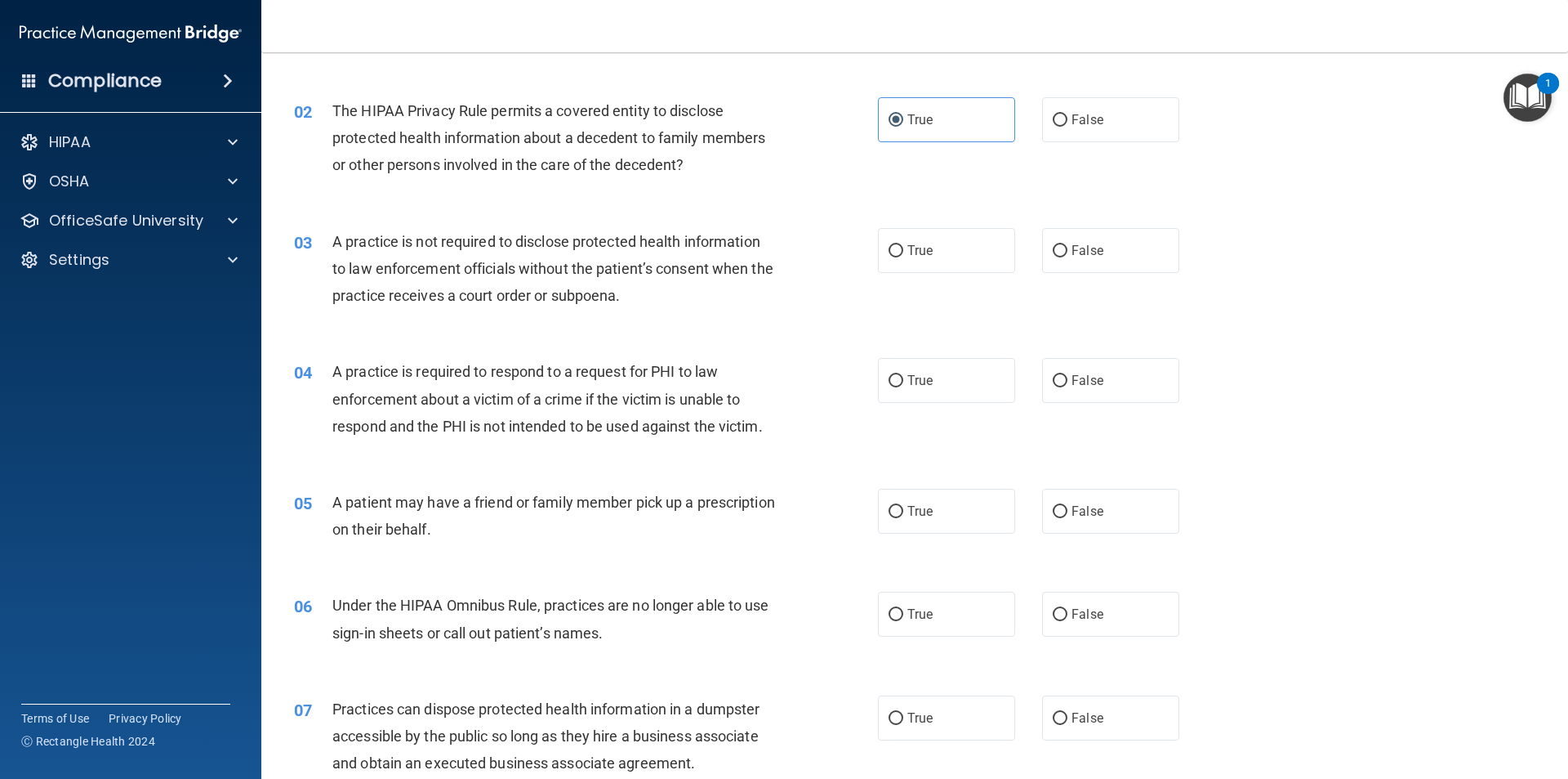
scroll to position [164, 0]
click at [934, 252] on label "True" at bounding box center [946, 249] width 138 height 45
click at [904, 252] on input "True" at bounding box center [895, 250] width 15 height 13
radio input "true"
click at [1071, 250] on span "False" at bounding box center [1087, 250] width 32 height 16
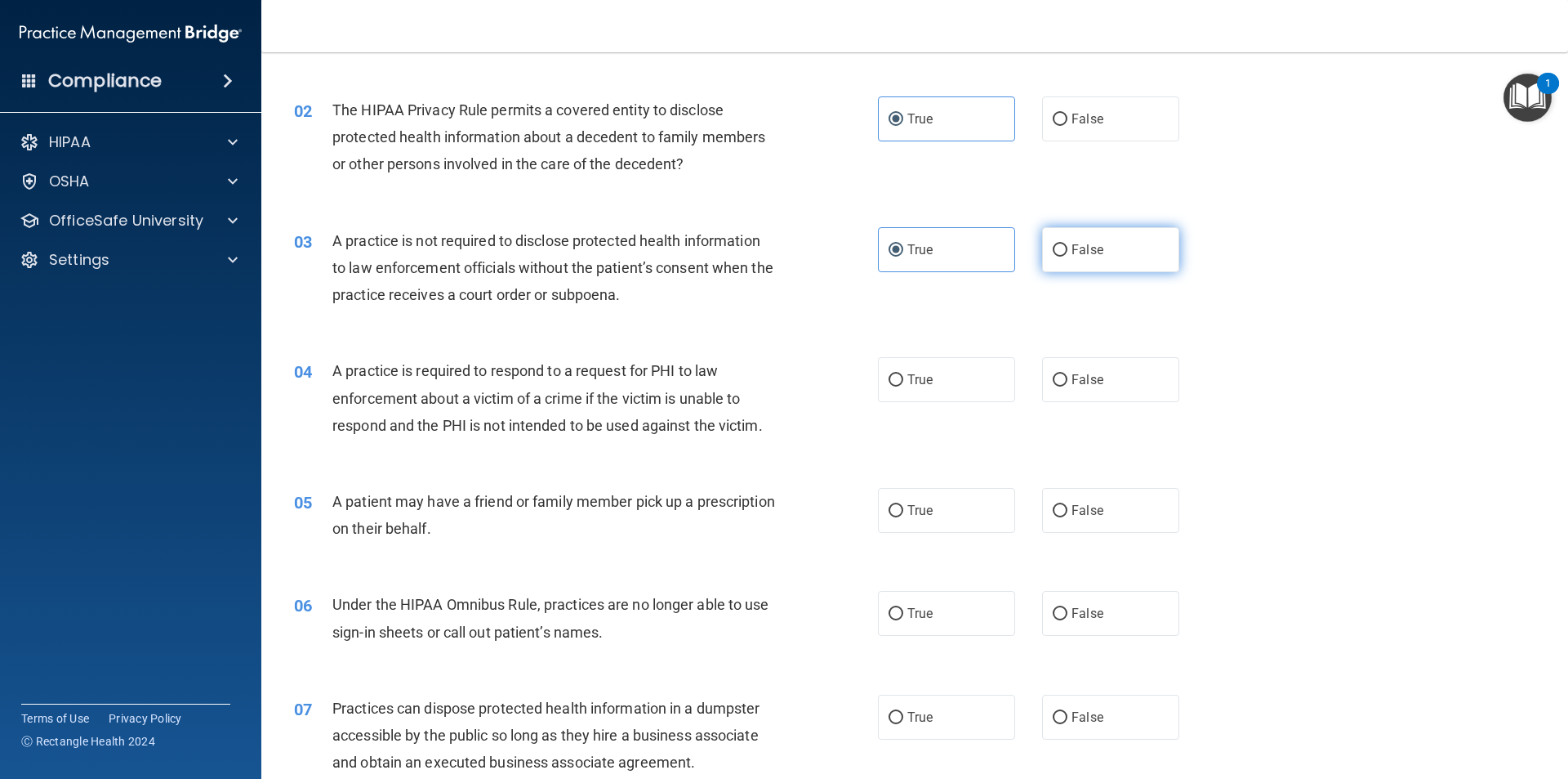
click at [1065, 250] on input "False" at bounding box center [1060, 250] width 15 height 13
radio input "true"
radio input "false"
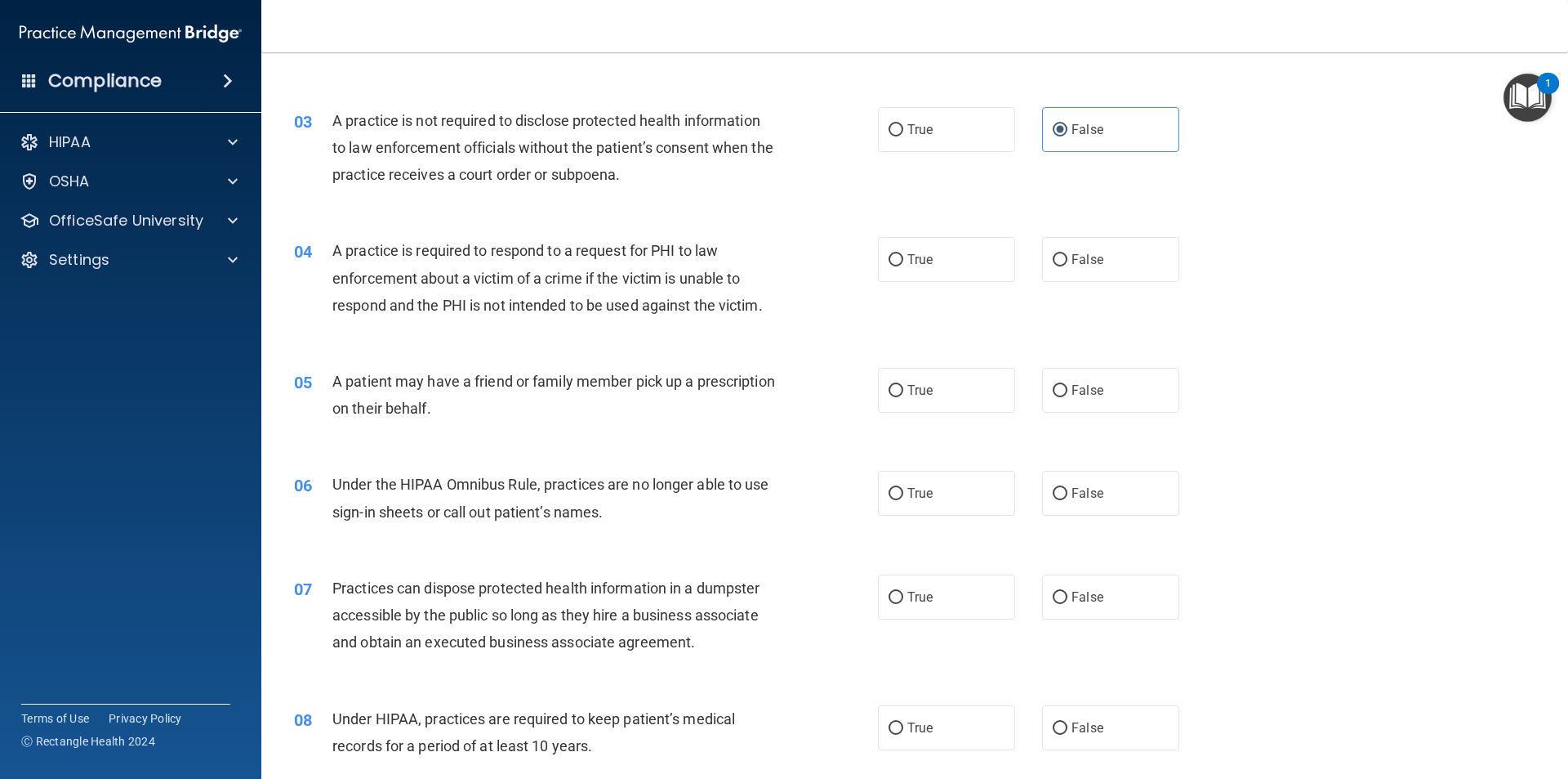
scroll to position [327, 0]
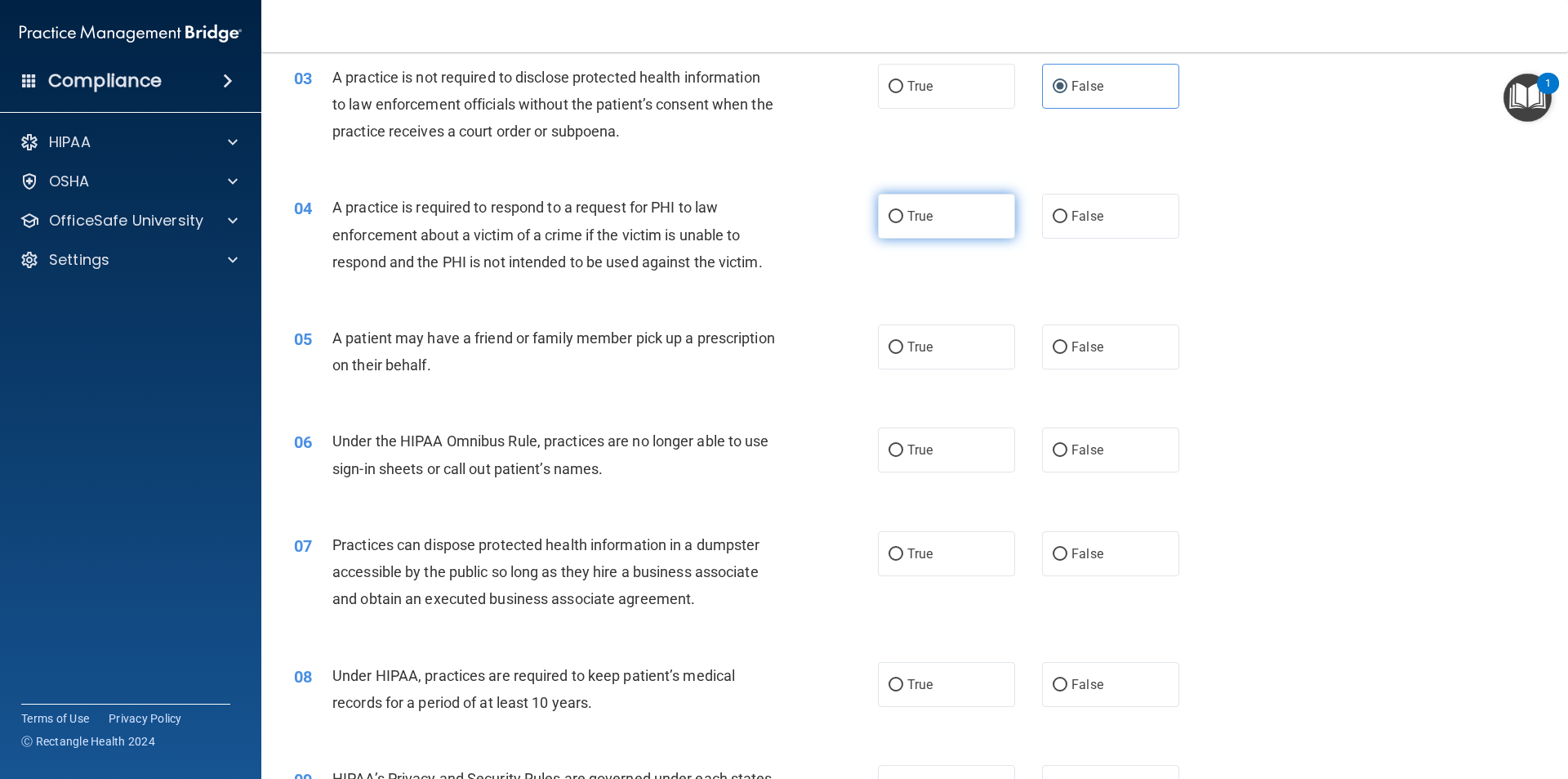
click at [982, 228] on label "True" at bounding box center [946, 216] width 138 height 45
click at [904, 223] on input "True" at bounding box center [895, 217] width 15 height 13
radio input "true"
click at [907, 349] on span "True" at bounding box center [920, 347] width 25 height 16
click at [904, 349] on input "True" at bounding box center [895, 347] width 15 height 13
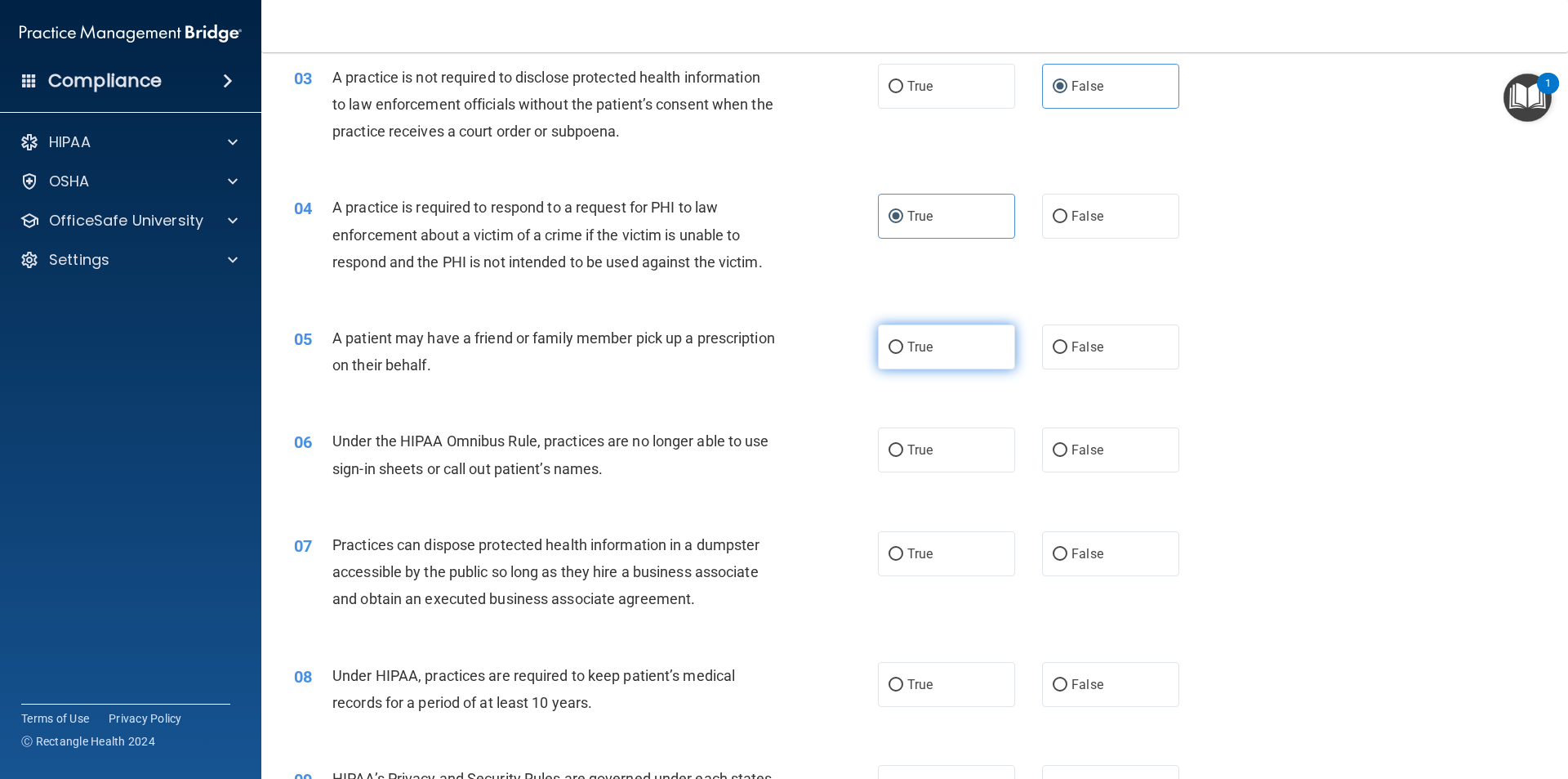
radio input "true"
click at [1106, 421] on div "06 Under the HIPAA Omnibus Rule, practices are no longer able to use sign-in sh…" at bounding box center [914, 458] width 1266 height 103
click at [1088, 442] on span "False" at bounding box center [1087, 450] width 32 height 16
click at [1067, 445] on input "False" at bounding box center [1060, 451] width 15 height 13
radio input "true"
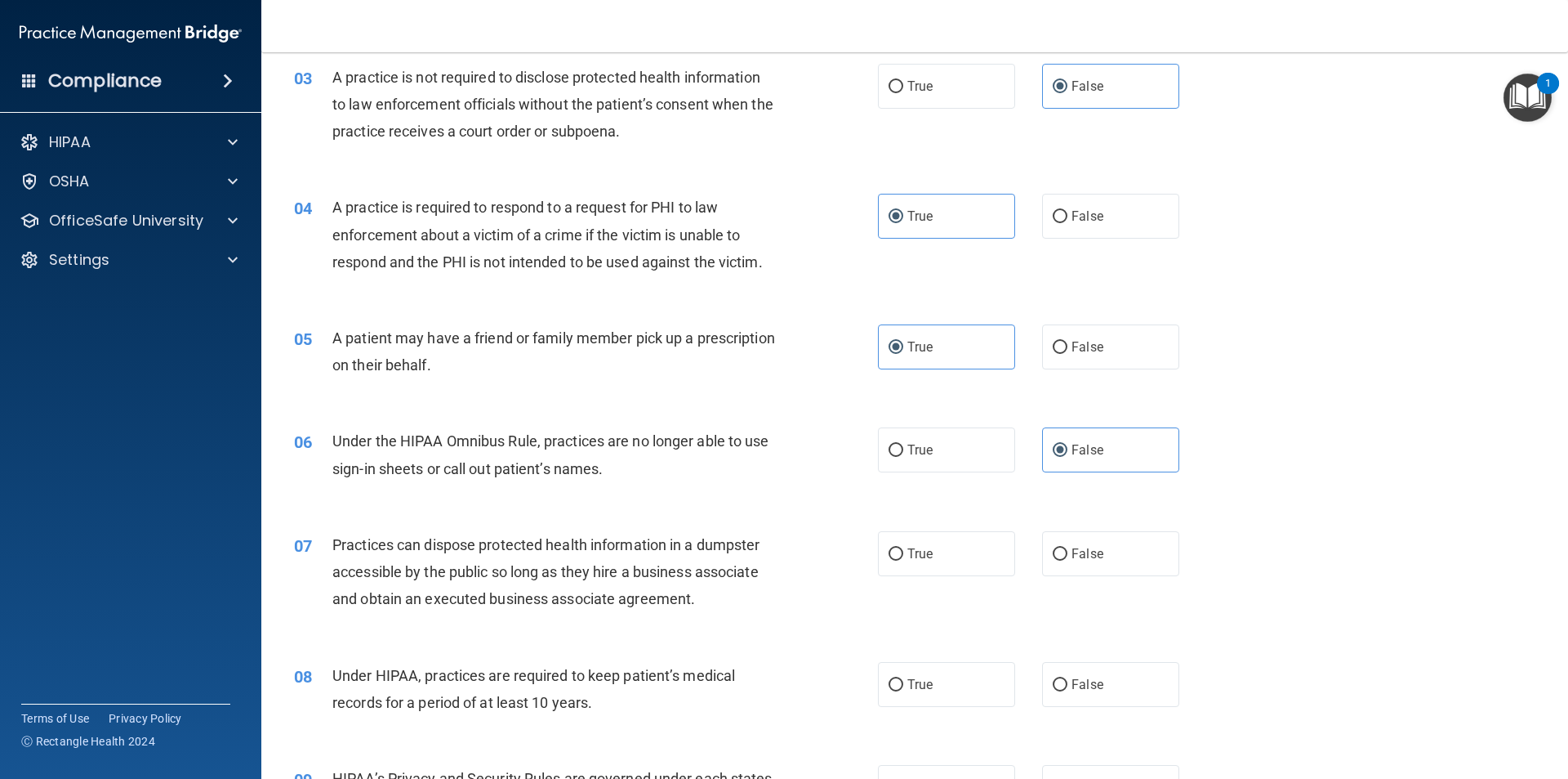
scroll to position [409, 0]
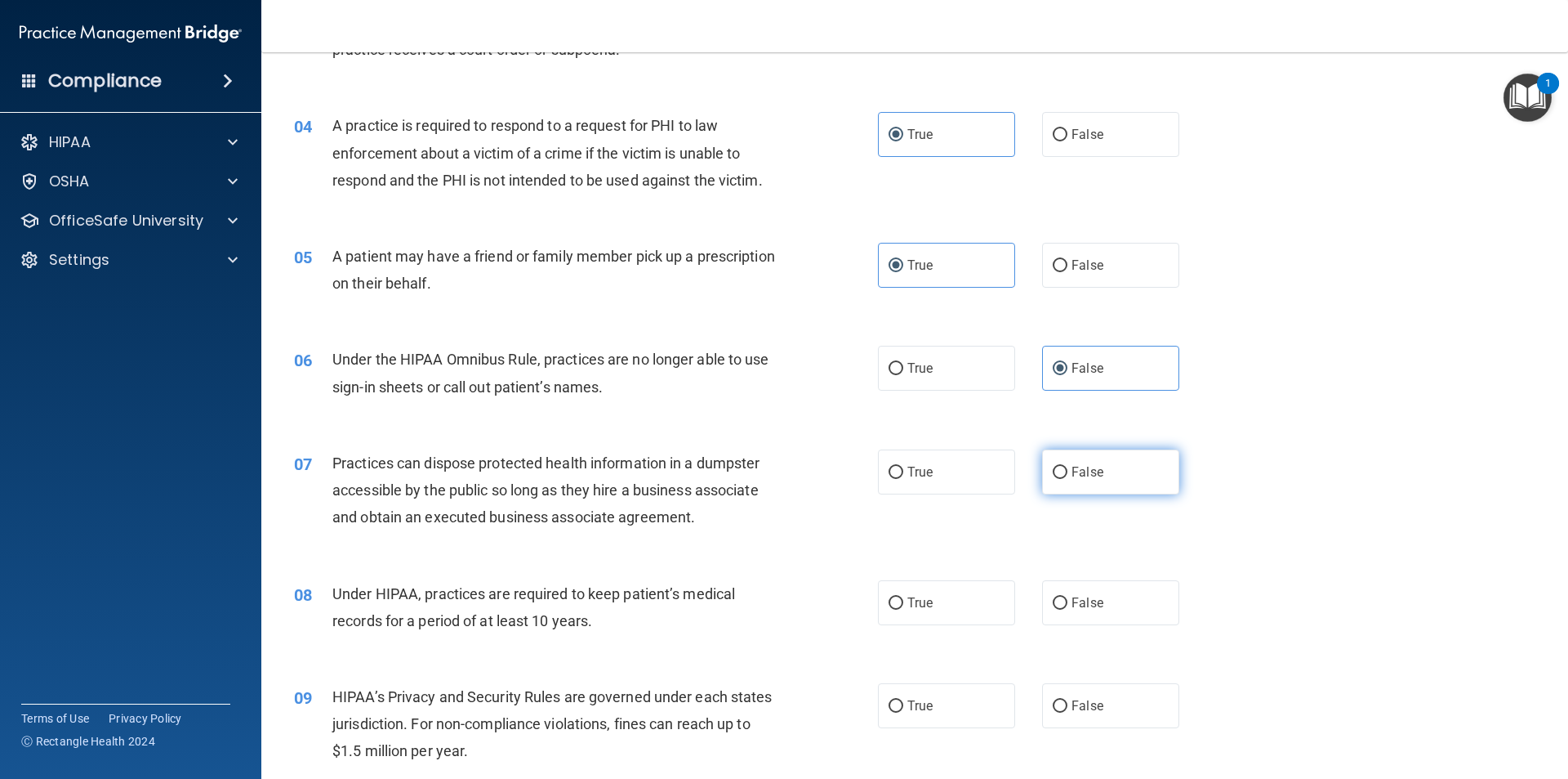
click at [1090, 472] on span "False" at bounding box center [1087, 472] width 32 height 16
click at [1067, 472] on input "False" at bounding box center [1060, 472] width 15 height 13
radio input "true"
click at [1081, 605] on span "False" at bounding box center [1087, 603] width 32 height 16
click at [1067, 605] on input "False" at bounding box center [1060, 603] width 15 height 13
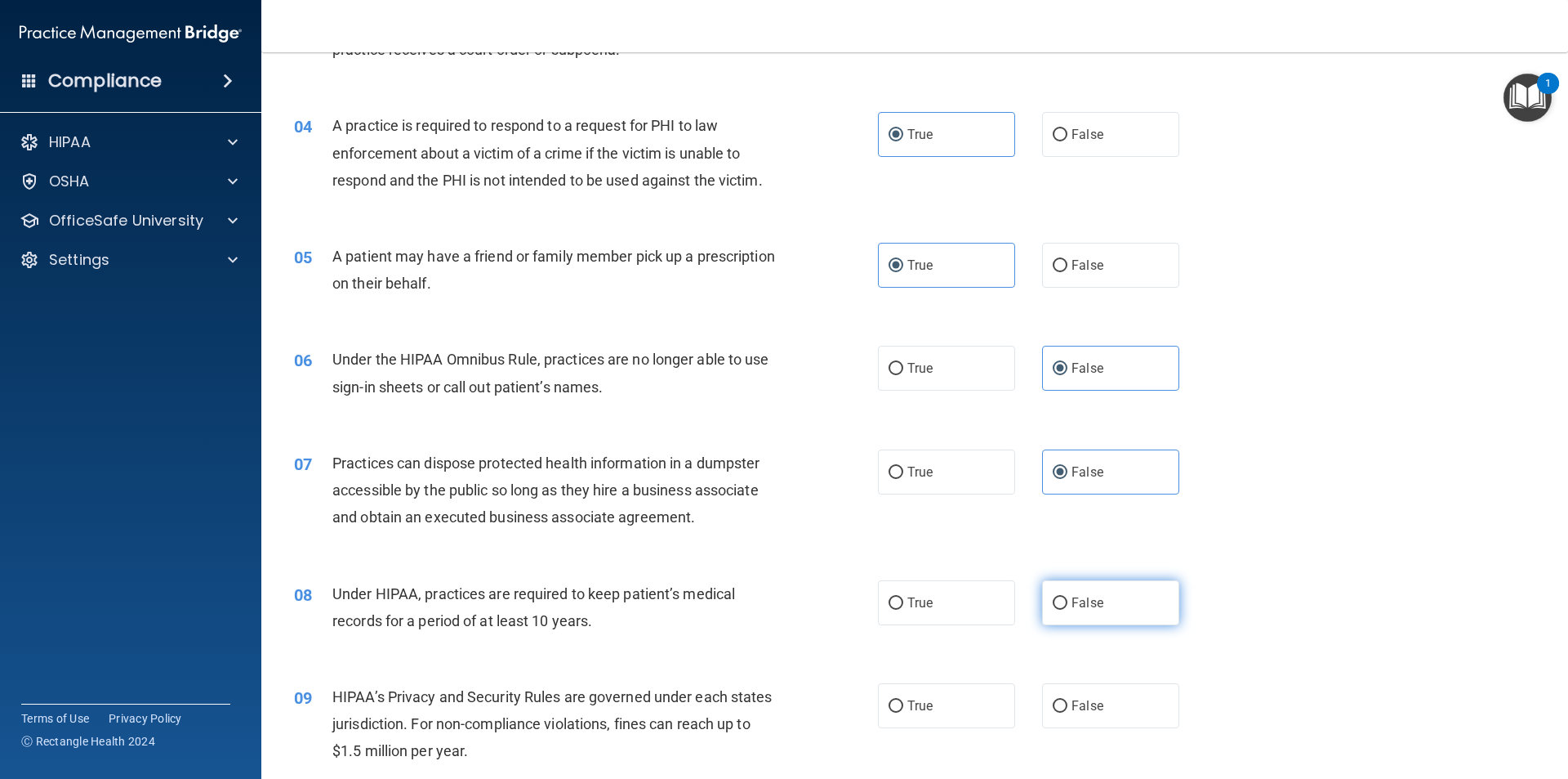
radio input "true"
click at [1098, 705] on label "False" at bounding box center [1111, 705] width 138 height 45
click at [1067, 705] on input "False" at bounding box center [1060, 706] width 15 height 13
radio input "true"
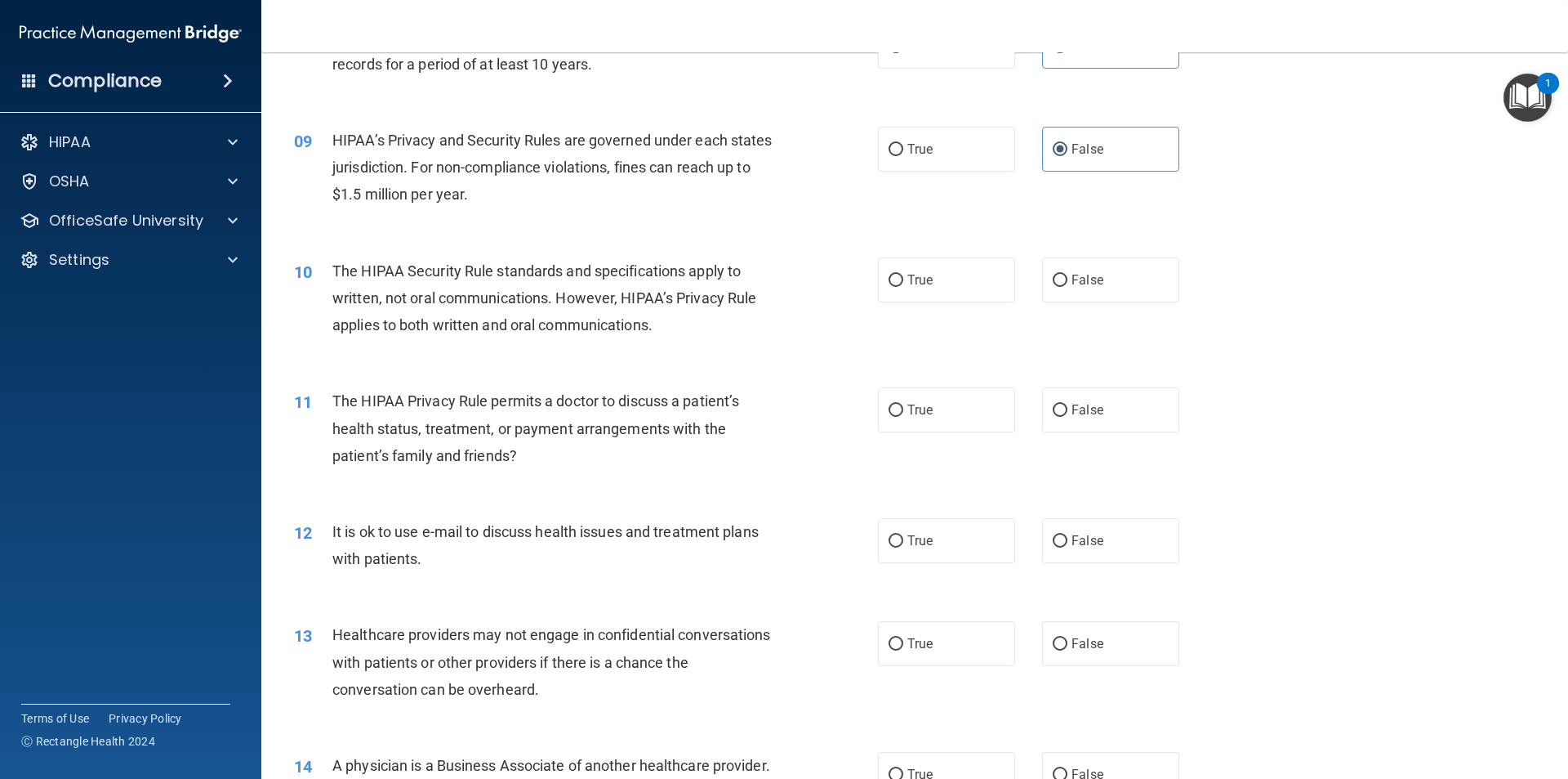
scroll to position [981, 0]
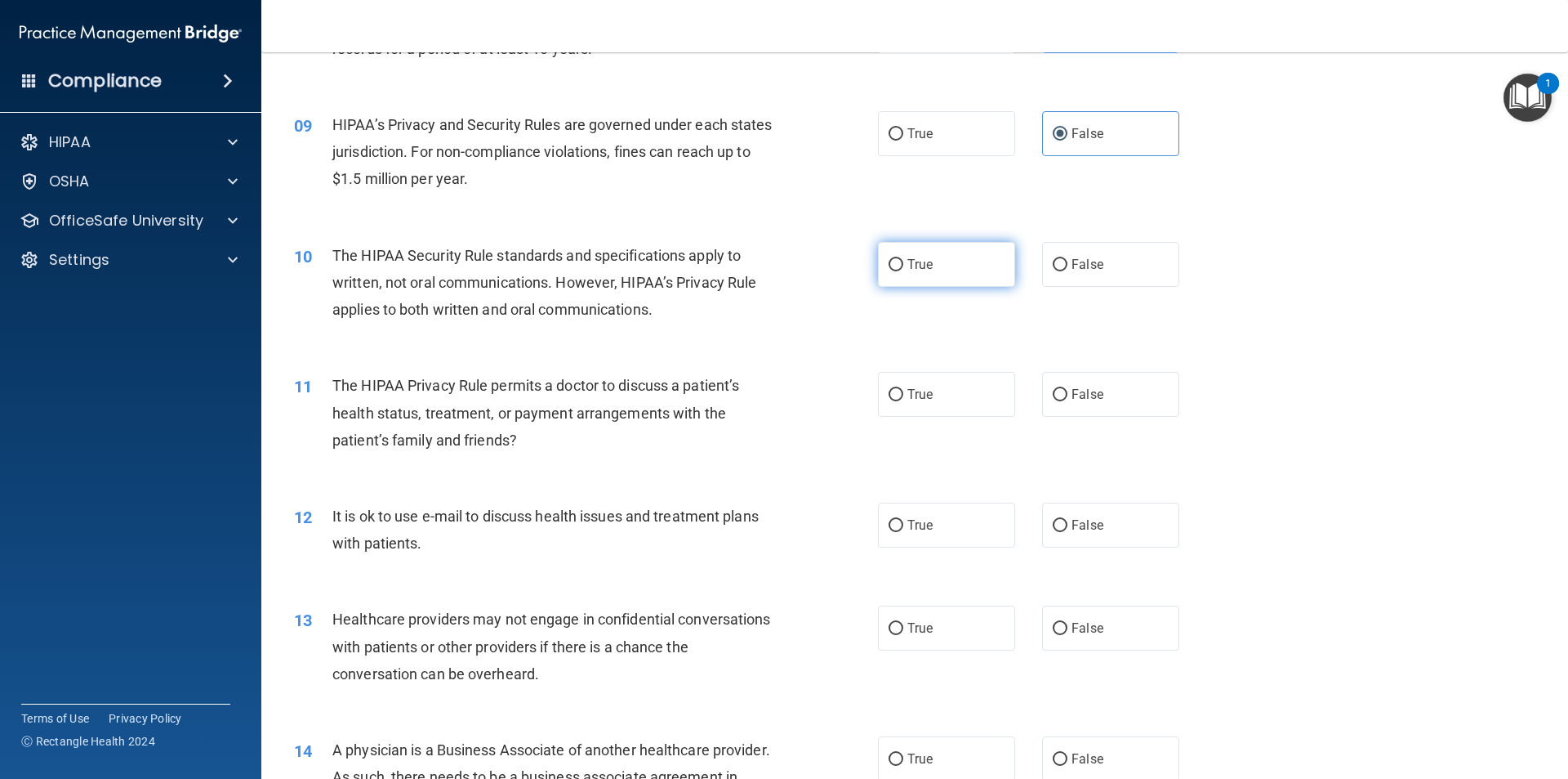
click at [988, 266] on label "True" at bounding box center [946, 265] width 138 height 45
click at [904, 266] on input "True" at bounding box center [895, 265] width 15 height 13
radio input "true"
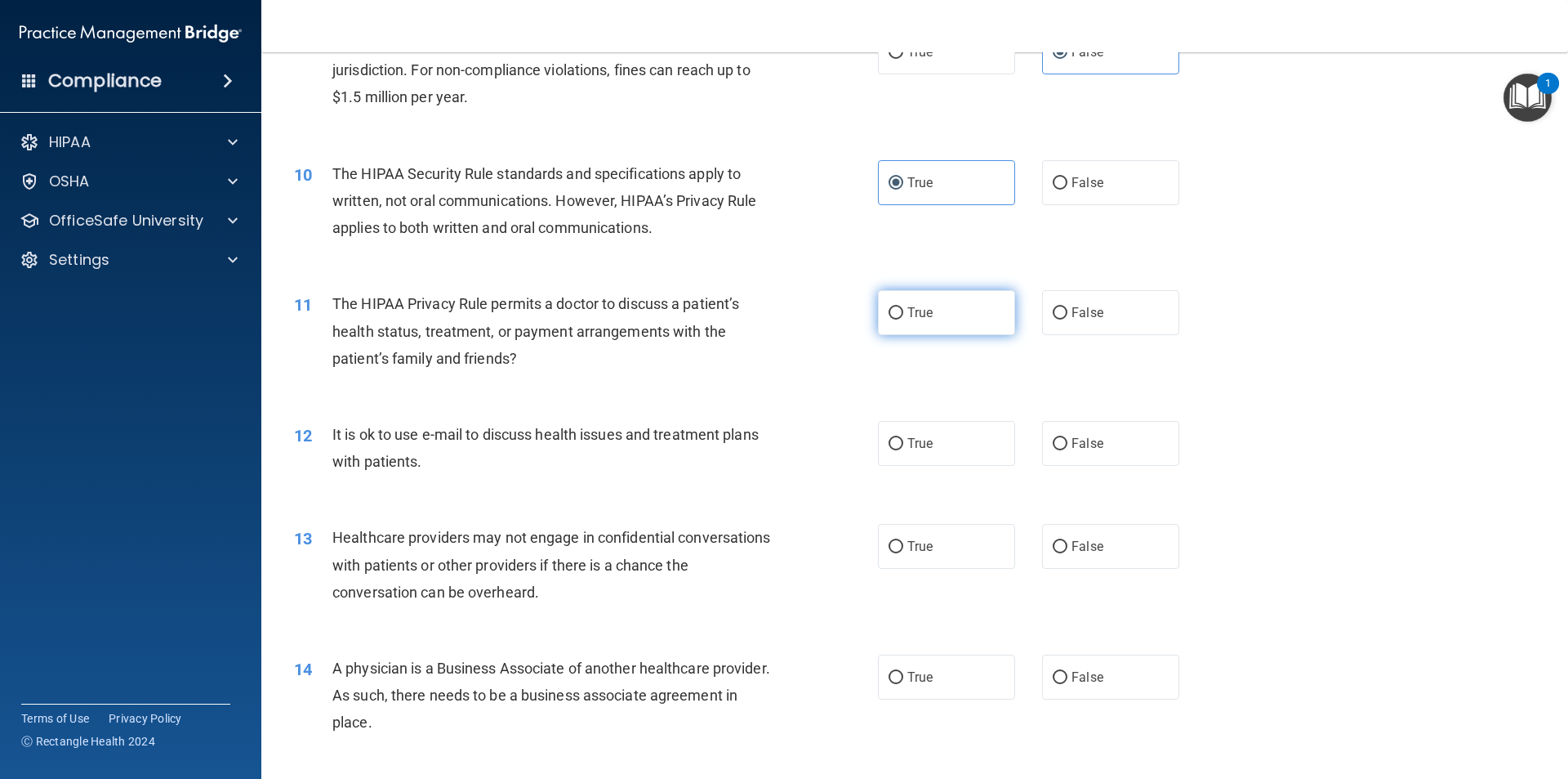
click at [893, 314] on input "True" at bounding box center [895, 313] width 15 height 13
radio input "true"
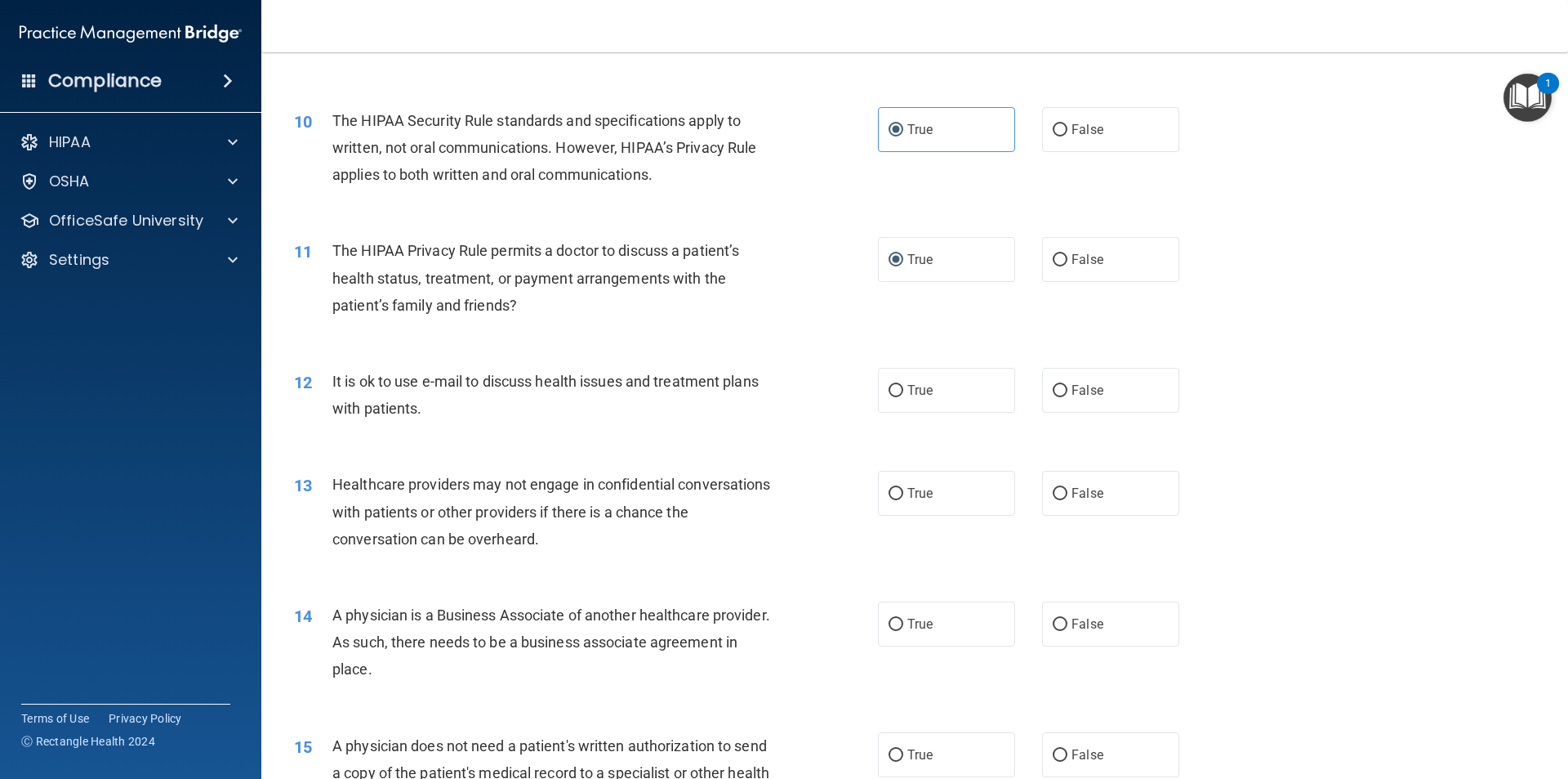
scroll to position [1143, 0]
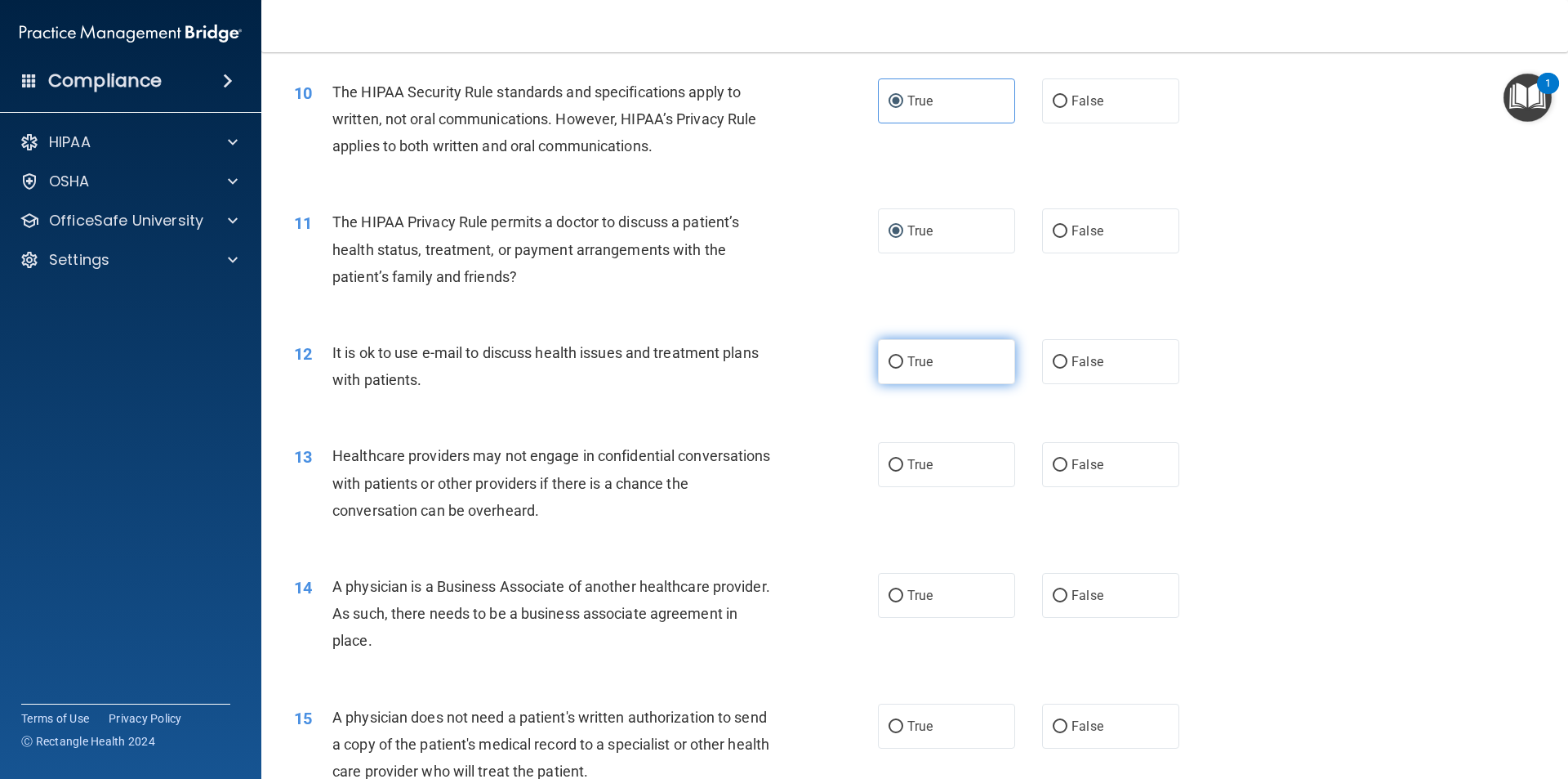
click at [927, 355] on span "True" at bounding box center [920, 361] width 25 height 16
click at [904, 357] on input "True" at bounding box center [895, 362] width 15 height 13
radio input "true"
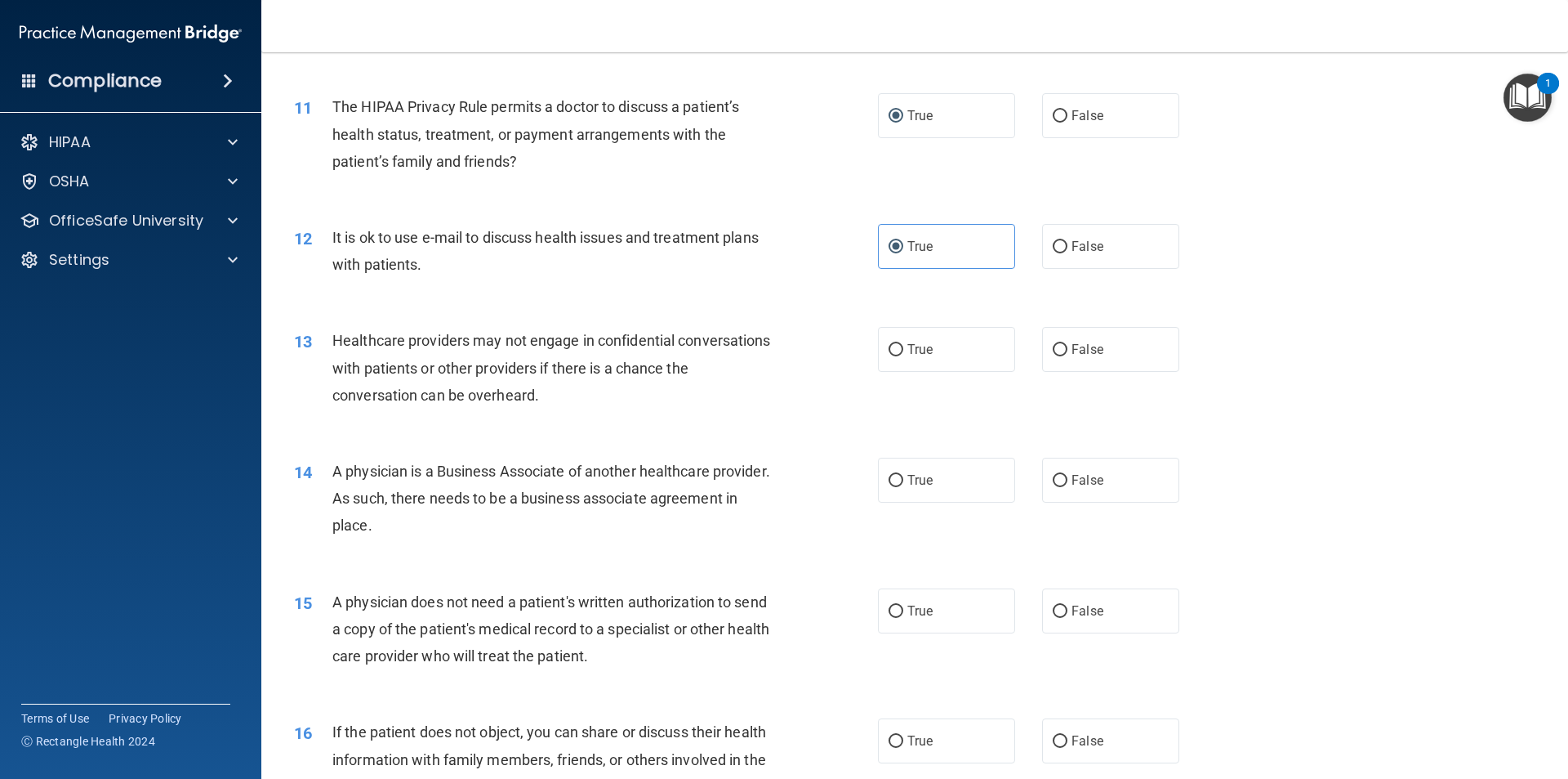
scroll to position [1307, 0]
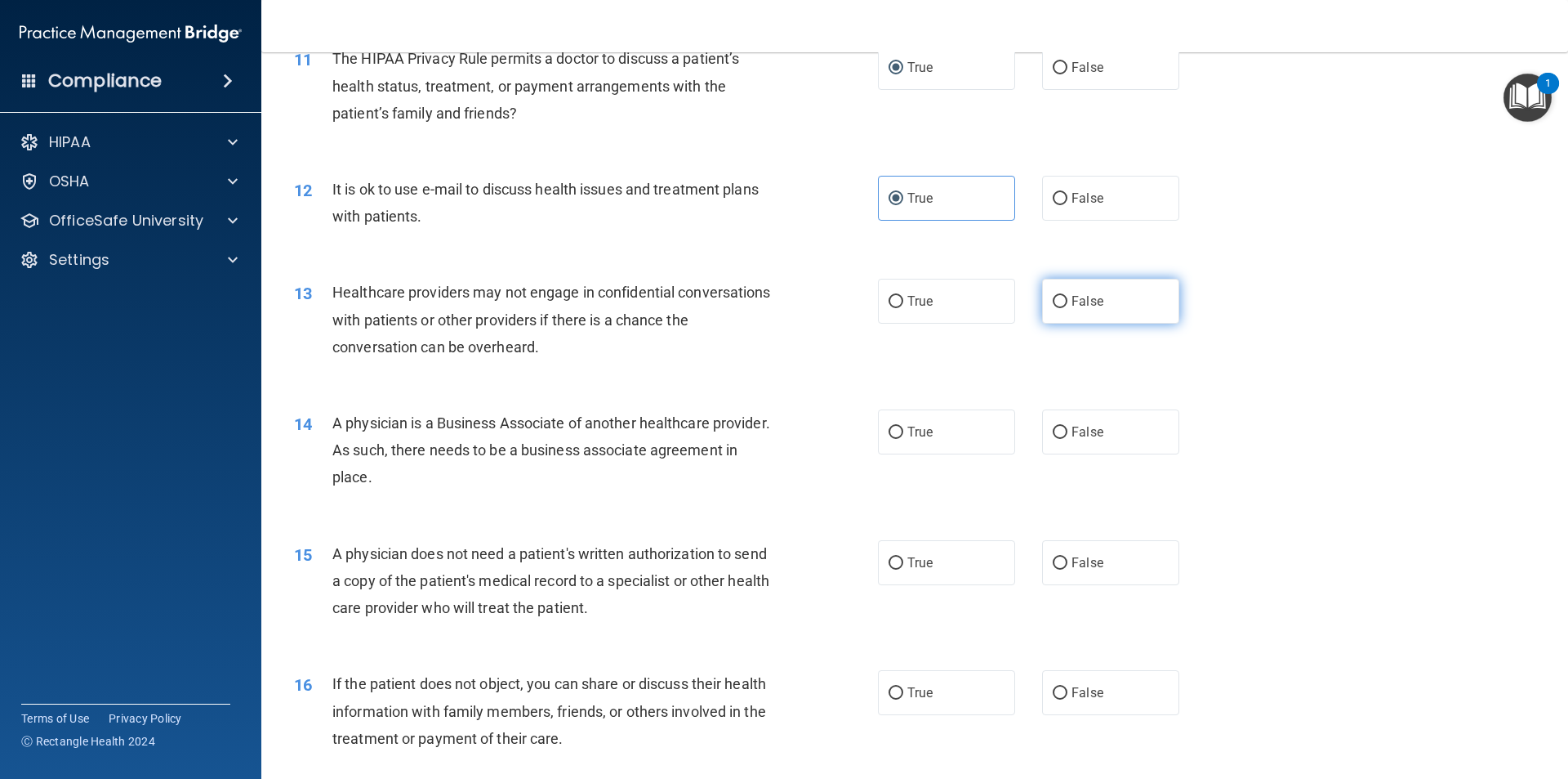
click at [1071, 297] on span "False" at bounding box center [1087, 301] width 32 height 16
click at [1064, 297] on input "False" at bounding box center [1060, 301] width 15 height 13
radio input "true"
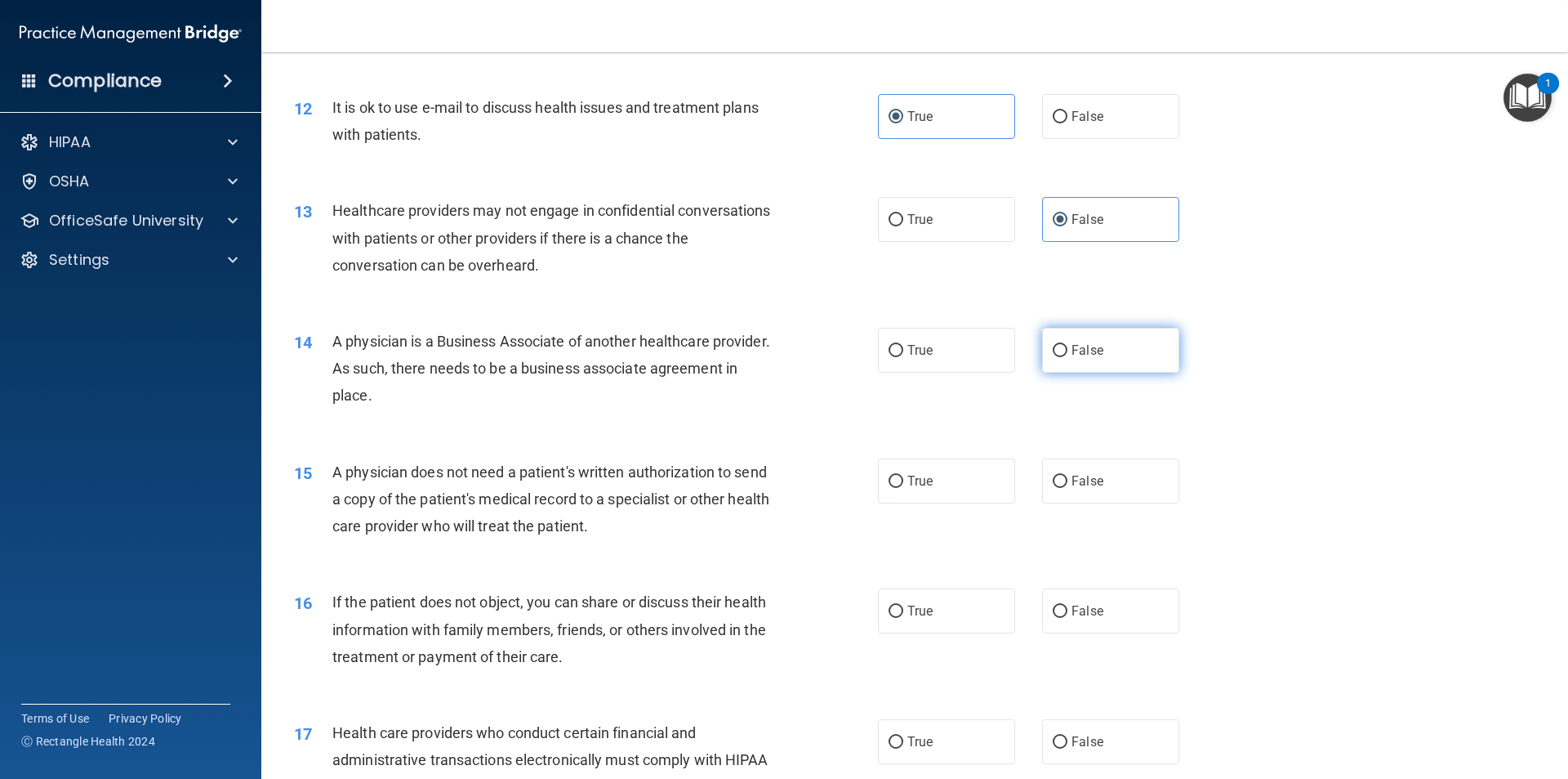
click at [1042, 360] on label "False" at bounding box center [1111, 350] width 138 height 45
click at [1053, 357] on input "False" at bounding box center [1060, 351] width 15 height 13
radio input "true"
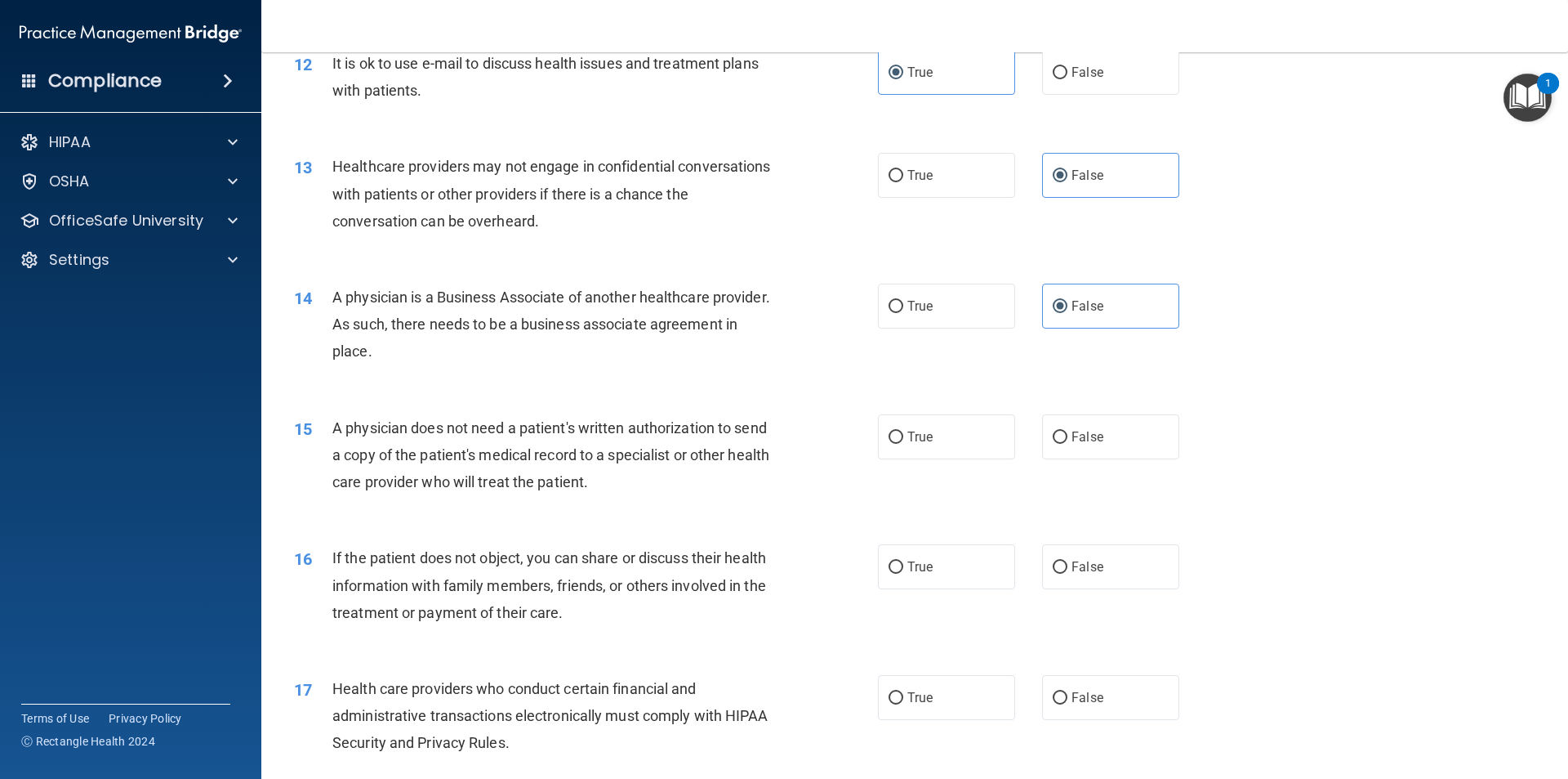
scroll to position [1552, 0]
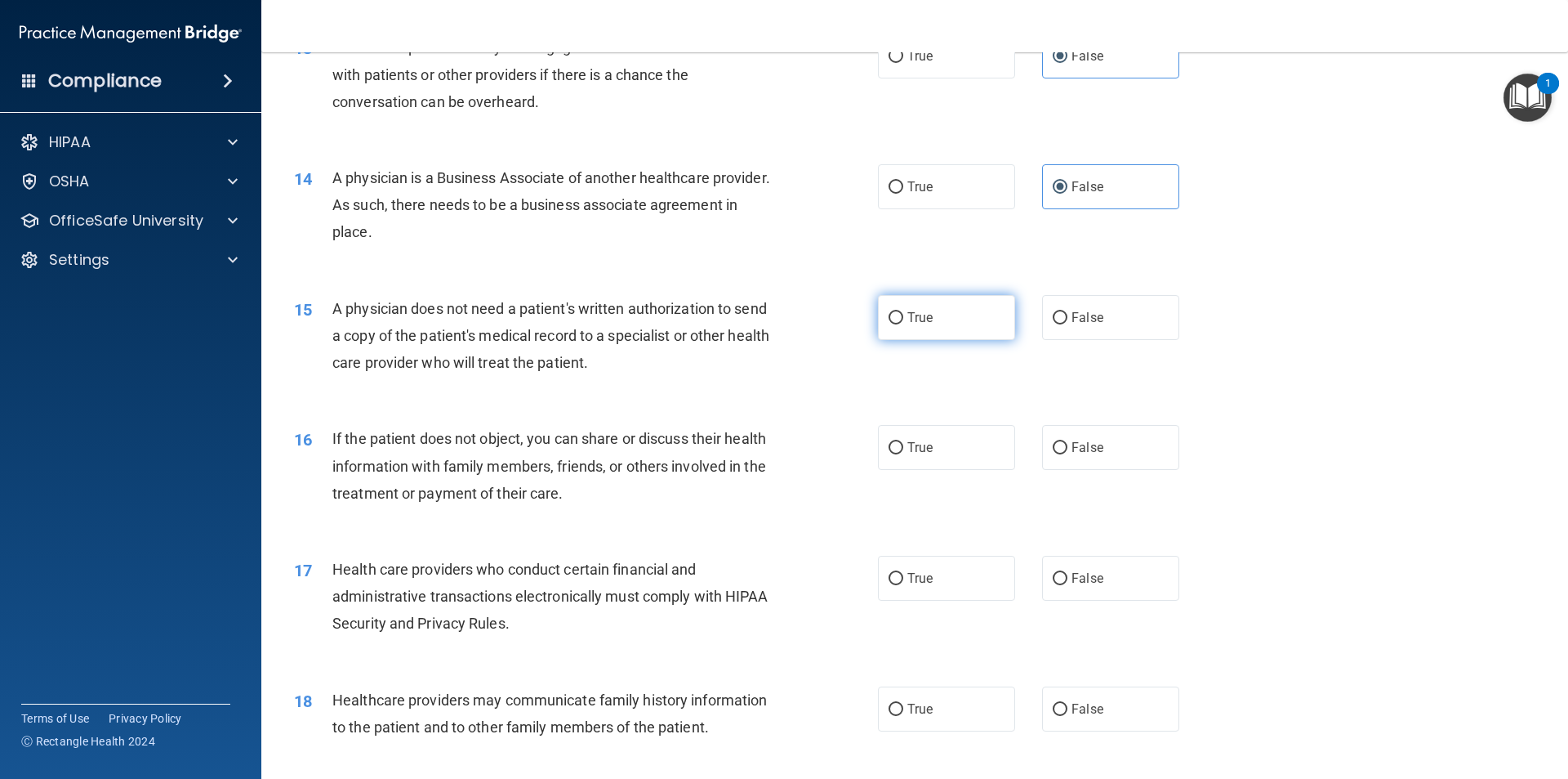
click at [927, 319] on span "True" at bounding box center [920, 318] width 25 height 16
click at [904, 319] on input "True" at bounding box center [895, 318] width 15 height 13
radio input "true"
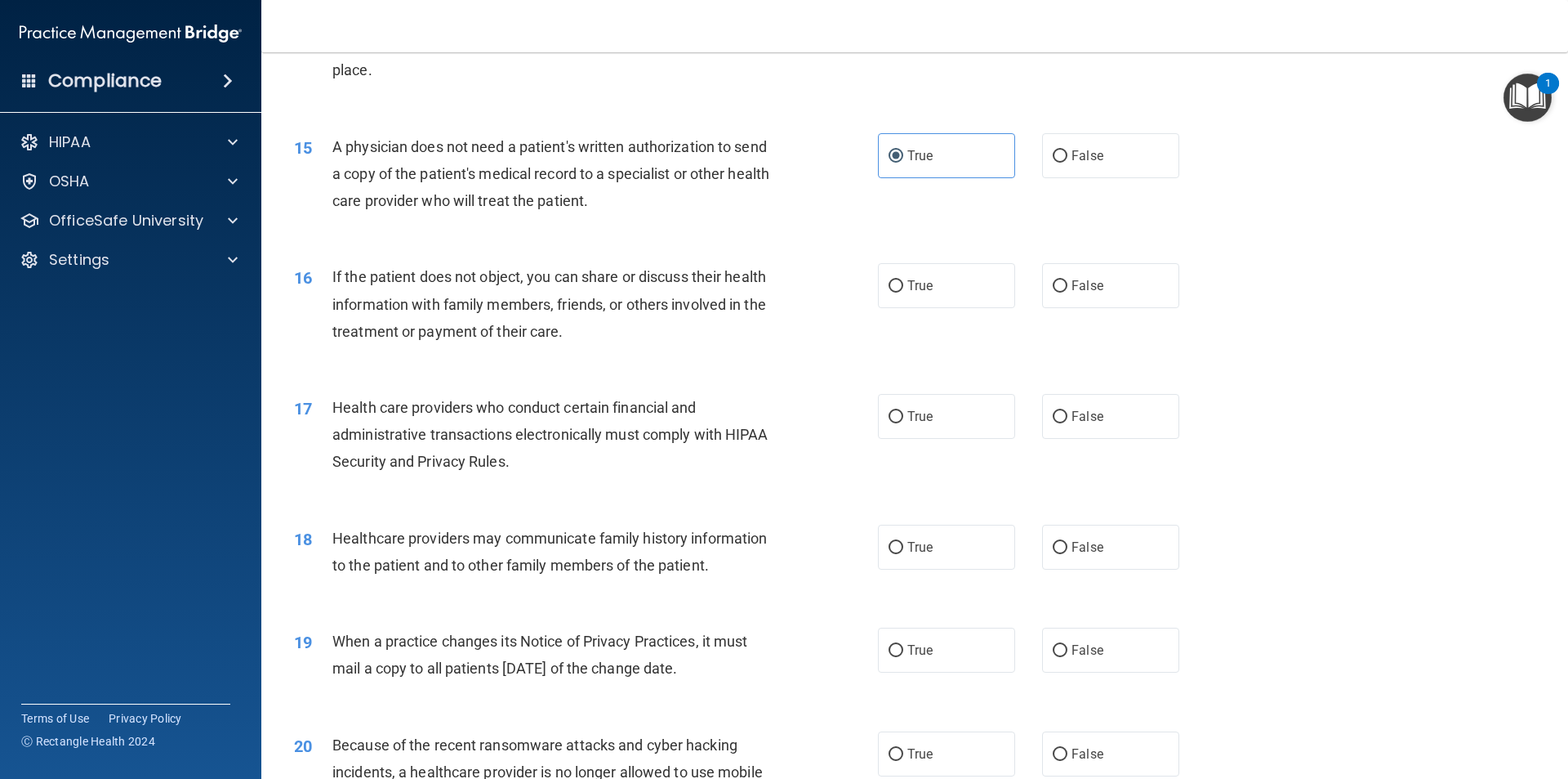
scroll to position [1716, 0]
click at [907, 295] on label "True" at bounding box center [946, 284] width 138 height 45
click at [904, 291] on input "True" at bounding box center [895, 285] width 15 height 13
radio input "true"
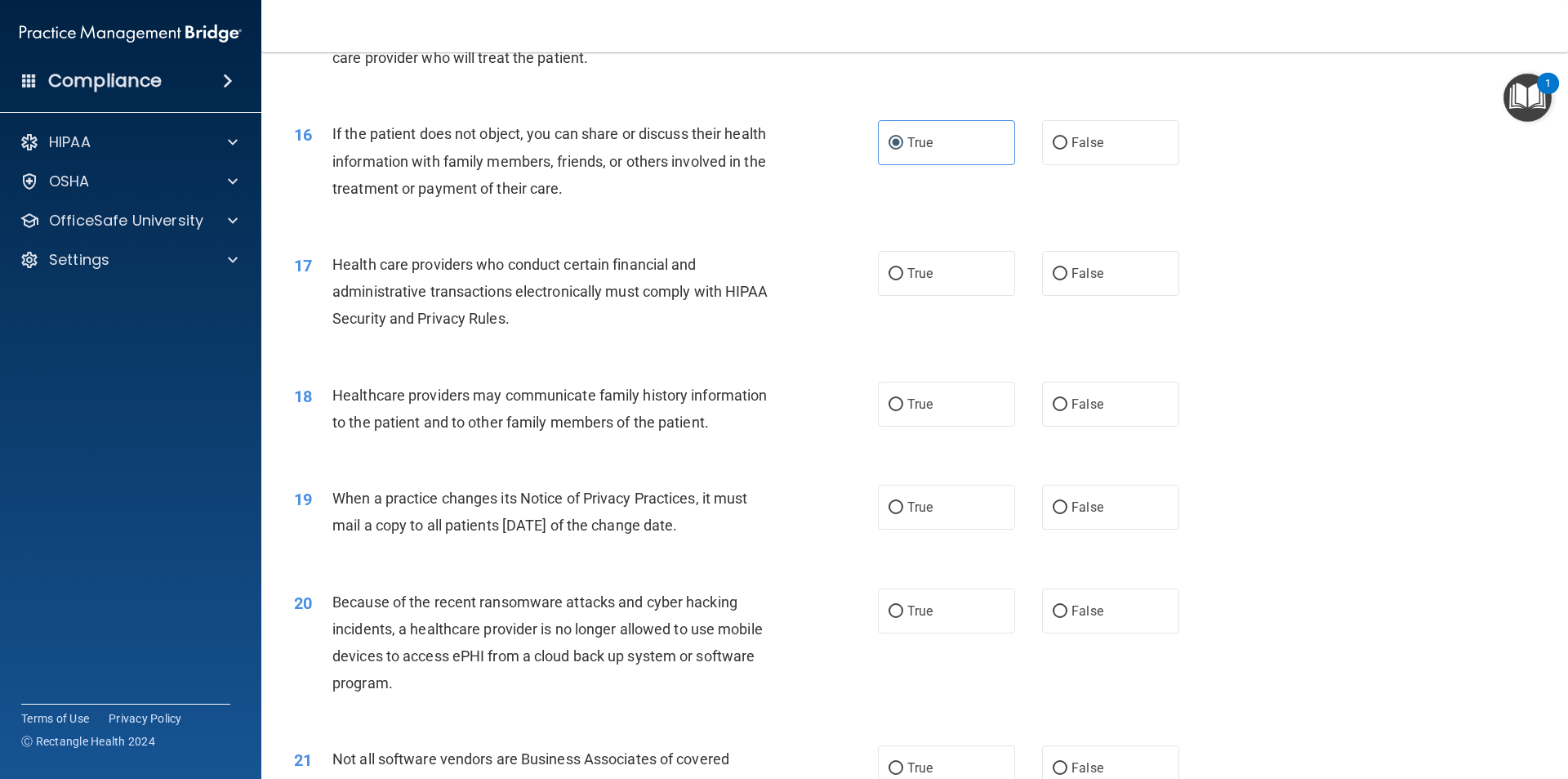
scroll to position [1879, 0]
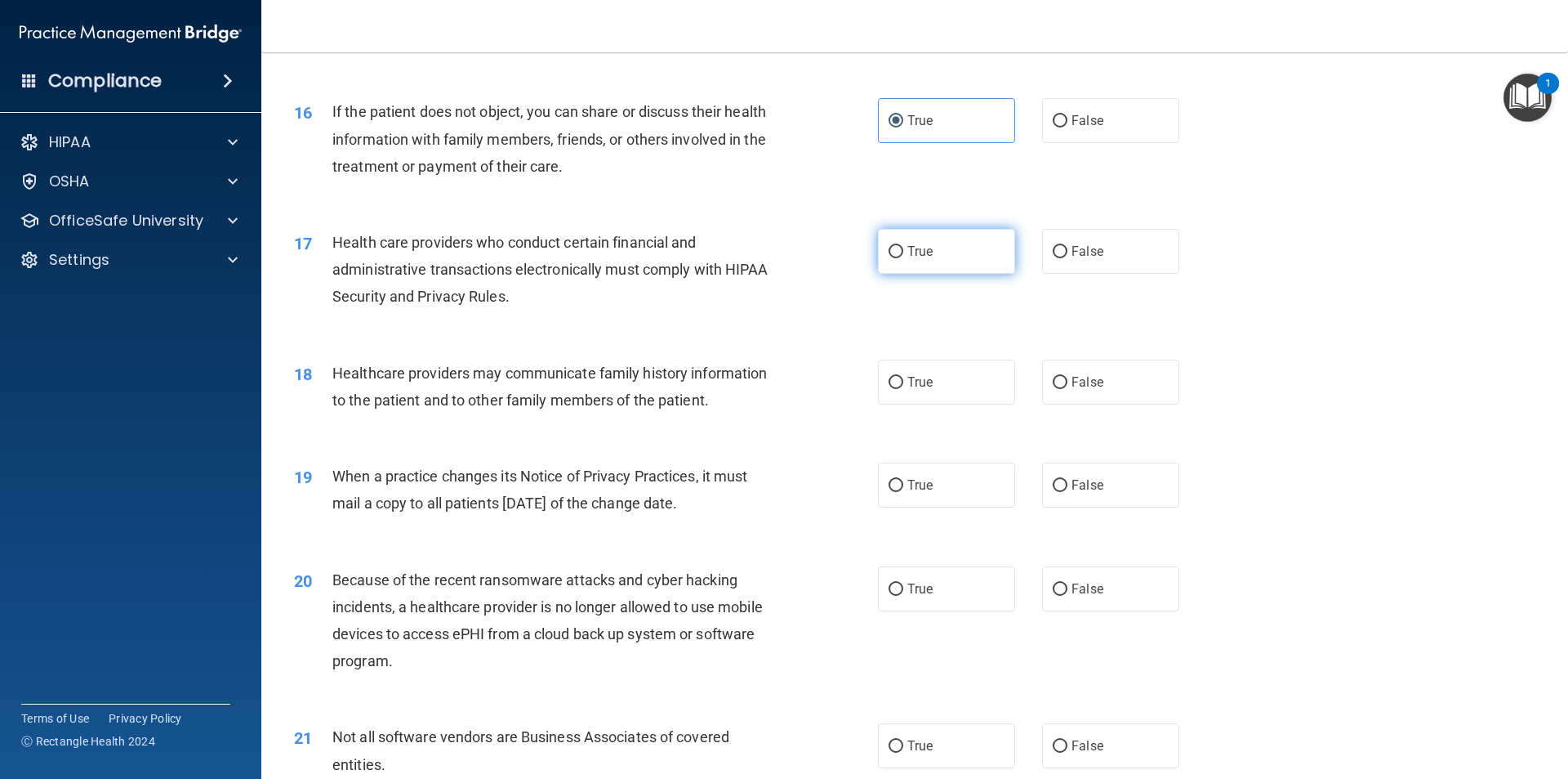
click at [912, 245] on span "True" at bounding box center [920, 251] width 25 height 16
click at [904, 246] on input "True" at bounding box center [895, 252] width 15 height 13
radio input "true"
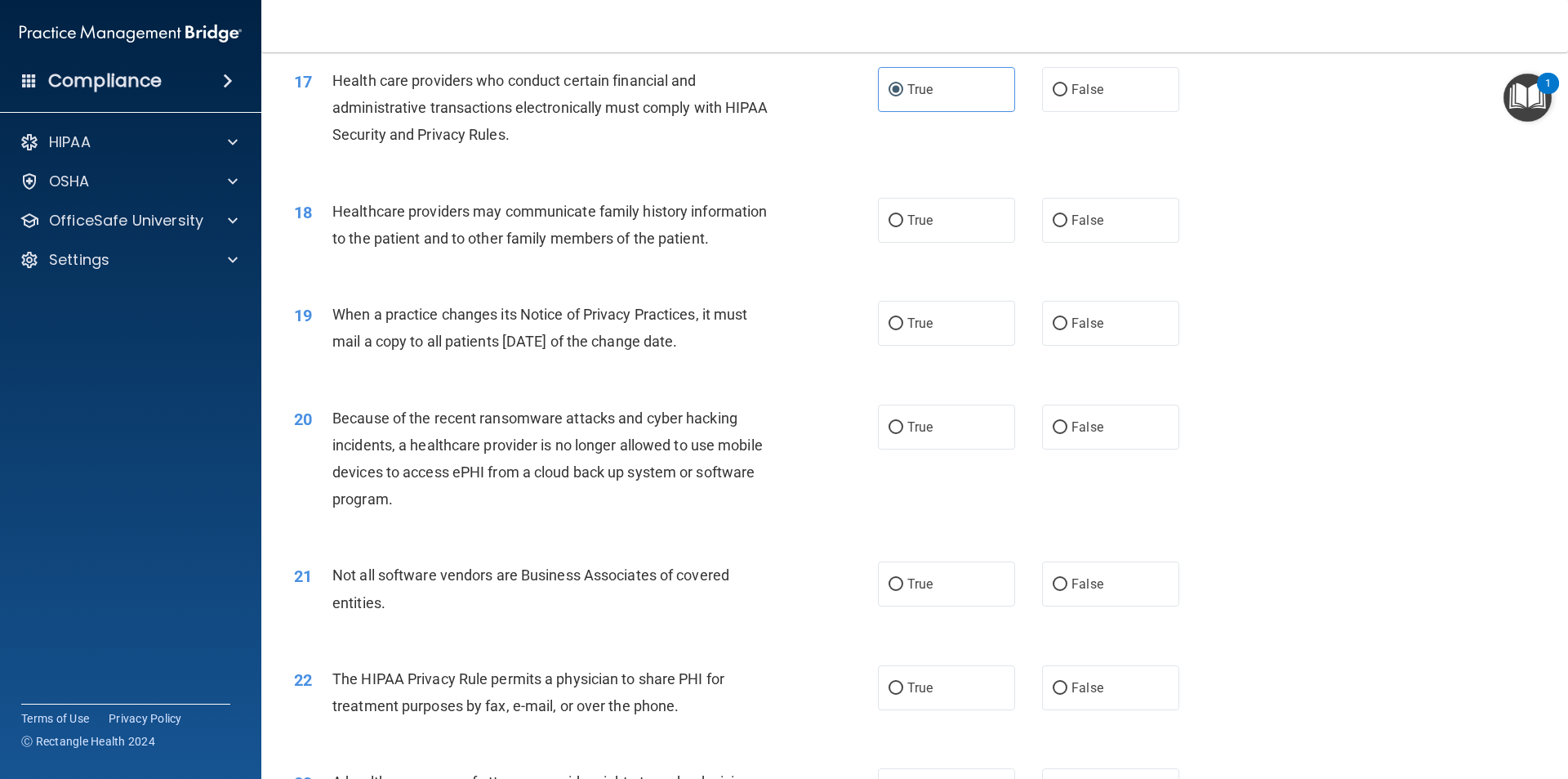
scroll to position [2042, 0]
click at [891, 216] on input "True" at bounding box center [895, 219] width 15 height 13
radio input "true"
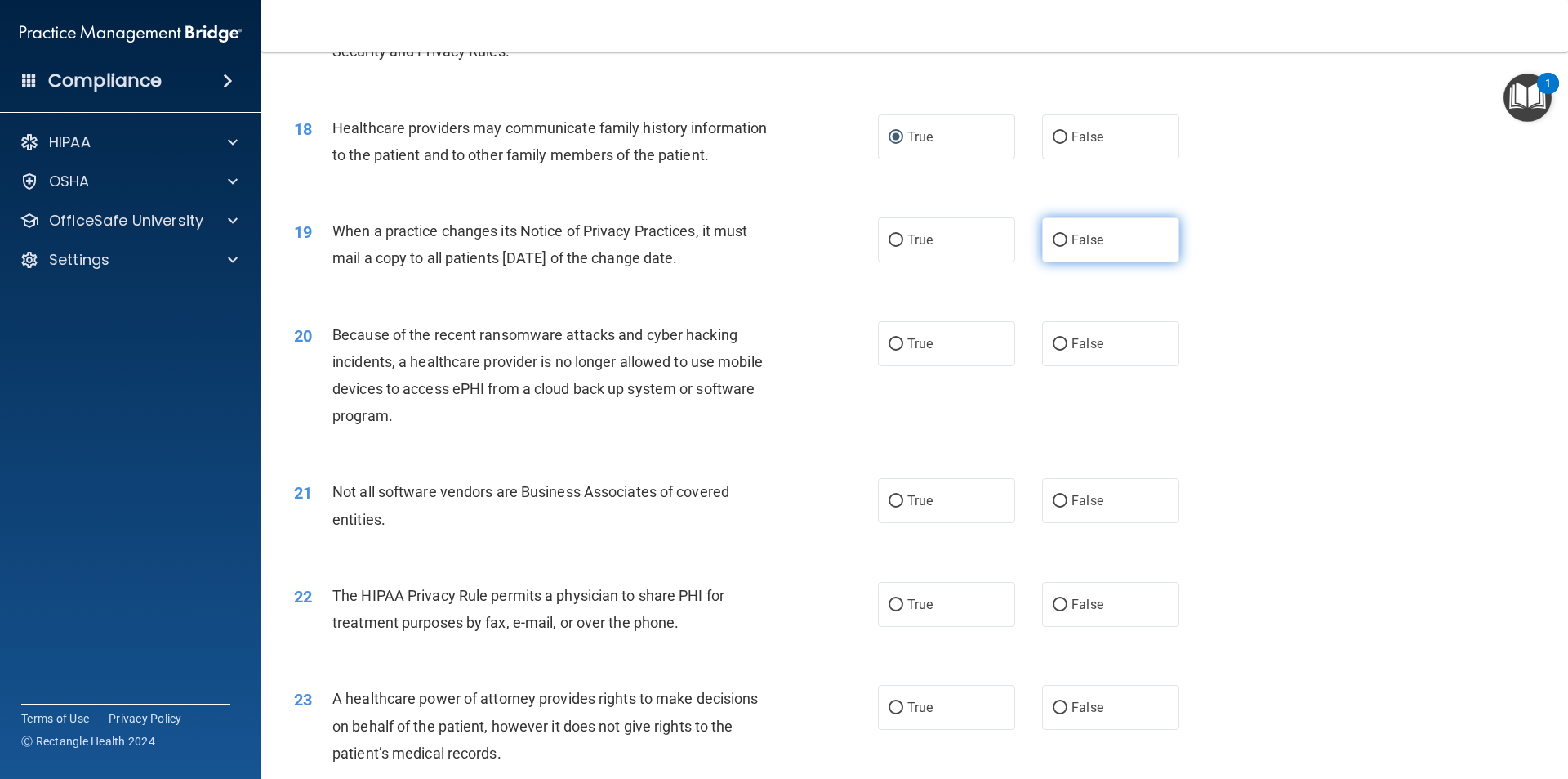
click at [1063, 233] on label "False" at bounding box center [1111, 239] width 138 height 45
click at [1063, 234] on input "False" at bounding box center [1060, 240] width 15 height 13
radio input "true"
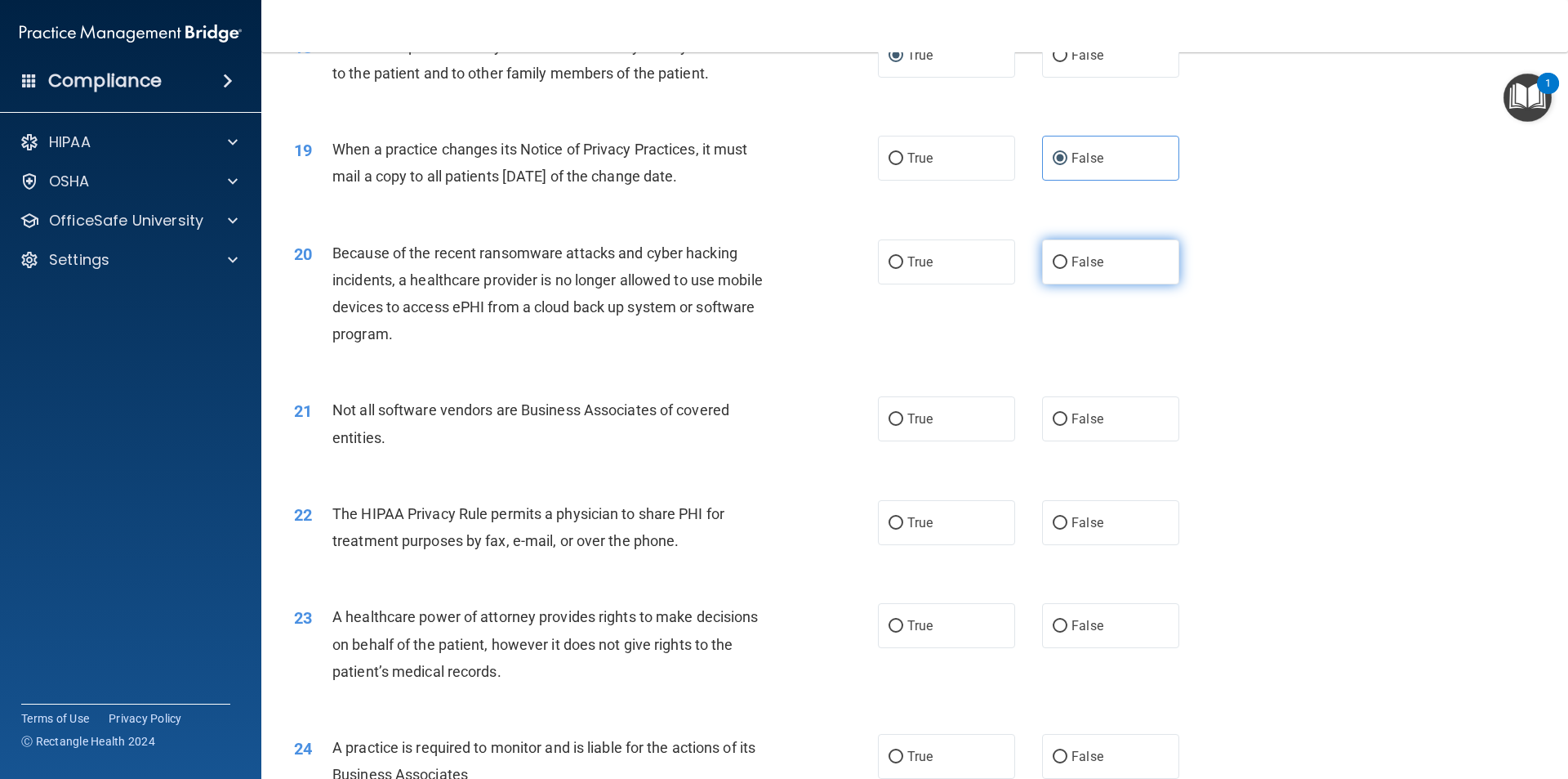
click at [1089, 263] on span "False" at bounding box center [1087, 262] width 32 height 16
click at [1067, 263] on input "False" at bounding box center [1060, 263] width 15 height 13
radio input "true"
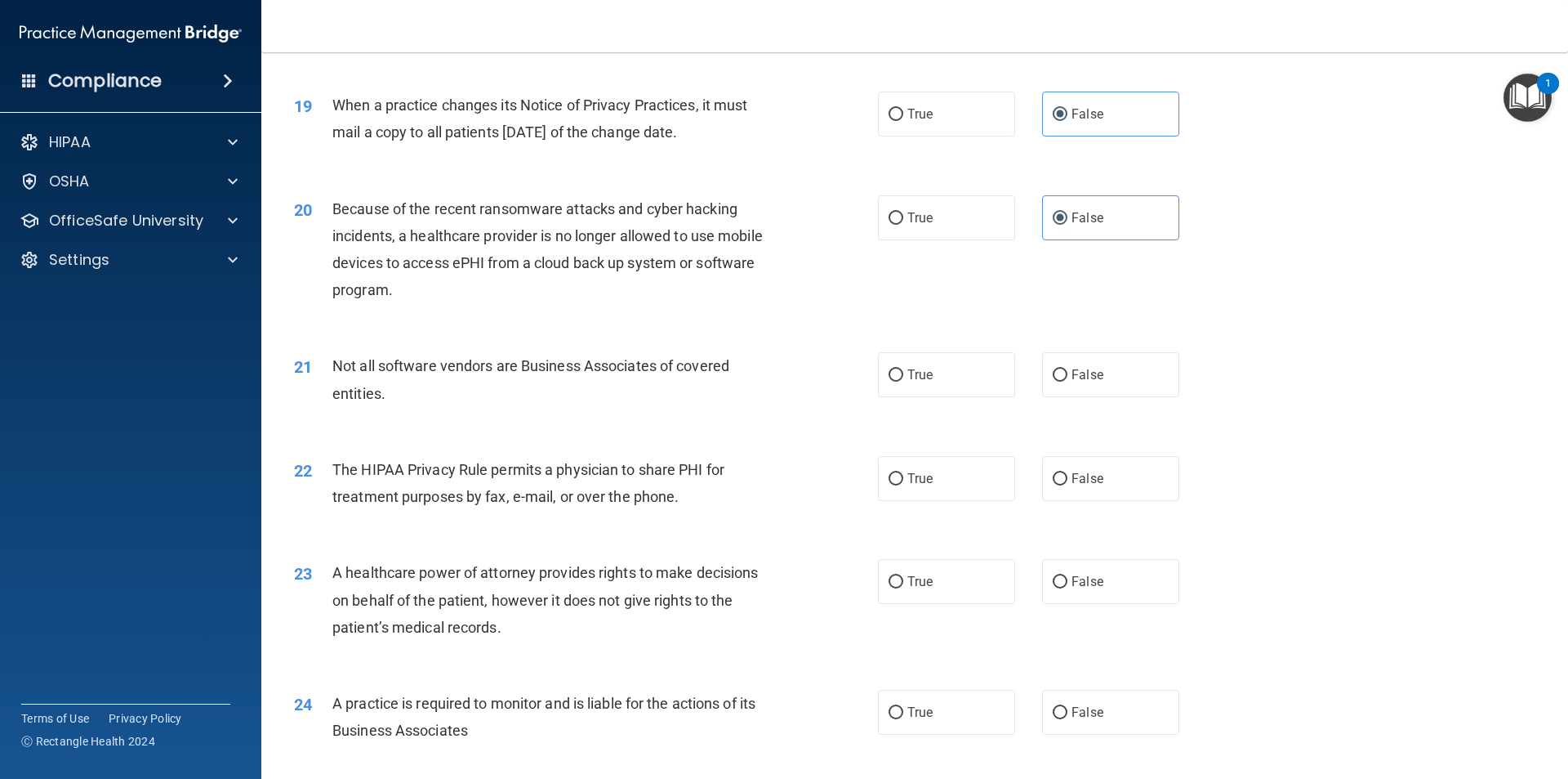
scroll to position [2288, 0]
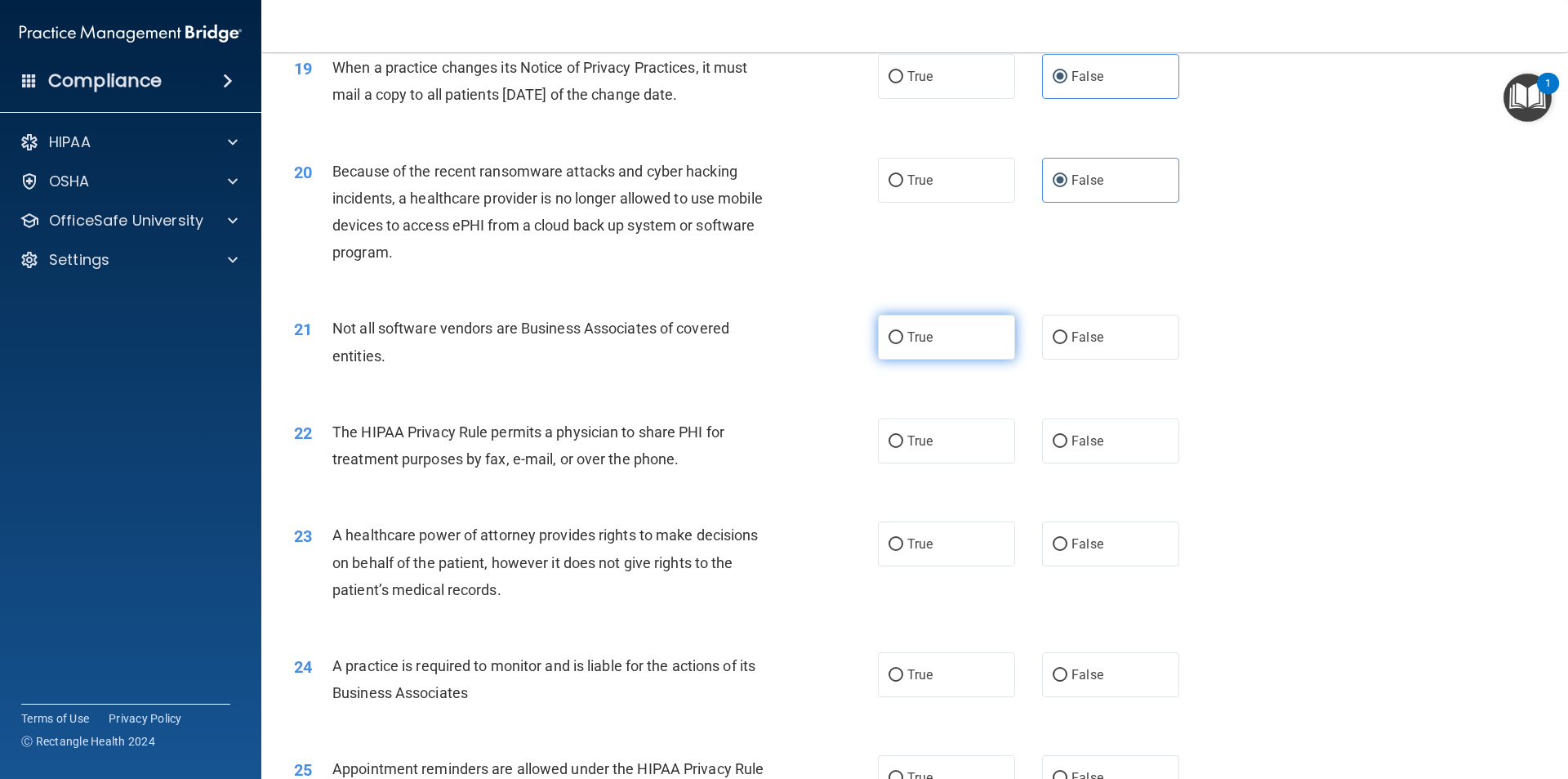
click at [955, 341] on label "True" at bounding box center [946, 337] width 138 height 45
click at [904, 341] on input "True" at bounding box center [895, 337] width 15 height 13
radio input "true"
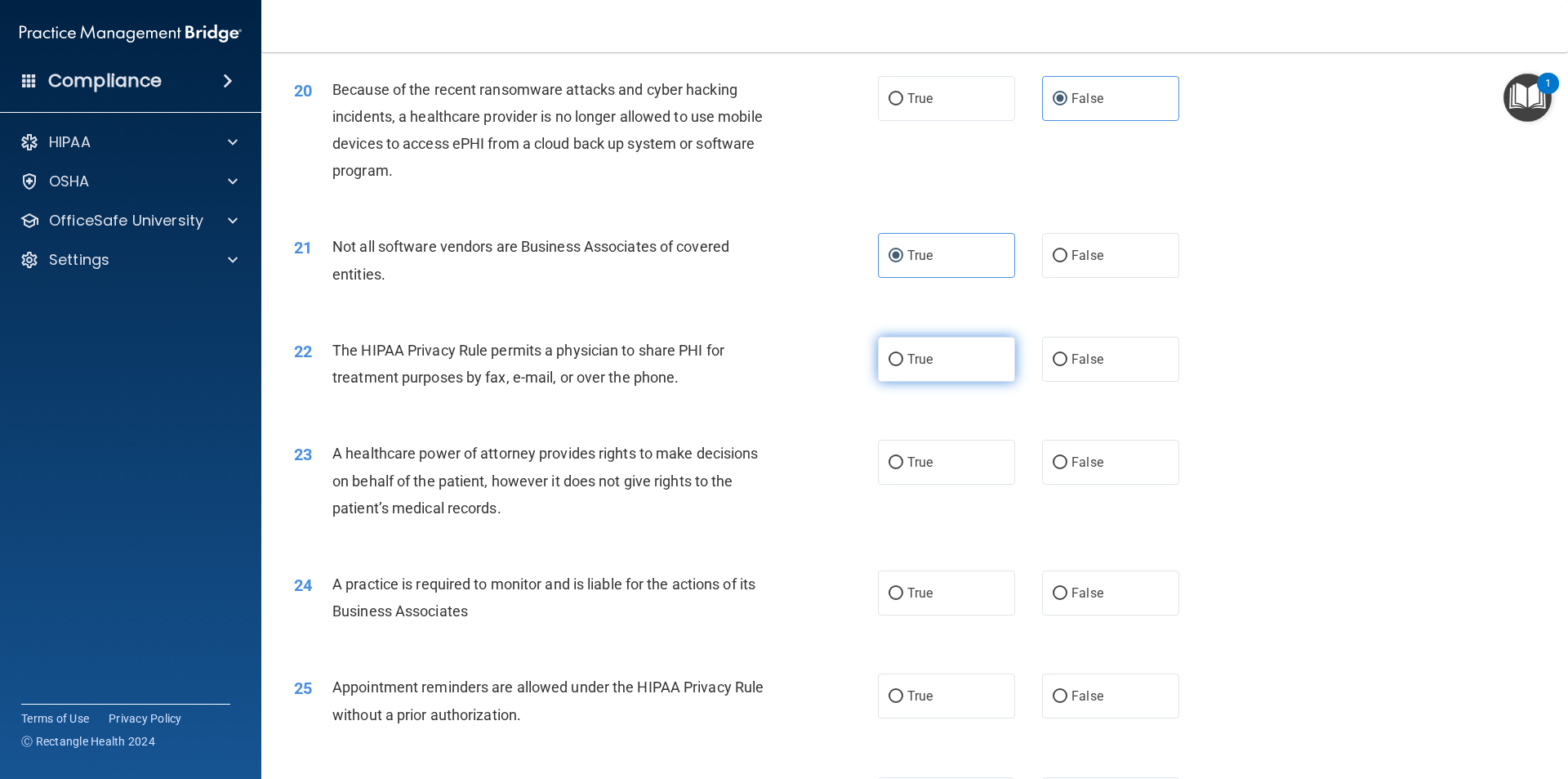
click at [940, 364] on label "True" at bounding box center [946, 358] width 138 height 45
click at [904, 364] on input "True" at bounding box center [895, 359] width 15 height 13
radio input "true"
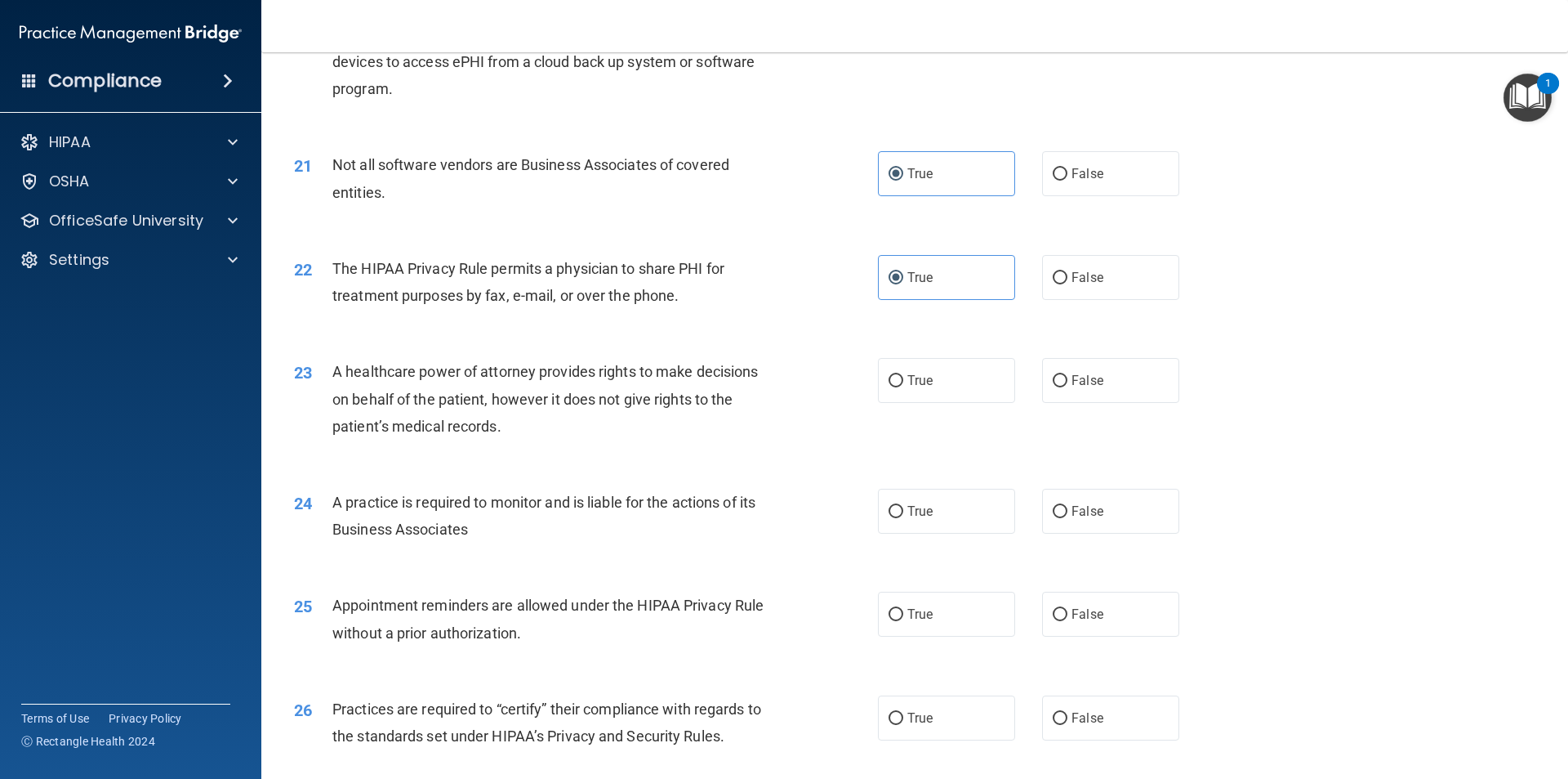
click at [971, 404] on div "23 A healthcare power of attorney provides rights to make decisions on behalf o…" at bounding box center [914, 402] width 1266 height 131
click at [909, 382] on span "True" at bounding box center [920, 380] width 25 height 16
click at [904, 382] on input "True" at bounding box center [895, 381] width 15 height 13
radio input "true"
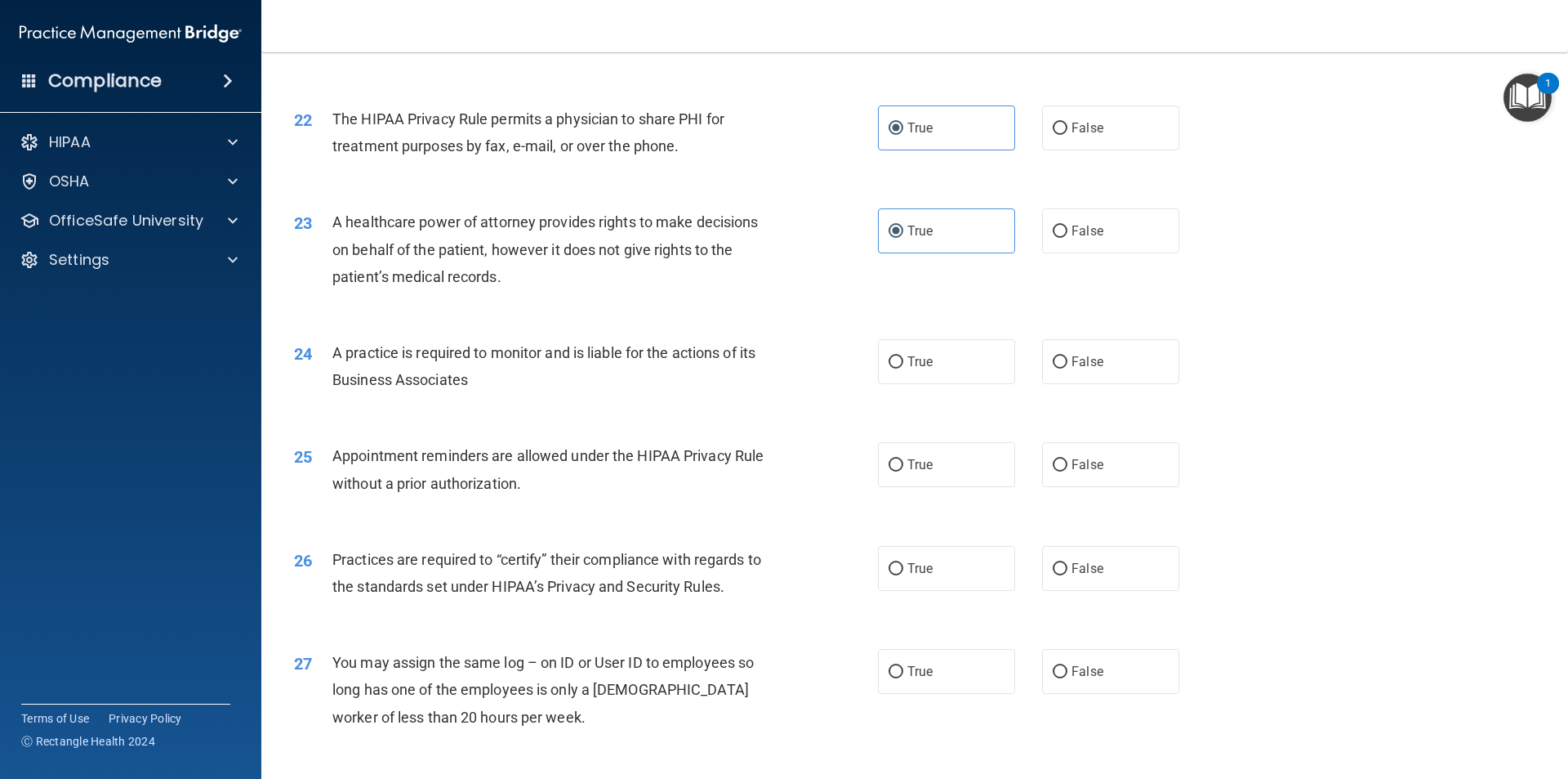
scroll to position [2614, 0]
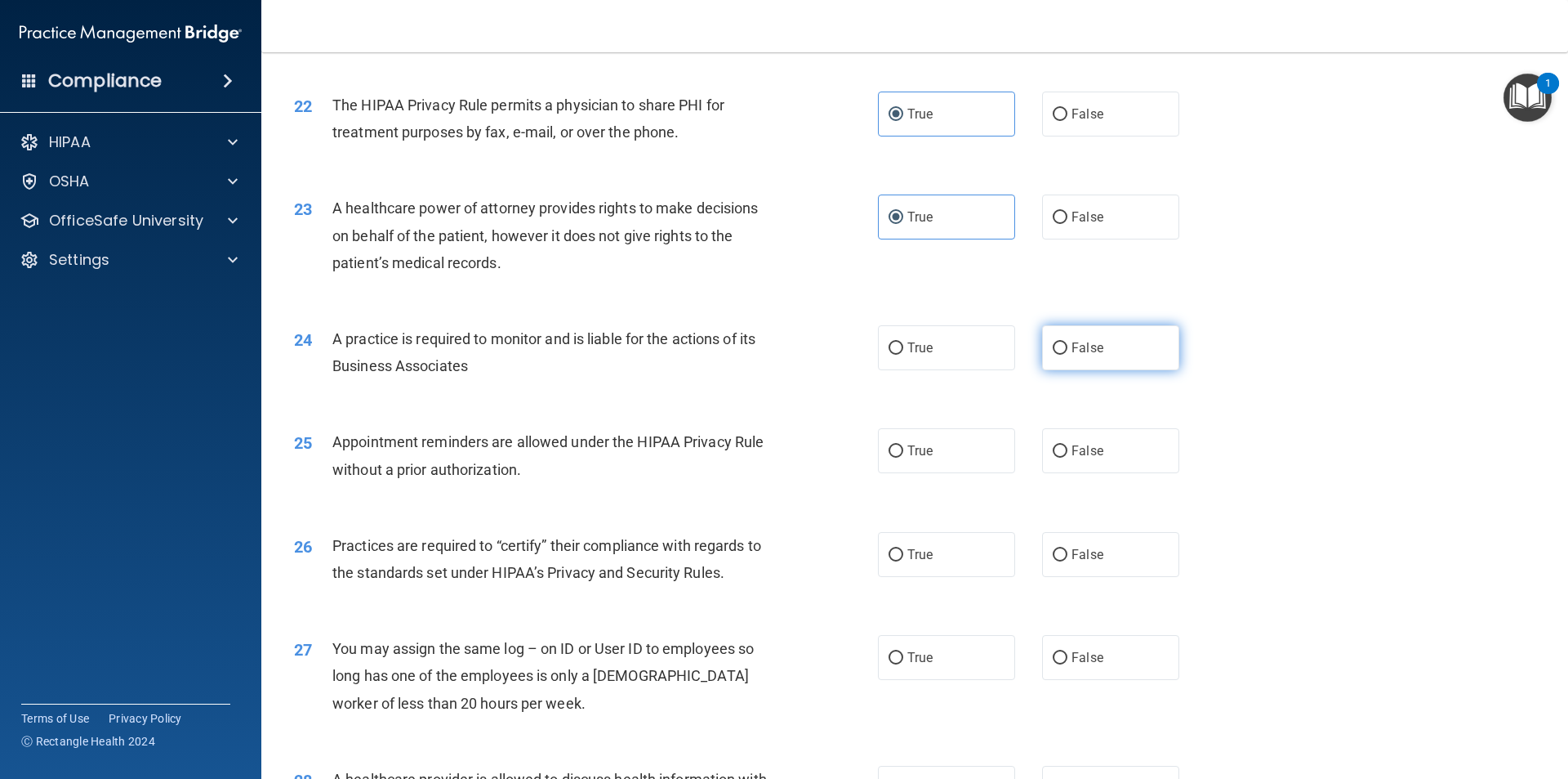
click at [1055, 342] on input "False" at bounding box center [1060, 348] width 15 height 13
radio input "true"
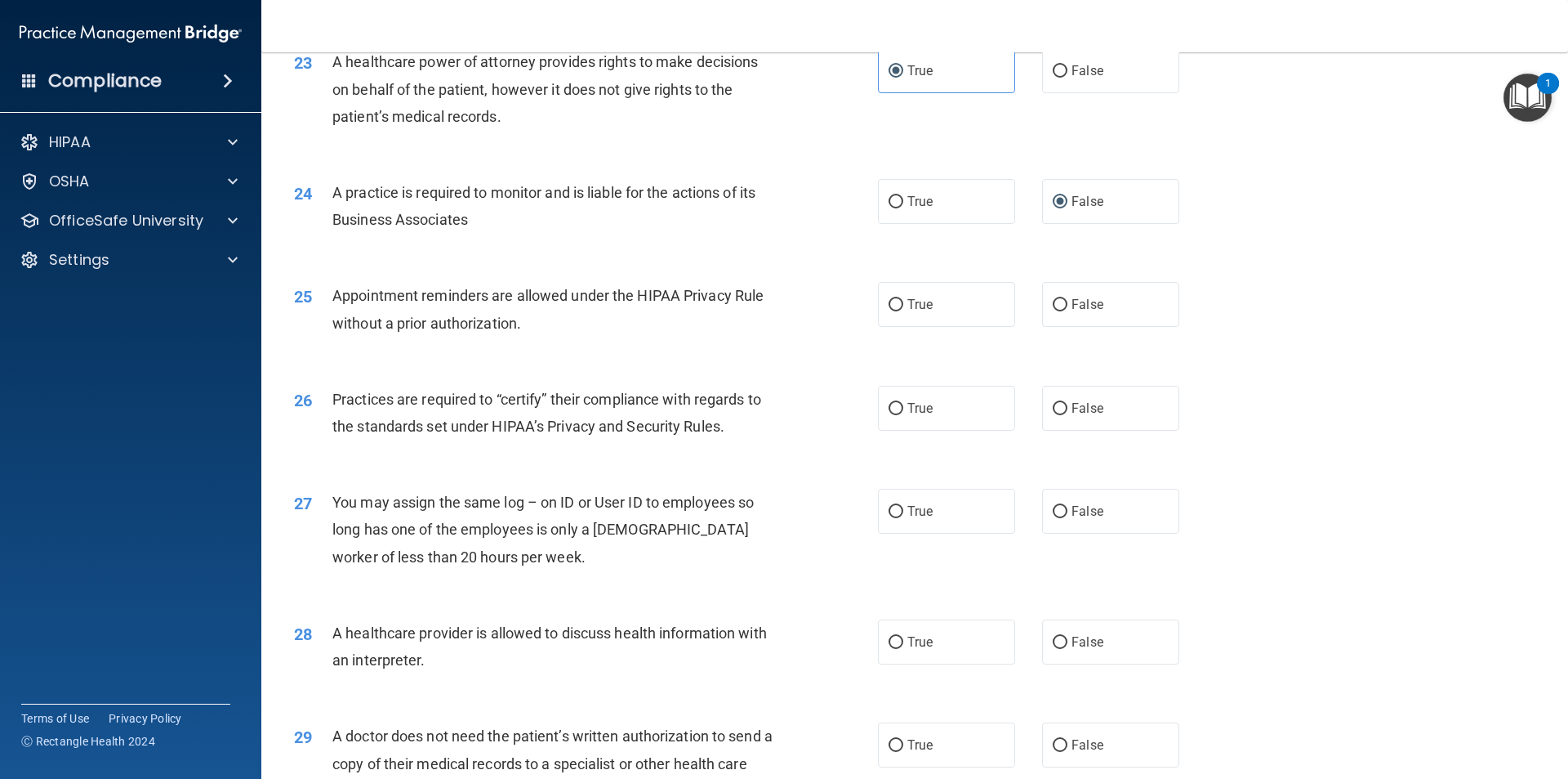
scroll to position [2778, 0]
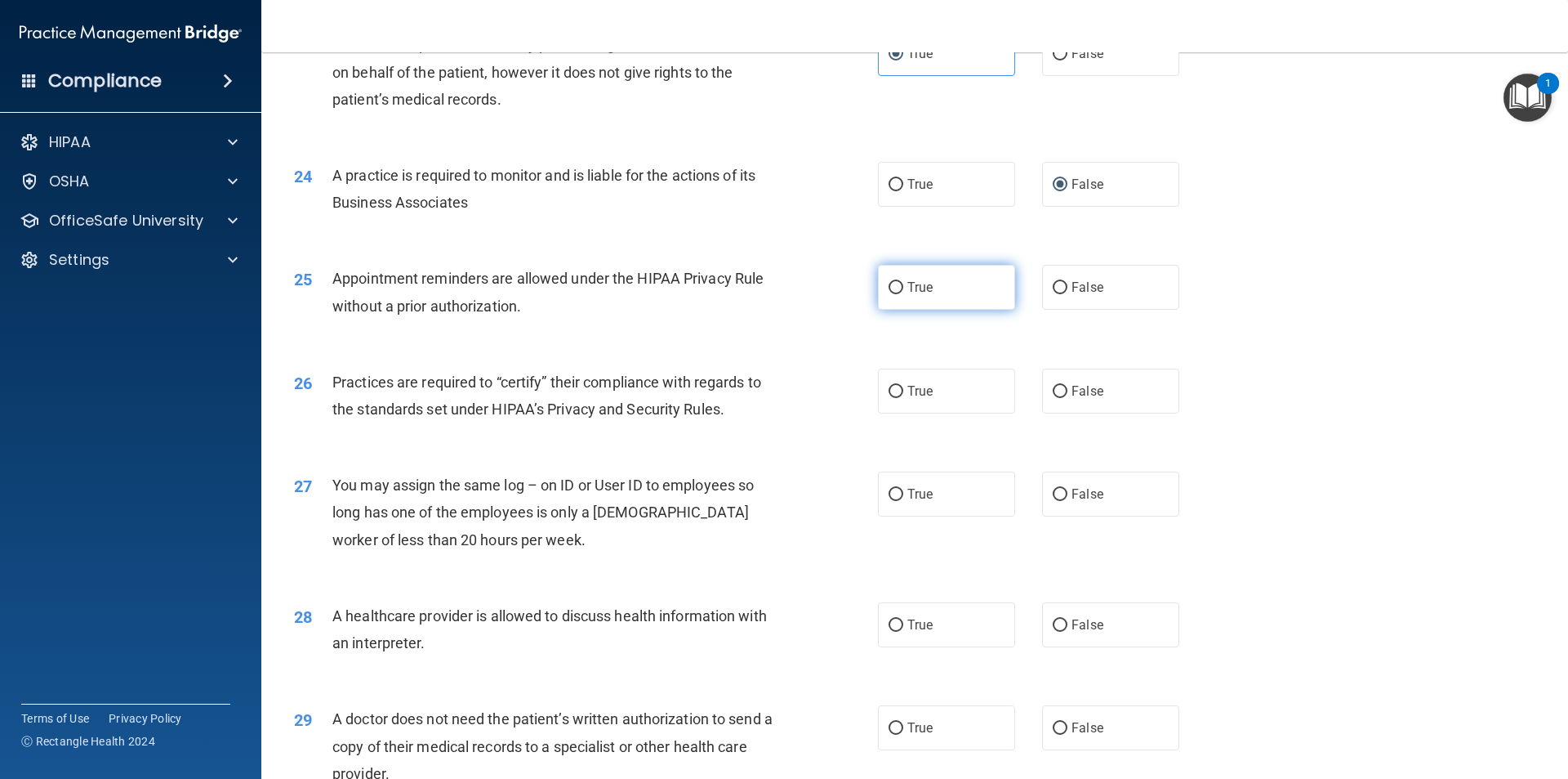
click at [944, 296] on label "True" at bounding box center [946, 287] width 138 height 45
click at [904, 295] on input "True" at bounding box center [895, 288] width 15 height 13
radio input "true"
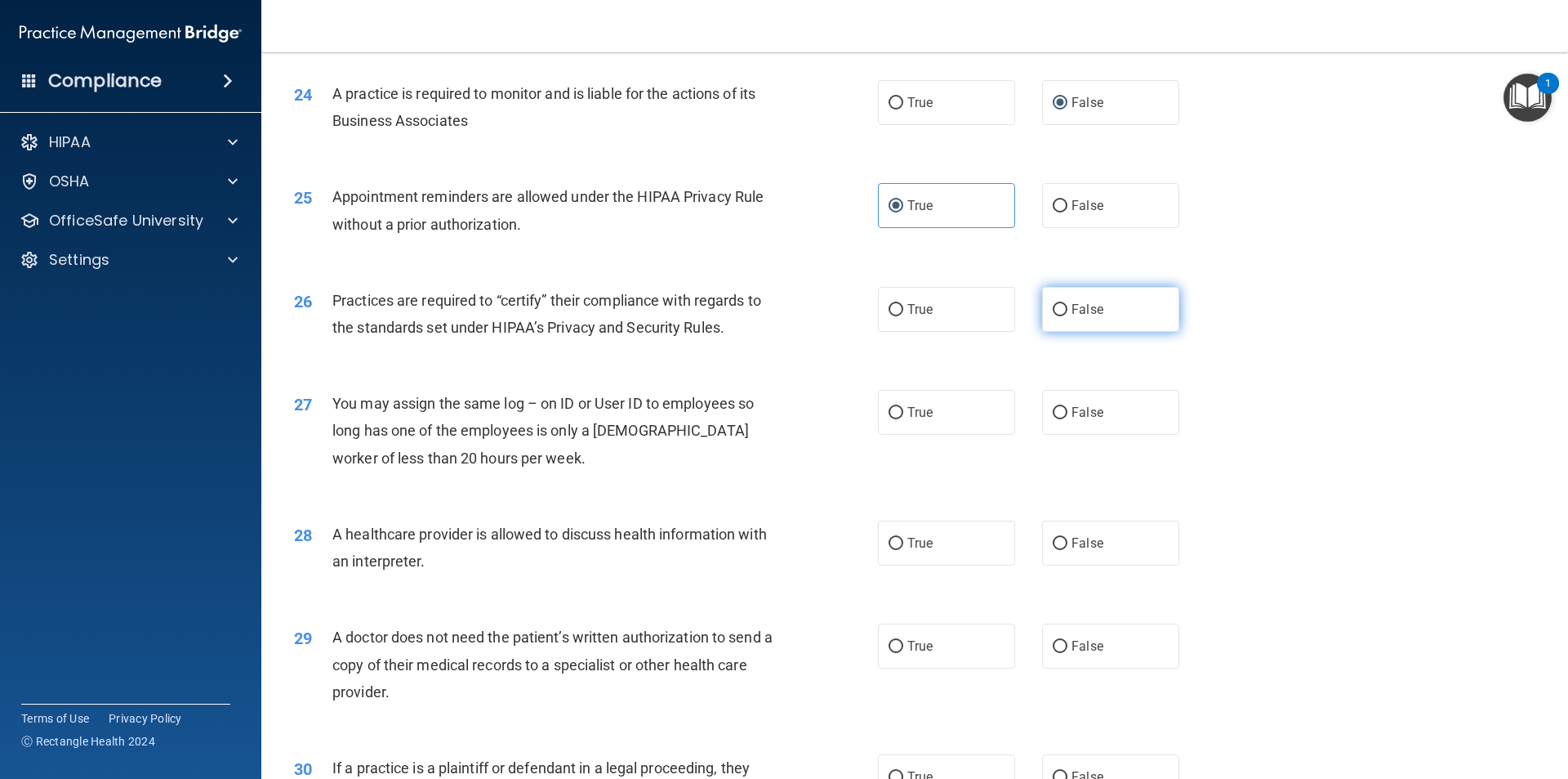
click at [1077, 293] on label "False" at bounding box center [1111, 309] width 138 height 45
click at [1067, 304] on input "False" at bounding box center [1060, 310] width 15 height 13
radio input "true"
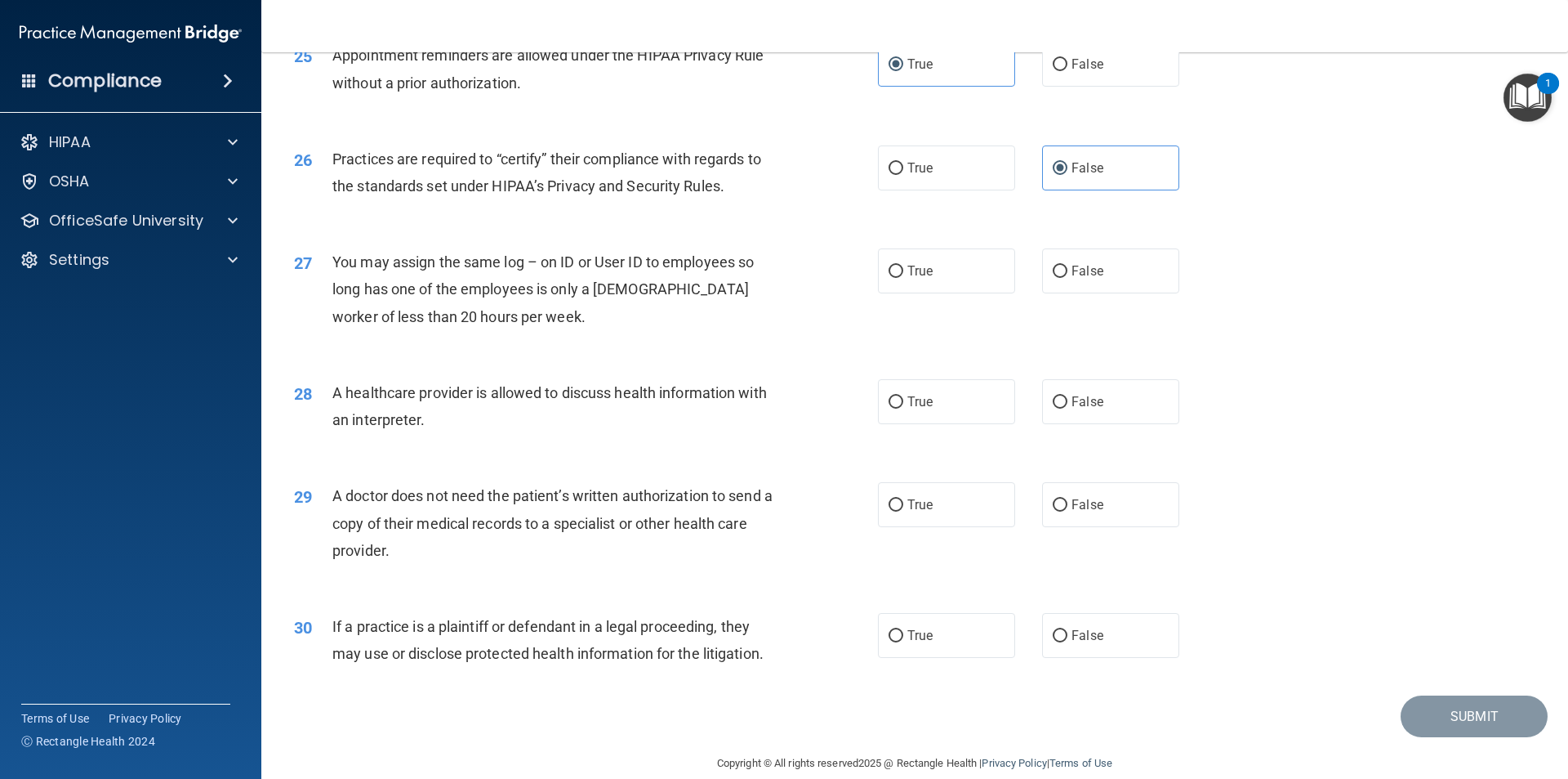
scroll to position [3023, 0]
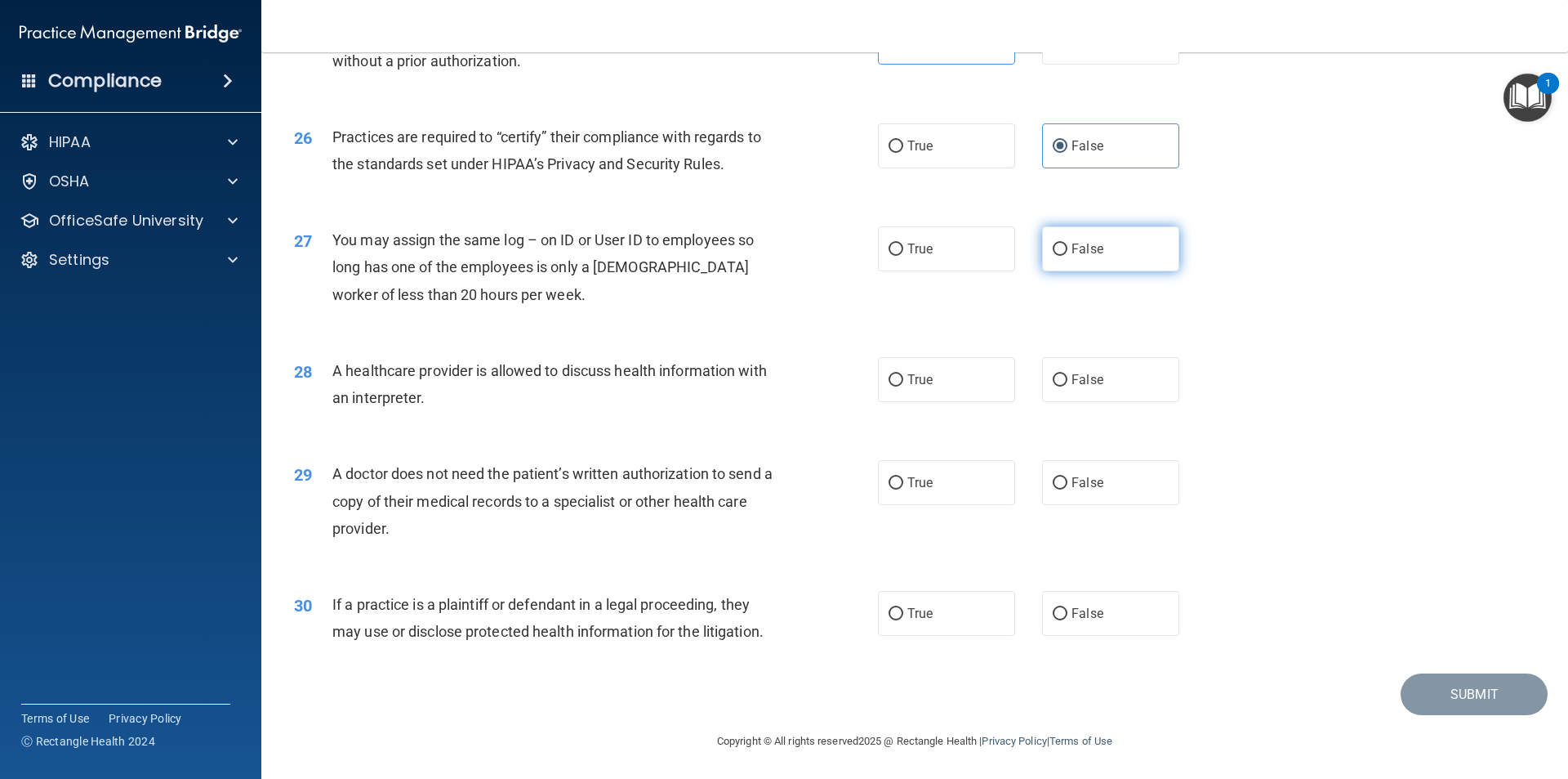
click at [1088, 259] on label "False" at bounding box center [1111, 249] width 138 height 45
click at [1067, 256] on input "False" at bounding box center [1060, 249] width 15 height 13
radio input "true"
click at [924, 376] on span "True" at bounding box center [920, 380] width 25 height 16
click at [904, 376] on input "True" at bounding box center [895, 380] width 15 height 13
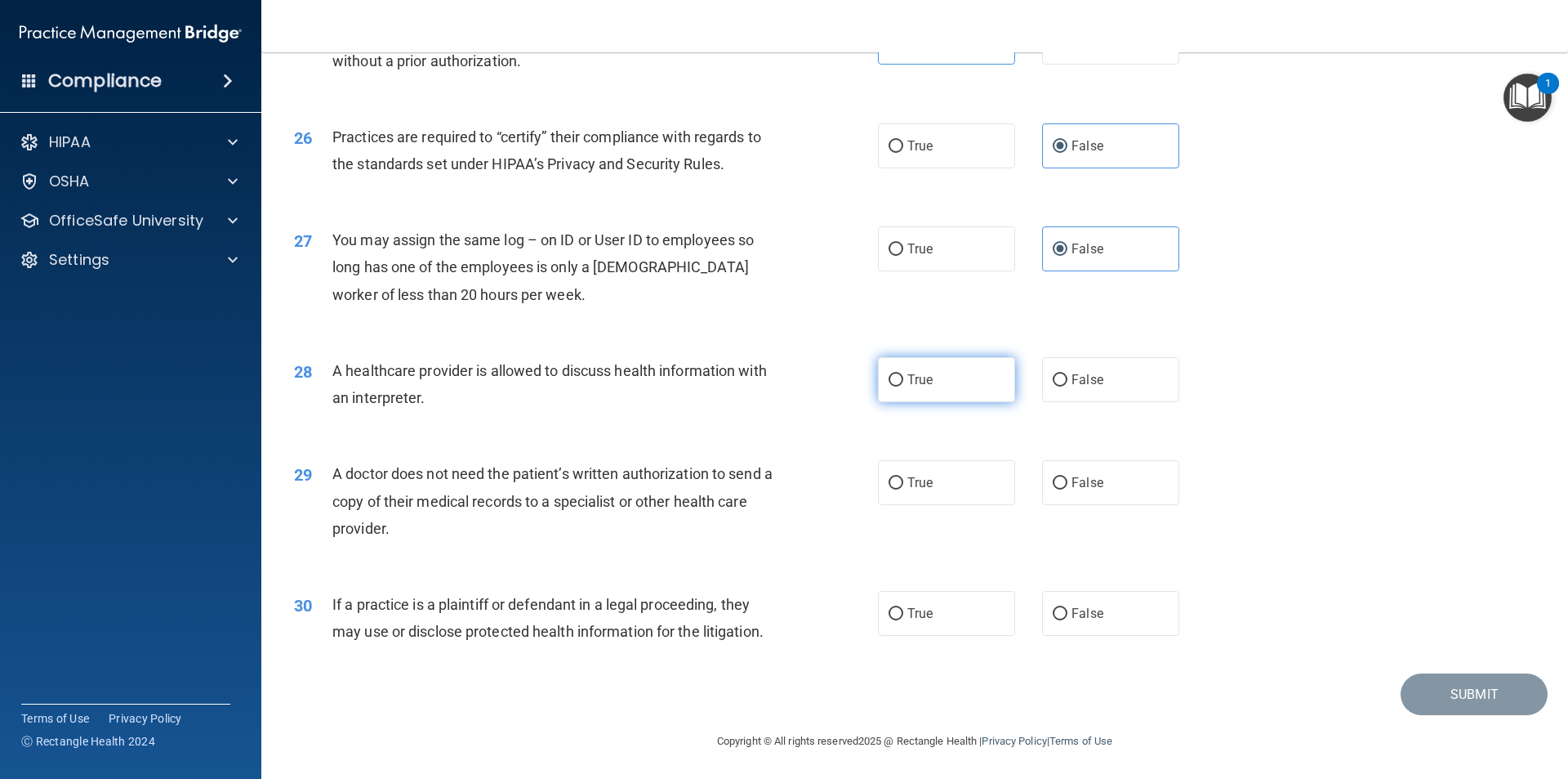
radio input "true"
click at [955, 480] on label "True" at bounding box center [946, 481] width 138 height 45
click at [904, 480] on input "True" at bounding box center [895, 482] width 15 height 13
radio input "true"
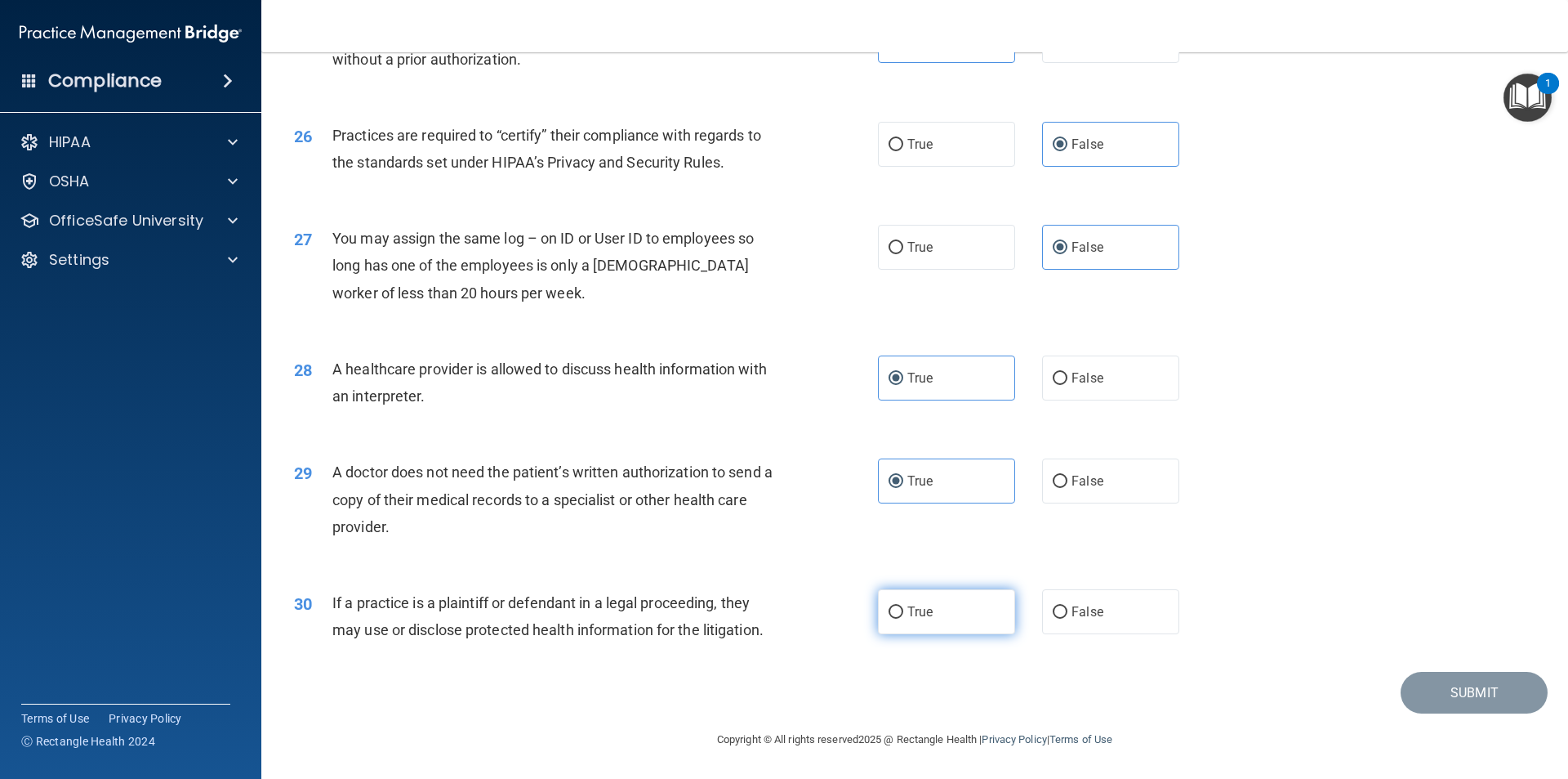
click at [900, 618] on label "True" at bounding box center [946, 611] width 138 height 45
click at [900, 618] on input "True" at bounding box center [895, 612] width 15 height 13
radio input "true"
click at [1463, 693] on button "Submit" at bounding box center [1474, 692] width 147 height 42
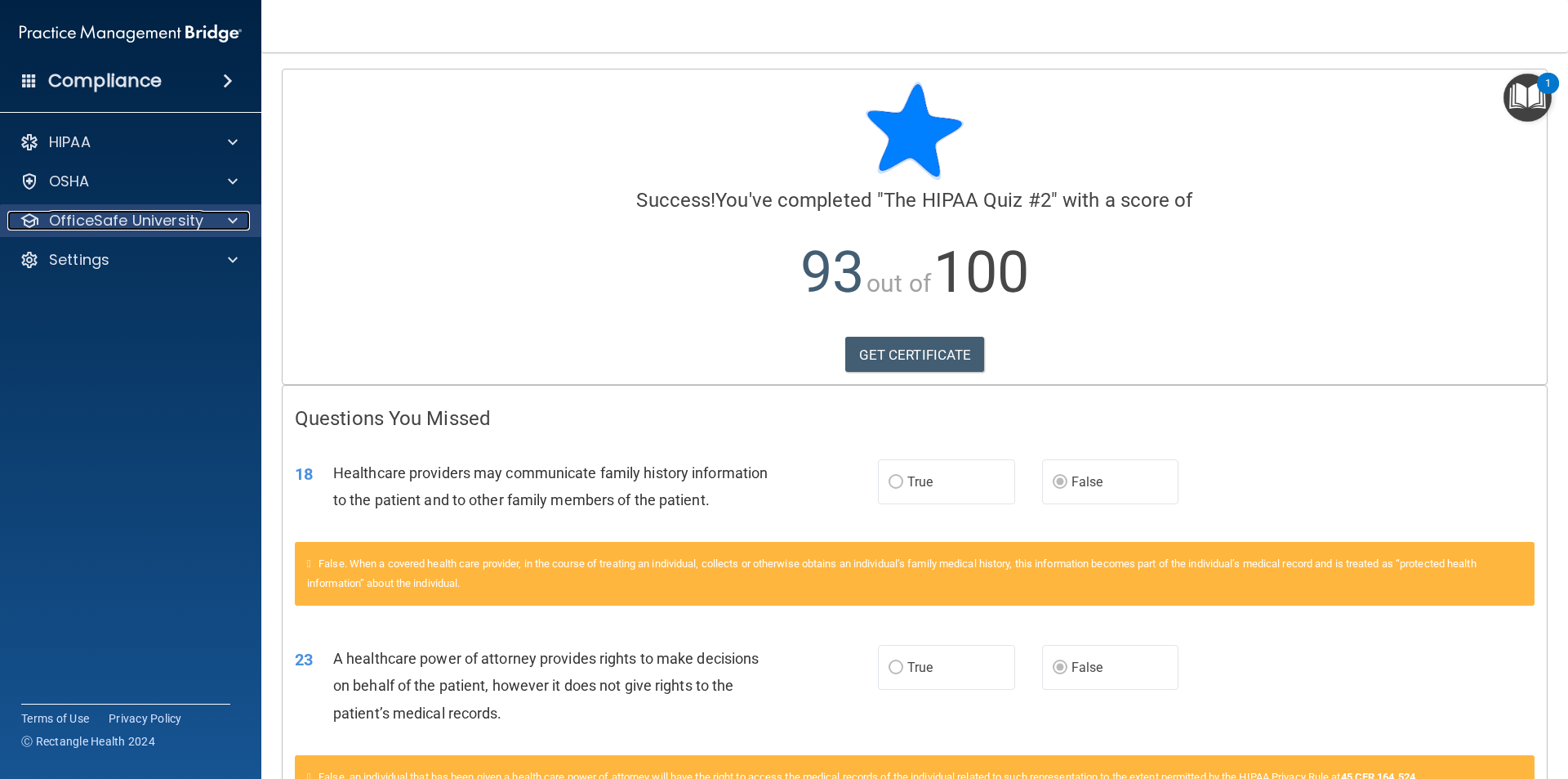
click at [114, 216] on p "OfficeSafe University" at bounding box center [126, 221] width 154 height 19
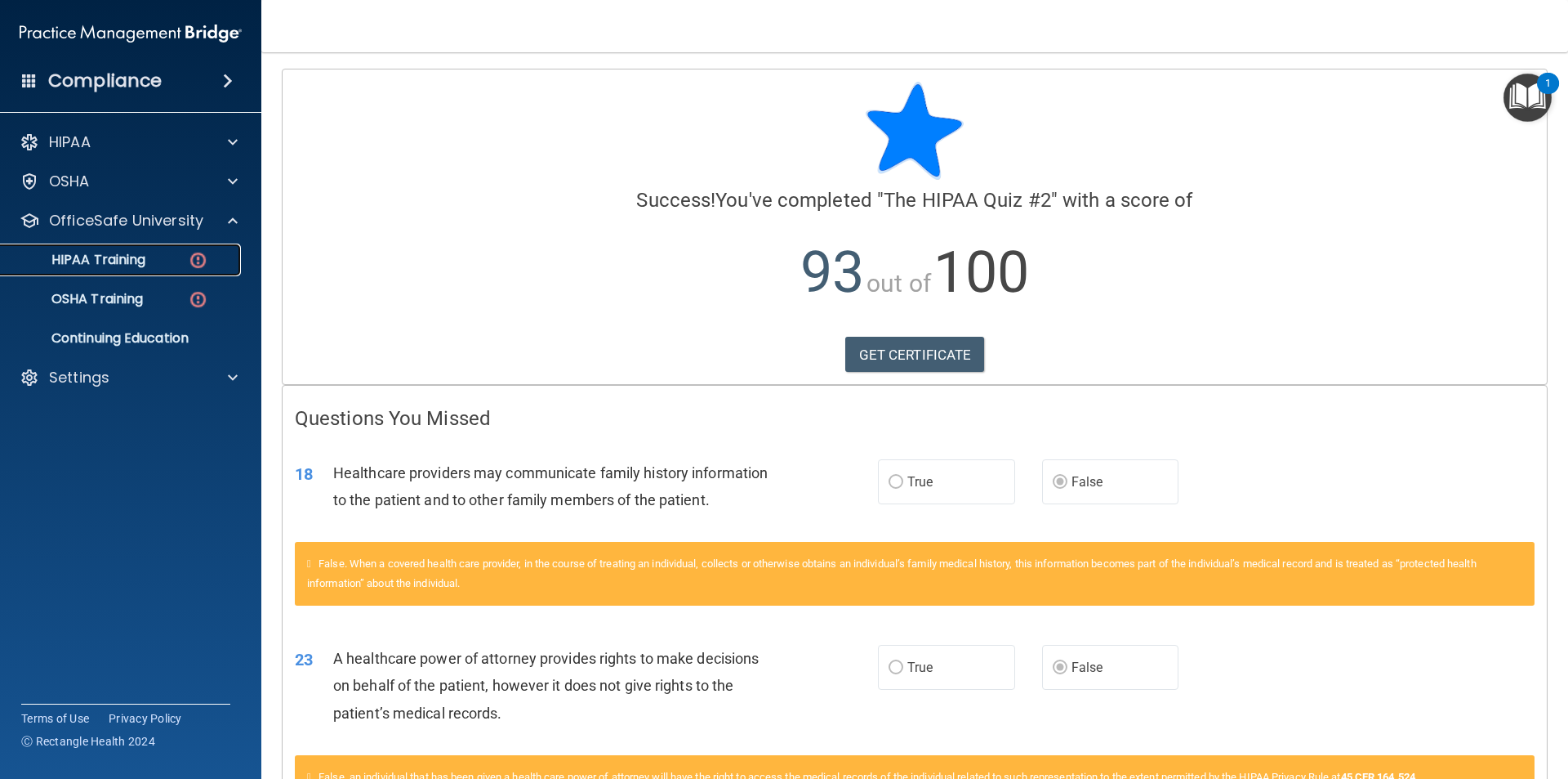
click at [111, 263] on p "HIPAA Training" at bounding box center [77, 260] width 135 height 16
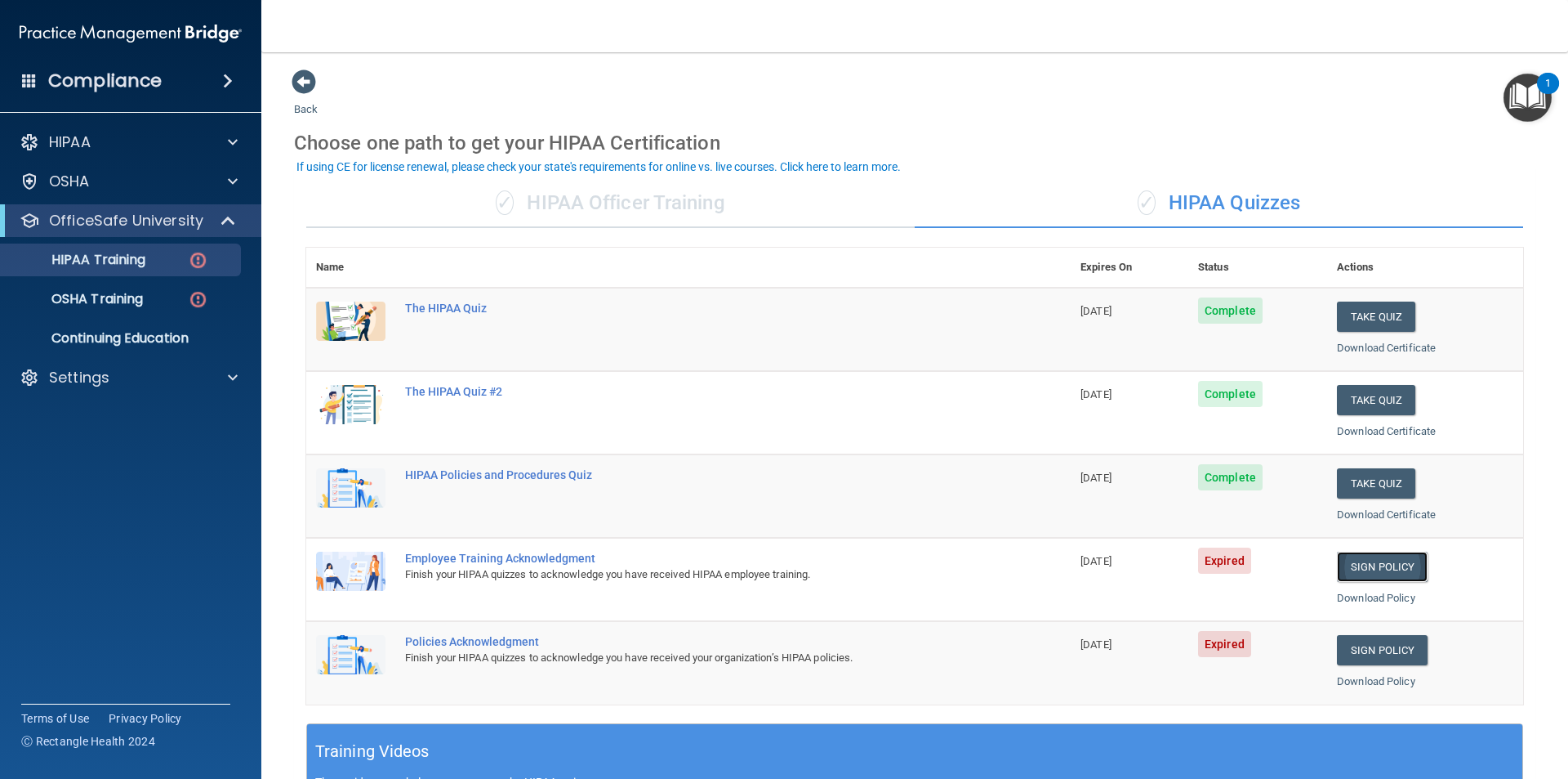
click at [1377, 568] on link "Sign Policy" at bounding box center [1382, 566] width 91 height 30
click at [1373, 654] on link "Sign Policy" at bounding box center [1382, 649] width 91 height 30
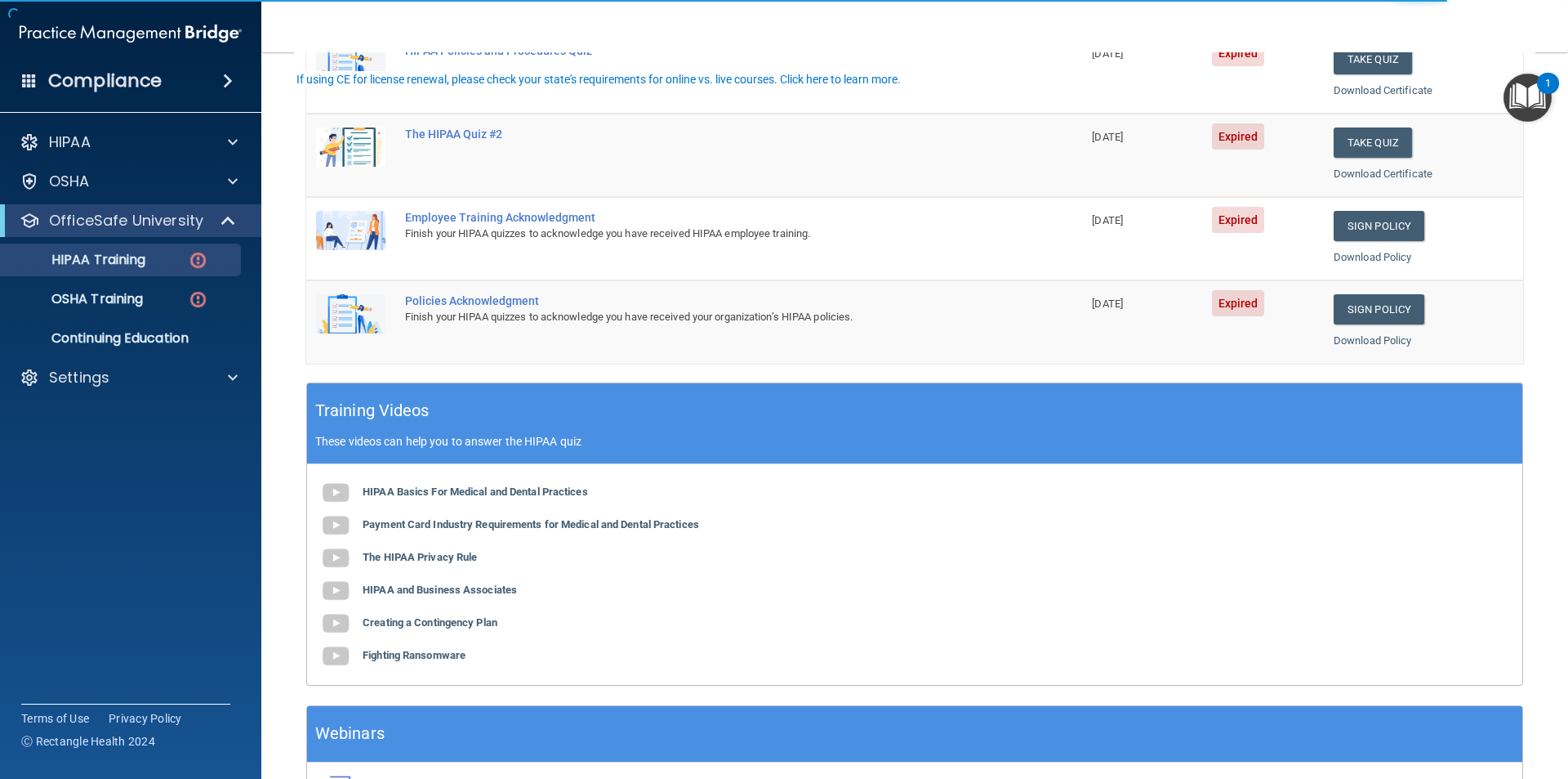
scroll to position [409, 0]
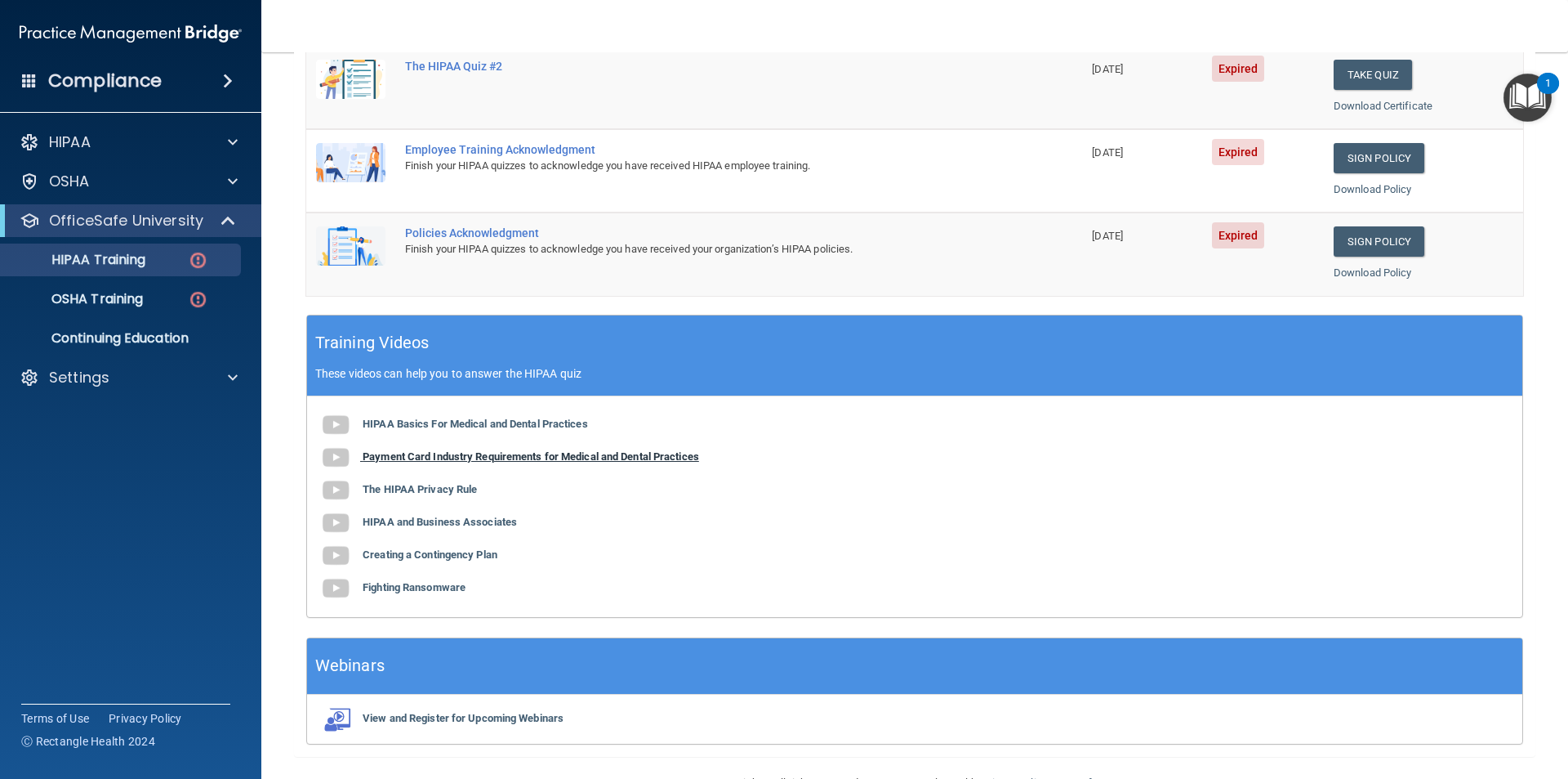
click at [428, 455] on b "Payment Card Industry Requirements for Medical and Dental Practices" at bounding box center [530, 456] width 336 height 13
click at [414, 489] on b "The HIPAA Privacy Rule" at bounding box center [419, 488] width 114 height 13
click at [461, 520] on b "HIPAA and Business Associates" at bounding box center [439, 521] width 154 height 13
click at [487, 520] on b "HIPAA and Business Associates" at bounding box center [439, 521] width 154 height 13
click at [430, 551] on b "Creating a Contingency Plan" at bounding box center [429, 554] width 135 height 13
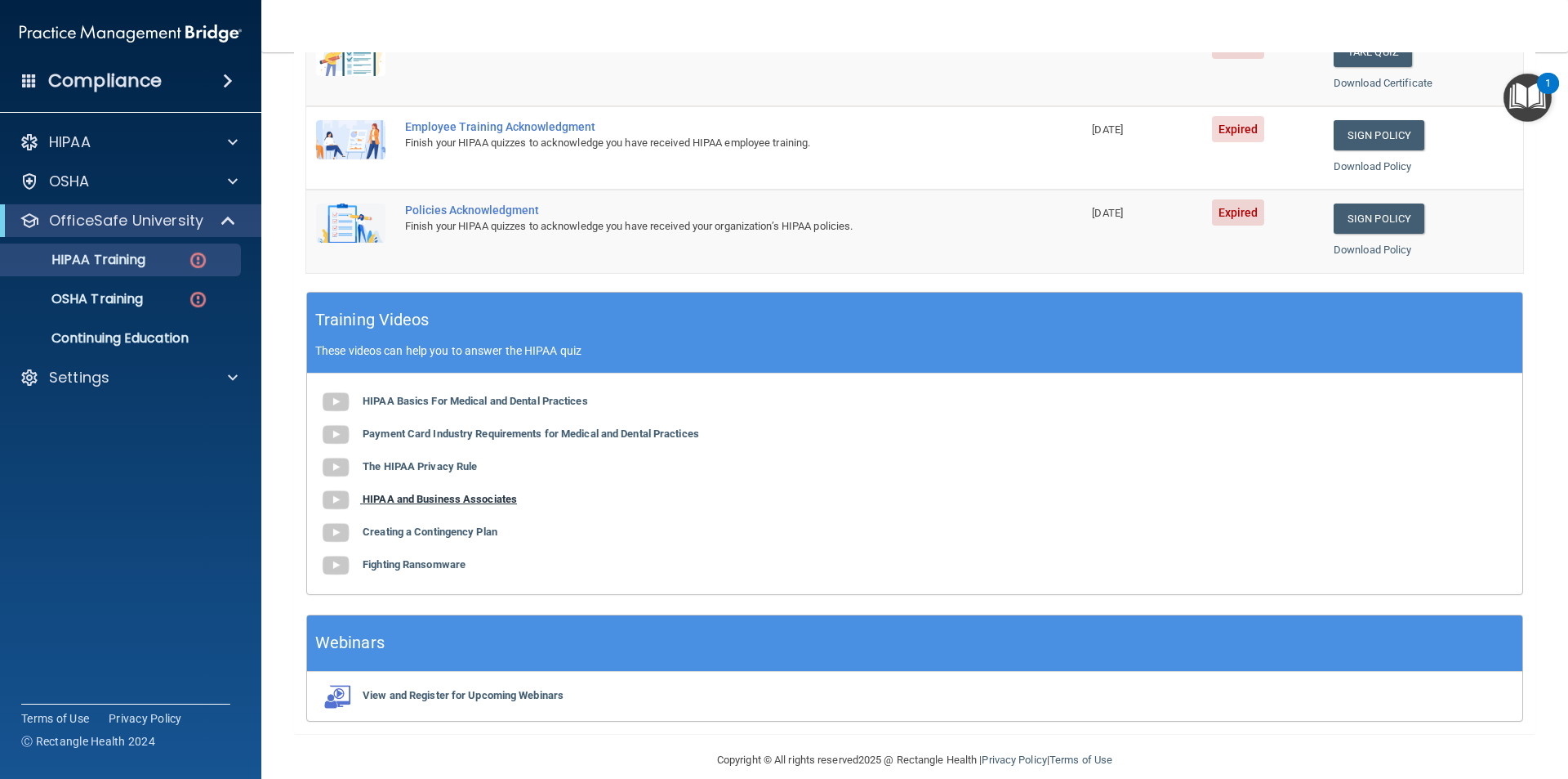
scroll to position [452, 0]
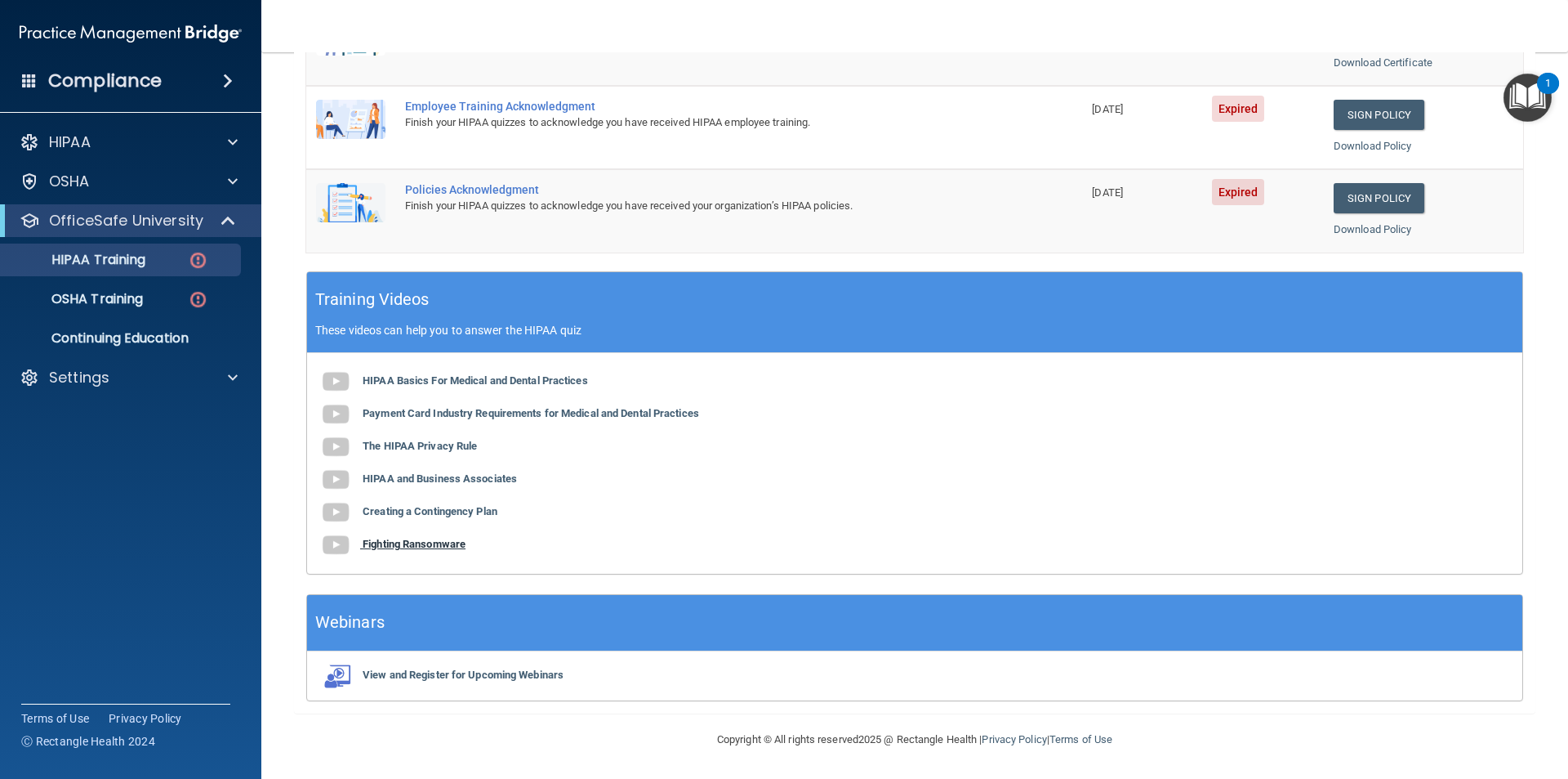
click at [402, 546] on b "Fighting Ransomware" at bounding box center [414, 544] width 103 height 13
click at [430, 444] on b "The HIPAA Privacy Rule" at bounding box center [419, 446] width 114 height 13
click at [145, 258] on p "HIPAA Training" at bounding box center [77, 260] width 135 height 16
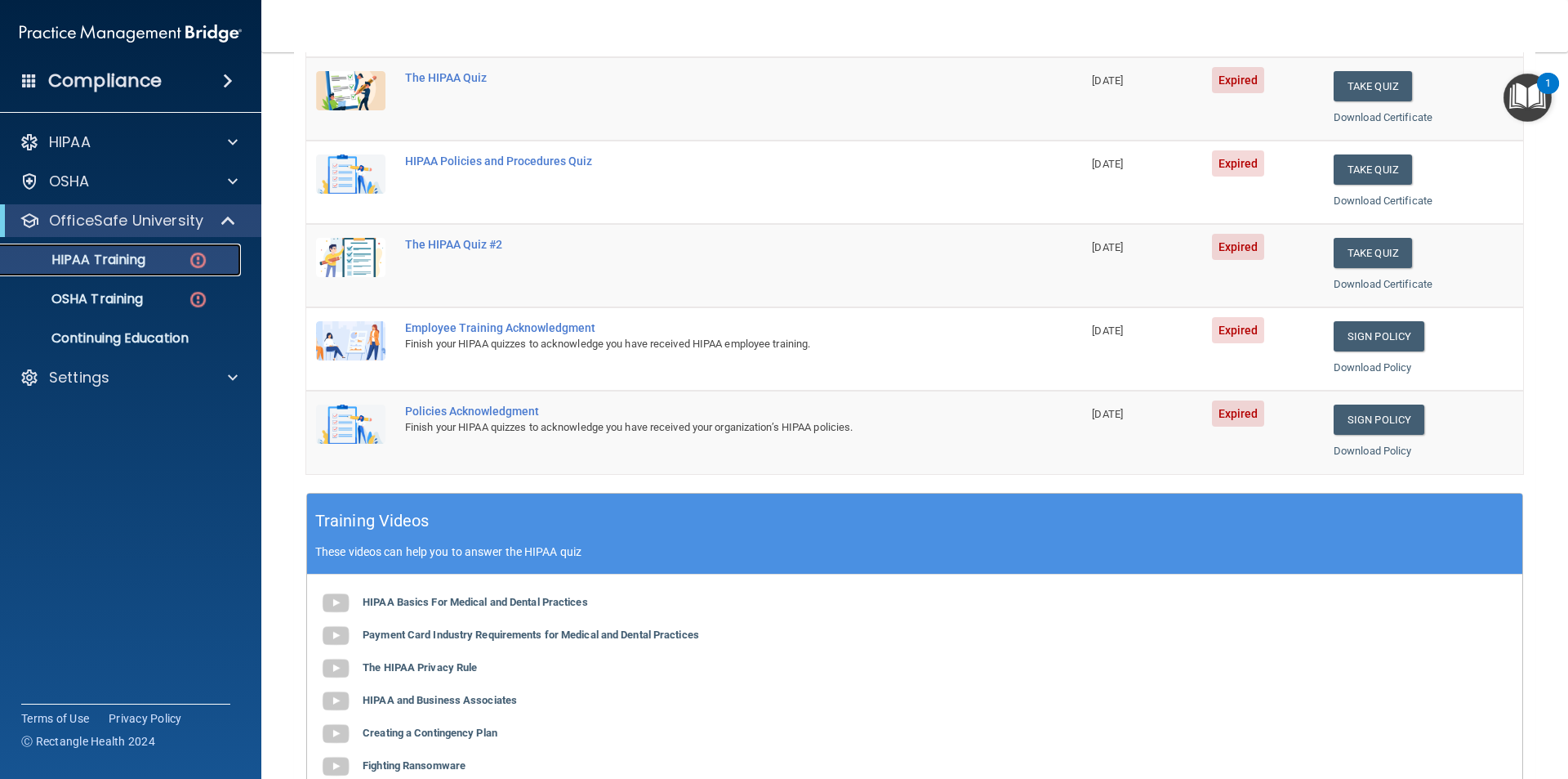
scroll to position [245, 0]
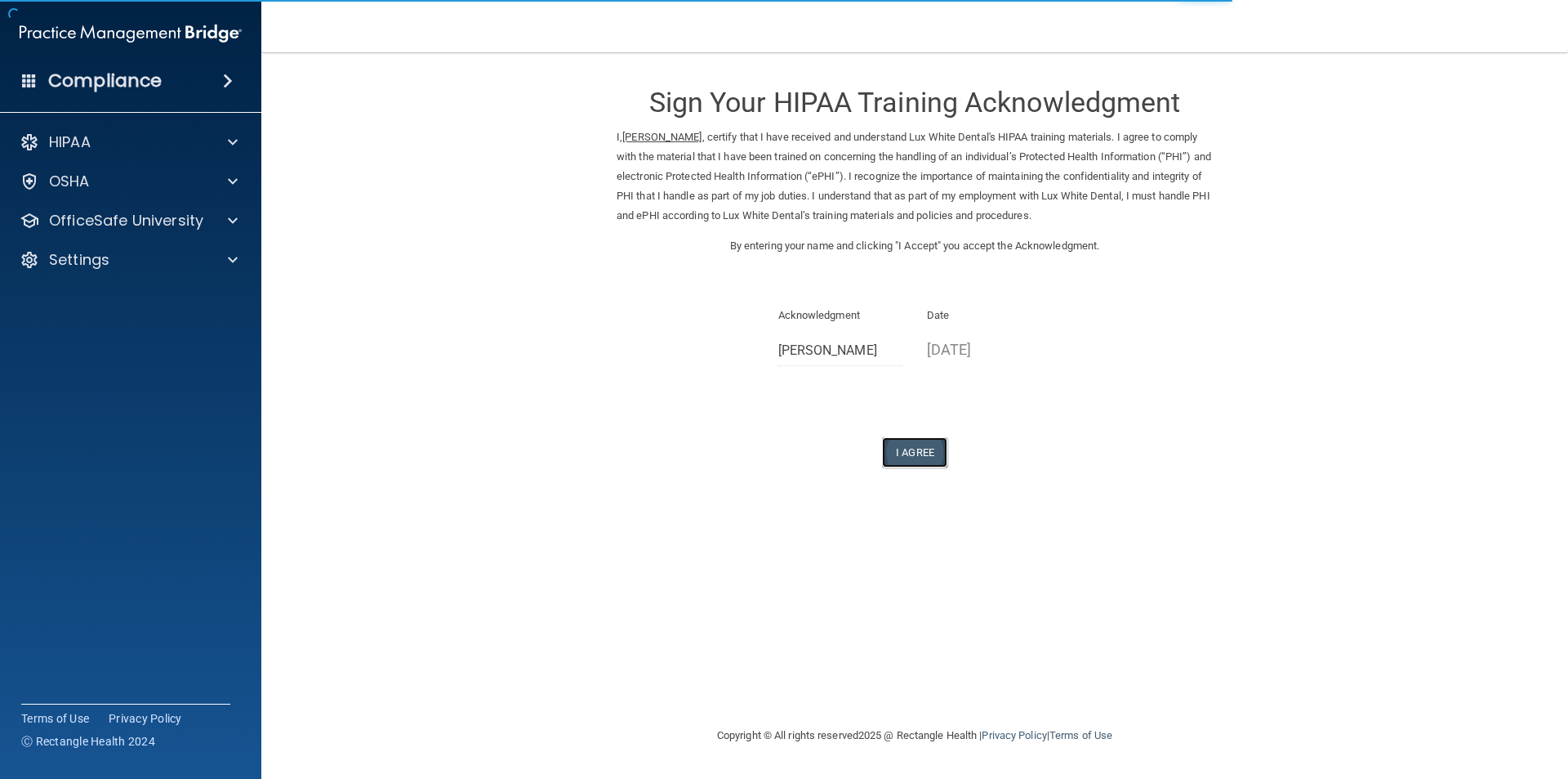
click at [923, 450] on button "I Agree" at bounding box center [914, 452] width 65 height 30
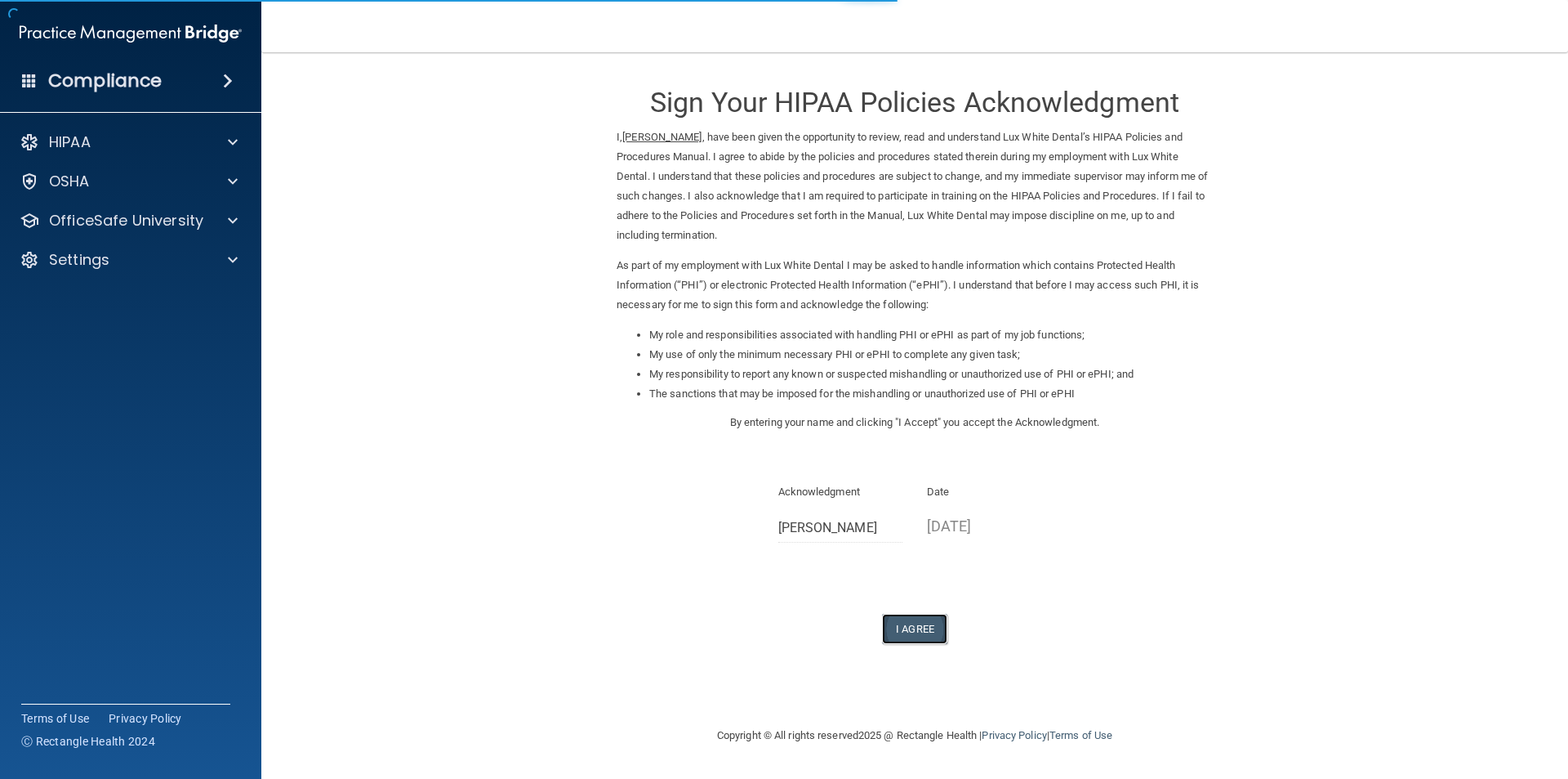
click at [904, 627] on button "I Agree" at bounding box center [914, 628] width 65 height 30
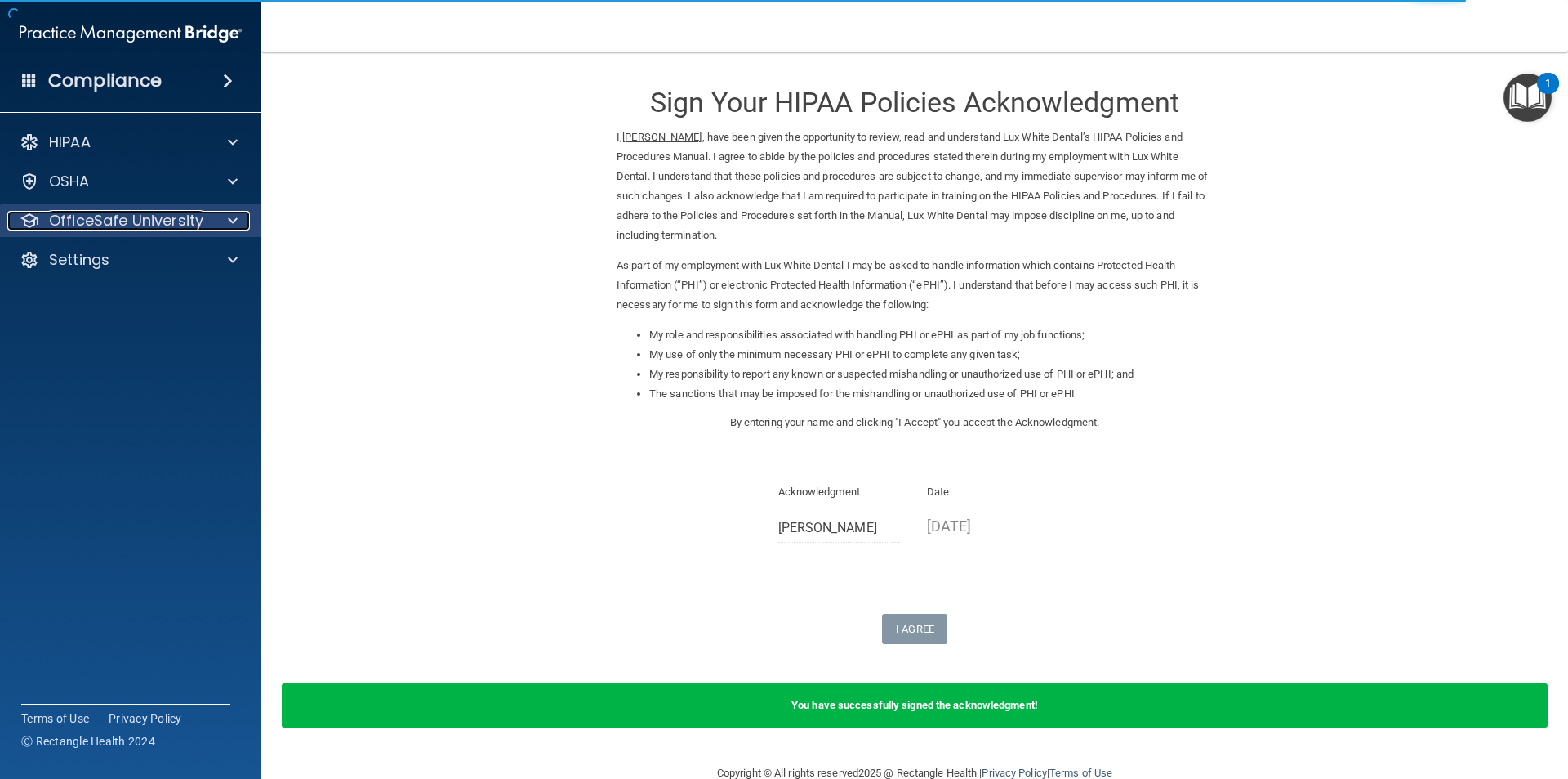
click at [80, 222] on p "OfficeSafe University" at bounding box center [126, 221] width 154 height 19
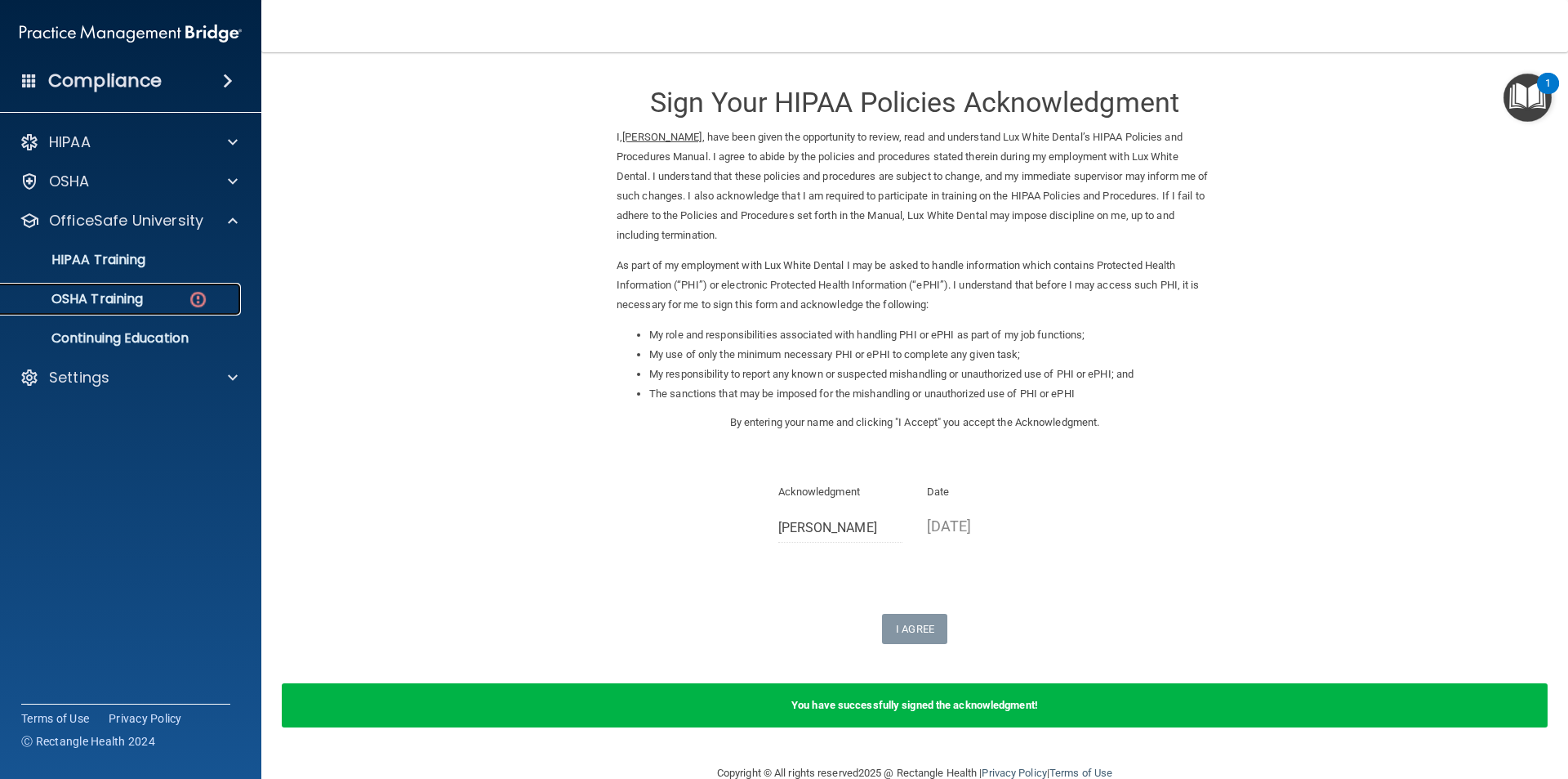
click at [108, 296] on p "OSHA Training" at bounding box center [77, 298] width 133 height 16
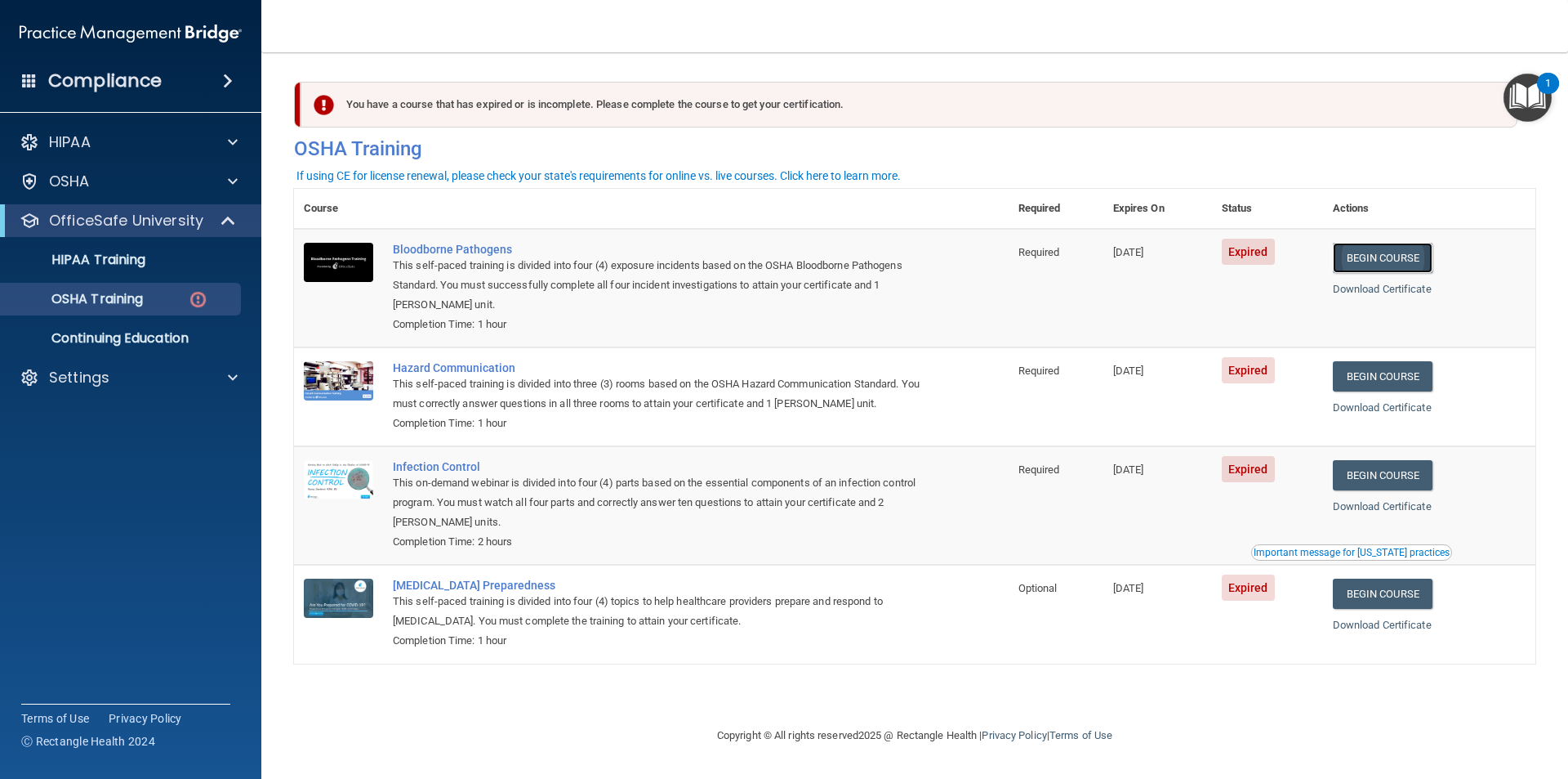
click at [1374, 253] on link "Begin Course" at bounding box center [1382, 257] width 100 height 30
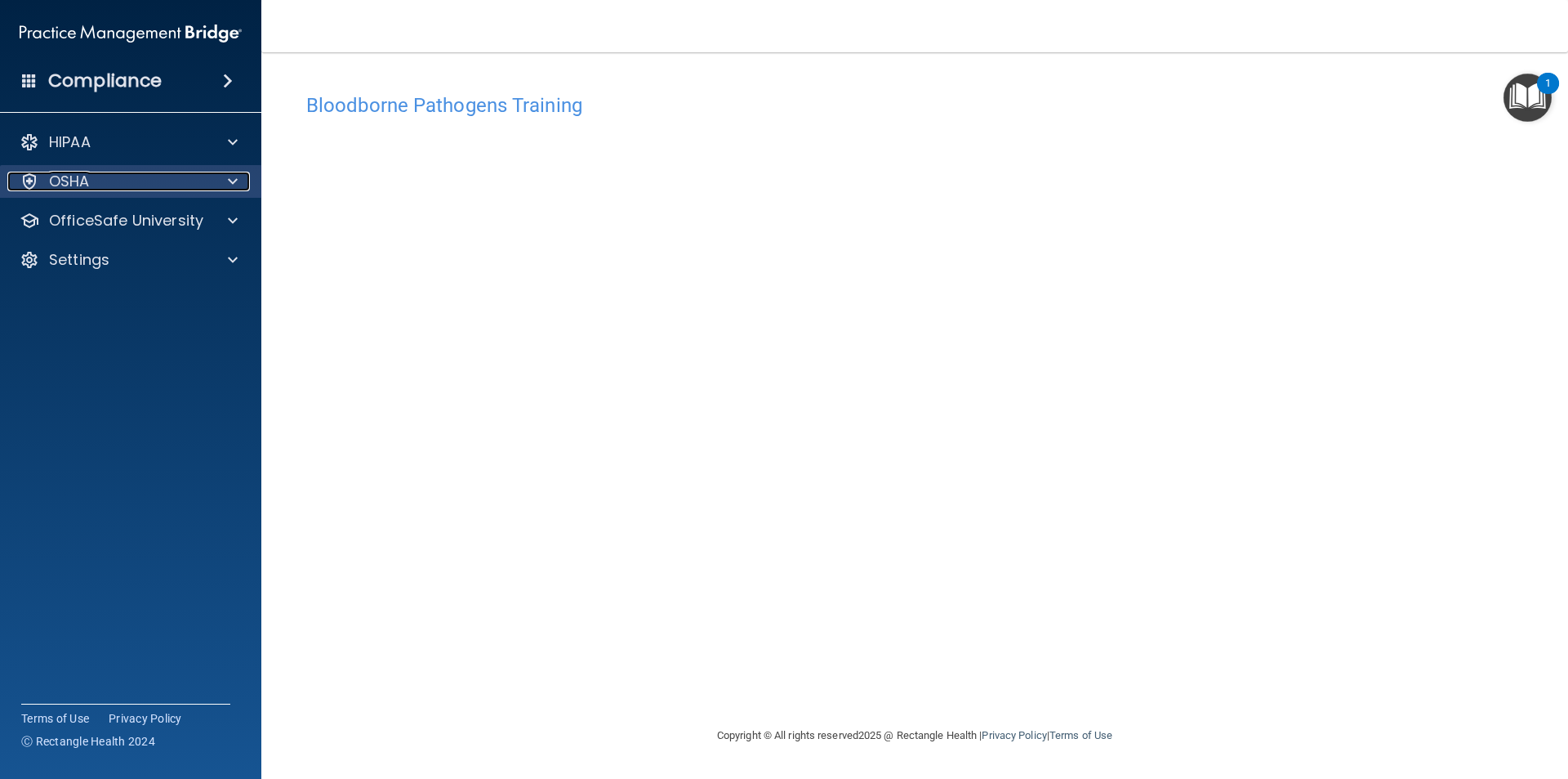
click at [109, 182] on div "OSHA" at bounding box center [108, 181] width 202 height 19
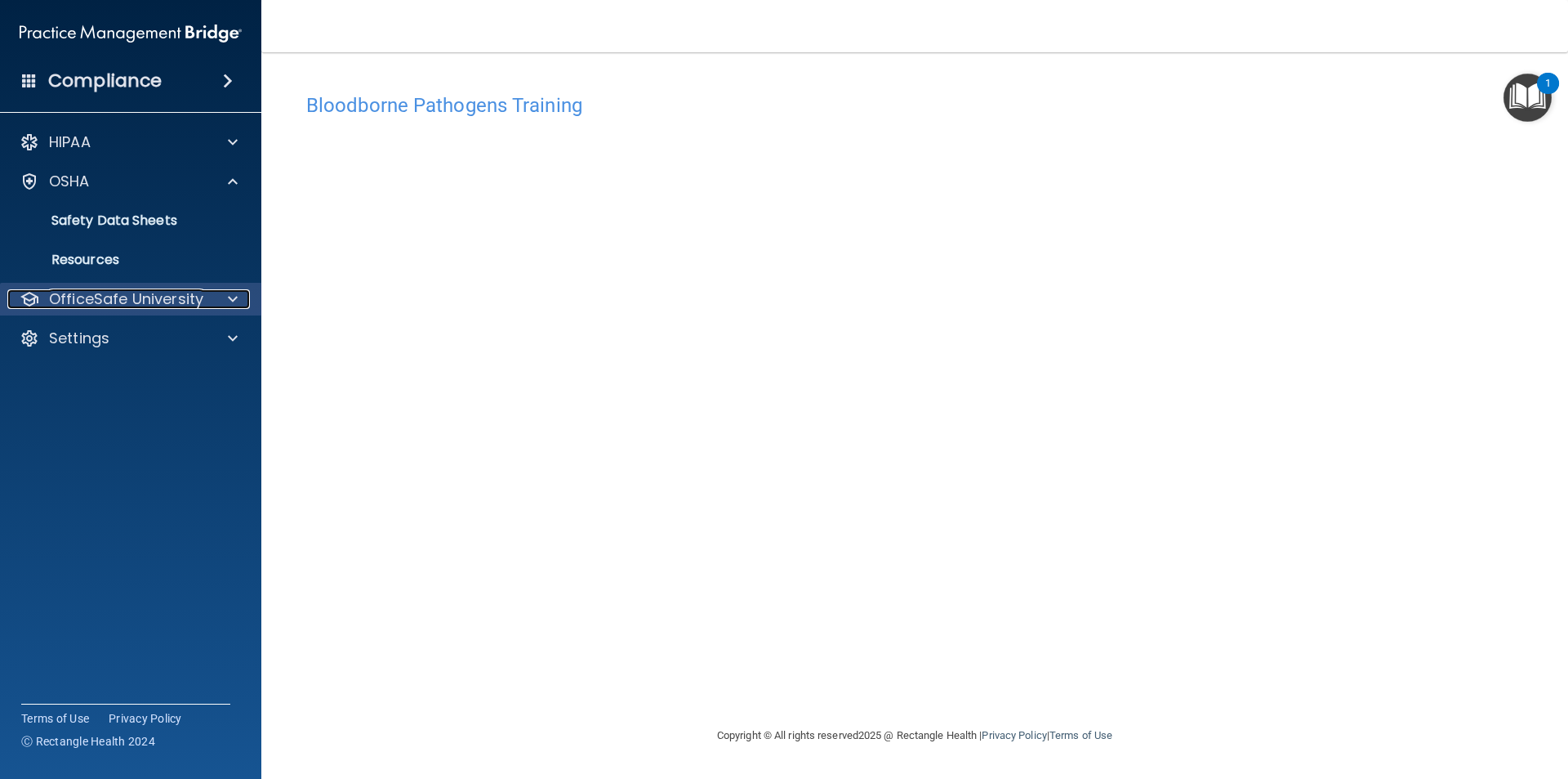
click at [177, 295] on p "OfficeSafe University" at bounding box center [126, 298] width 154 height 19
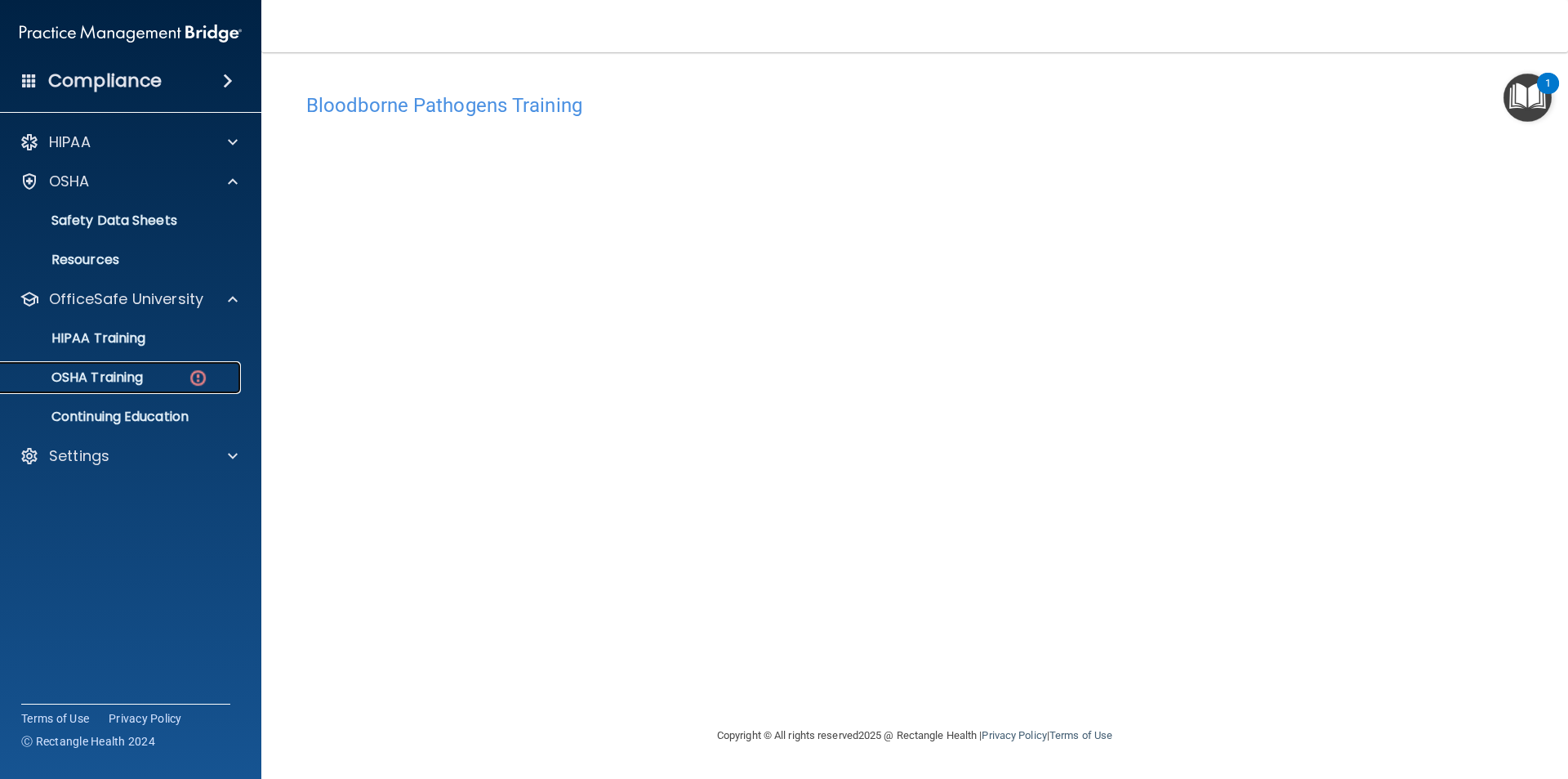
click at [139, 383] on p "OSHA Training" at bounding box center [77, 377] width 133 height 16
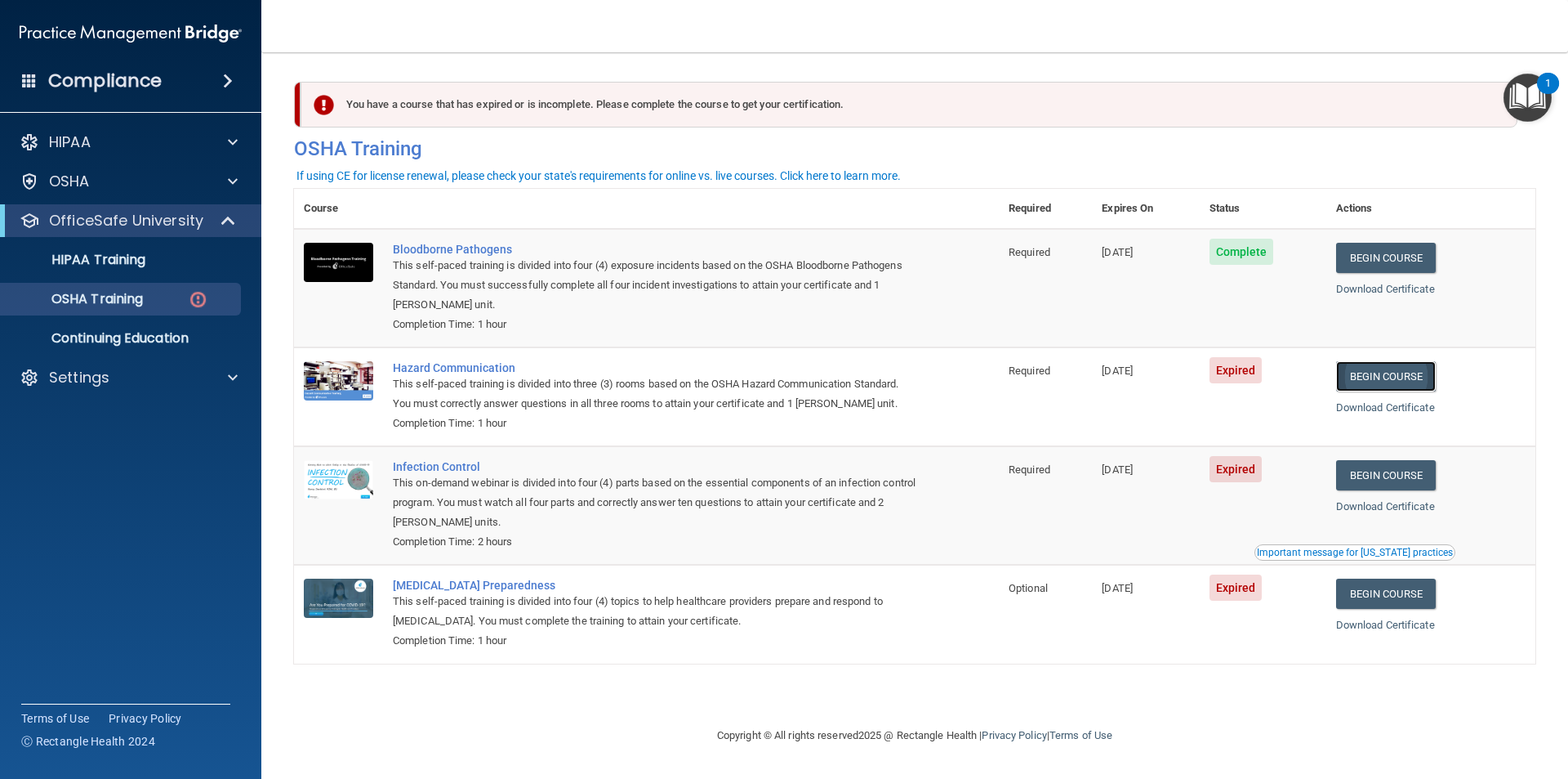
click at [1378, 367] on link "Begin Course" at bounding box center [1385, 376] width 100 height 30
click at [1419, 597] on link "Begin Course" at bounding box center [1385, 593] width 100 height 30
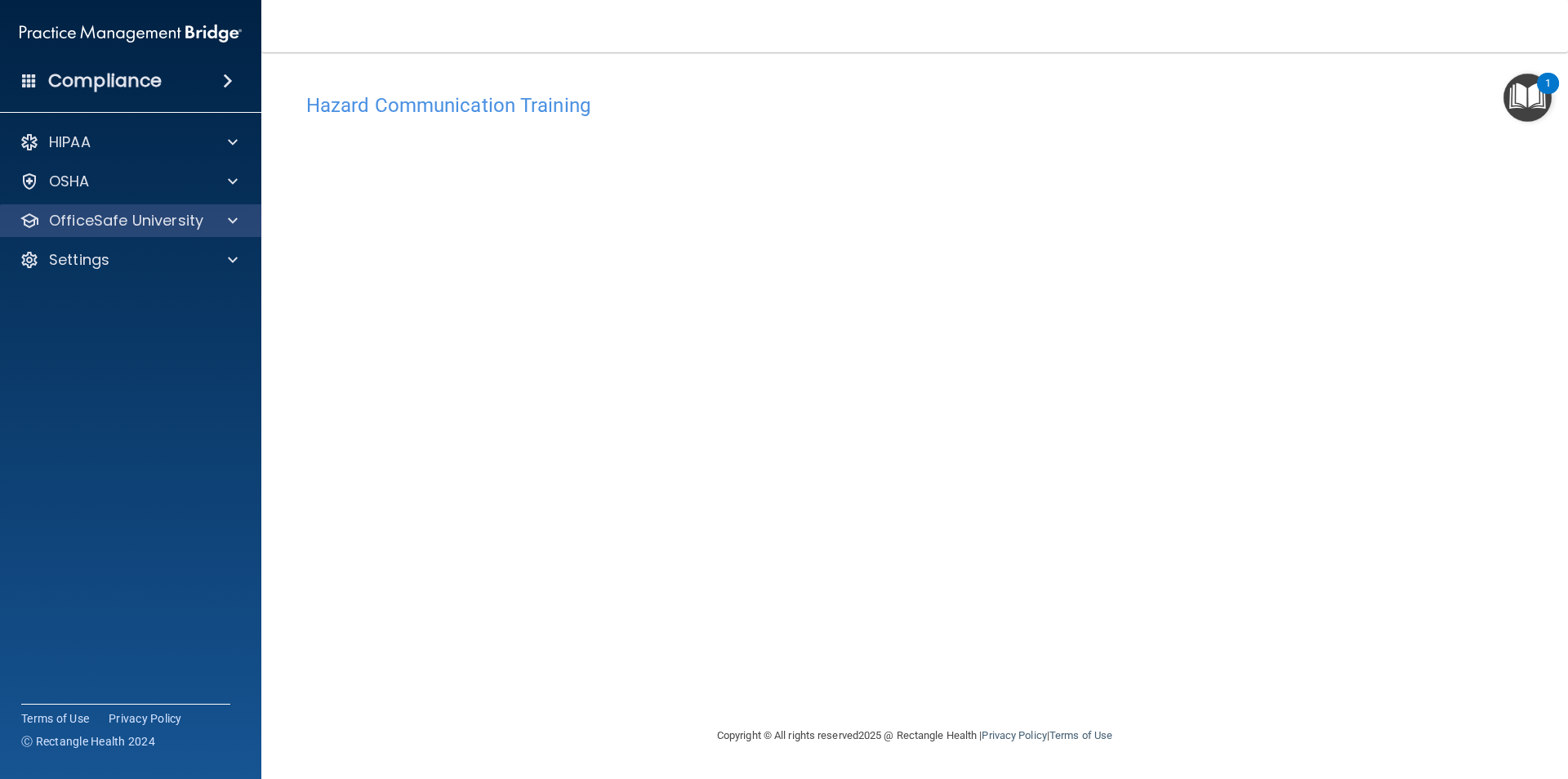
click at [87, 209] on div "OfficeSafe University" at bounding box center [131, 221] width 262 height 33
click at [229, 221] on span at bounding box center [232, 221] width 10 height 19
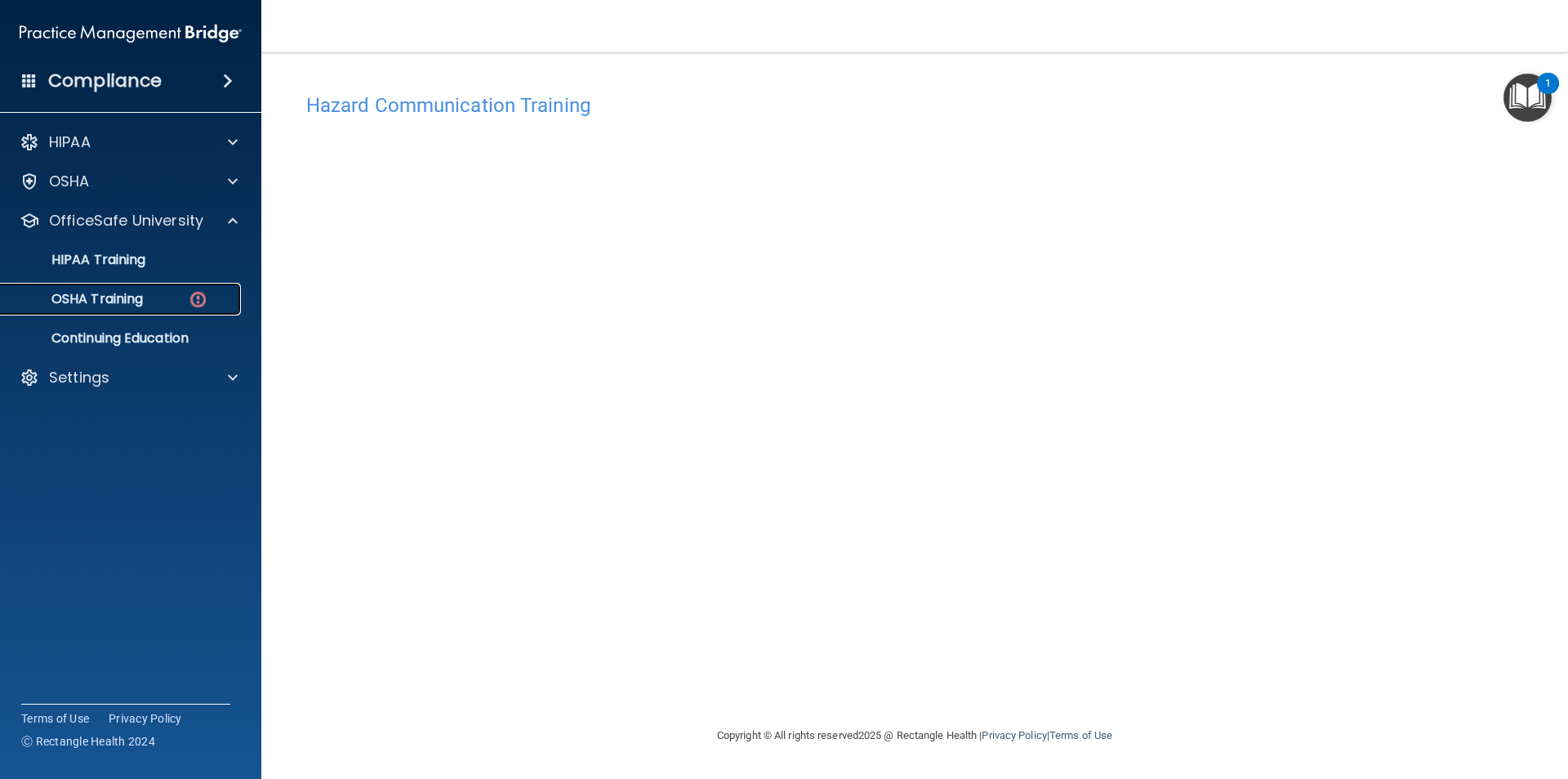
click at [128, 298] on p "OSHA Training" at bounding box center [77, 298] width 133 height 16
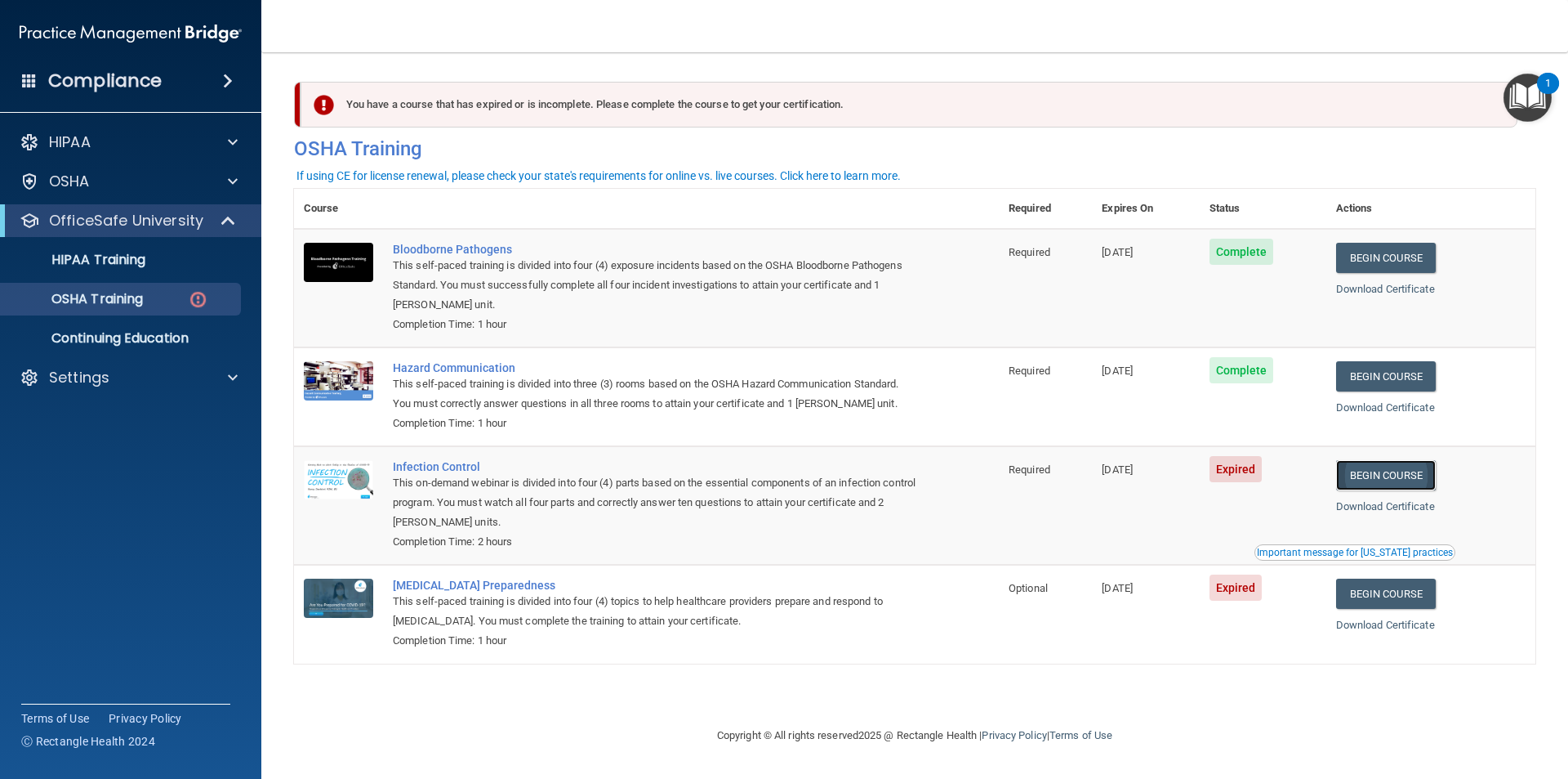
click at [1367, 468] on link "Begin Course" at bounding box center [1385, 475] width 100 height 30
click at [105, 286] on link "OSHA Training" at bounding box center [112, 299] width 258 height 33
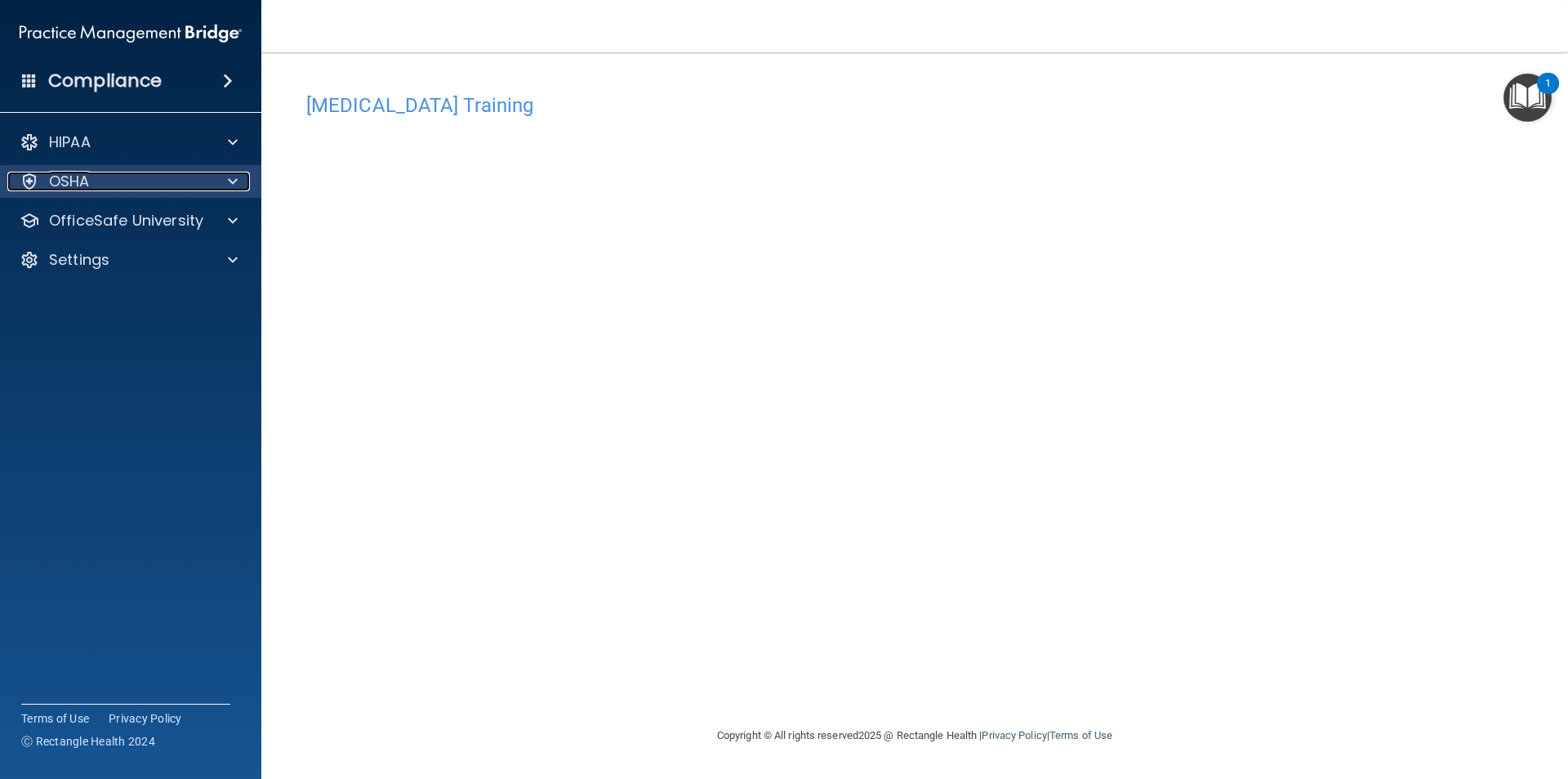
click at [62, 174] on p "OSHA" at bounding box center [70, 181] width 41 height 19
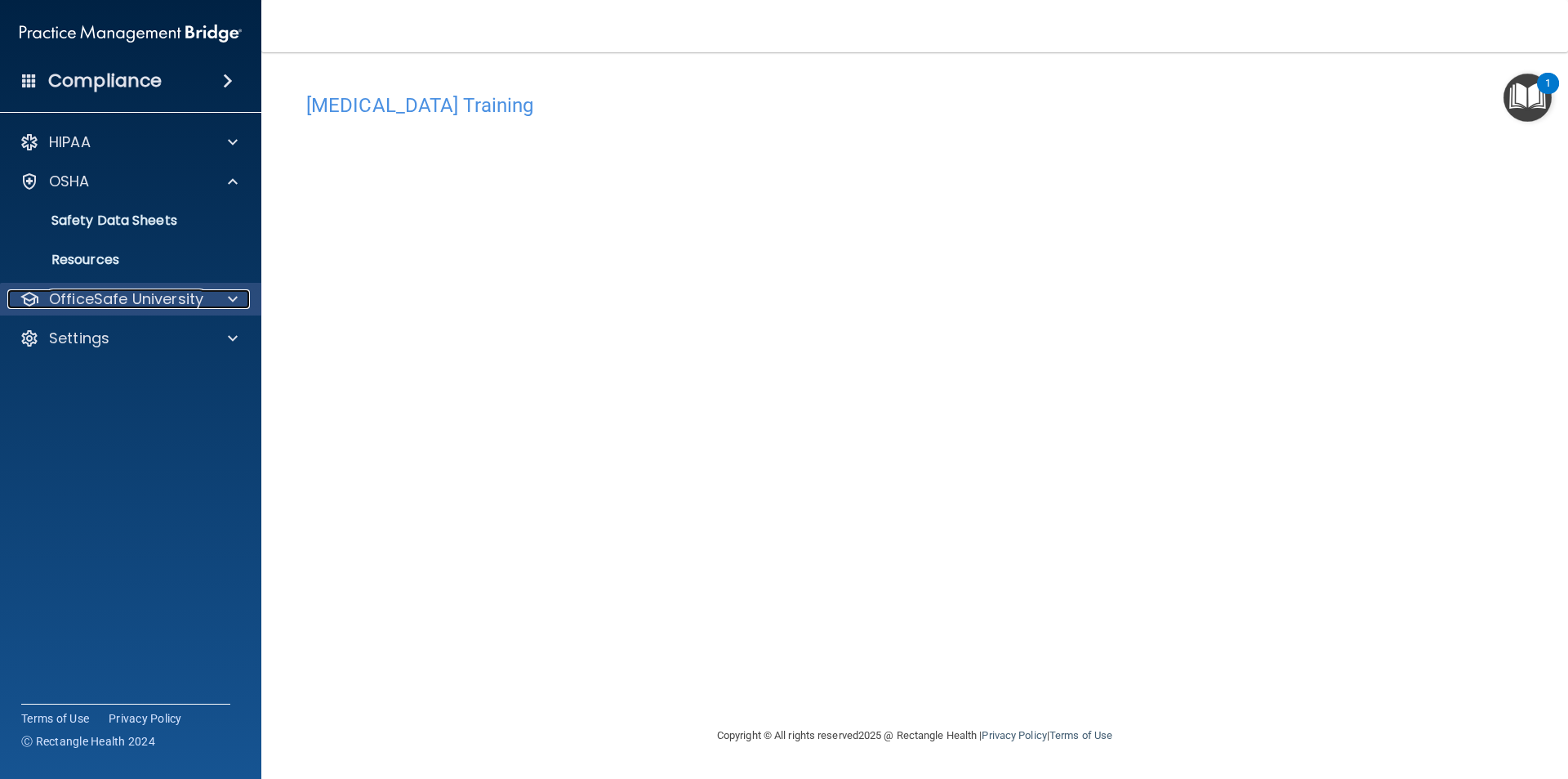
click at [104, 298] on p "OfficeSafe University" at bounding box center [126, 298] width 154 height 19
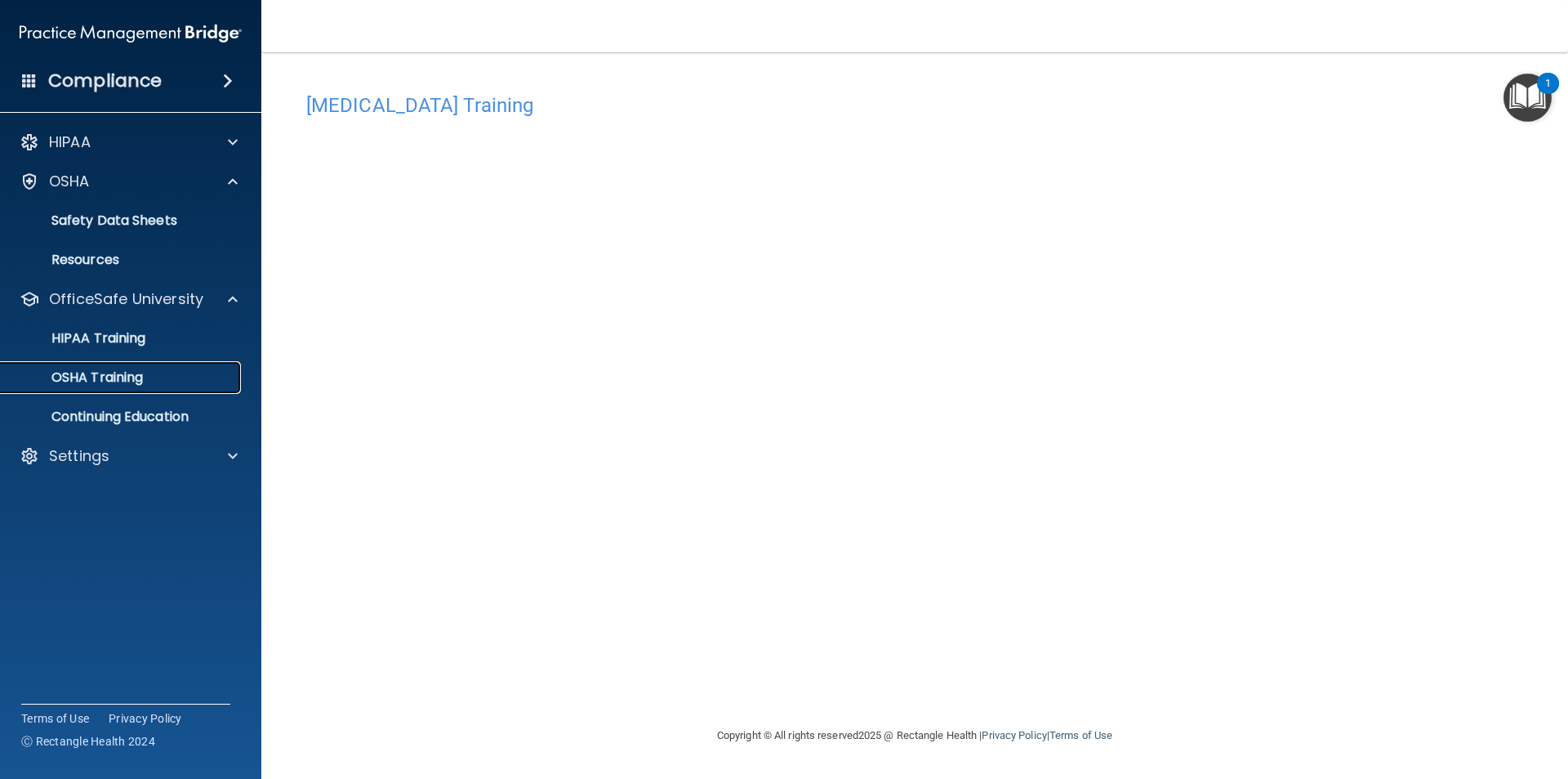
click at [104, 365] on link "OSHA Training" at bounding box center [112, 378] width 258 height 33
